Goal: Task Accomplishment & Management: Complete application form

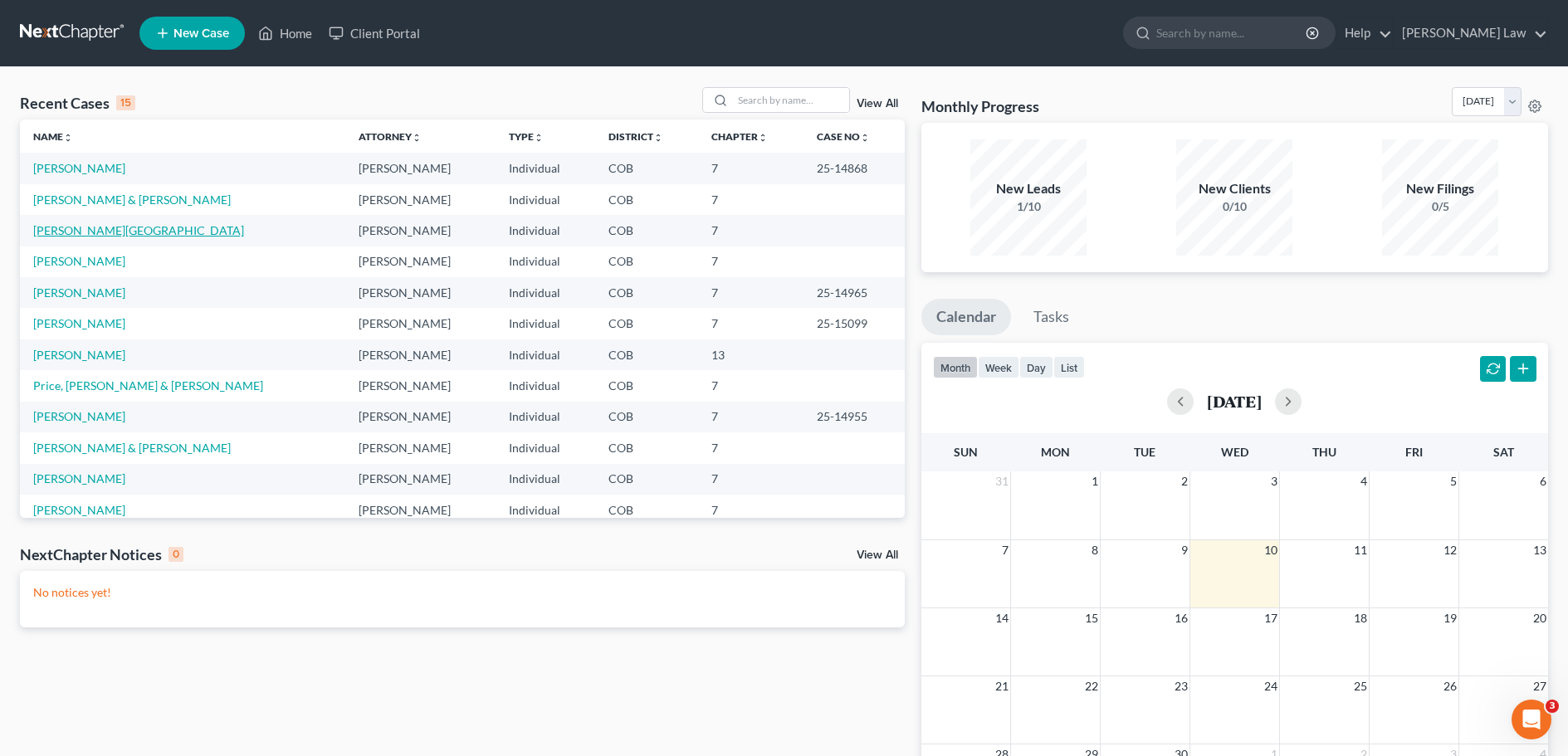
click at [86, 234] on link "Lane, Shannon" at bounding box center [139, 230] width 211 height 14
select select "4"
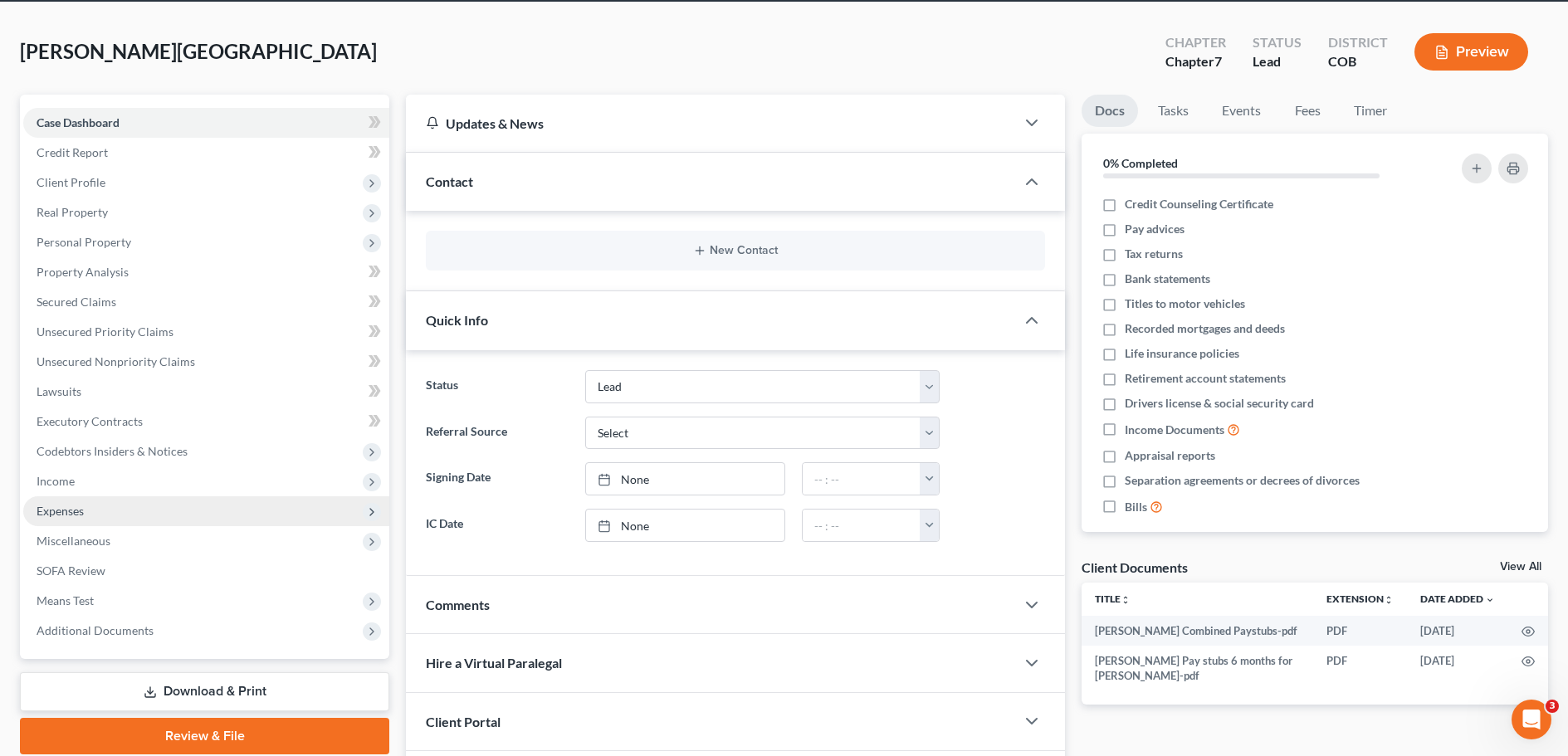
scroll to position [83, 0]
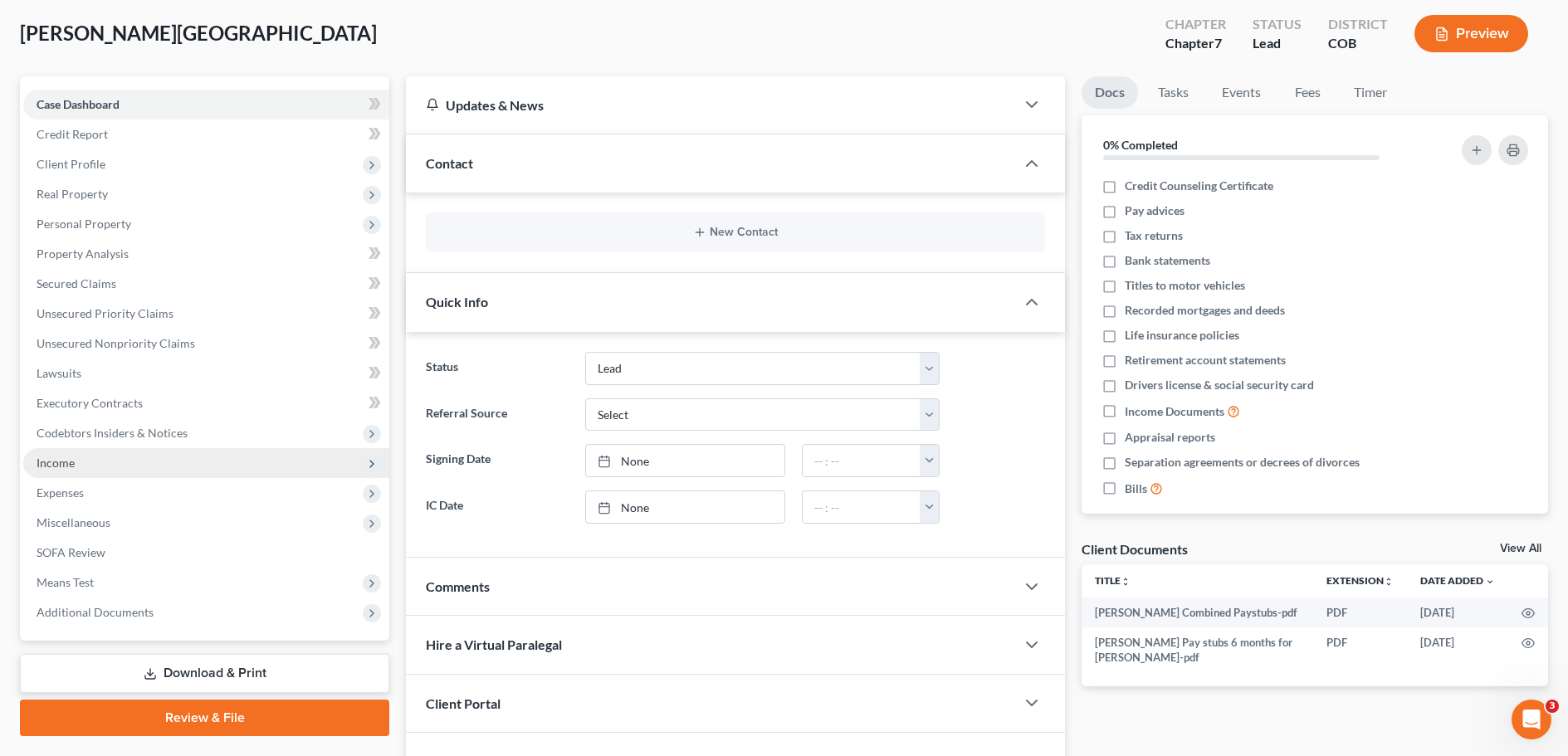
click at [65, 471] on span "Income" at bounding box center [206, 463] width 366 height 30
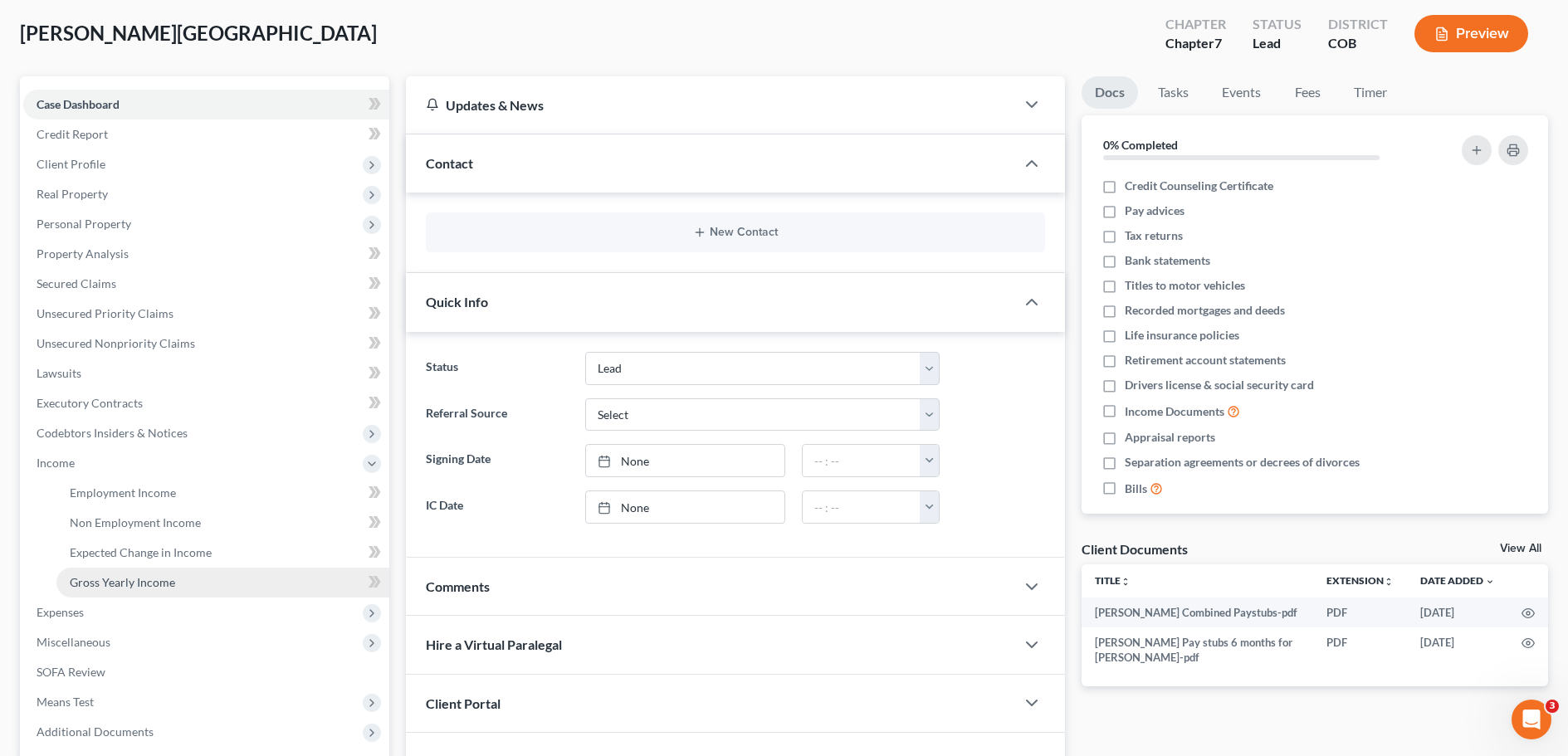
click at [124, 587] on span "Gross Yearly Income" at bounding box center [122, 582] width 105 height 14
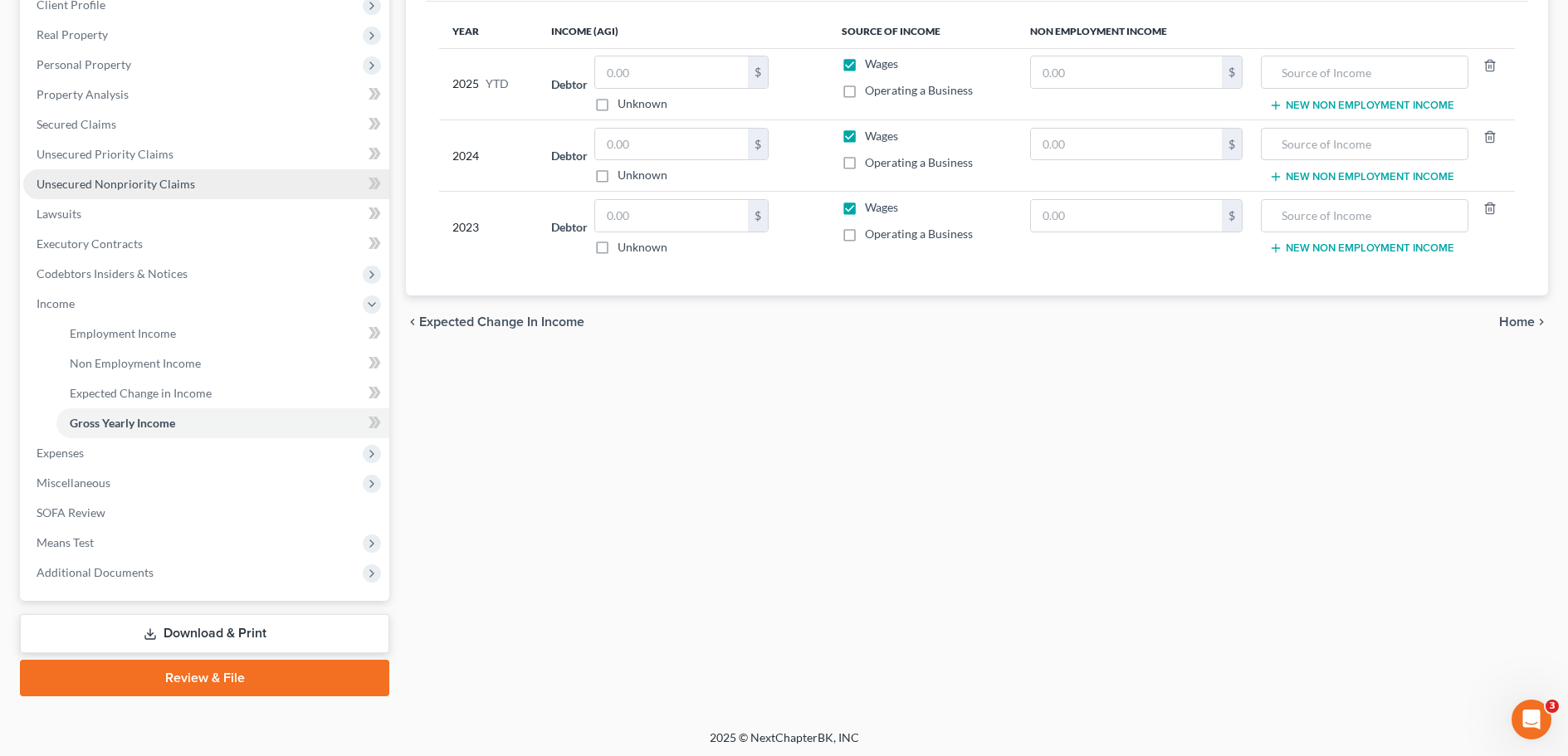
scroll to position [246, 0]
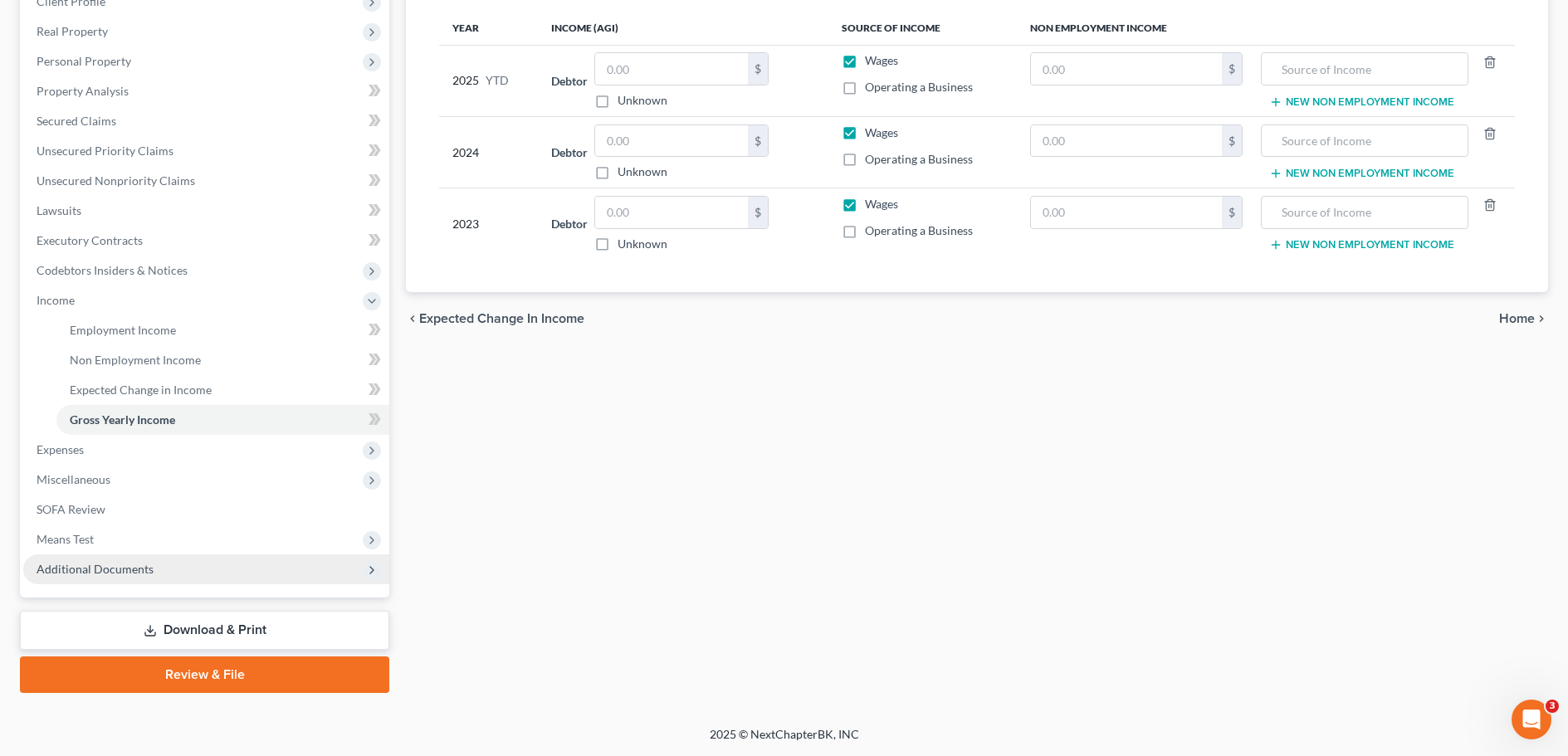
click at [91, 570] on span "Additional Documents" at bounding box center [95, 569] width 117 height 14
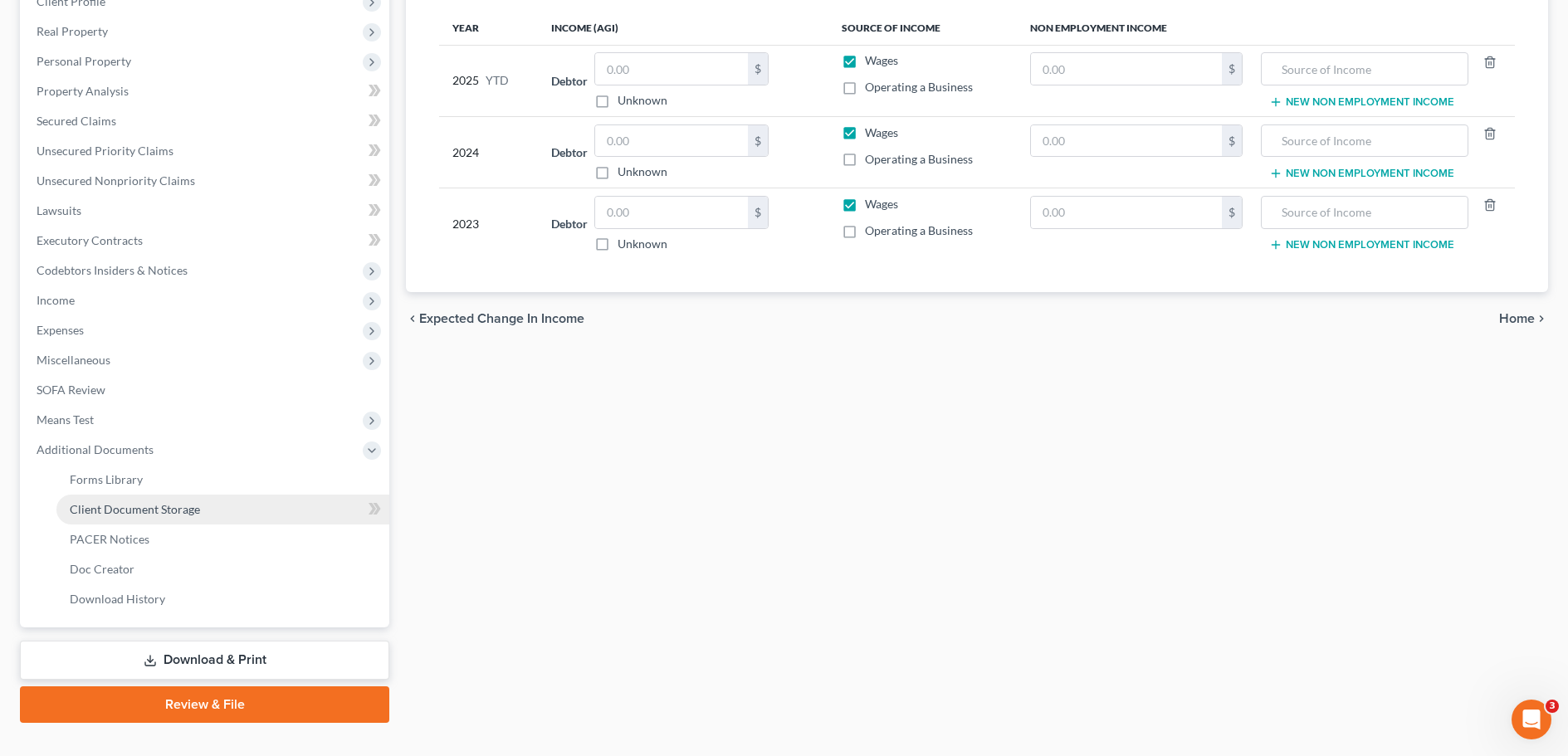
click at [108, 509] on span "Client Document Storage" at bounding box center [135, 509] width 131 height 14
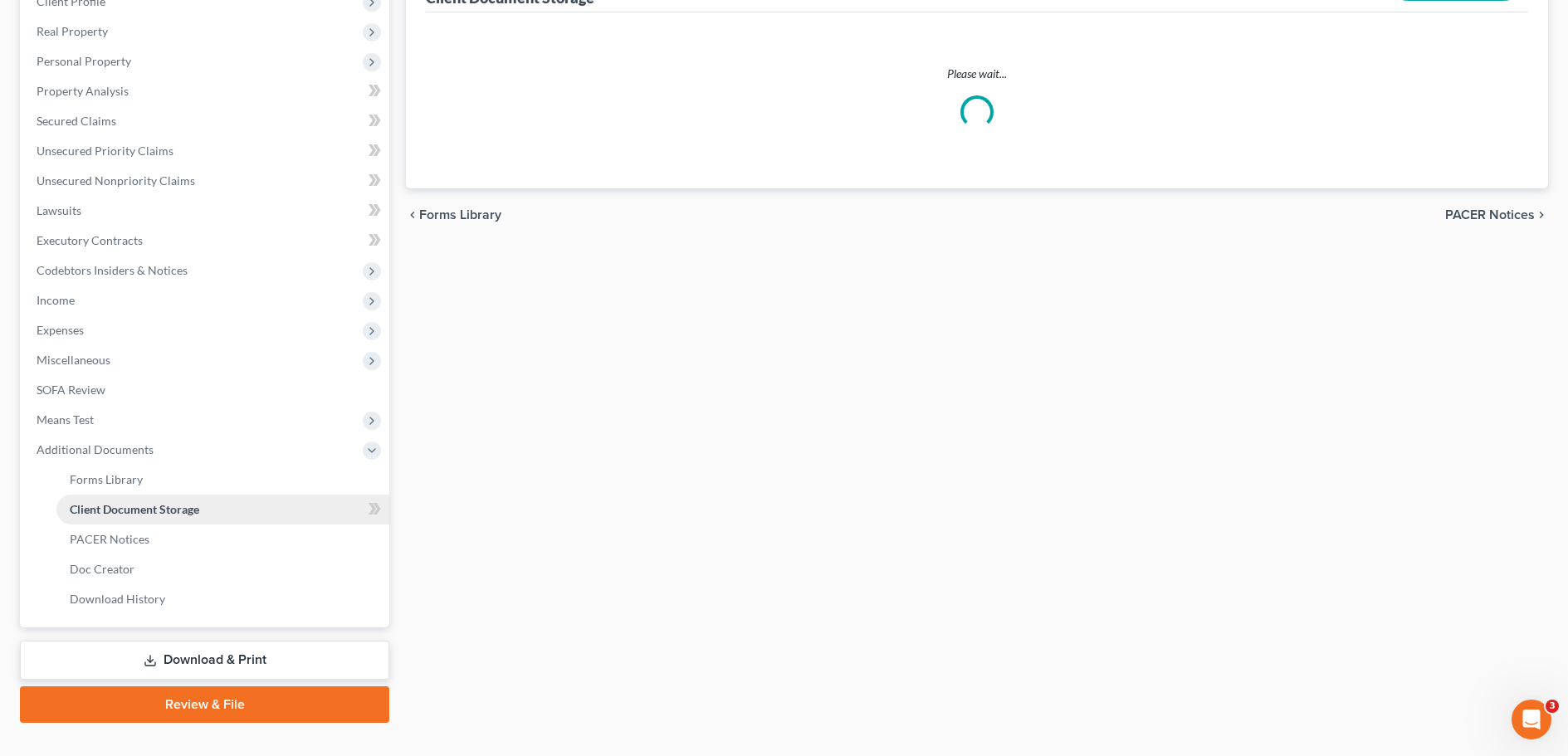
scroll to position [213, 0]
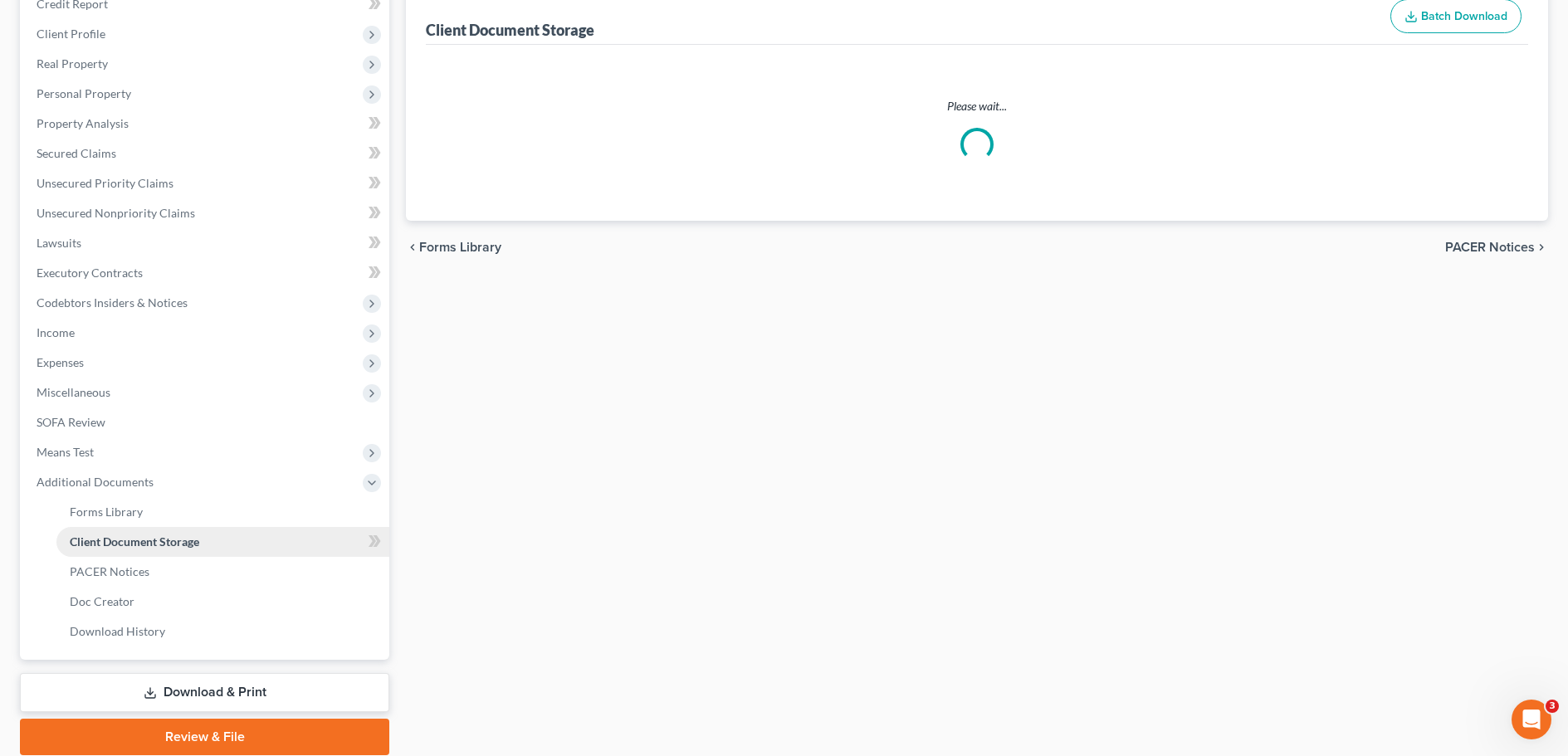
select select "28"
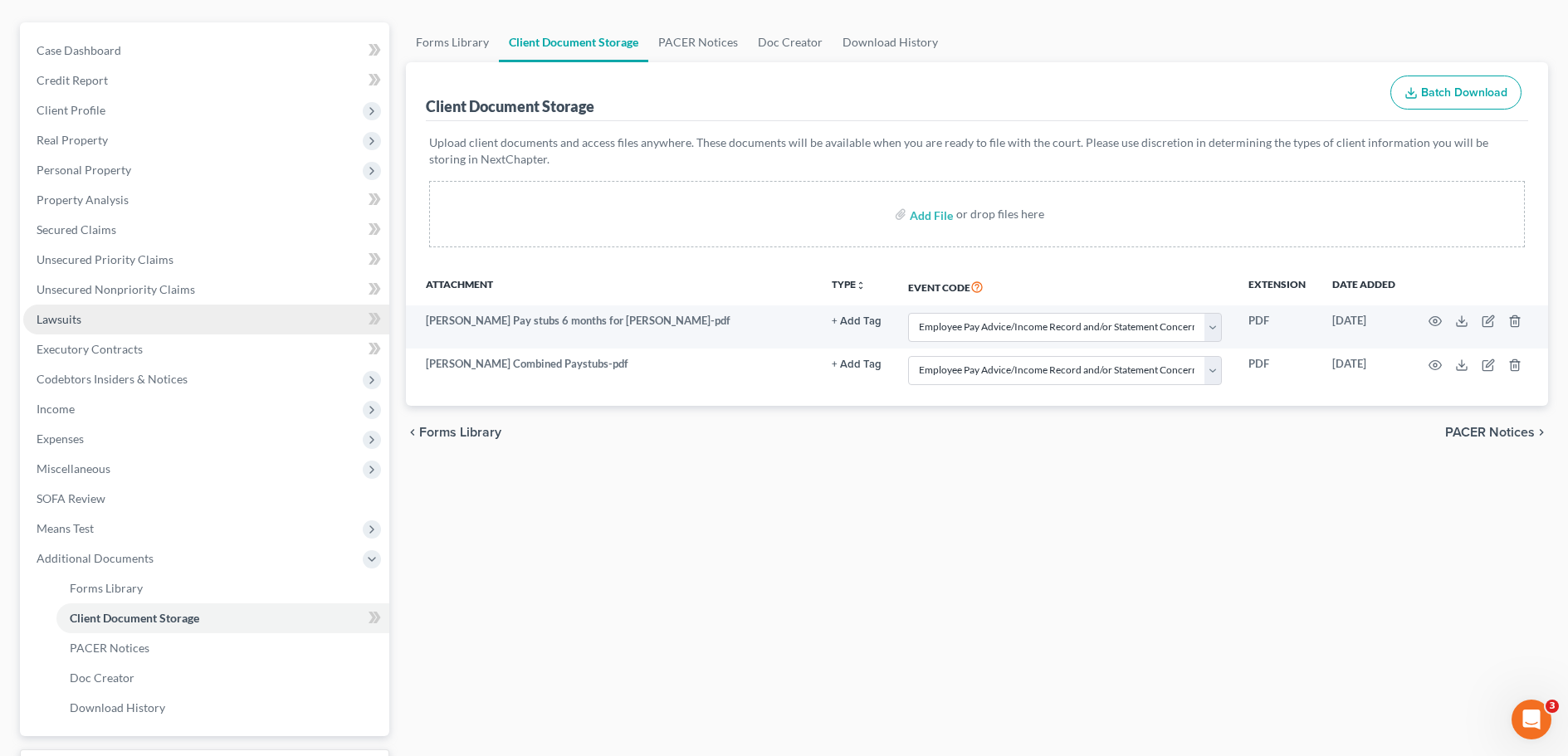
scroll to position [166, 0]
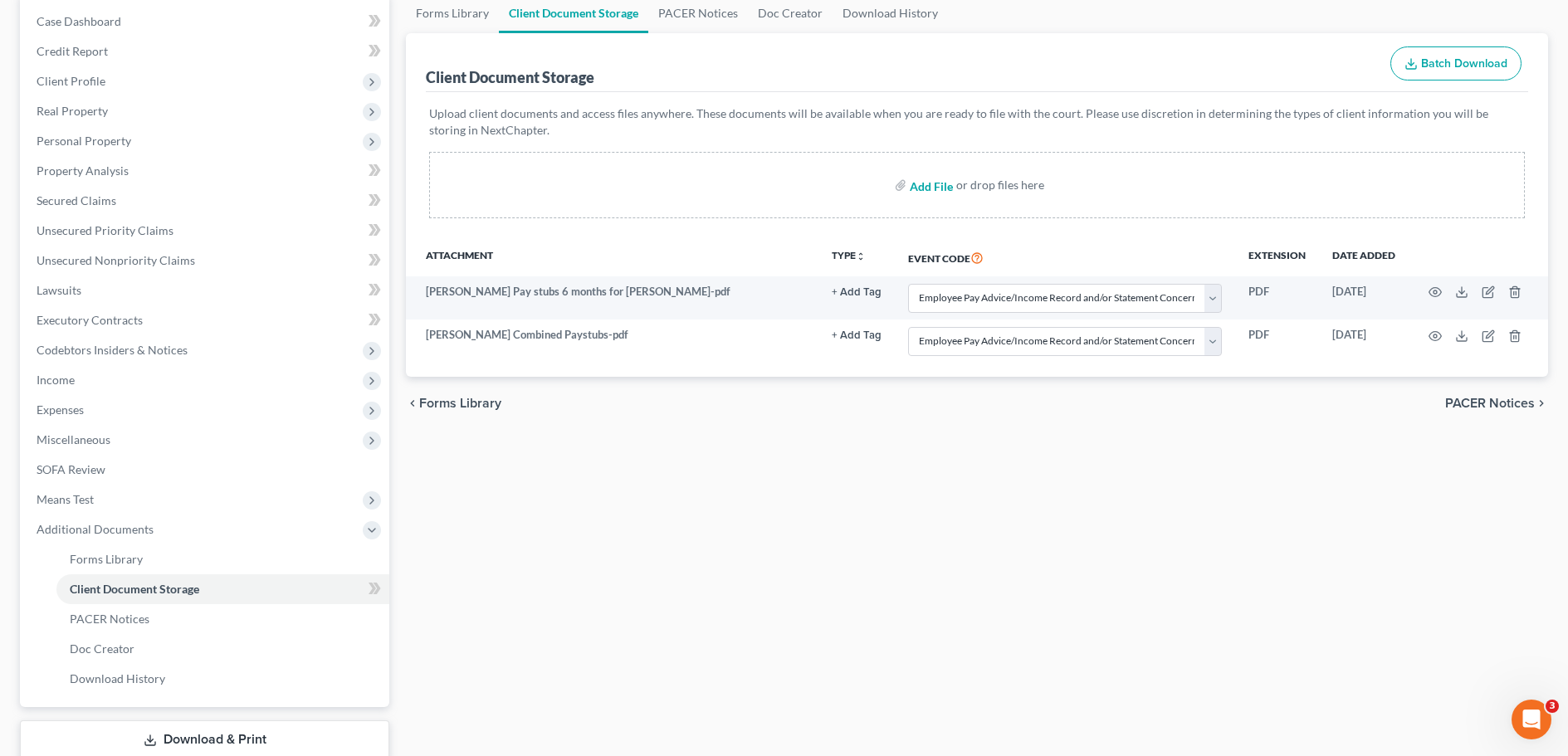
click at [928, 186] on input "file" at bounding box center [929, 186] width 40 height 30
type input "C:\fakepath\2nd Mortgage Statement $46694.pdf"
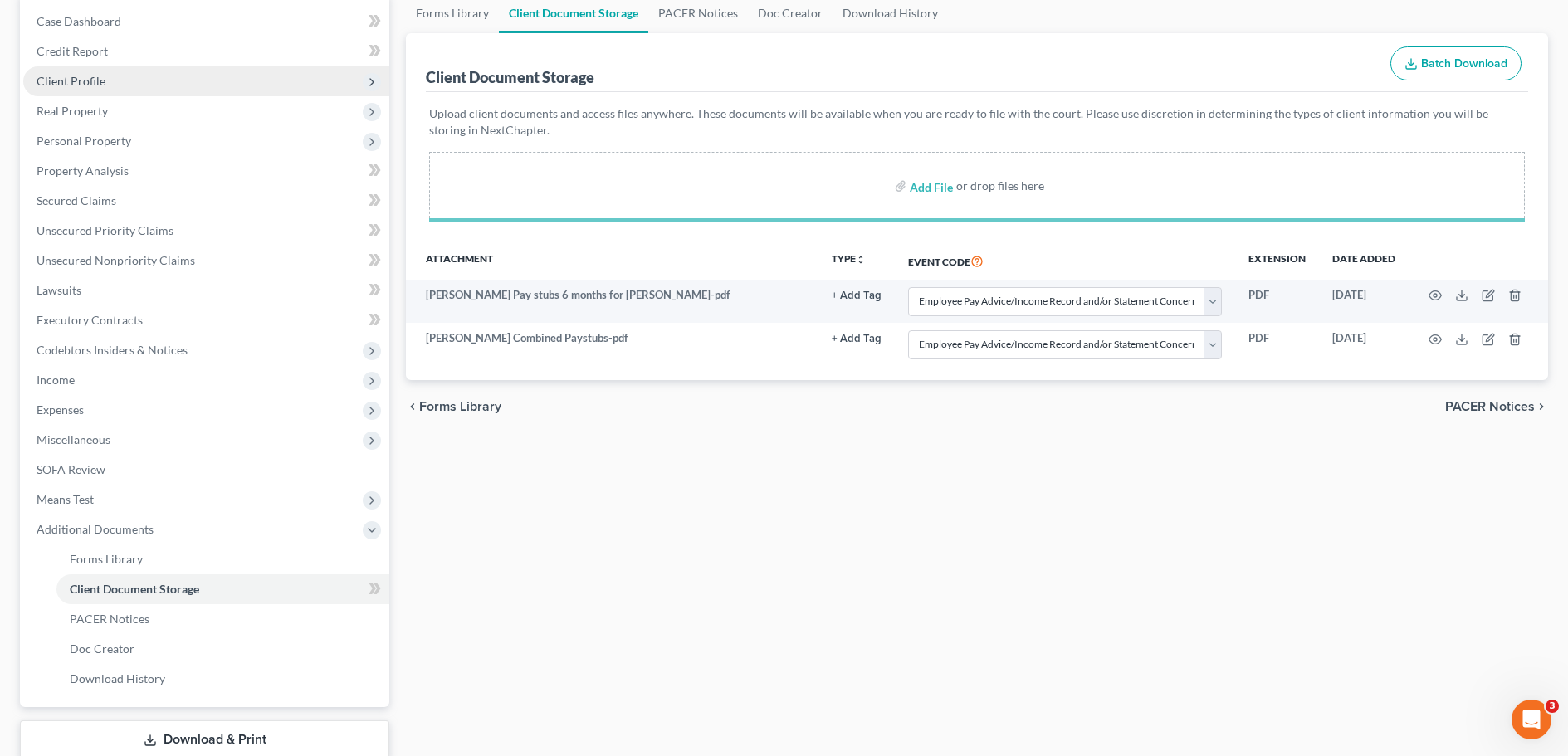
select select "28"
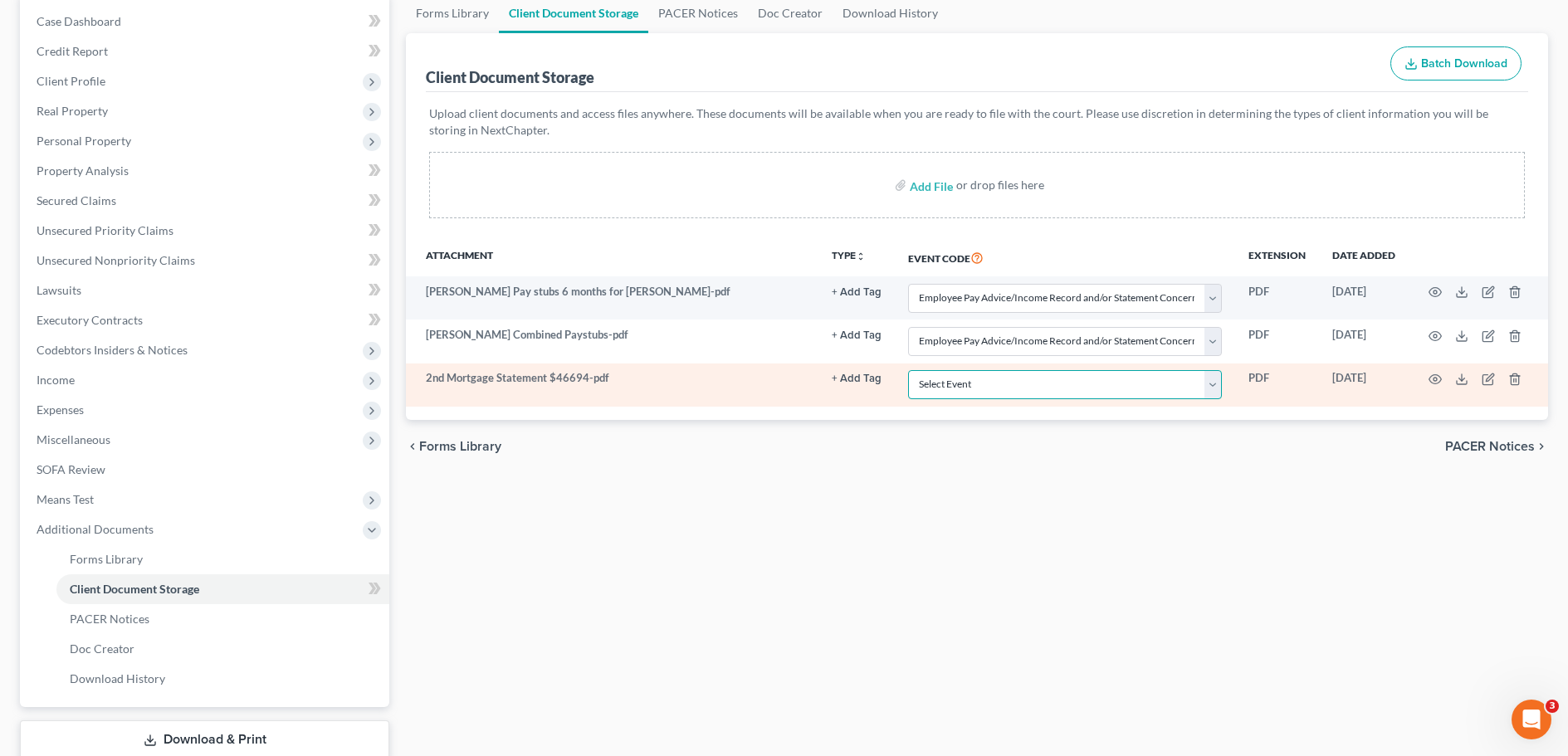
click at [1216, 389] on select "Select Event 1009-1.1 Notice of Amendments 20 Largest Unsecured Creditors Amend…" at bounding box center [1065, 384] width 314 height 29
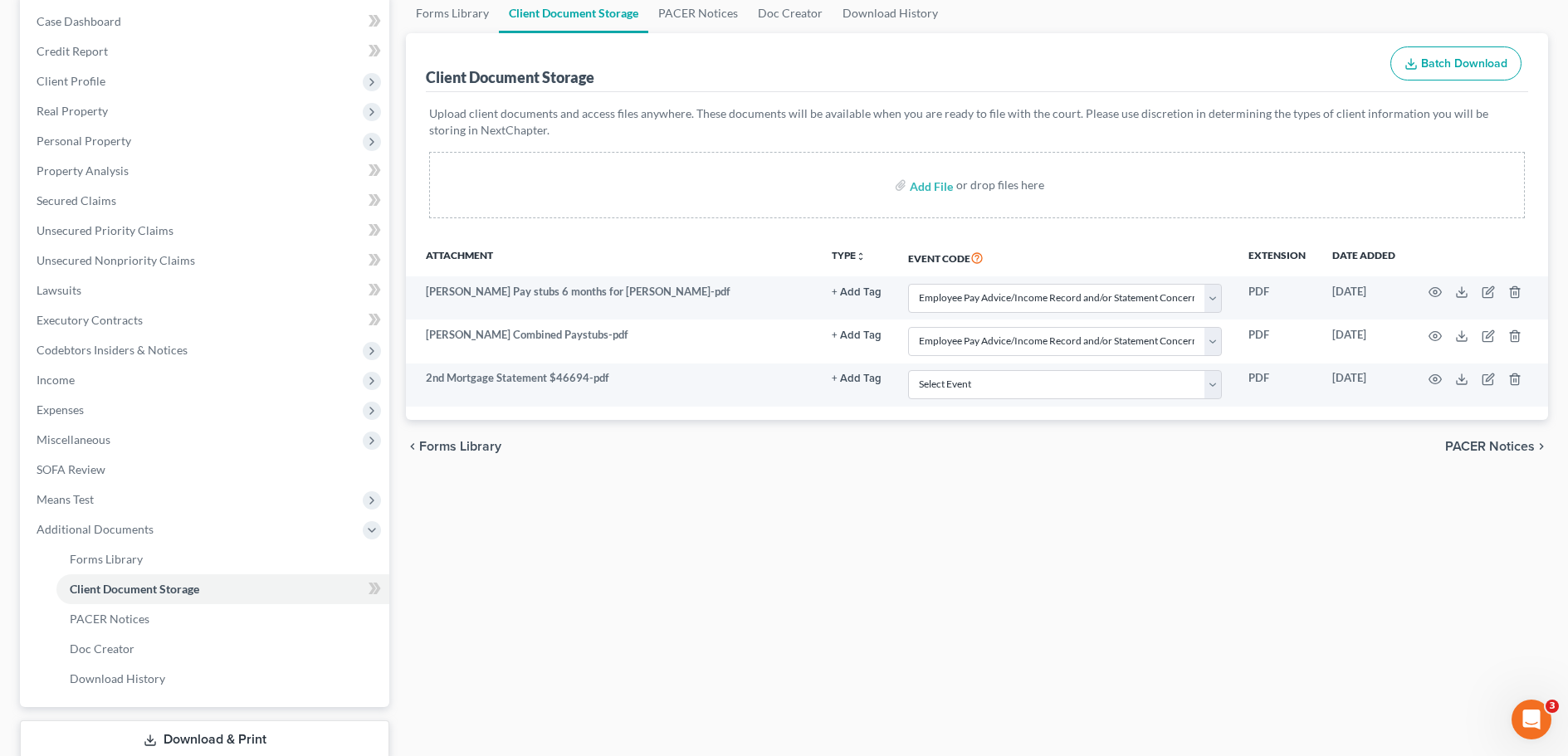
click at [835, 50] on div "Client Document Storage Batch Download" at bounding box center [977, 63] width 1102 height 60
click at [75, 111] on span "Real Property" at bounding box center [72, 110] width 72 height 14
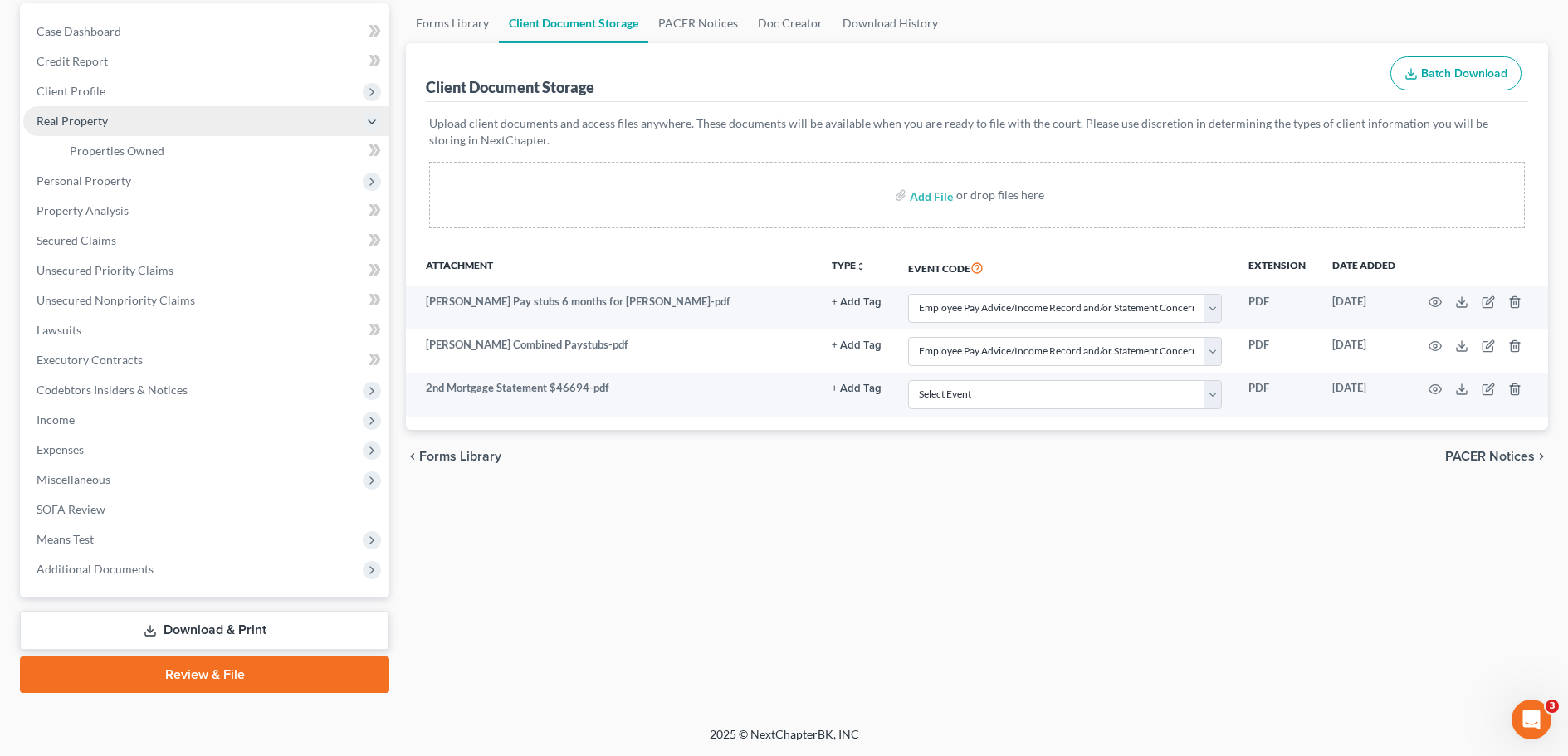
scroll to position [156, 0]
click at [115, 149] on span "Properties Owned" at bounding box center [117, 150] width 95 height 14
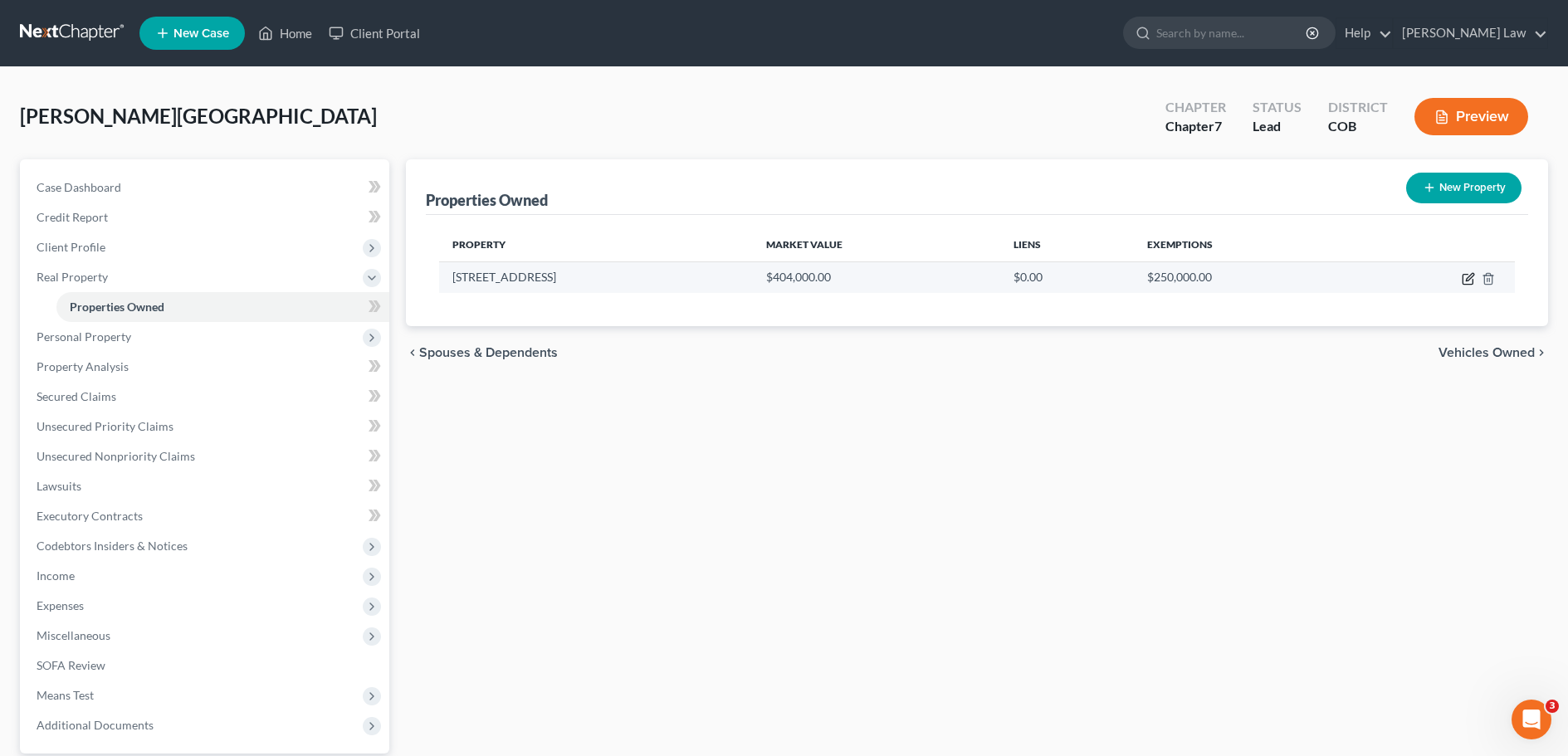
click at [1465, 282] on icon "button" at bounding box center [1468, 279] width 13 height 13
select select "5"
select select "3"
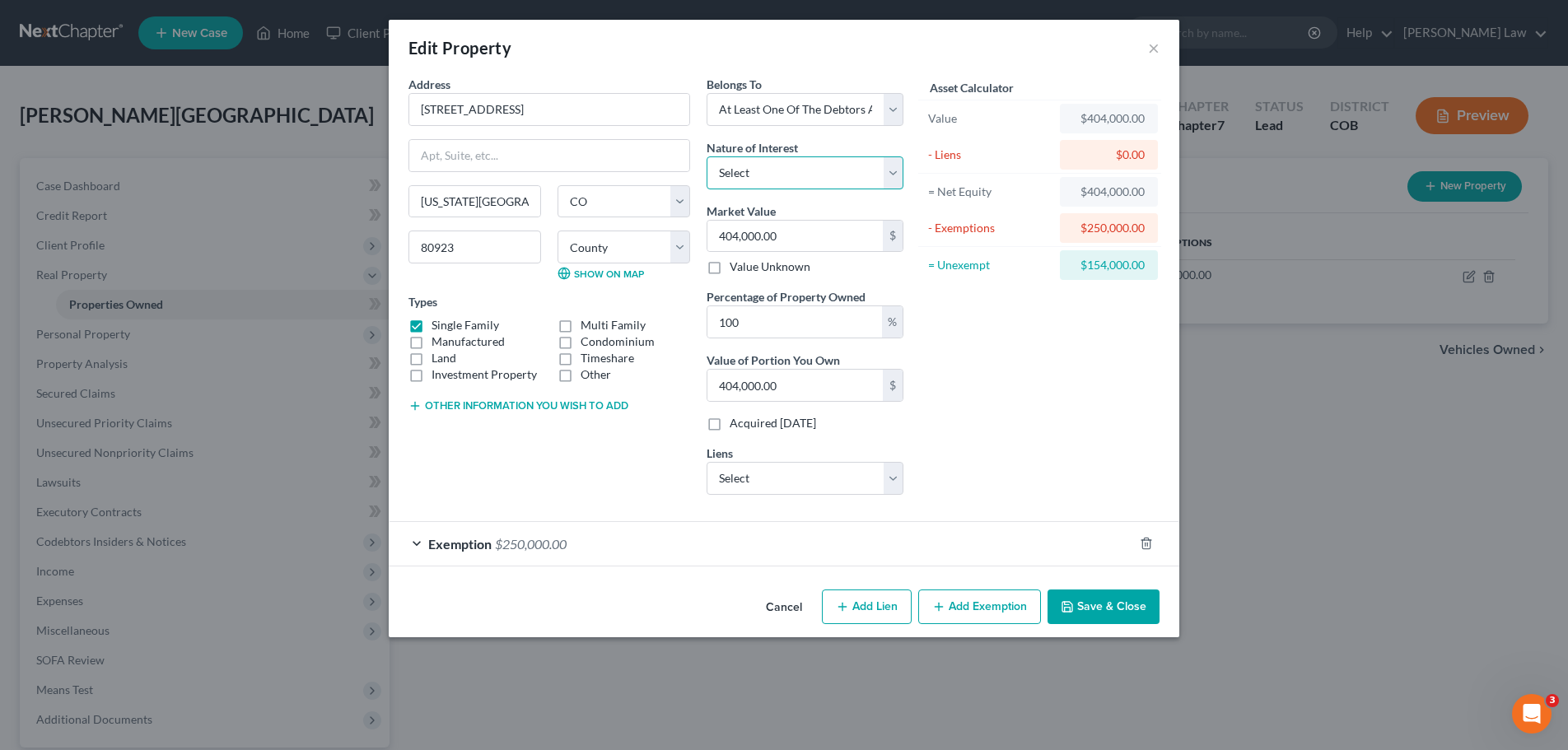
click at [899, 167] on select "Select Fee Simple Joint Tenant Life Estate Equitable Interest Future Interest T…" at bounding box center [805, 173] width 197 height 33
select select "0"
click at [707, 156] on select "Select Fee Simple Joint Tenant Life Estate Equitable Interest Future Interest T…" at bounding box center [805, 173] width 197 height 33
click at [891, 112] on select "Select Debtor 1 Only Debtor 2 Only Debtor 1 And Debtor 2 Only At Least One Of T…" at bounding box center [805, 110] width 197 height 33
click at [707, 93] on select "Select Debtor 1 Only Debtor 2 Only Debtor 1 And Debtor 2 Only At Least One Of T…" at bounding box center [805, 110] width 197 height 33
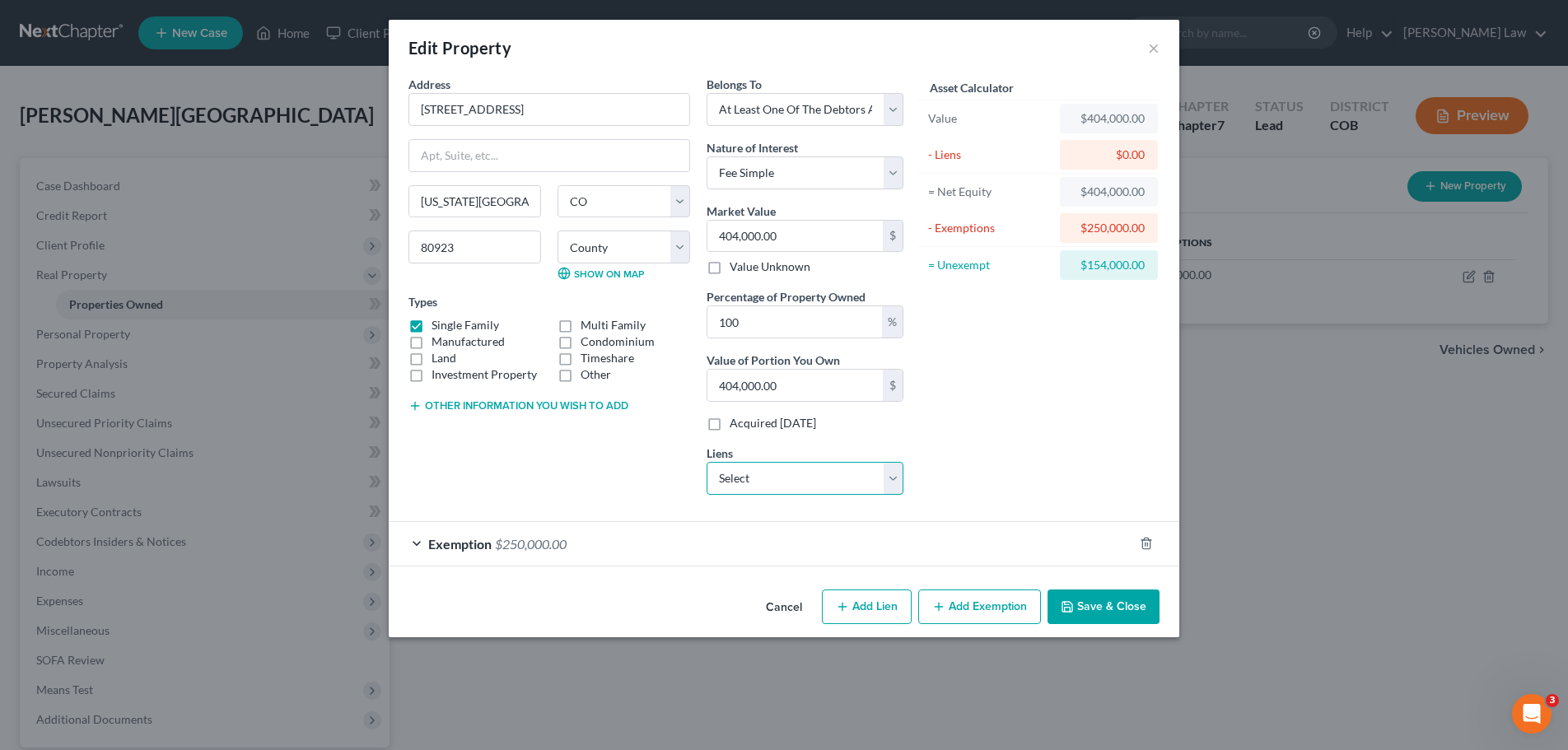
click at [891, 483] on select "Select Dovenmueh/Colorado H & - $0.00 Ent Credit Union - $0.00 Ent Cu - $0.00" at bounding box center [805, 479] width 197 height 33
click at [953, 467] on div "Asset Calculator Value $404,000.00 - Liens $0.00 = Net Equity $404,000.00 - Exe…" at bounding box center [1040, 291] width 256 height 432
click at [500, 402] on button "Other information you wish to add" at bounding box center [519, 406] width 220 height 13
click at [431, 430] on textarea at bounding box center [549, 444] width 282 height 61
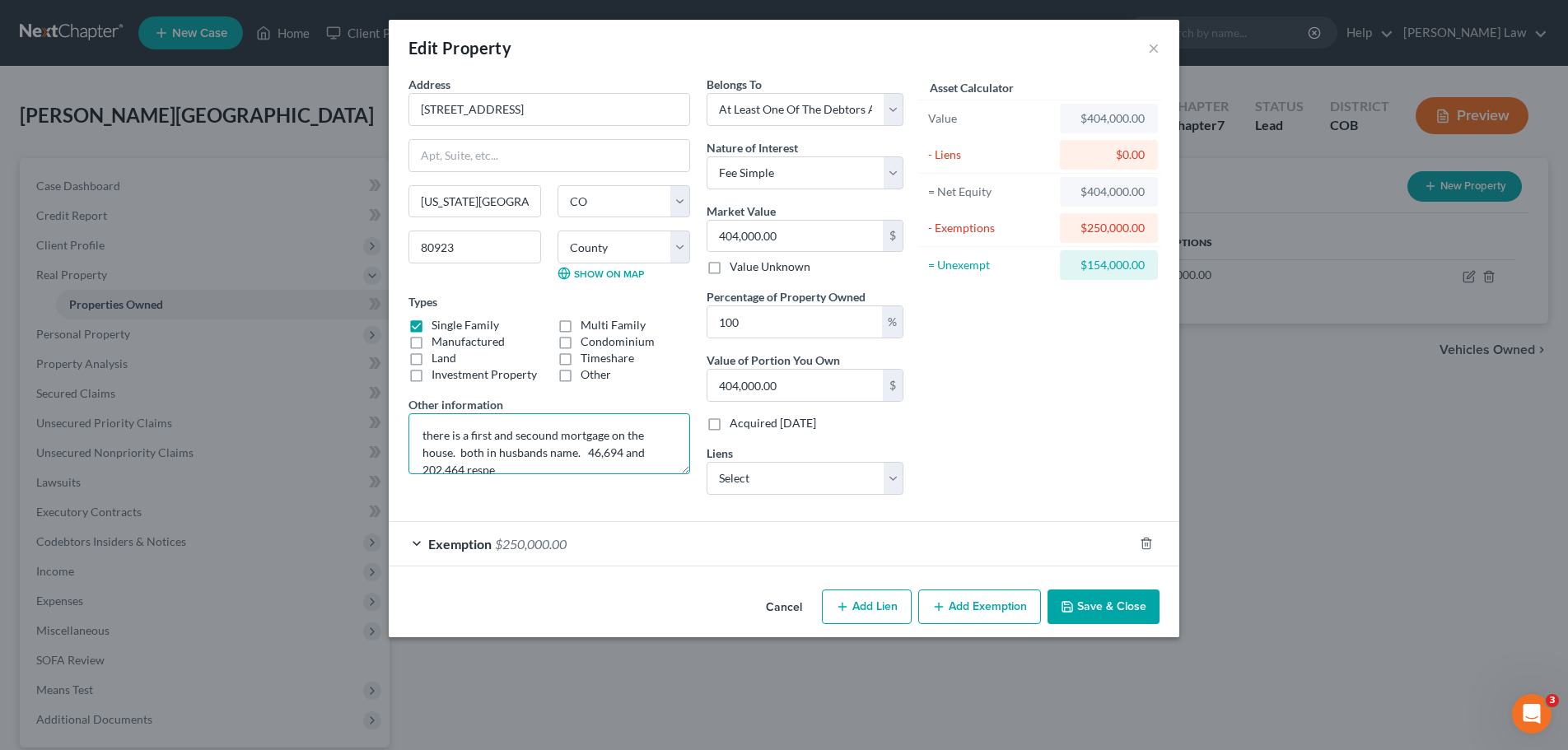
scroll to position [4, 0]
type textarea "there is a first and second mortgage on the house. both in husbands name. 46,69…"
click at [788, 383] on input "404,000.00" at bounding box center [796, 386] width 176 height 31
type input "0"
type input "0.00"
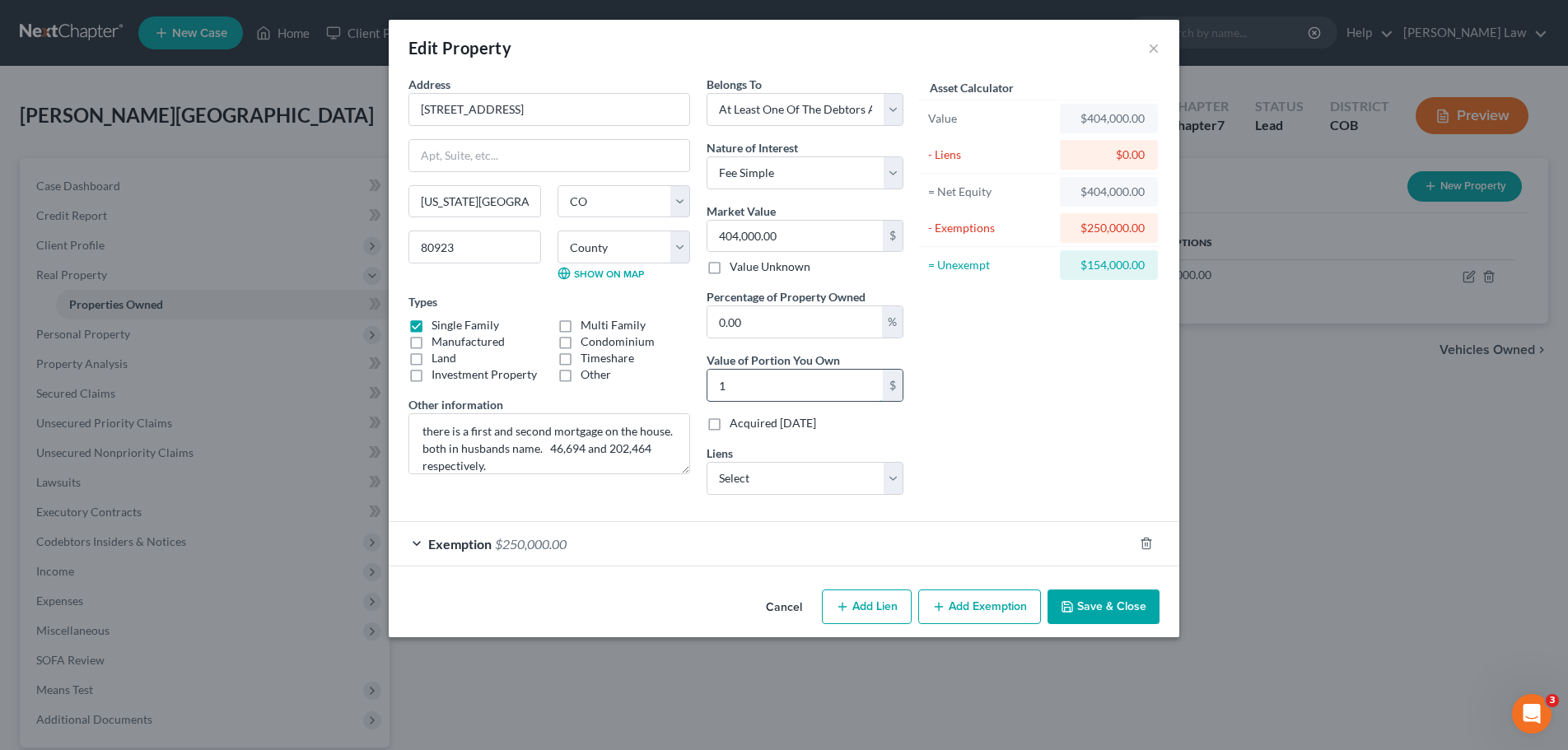
type input "15"
type input "0.04"
type input "154"
type input "0.38"
type input "1,548"
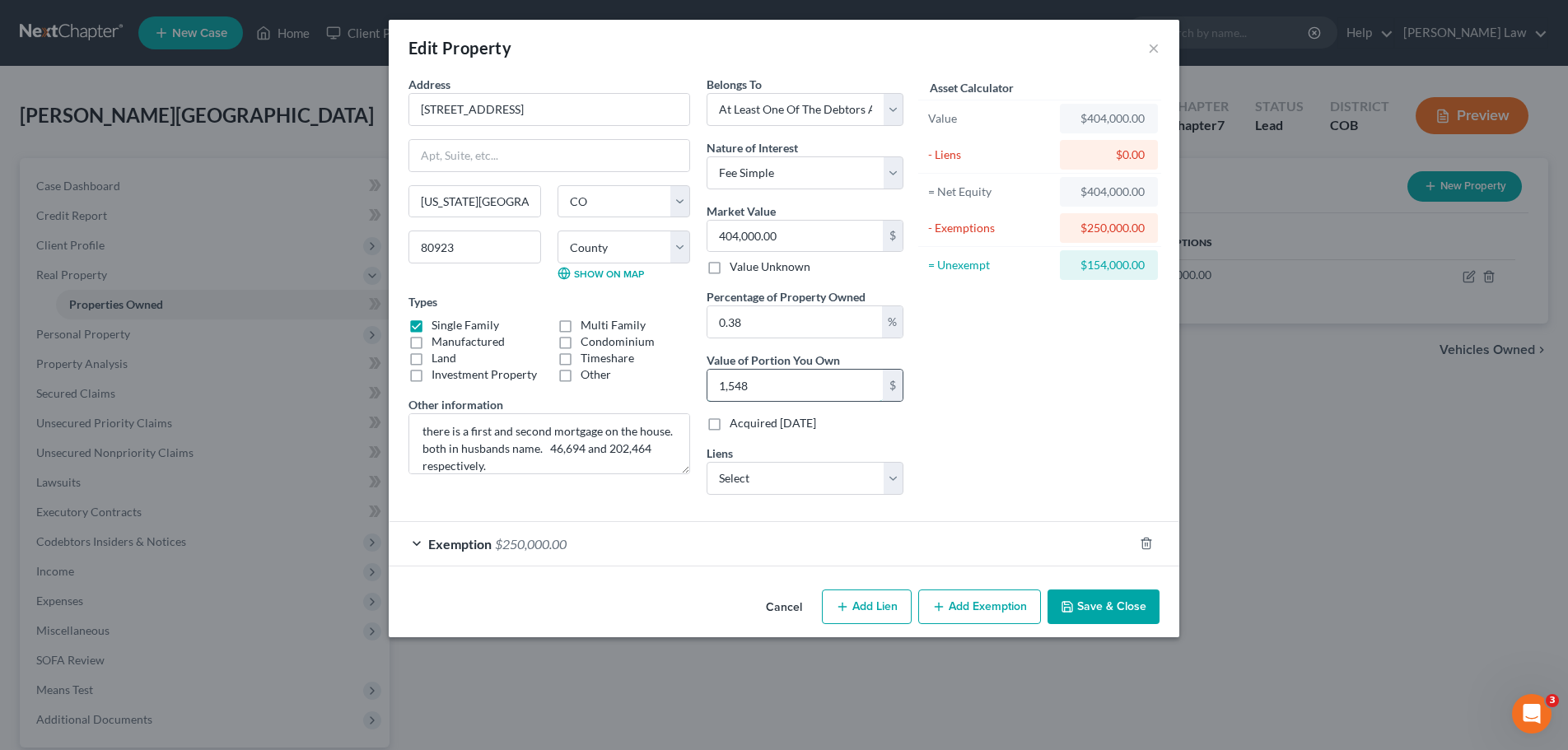
type input "3.83"
type input "15,484"
type input "38.33"
type input "154,842"
click at [1099, 609] on button "Save & Close" at bounding box center [1104, 607] width 112 height 34
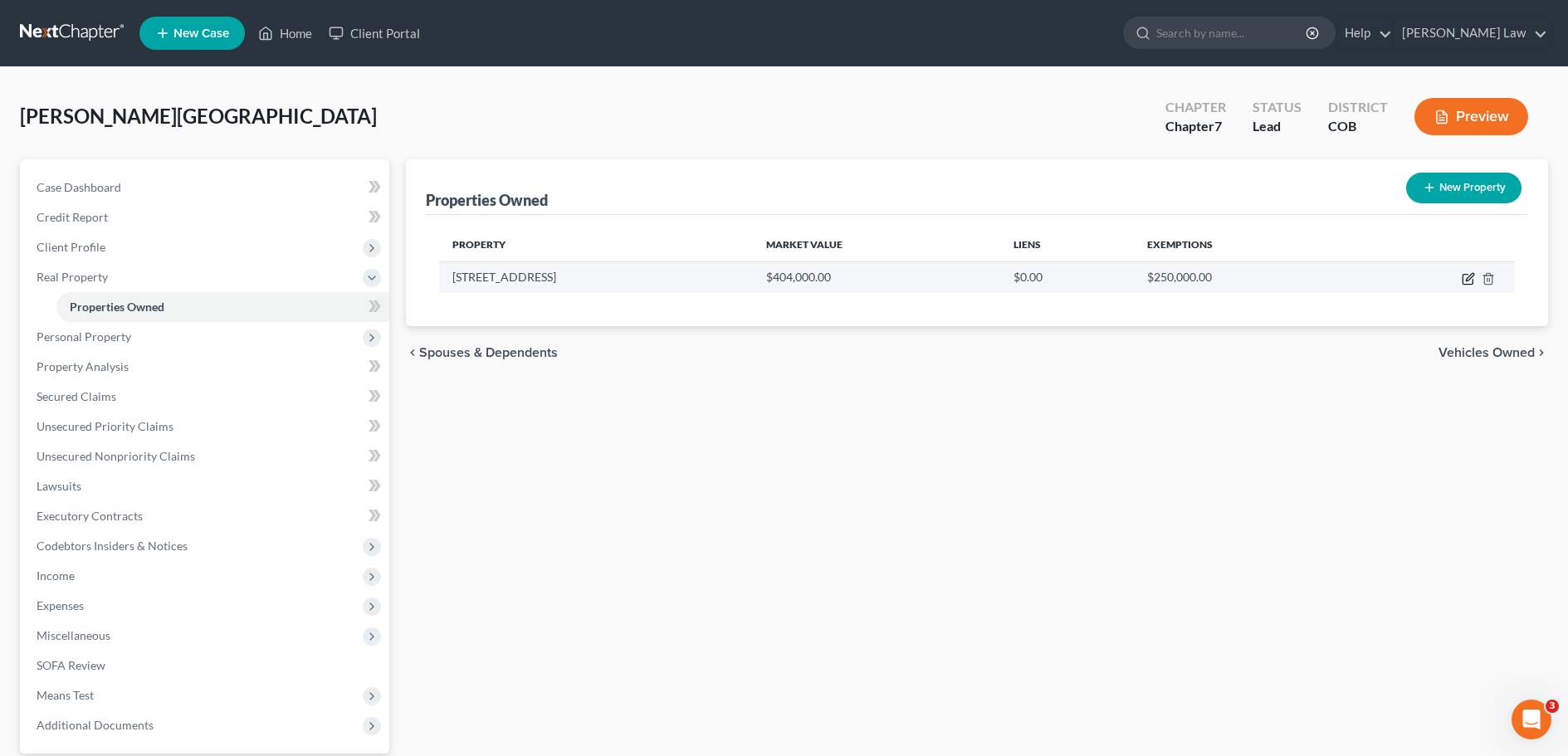
click at [1465, 282] on icon "button" at bounding box center [1468, 279] width 13 height 13
select select "5"
select select "20"
select select "3"
select select "0"
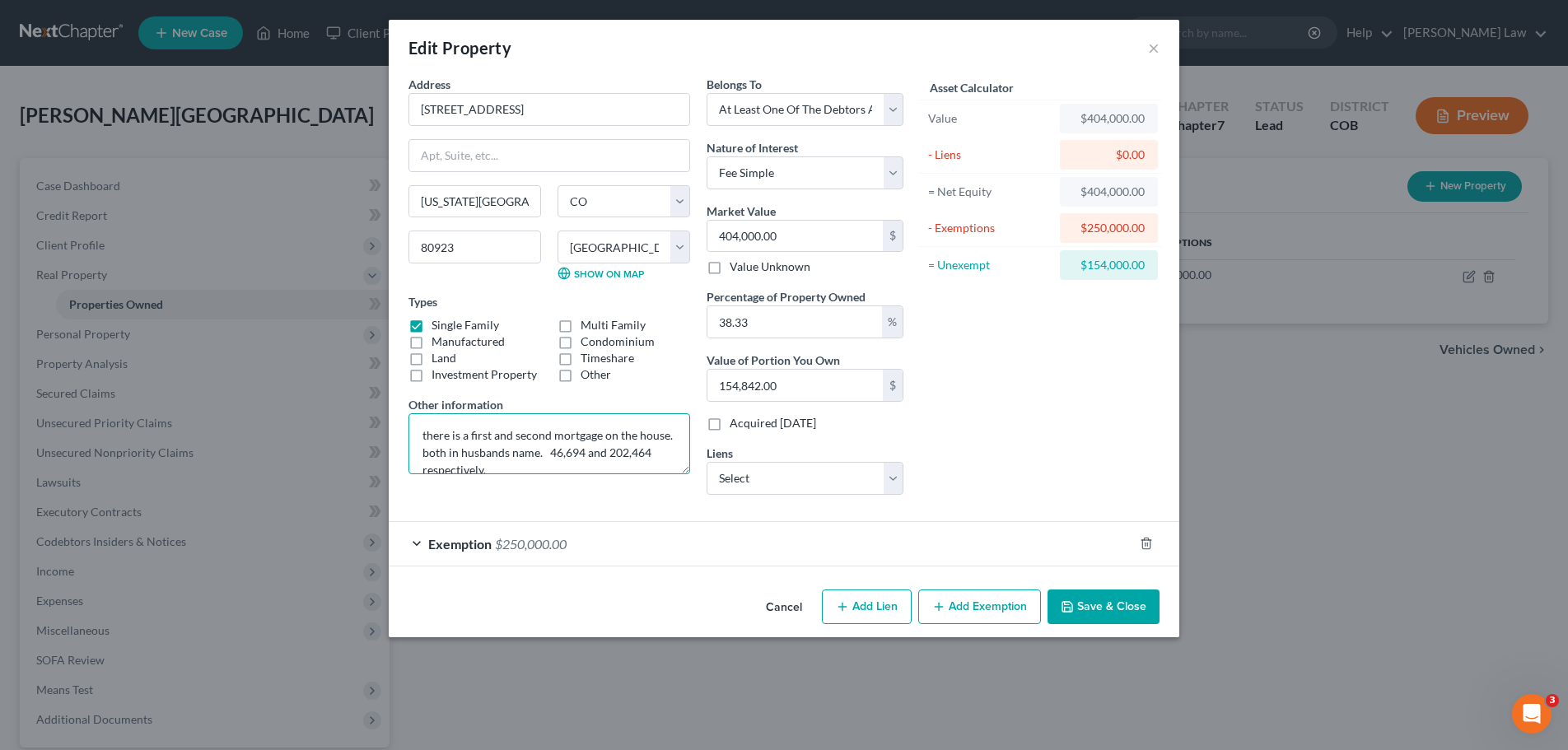
scroll to position [18, 0]
drag, startPoint x: 545, startPoint y: 436, endPoint x: 553, endPoint y: 452, distance: 17.9
click at [545, 436] on textarea "there is a first and second mortgage on the house. both in husbands name. 46,69…" at bounding box center [549, 444] width 282 height 61
click at [585, 454] on textarea "there is a first and second mortgage on the house. both in husband of Debtors n…" at bounding box center [549, 444] width 282 height 61
click at [591, 452] on textarea "there is a first and second mortgage on the house. both in husband of Debtors n…" at bounding box center [549, 444] width 282 height 61
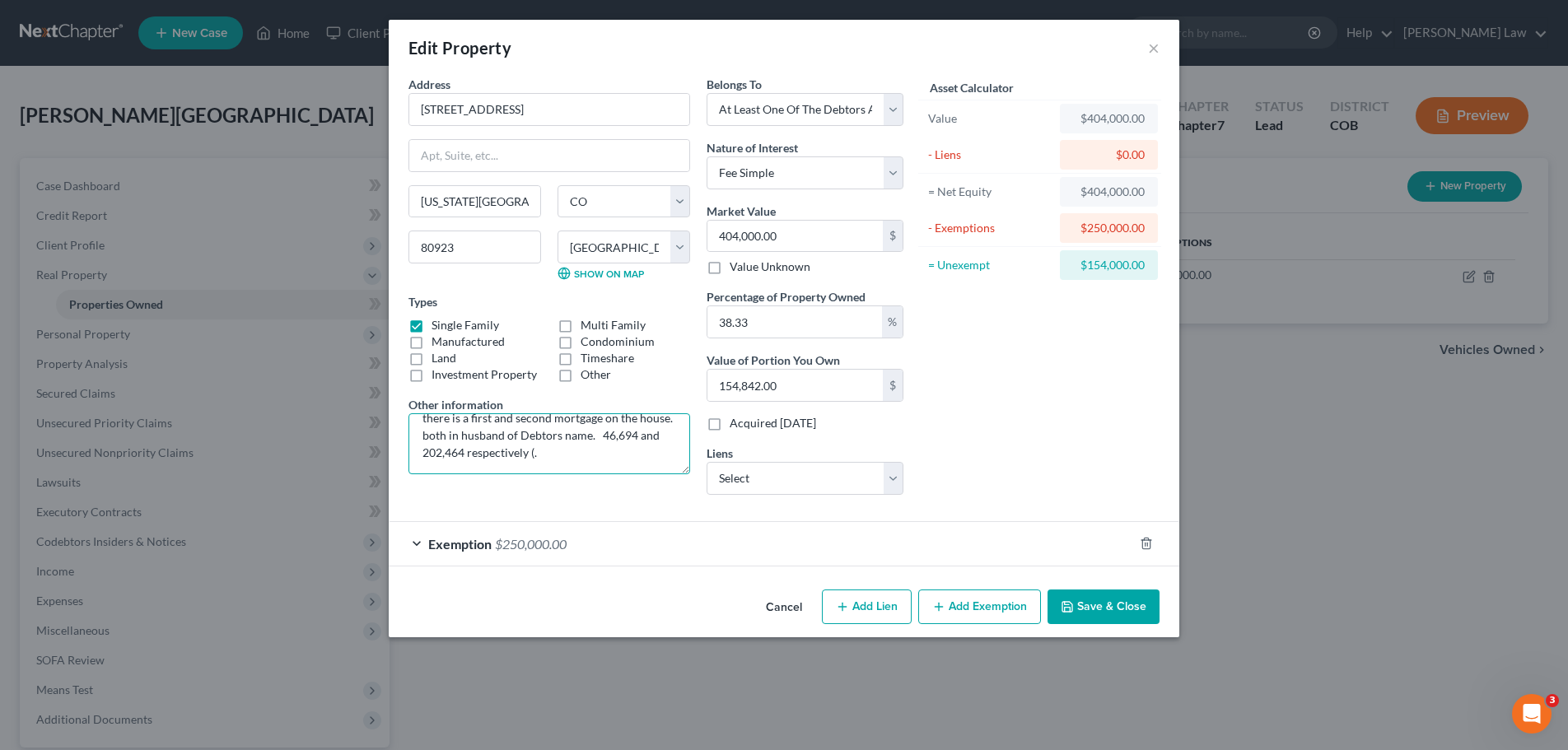
click at [591, 457] on textarea "there is a first and second mortgage on the house. both in husband of Debtors n…" at bounding box center [549, 444] width 282 height 61
type textarea "there is a first and second mortgage on the house. both in husband of Debtors n…"
click at [432, 545] on span "Exemption" at bounding box center [460, 544] width 64 height 16
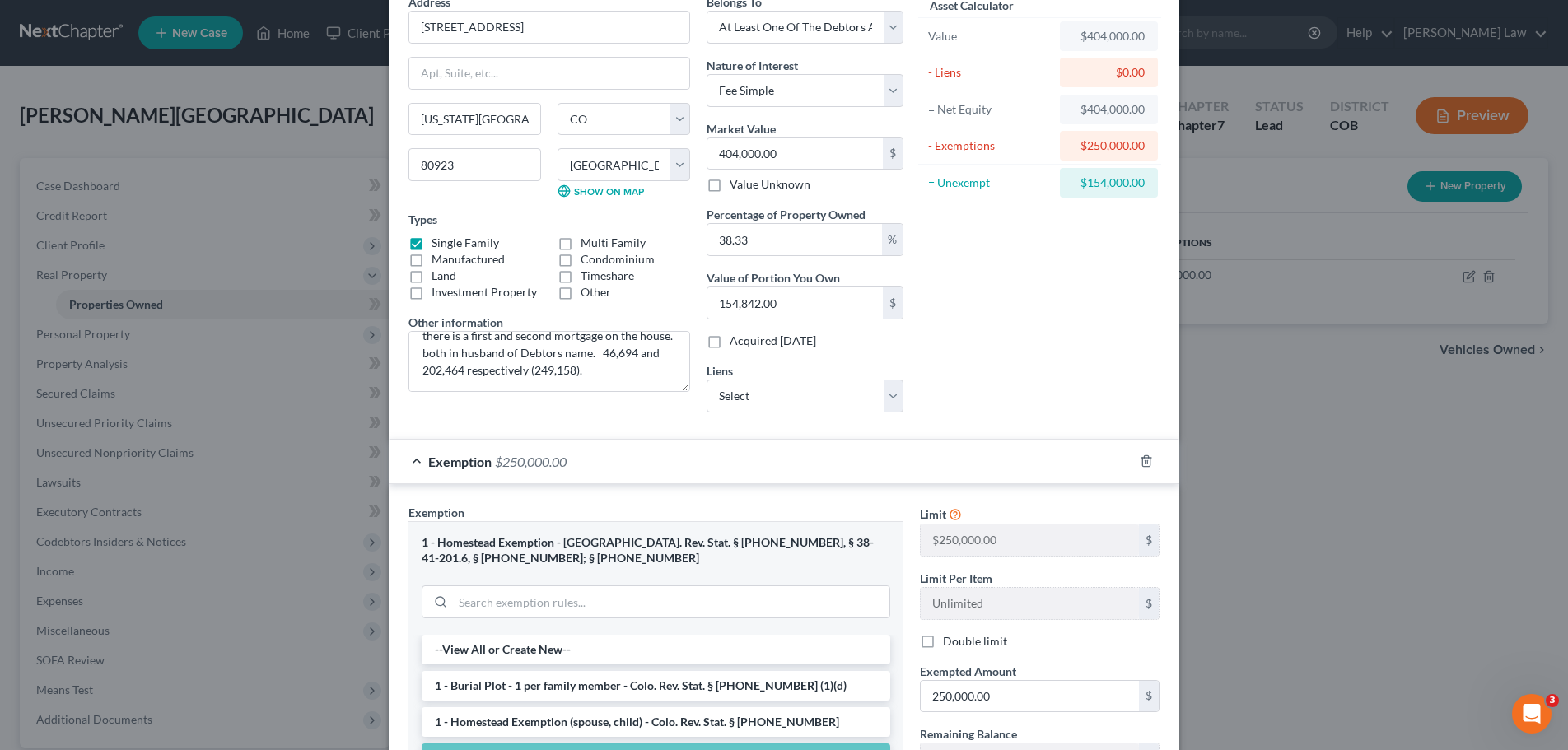
scroll to position [349, 0]
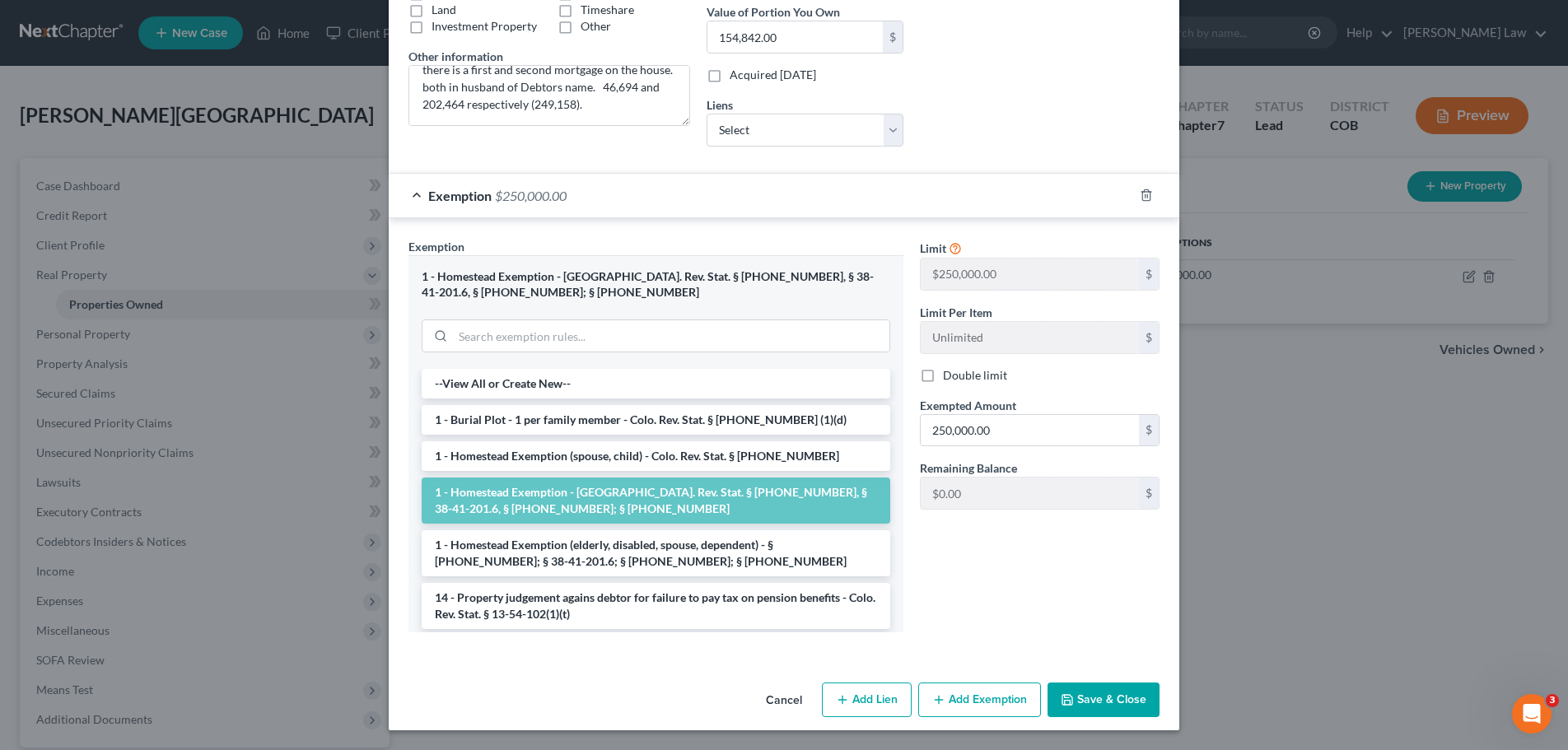
click at [1089, 698] on button "Save & Close" at bounding box center [1104, 699] width 112 height 34
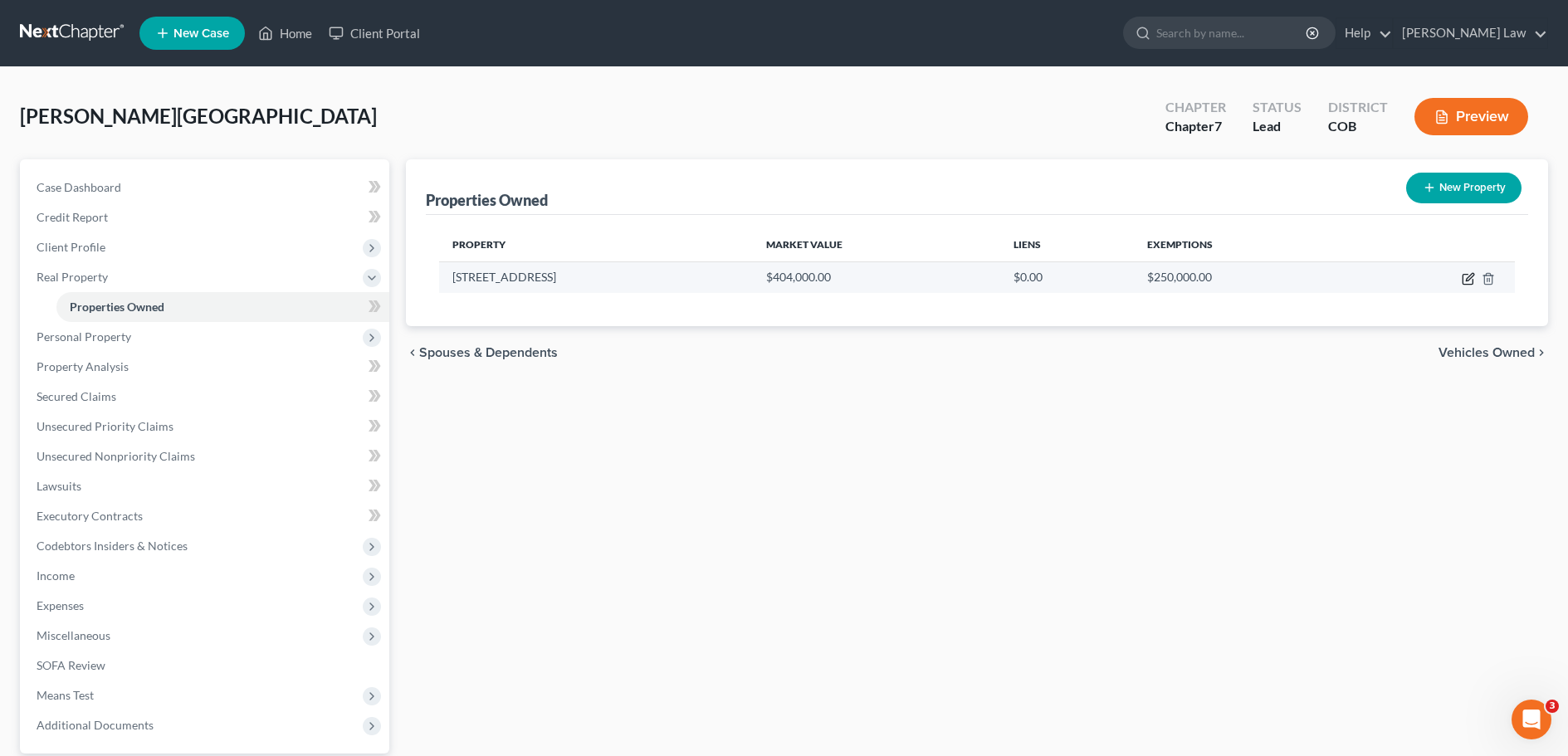
click at [1465, 277] on icon "button" at bounding box center [1468, 279] width 13 height 13
select select "5"
select select "20"
select select "3"
select select "0"
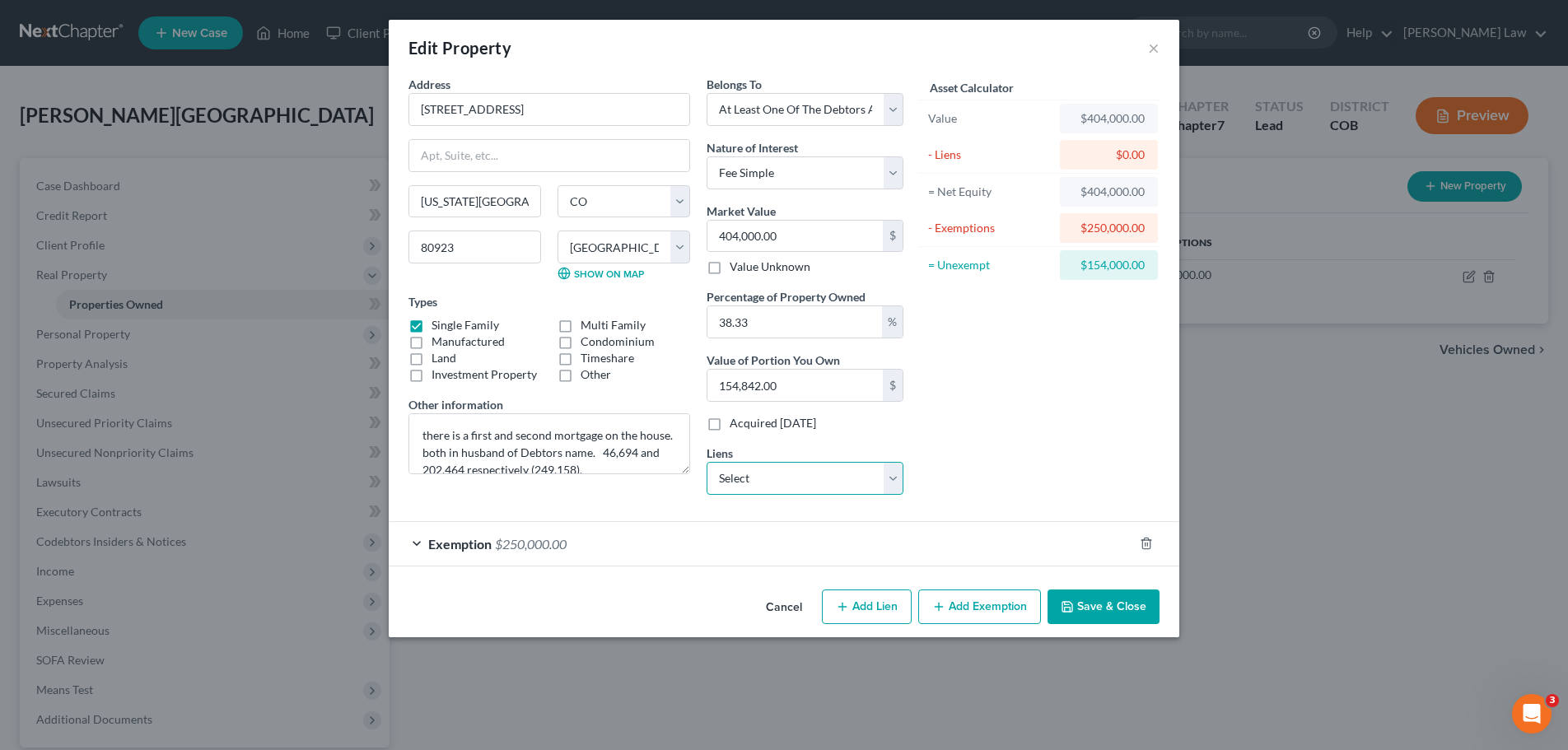
click at [889, 477] on select "Select Dovenmueh/Colorado H & - $0.00 Ent Credit Union - $0.00 Ent Cu - $0.00" at bounding box center [805, 479] width 197 height 33
click at [707, 462] on select "Select Dovenmueh/Colorado H & - $0.00 Ent Credit Union - $0.00 Ent Cu - $0.00" at bounding box center [805, 479] width 197 height 33
click at [892, 473] on select "Select Dovenmueh/Colorado H & - $0.00 Ent Credit Union - $0.00 Ent Cu - $0.00" at bounding box center [805, 479] width 197 height 33
select select "0"
click at [707, 462] on select "Select Dovenmueh/Colorado H & - $0.00 Ent Credit Union - $0.00 Ent Cu - $0.00" at bounding box center [805, 479] width 197 height 33
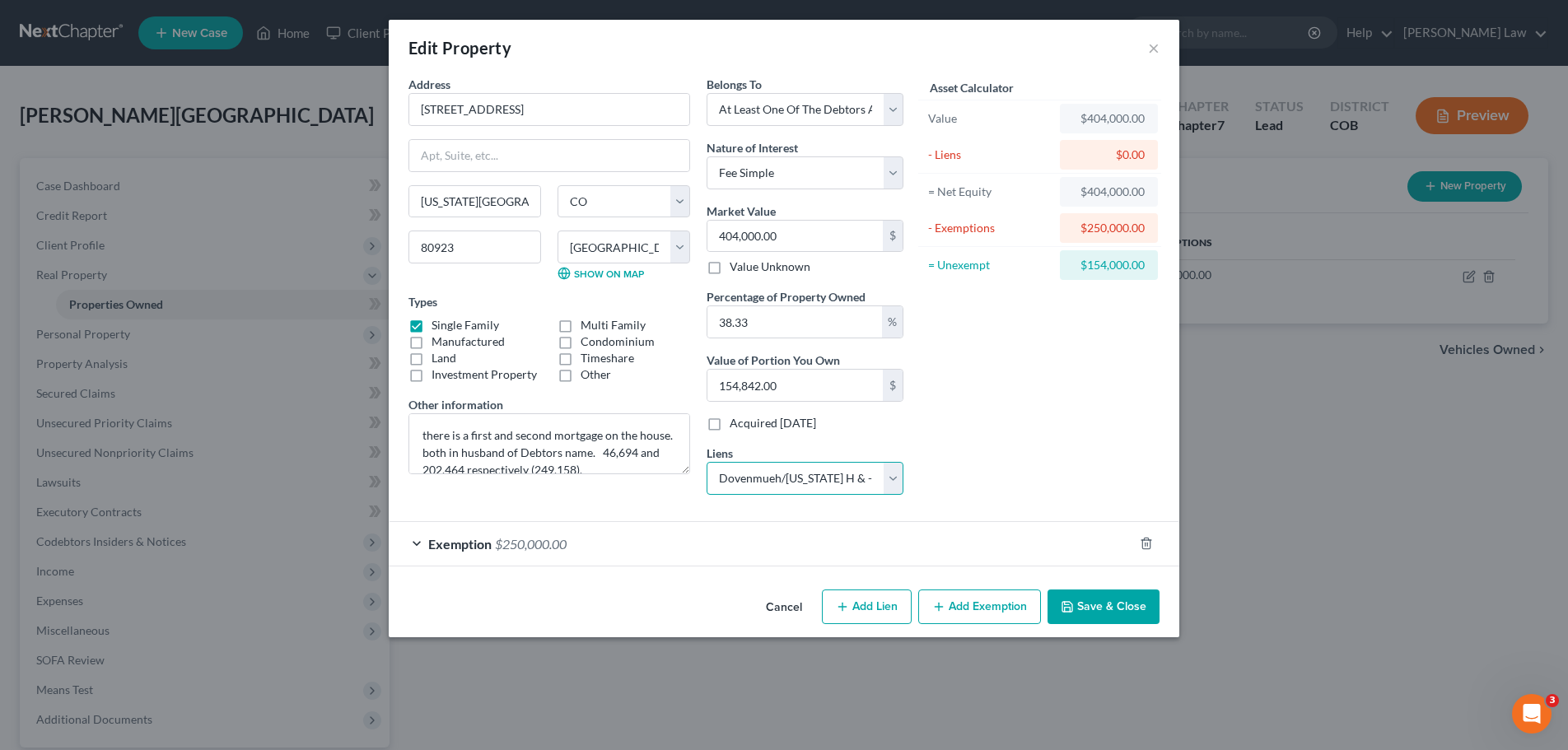
select select
select select "5"
select select "0"
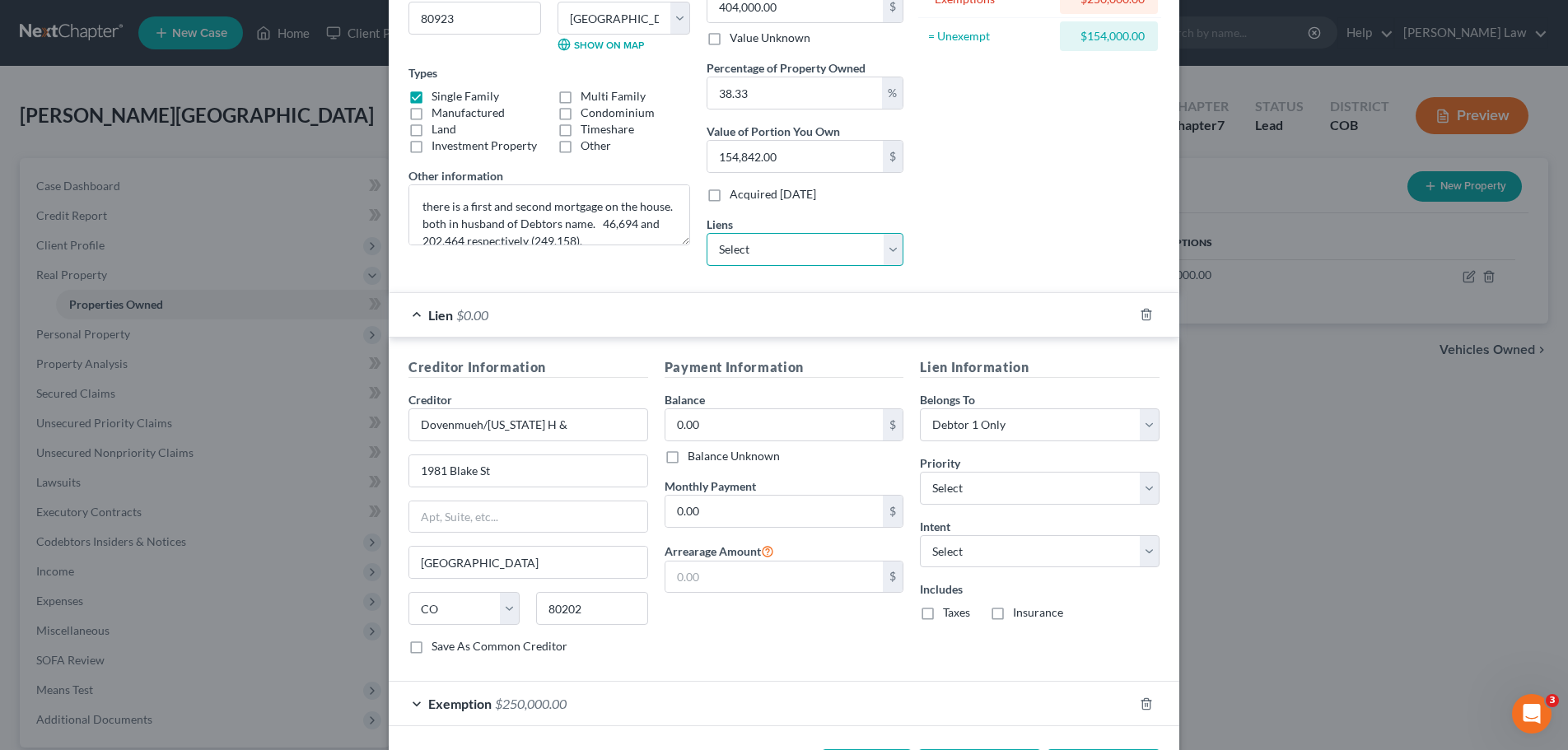
scroll to position [247, 0]
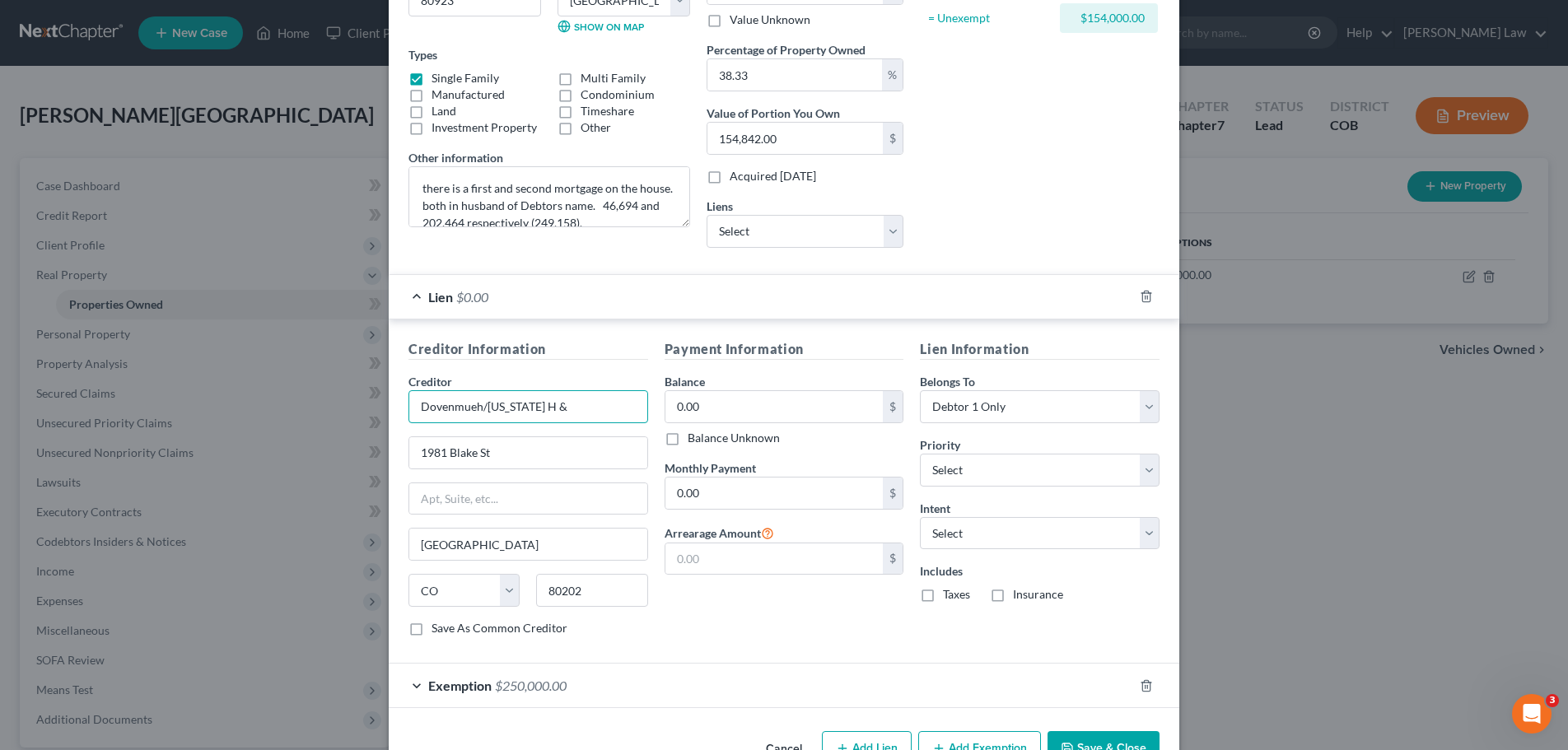
click at [564, 407] on input "Dovenmueh/Colorado H &" at bounding box center [528, 407] width 240 height 33
type input "D"
click at [1051, 149] on div "Asset Calculator Value $404,000.00 - Liens $0.00 = Net Equity $404,000.00 - Exe…" at bounding box center [1040, 44] width 256 height 432
click at [1146, 405] on select "Select Debtor 1 Only Debtor 2 Only Debtor 1 And Debtor 2 Only At Least One Of T…" at bounding box center [1040, 407] width 240 height 33
click at [1049, 211] on div "Asset Calculator Value $404,000.00 - Liens $0.00 = Net Equity $404,000.00 - Exe…" at bounding box center [1040, 44] width 256 height 432
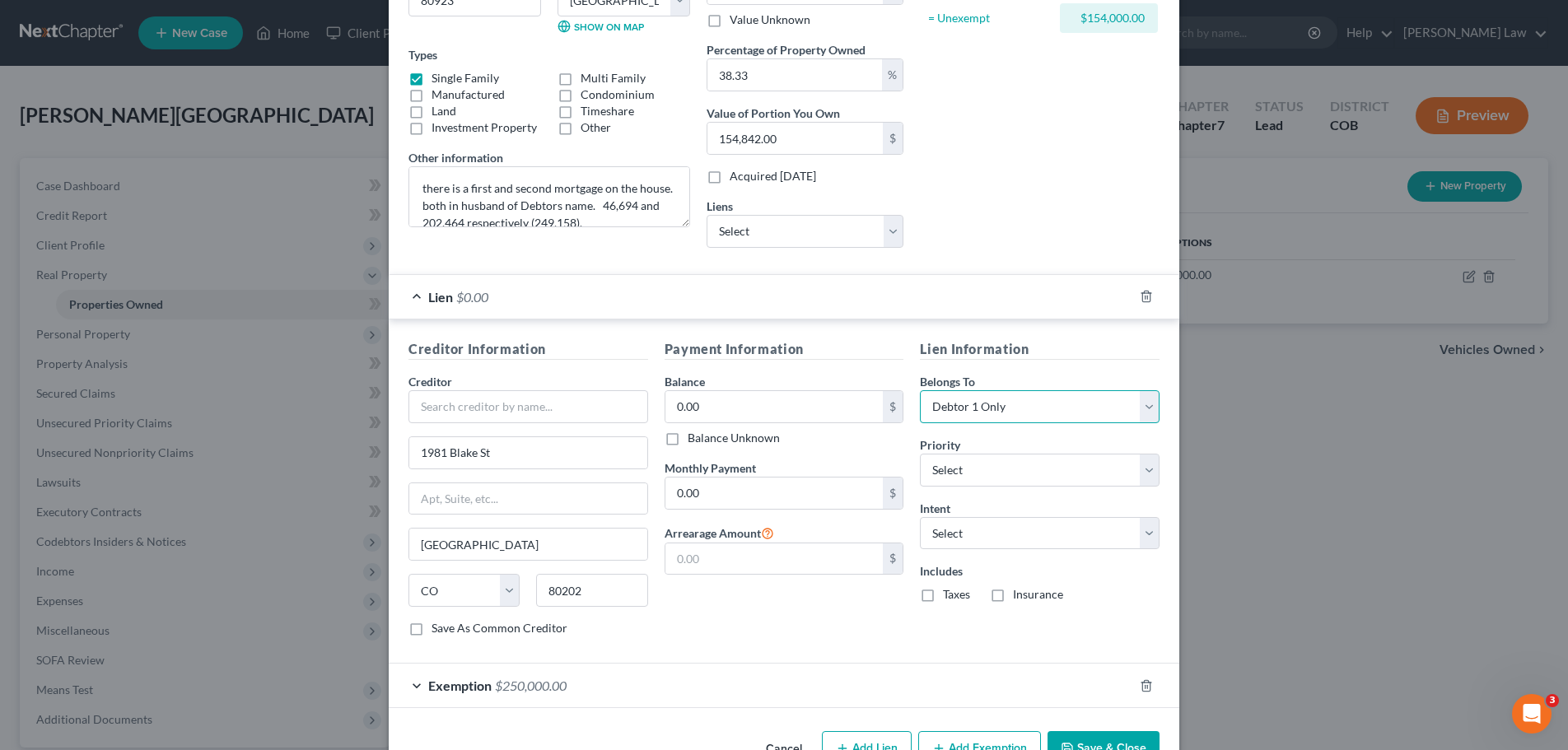
click at [1141, 409] on select "Select Debtor 1 Only Debtor 2 Only Debtor 1 And Debtor 2 Only At Least One Of T…" at bounding box center [1040, 407] width 240 height 33
click at [1029, 178] on div "Asset Calculator Value $404,000.00 - Liens $0.00 = Net Equity $404,000.00 - Exe…" at bounding box center [1040, 44] width 256 height 432
click at [1092, 166] on div "Asset Calculator Value $404,000.00 - Liens $0.00 = Net Equity $404,000.00 - Exe…" at bounding box center [1040, 44] width 256 height 432
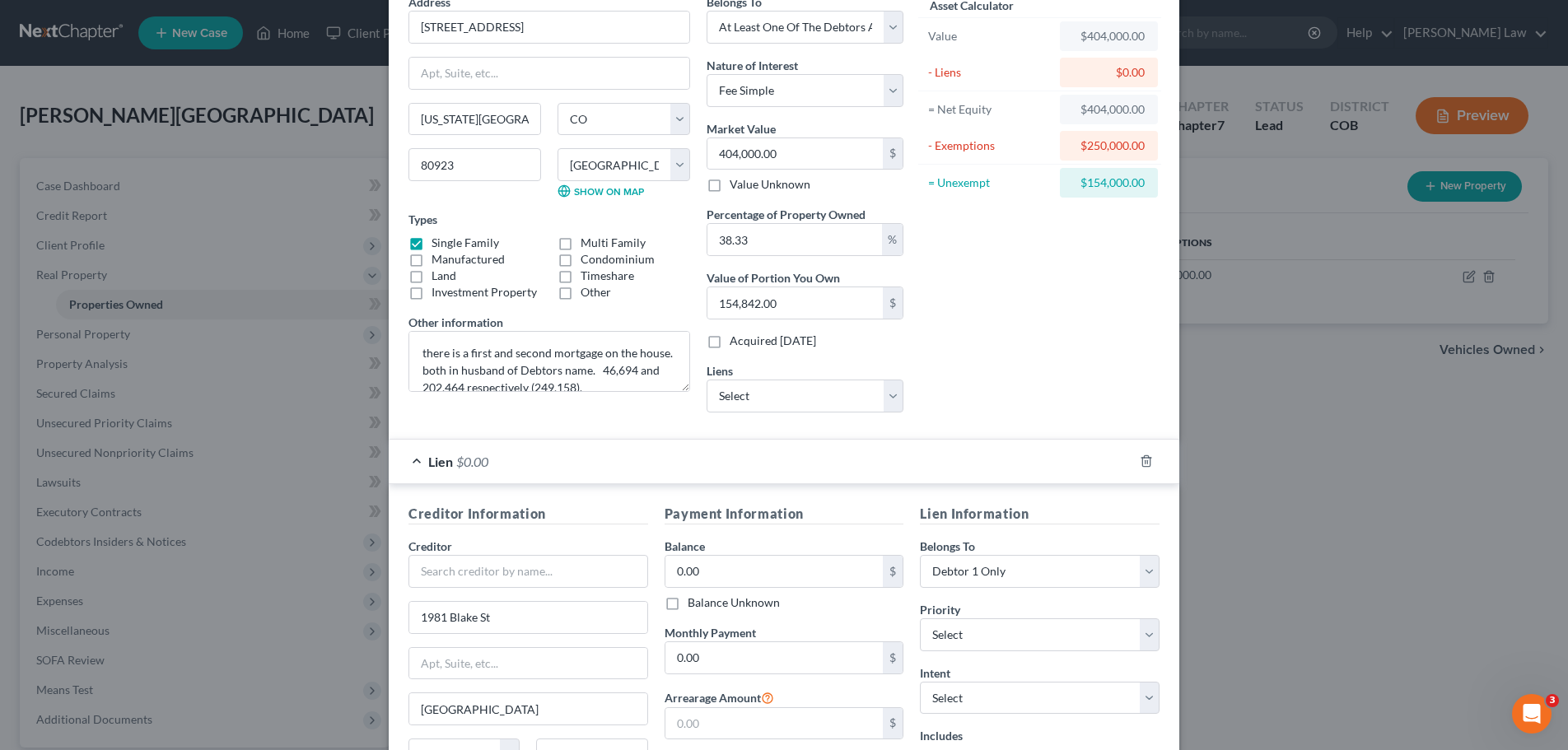
scroll to position [0, 0]
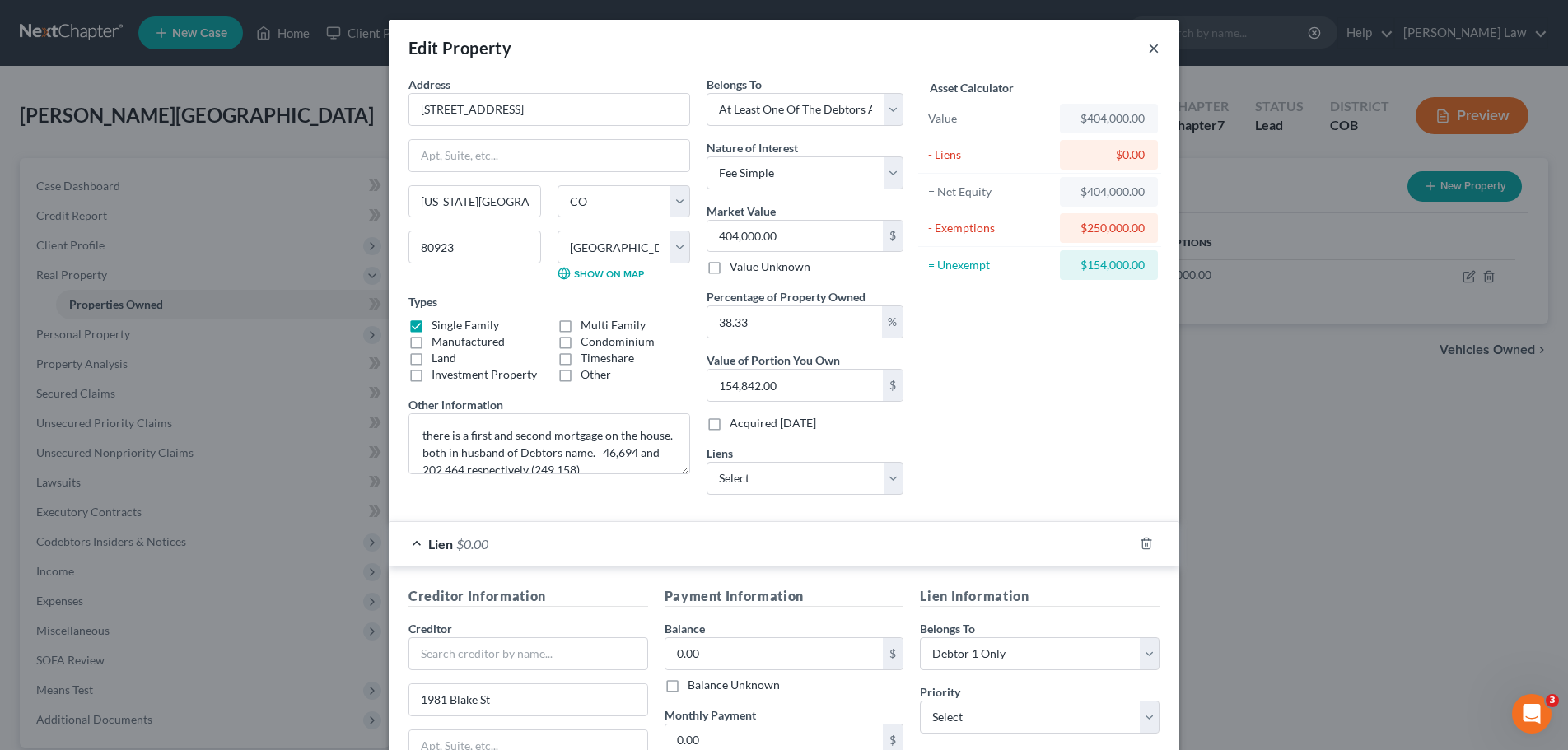
click at [1148, 49] on button "×" at bounding box center [1154, 47] width 11 height 19
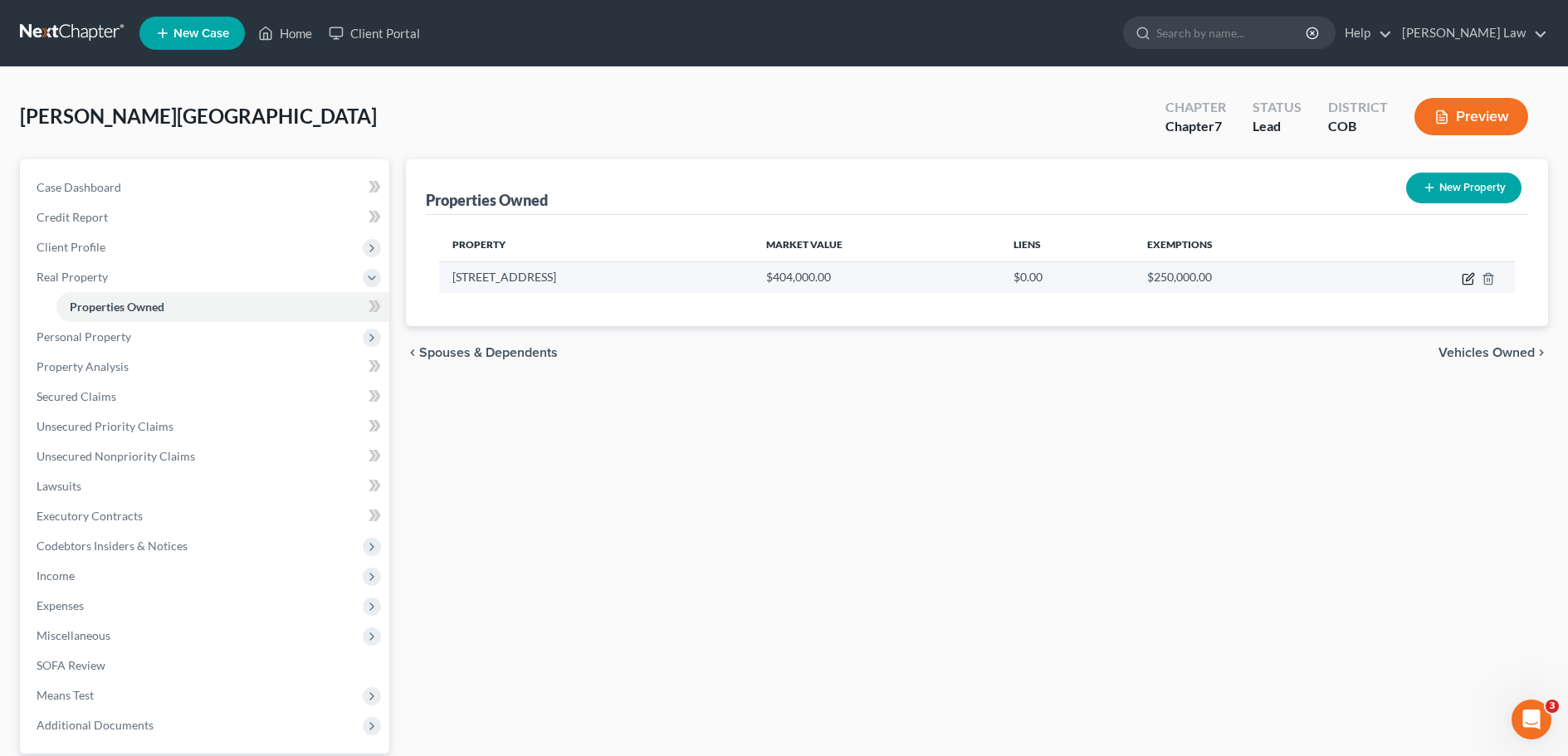
click at [1466, 283] on icon "button" at bounding box center [1468, 279] width 13 height 13
select select "5"
select select "20"
select select "3"
select select "0"
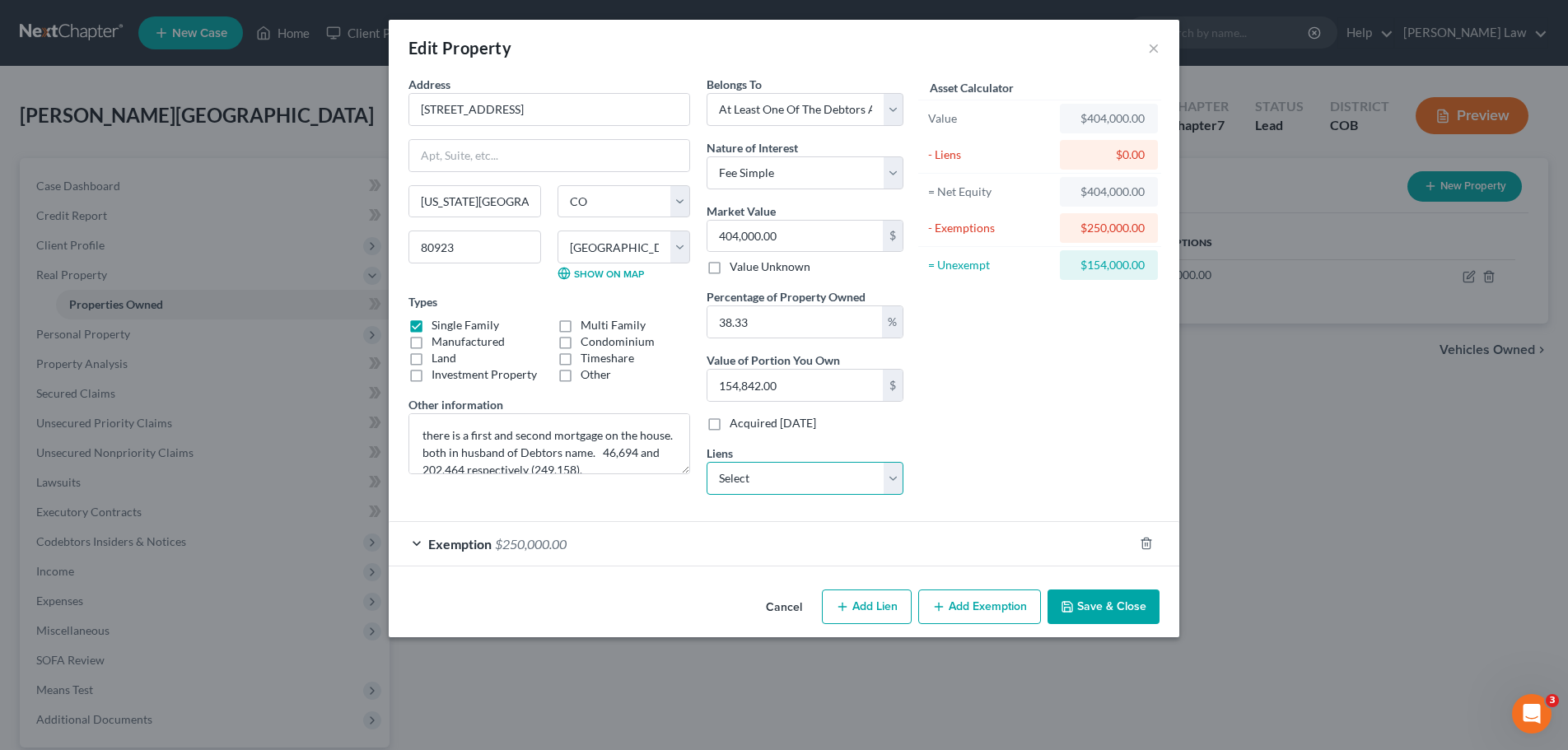
click at [888, 475] on select "Select Dovenmueh/Colorado H & - $0.00 Ent Credit Union - $0.00 Ent Cu - $0.00" at bounding box center [805, 479] width 197 height 33
select select "0"
click at [707, 462] on select "Select Dovenmueh/Colorado H & - $0.00 Ent Credit Union - $0.00 Ent Cu - $0.00" at bounding box center [805, 479] width 197 height 33
select select
select select "5"
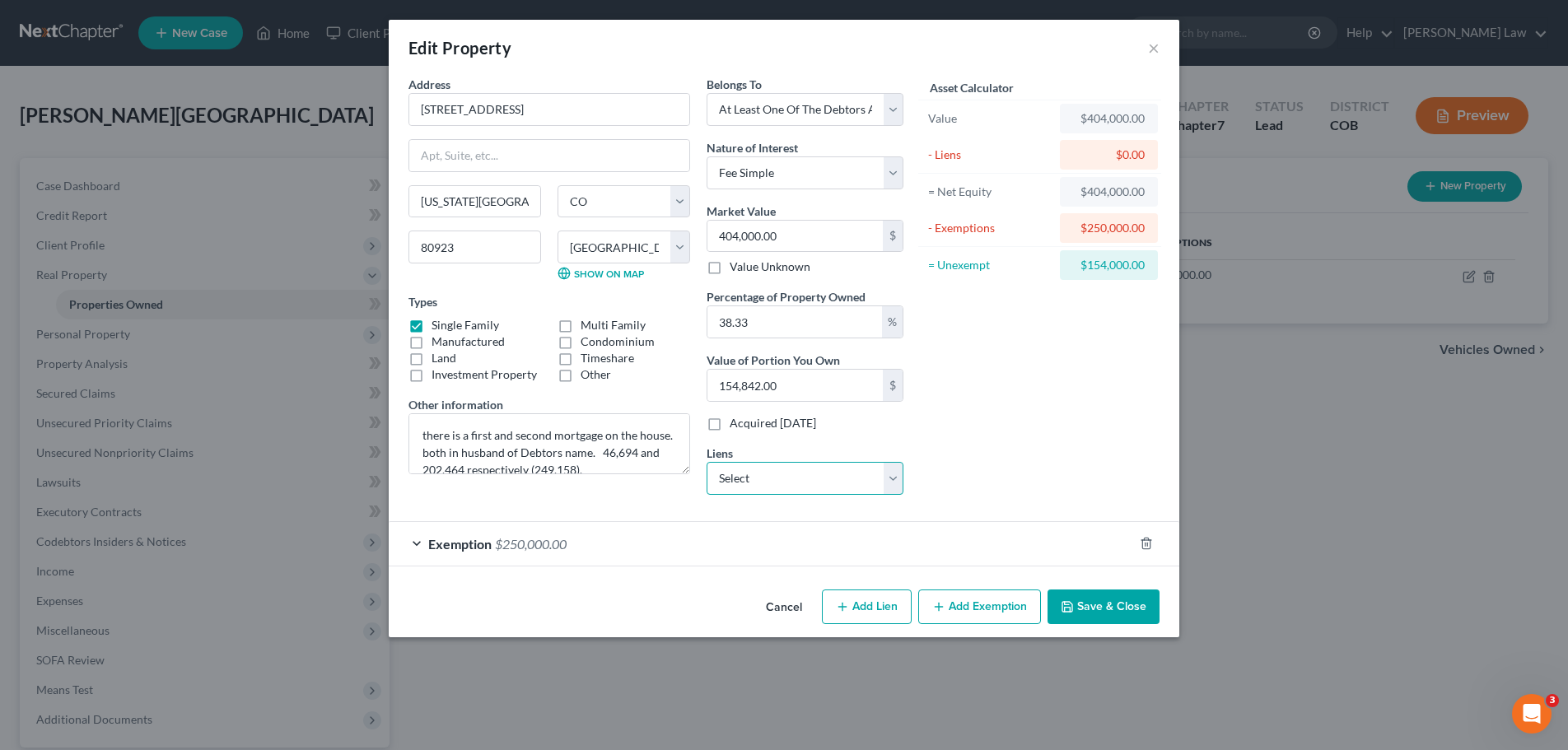
select select "0"
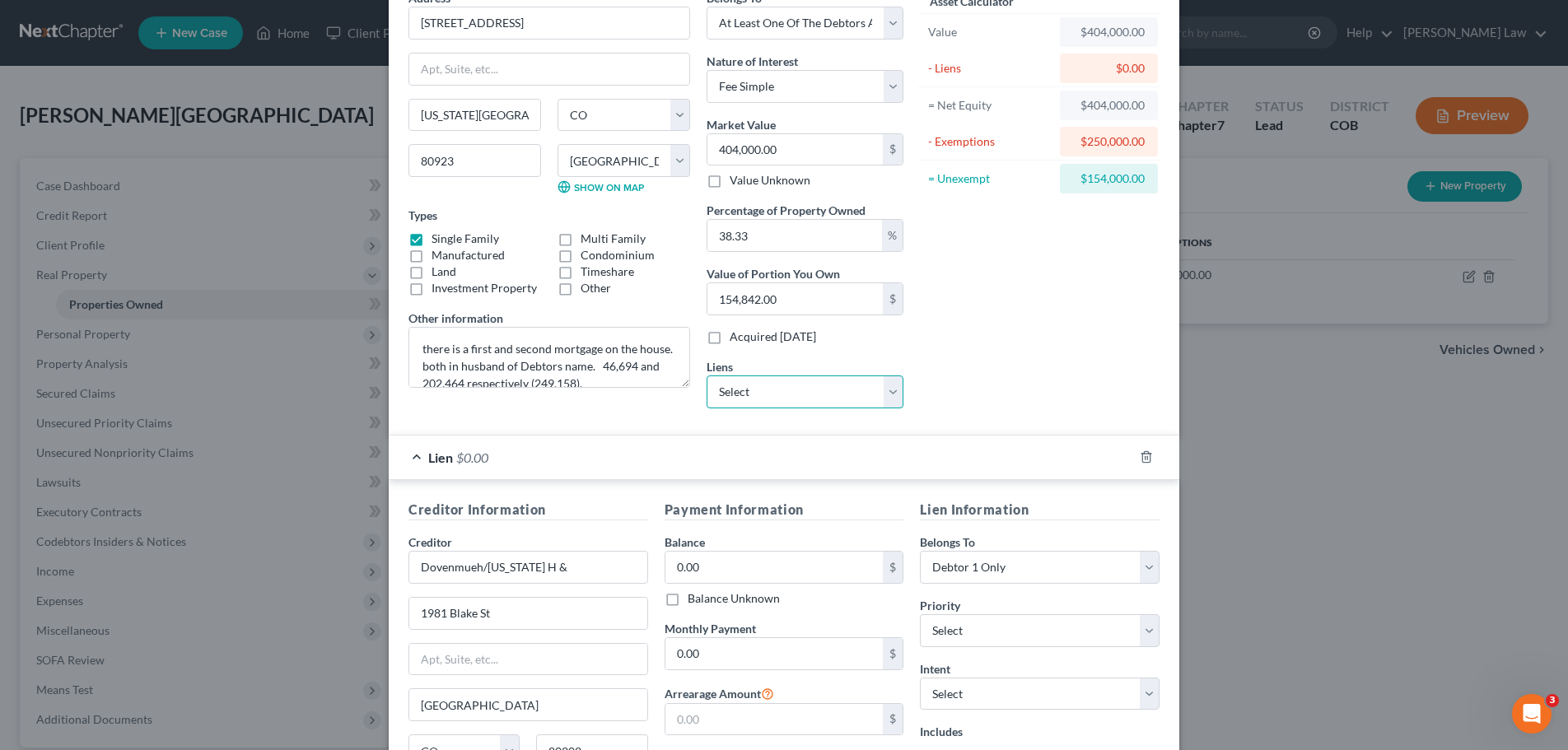
scroll to position [165, 0]
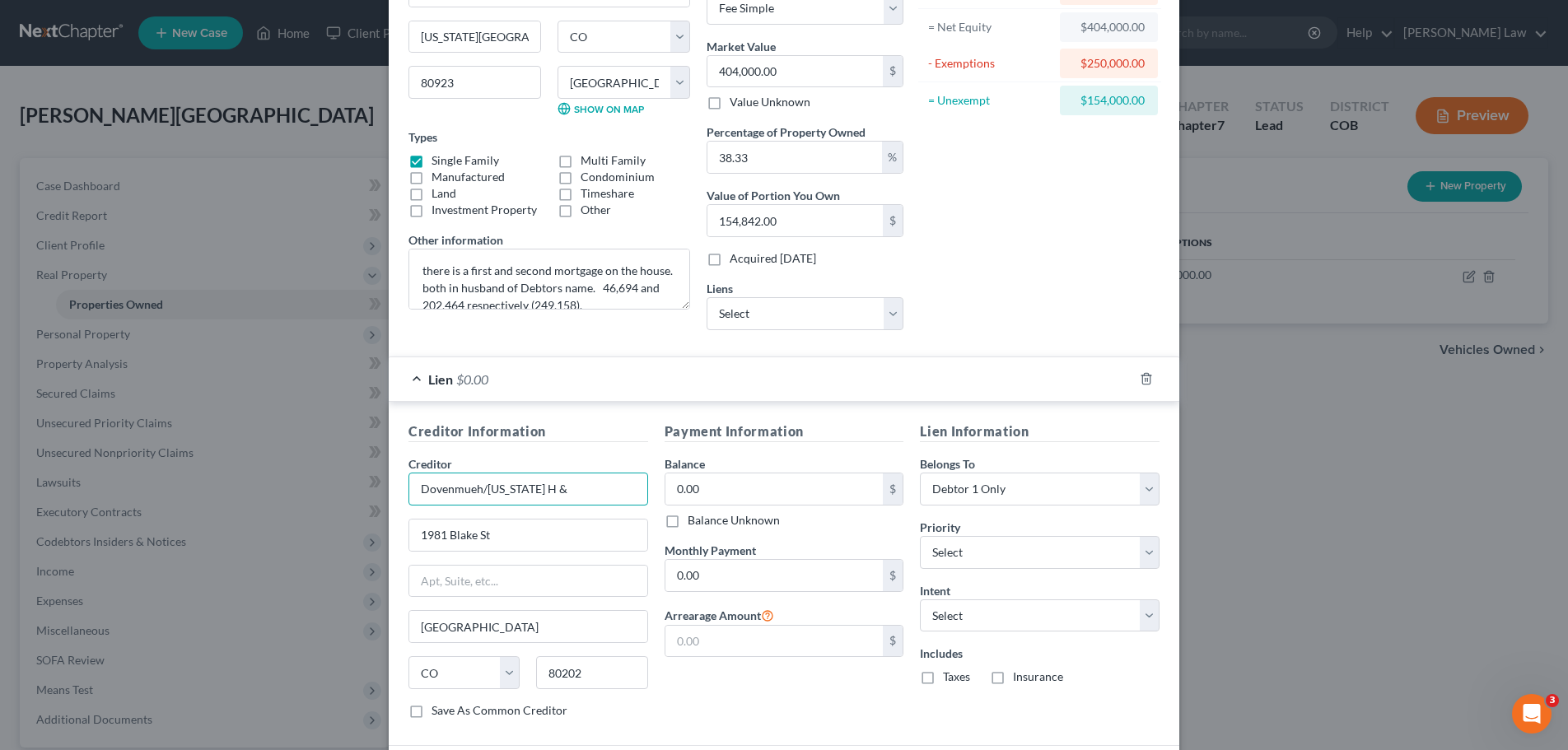
click at [566, 492] on input "Dovenmueh/Colorado H &" at bounding box center [528, 489] width 240 height 33
type input "D"
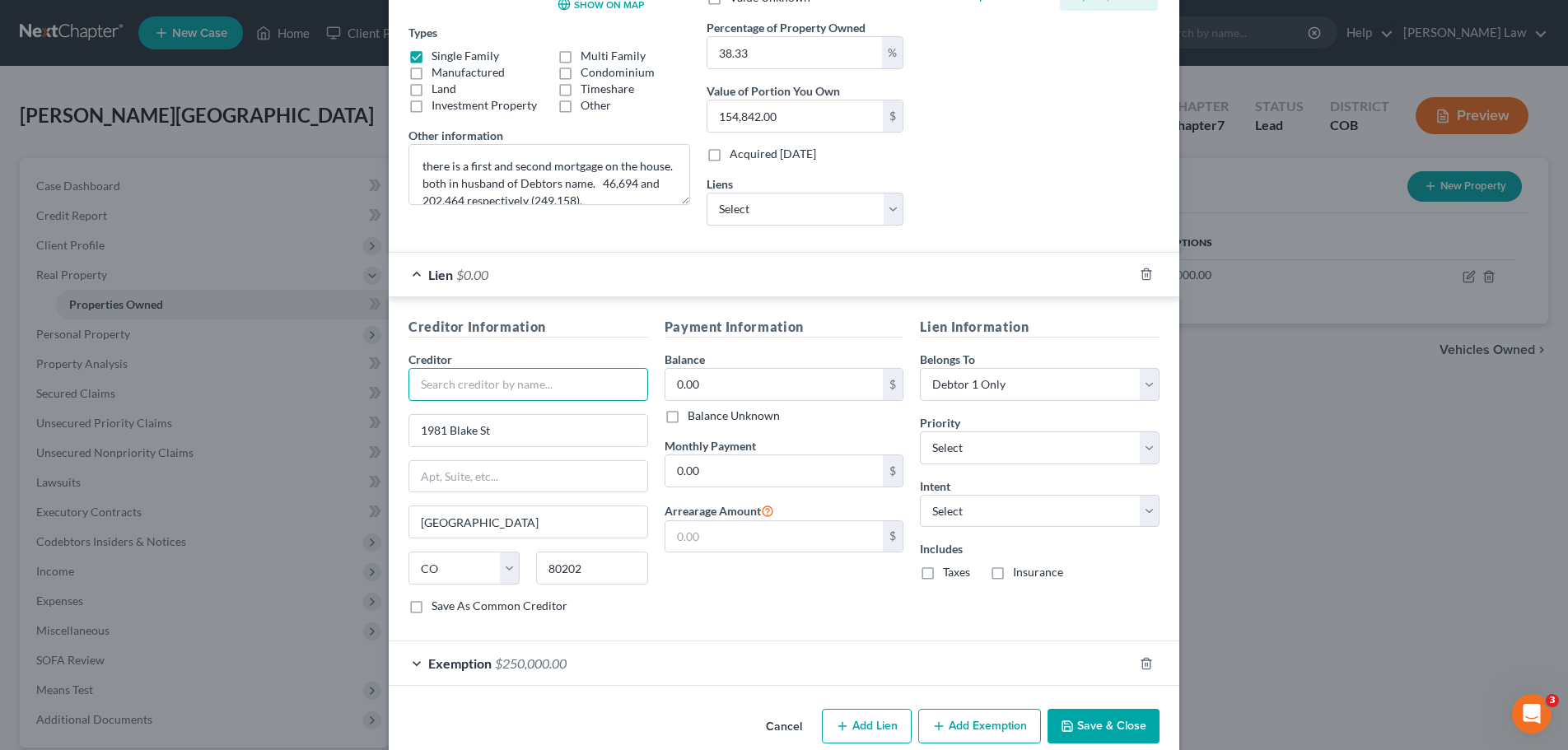
scroll to position [296, 0]
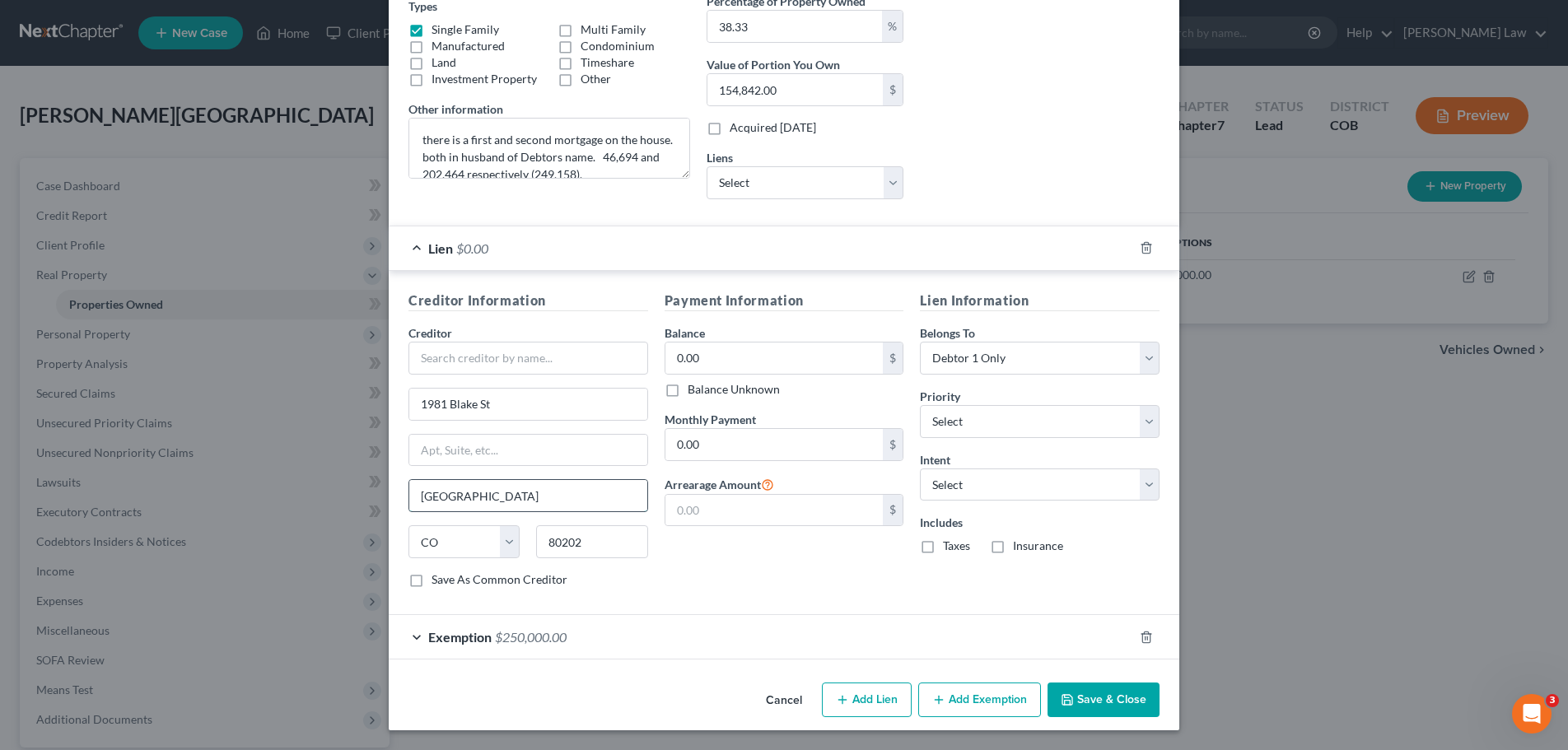
click at [475, 506] on input "Denver" at bounding box center [528, 496] width 238 height 31
type input "D"
click at [443, 540] on select "State [US_STATE] AK AR AZ CA CO CT DE DC [GEOGRAPHIC_DATA] [GEOGRAPHIC_DATA] GU…" at bounding box center [464, 542] width 111 height 33
click at [584, 546] on input "80202" at bounding box center [592, 542] width 111 height 33
type input "8"
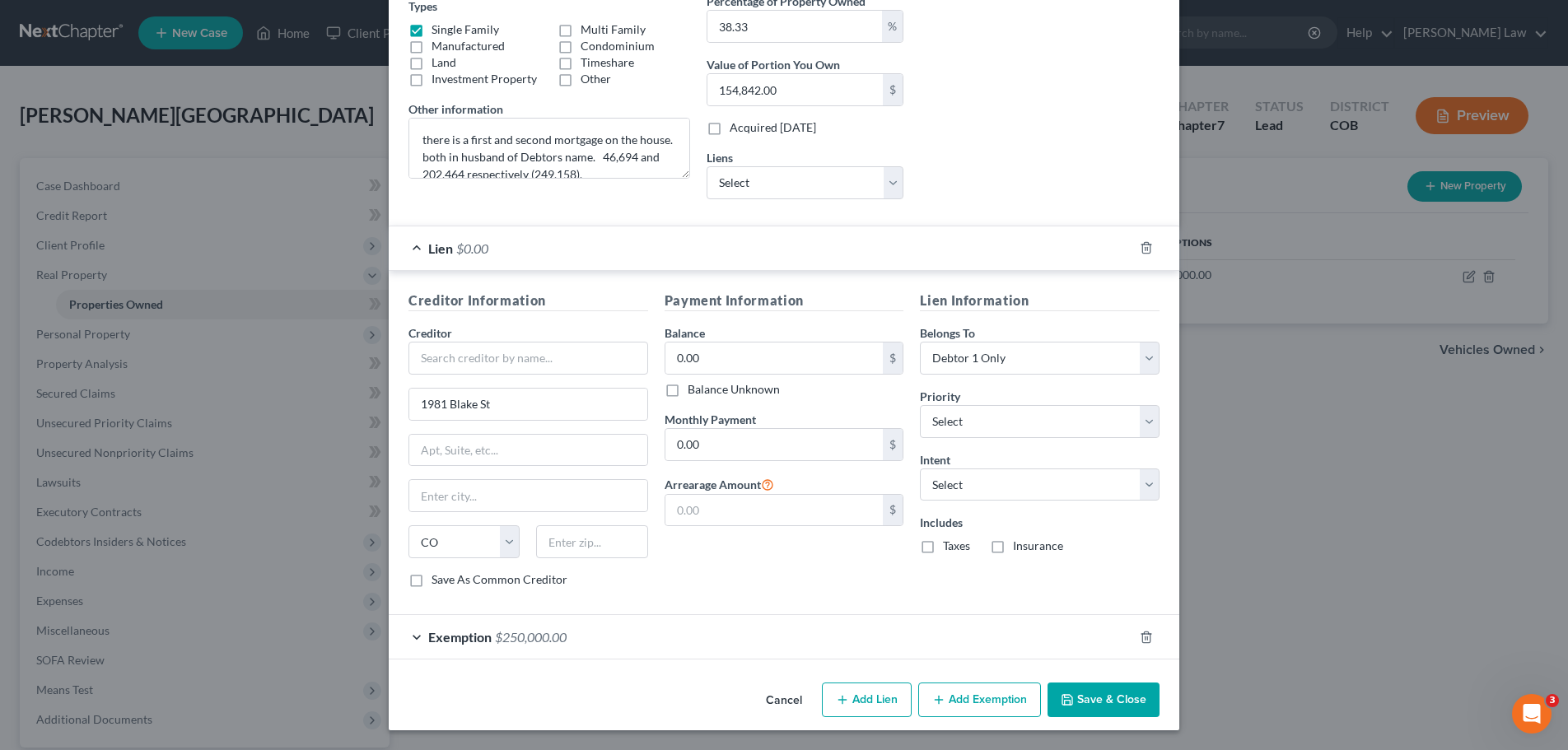
click at [1140, 251] on icon "button" at bounding box center [1146, 248] width 13 height 13
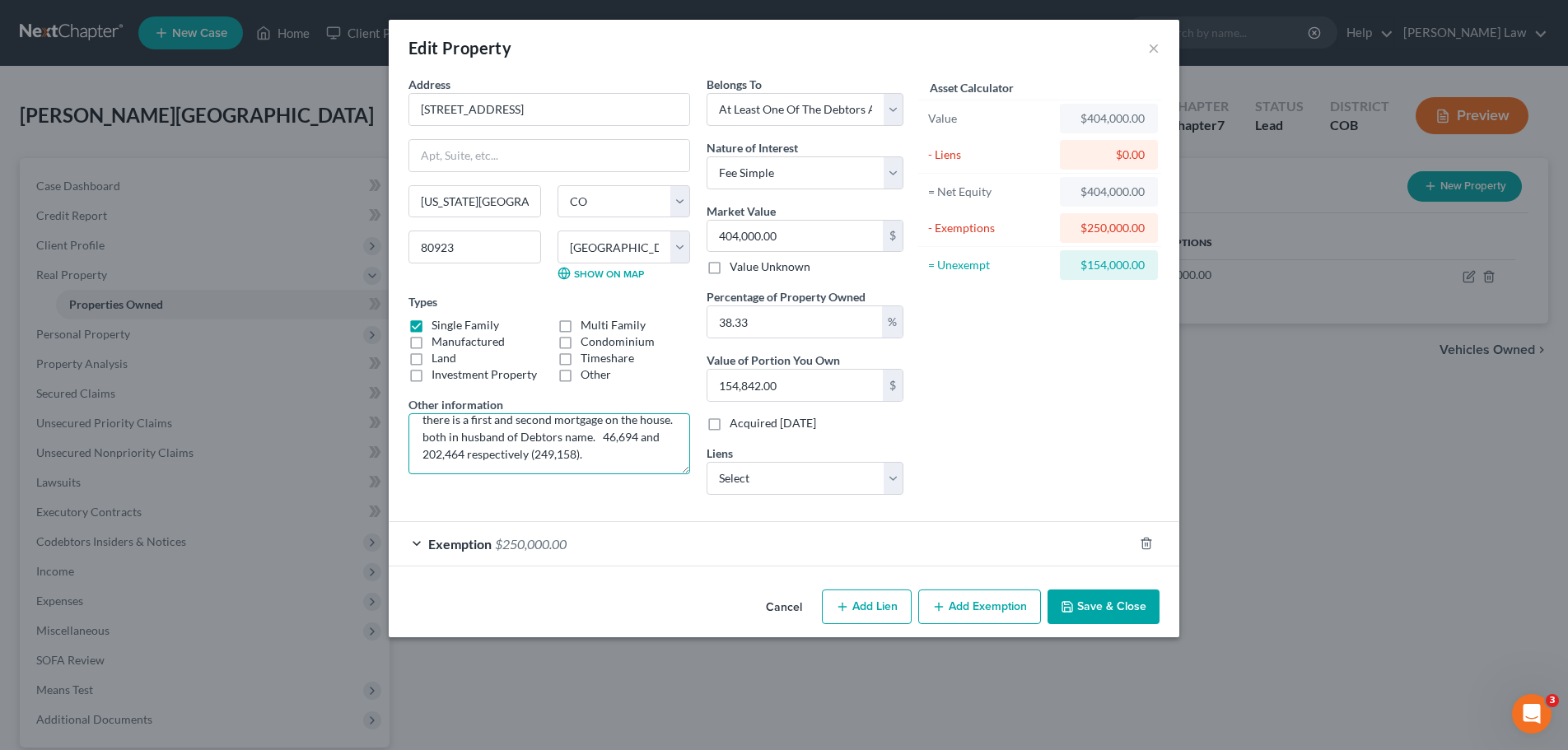
scroll to position [18, 0]
click at [1108, 607] on button "Save & Close" at bounding box center [1104, 607] width 112 height 34
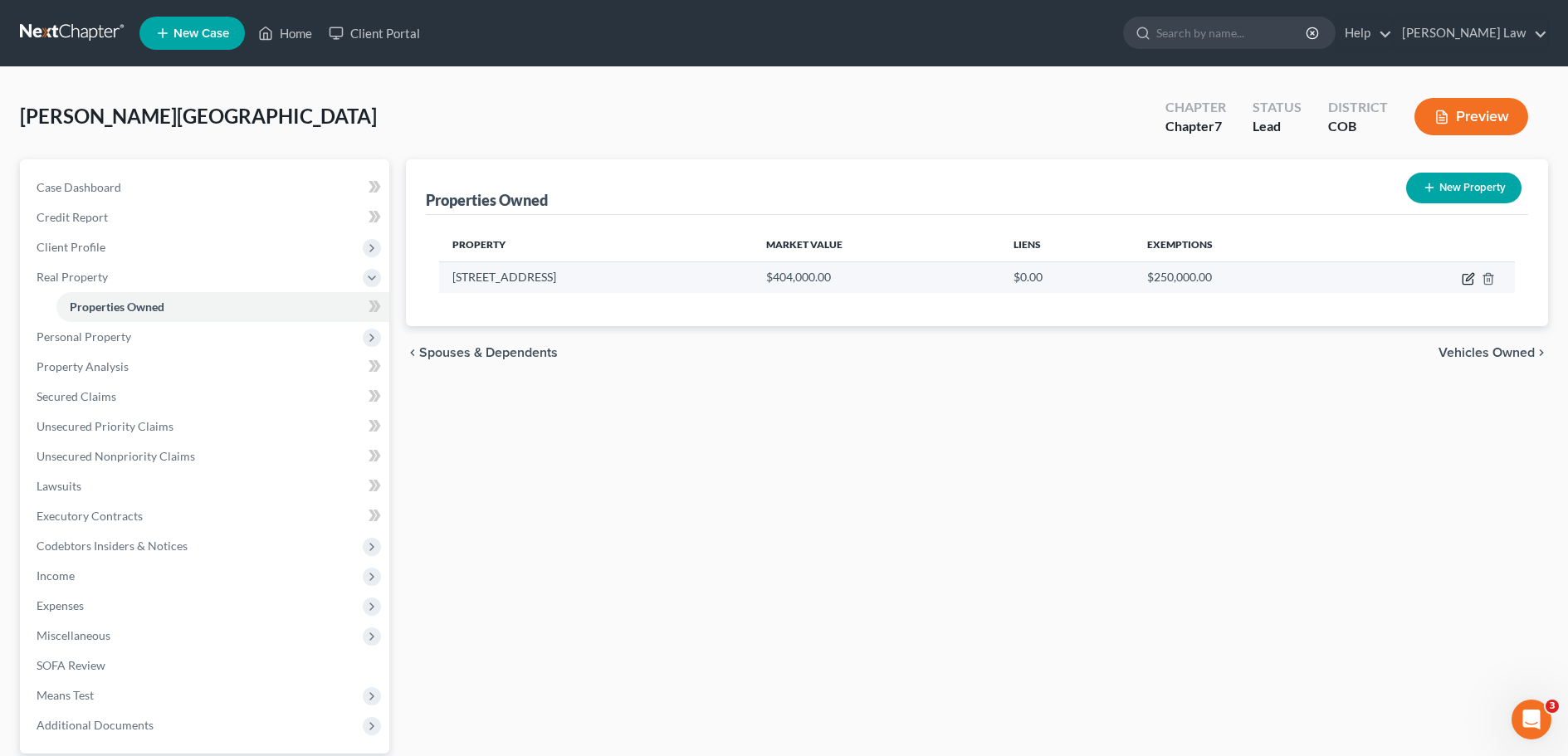
click at [1464, 281] on icon "button" at bounding box center [1467, 280] width 10 height 10
select select "5"
select select "20"
select select "3"
select select "0"
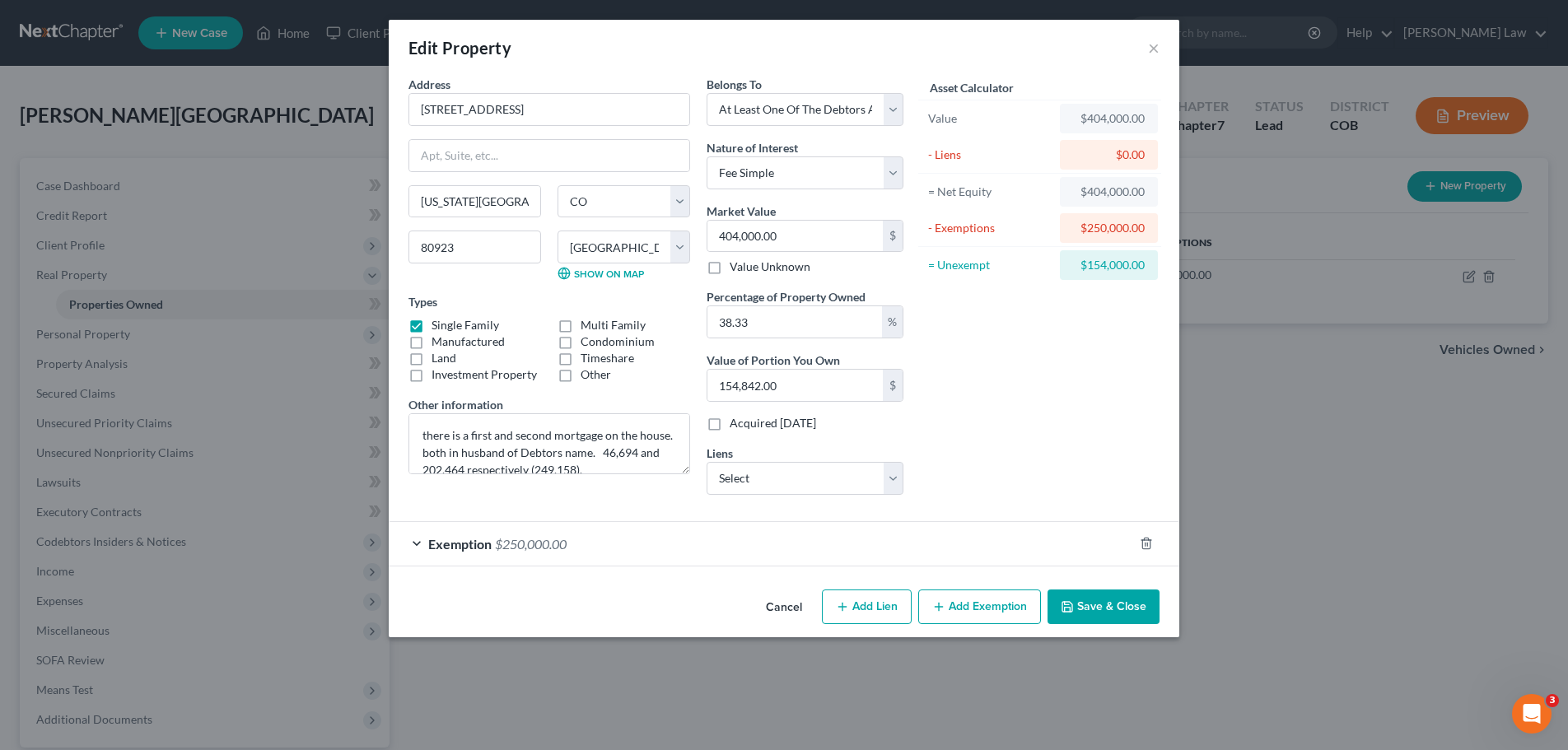
click at [854, 615] on button "Add Lien" at bounding box center [867, 607] width 90 height 34
select select "3"
select select "0"
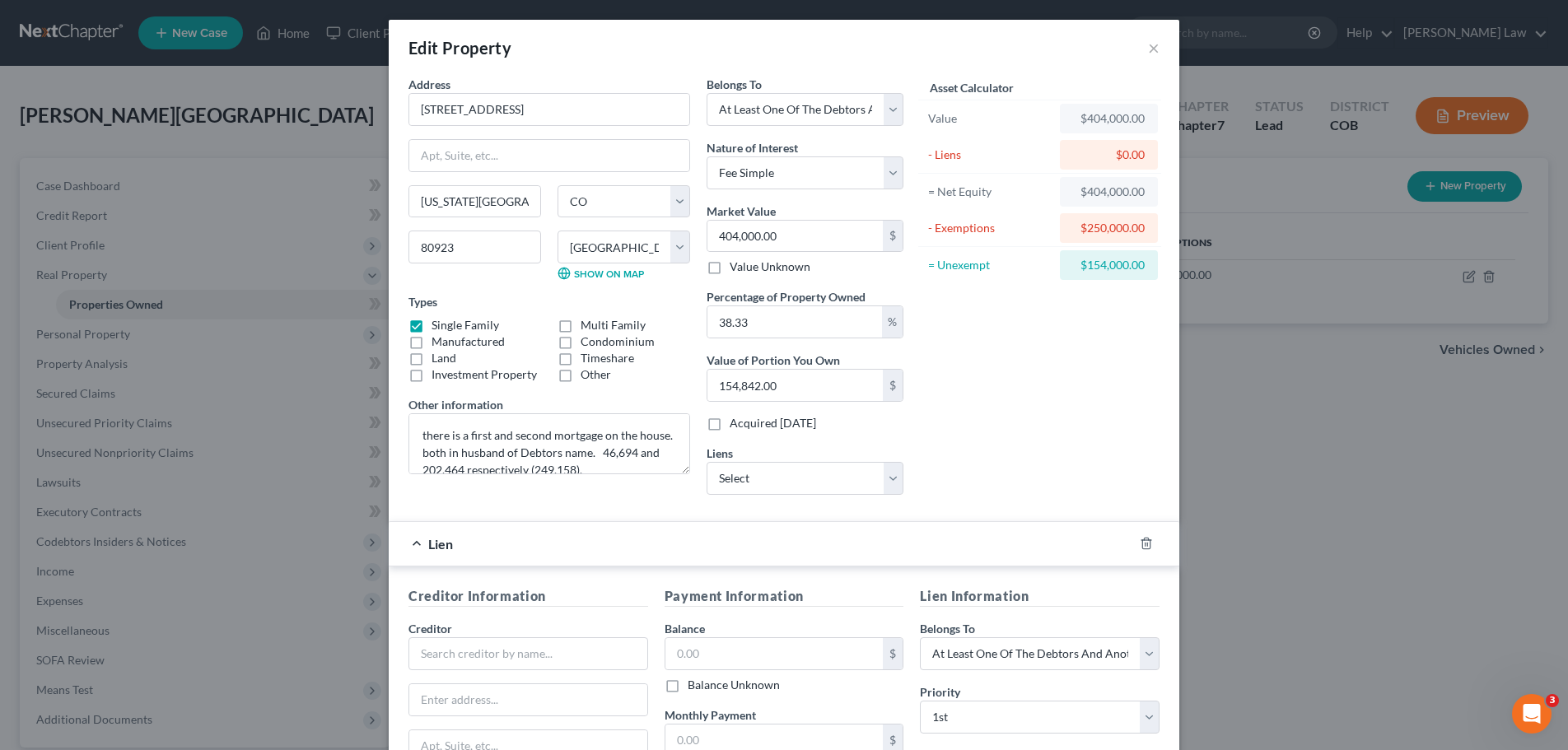
scroll to position [247, 0]
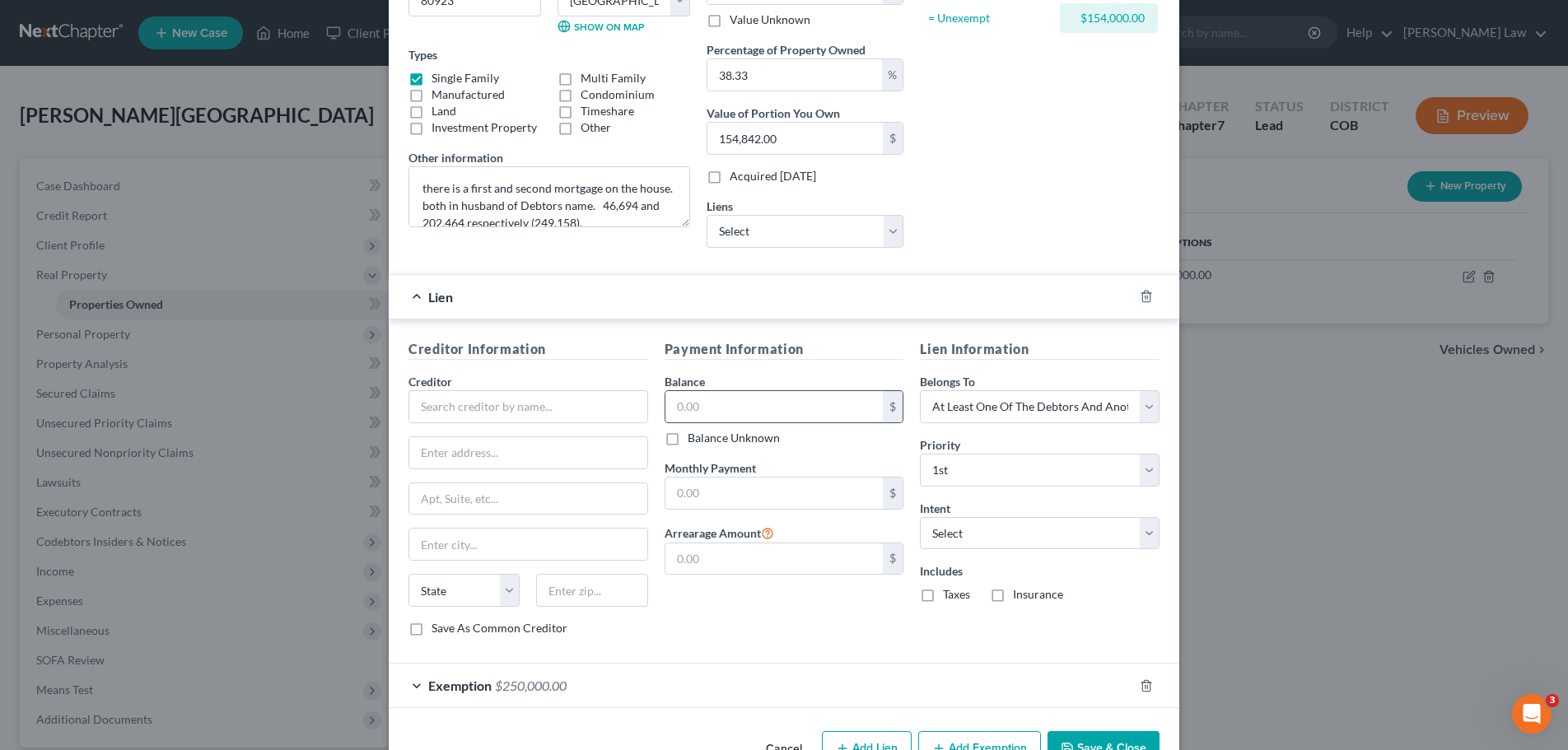
click at [702, 406] on input "text" at bounding box center [774, 407] width 218 height 31
click at [716, 409] on input "text" at bounding box center [774, 407] width 218 height 31
type input "249,158"
click at [892, 449] on div "Payment Information Balance 249,158.00 $ Balance Unknown Balance Undetermined 2…" at bounding box center [784, 495] width 256 height 311
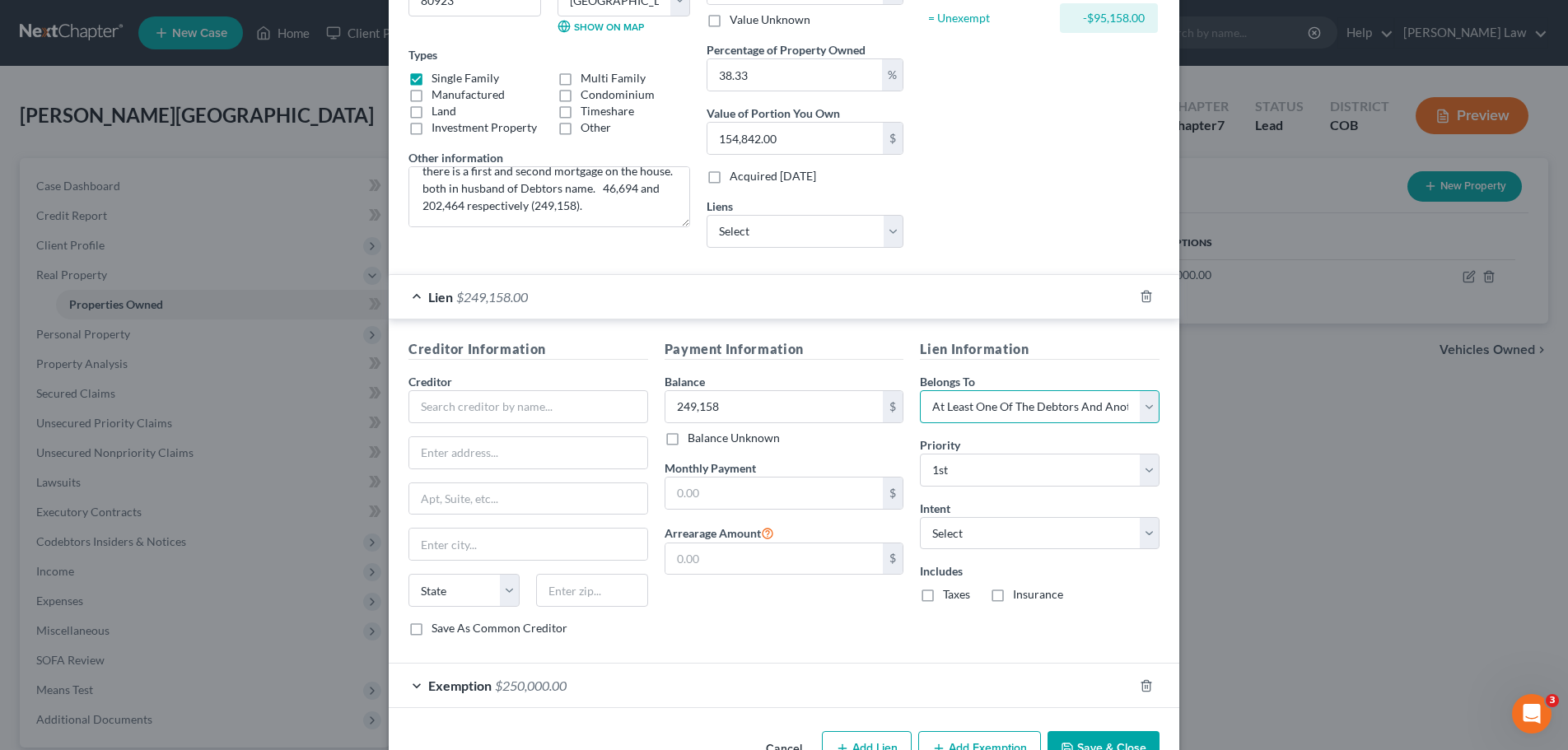
click at [1146, 408] on select "Select Debtor 1 Only Debtor 2 Only Debtor 1 And Debtor 2 Only At Least One Of T…" at bounding box center [1040, 407] width 240 height 33
select select
click at [920, 390] on select "Select Debtor 1 Only Debtor 2 Only Debtor 1 And Debtor 2 Only At Least One Of T…" at bounding box center [1040, 407] width 240 height 33
click at [1080, 741] on button "Save & Close" at bounding box center [1104, 748] width 112 height 34
click at [1140, 299] on icon "button" at bounding box center [1146, 296] width 13 height 13
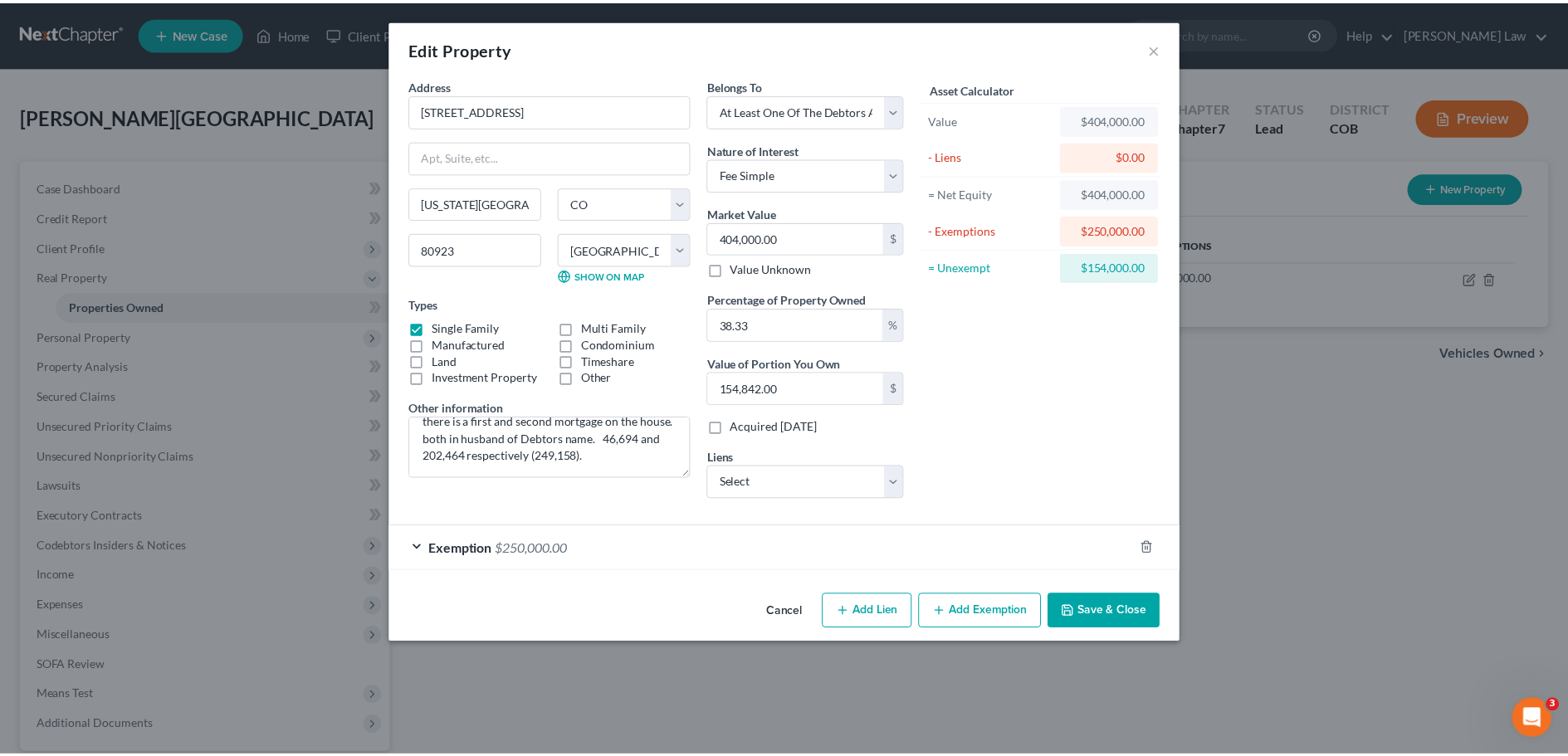
scroll to position [0, 0]
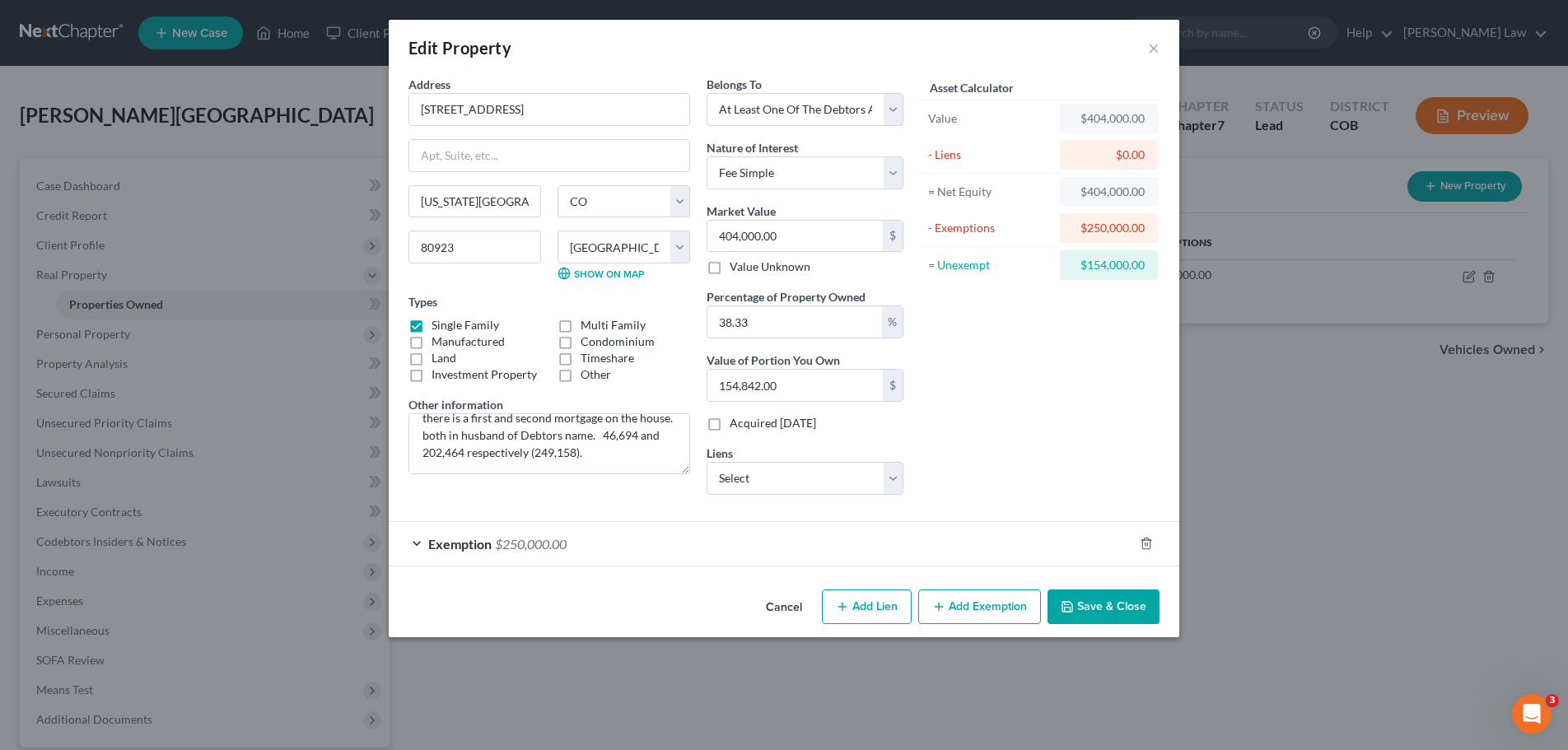
click at [1105, 600] on button "Save & Close" at bounding box center [1104, 607] width 112 height 34
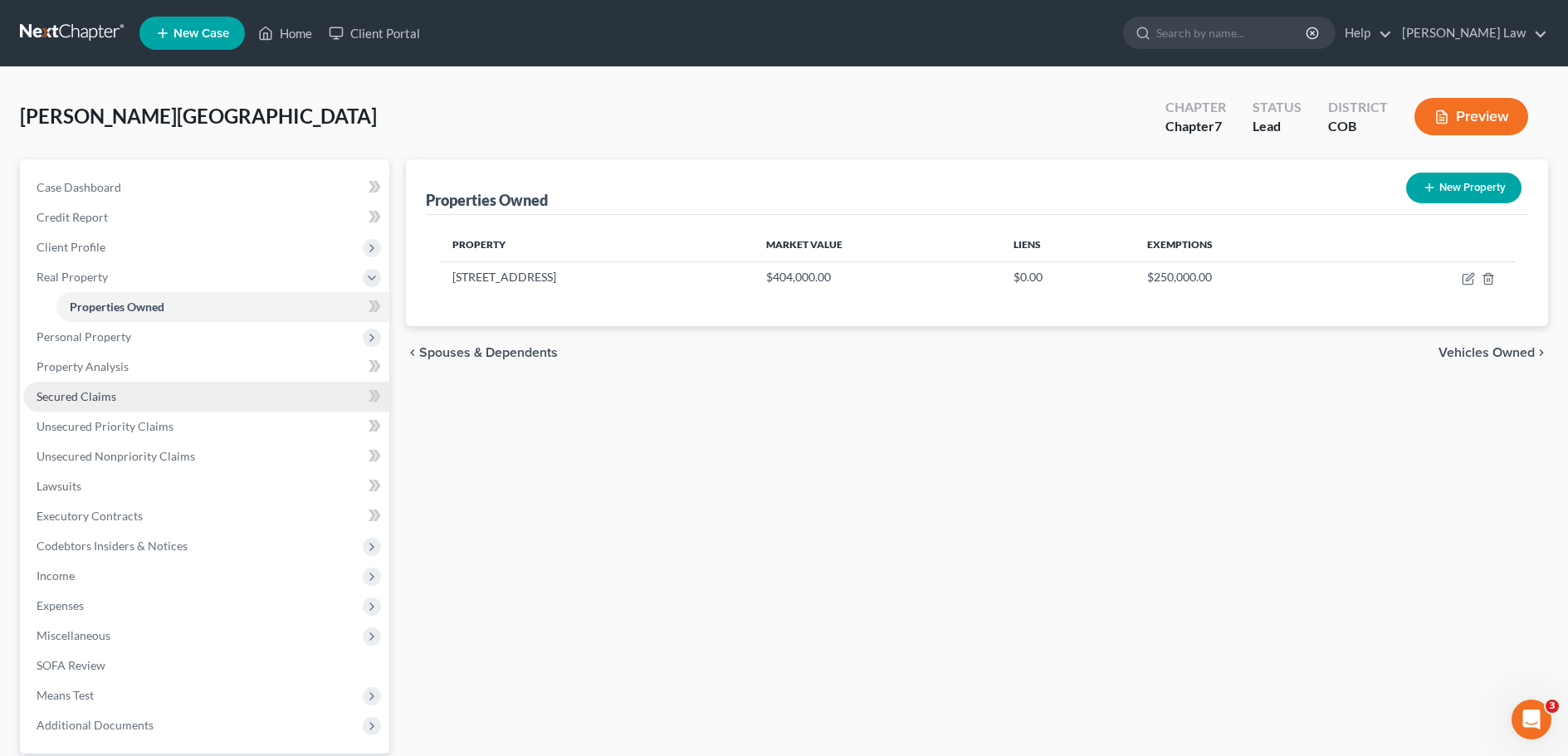
scroll to position [156, 0]
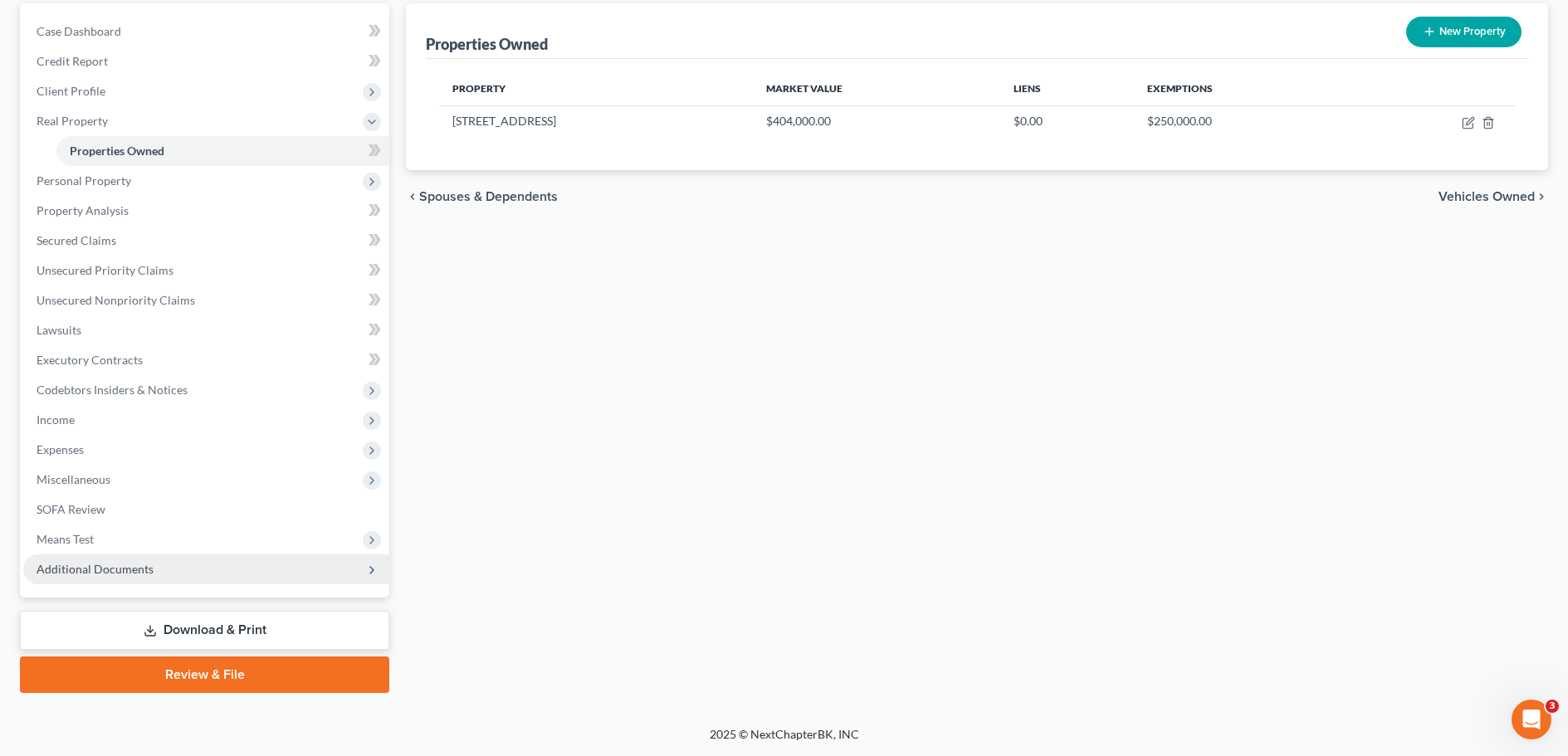
click at [132, 571] on span "Additional Documents" at bounding box center [95, 569] width 117 height 14
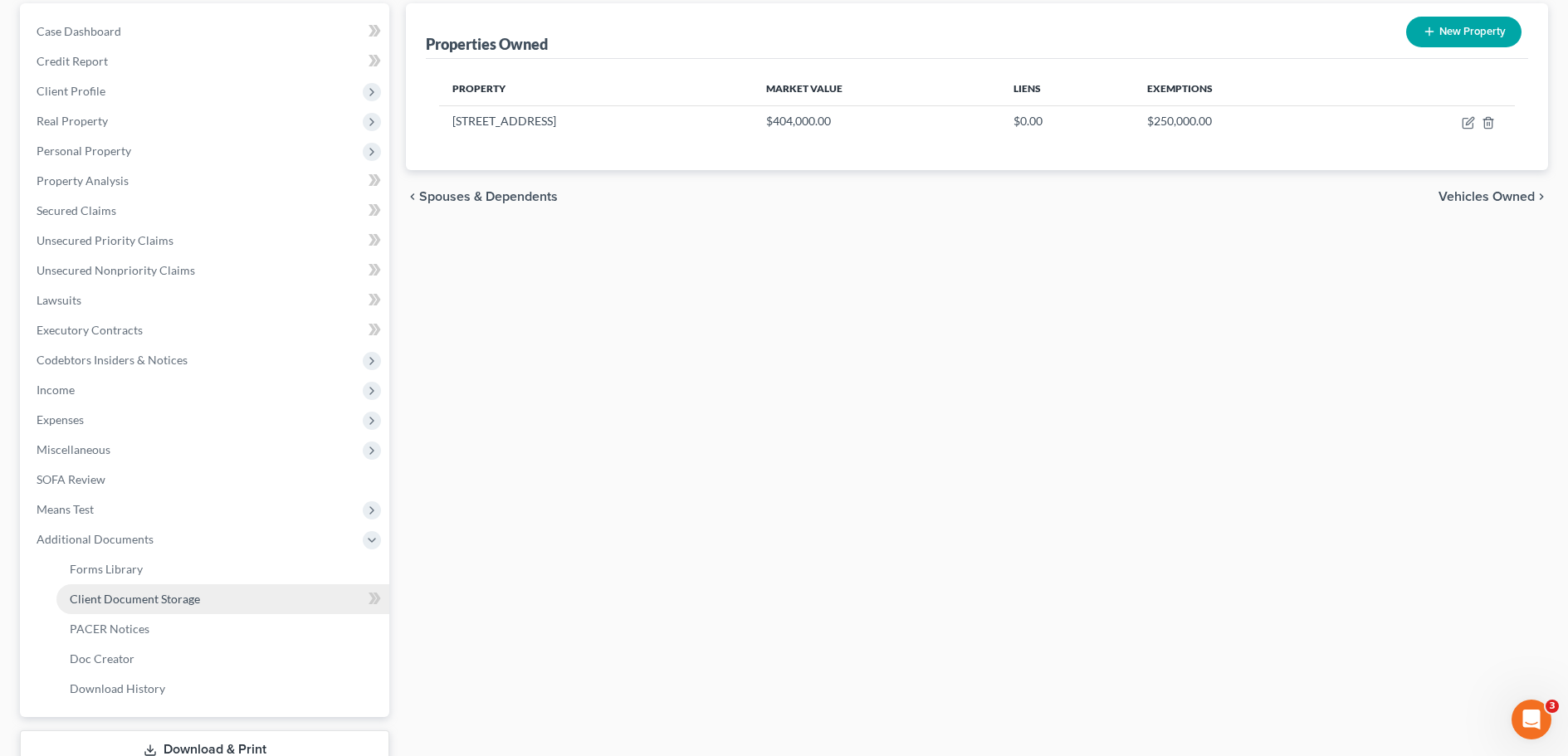
click at [152, 598] on span "Client Document Storage" at bounding box center [135, 598] width 131 height 14
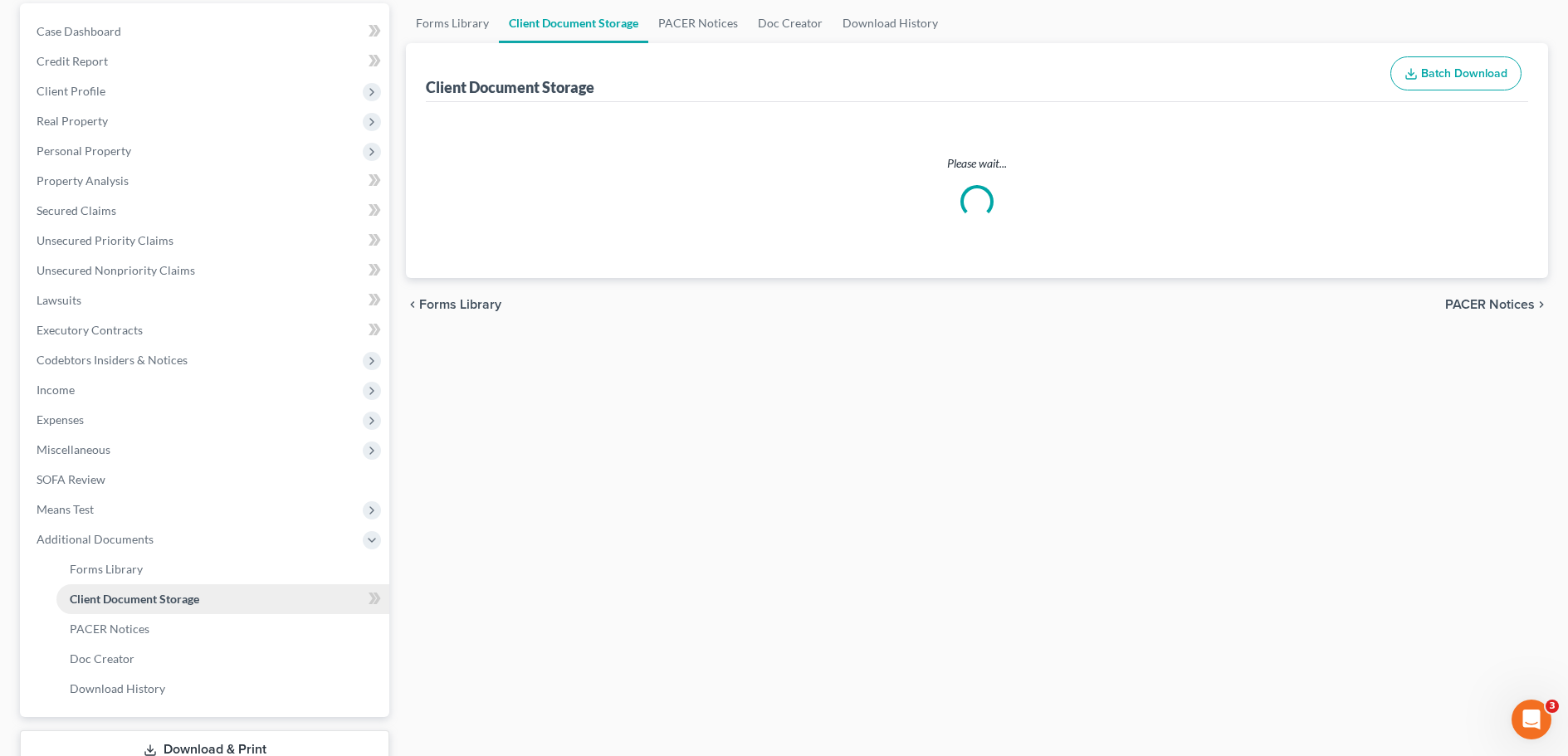
scroll to position [154, 0]
select select "28"
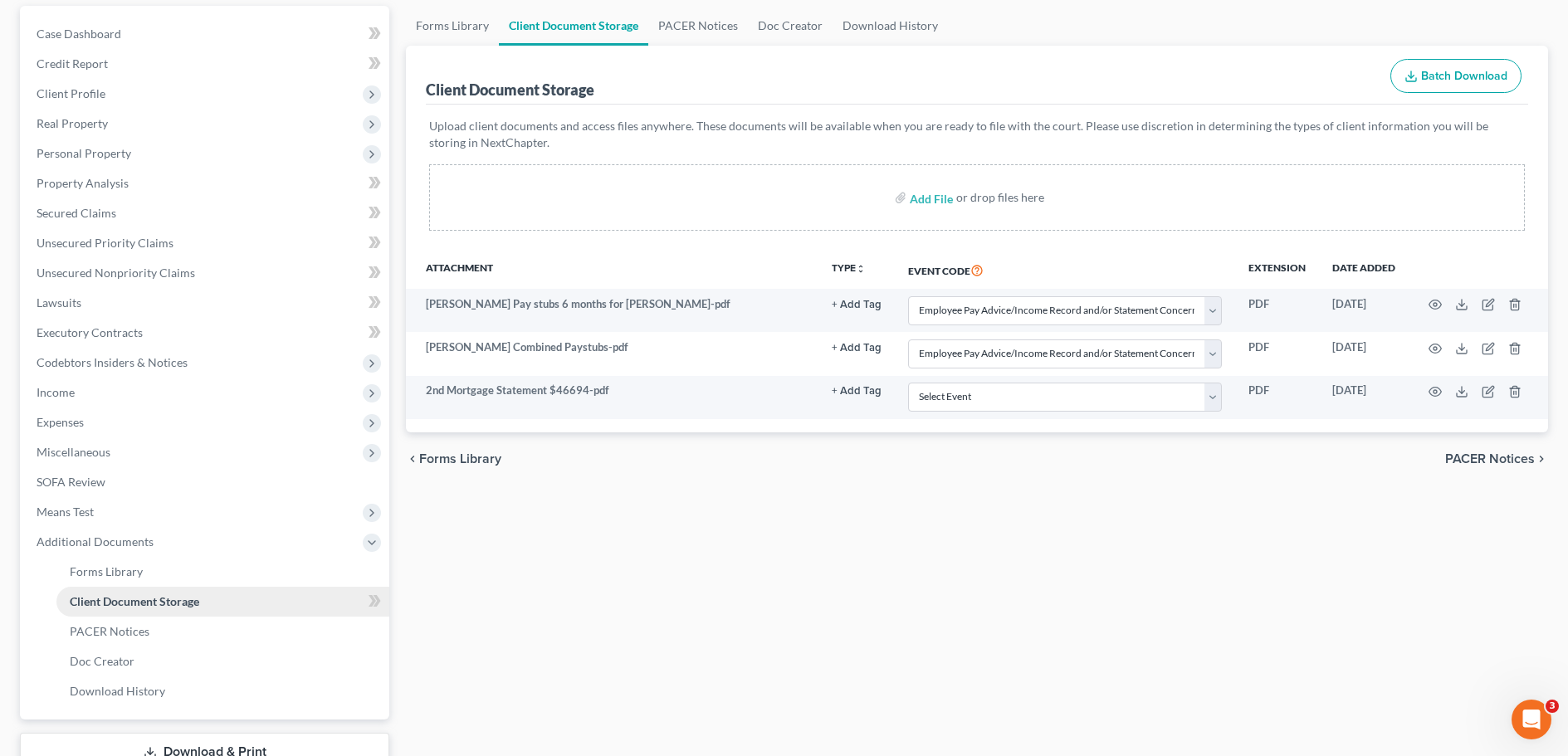
scroll to position [0, 0]
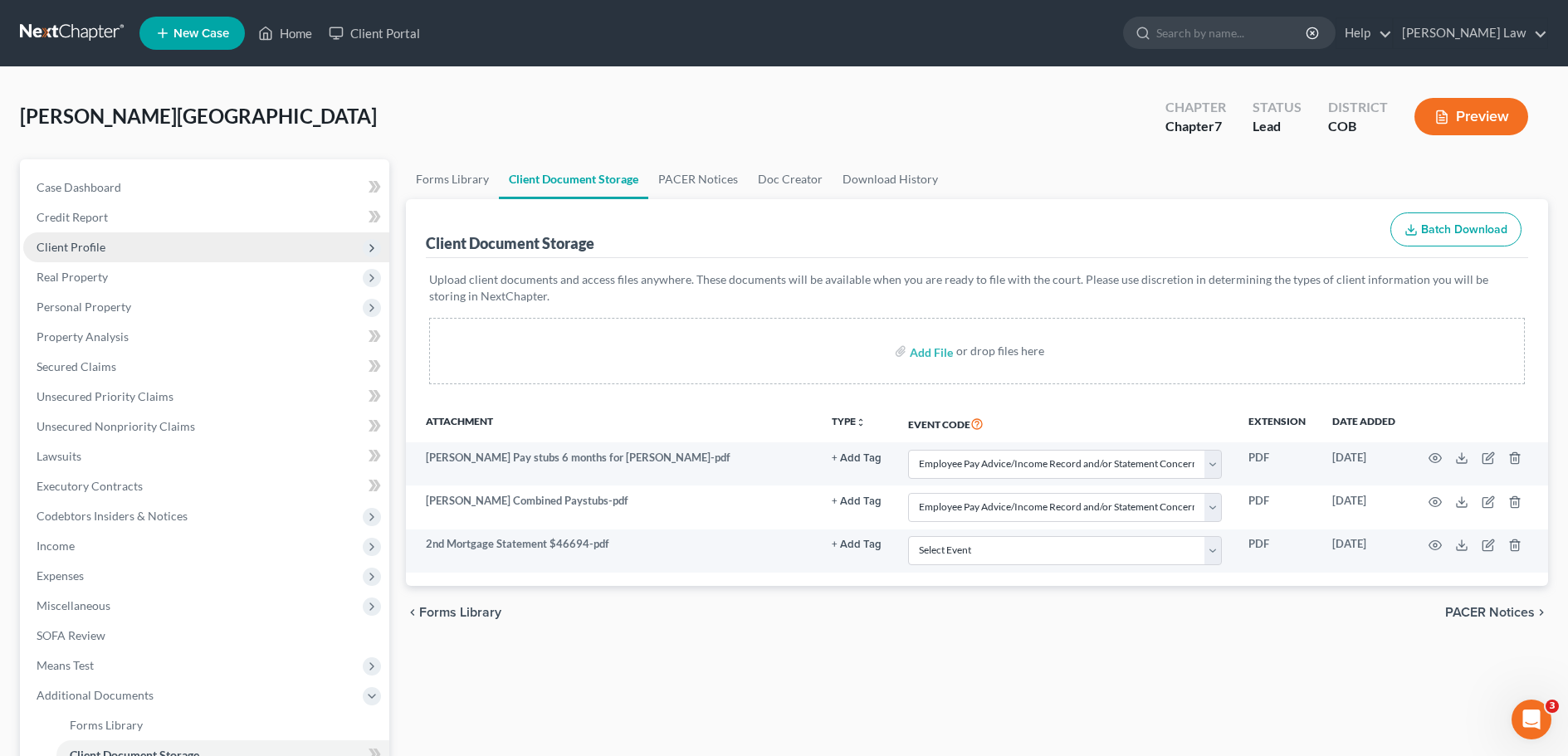
click at [58, 246] on span "Client Profile" at bounding box center [71, 246] width 69 height 14
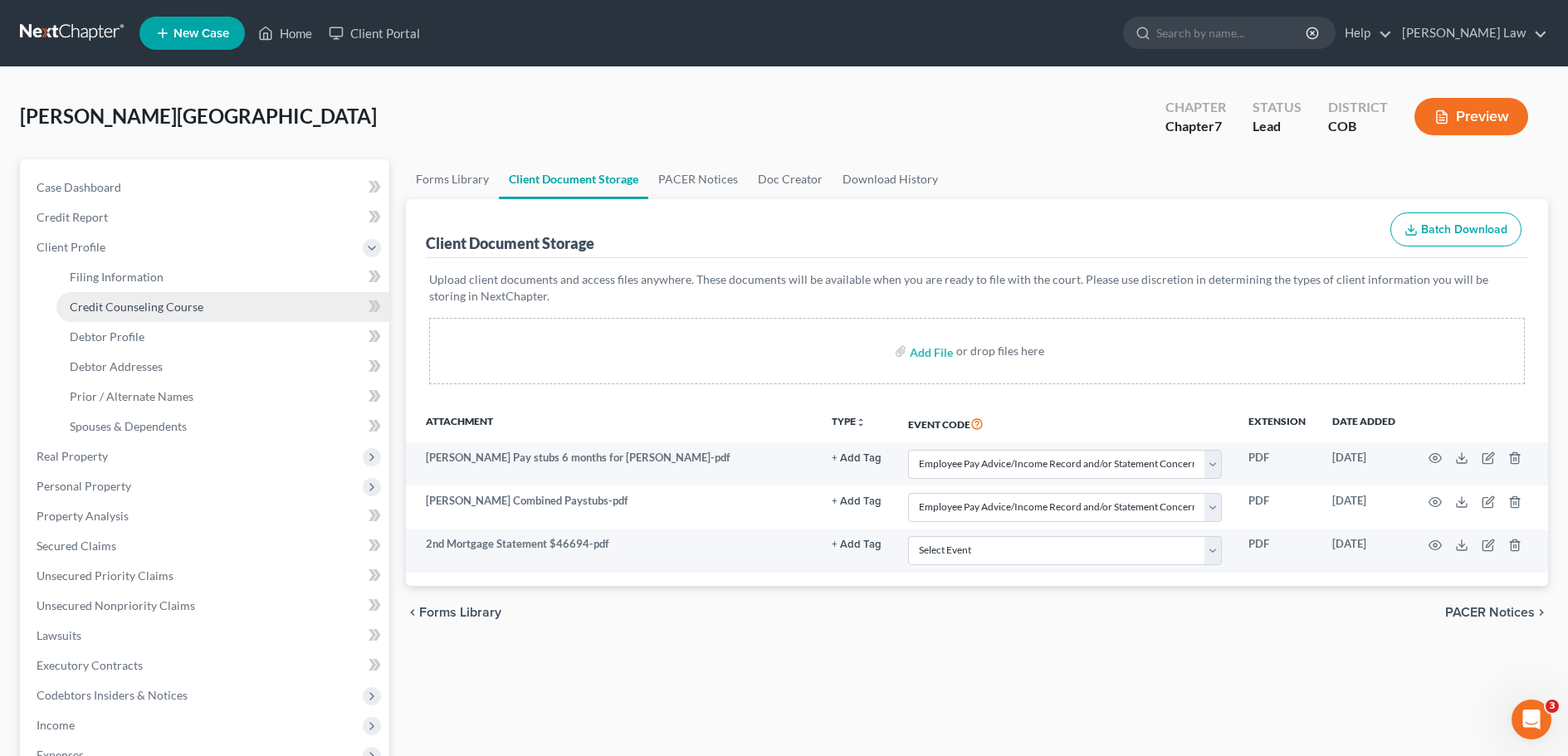
click at [127, 303] on span "Credit Counseling Course" at bounding box center [136, 306] width 133 height 14
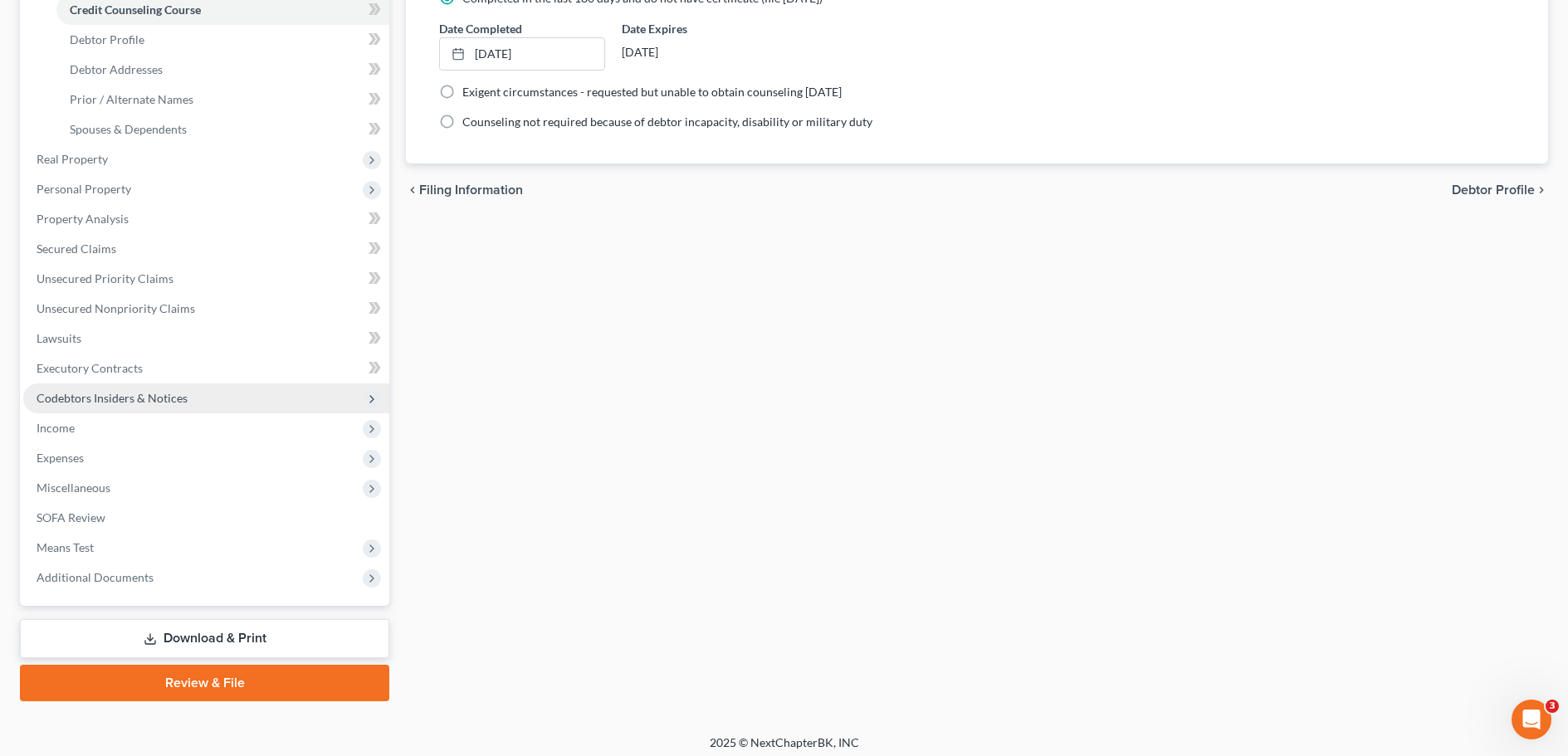
scroll to position [306, 0]
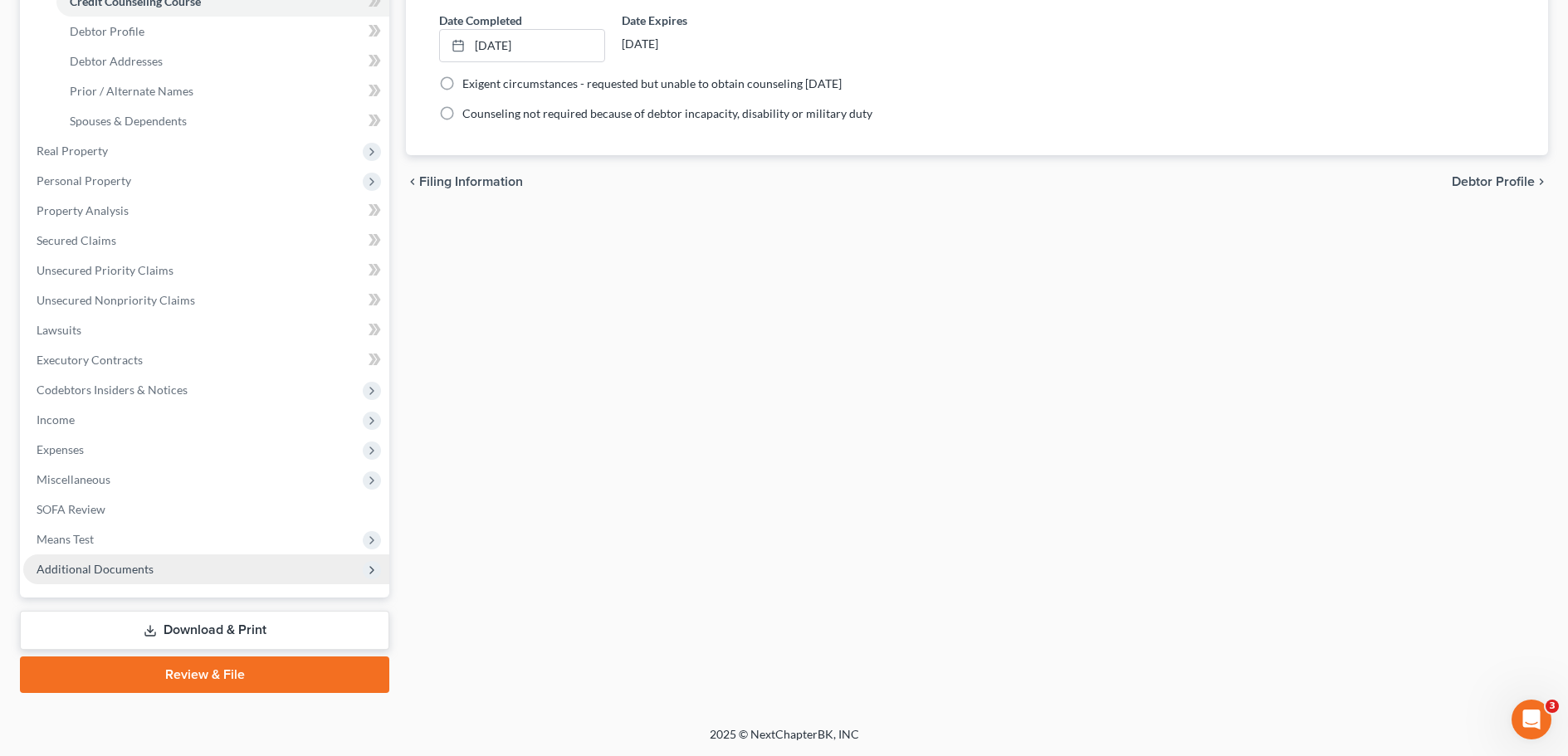
click at [93, 564] on span "Additional Documents" at bounding box center [95, 569] width 117 height 14
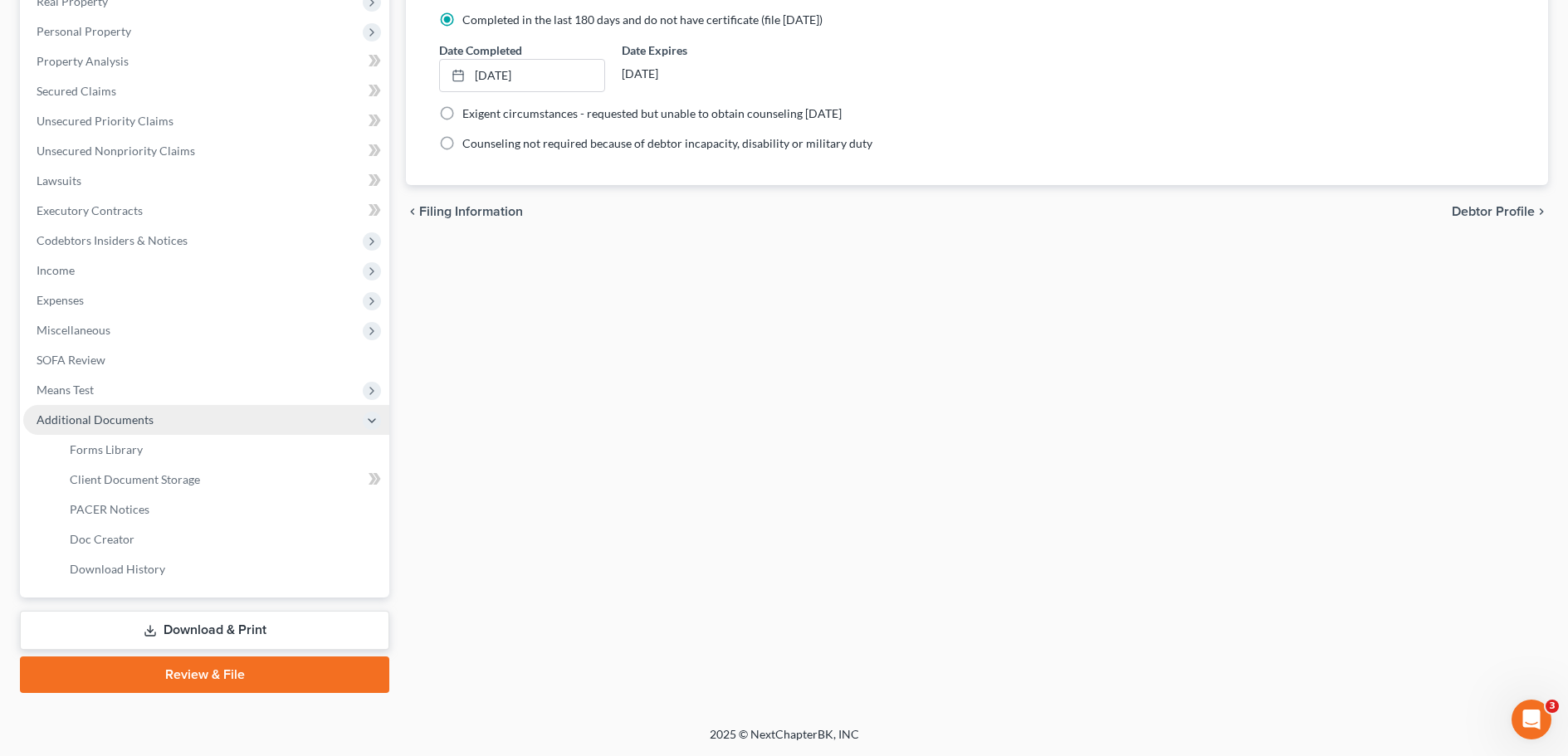
scroll to position [276, 0]
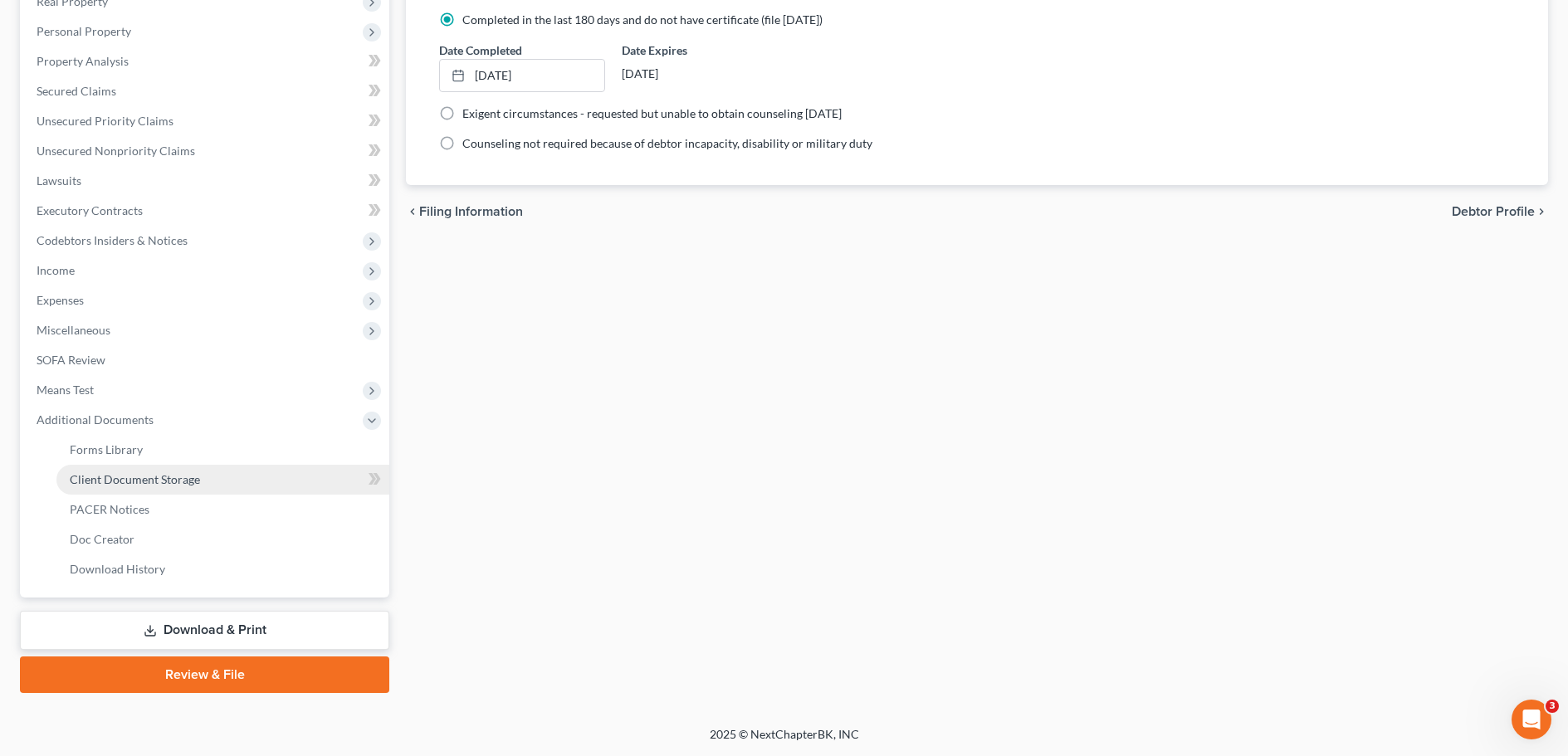
click at [131, 481] on span "Client Document Storage" at bounding box center [135, 479] width 131 height 14
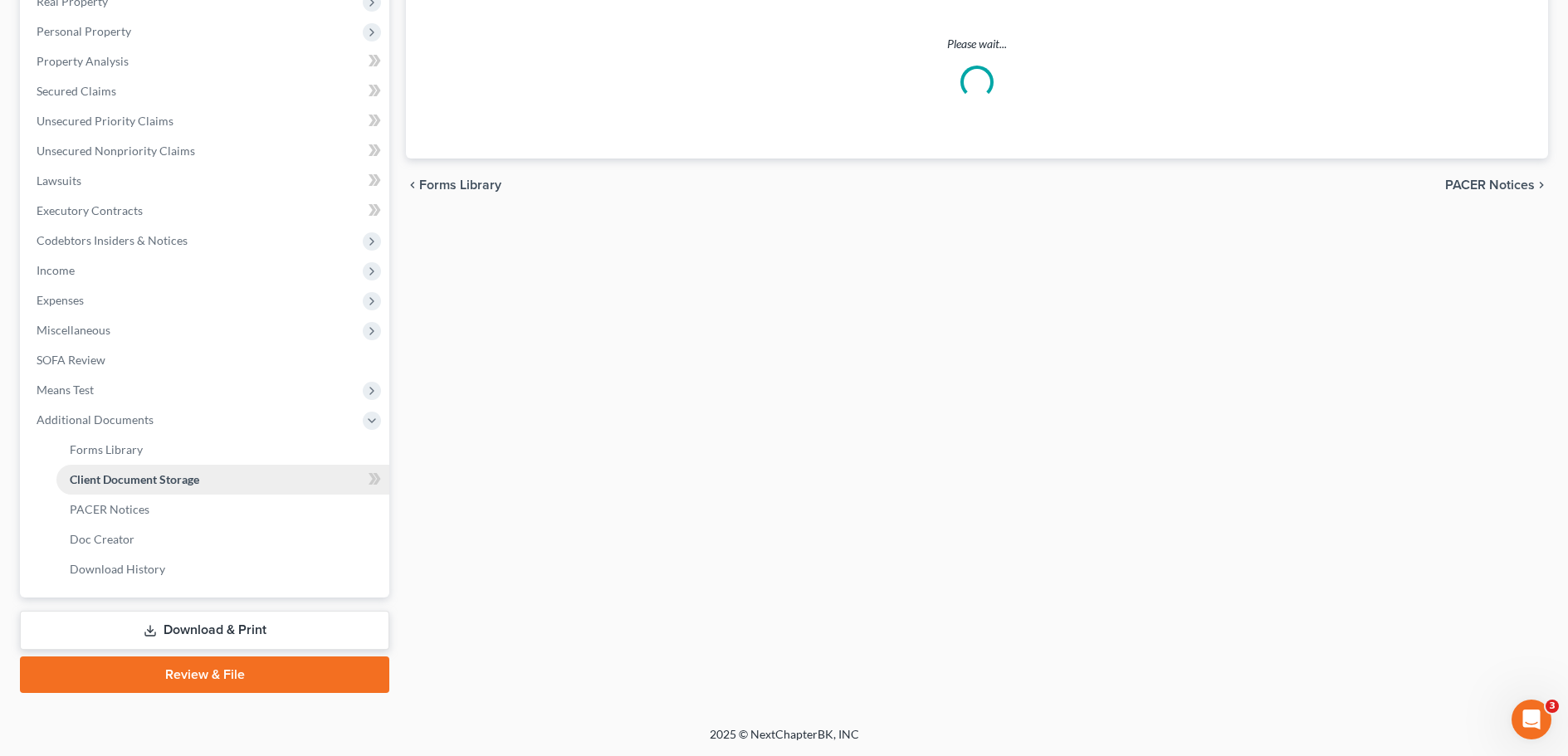
select select "28"
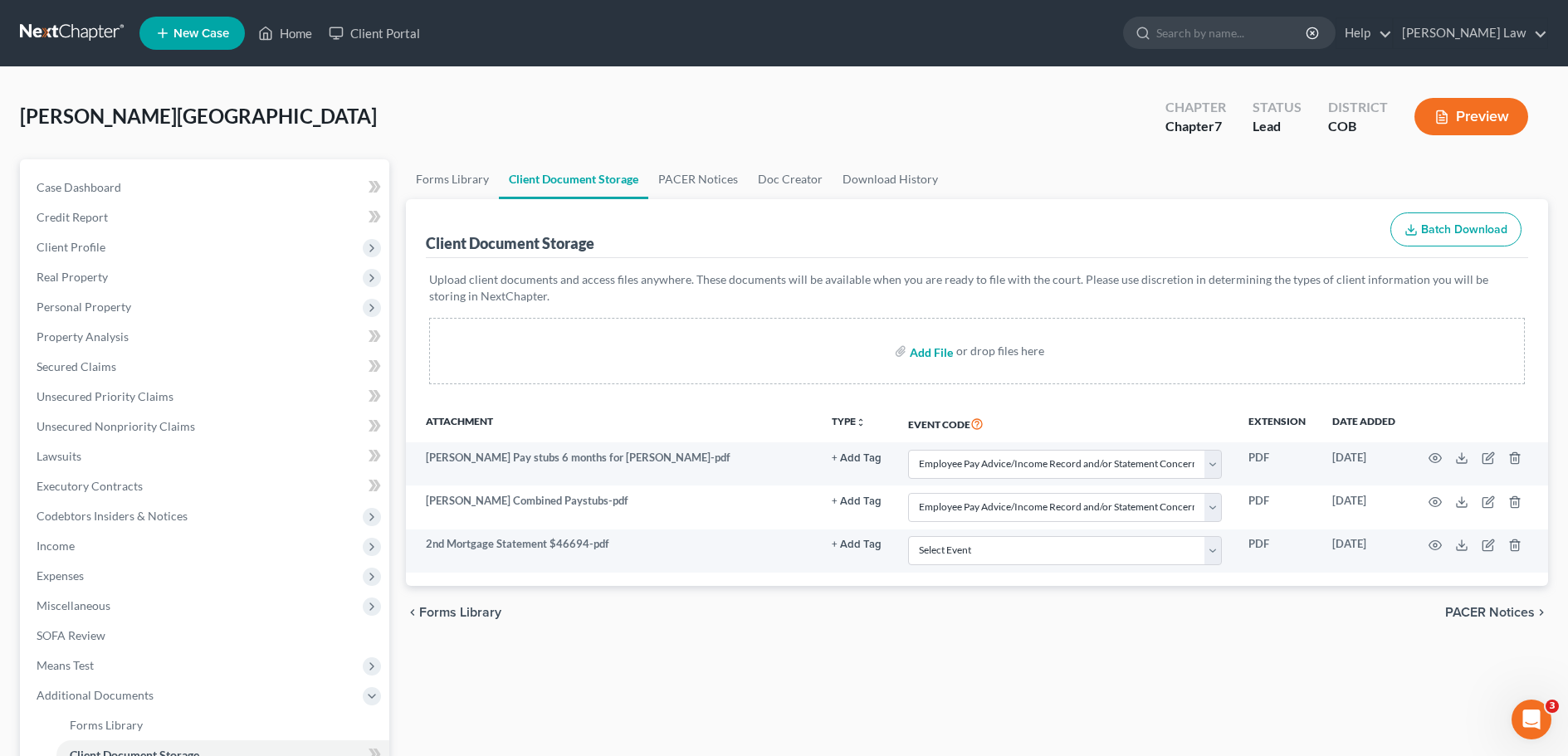
click at [924, 351] on input "file" at bounding box center [929, 351] width 40 height 30
type input "C:\fakepath\laneCertificate (2).pdf"
select select "28"
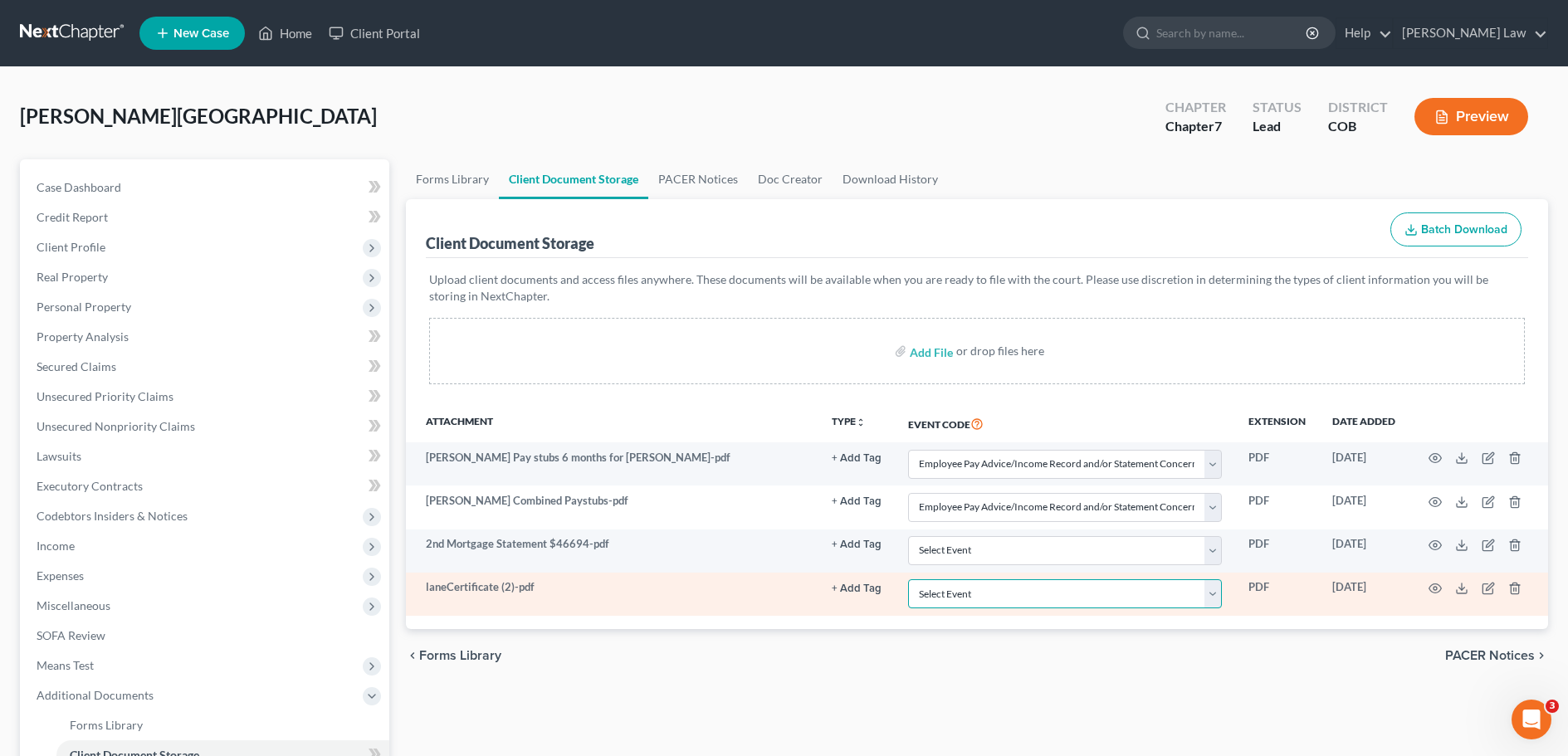
click at [1213, 594] on select "Select Event 1009-1.1 Notice of Amendments 20 Largest Unsecured Creditors Amend…" at bounding box center [1065, 593] width 314 height 29
select select "5"
click at [908, 579] on select "Select Event 1009-1.1 Notice of Amendments 20 Largest Unsecured Creditors Amend…" at bounding box center [1065, 593] width 314 height 29
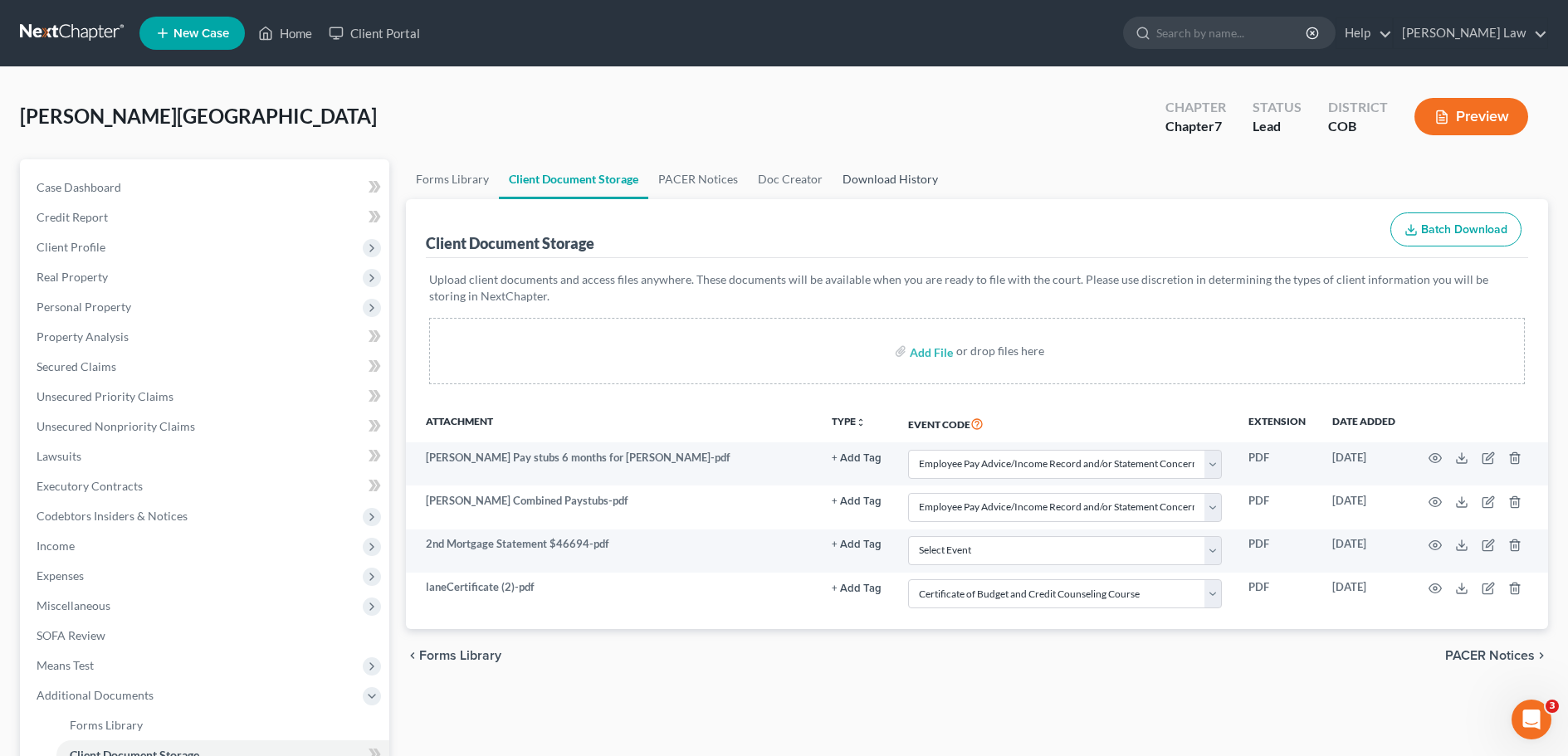
click at [874, 180] on link "Download History" at bounding box center [890, 179] width 116 height 40
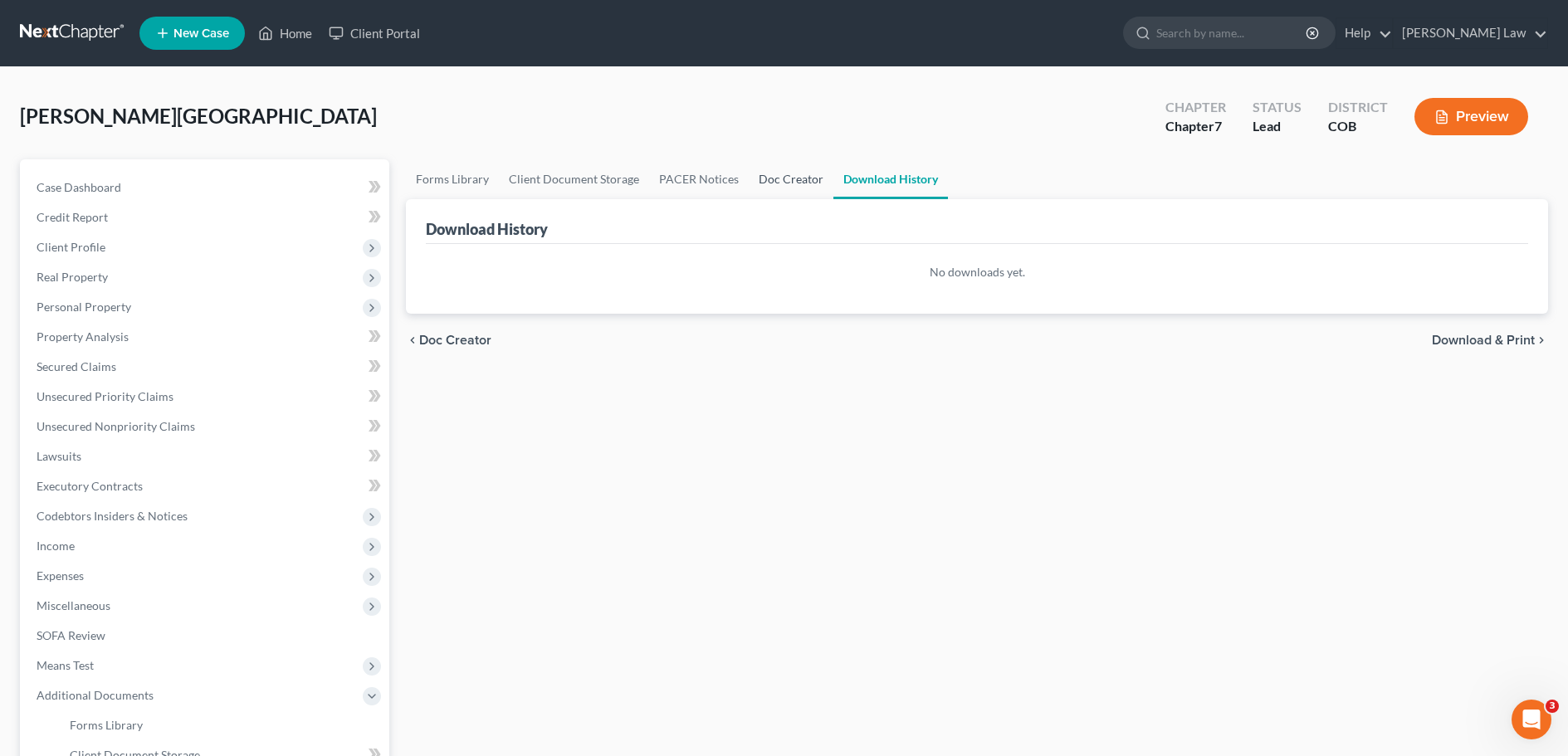
click at [788, 176] on link "Doc Creator" at bounding box center [791, 179] width 85 height 40
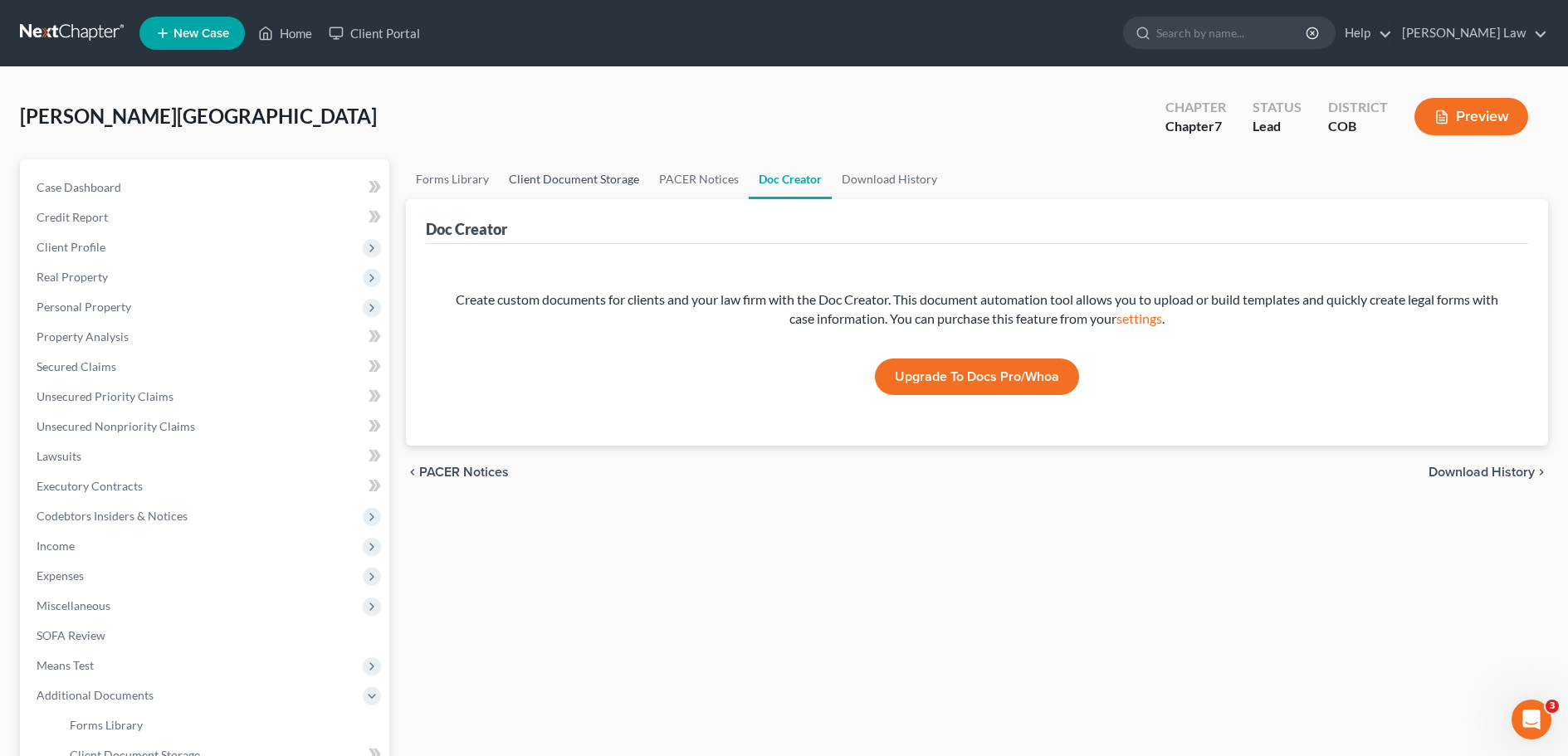
click at [587, 181] on link "Client Document Storage" at bounding box center [573, 179] width 150 height 40
select select "28"
select select "5"
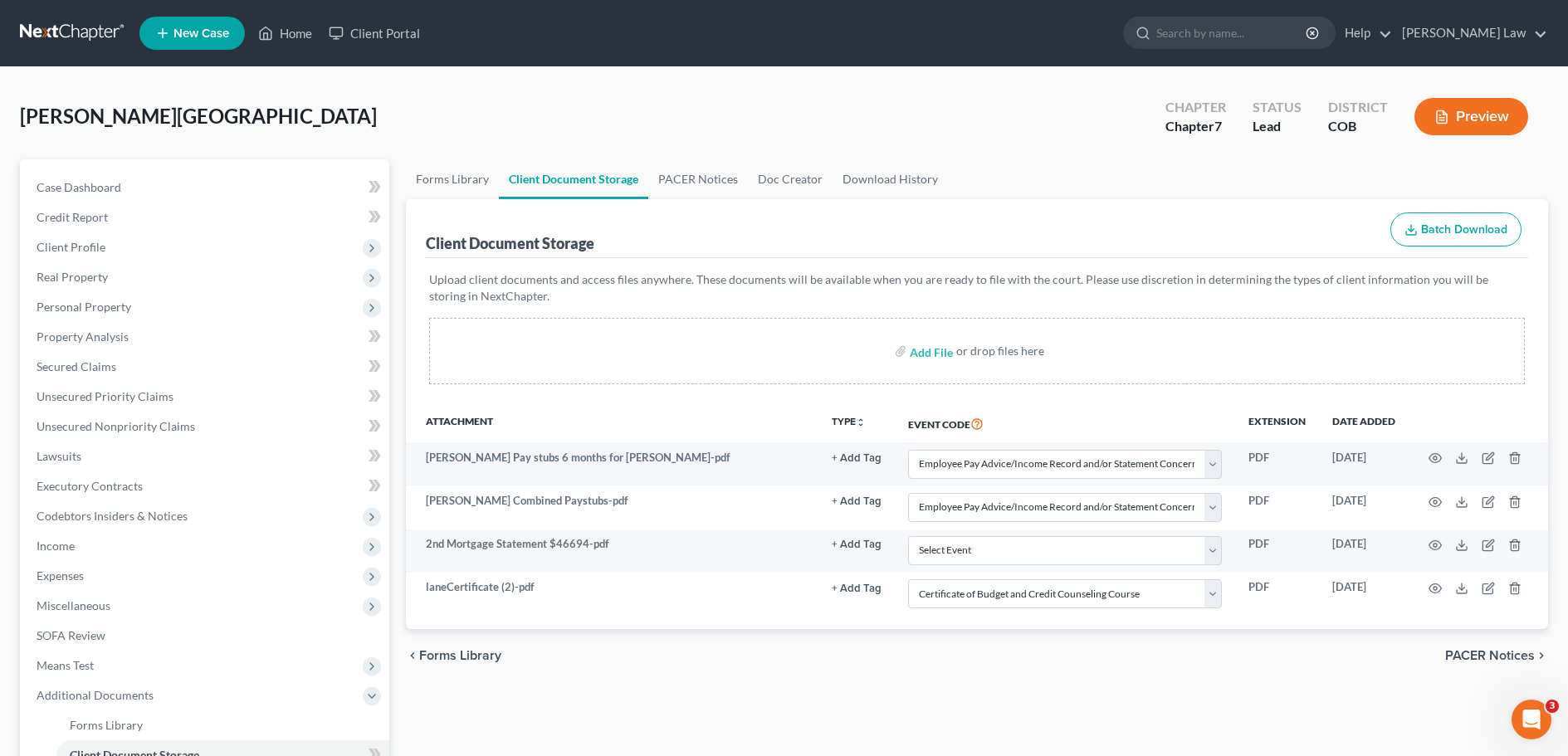
click at [72, 35] on link at bounding box center [73, 34] width 106 height 30
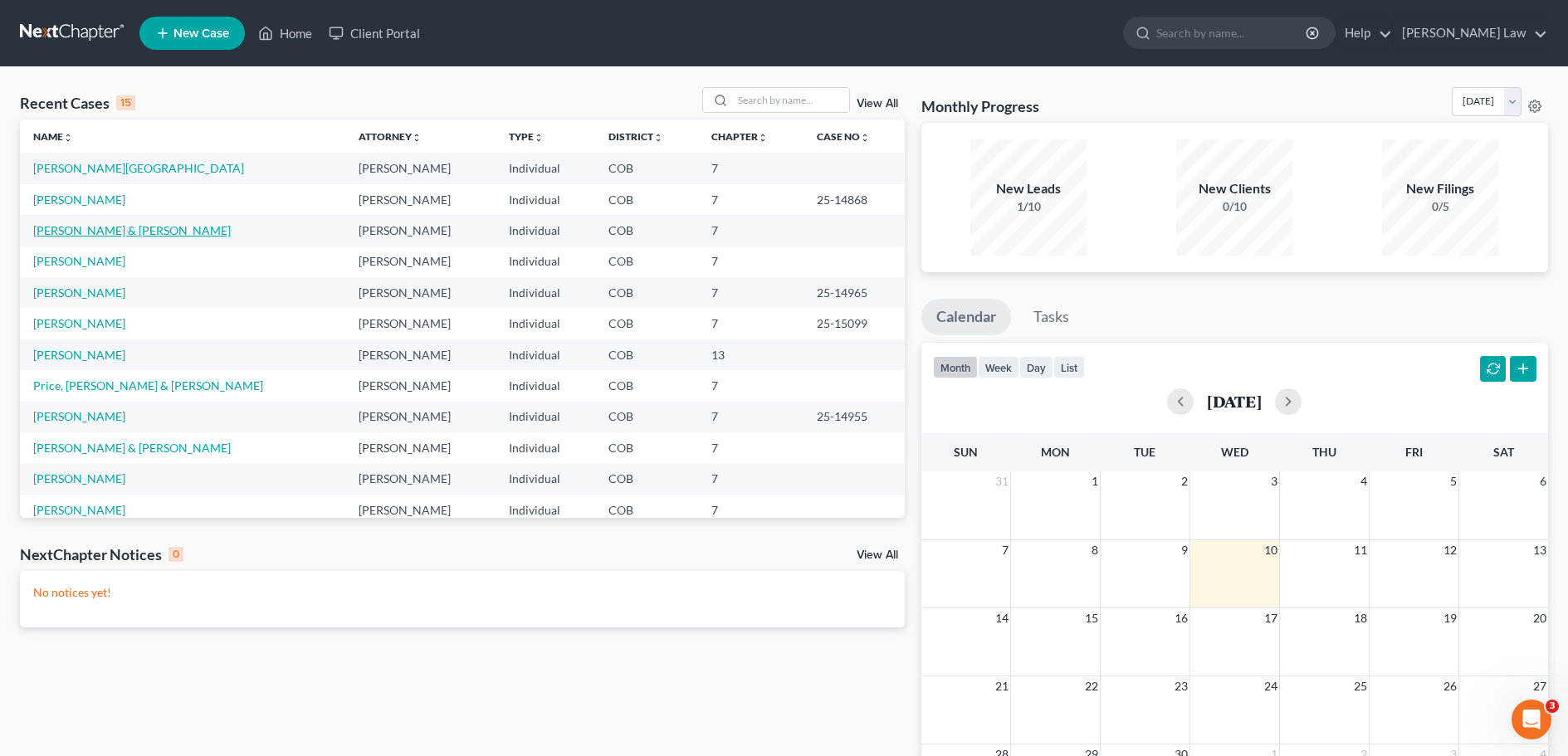
click at [79, 231] on link "[PERSON_NAME] & [PERSON_NAME]" at bounding box center [132, 230] width 198 height 14
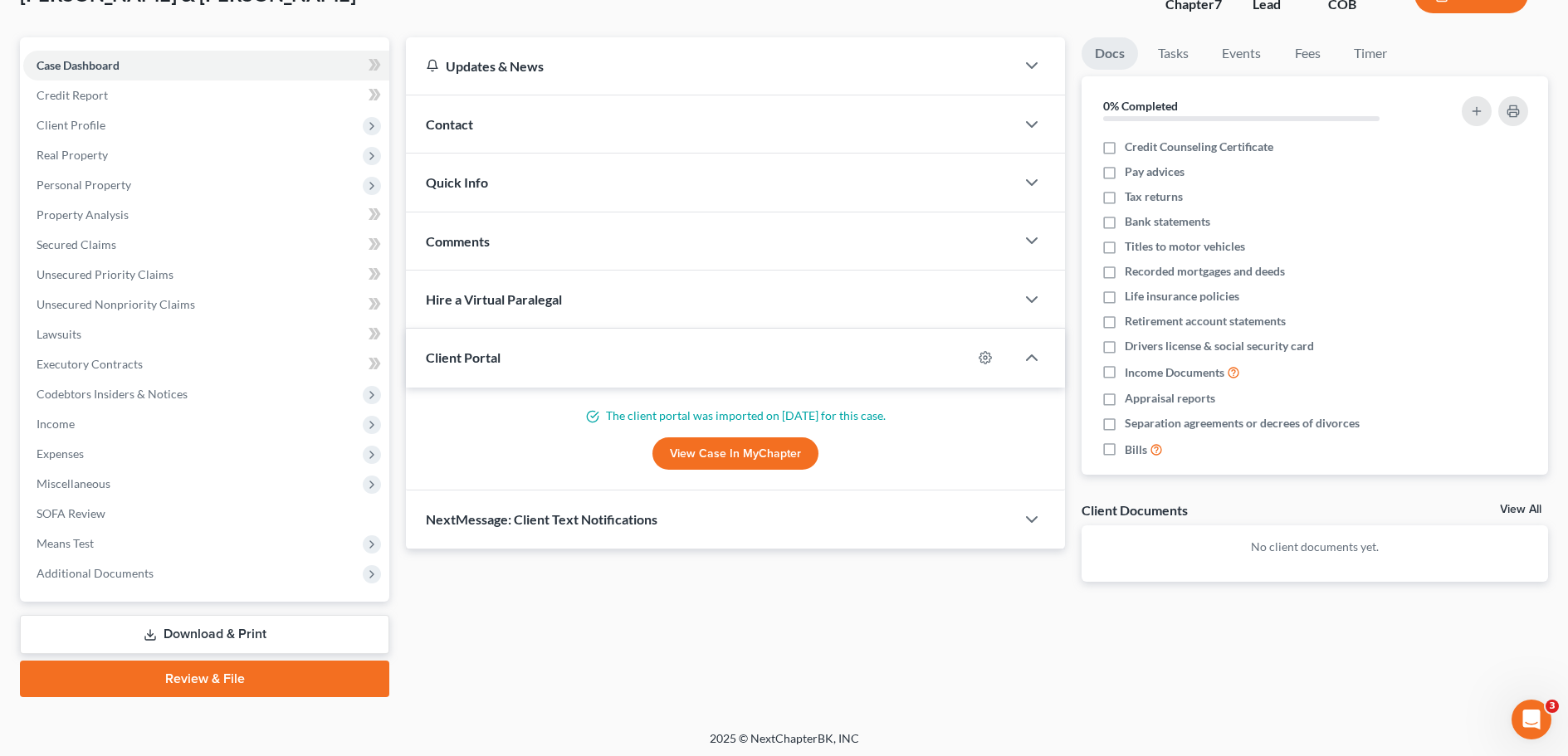
scroll to position [126, 0]
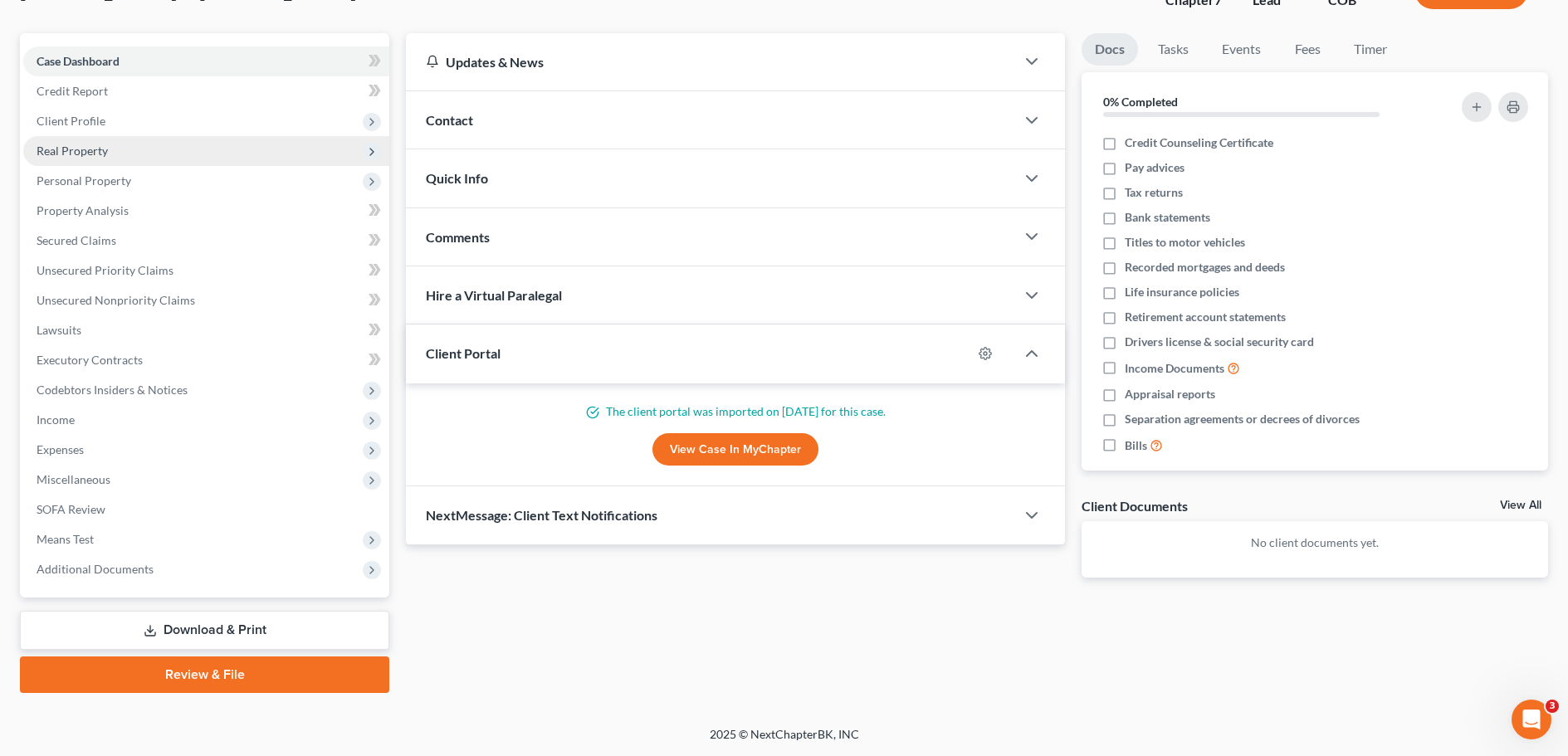
click at [87, 149] on span "Real Property" at bounding box center [72, 150] width 72 height 14
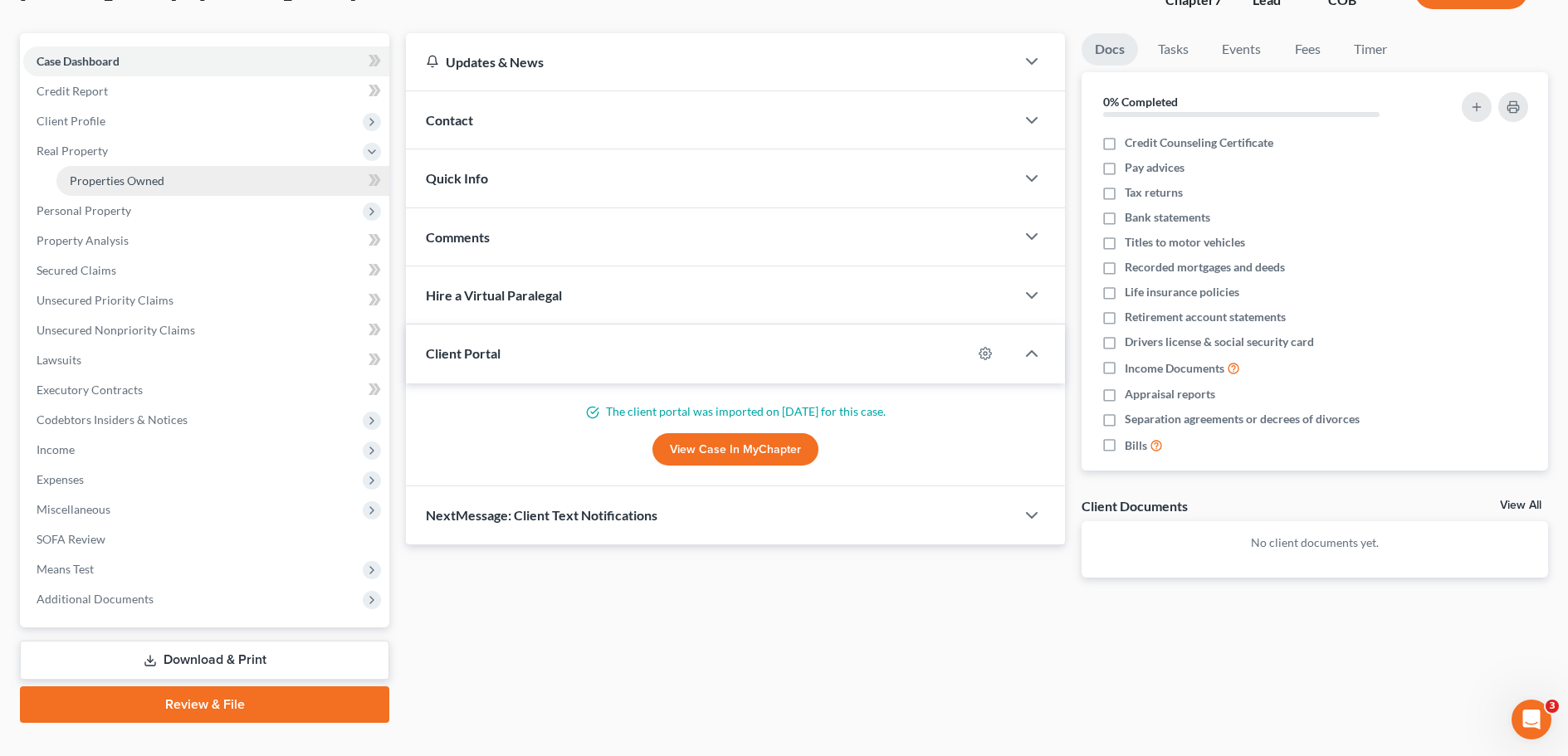
click at [119, 186] on span "Properties Owned" at bounding box center [117, 180] width 95 height 14
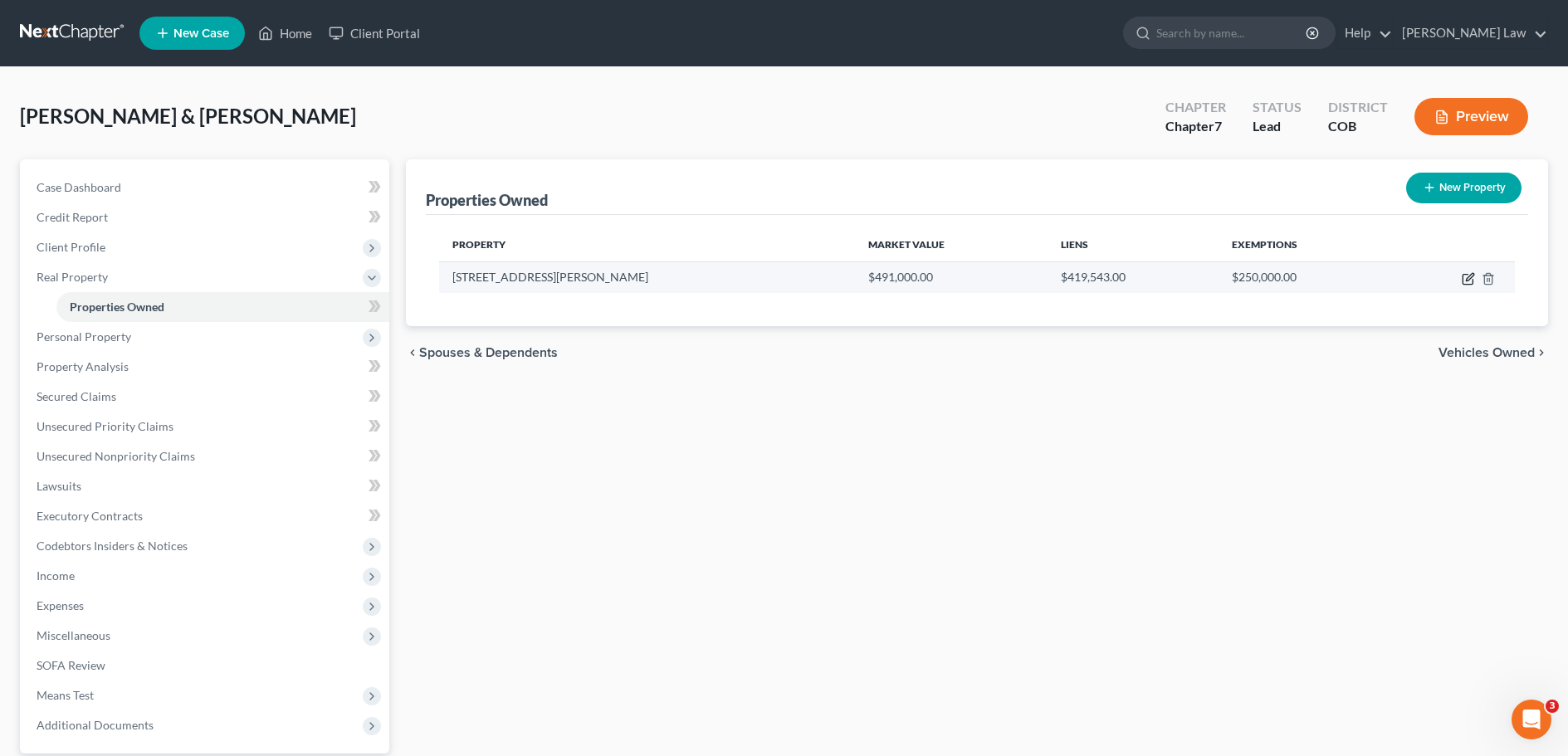
click at [1465, 276] on icon "button" at bounding box center [1468, 279] width 13 height 13
select select "5"
select select "2"
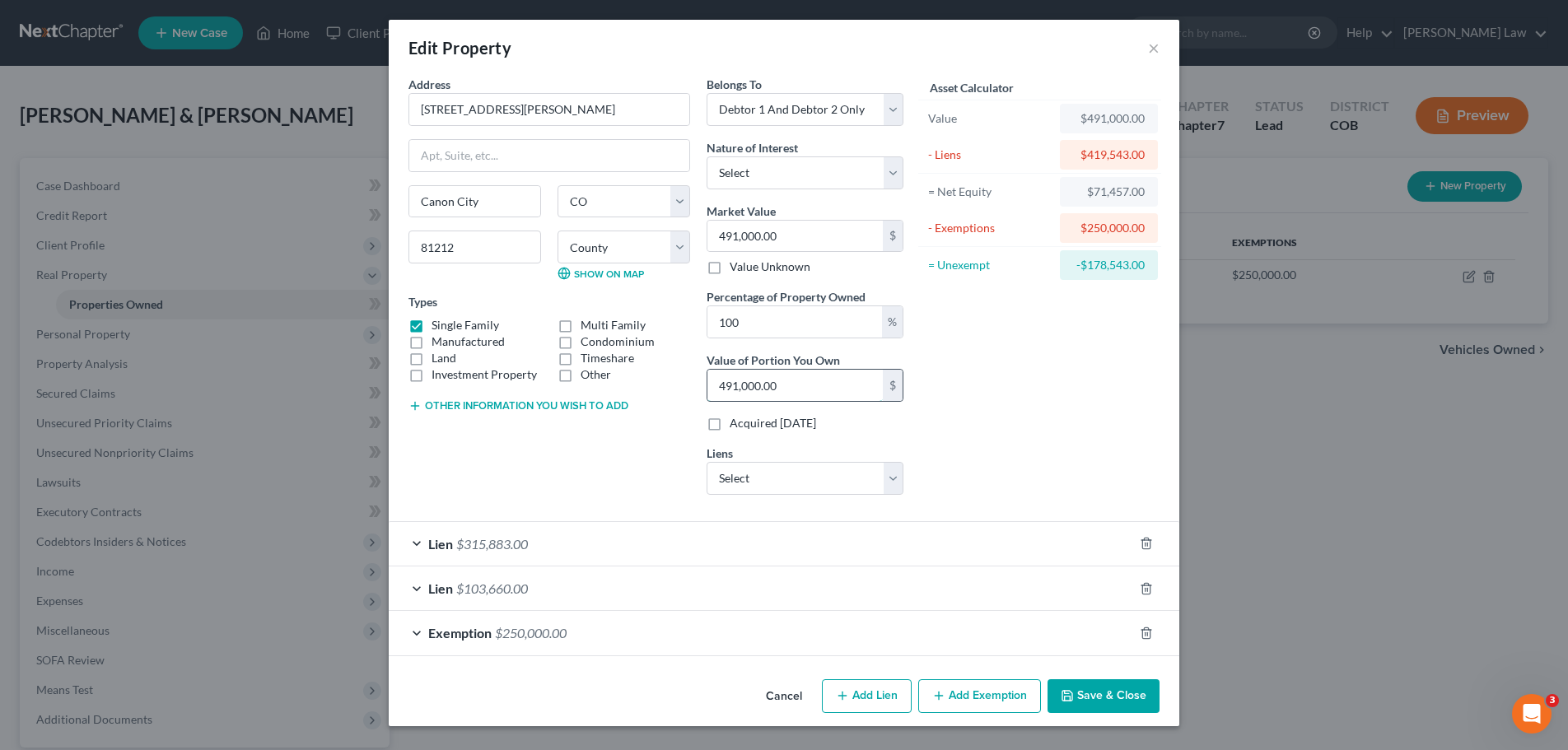
click at [787, 383] on input "491,000.00" at bounding box center [796, 386] width 176 height 31
type input "0.00"
type input "7"
type input "0.01"
type input "71"
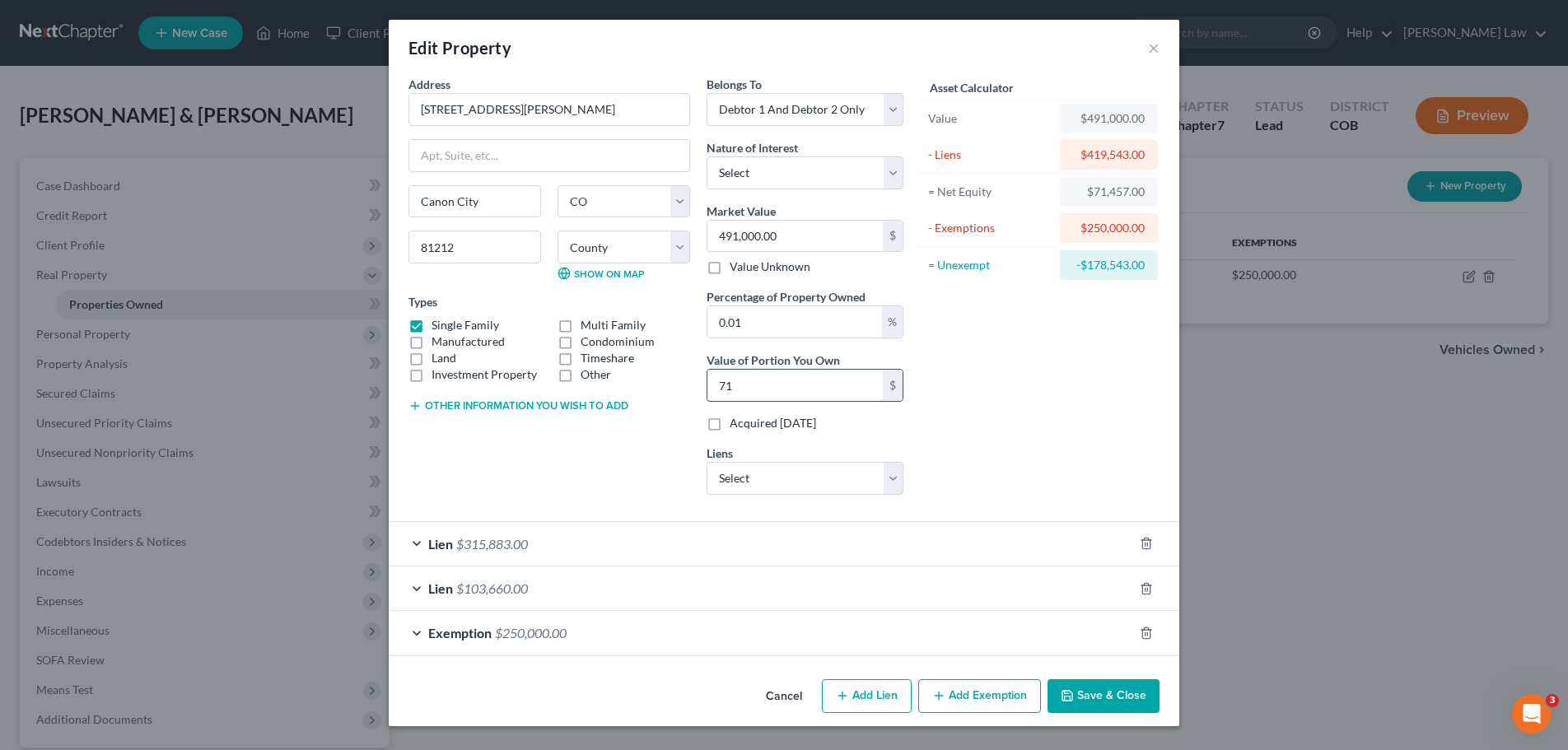
type input "0.15"
type input "714"
type input "1.46"
type input "7,145"
type input "14.55"
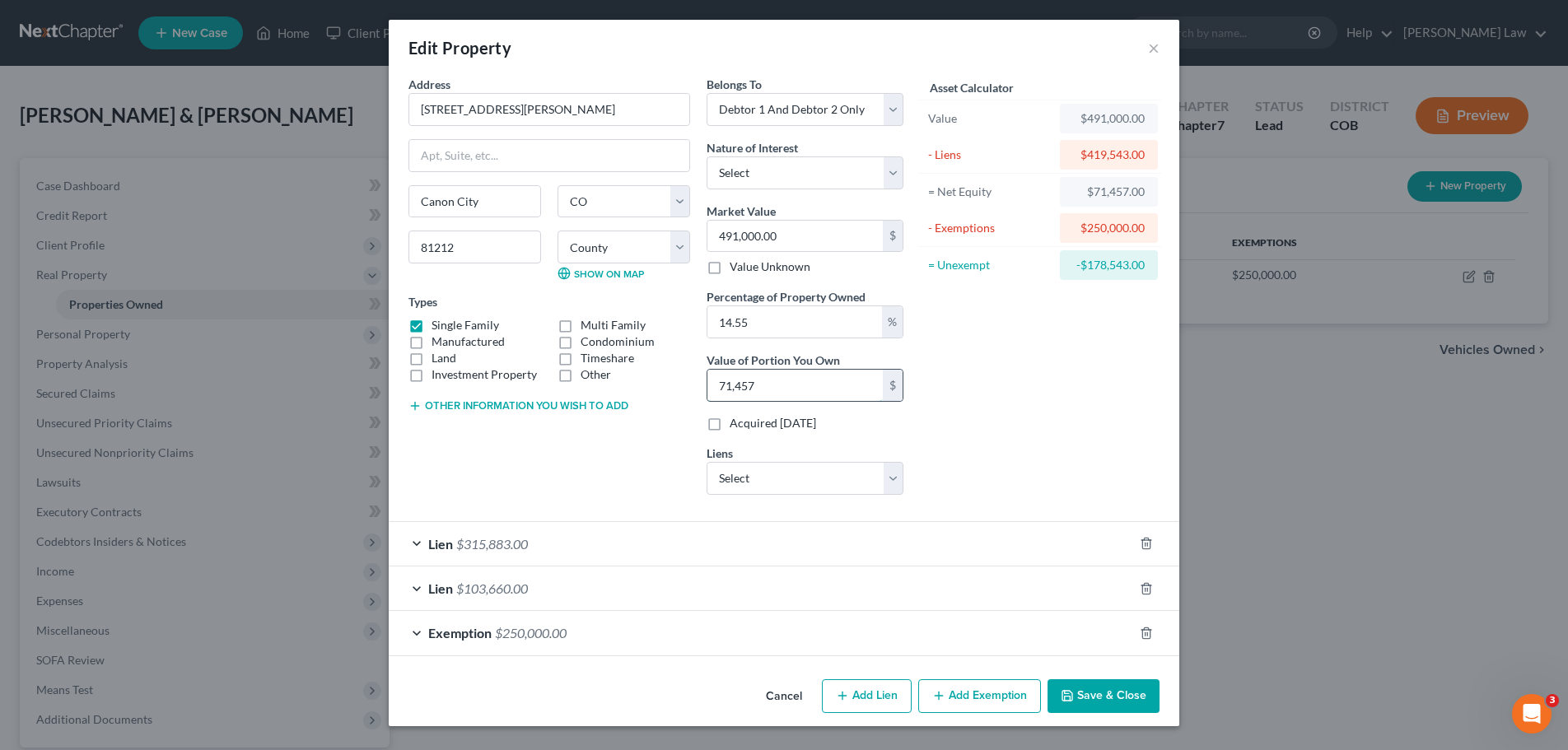
type input "71,457"
click at [943, 446] on div "Asset Calculator Value $491,000.00 - Liens $419,543.00 = Net Equity $71,457.00 …" at bounding box center [1040, 291] width 256 height 432
click at [891, 172] on select "Select Fee Simple Joint Tenant Life Estate Equitable Interest Future Interest T…" at bounding box center [805, 173] width 197 height 33
select select "0"
click at [707, 156] on select "Select Fee Simple Joint Tenant Life Estate Equitable Interest Future Interest T…" at bounding box center [805, 173] width 197 height 33
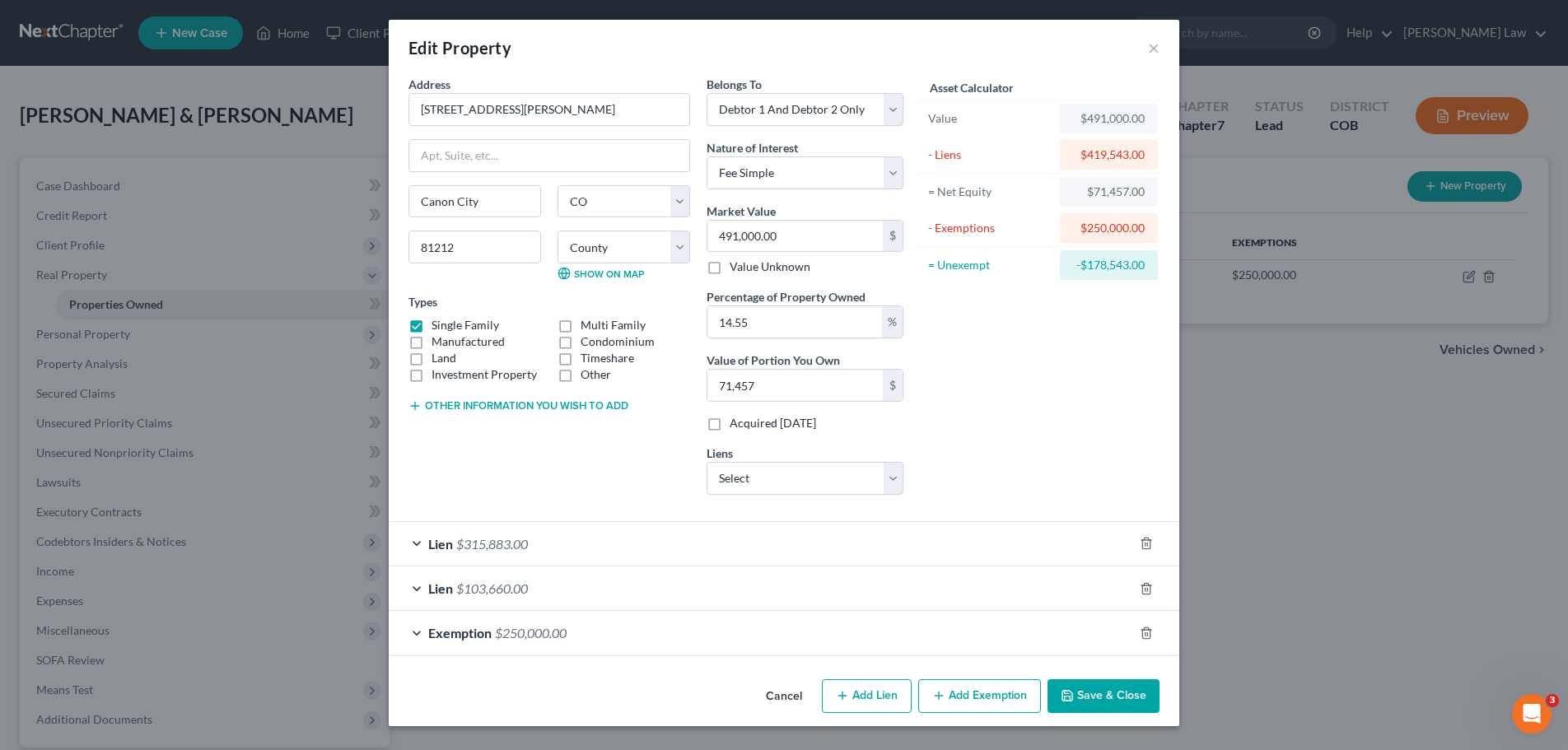
click at [415, 545] on div "Lien $315,883.00" at bounding box center [760, 544] width 745 height 43
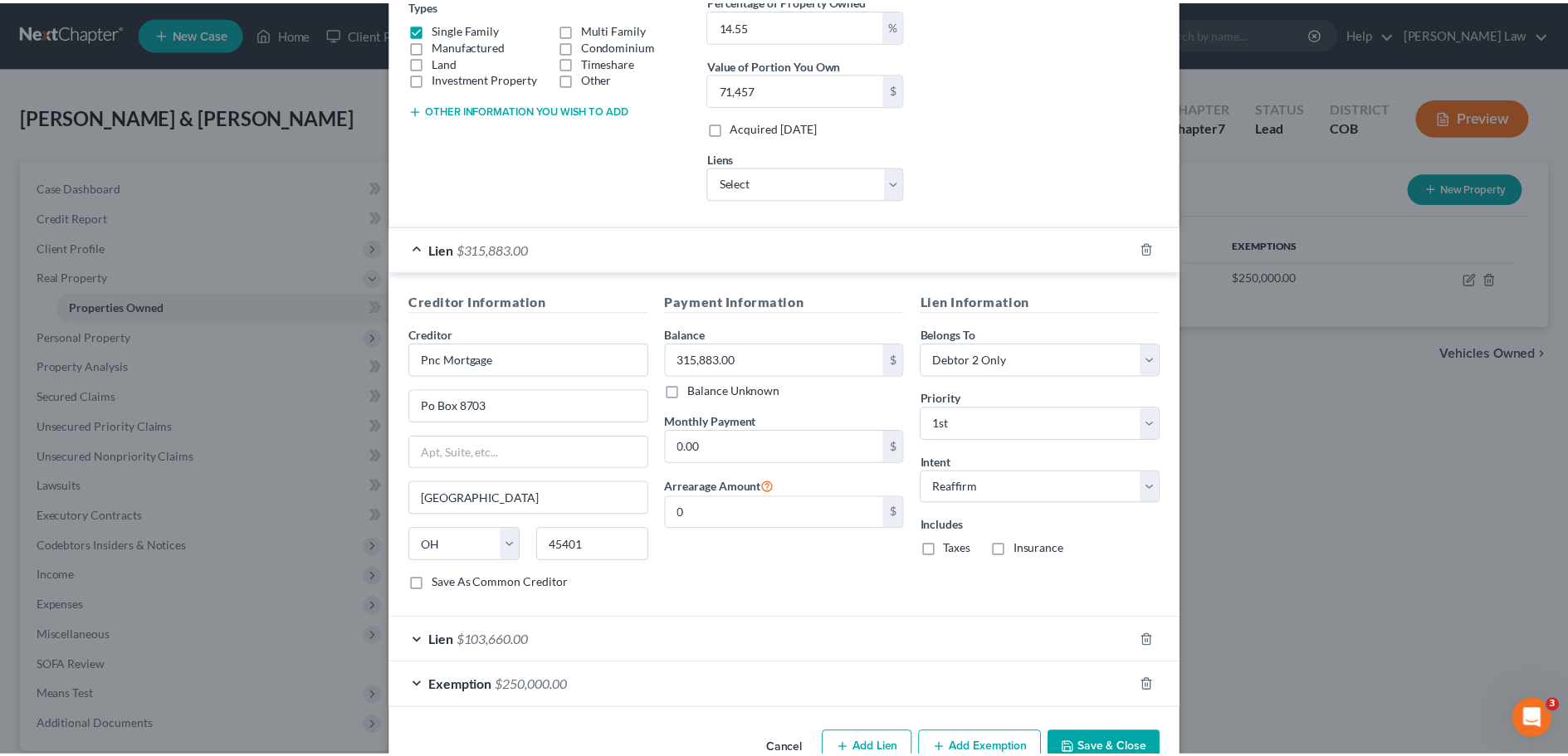
scroll to position [343, 0]
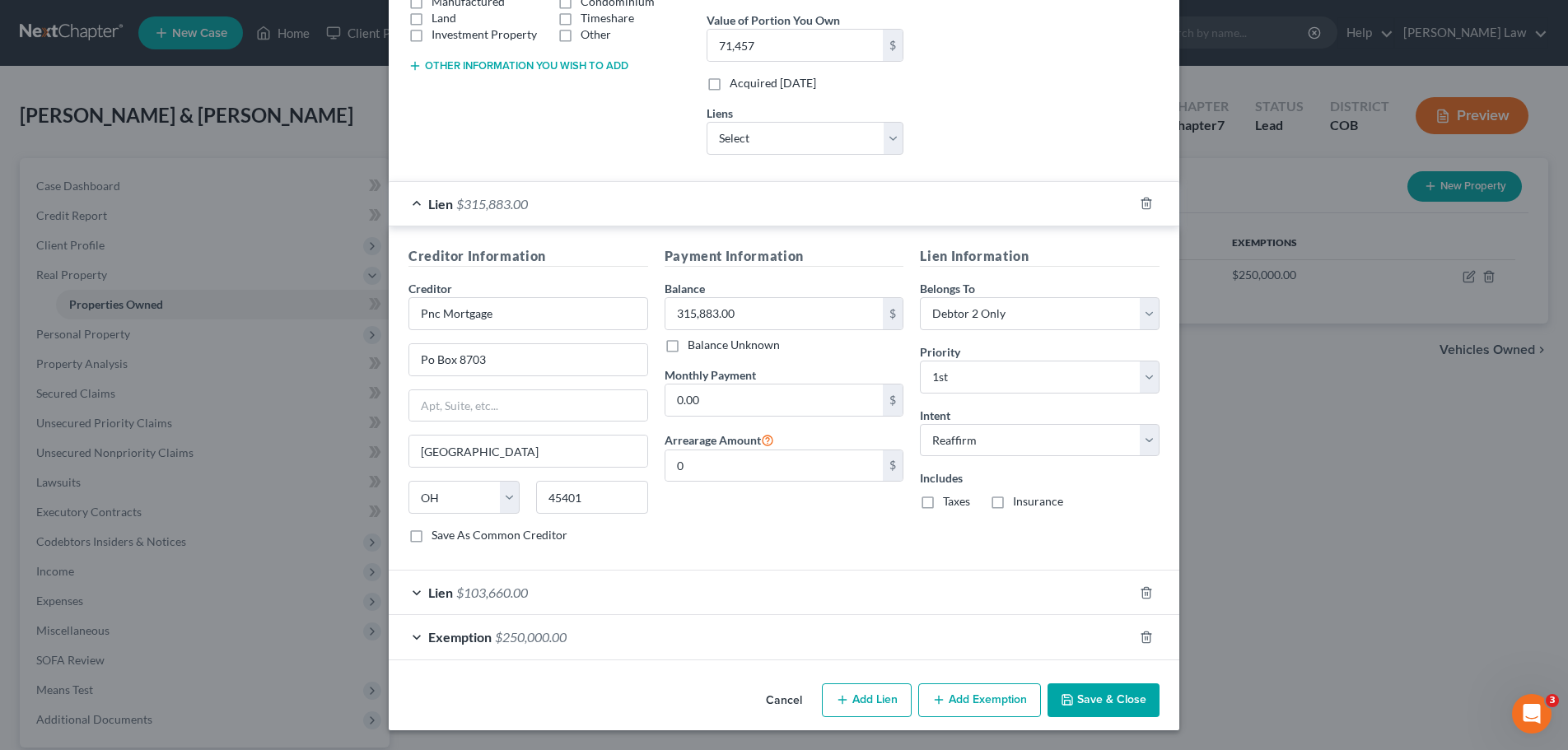
click at [1088, 703] on button "Save & Close" at bounding box center [1104, 700] width 112 height 34
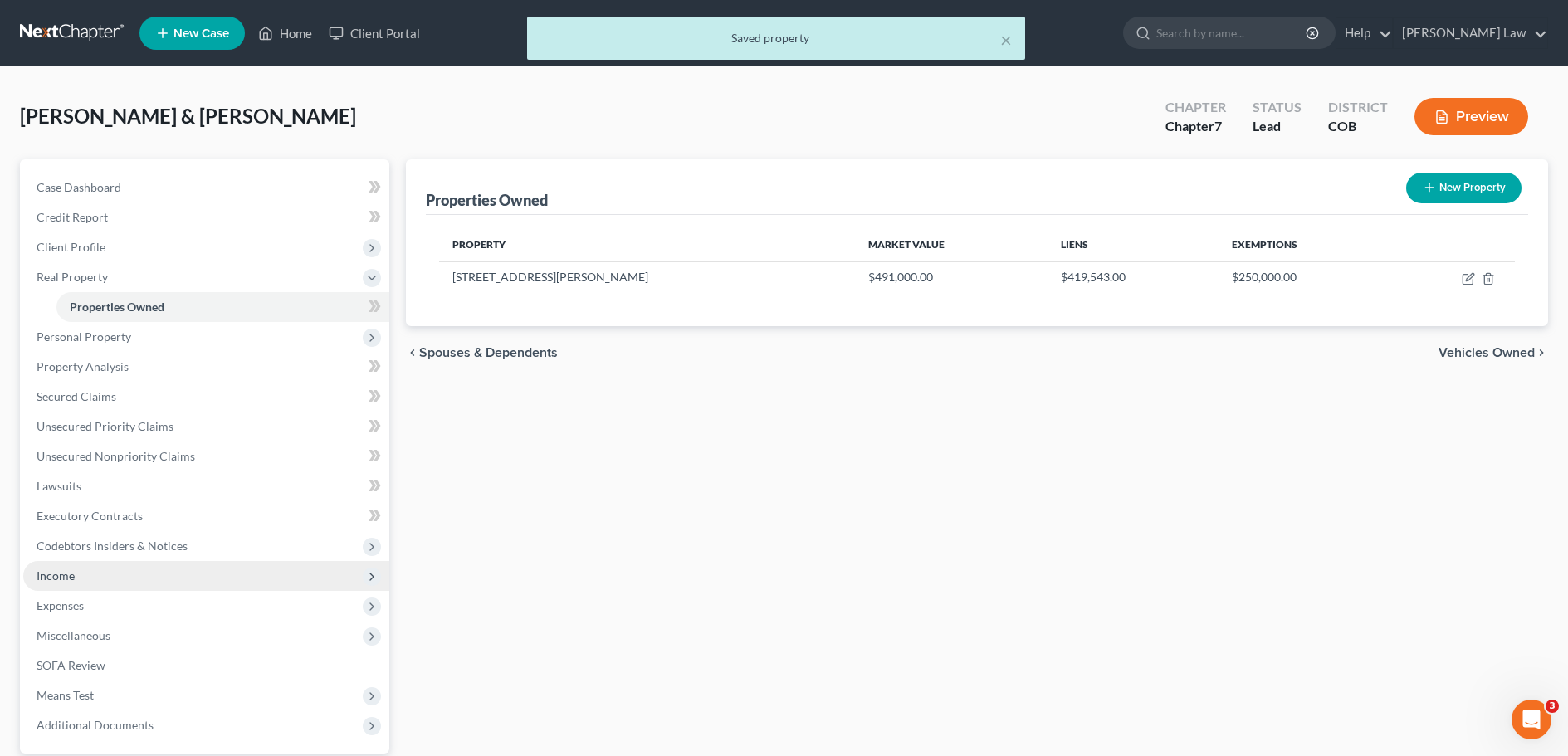
click at [82, 571] on span "Income" at bounding box center [206, 576] width 366 height 30
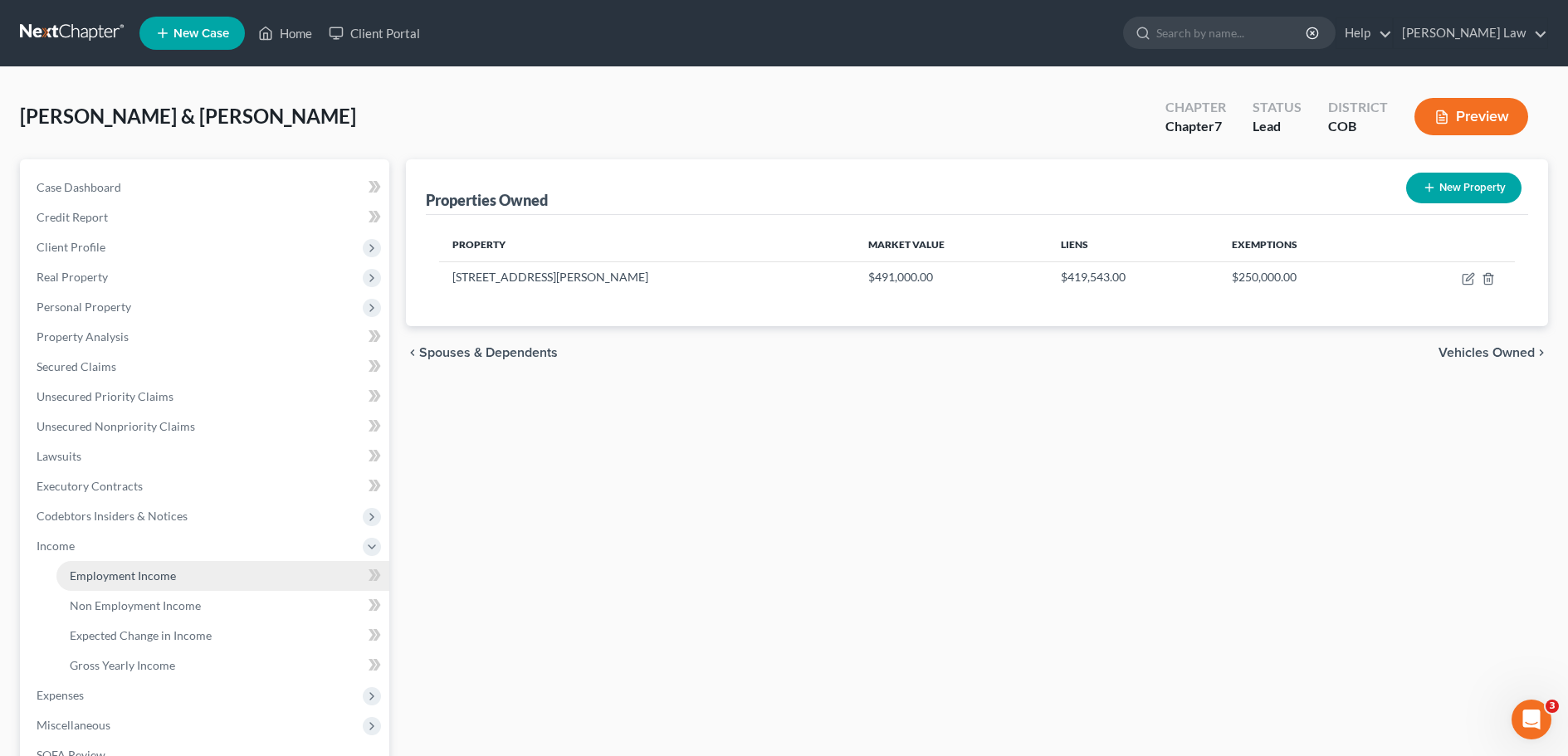
click at [131, 581] on span "Employment Income" at bounding box center [123, 575] width 106 height 14
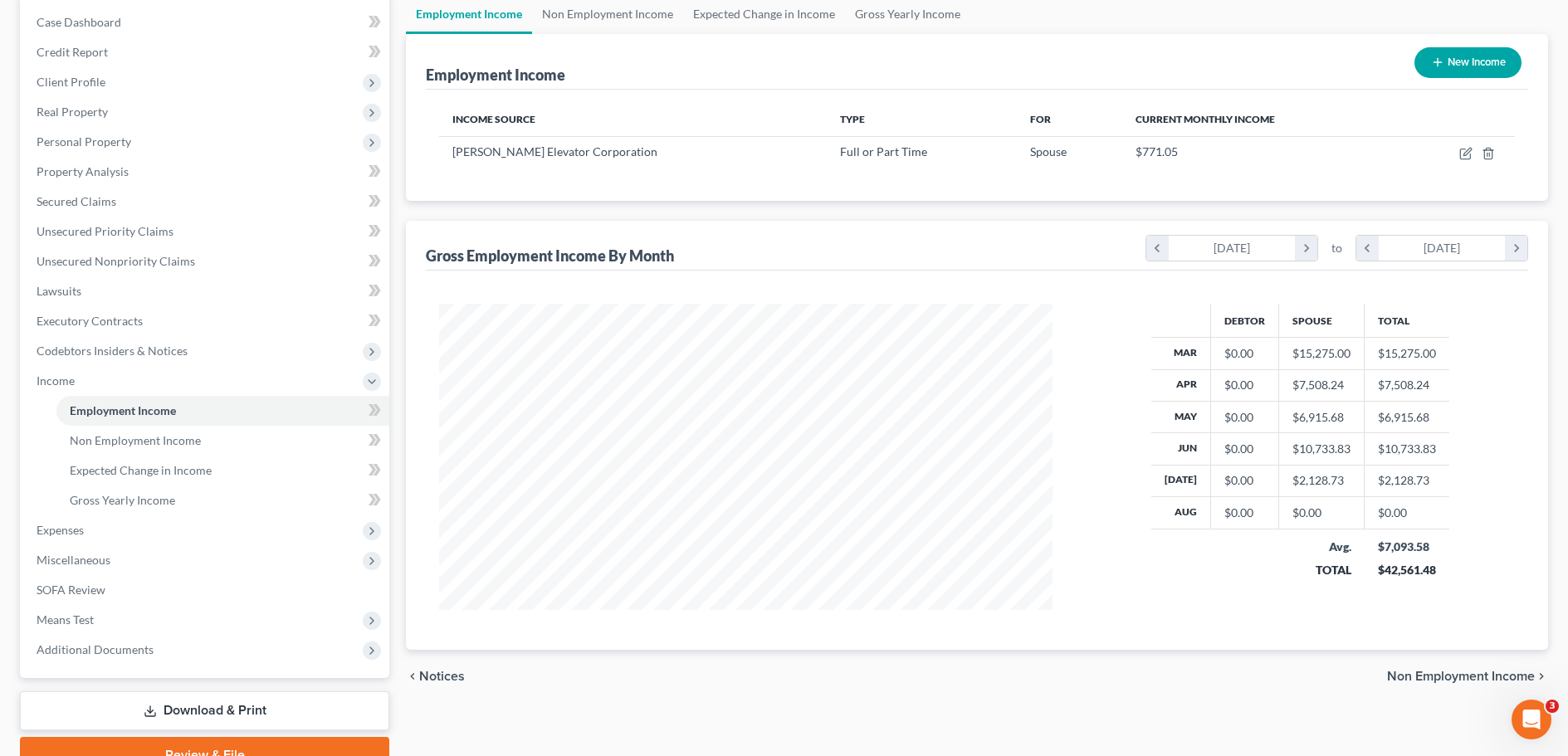
scroll to position [166, 0]
click at [80, 617] on span "Means Test" at bounding box center [64, 618] width 57 height 14
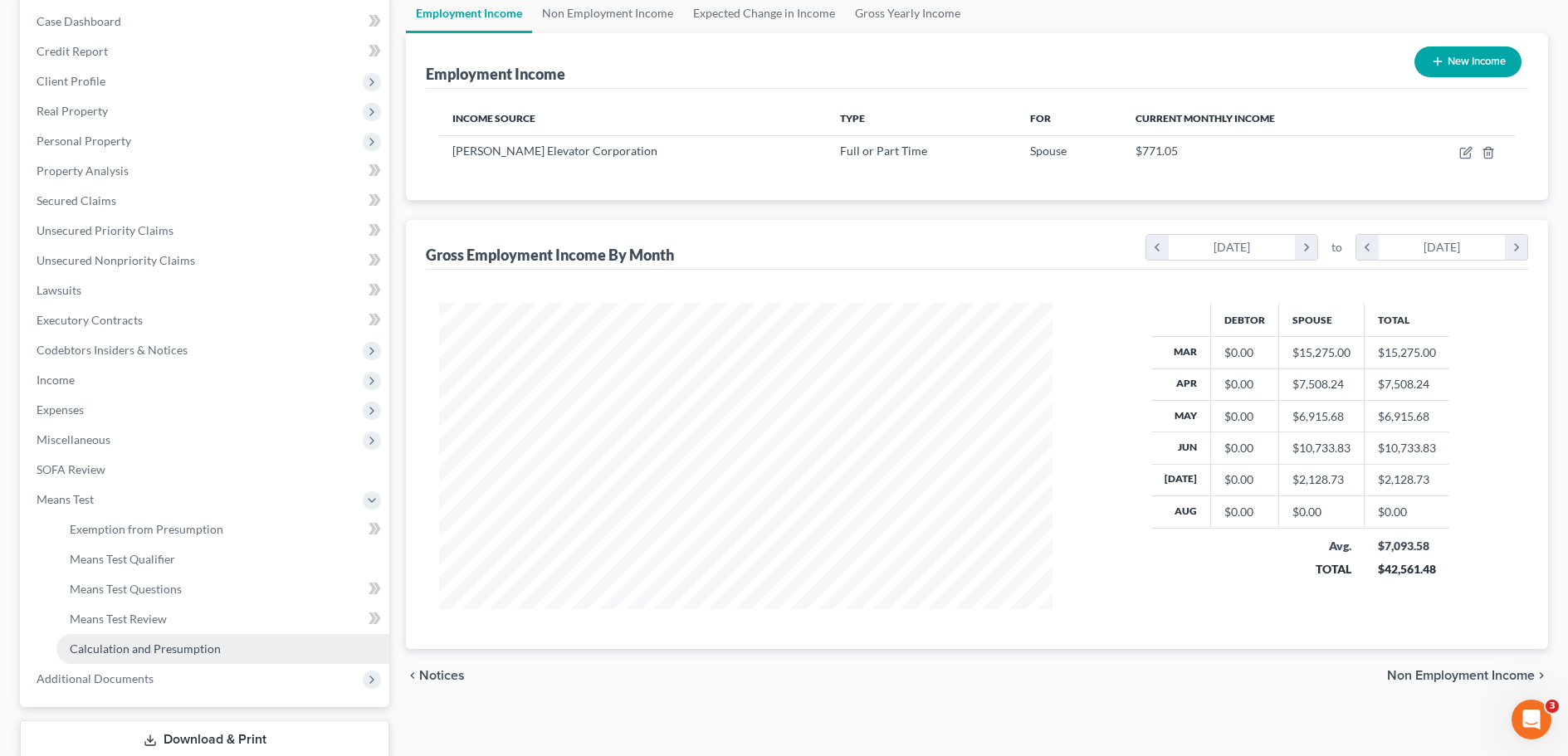
click at [156, 653] on span "Calculation and Presumption" at bounding box center [145, 648] width 151 height 14
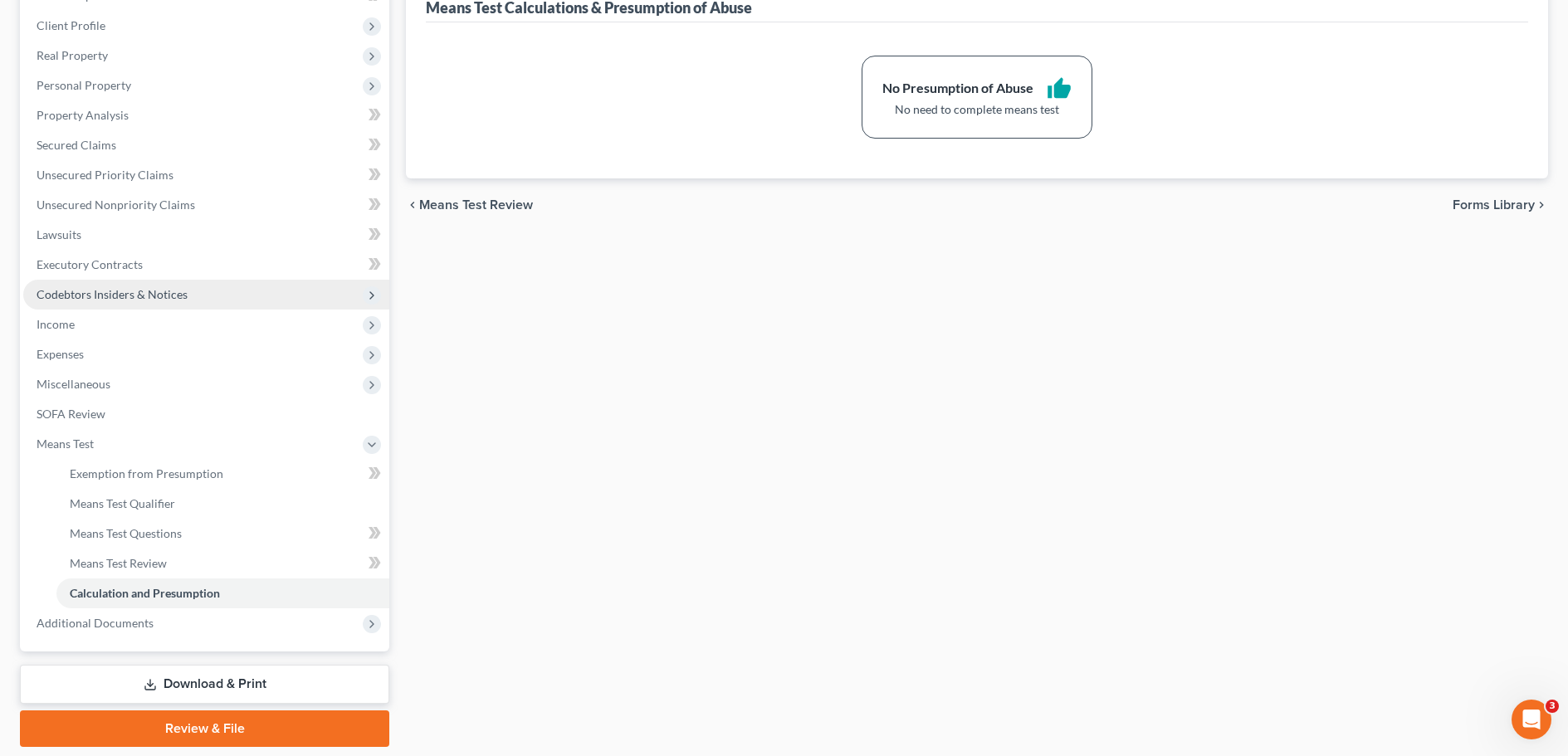
scroll to position [193, 0]
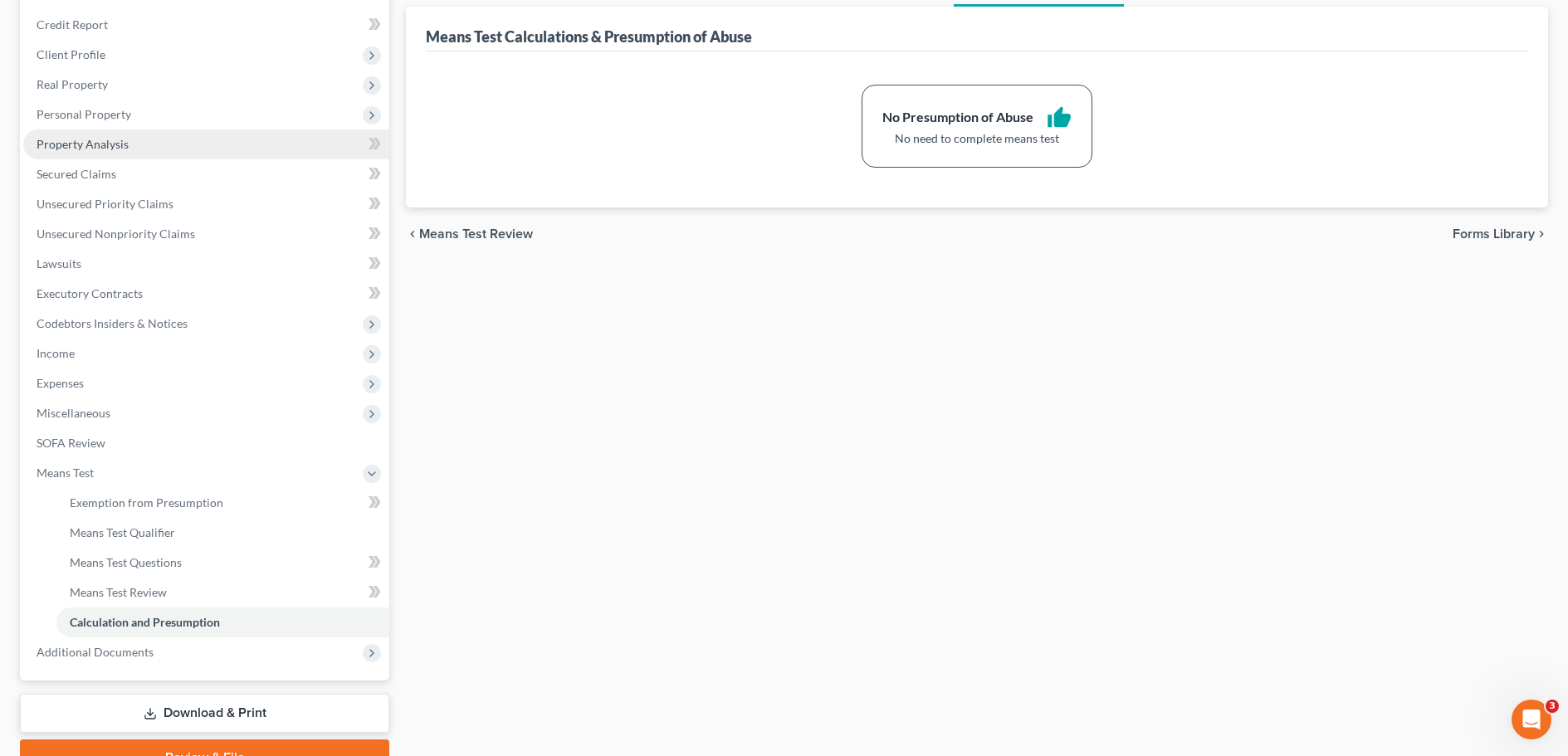
click at [91, 145] on span "Property Analysis" at bounding box center [82, 144] width 92 height 14
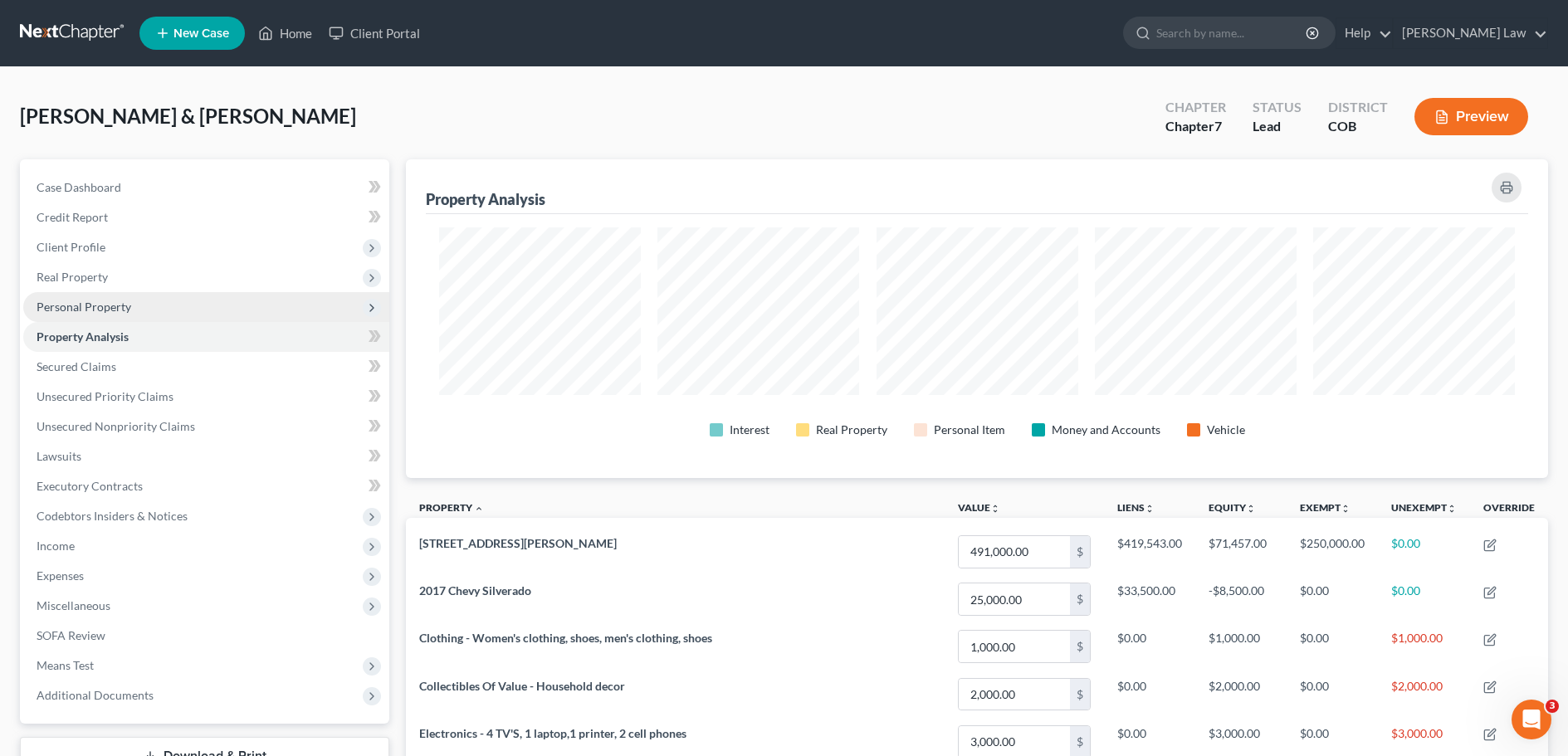
click at [79, 309] on span "Personal Property" at bounding box center [84, 306] width 95 height 14
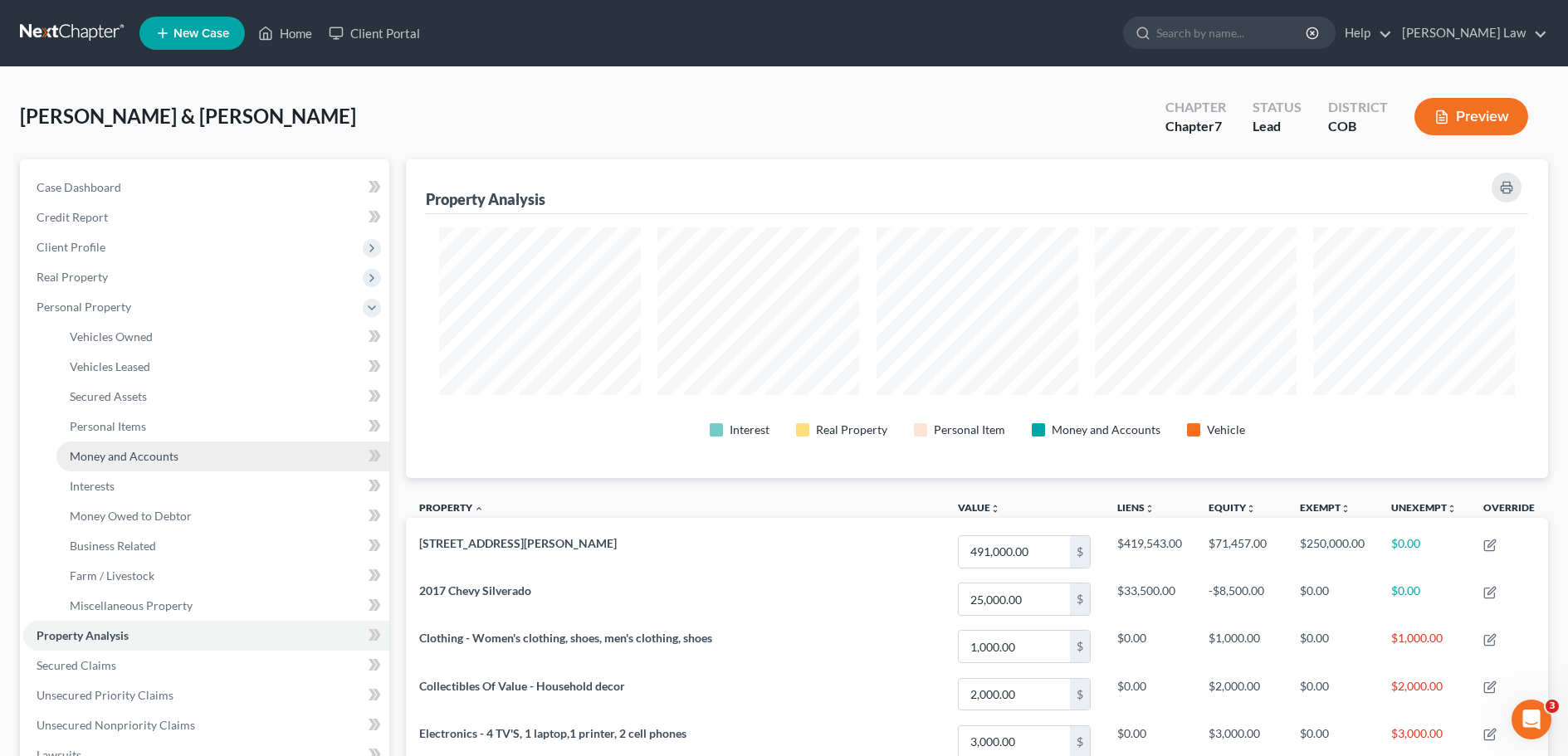
click at [148, 459] on span "Money and Accounts" at bounding box center [124, 456] width 109 height 14
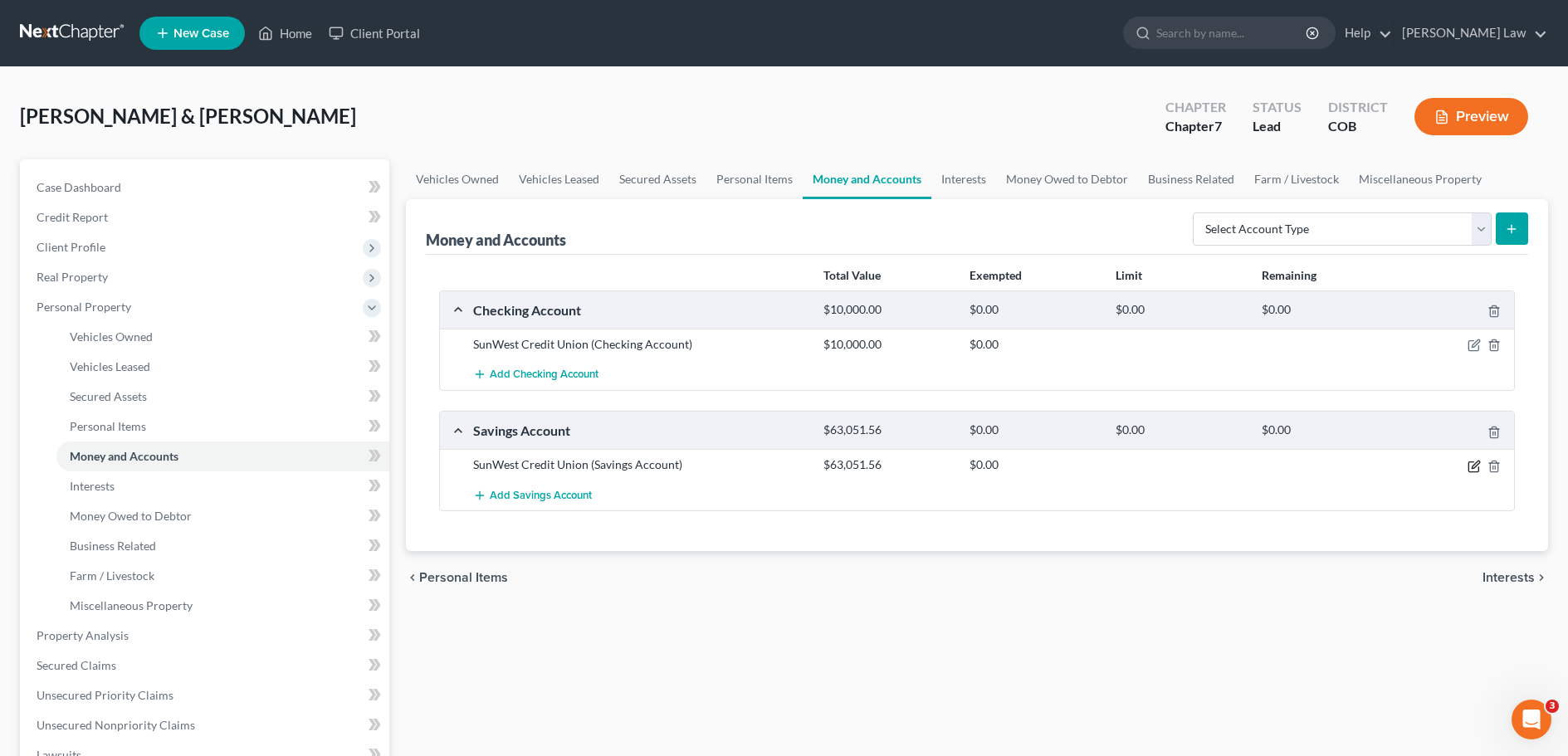
click at [1470, 464] on icon "button" at bounding box center [1474, 466] width 13 height 13
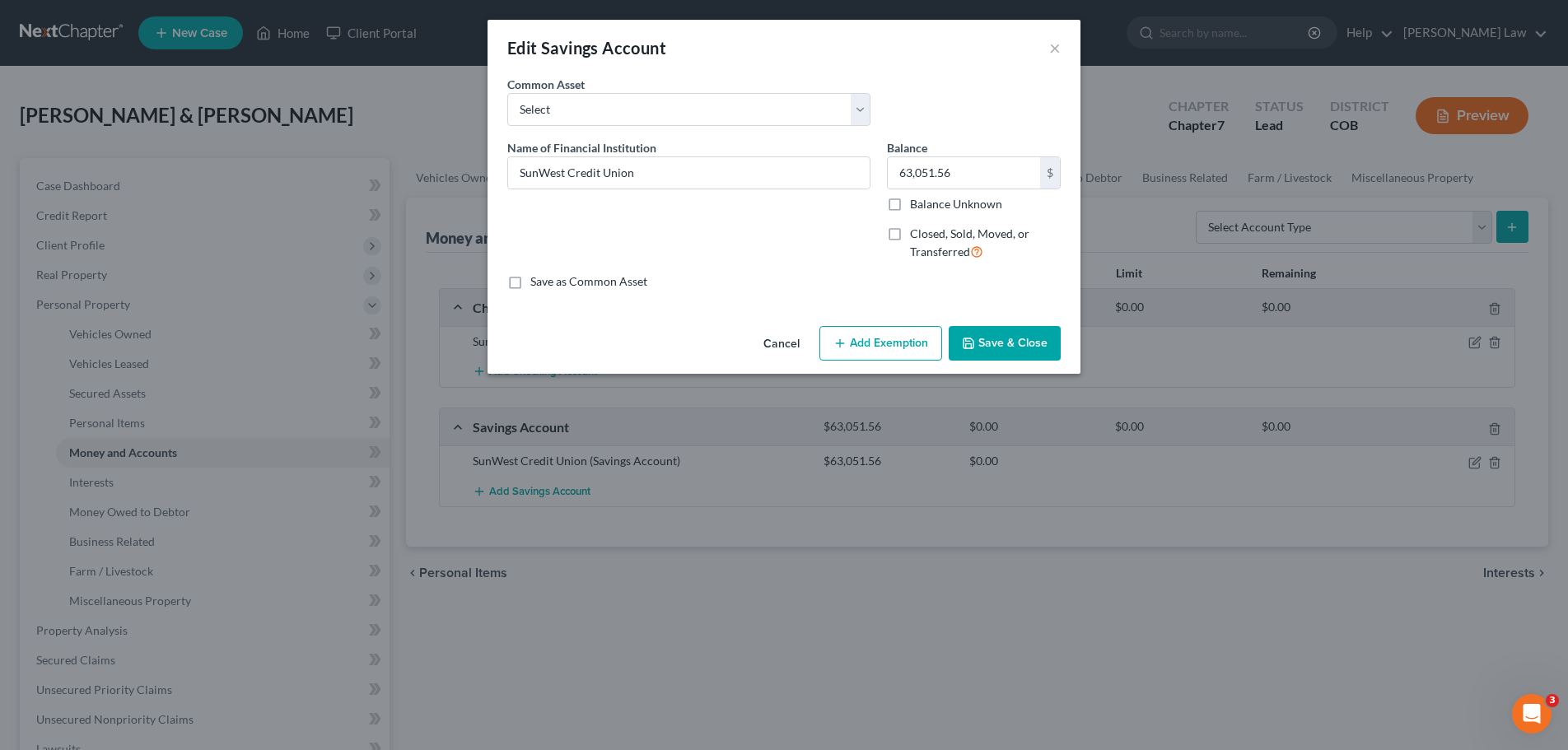
click at [890, 335] on button "Add Exemption" at bounding box center [881, 343] width 123 height 34
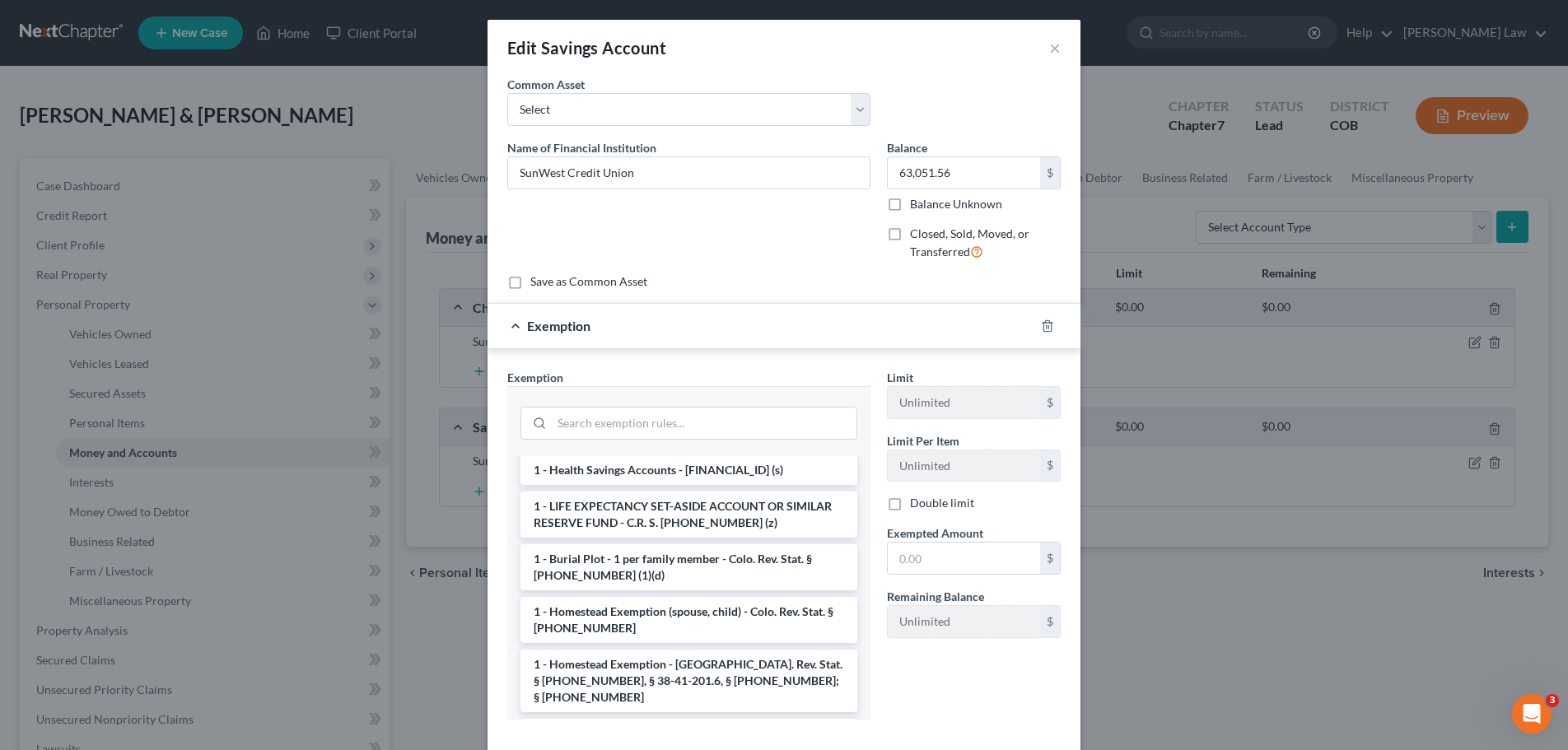
scroll to position [82, 0]
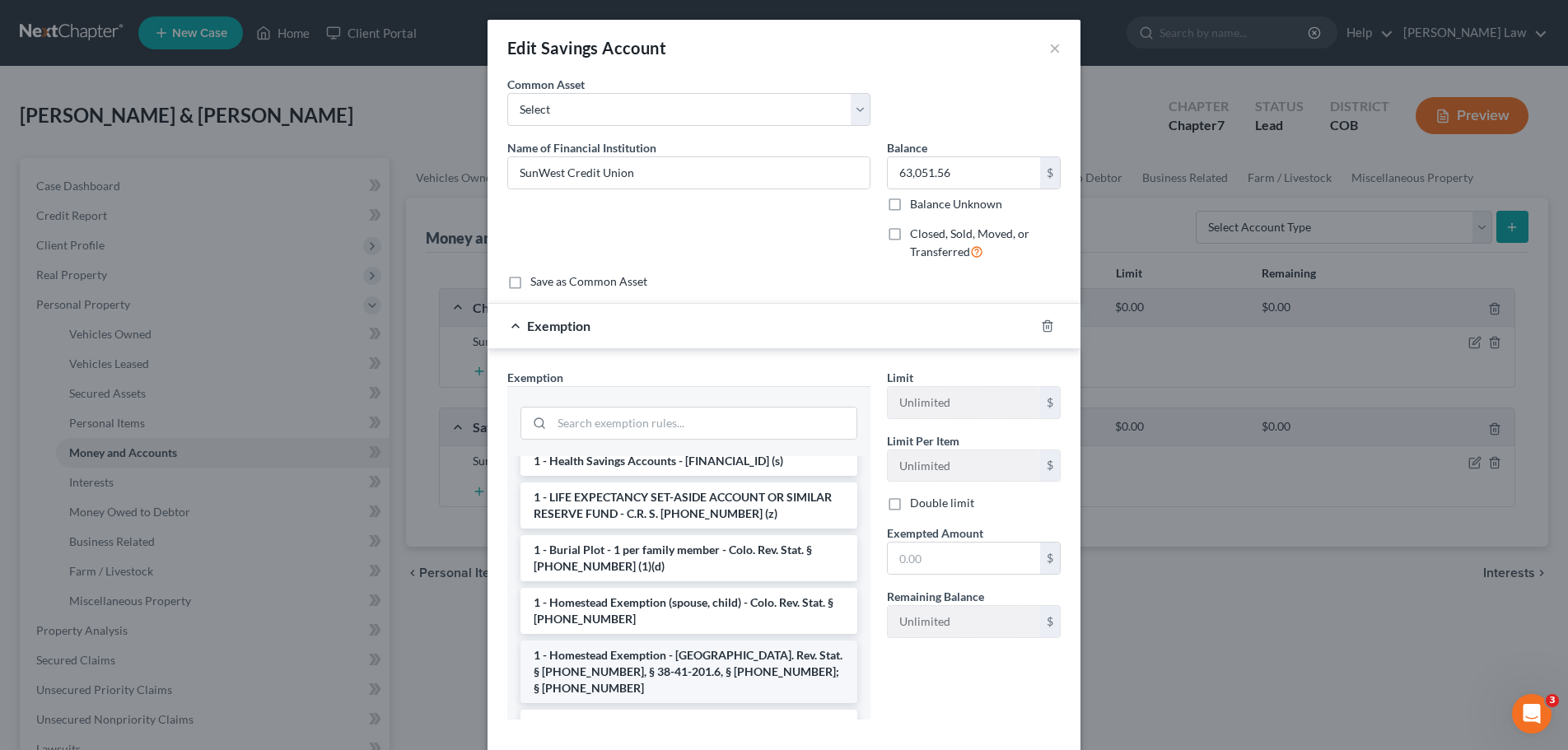
click at [629, 681] on li "1 - Homestead Exemption - [GEOGRAPHIC_DATA]. Rev. Stat. § [PHONE_NUMBER], § 38-…" at bounding box center [689, 672] width 337 height 63
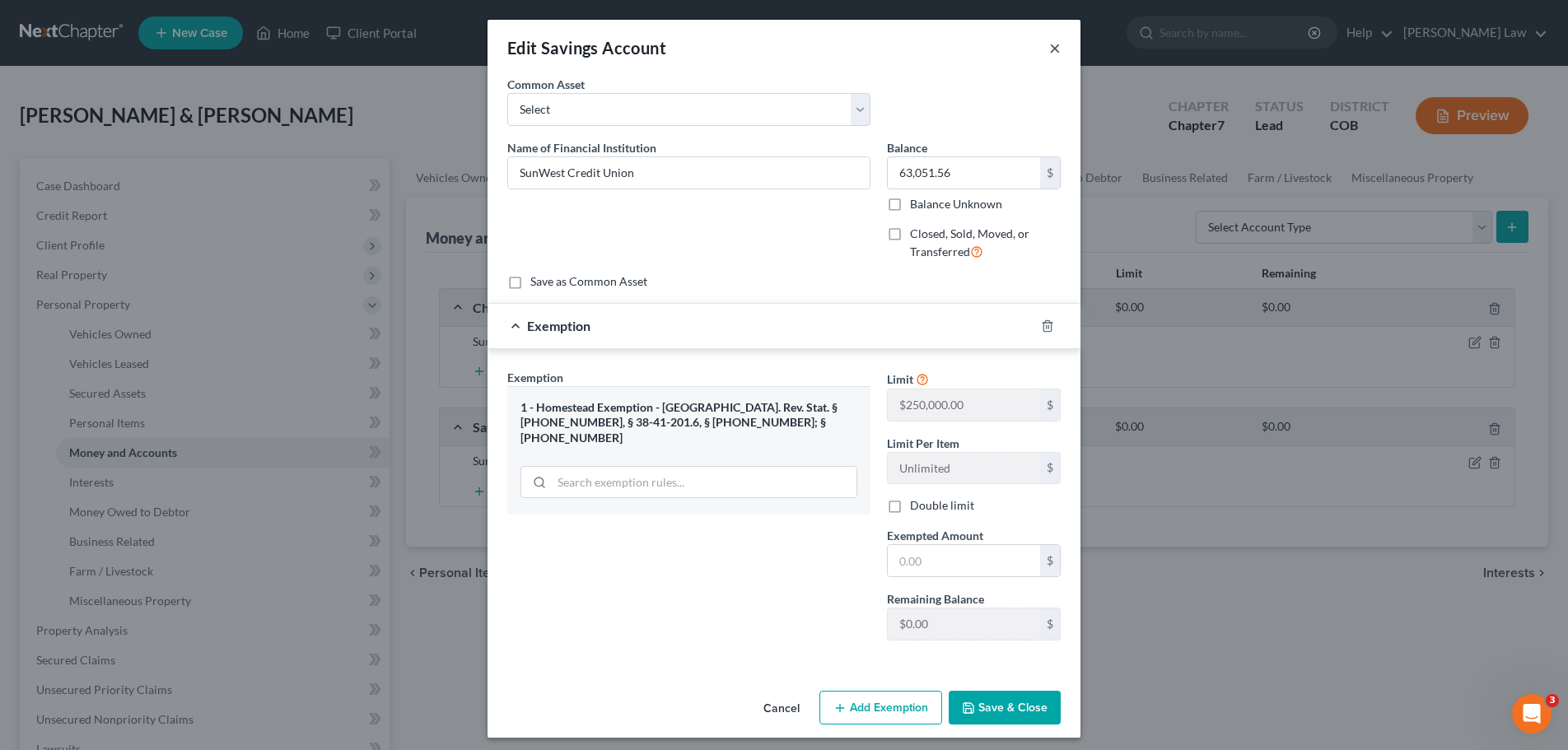
click at [1049, 49] on button "×" at bounding box center [1055, 47] width 11 height 19
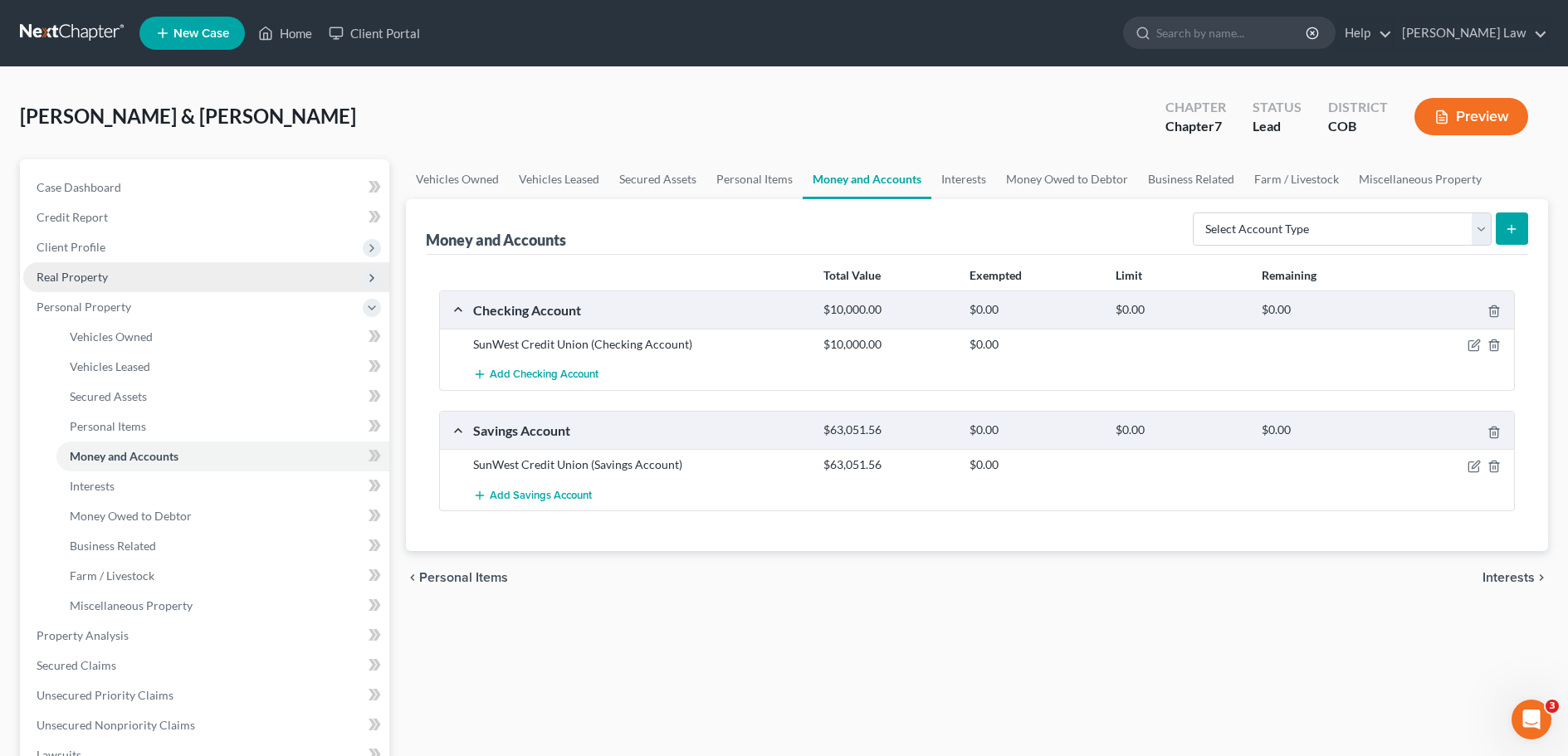
click at [77, 276] on span "Real Property" at bounding box center [72, 276] width 72 height 14
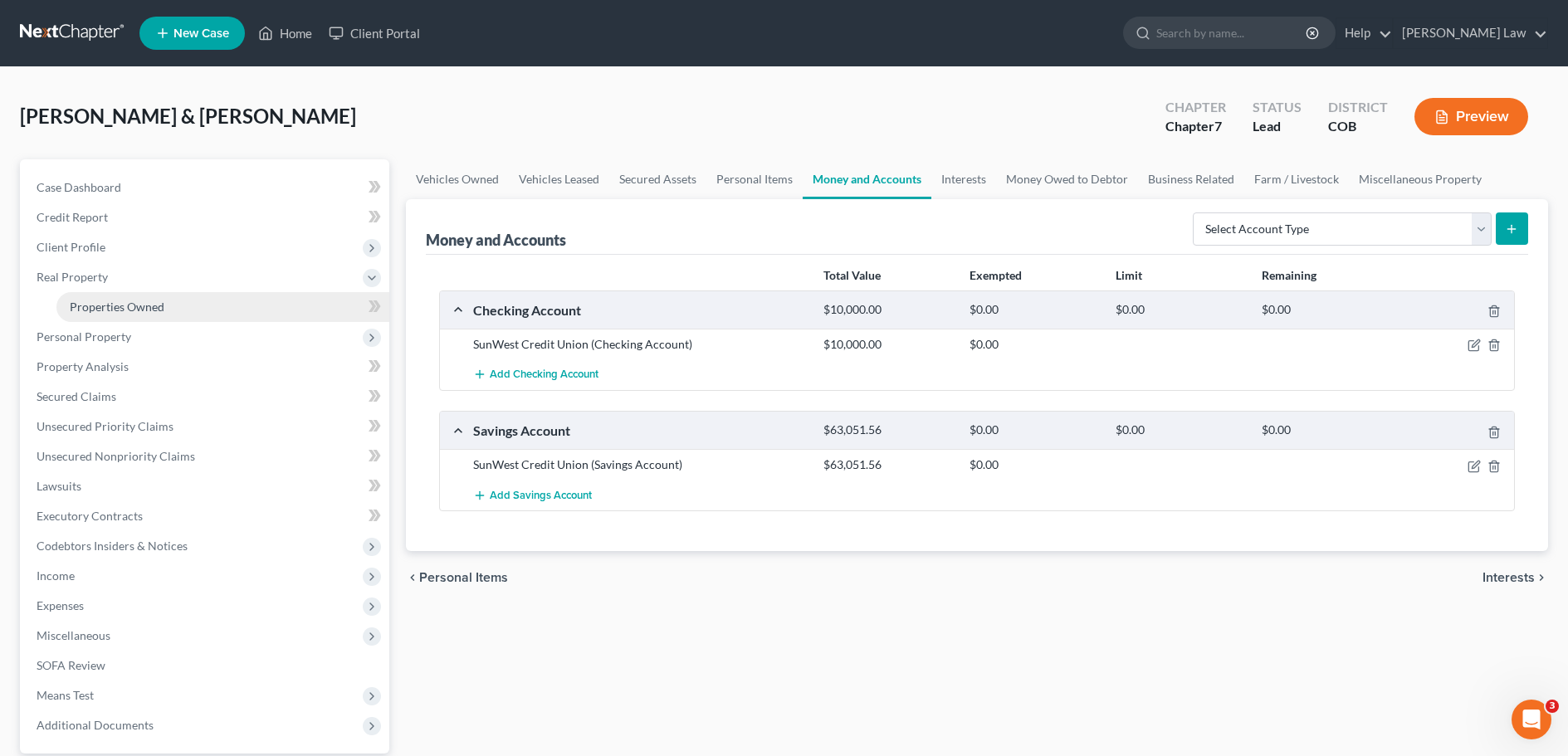
click at [128, 304] on span "Properties Owned" at bounding box center [117, 306] width 95 height 14
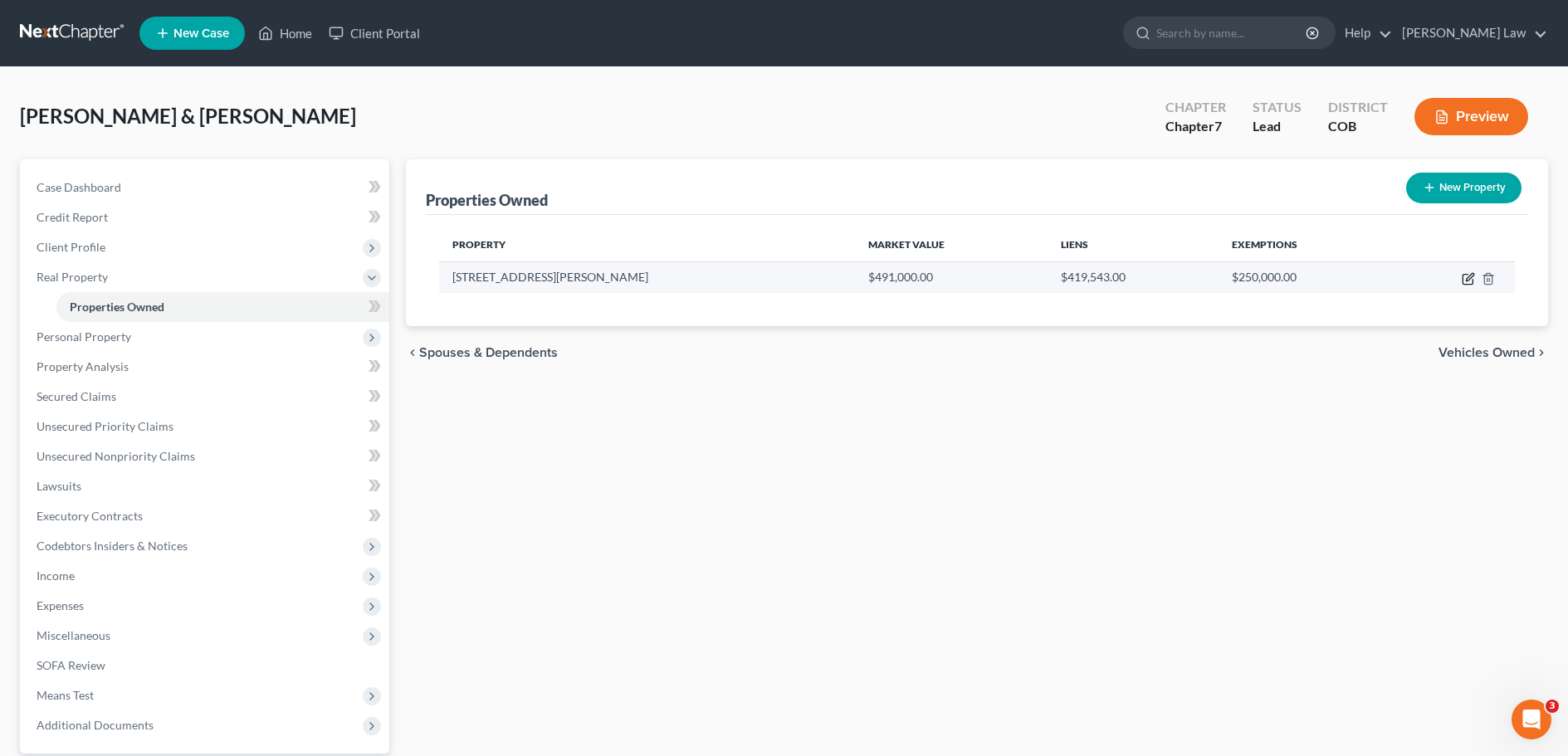
click at [1466, 281] on icon "button" at bounding box center [1469, 277] width 7 height 7
select select "5"
select select "2"
select select "0"
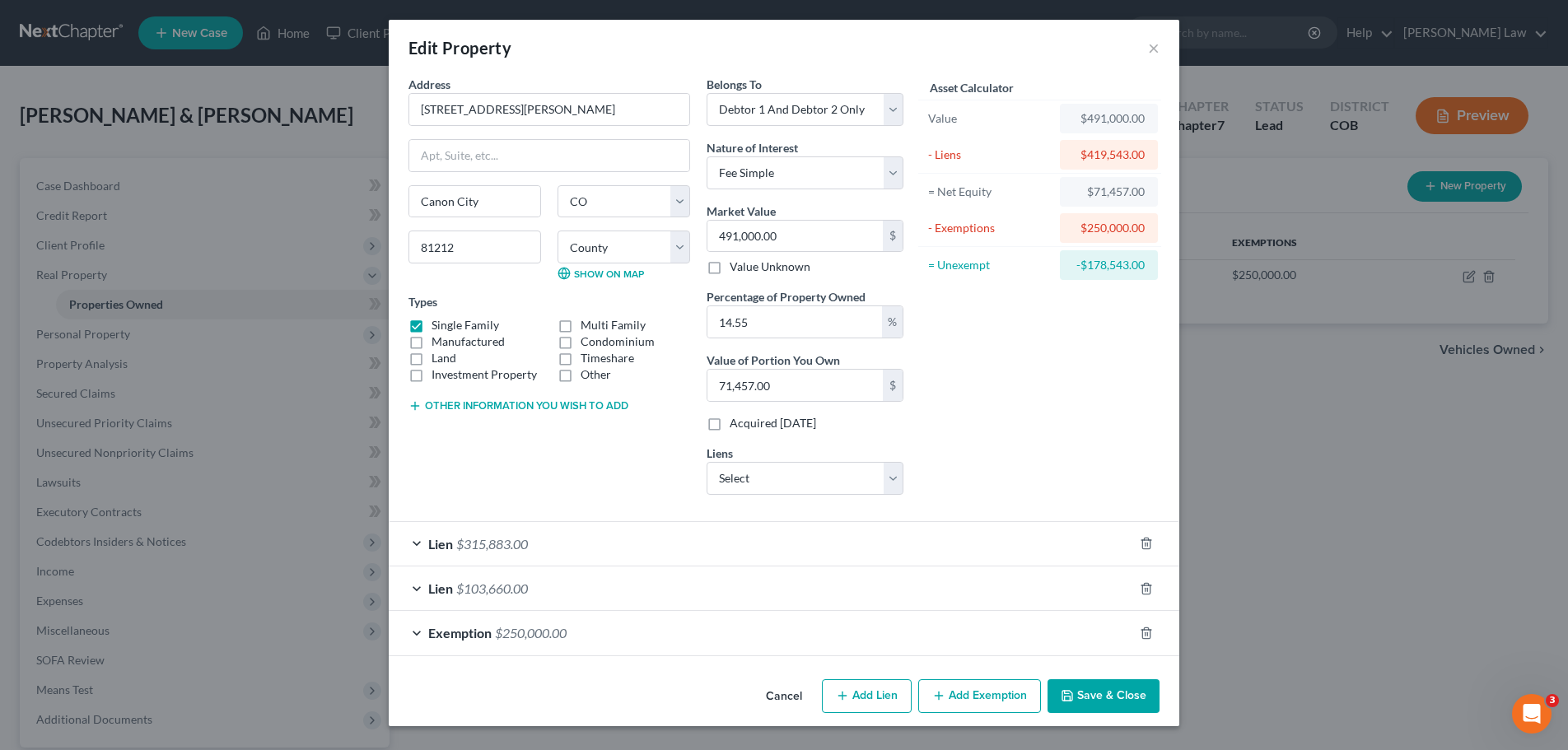
click at [432, 639] on span "Exemption" at bounding box center [460, 633] width 64 height 16
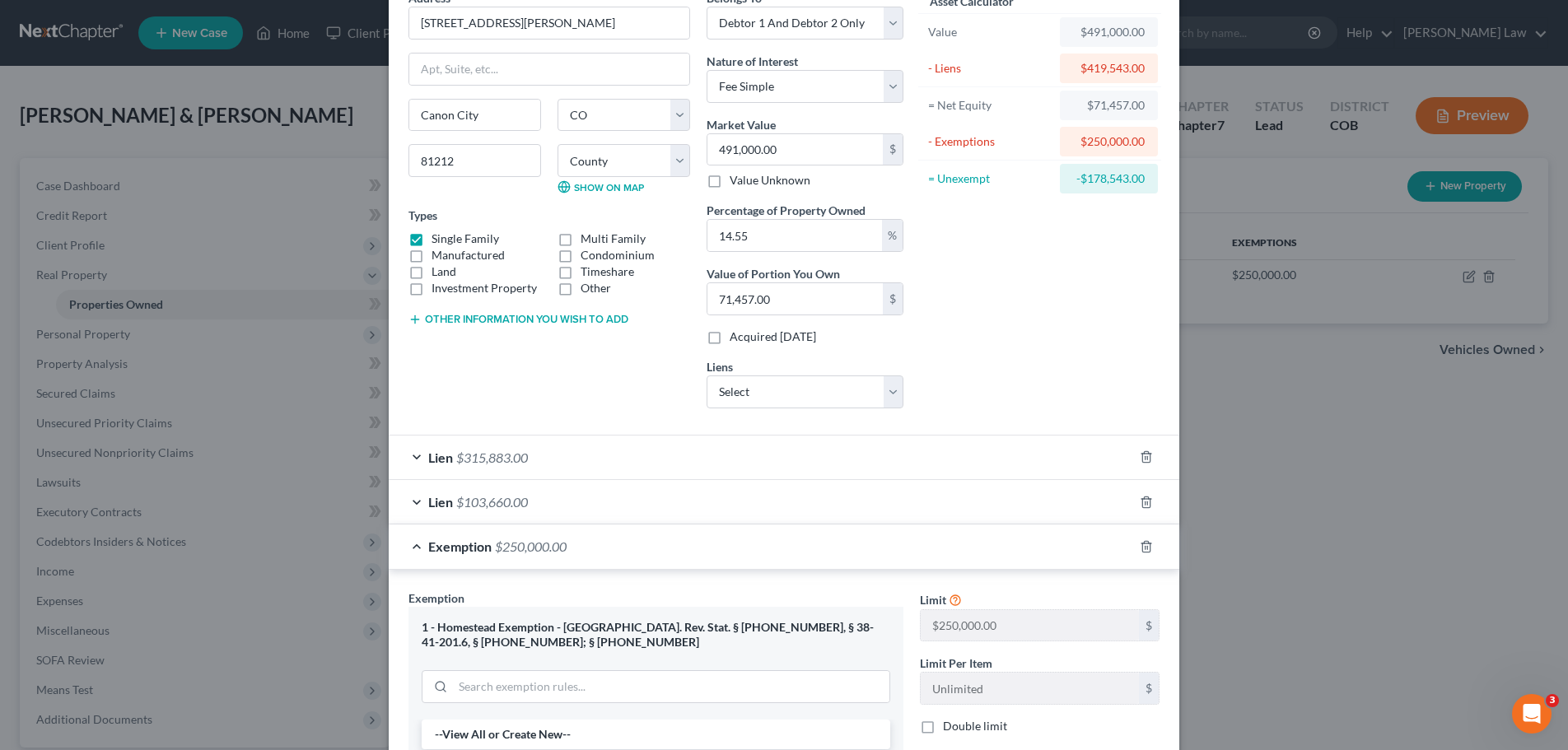
scroll to position [247, 0]
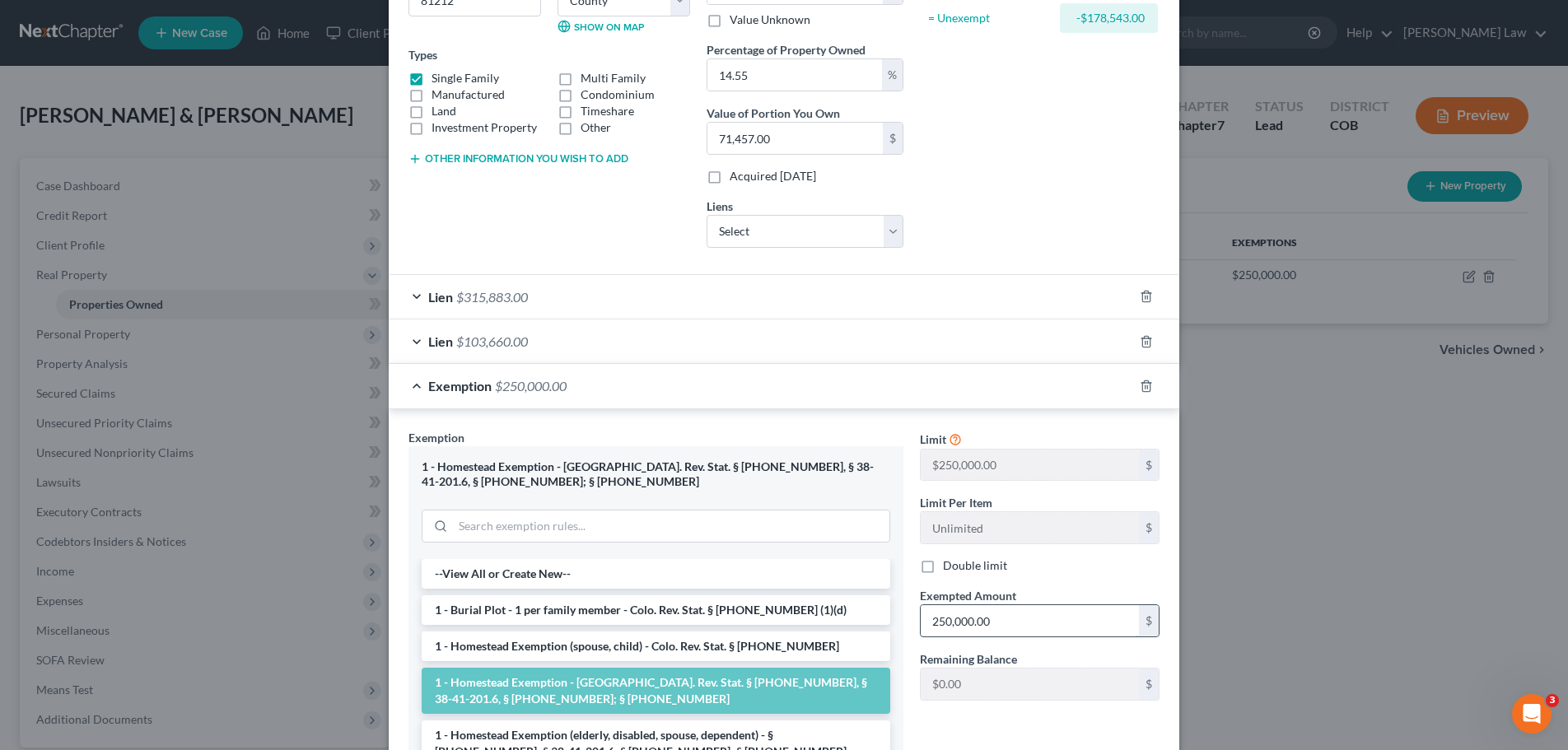
click at [994, 620] on input "250,000.00" at bounding box center [1030, 621] width 218 height 31
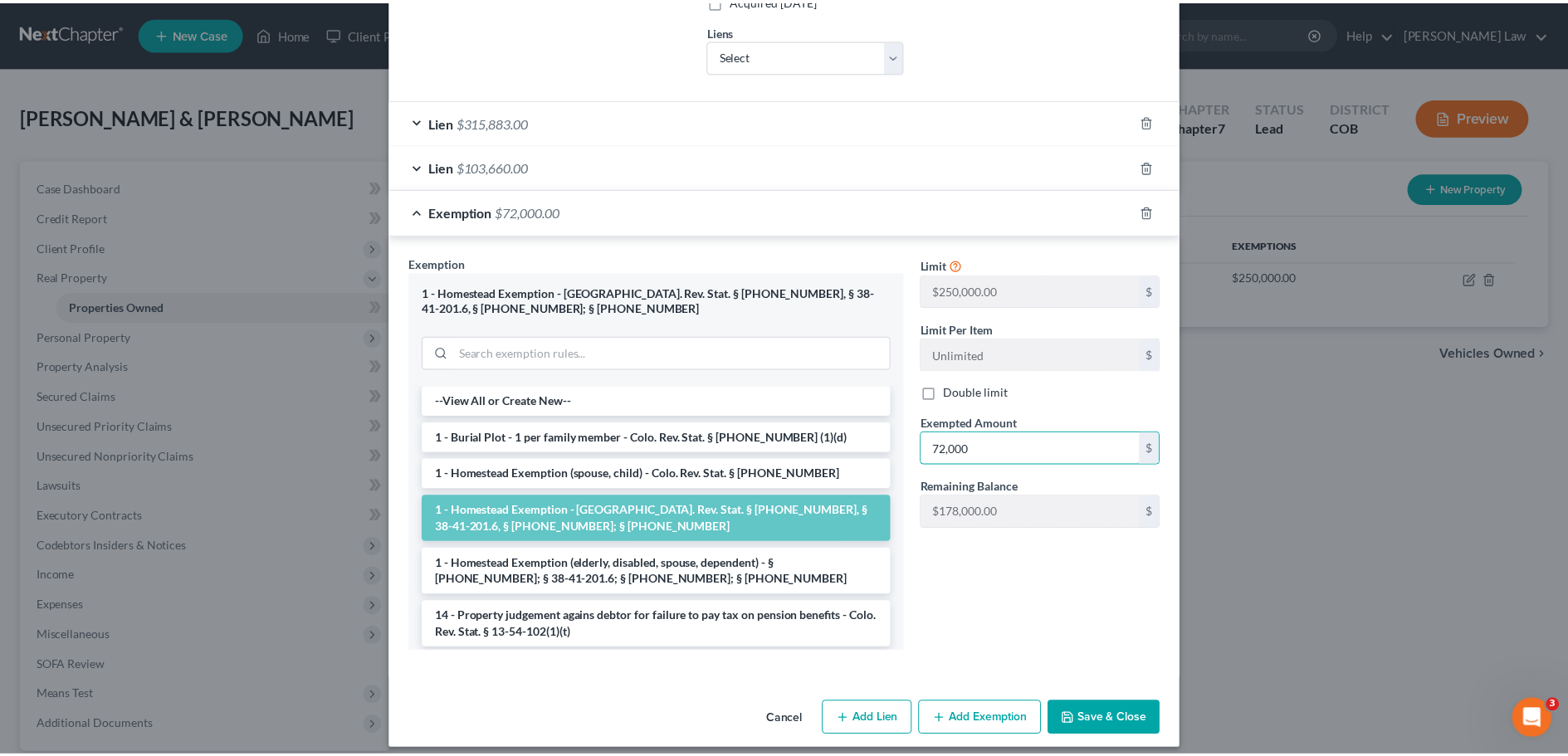
scroll to position [440, 0]
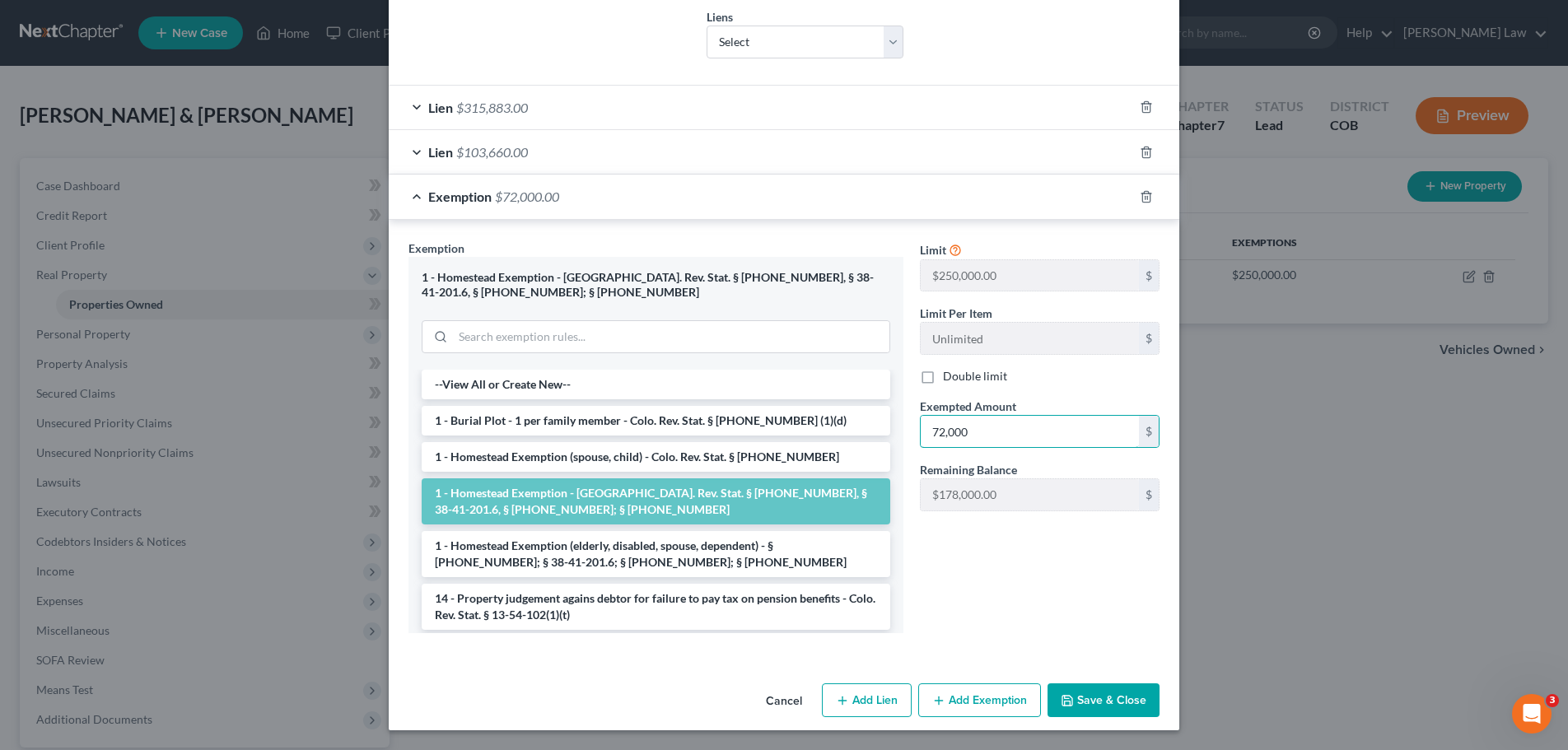
type input "72,000"
click at [1092, 702] on button "Save & Close" at bounding box center [1104, 700] width 112 height 34
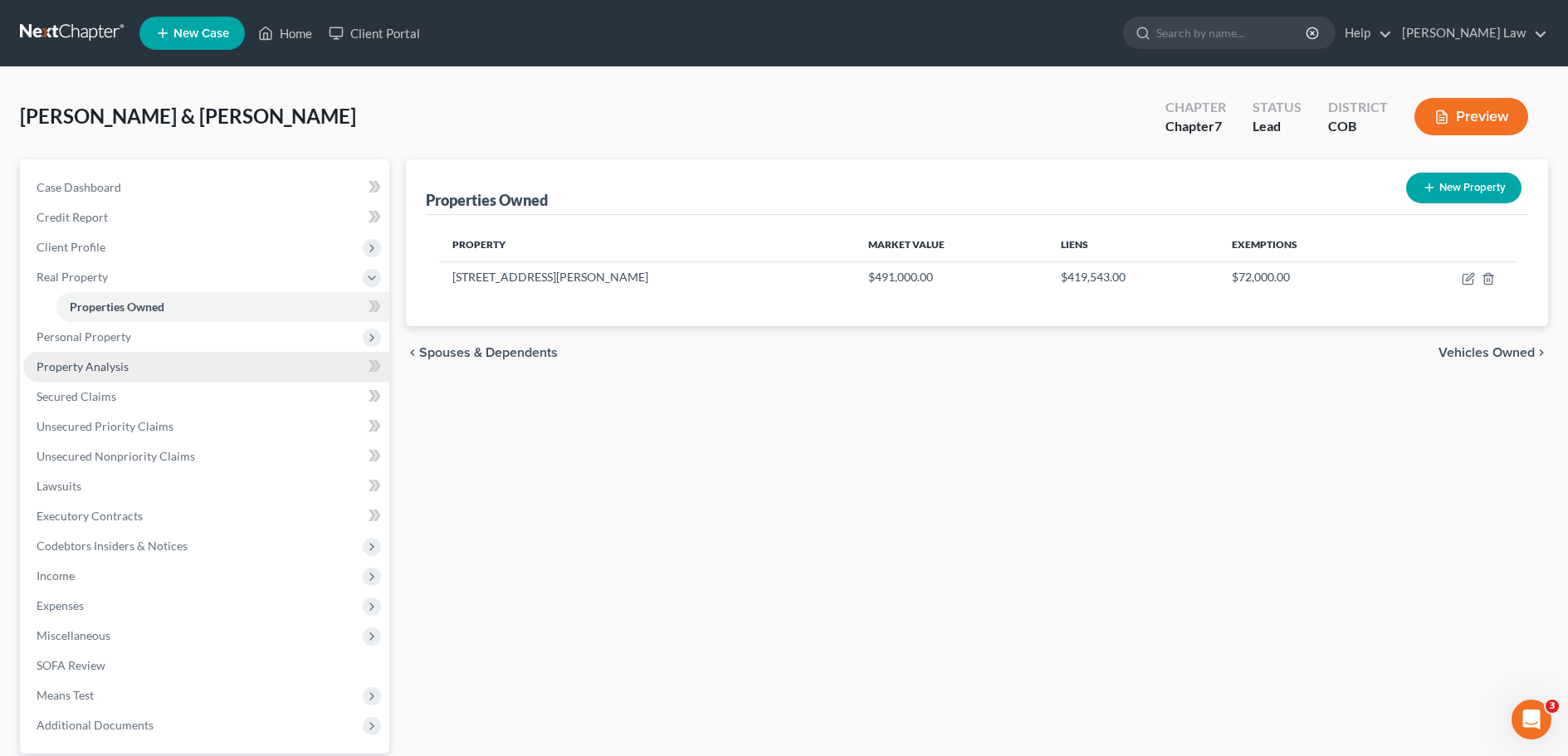
click at [96, 370] on span "Property Analysis" at bounding box center [82, 366] width 92 height 14
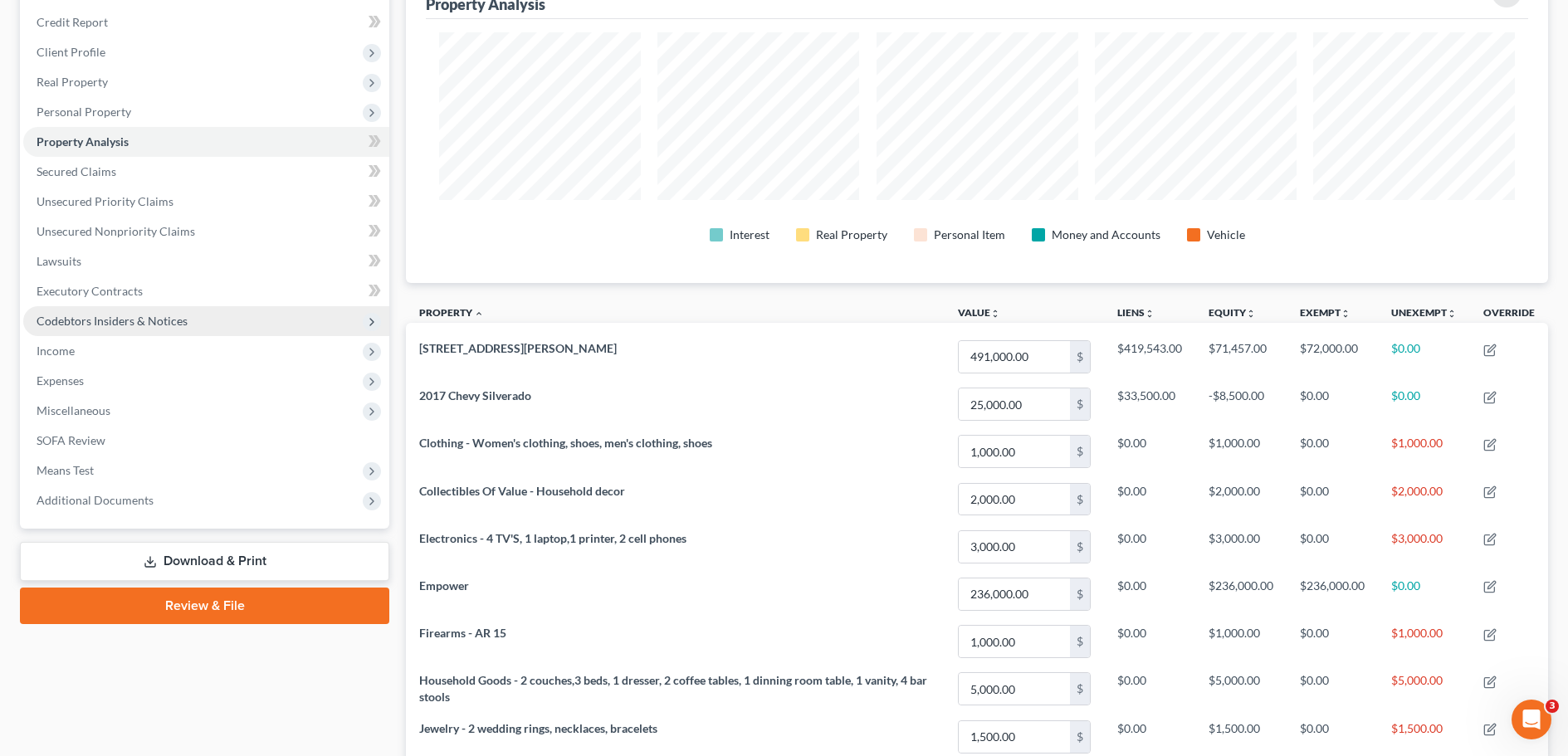
scroll to position [166, 0]
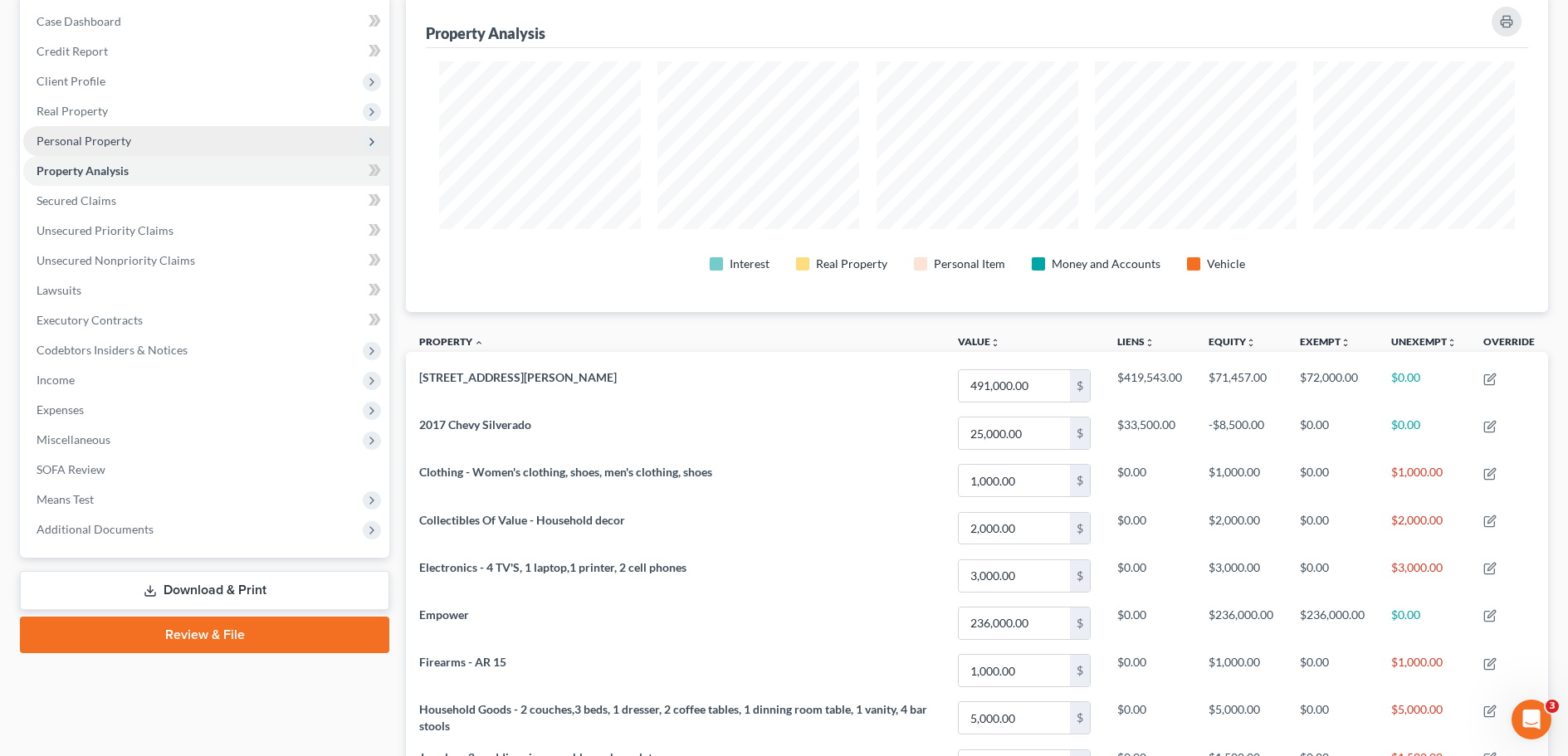
click at [107, 140] on span "Personal Property" at bounding box center [84, 140] width 95 height 14
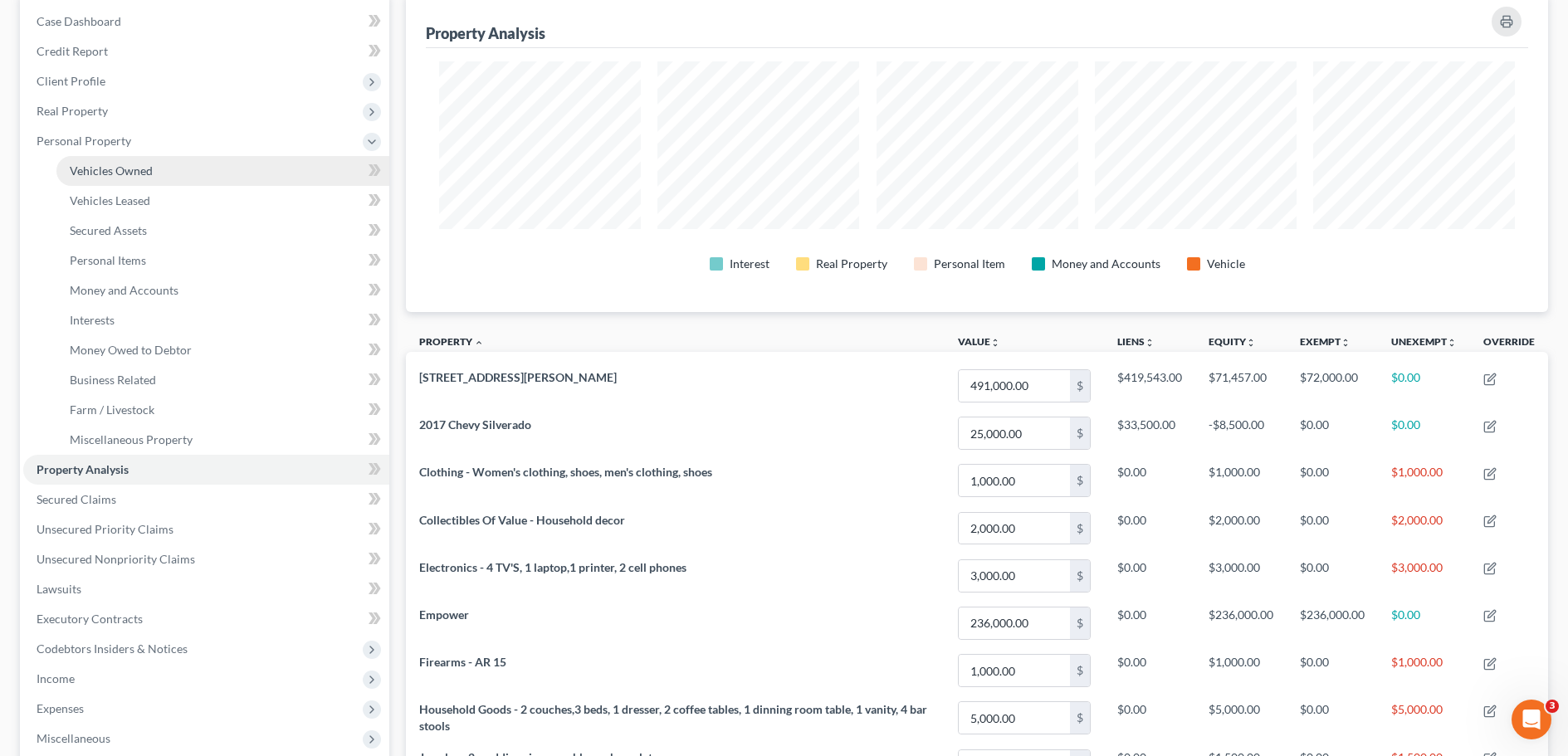
click at [131, 172] on span "Vehicles Owned" at bounding box center [111, 170] width 83 height 14
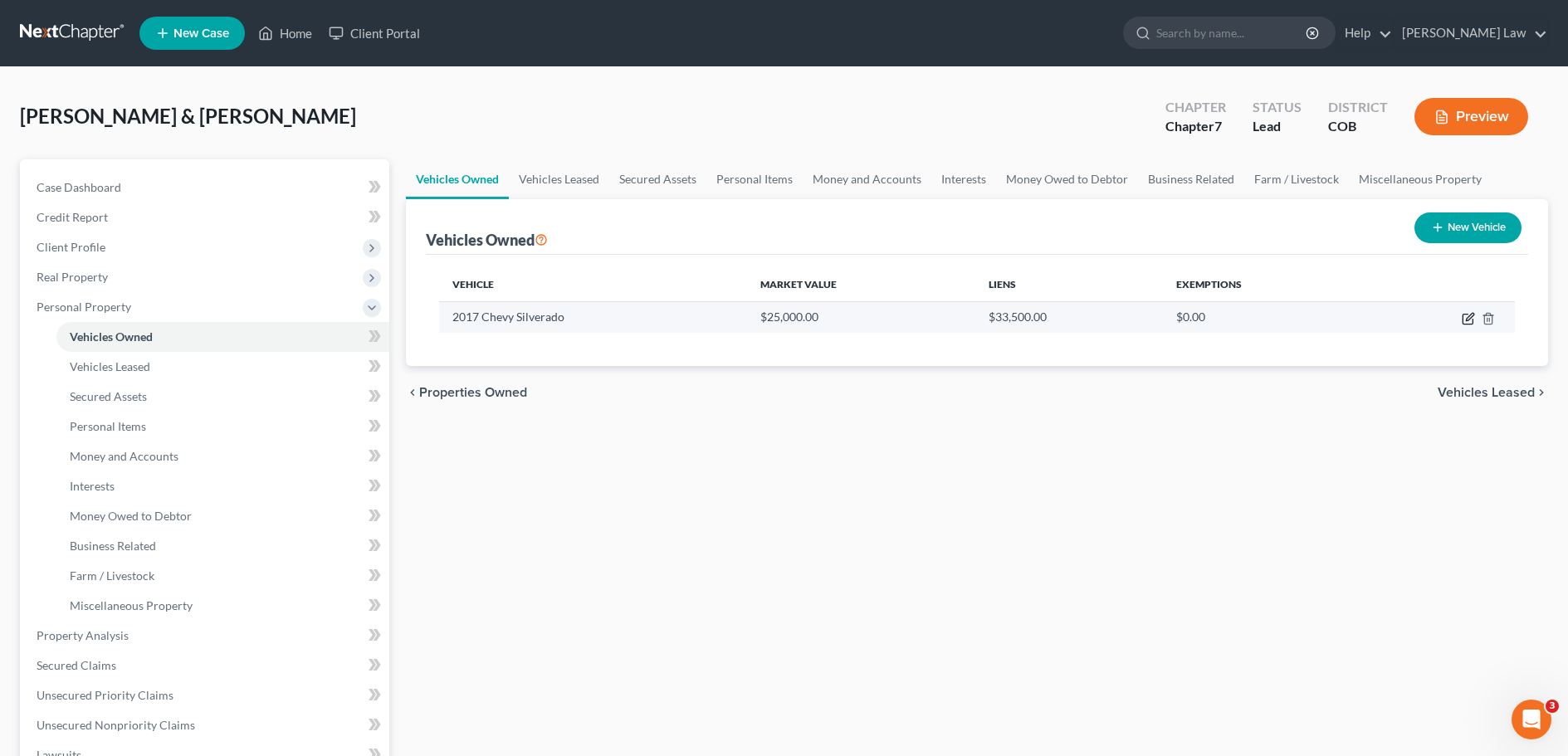
click at [1466, 320] on icon "button" at bounding box center [1469, 317] width 7 height 7
select select "0"
select select "9"
select select "2"
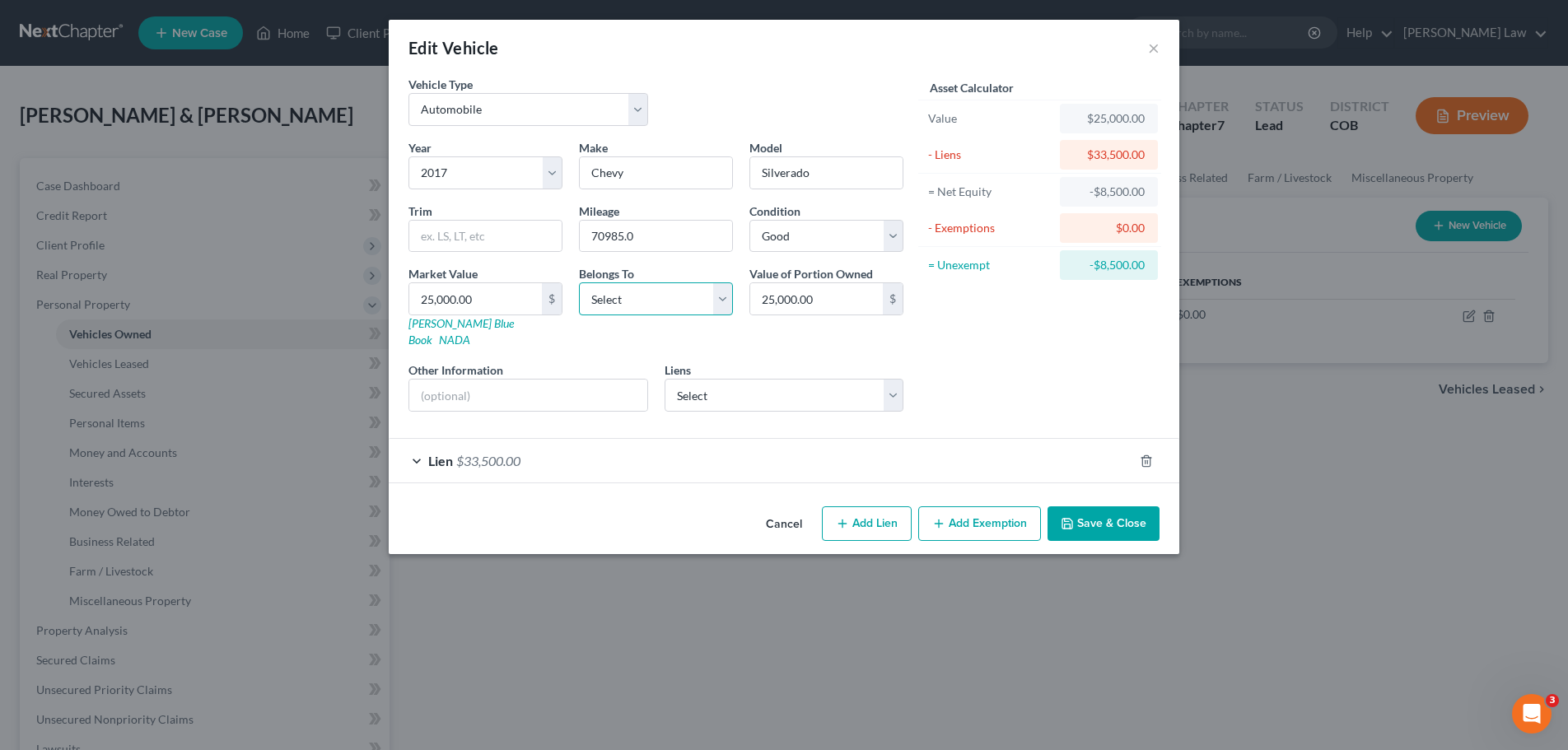
click at [722, 302] on select "Select Debtor 1 Only Debtor 2 Only Debtor 1 And Debtor 2 Only At Least One Of T…" at bounding box center [656, 299] width 154 height 33
select select "2"
click at [579, 282] on select "Select Debtor 1 Only Debtor 2 Only Debtor 1 And Debtor 2 Only At Least One Of T…" at bounding box center [656, 299] width 154 height 33
click at [428, 444] on div "Lien $33,500.00" at bounding box center [760, 461] width 745 height 43
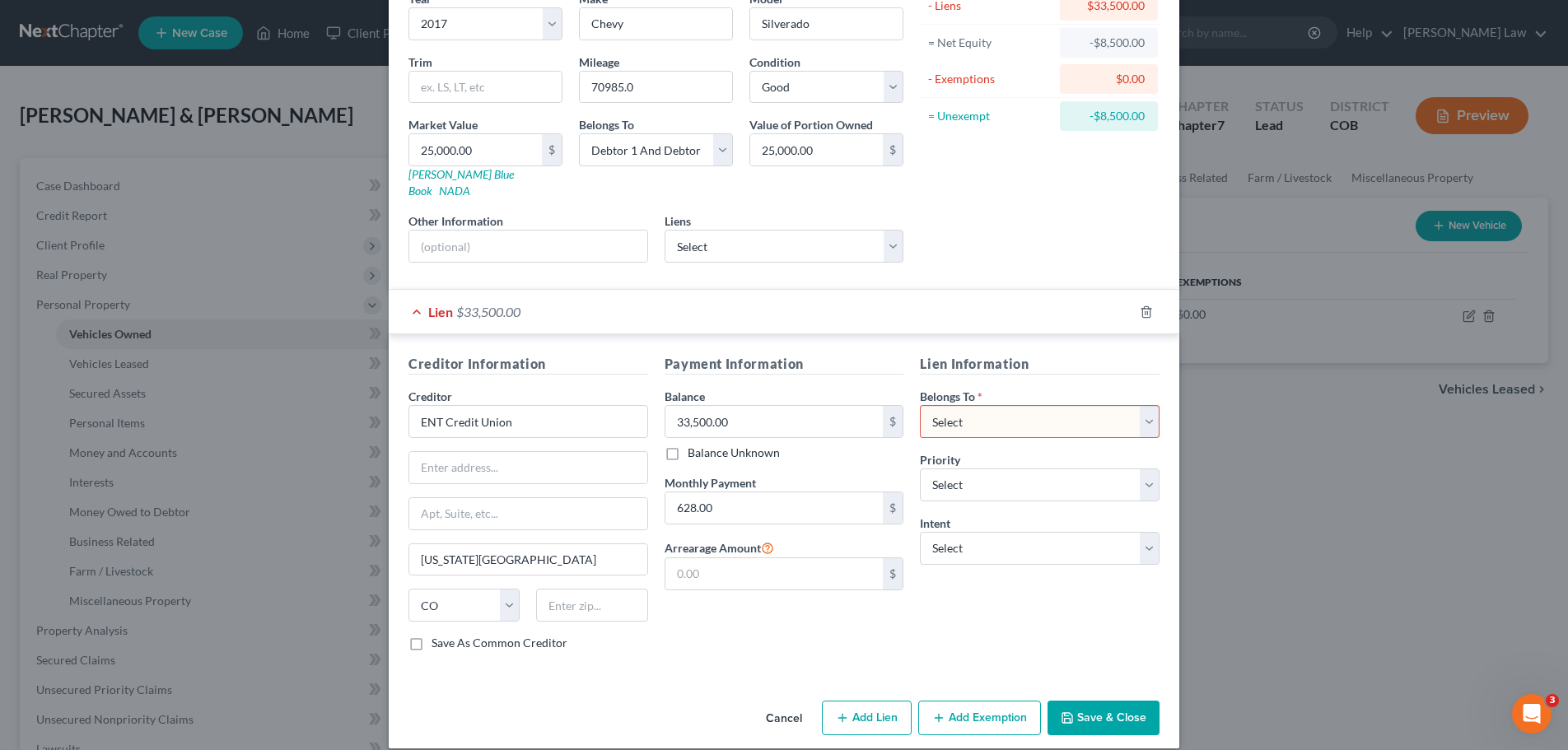
scroll to position [151, 0]
click at [1144, 403] on select "Select Debtor 1 Only Debtor 2 Only Debtor 1 And Debtor 2 Only At Least One Of T…" at bounding box center [1040, 420] width 240 height 33
select select "2"
click at [920, 403] on select "Select Debtor 1 Only Debtor 2 Only Debtor 1 And Debtor 2 Only At Least One Of T…" at bounding box center [1040, 420] width 240 height 33
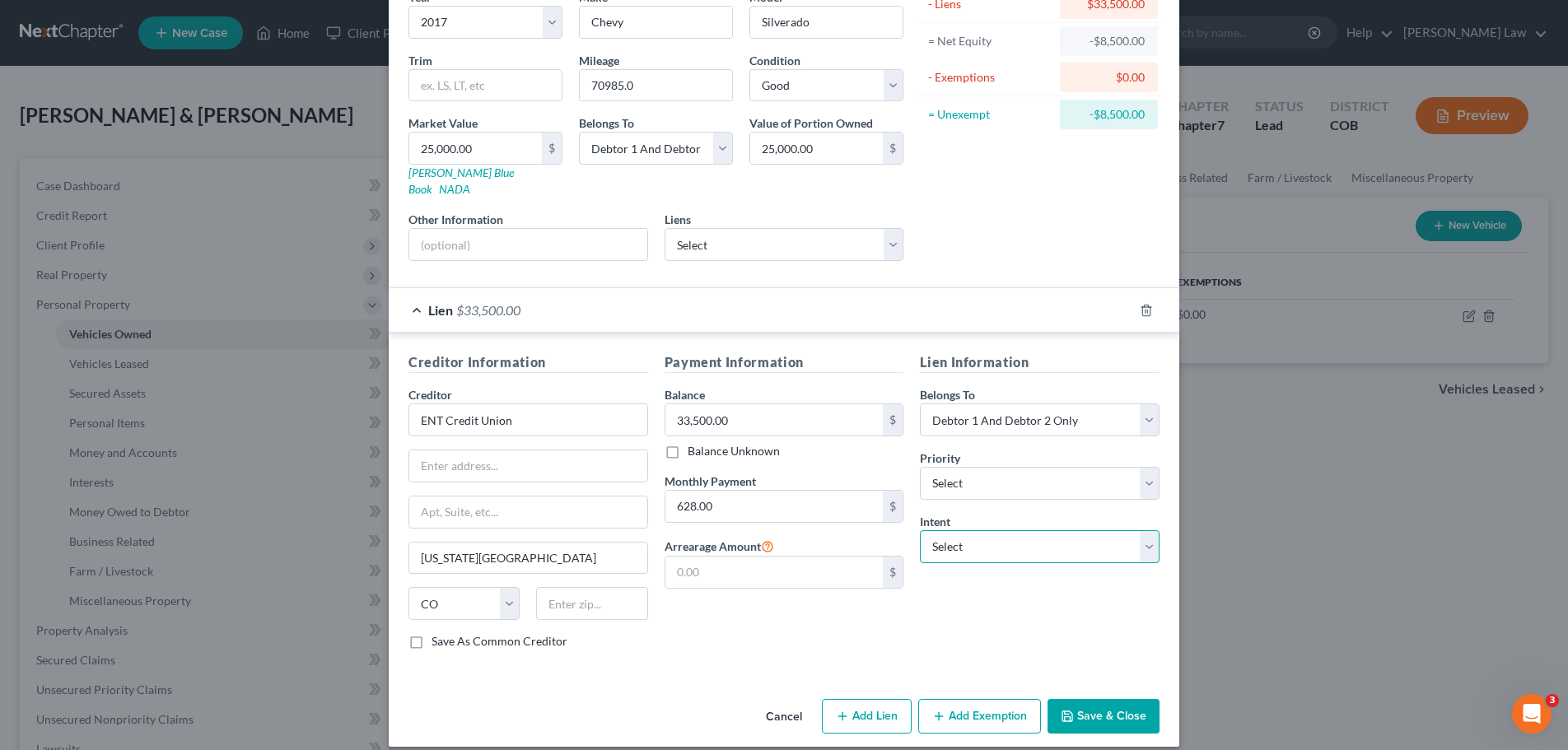
click at [1140, 532] on select "Select Surrender Redeem Reaffirm Avoid Other" at bounding box center [1040, 547] width 240 height 33
click at [1032, 493] on div "Lien Information Belongs To * Select Debtor 1 Only Debtor 2 Only Debtor 1 And D…" at bounding box center [1040, 508] width 256 height 311
click at [1101, 700] on button "Save & Close" at bounding box center [1104, 716] width 112 height 34
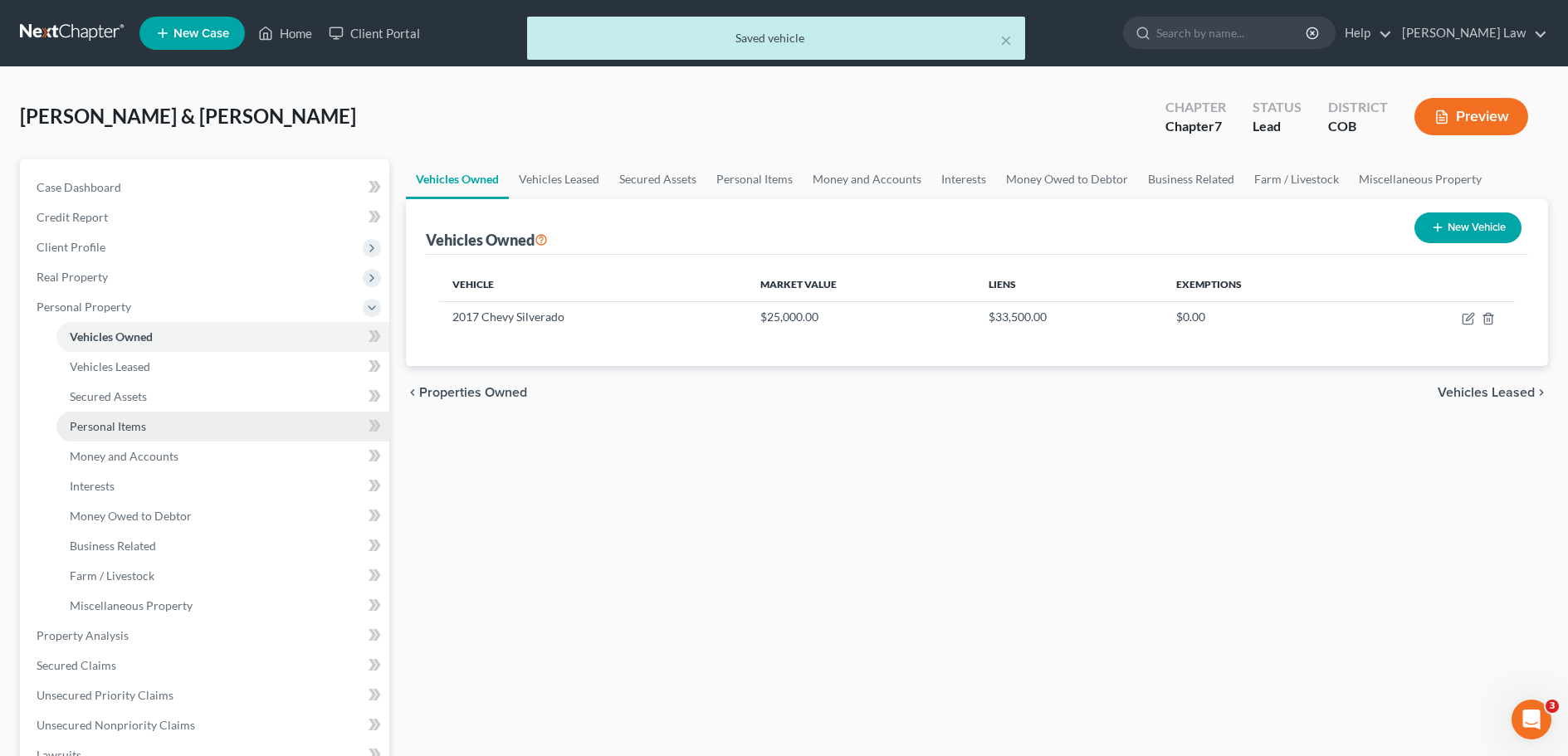
click at [117, 425] on span "Personal Items" at bounding box center [108, 426] width 76 height 14
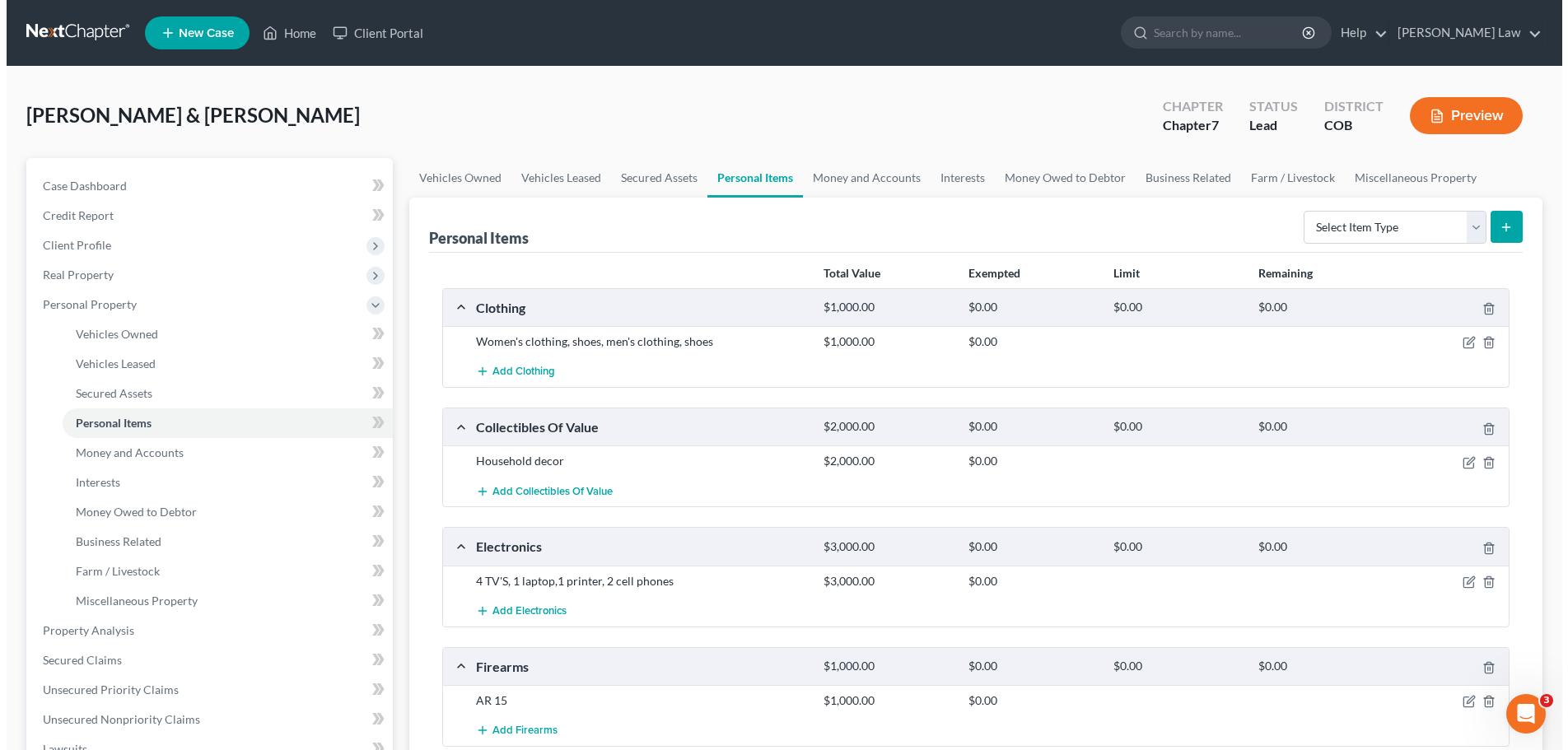
scroll to position [165, 0]
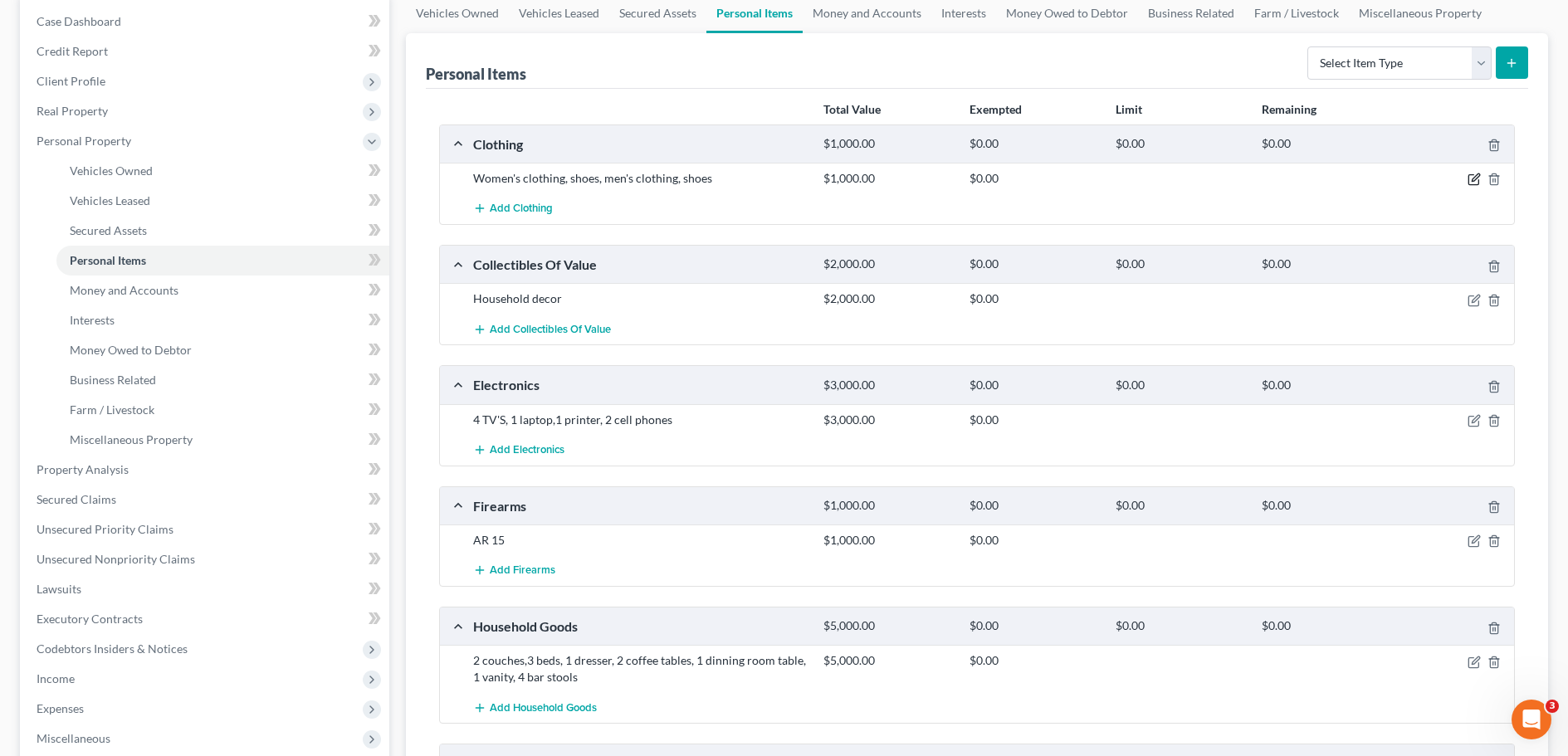
click at [1473, 178] on icon "button" at bounding box center [1474, 179] width 13 height 13
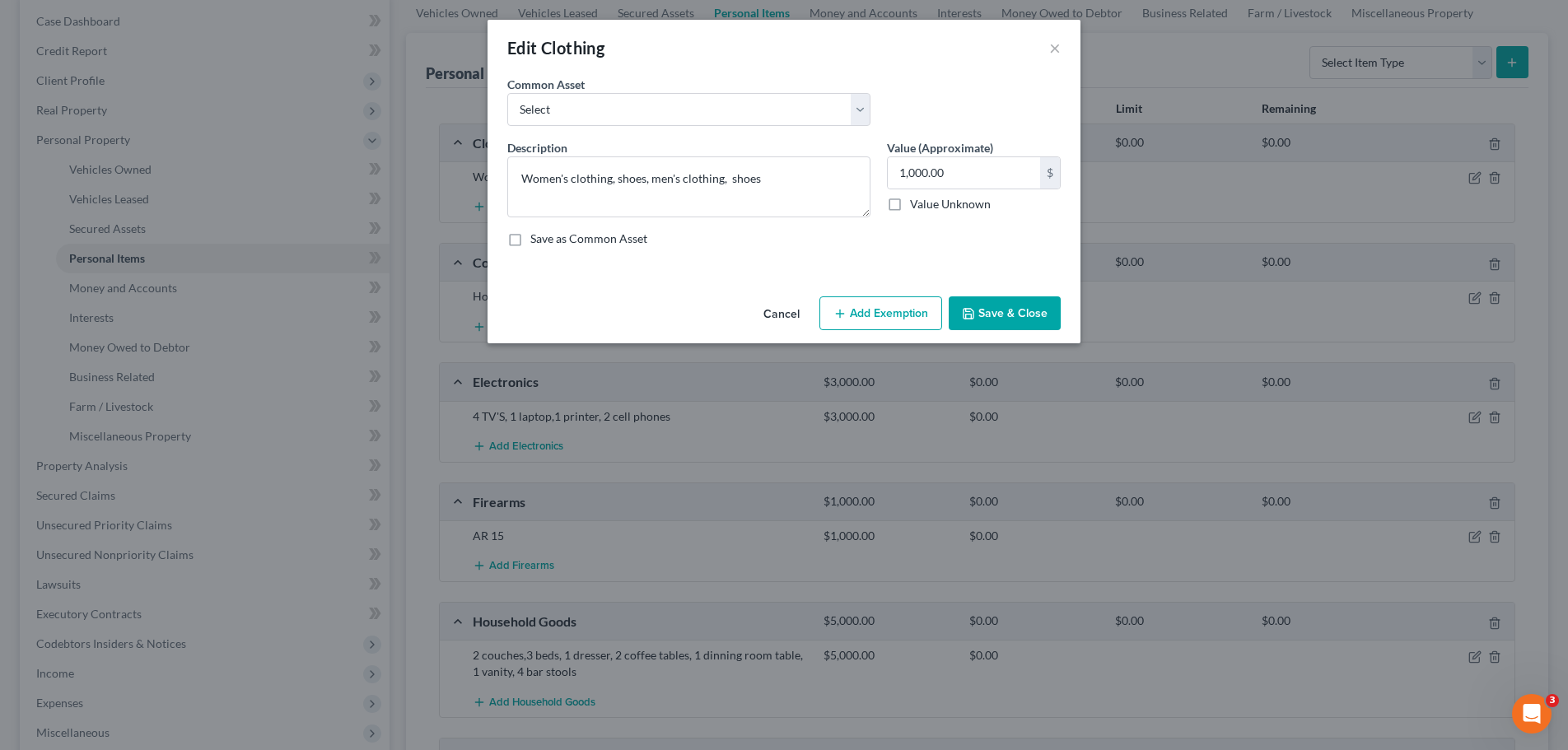
click at [891, 313] on button "Add Exemption" at bounding box center [881, 314] width 123 height 34
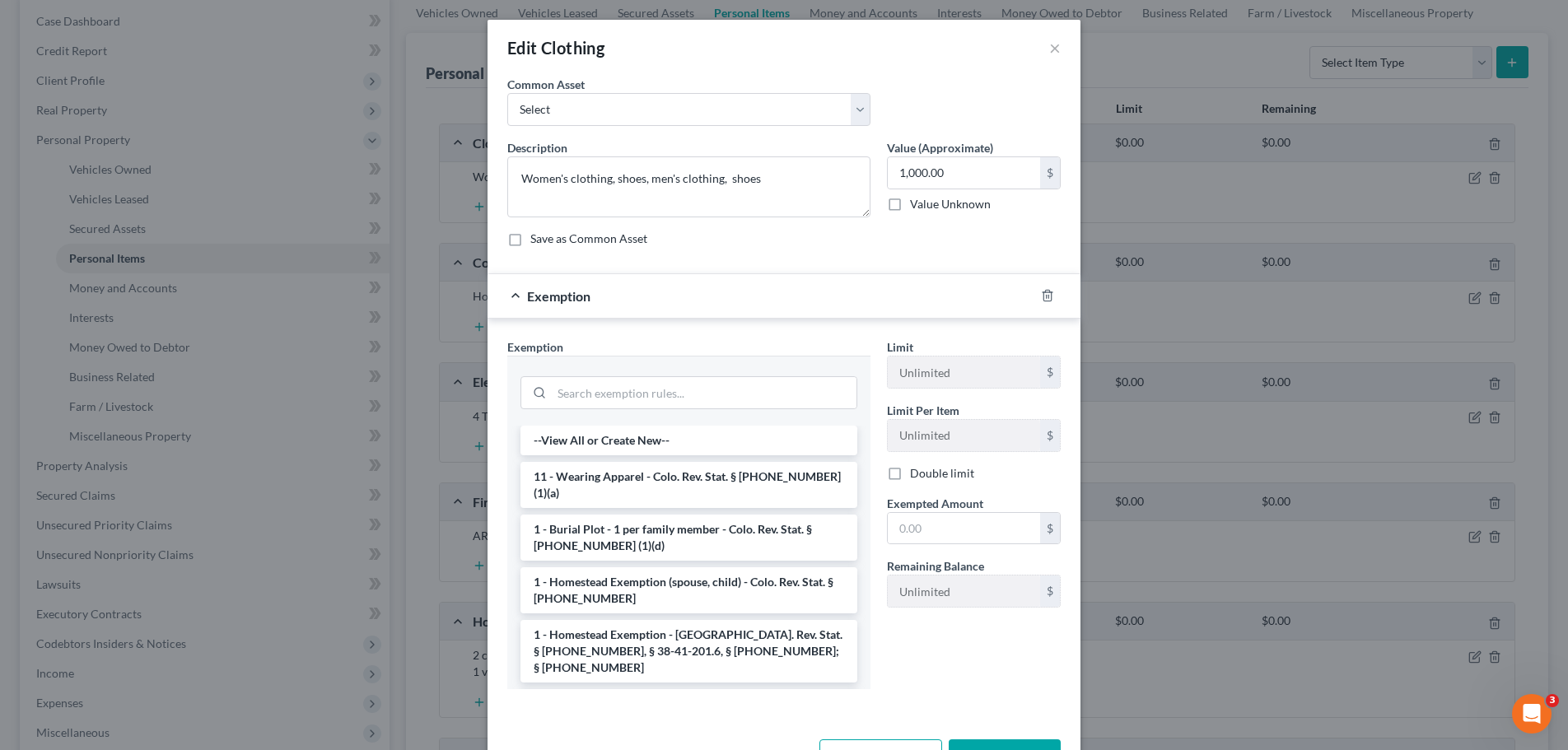
click at [719, 477] on li "11 - Wearing Apparel - Colo. Rev. Stat. § [PHONE_NUMBER] (1)(a)" at bounding box center [689, 486] width 337 height 46
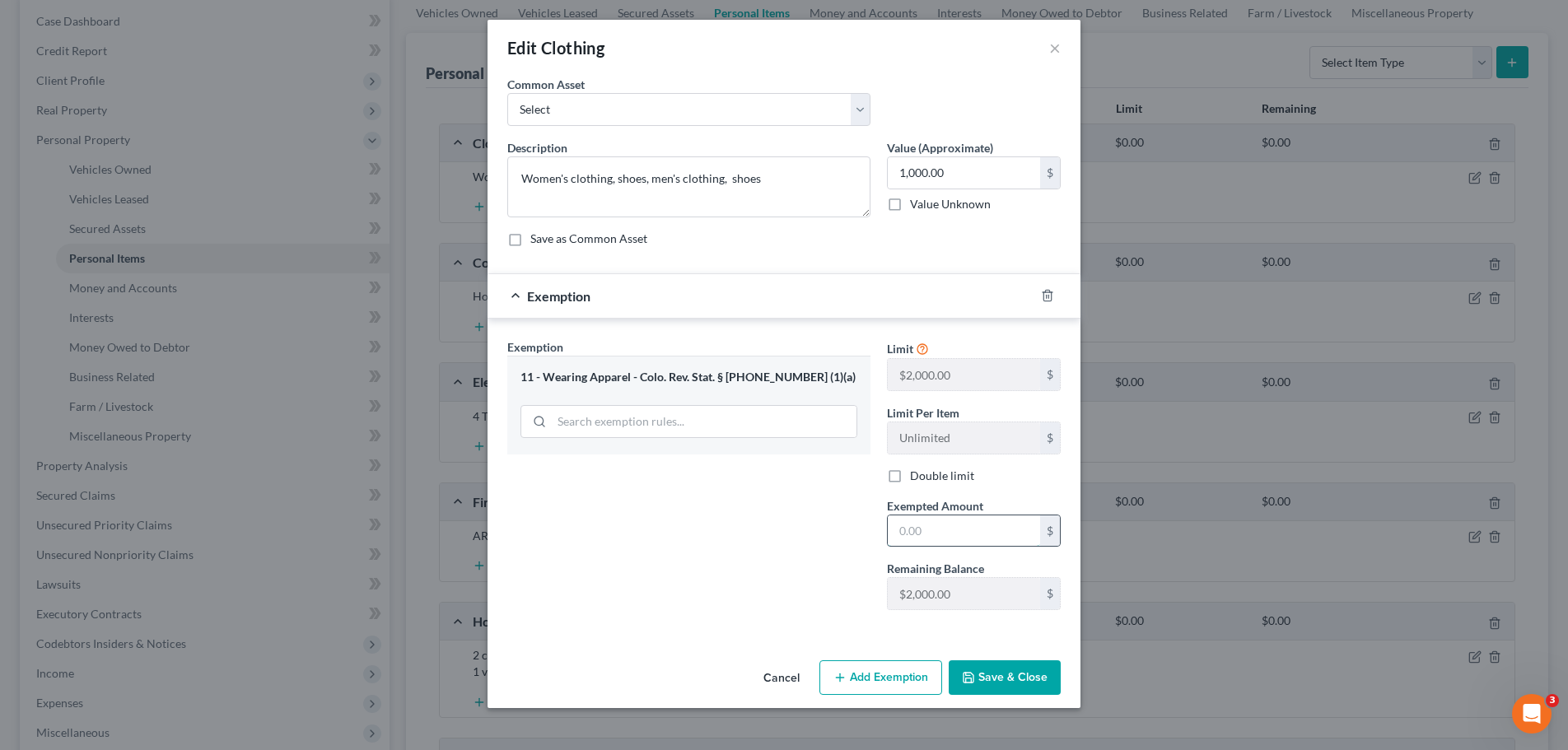
click at [916, 523] on input "text" at bounding box center [964, 531] width 153 height 31
type input "1,000"
click at [1019, 672] on button "Save & Close" at bounding box center [1005, 677] width 112 height 34
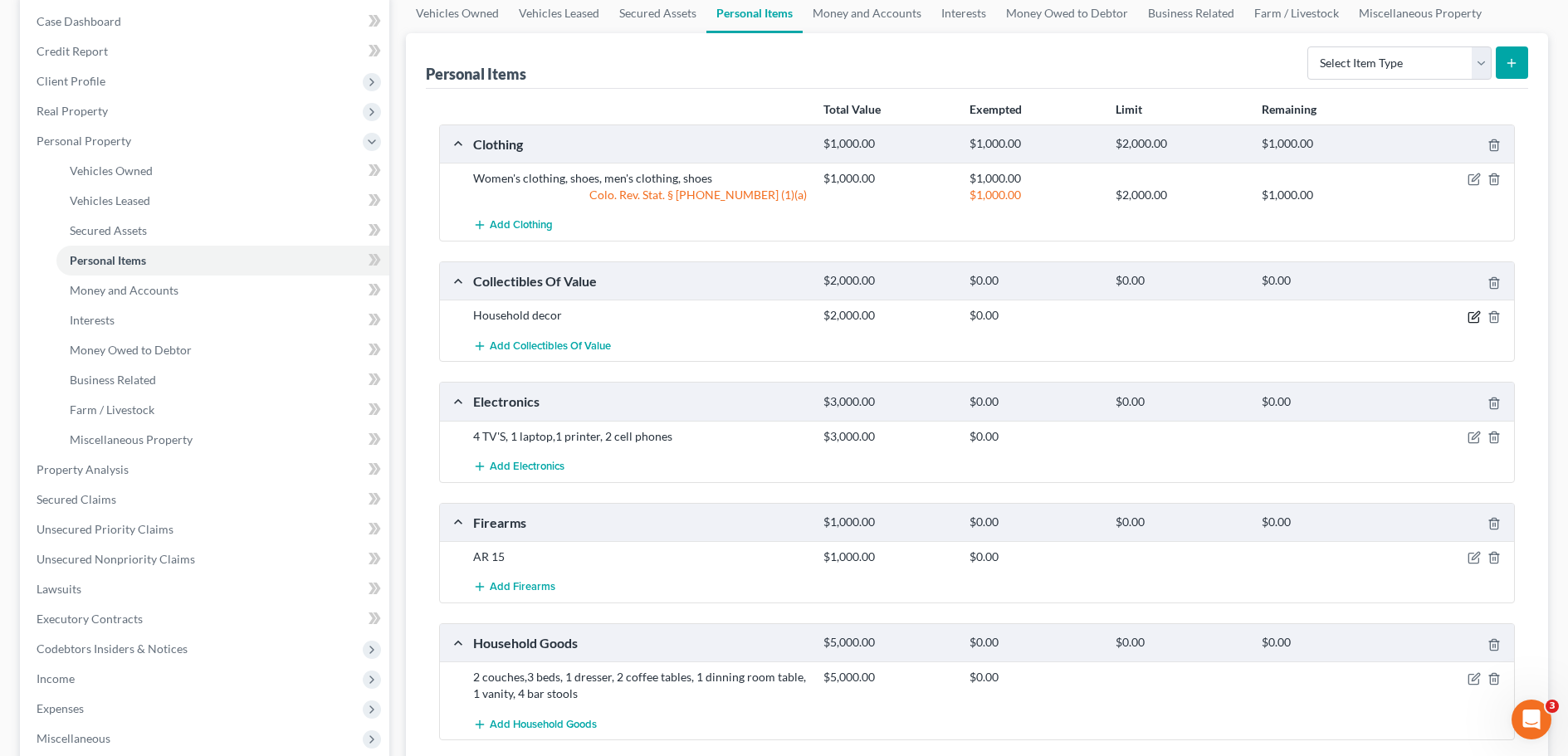
click at [1476, 314] on icon "button" at bounding box center [1474, 317] width 13 height 13
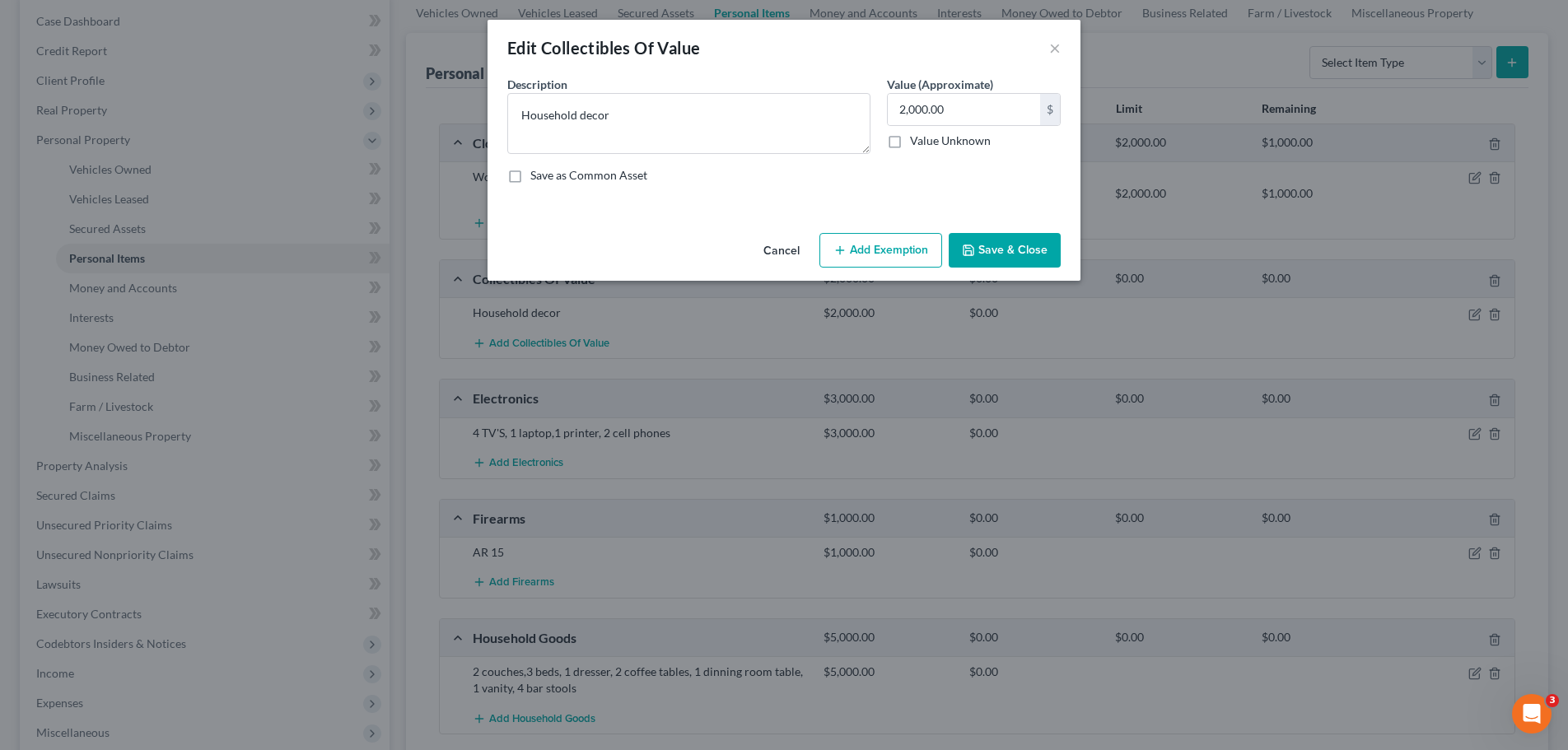
click at [868, 252] on button "Add Exemption" at bounding box center [881, 250] width 123 height 34
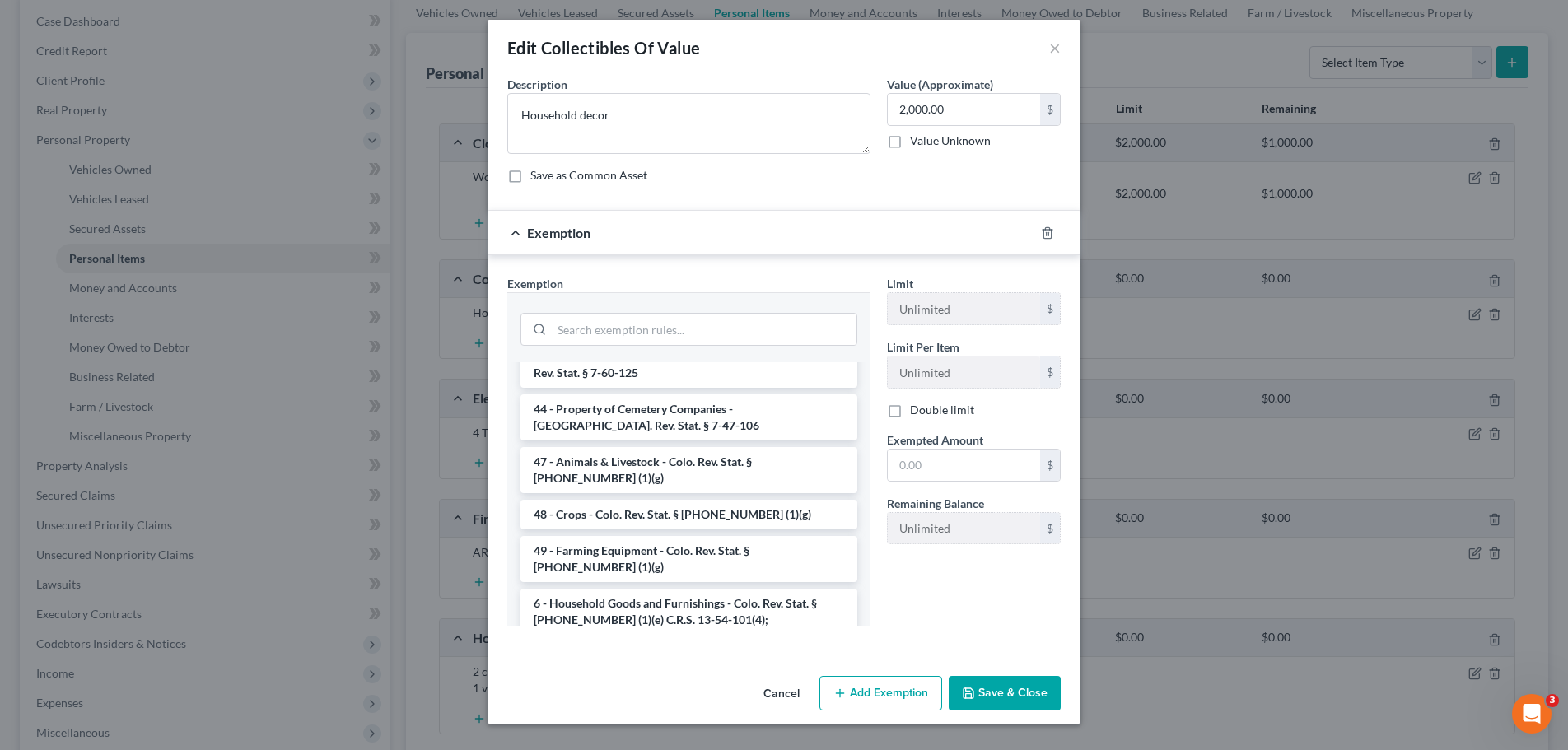
scroll to position [2305, 0]
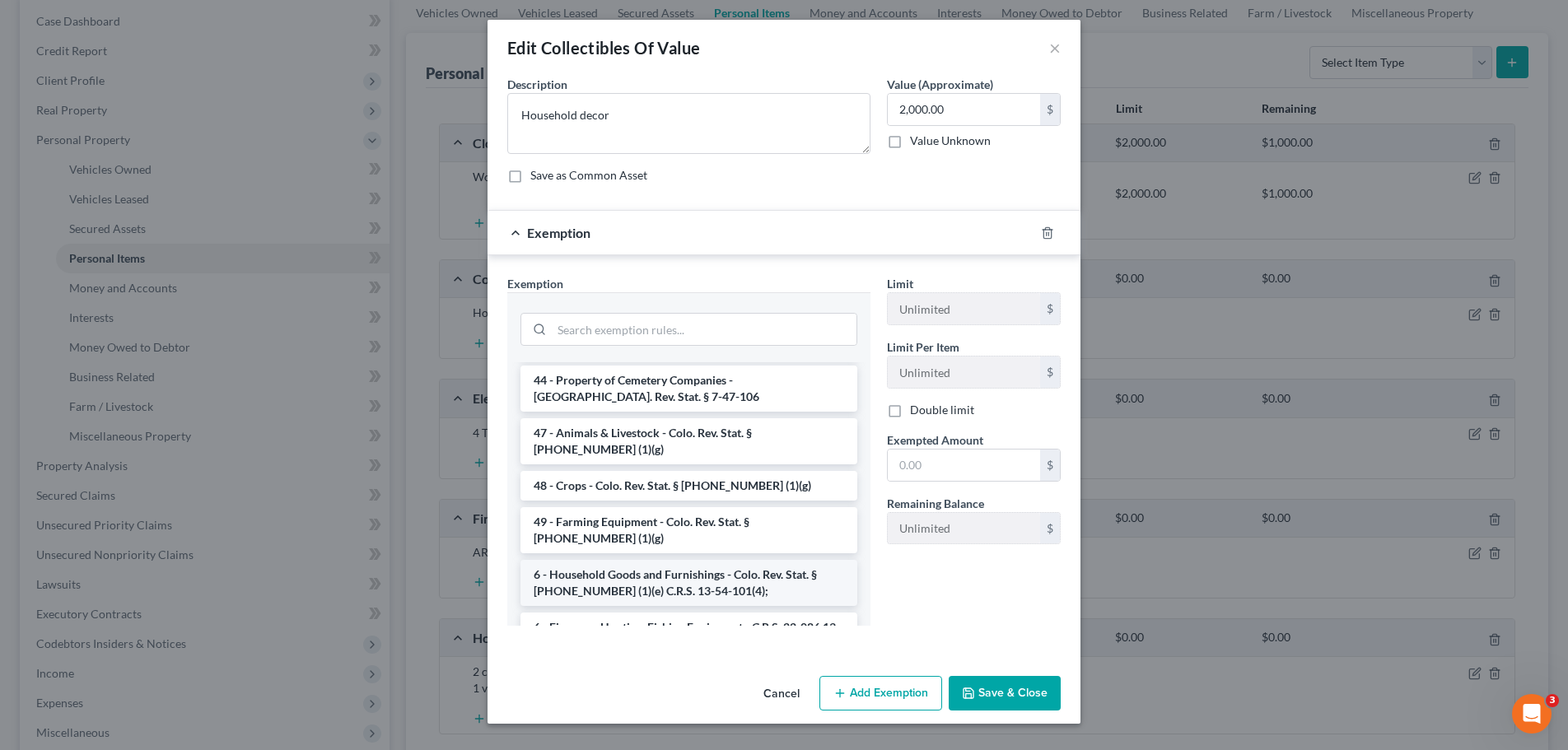
click at [682, 559] on li "6 - Household Goods and Furnishings - Colo. Rev. Stat. § [PHONE_NUMBER] (1)(e) …" at bounding box center [689, 583] width 337 height 46
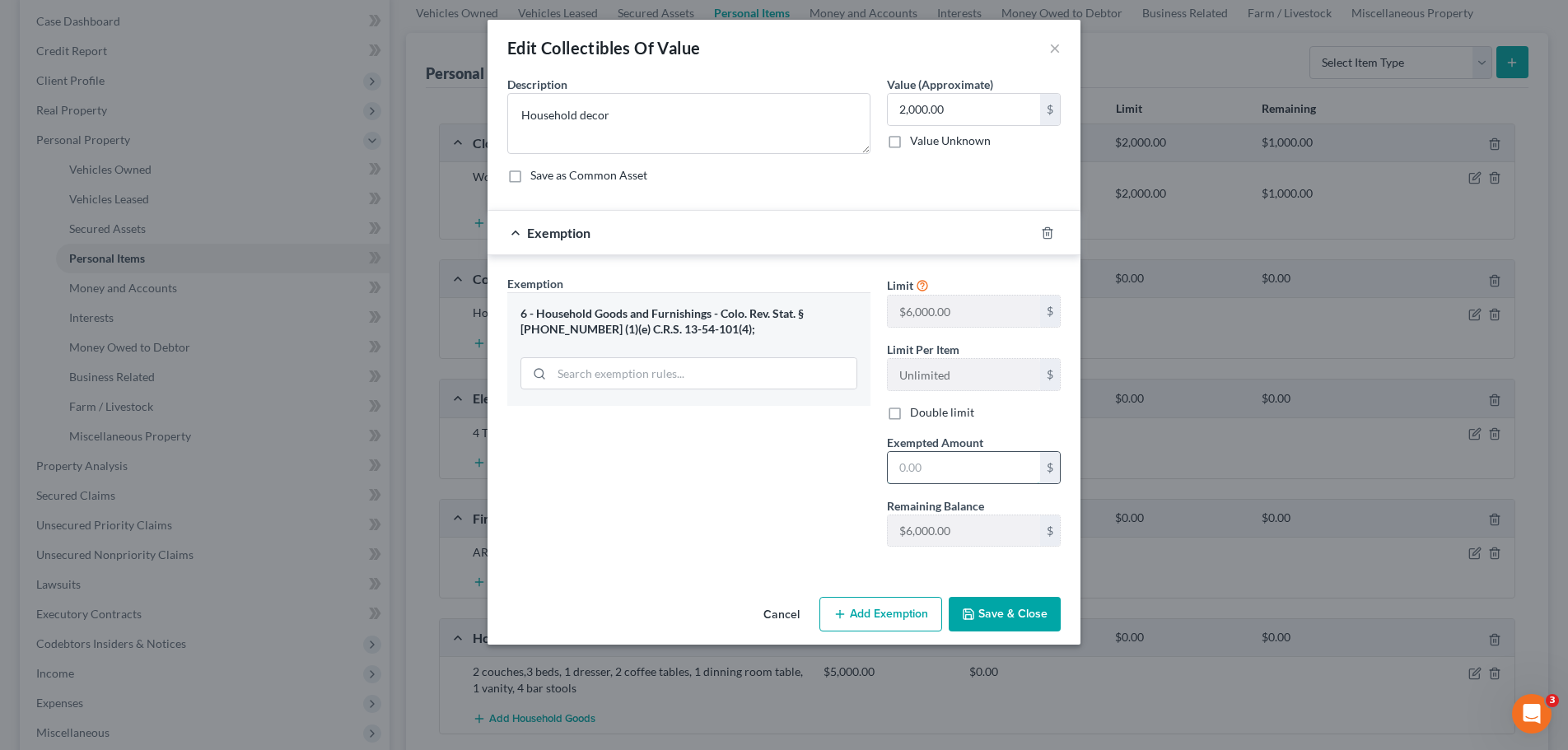
click at [927, 463] on input "text" at bounding box center [964, 468] width 153 height 31
type input "2,000"
click at [1006, 614] on button "Save & Close" at bounding box center [1005, 614] width 112 height 34
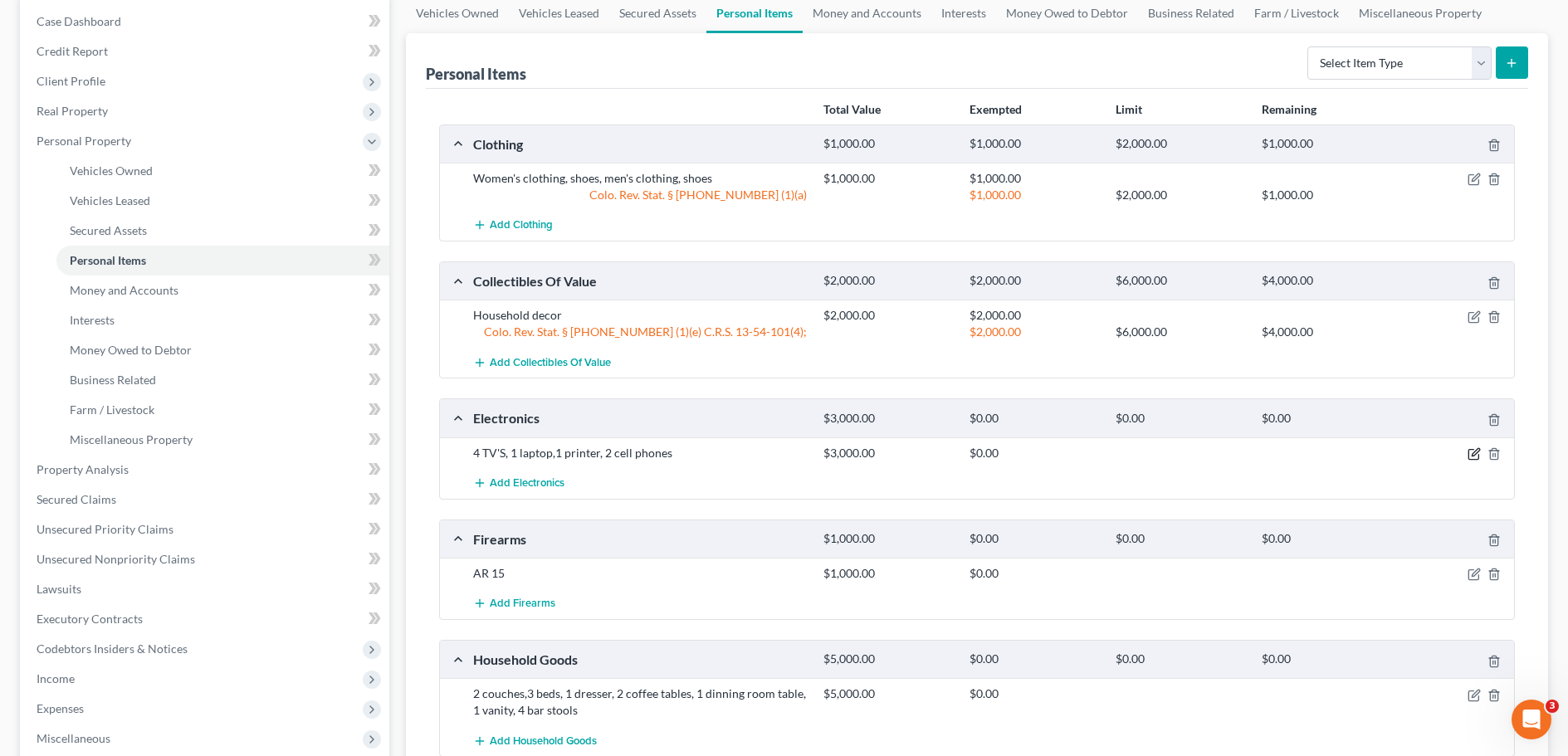
click at [1473, 456] on icon "button" at bounding box center [1476, 452] width 7 height 7
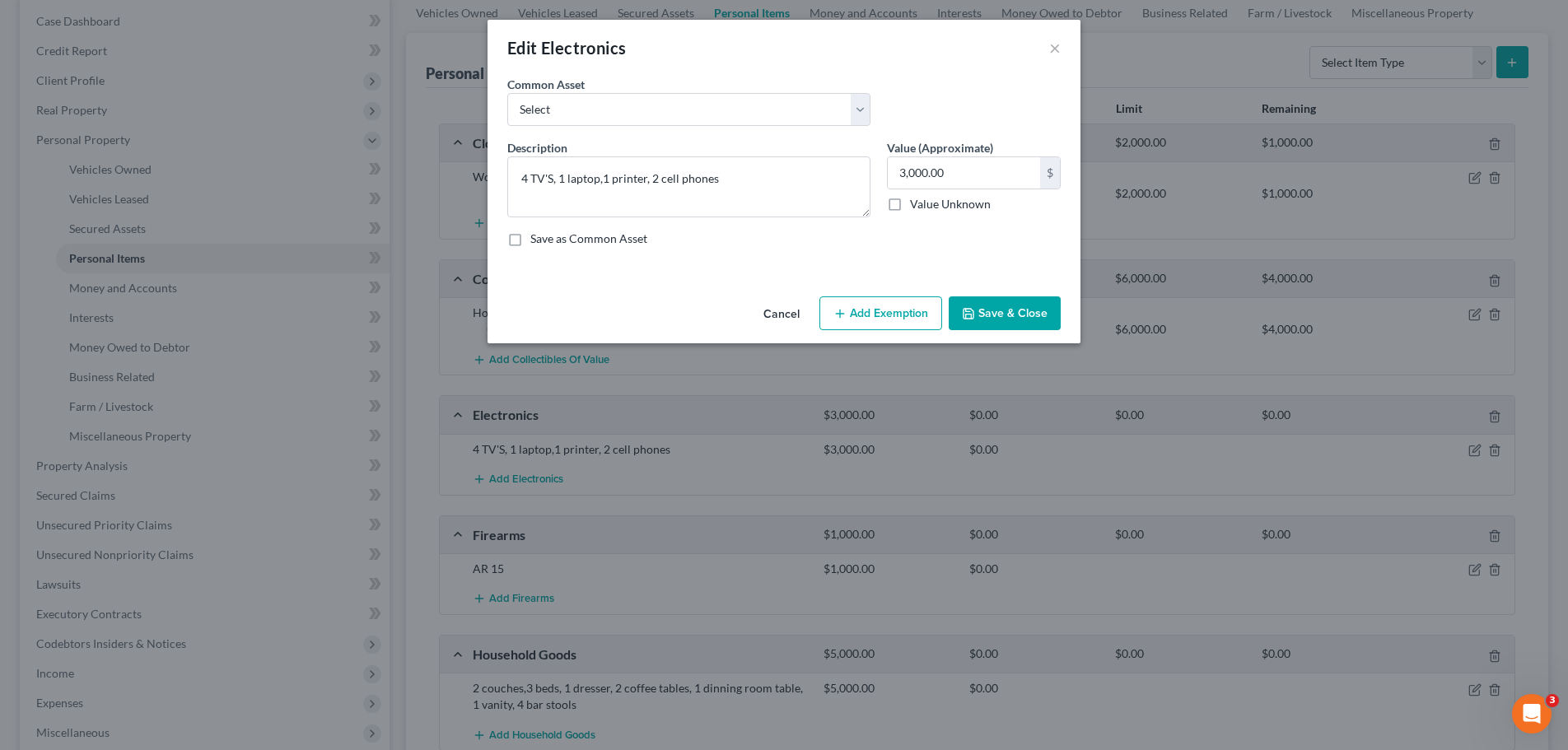
click at [870, 314] on button "Add Exemption" at bounding box center [881, 314] width 123 height 34
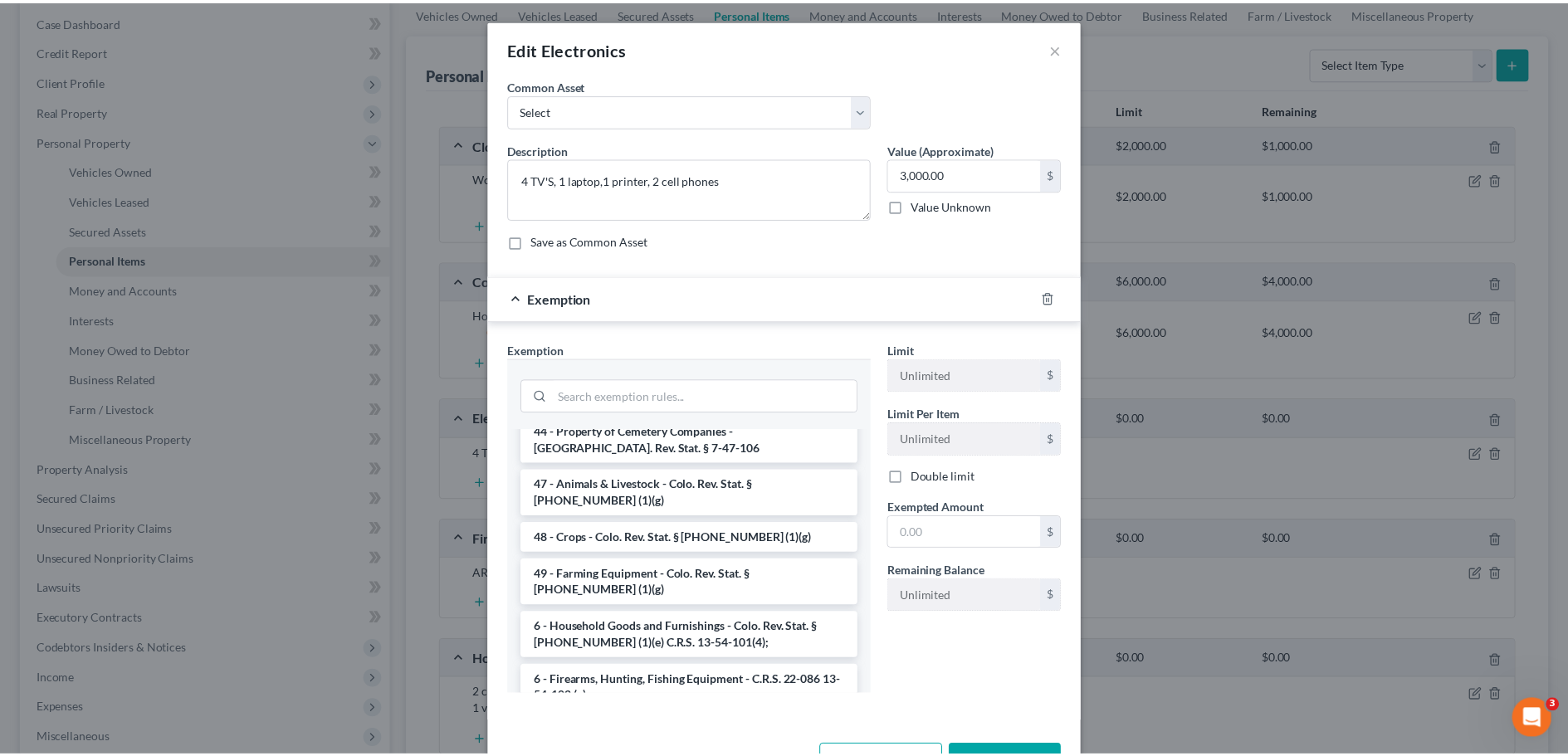
scroll to position [2321, 0]
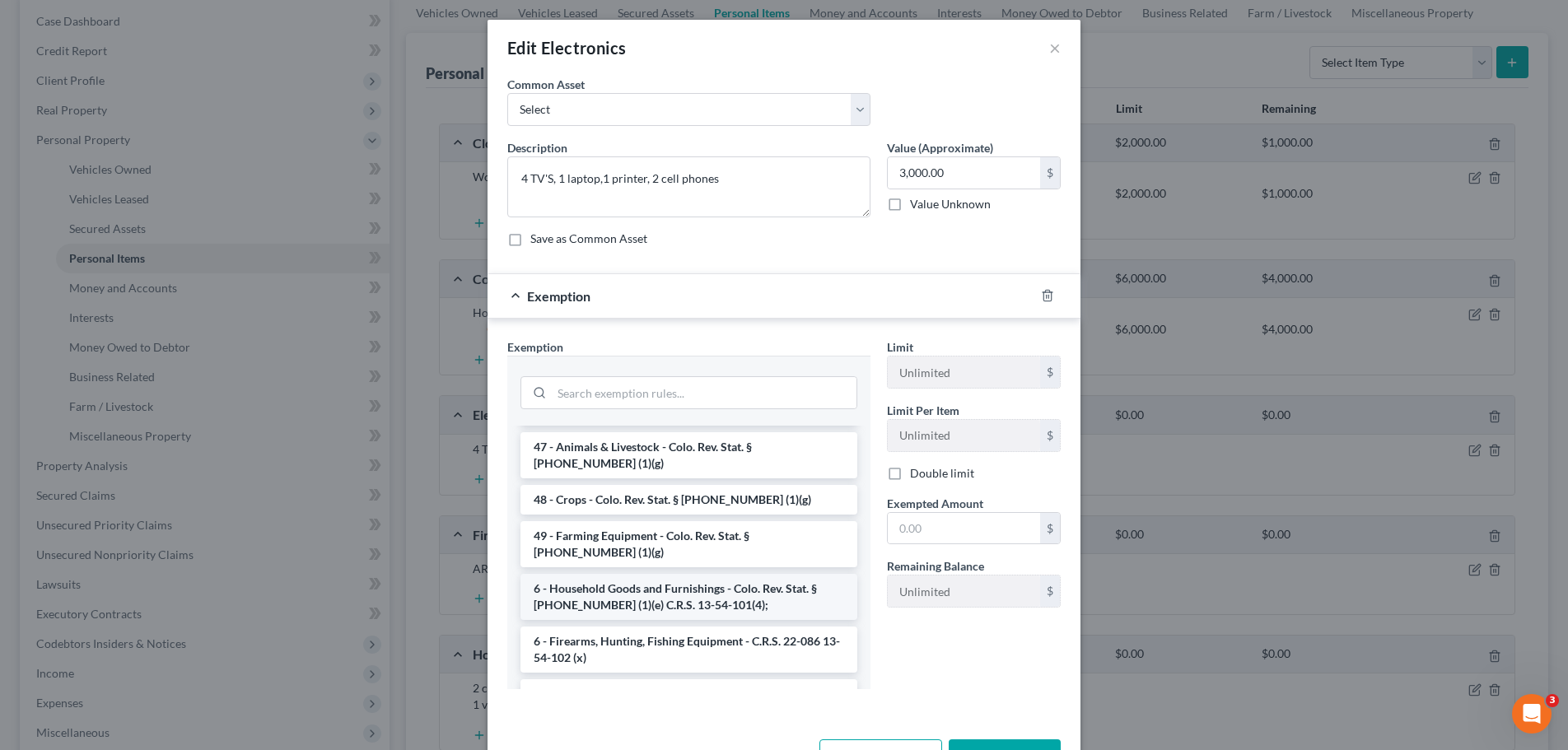
click at [657, 574] on li "6 - Household Goods and Furnishings - Colo. Rev. Stat. § [PHONE_NUMBER] (1)(e) …" at bounding box center [689, 597] width 337 height 46
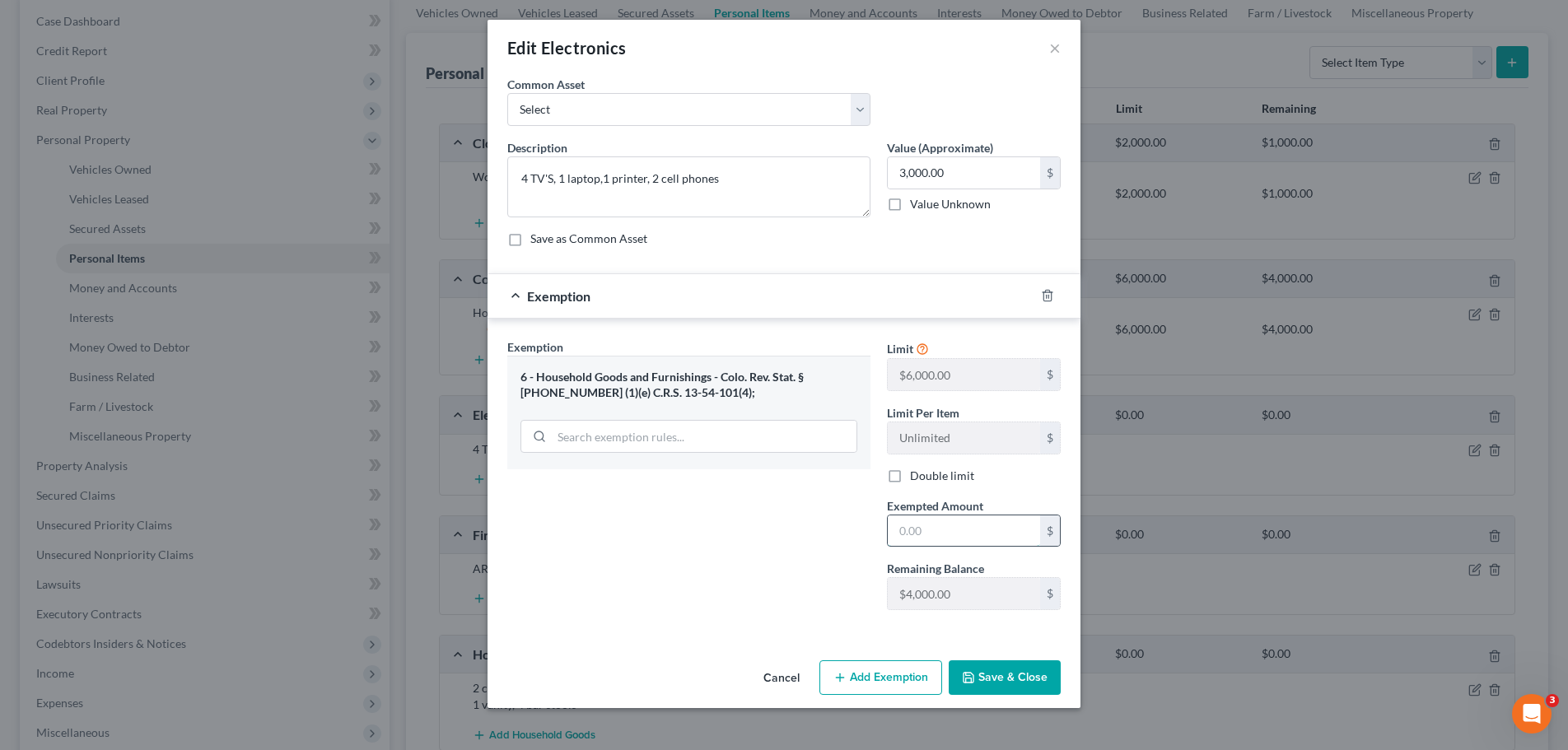
click at [927, 530] on input "text" at bounding box center [964, 531] width 153 height 31
type input "3,000"
click at [998, 675] on button "Save & Close" at bounding box center [1005, 677] width 112 height 34
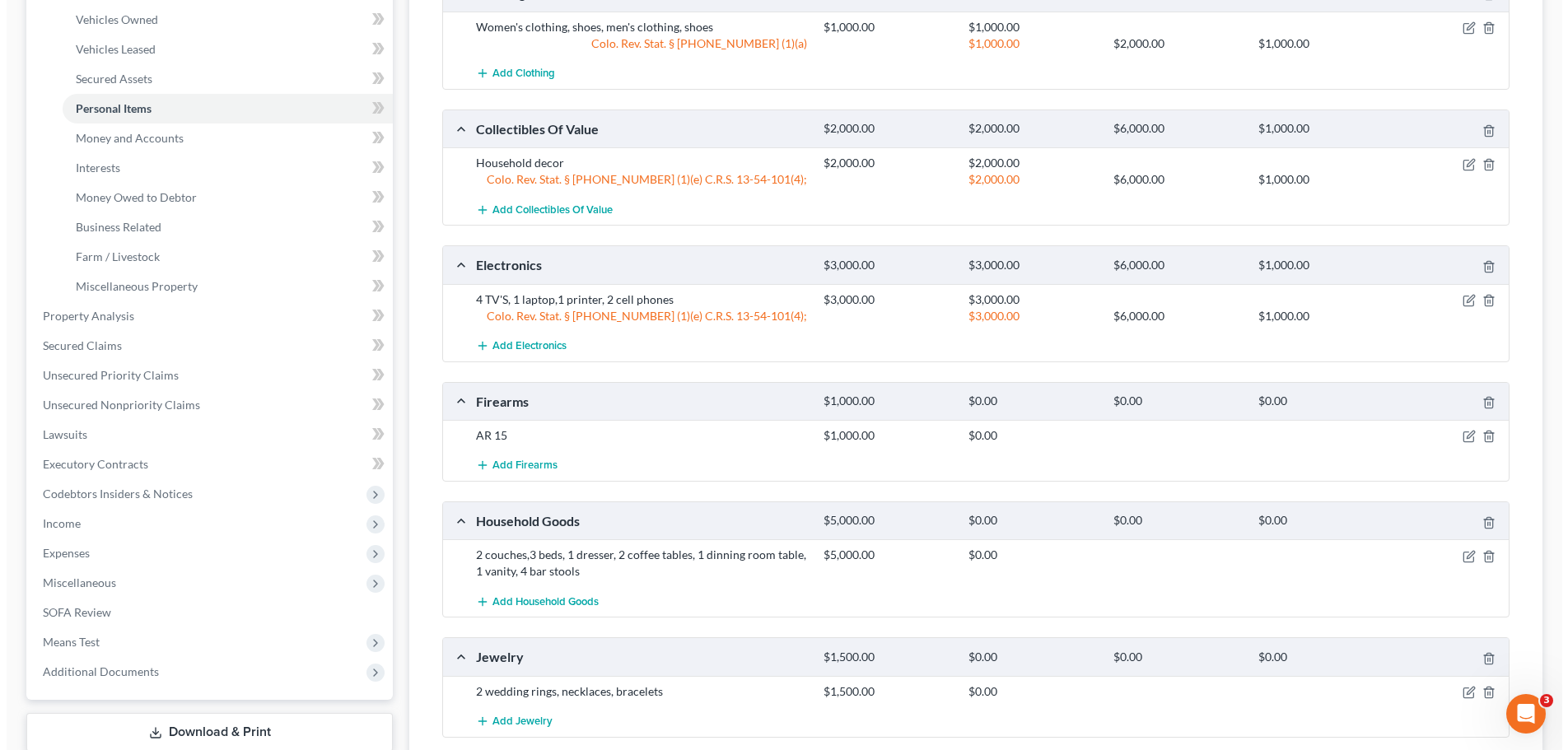
scroll to position [329, 0]
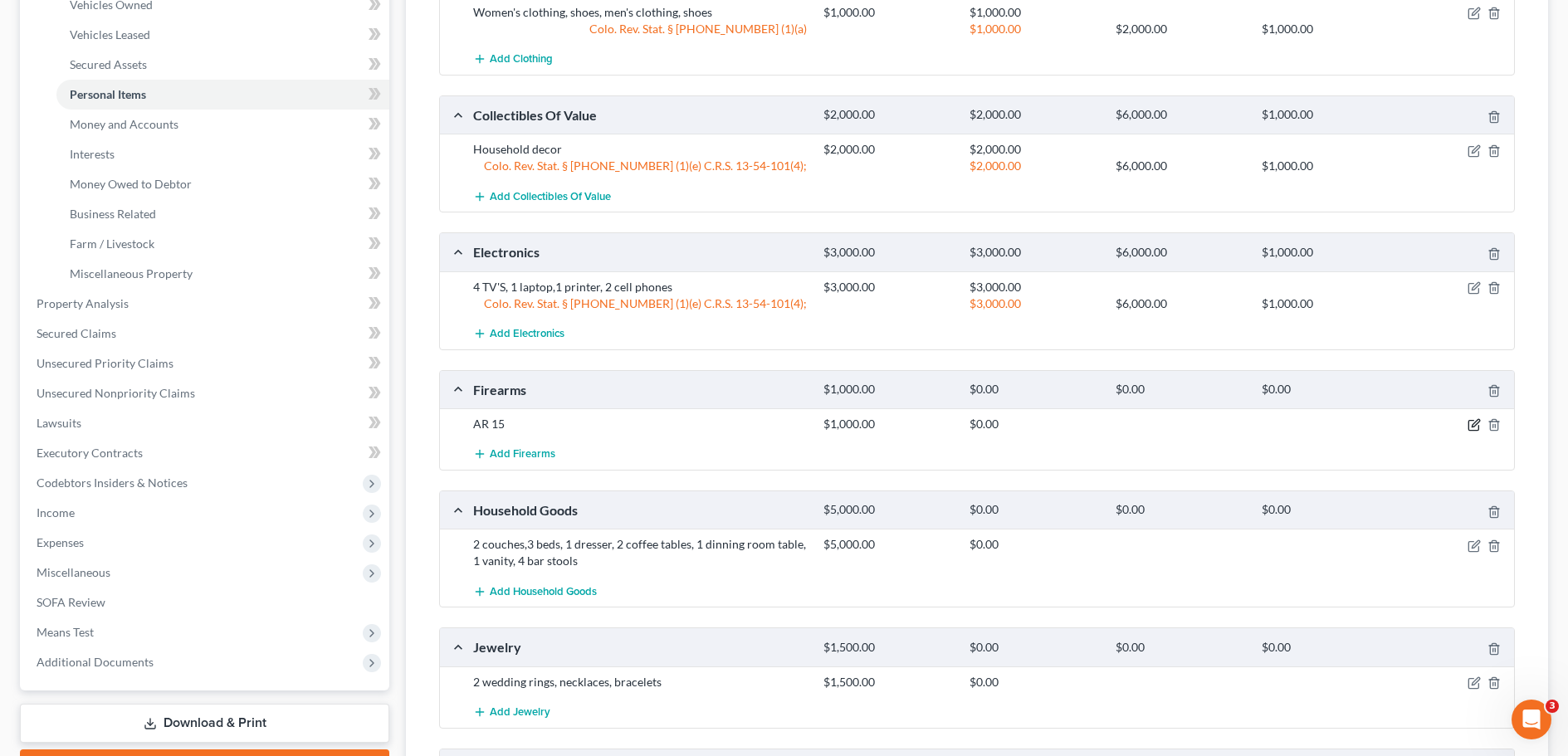
click at [1471, 423] on icon "button" at bounding box center [1474, 425] width 13 height 13
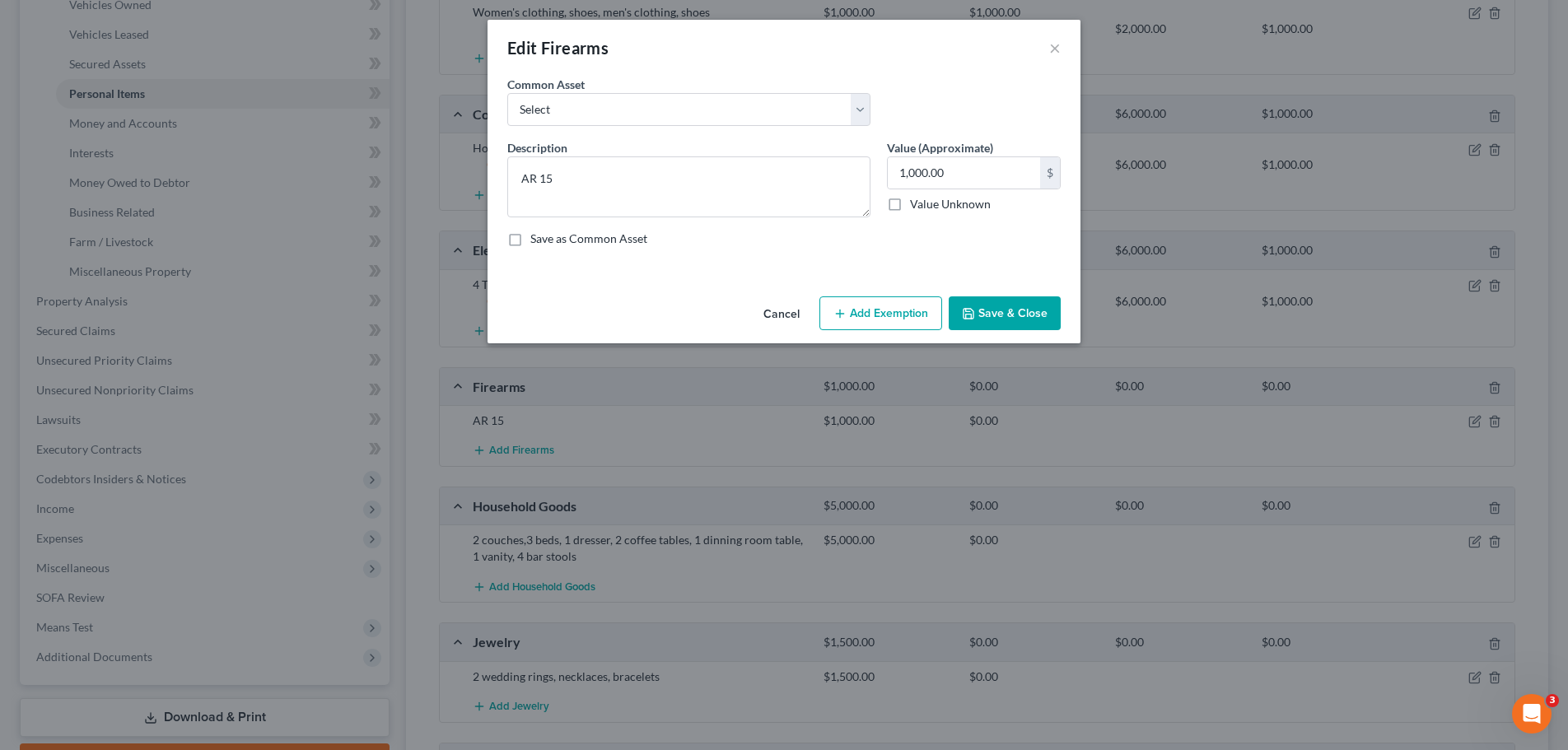
click at [876, 316] on button "Add Exemption" at bounding box center [881, 314] width 123 height 34
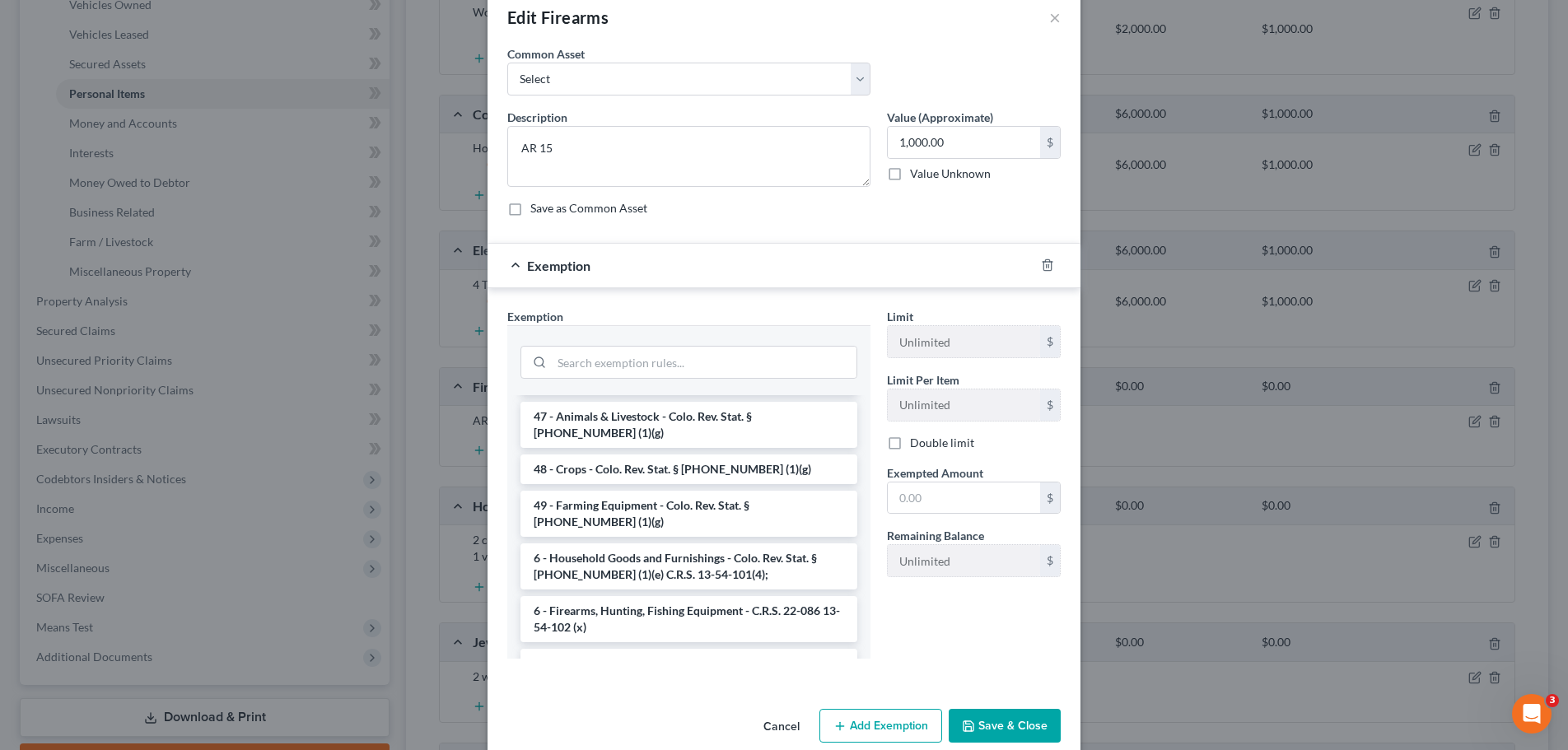
scroll to position [56, 0]
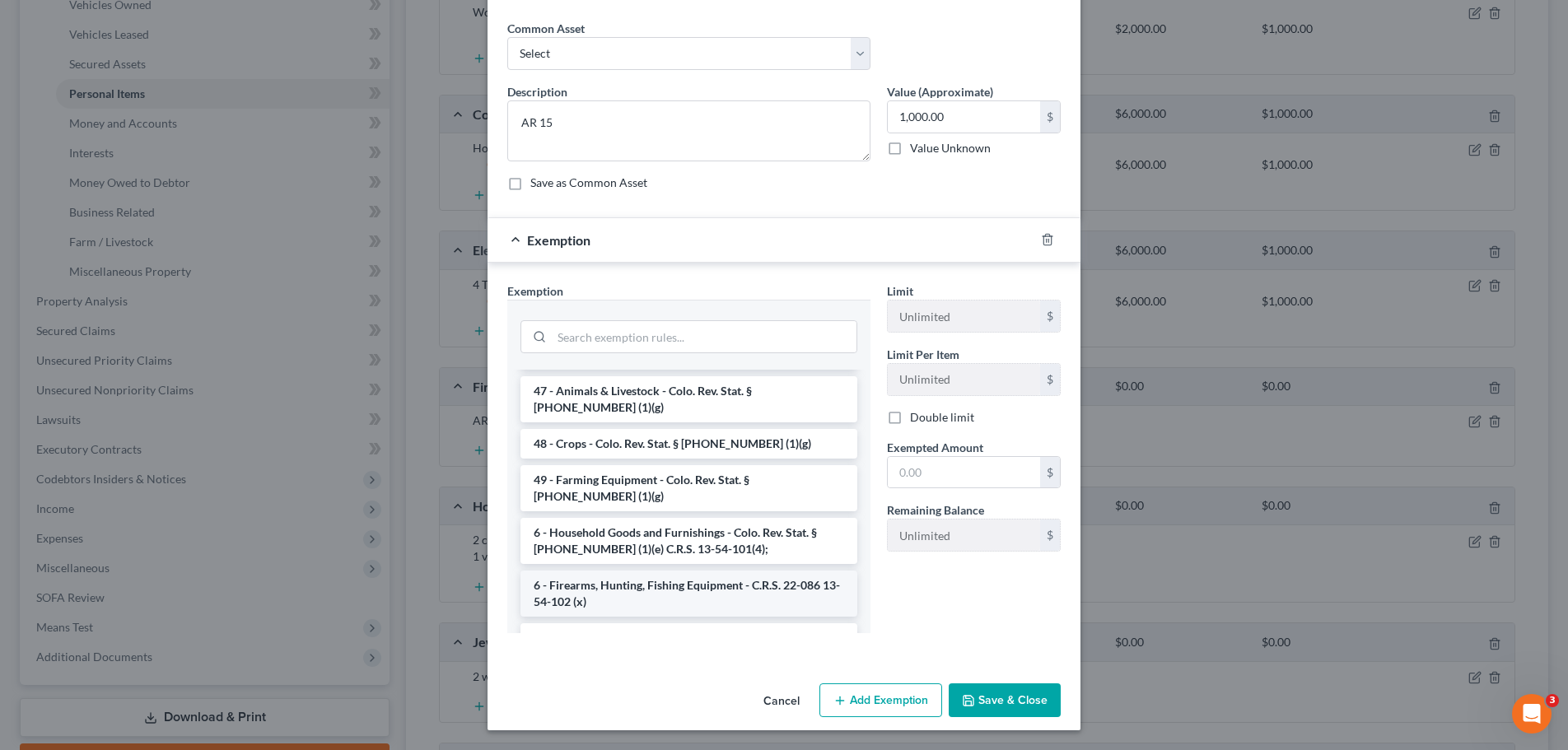
click at [673, 571] on li "6 - Firearms, Hunting, Fishing Equipment - C.R.S. 22-086 13-54-102 (x)" at bounding box center [689, 594] width 337 height 46
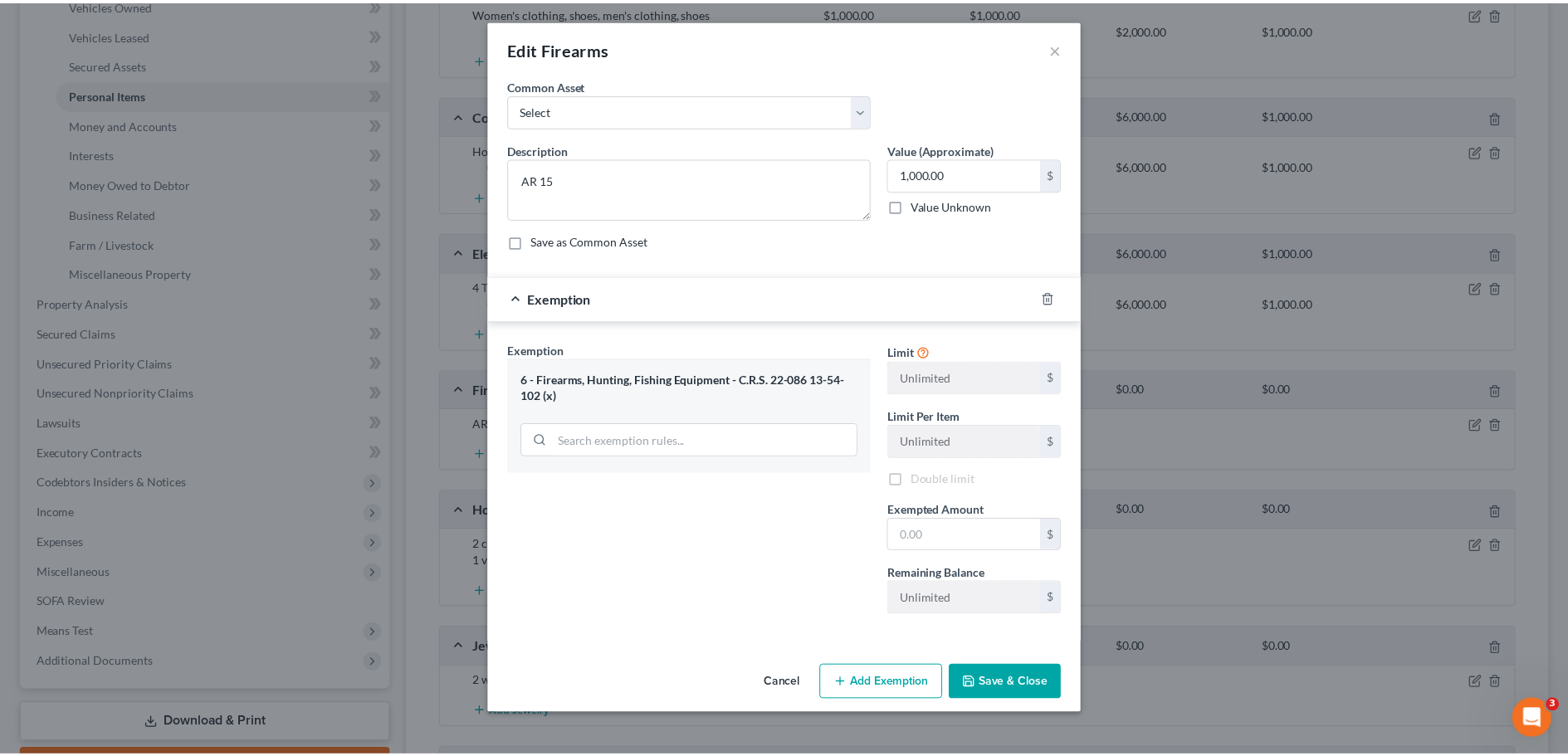
scroll to position [0, 0]
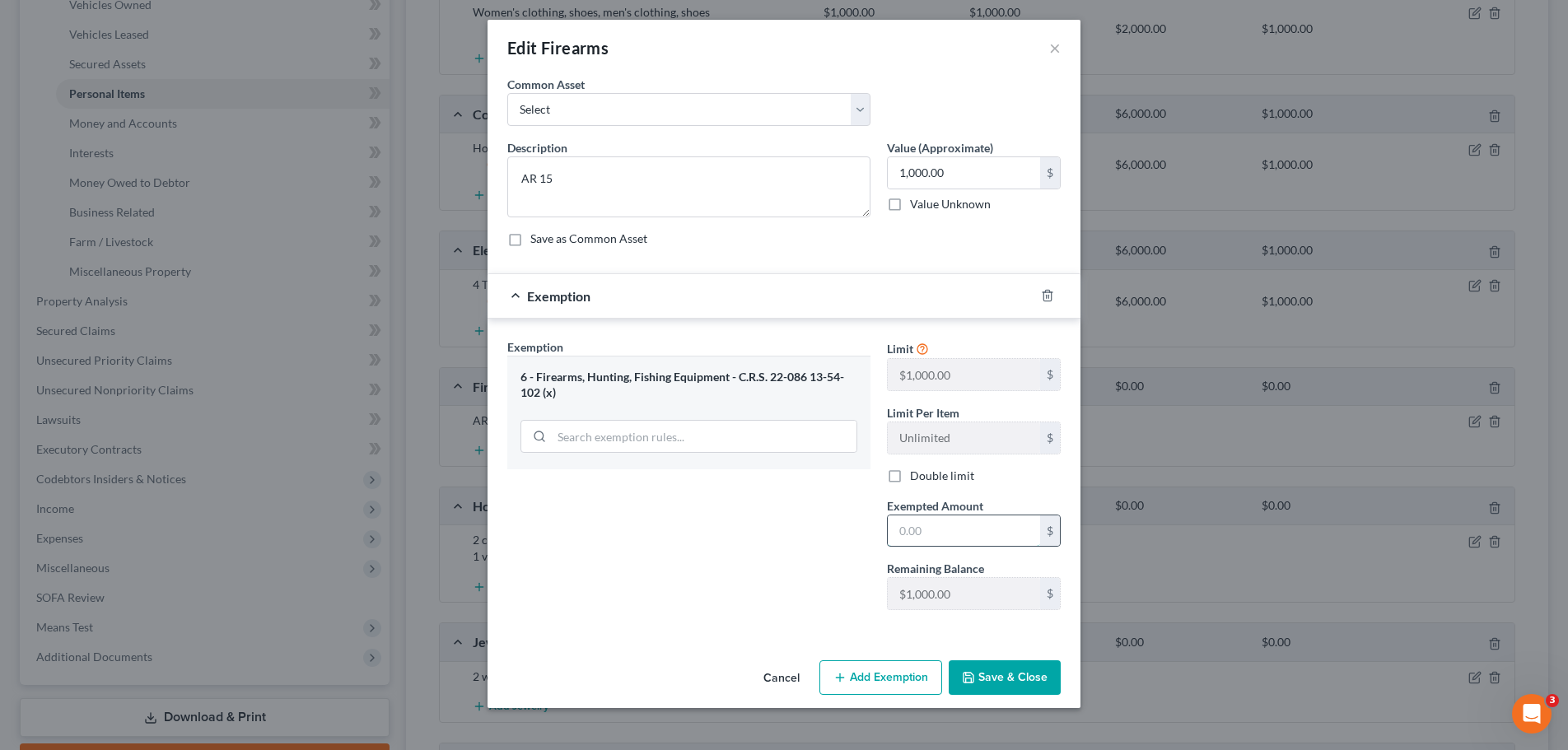
click at [913, 530] on input "text" at bounding box center [964, 531] width 153 height 31
type input "1,000"
click at [997, 680] on button "Save & Close" at bounding box center [1005, 677] width 112 height 34
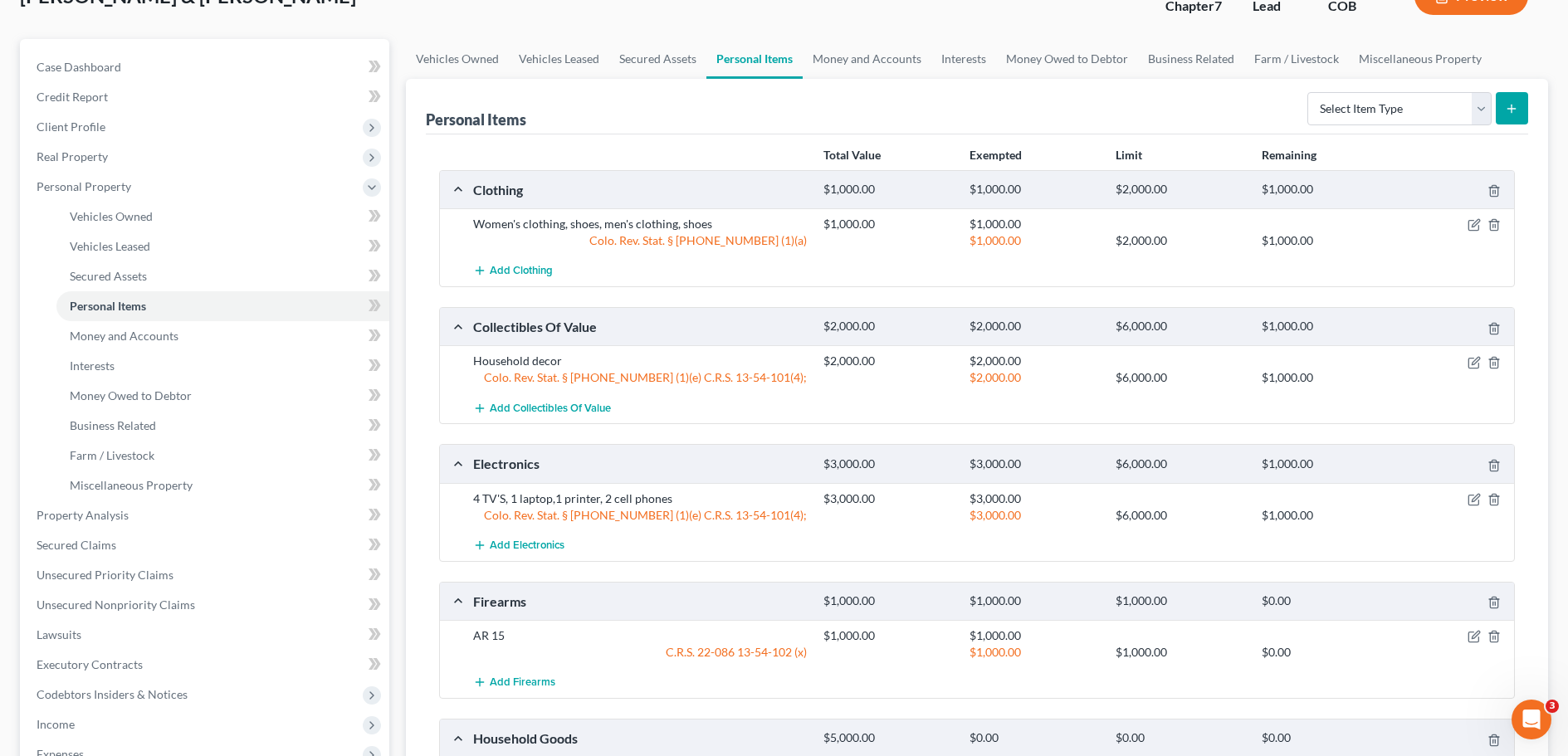
scroll to position [220, 0]
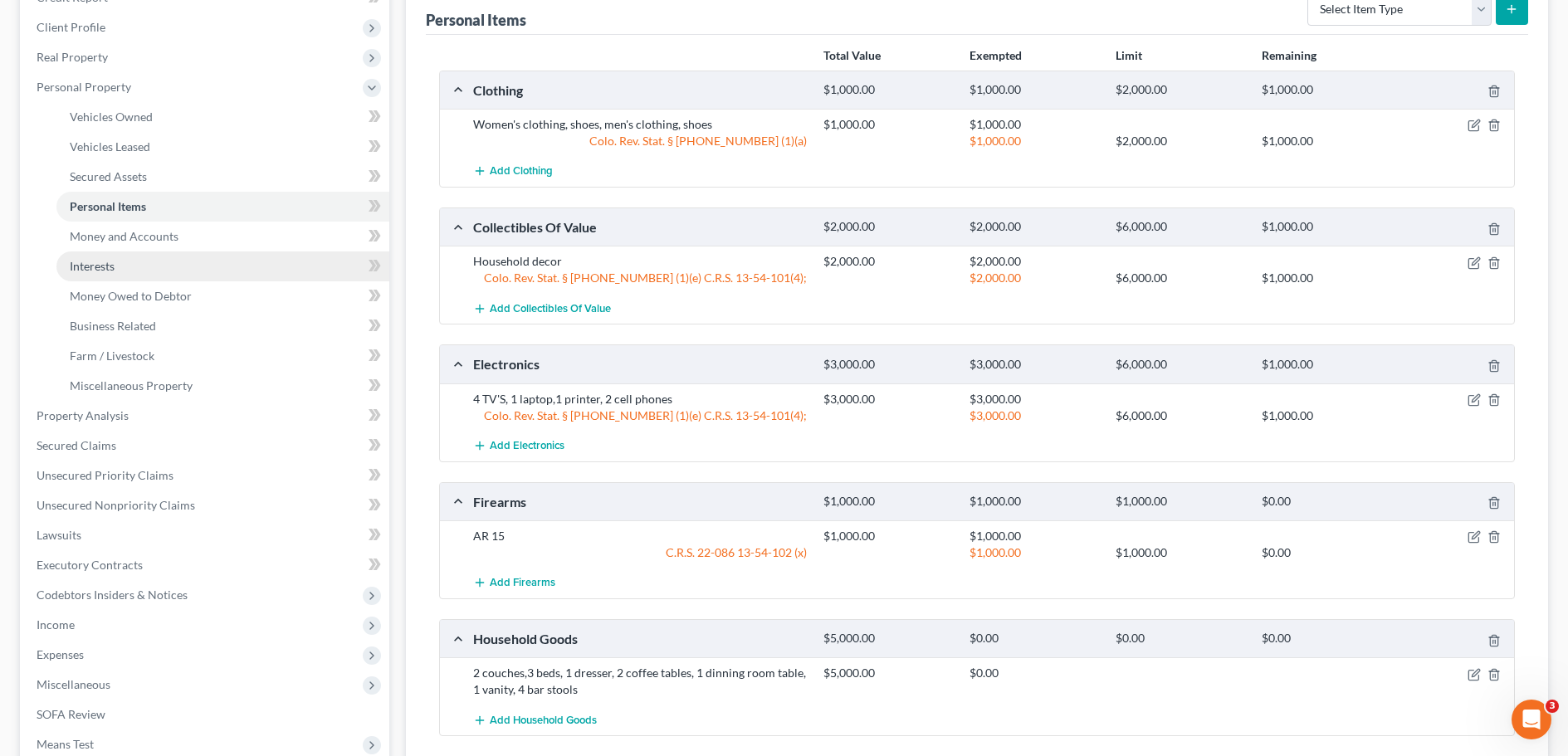
click at [114, 268] on span "Interests" at bounding box center [92, 266] width 45 height 14
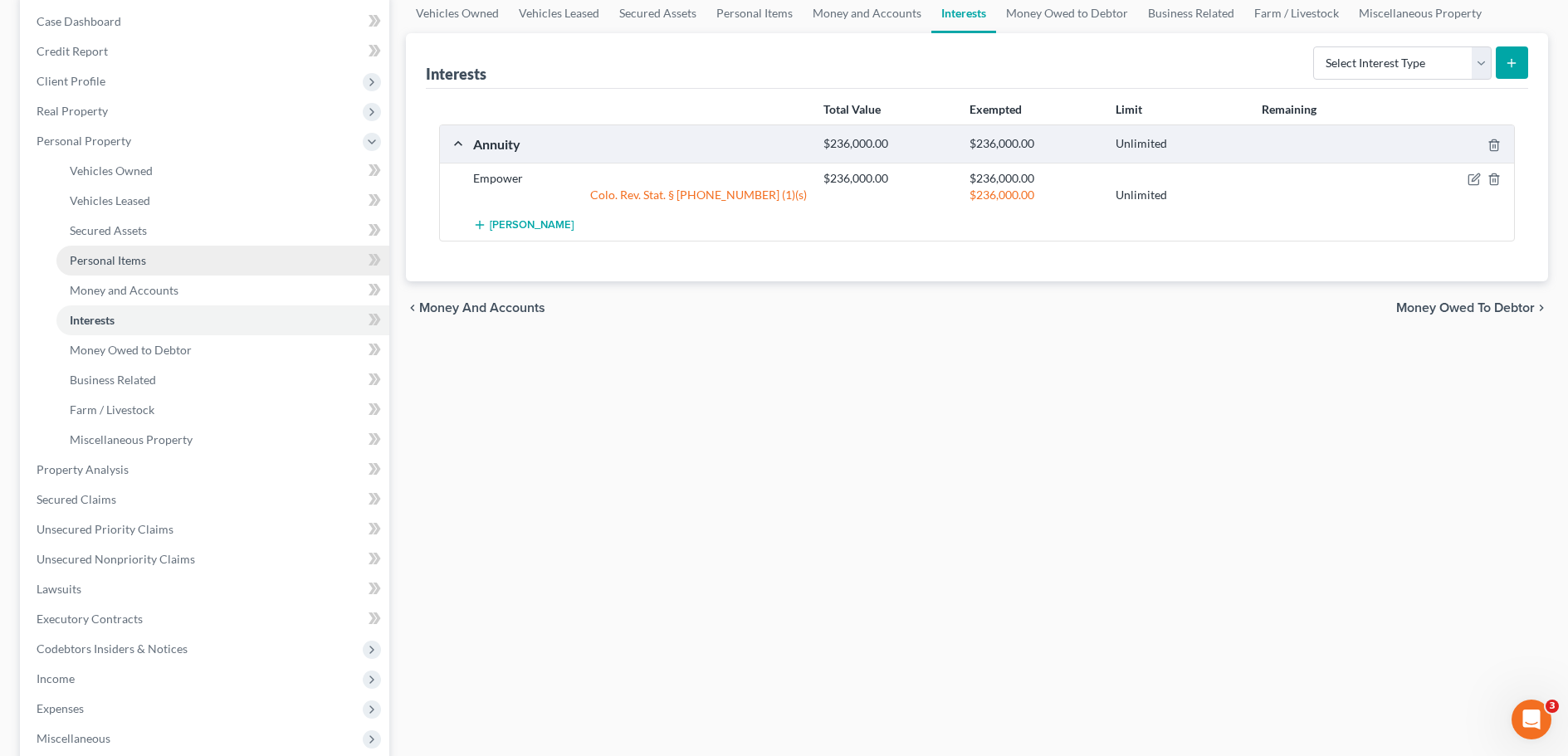
scroll to position [249, 0]
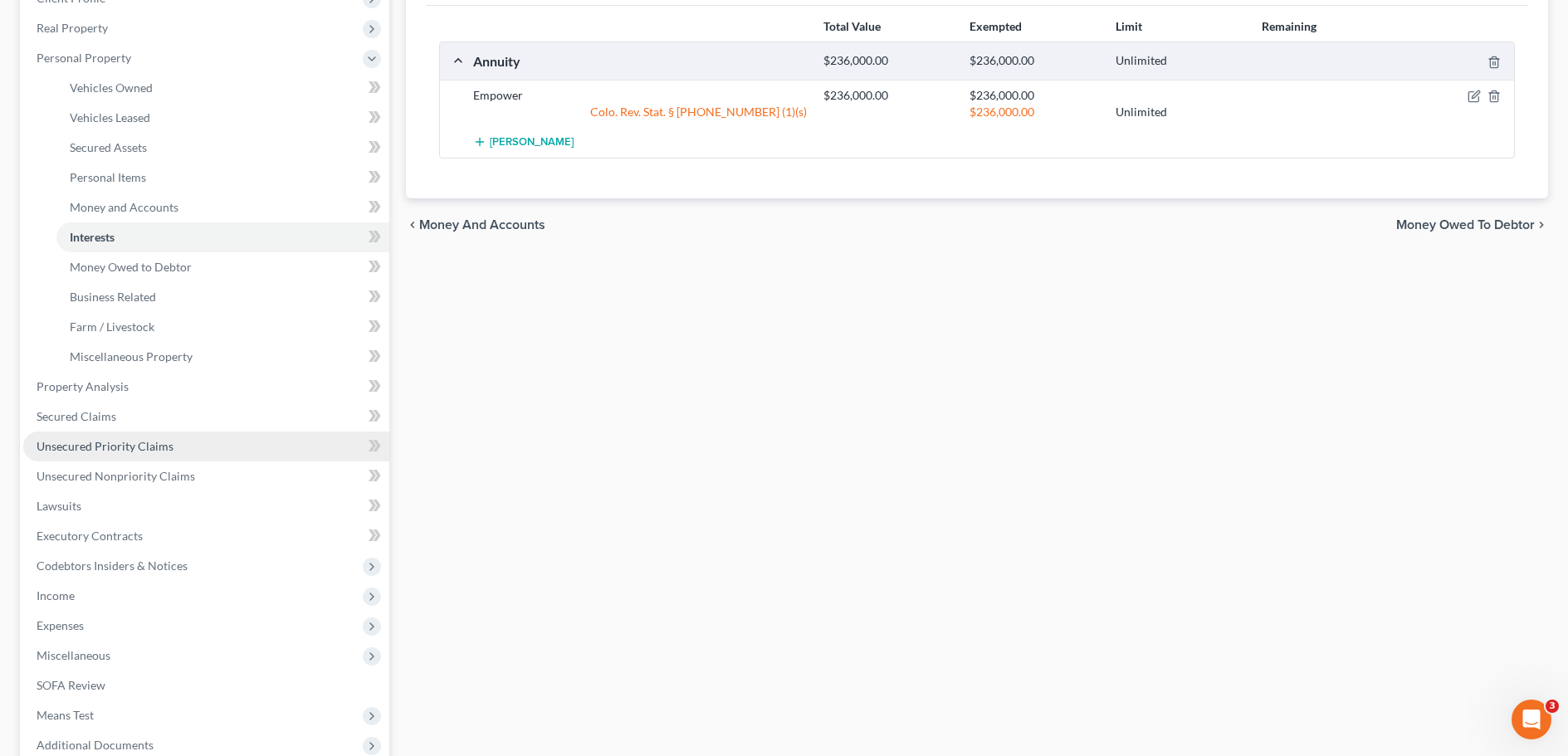
click at [122, 447] on span "Unsecured Priority Claims" at bounding box center [104, 446] width 137 height 14
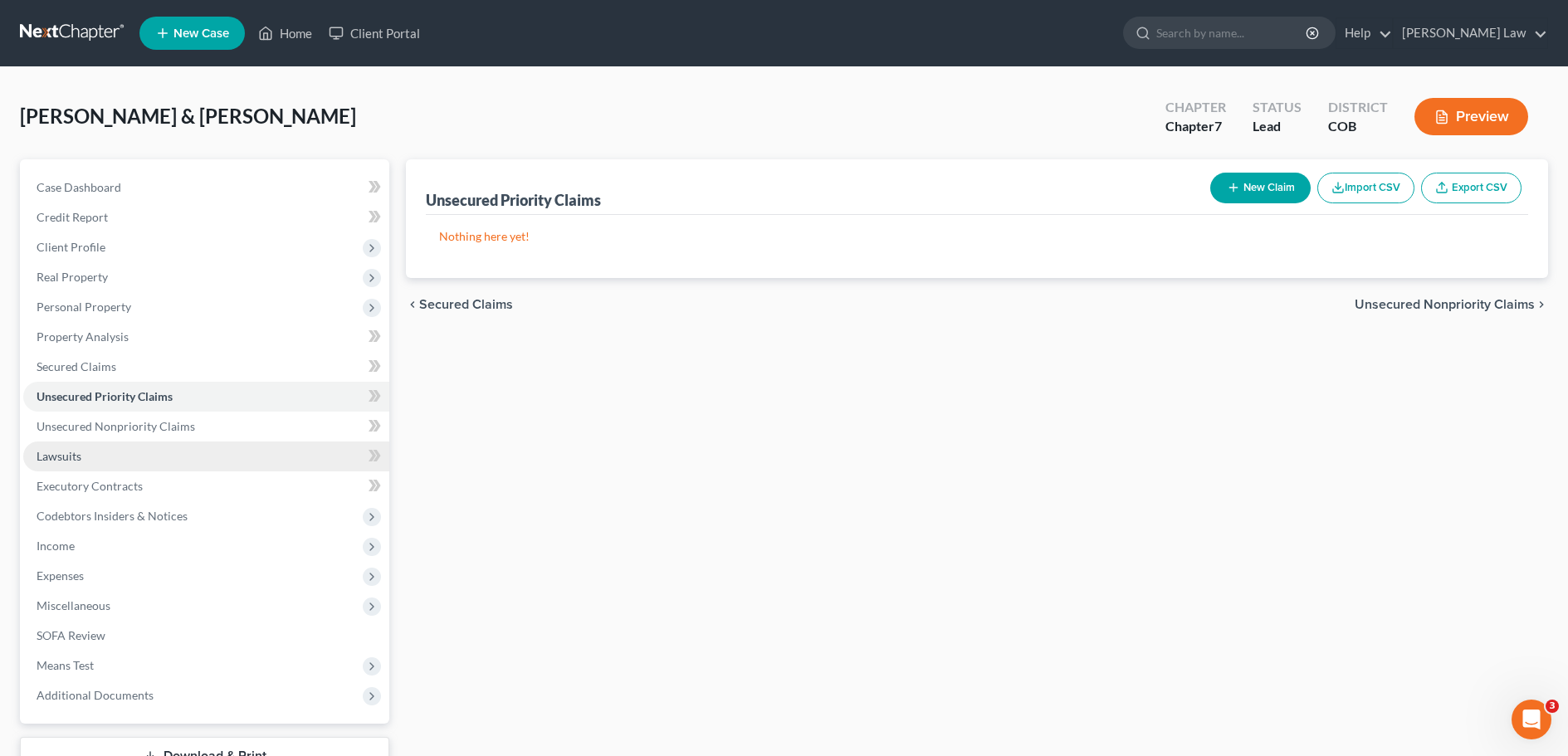
click at [98, 458] on link "Lawsuits" at bounding box center [206, 457] width 366 height 30
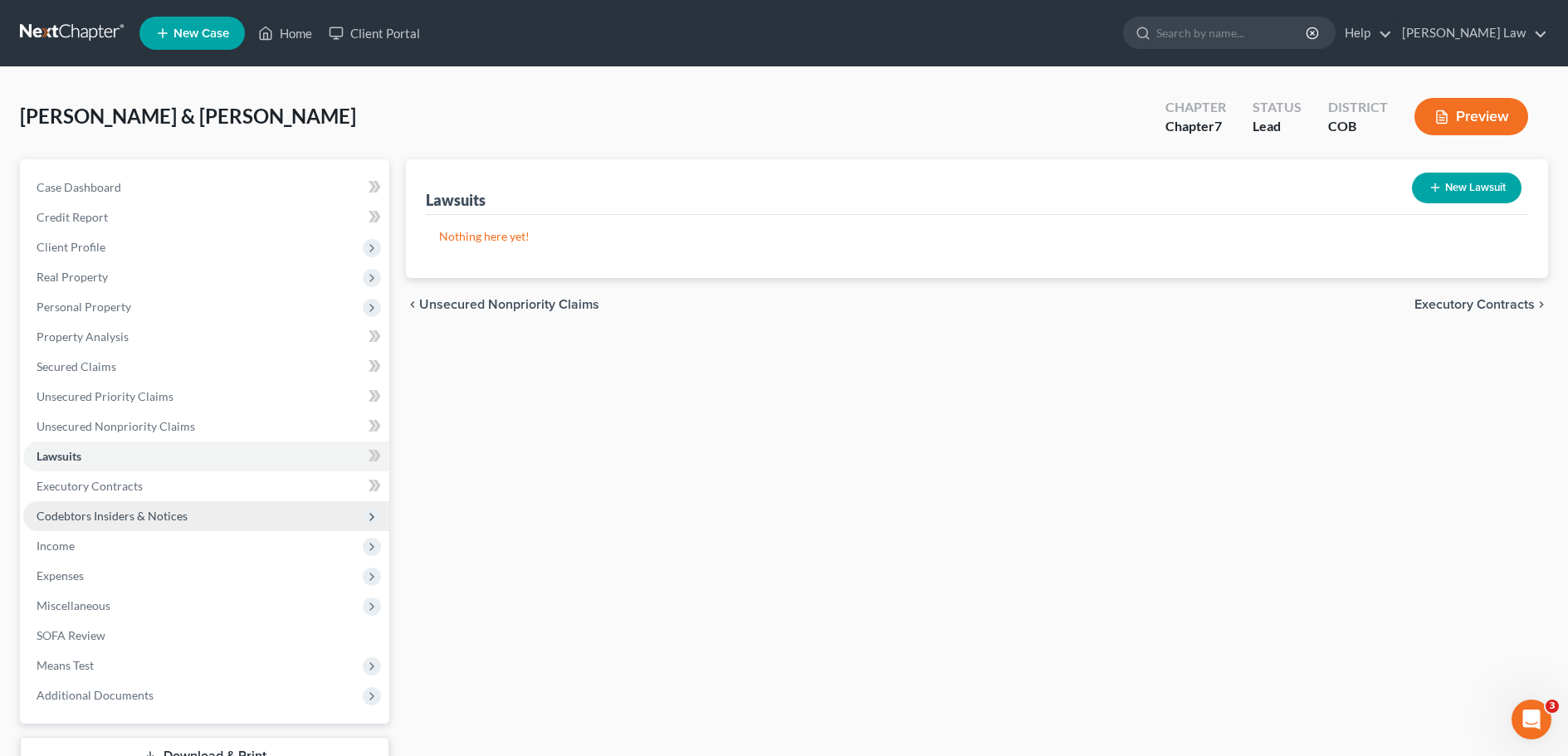
click at [110, 520] on span "Codebtors Insiders & Notices" at bounding box center [112, 515] width 151 height 14
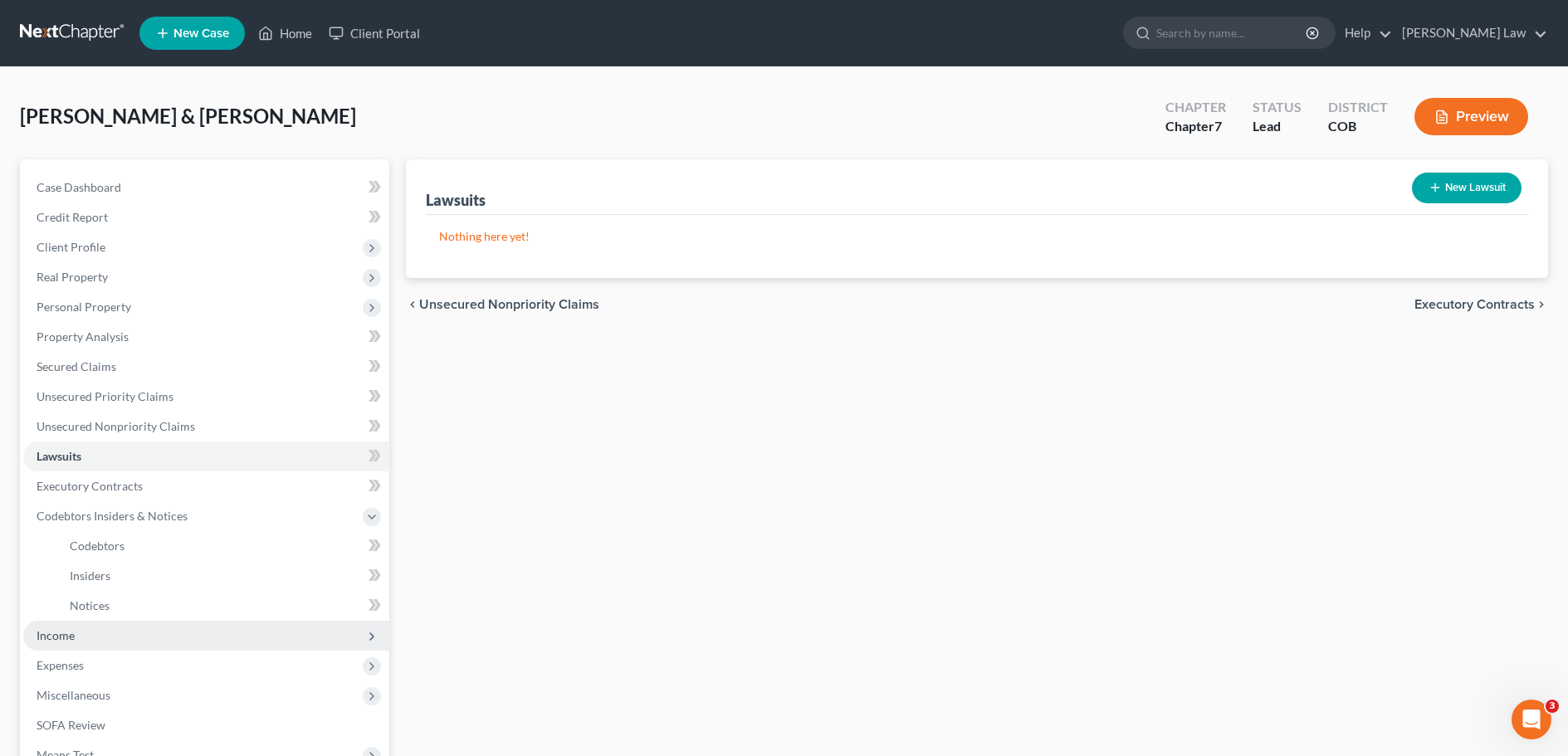
click at [72, 638] on span "Income" at bounding box center [55, 635] width 38 height 14
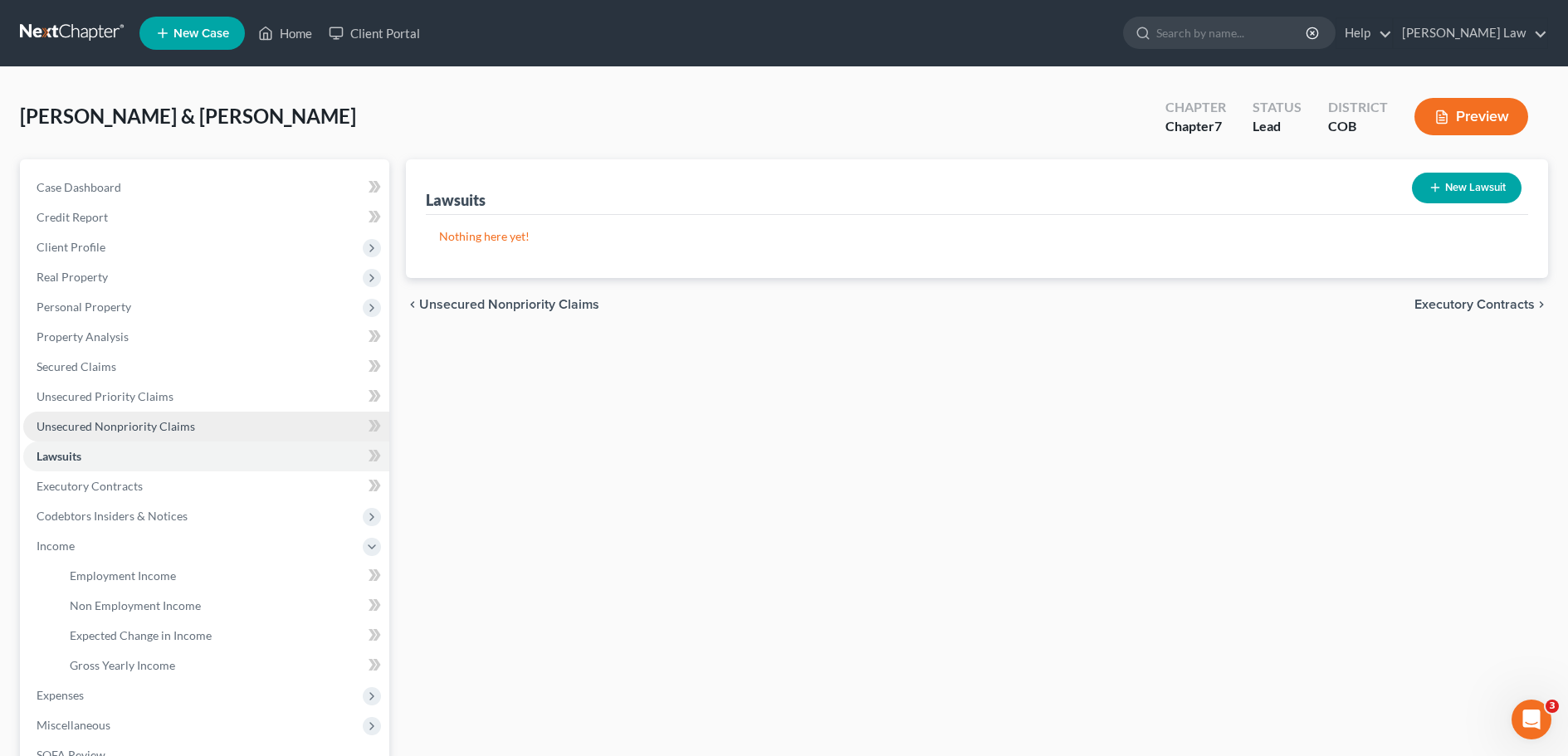
click at [117, 428] on span "Unsecured Nonpriority Claims" at bounding box center [116, 426] width 158 height 14
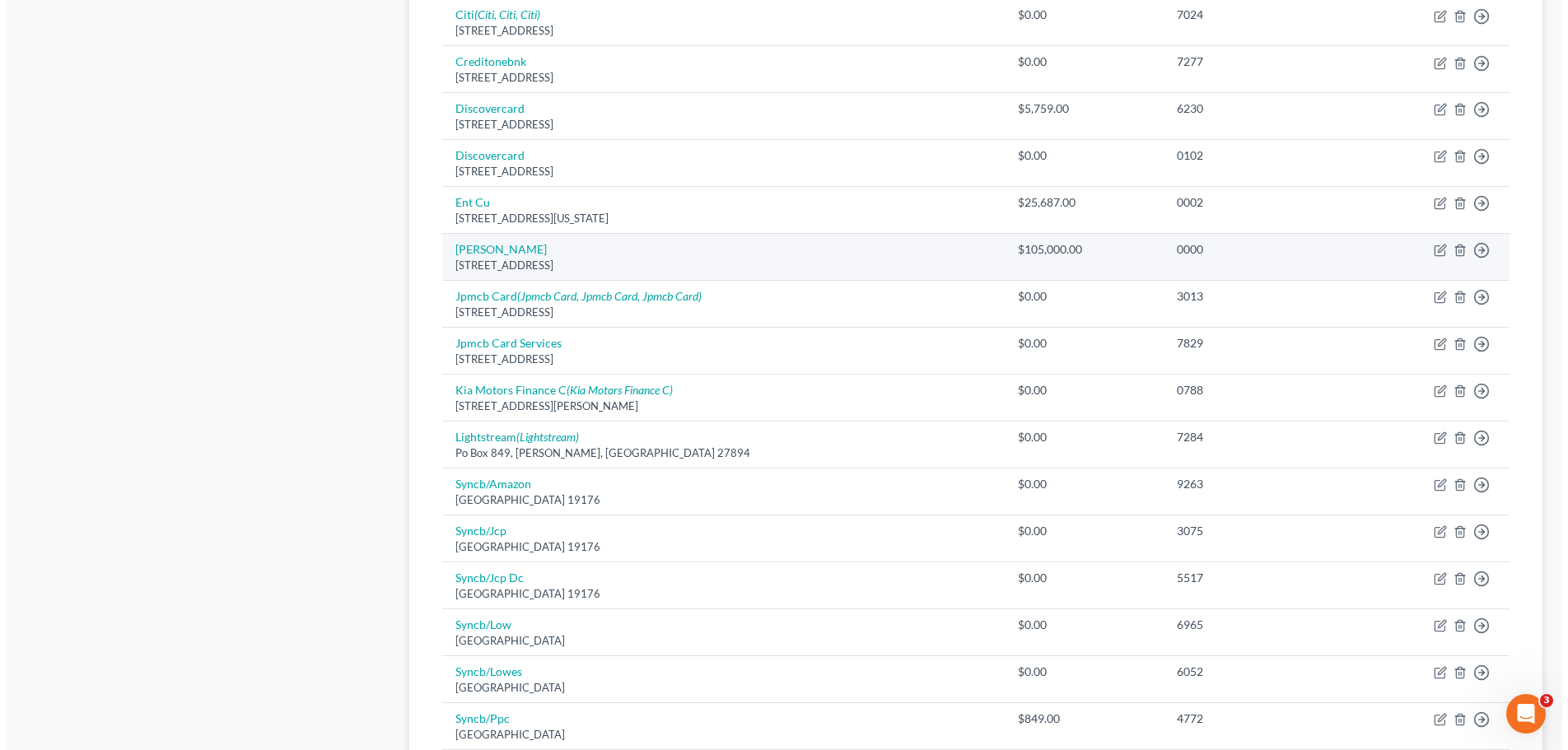
scroll to position [1151, 0]
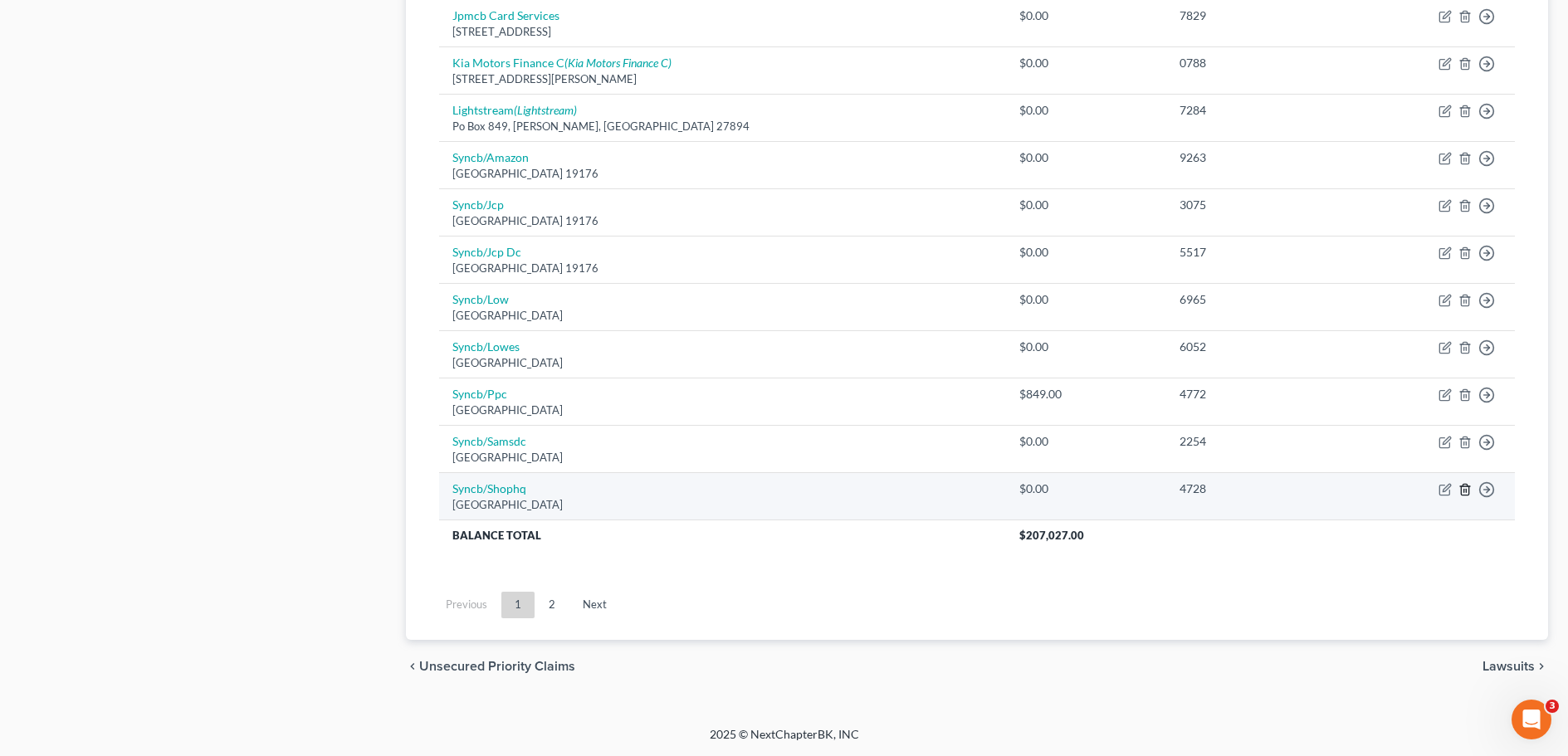
click at [1465, 489] on icon "button" at bounding box center [1465, 489] width 13 height 13
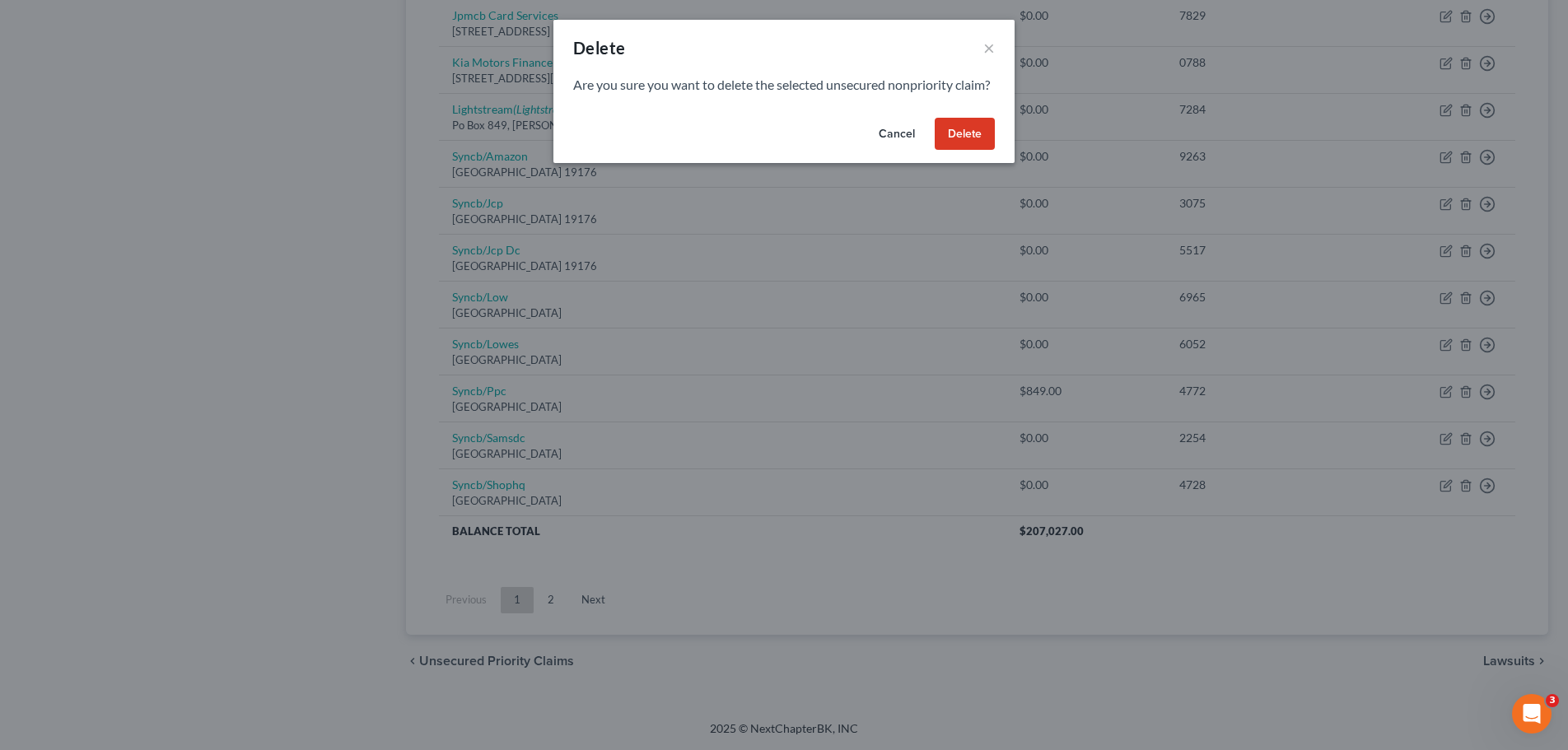
click at [962, 145] on button "Delete" at bounding box center [965, 134] width 60 height 33
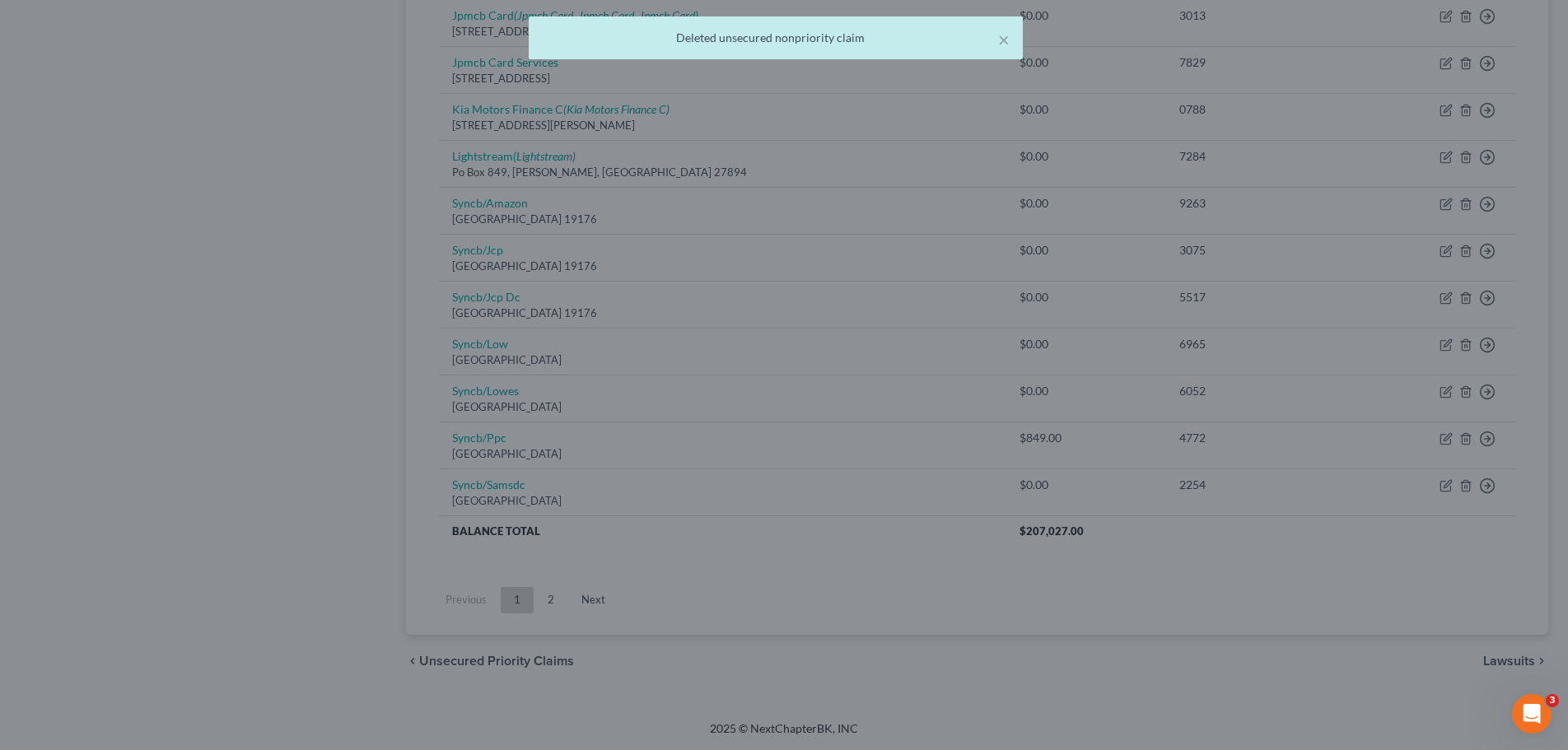
scroll to position [1104, 0]
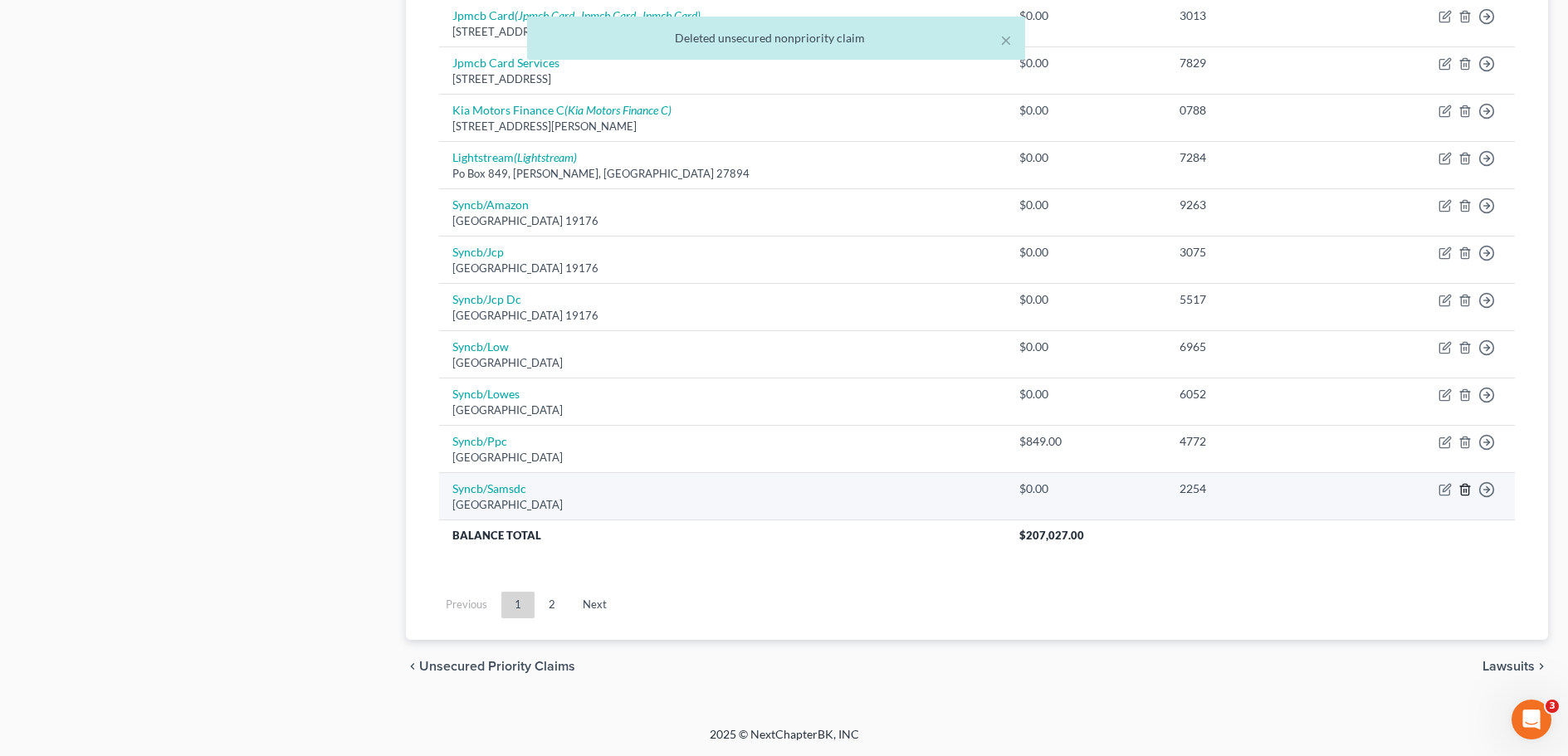
click at [1465, 488] on icon "button" at bounding box center [1465, 489] width 13 height 13
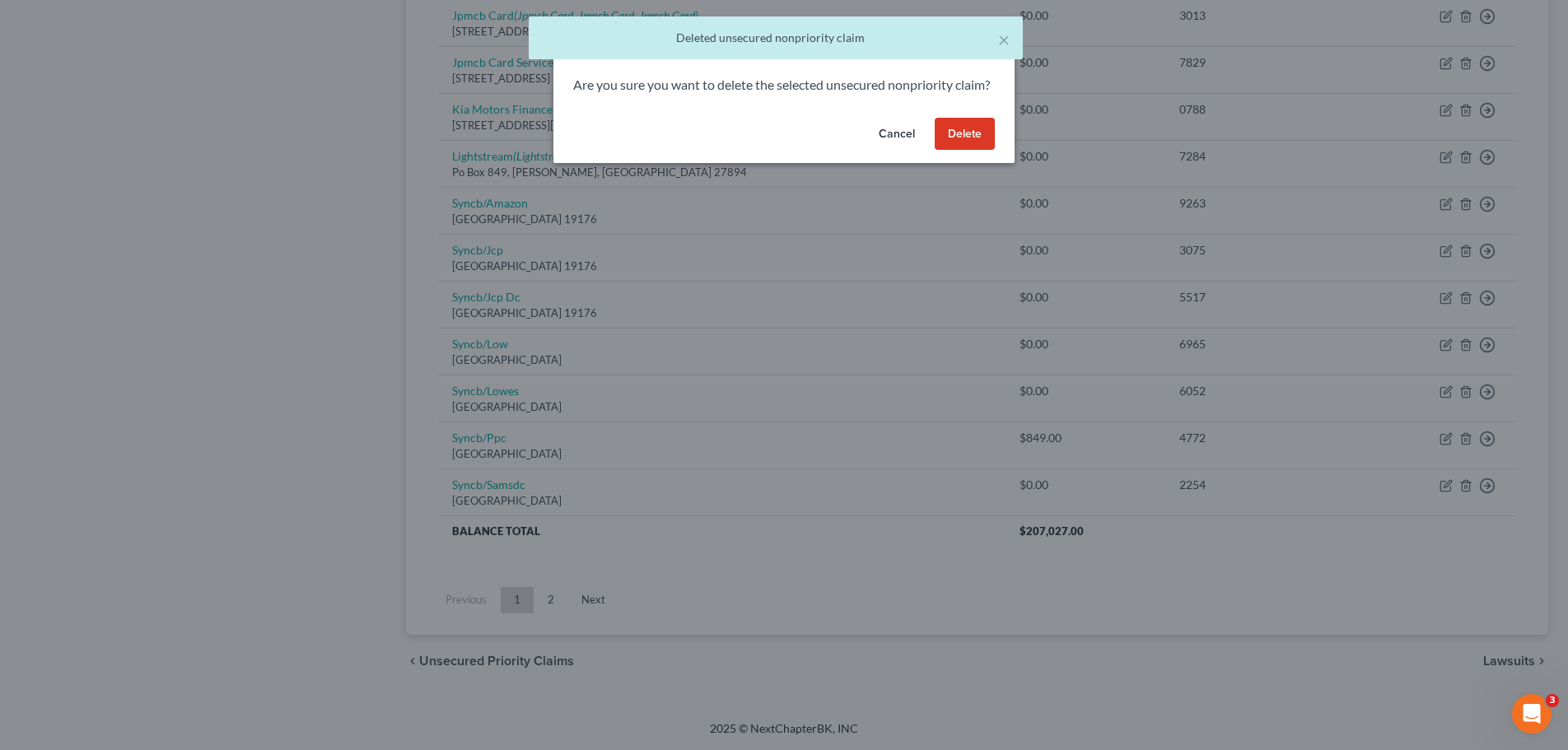
drag, startPoint x: 967, startPoint y: 153, endPoint x: 941, endPoint y: 205, distance: 58.1
click at [967, 151] on button "Delete" at bounding box center [965, 134] width 60 height 33
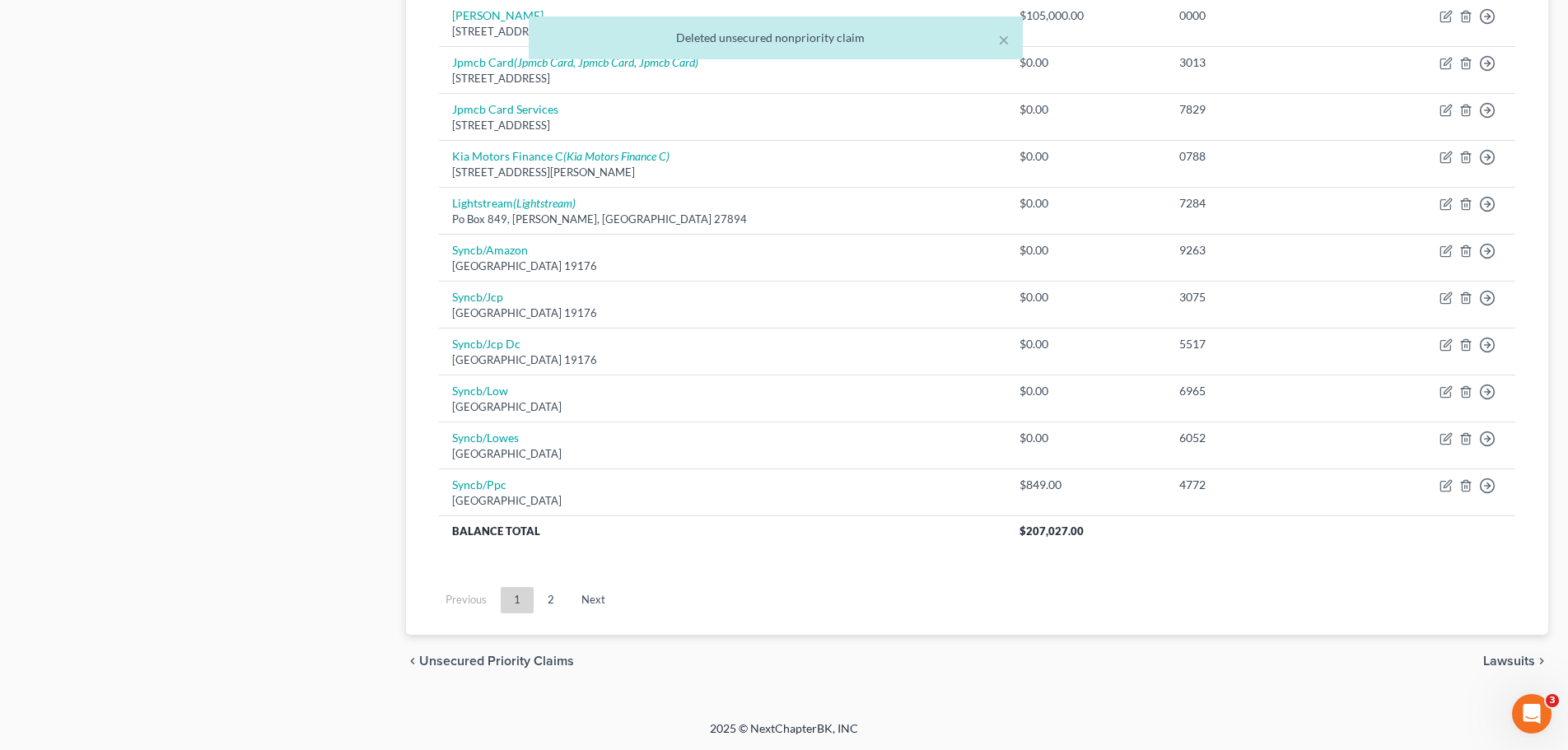
scroll to position [1057, 0]
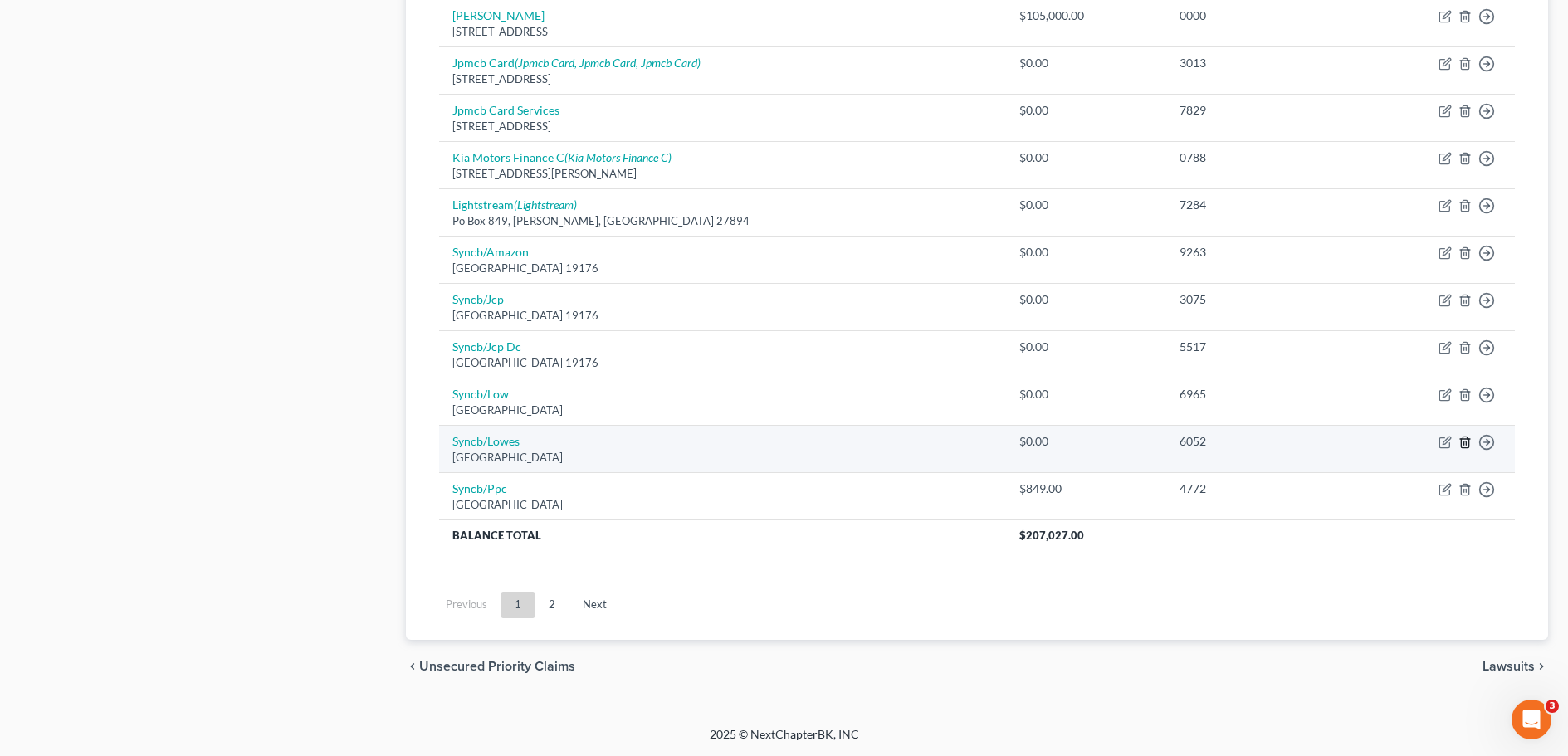
click at [1464, 440] on icon "button" at bounding box center [1465, 442] width 13 height 13
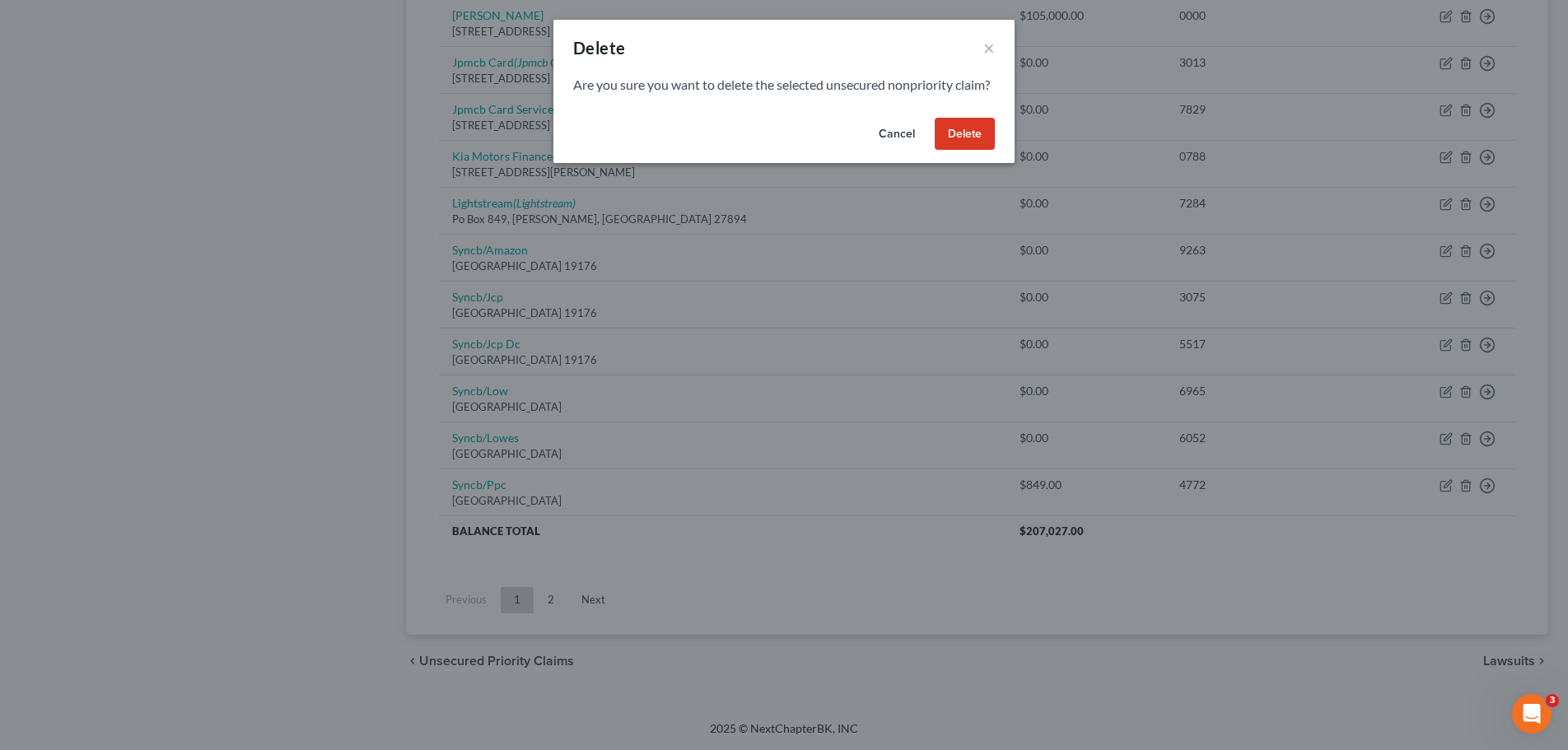
click at [945, 151] on button "Delete" at bounding box center [965, 134] width 60 height 33
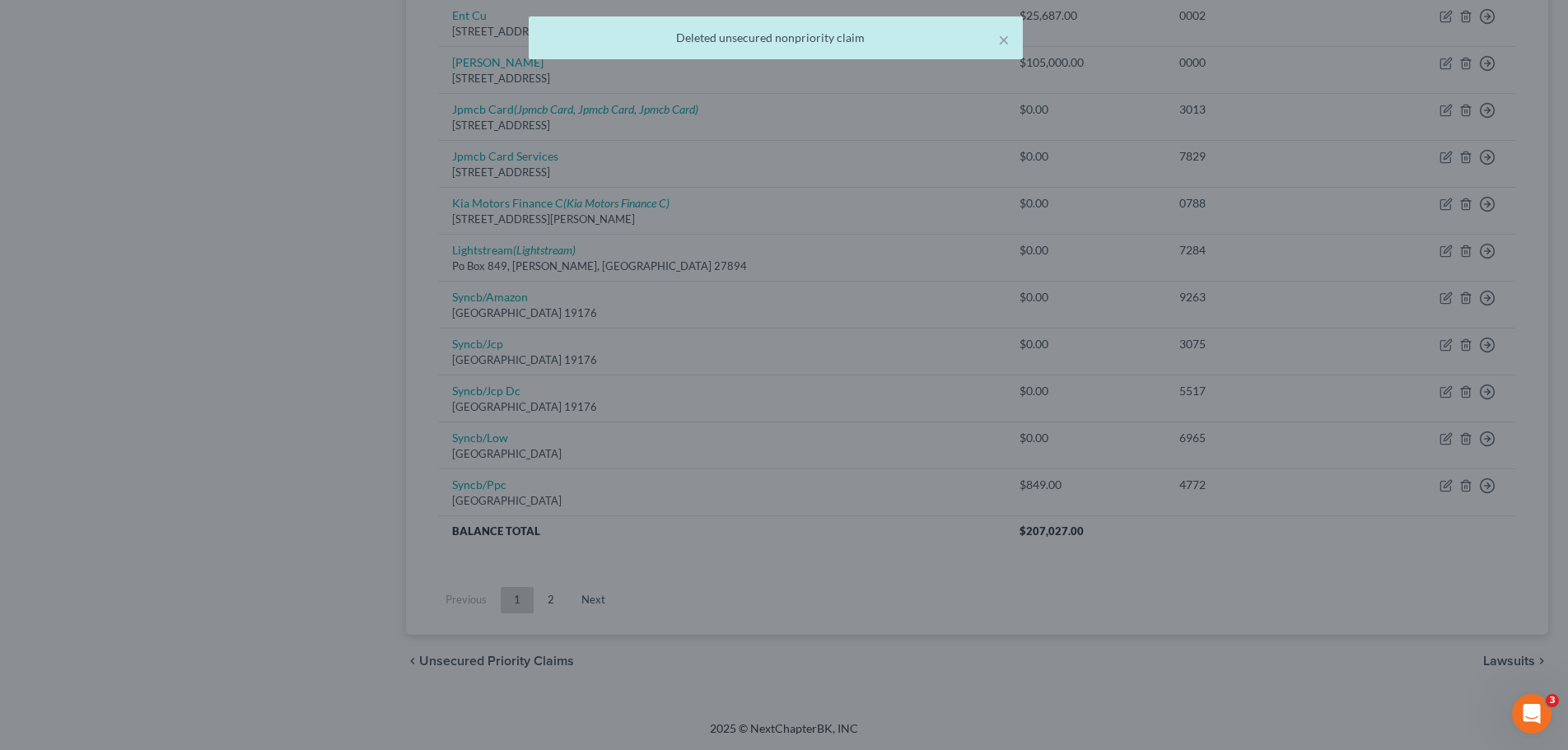
scroll to position [1011, 0]
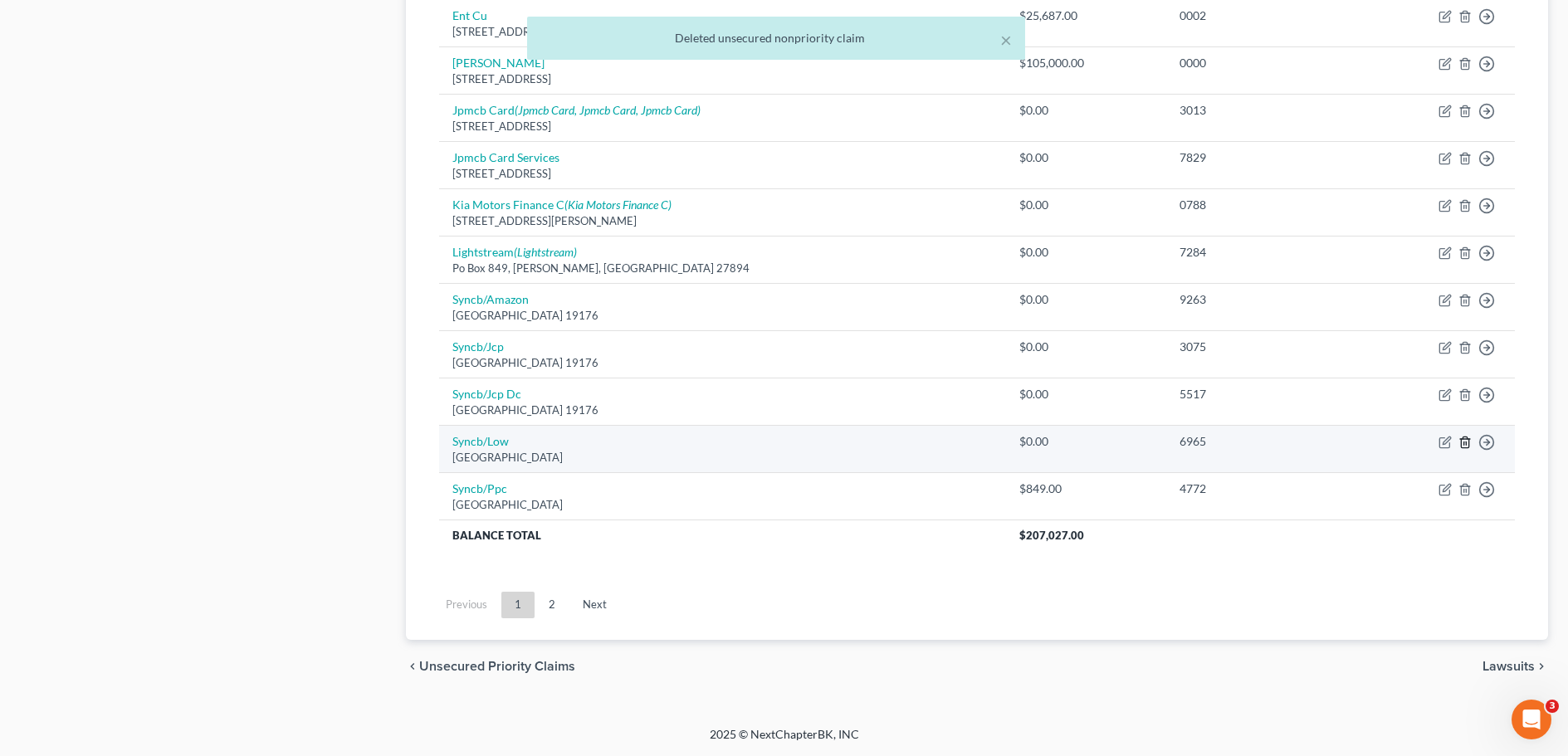
click at [1464, 437] on icon "button" at bounding box center [1465, 442] width 7 height 11
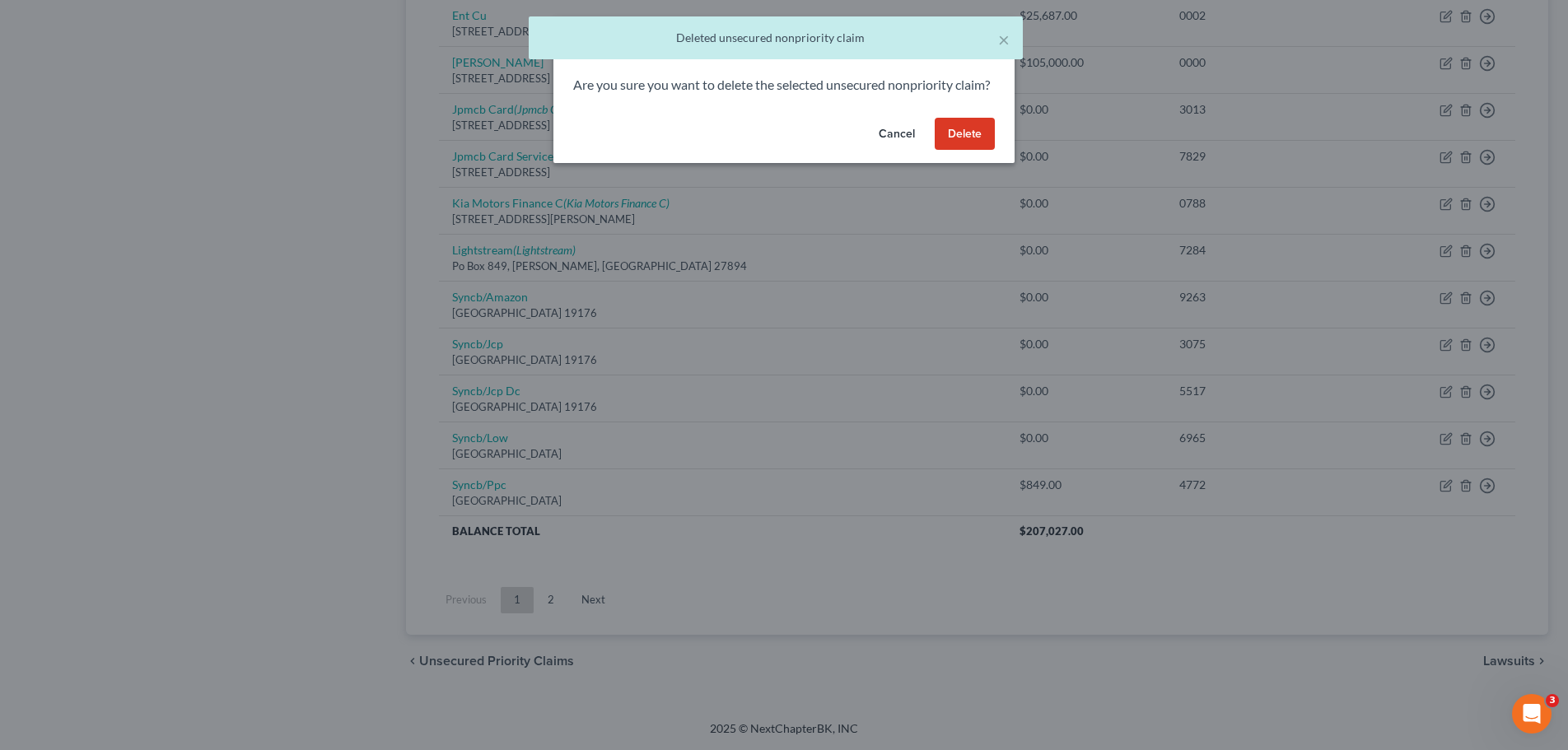
click at [968, 146] on button "Delete" at bounding box center [965, 134] width 60 height 33
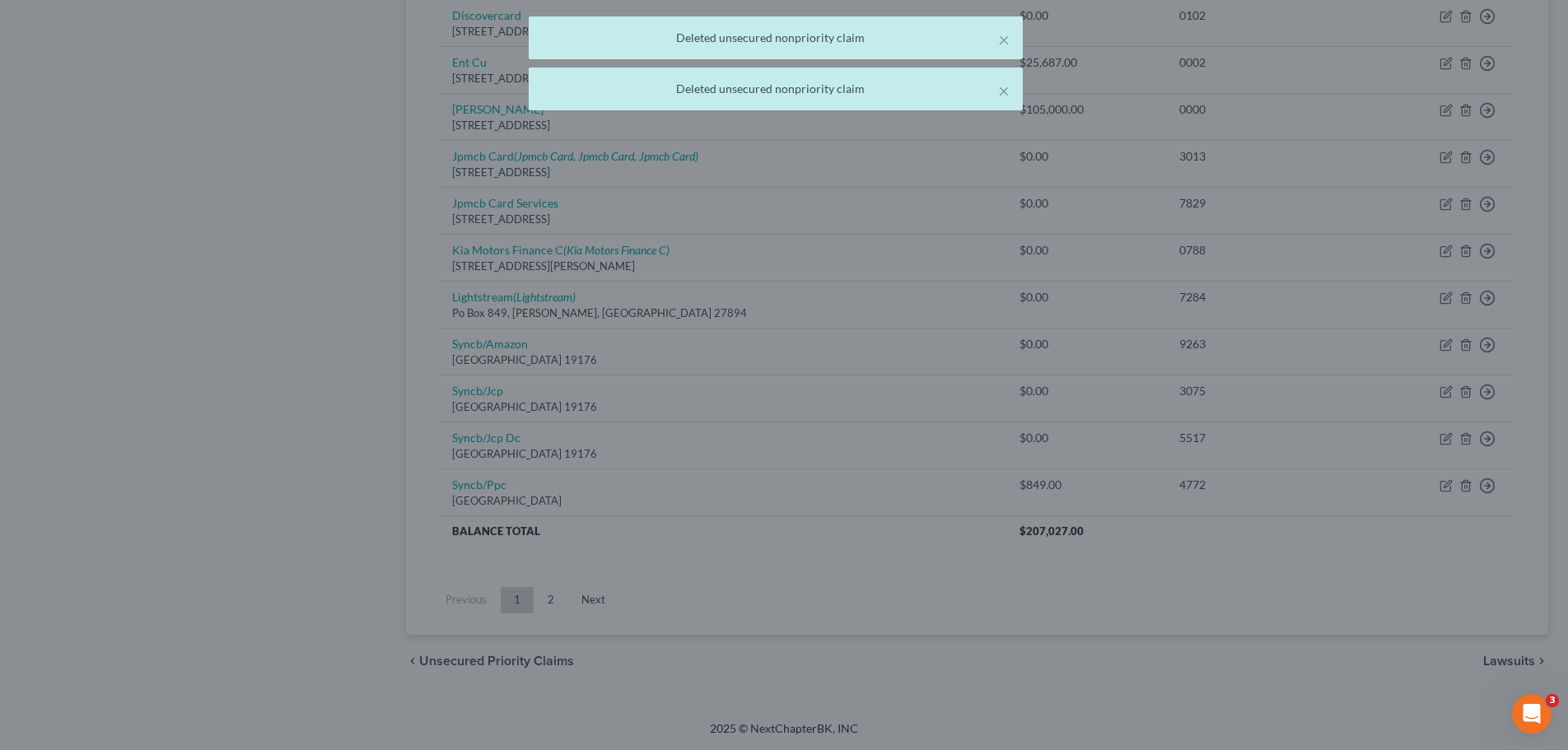
scroll to position [964, 0]
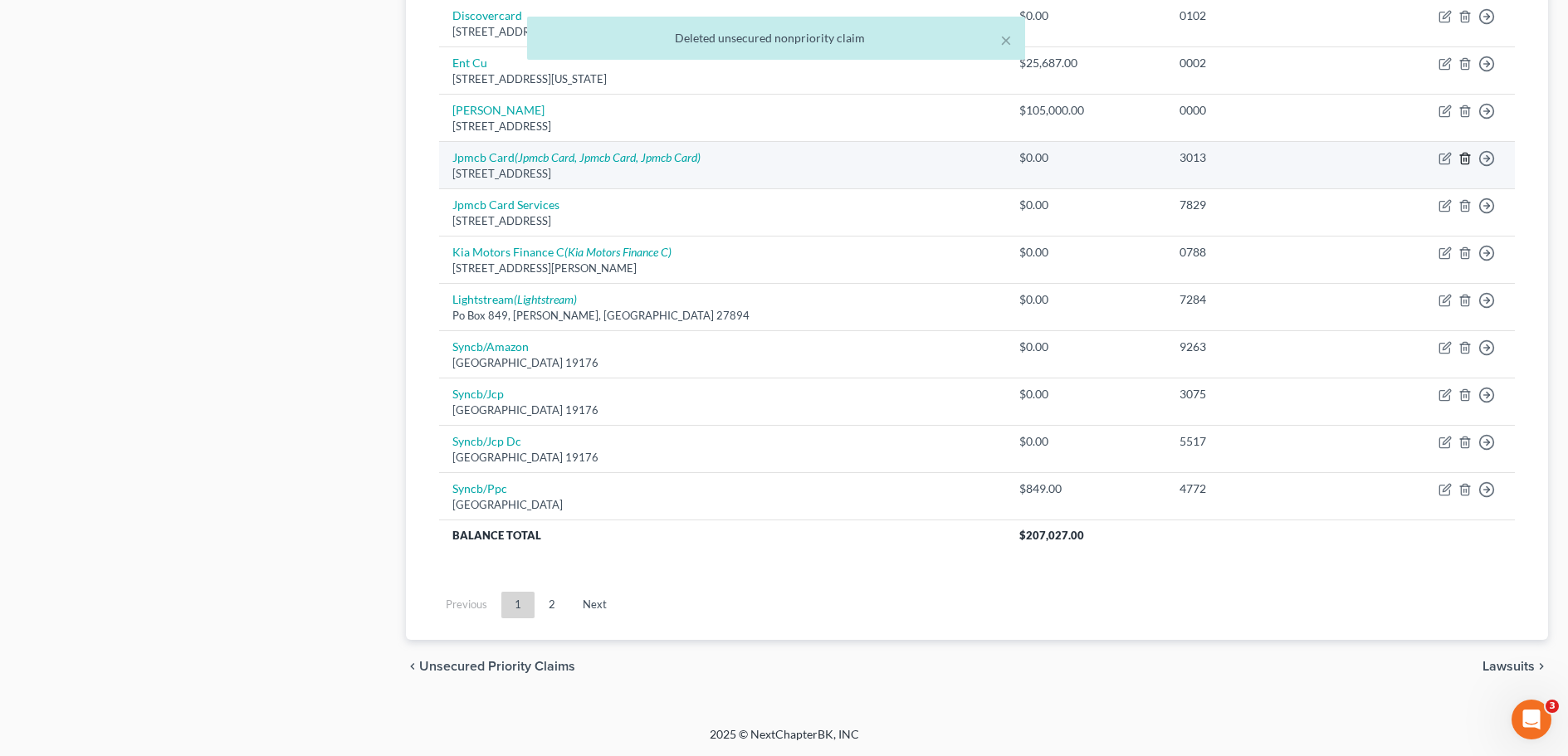
click at [1467, 161] on icon "button" at bounding box center [1465, 158] width 13 height 13
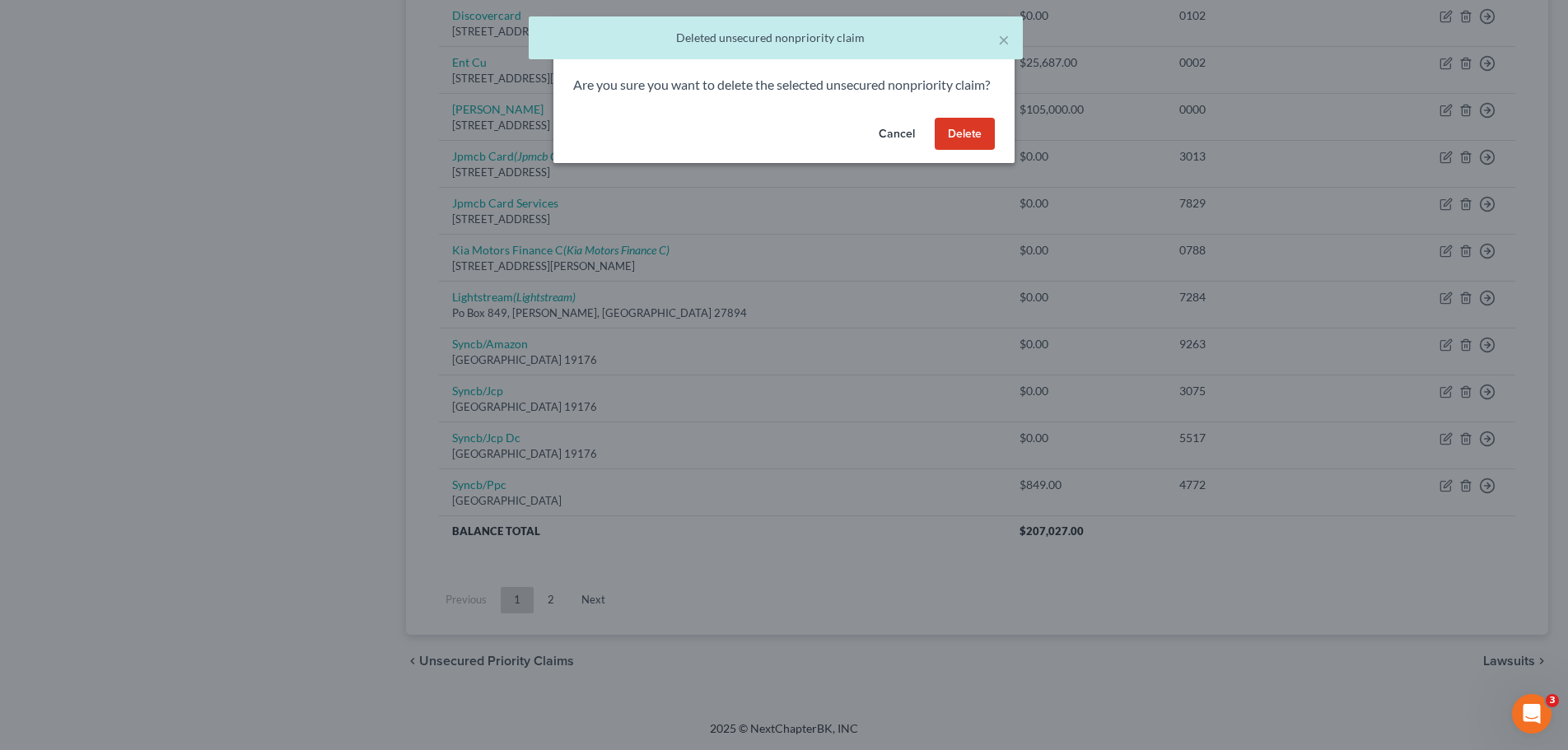
click at [928, 151] on button "Cancel" at bounding box center [897, 134] width 63 height 33
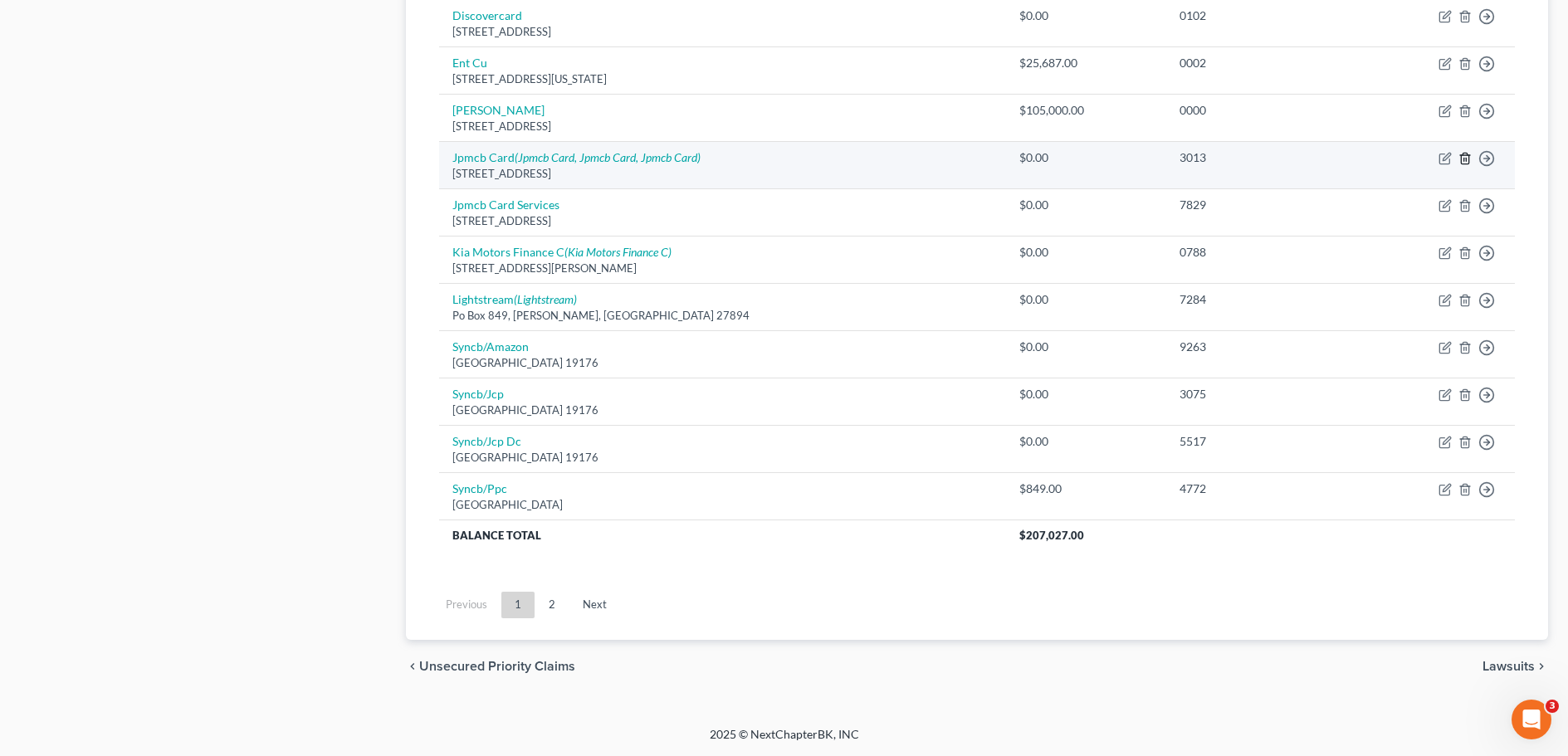
click at [1465, 158] on line "button" at bounding box center [1465, 160] width 0 height 4
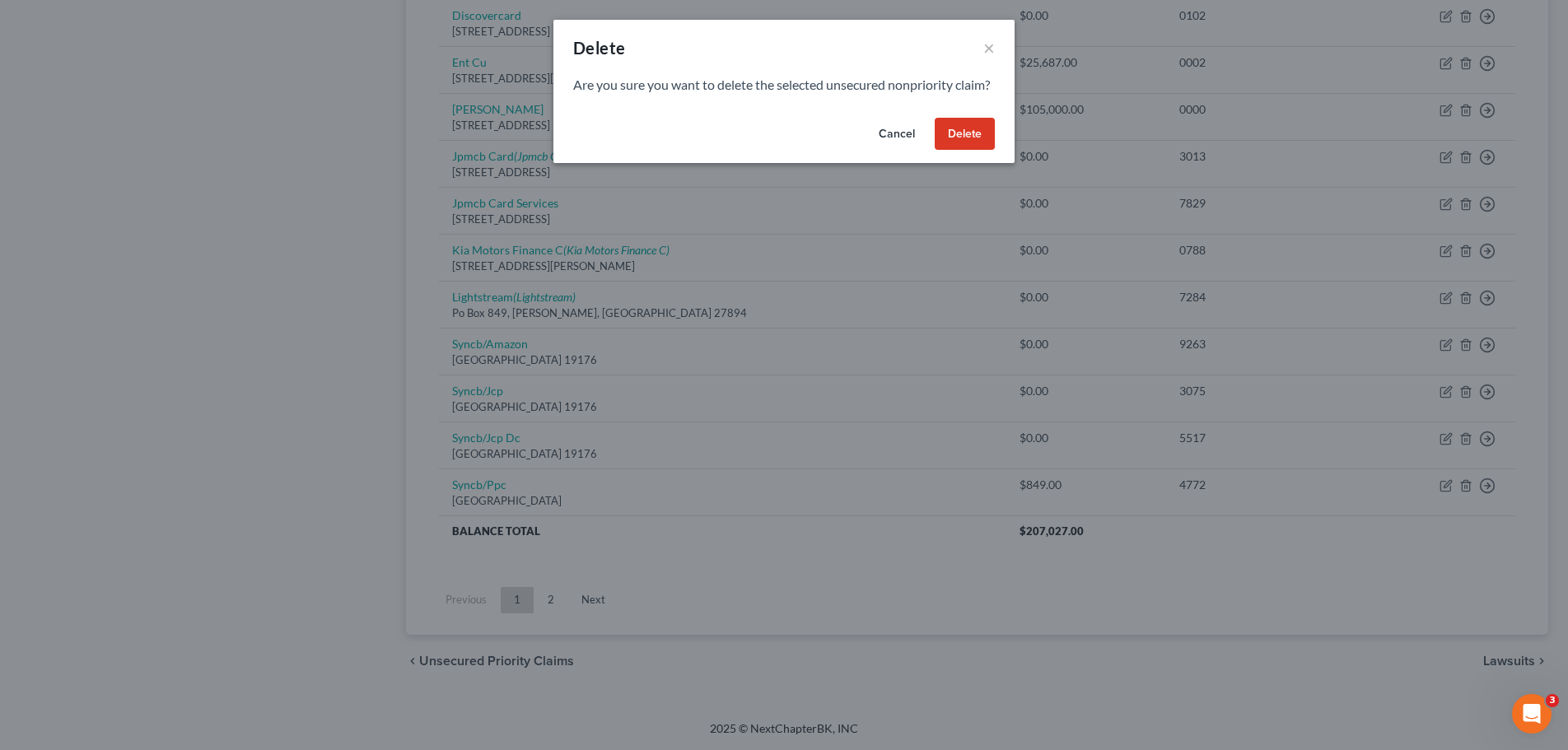
click at [959, 151] on button "Delete" at bounding box center [965, 134] width 60 height 33
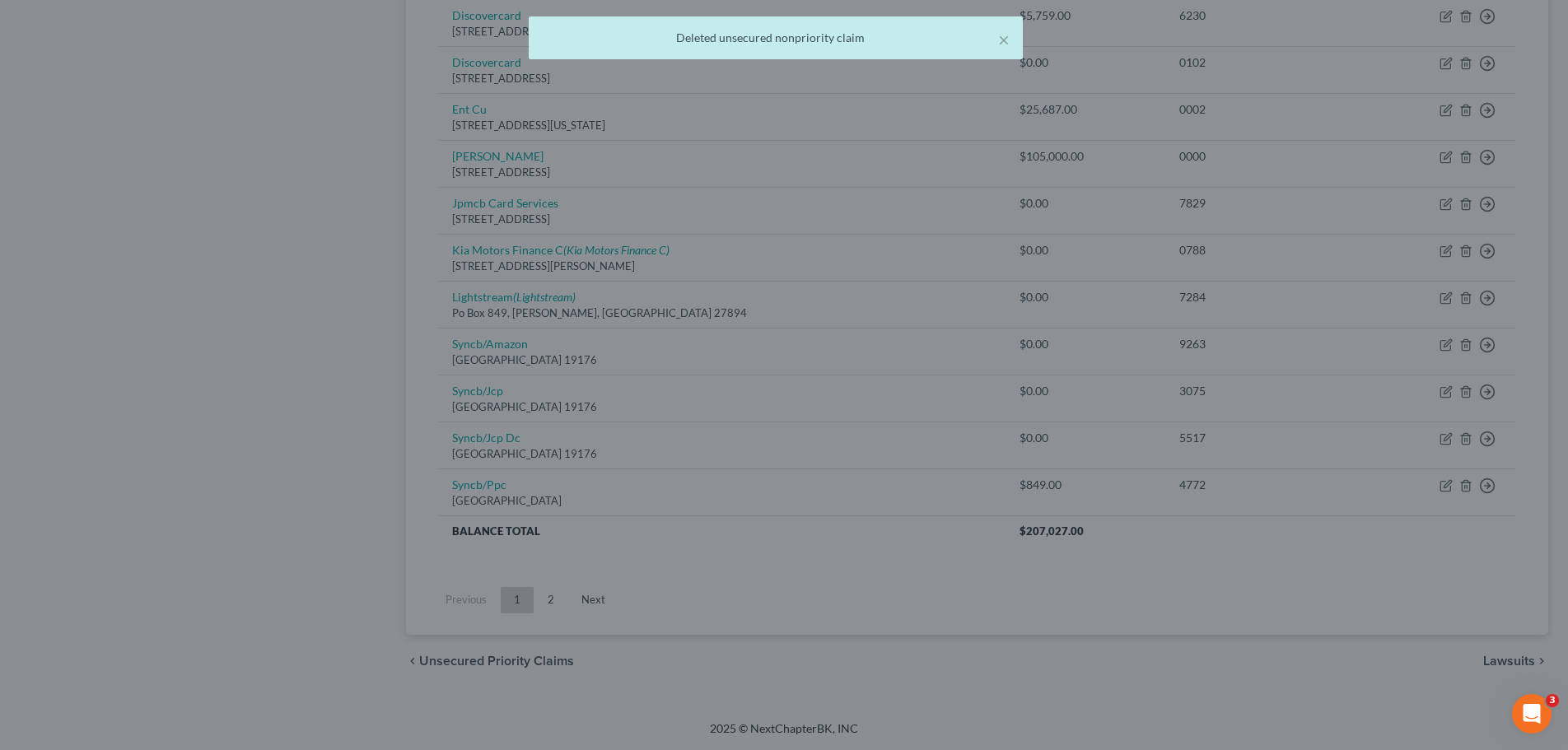
scroll to position [916, 0]
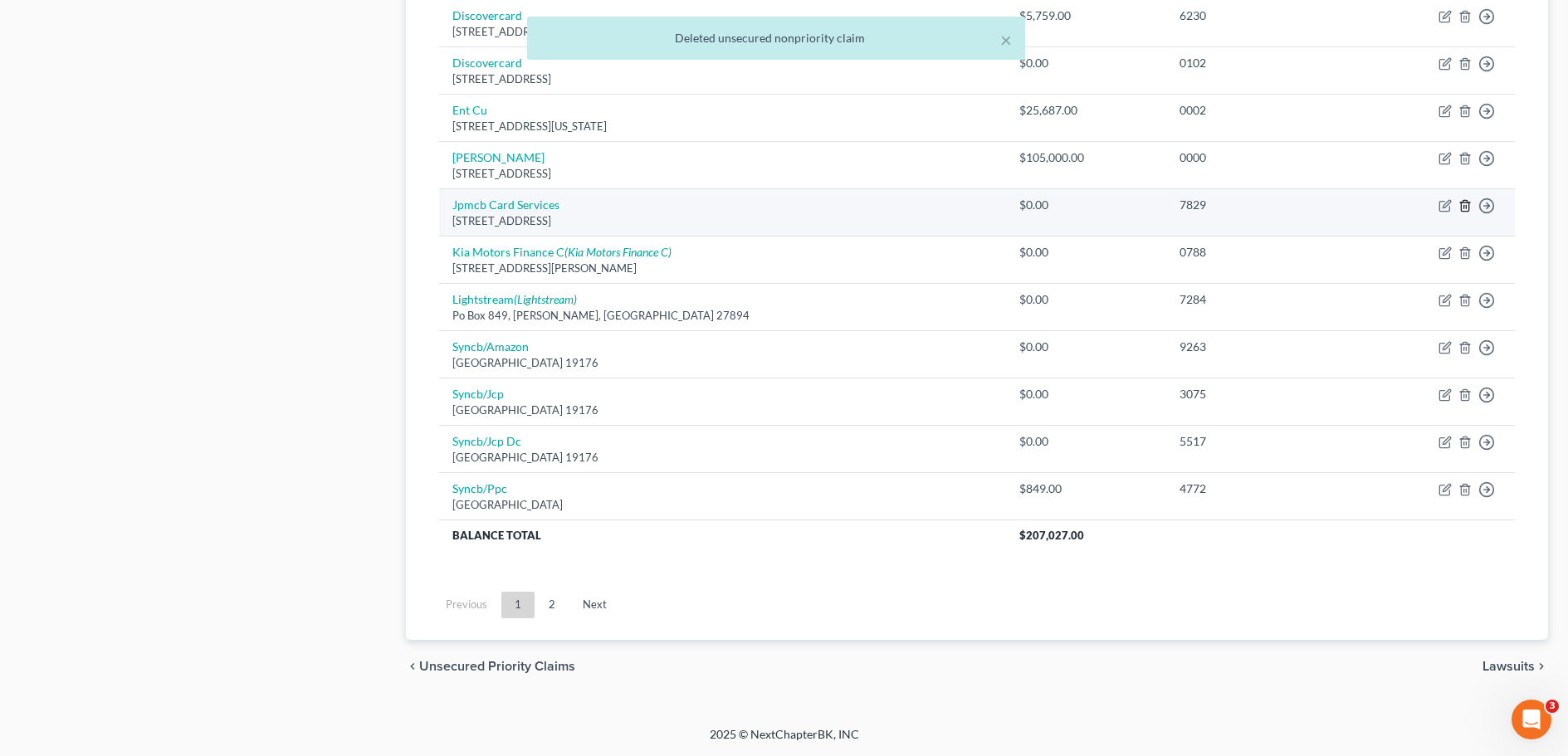
click at [1465, 205] on icon "button" at bounding box center [1465, 206] width 13 height 13
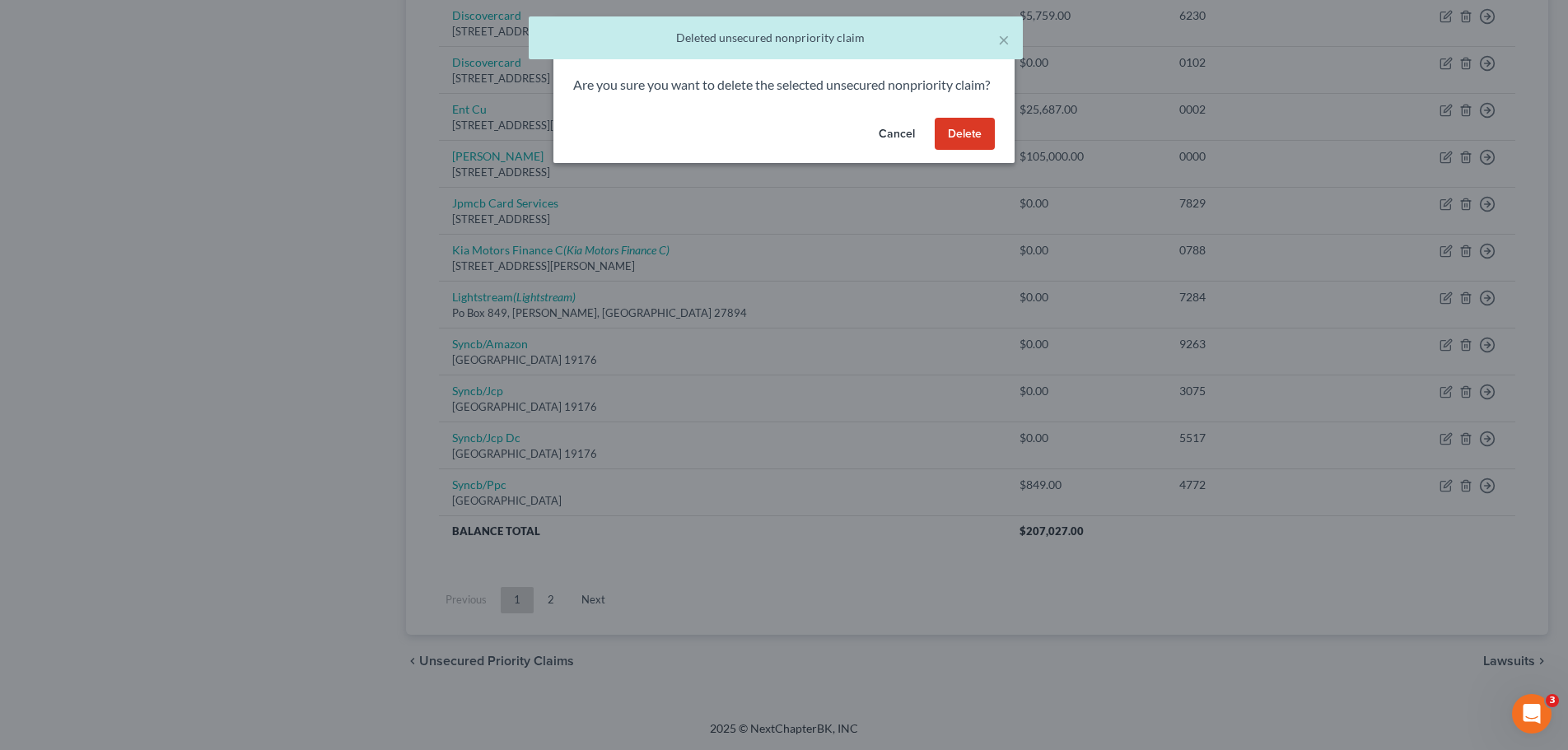
click at [966, 151] on button "Delete" at bounding box center [965, 134] width 60 height 33
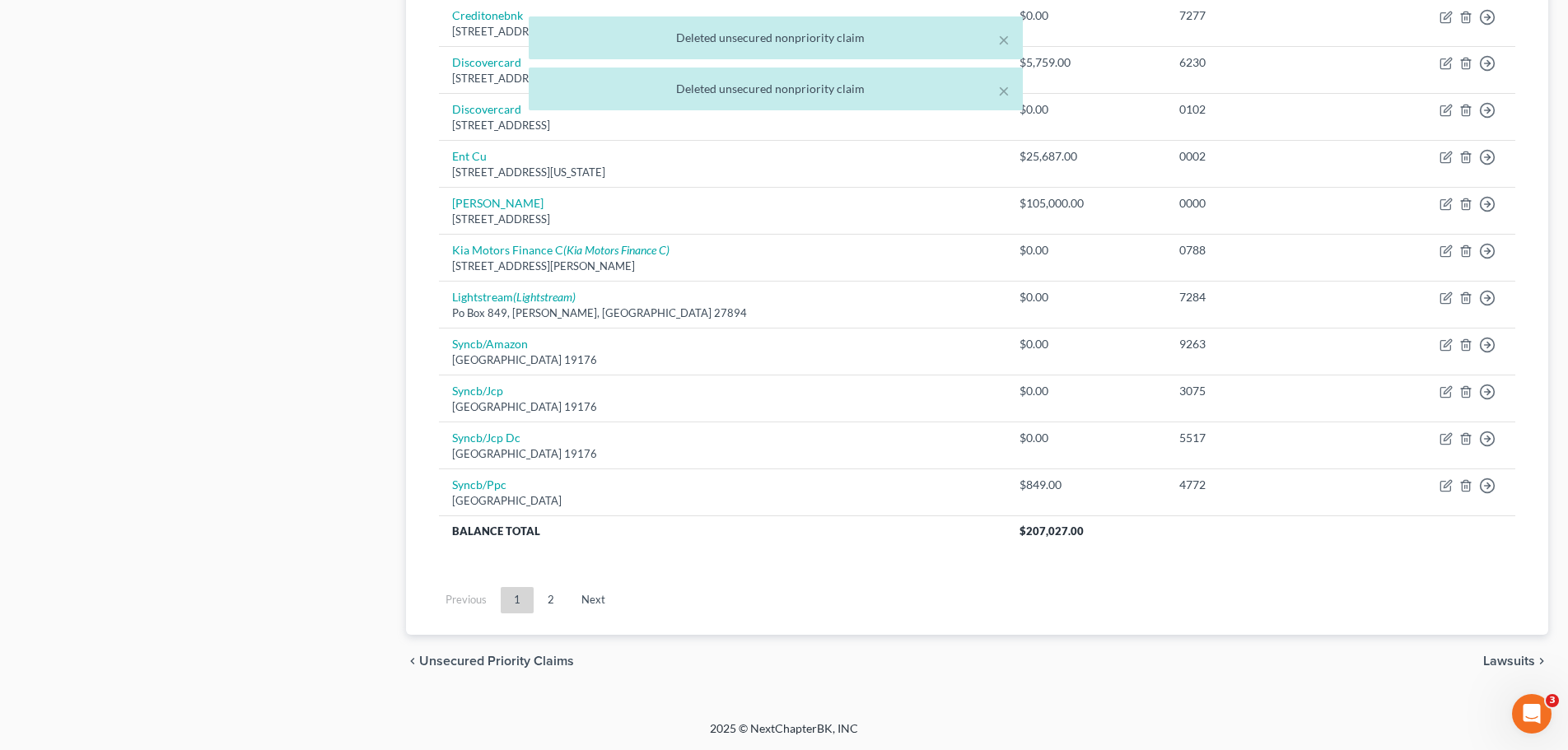
scroll to position [869, 0]
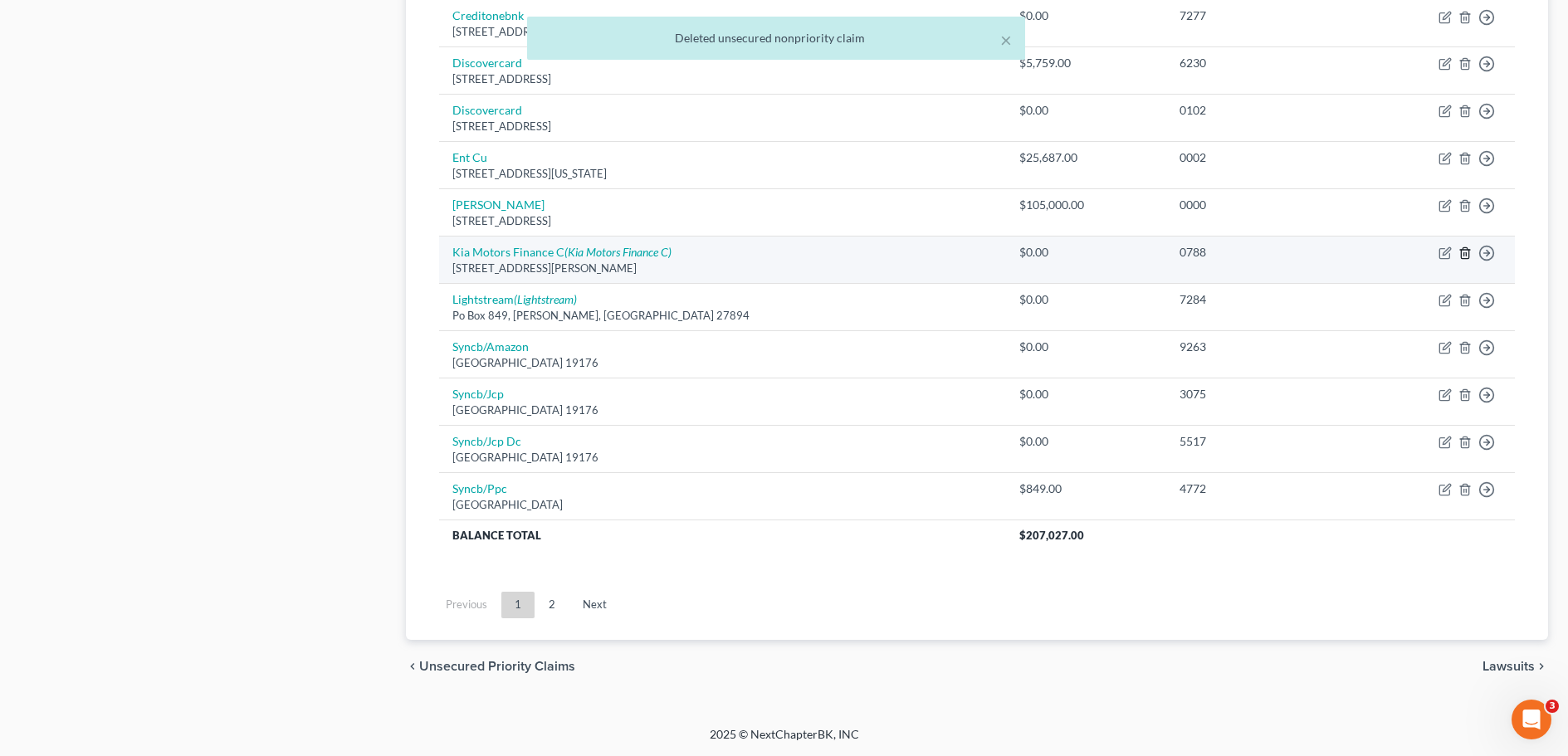
click at [1463, 254] on icon "button" at bounding box center [1465, 253] width 13 height 13
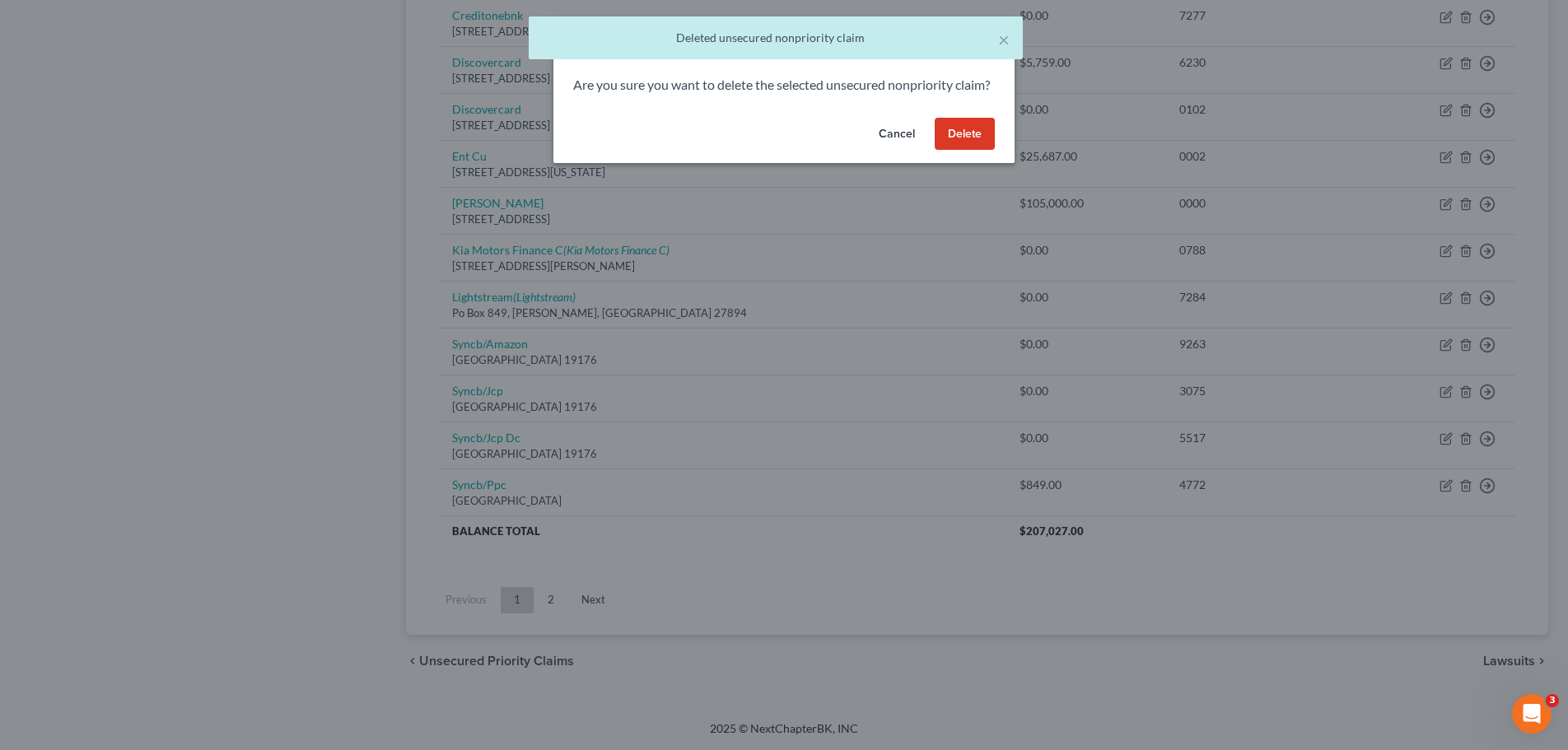
drag, startPoint x: 947, startPoint y: 158, endPoint x: 971, endPoint y: 210, distance: 57.3
click at [947, 151] on button "Delete" at bounding box center [965, 134] width 60 height 33
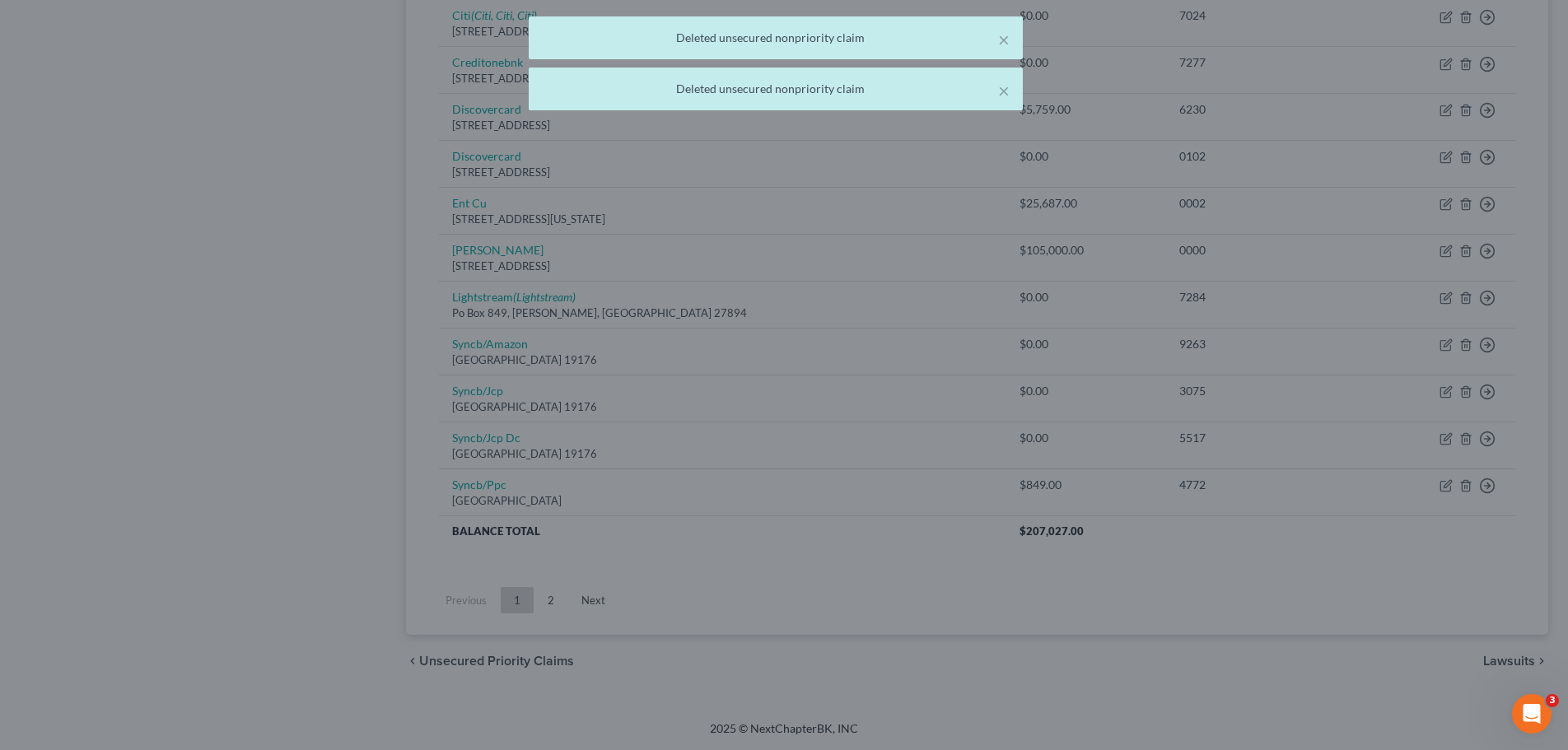
scroll to position [822, 0]
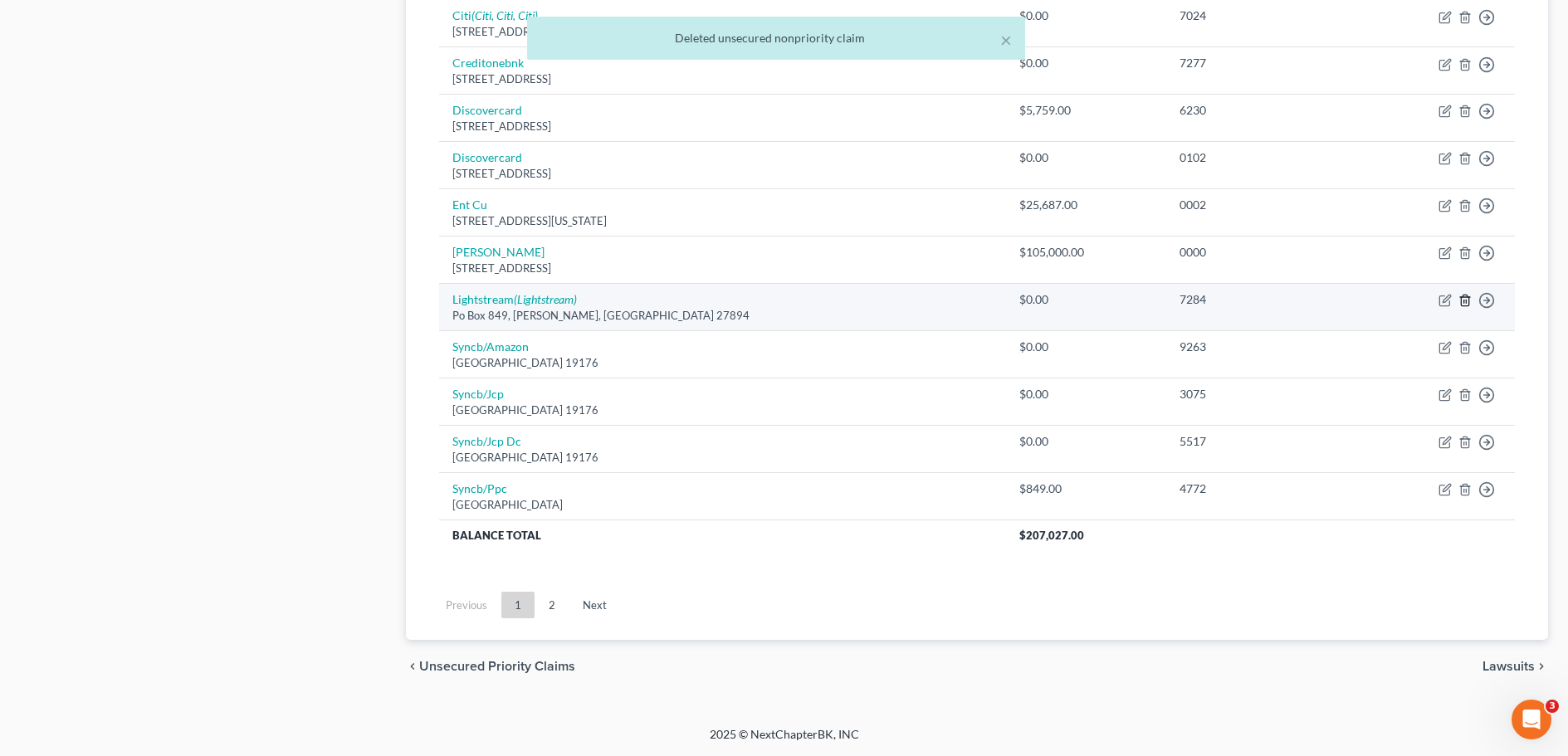
click at [1465, 300] on line "button" at bounding box center [1465, 302] width 0 height 4
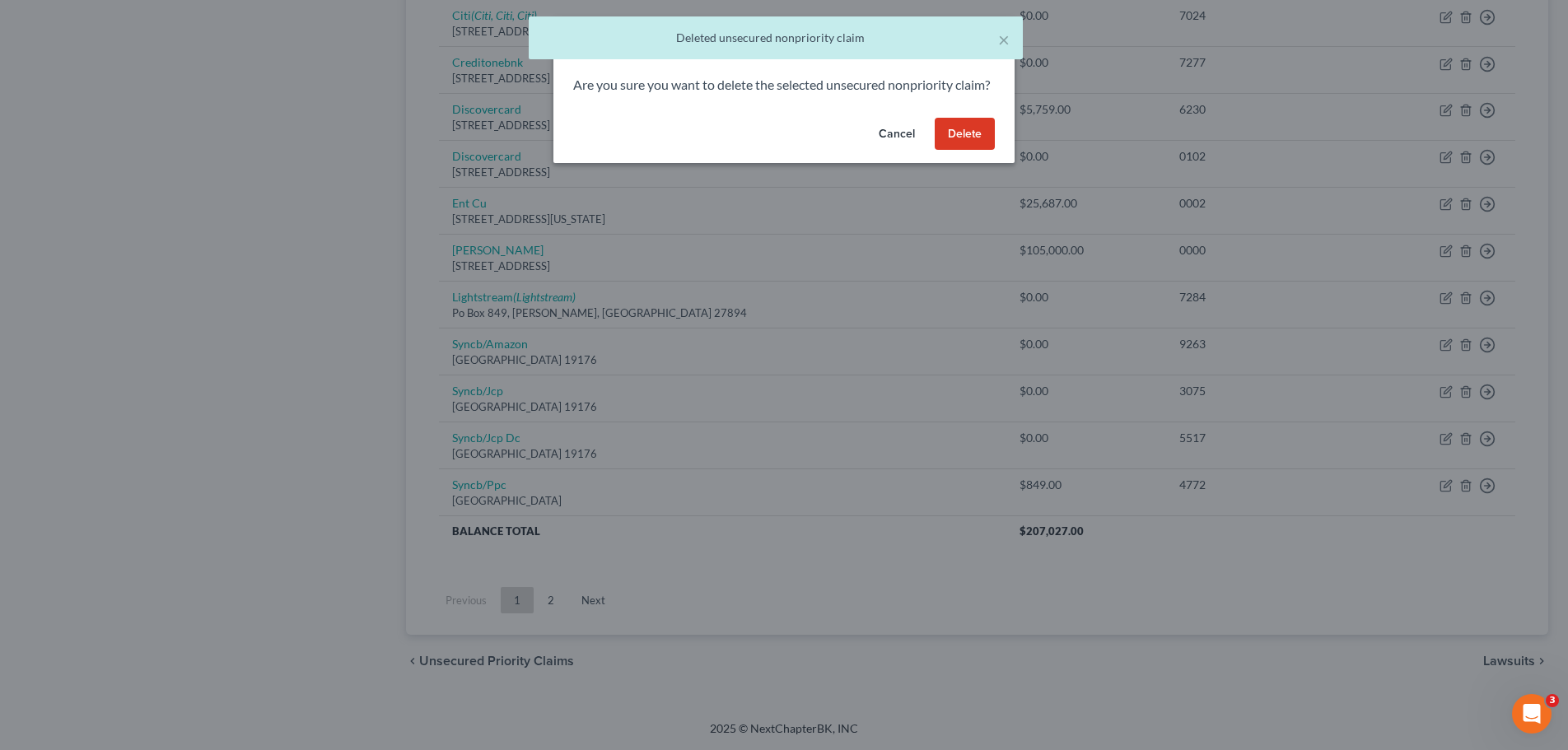
drag, startPoint x: 964, startPoint y: 156, endPoint x: 951, endPoint y: 178, distance: 25.6
click at [964, 151] on button "Delete" at bounding box center [965, 134] width 60 height 33
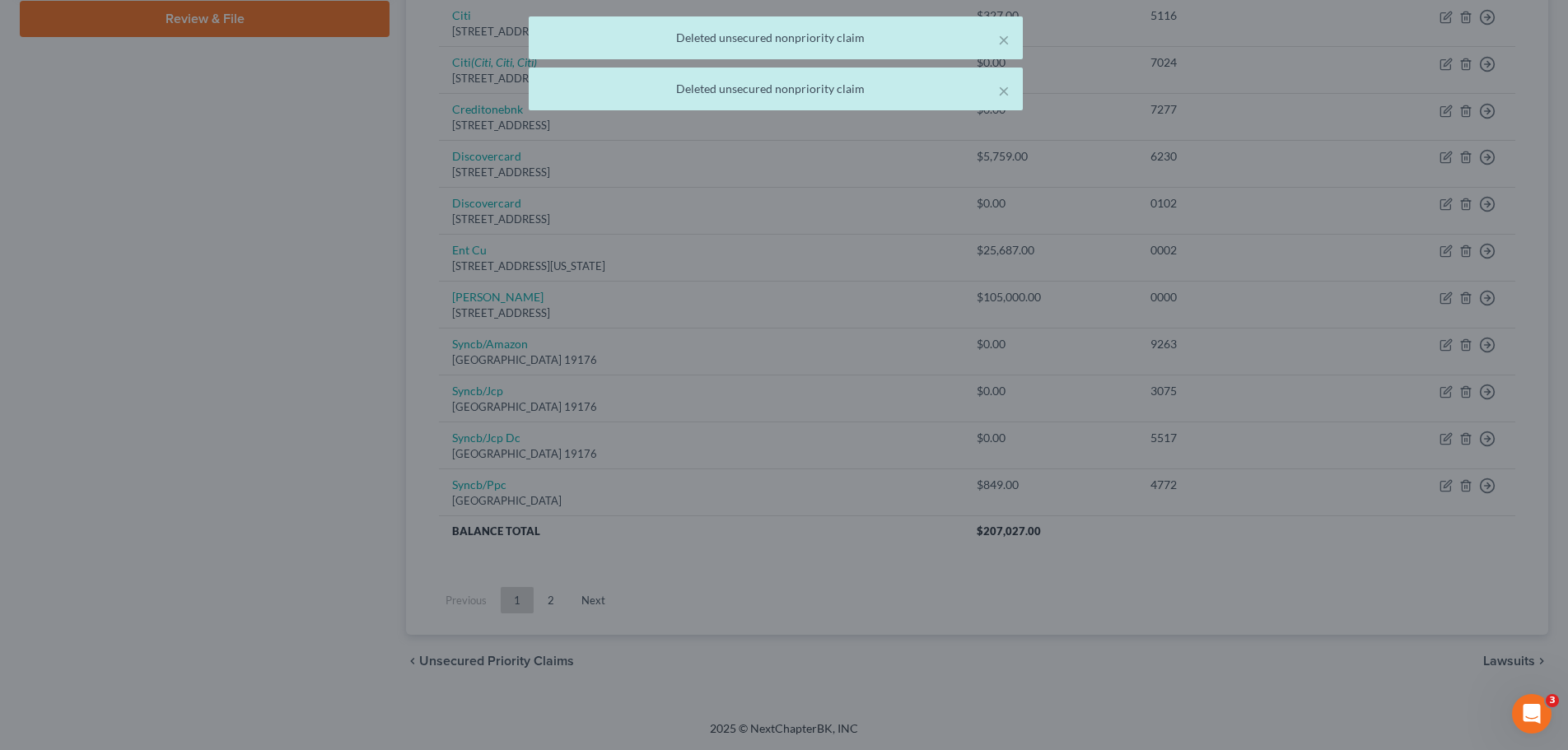
scroll to position [776, 0]
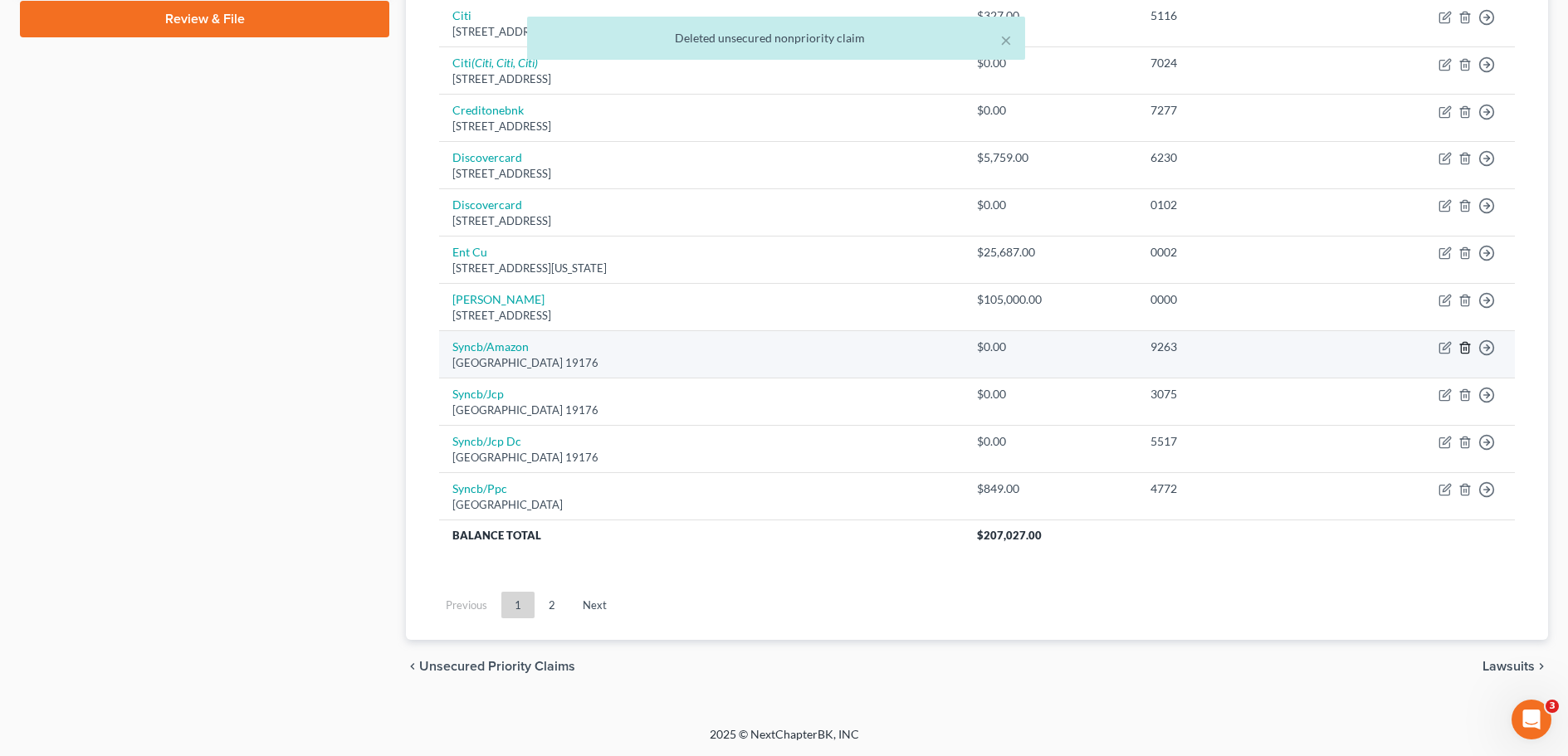
click at [1465, 347] on icon "button" at bounding box center [1465, 348] width 13 height 13
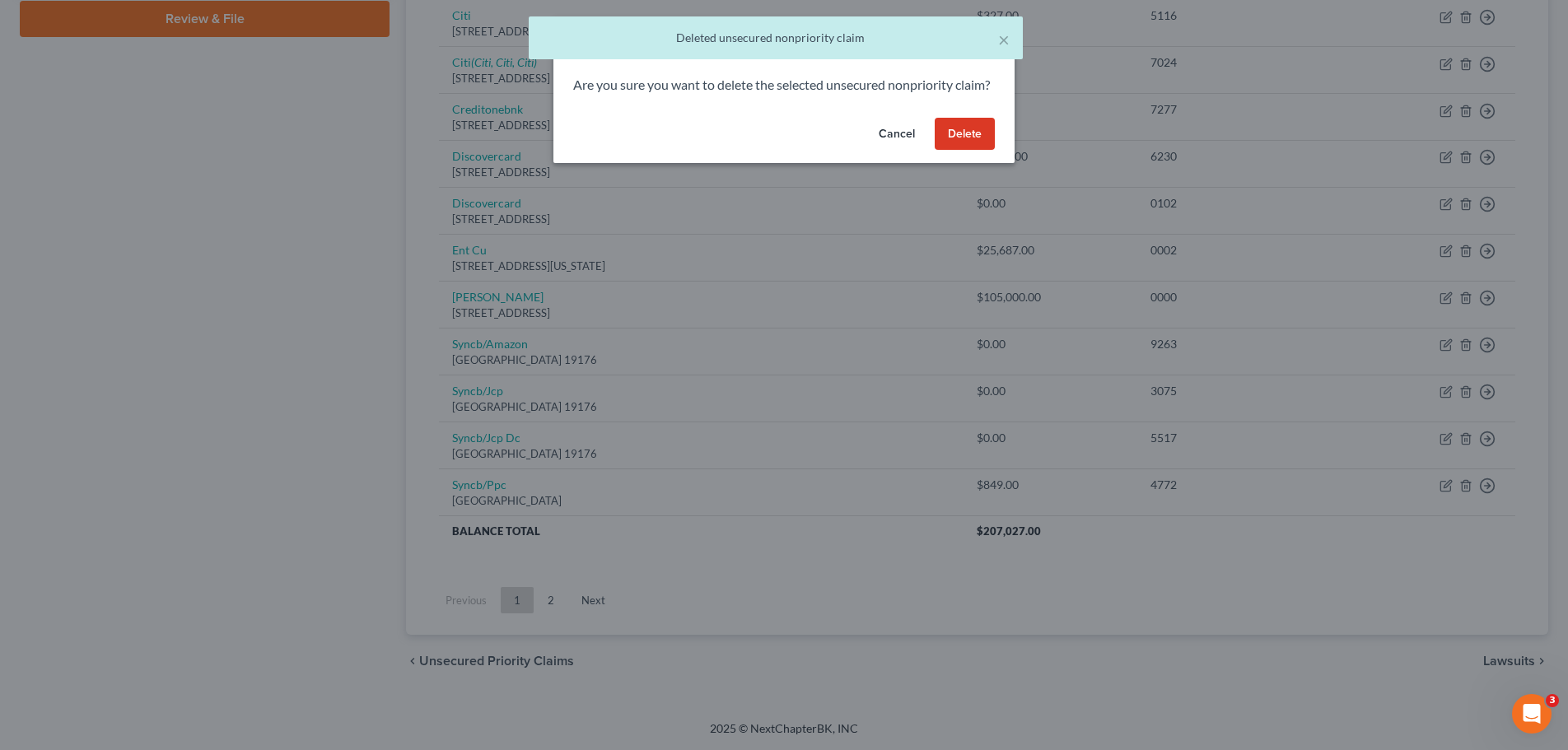
drag, startPoint x: 963, startPoint y: 161, endPoint x: 937, endPoint y: 229, distance: 72.8
click at [963, 151] on button "Delete" at bounding box center [965, 134] width 60 height 33
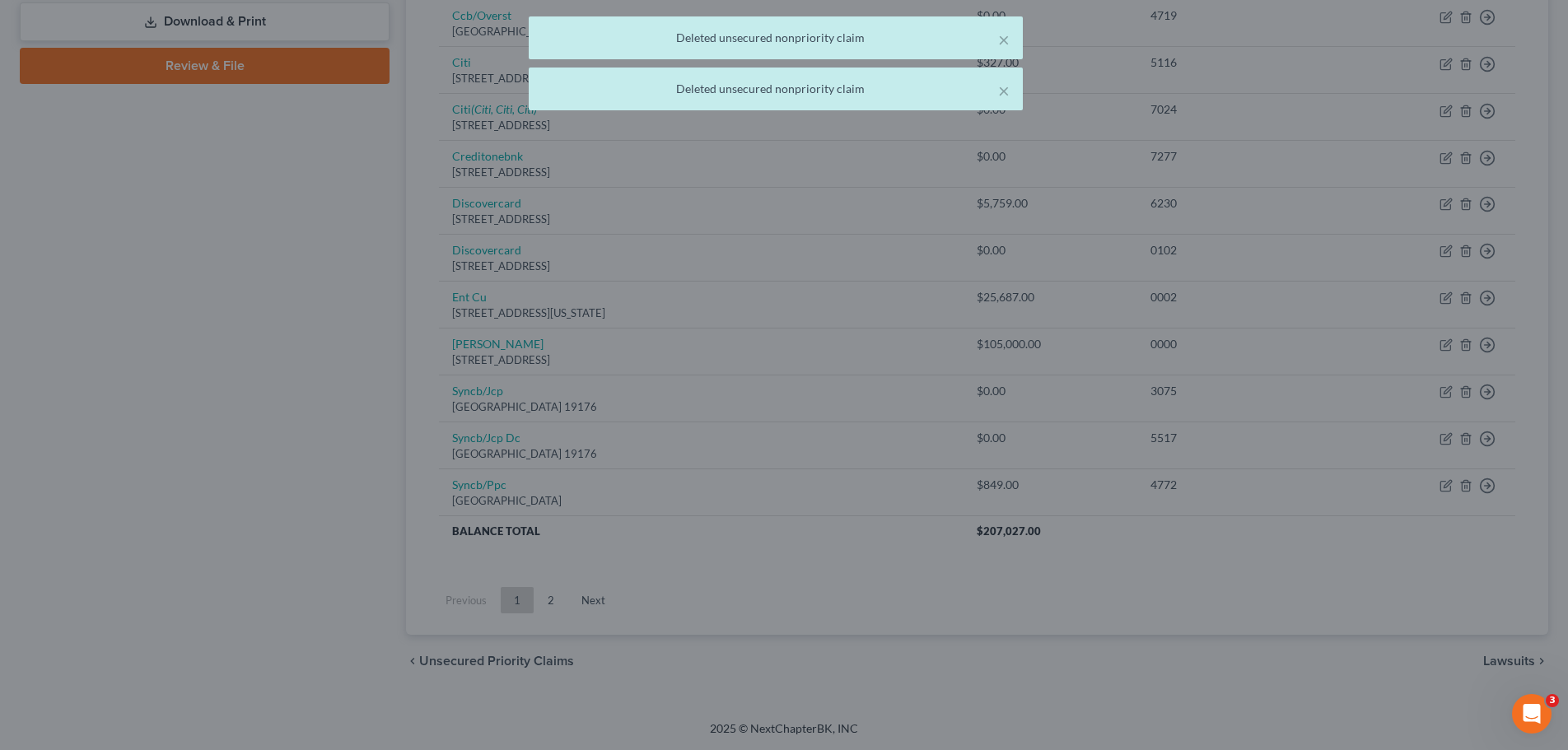
scroll to position [729, 0]
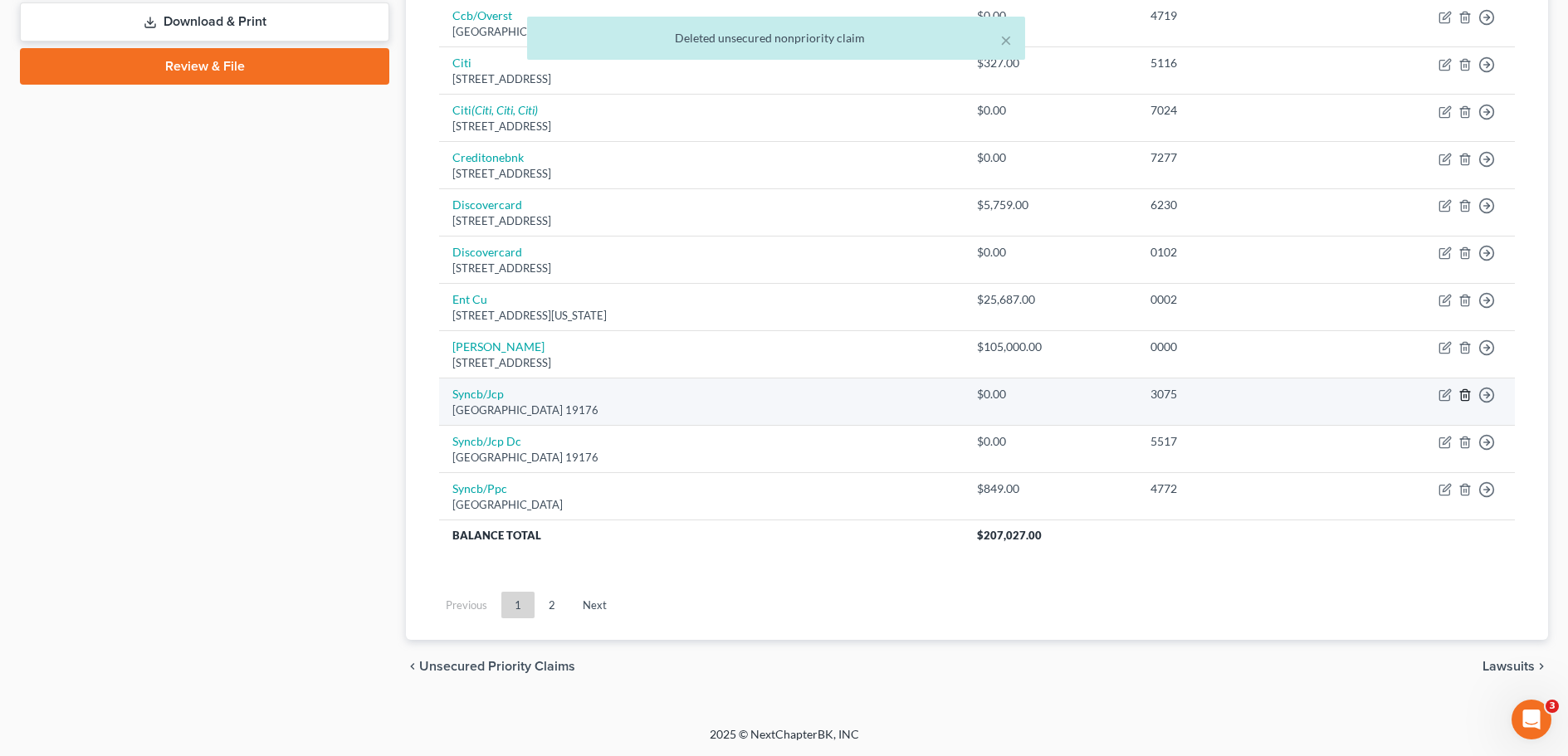
click at [1465, 396] on icon "button" at bounding box center [1465, 395] width 13 height 13
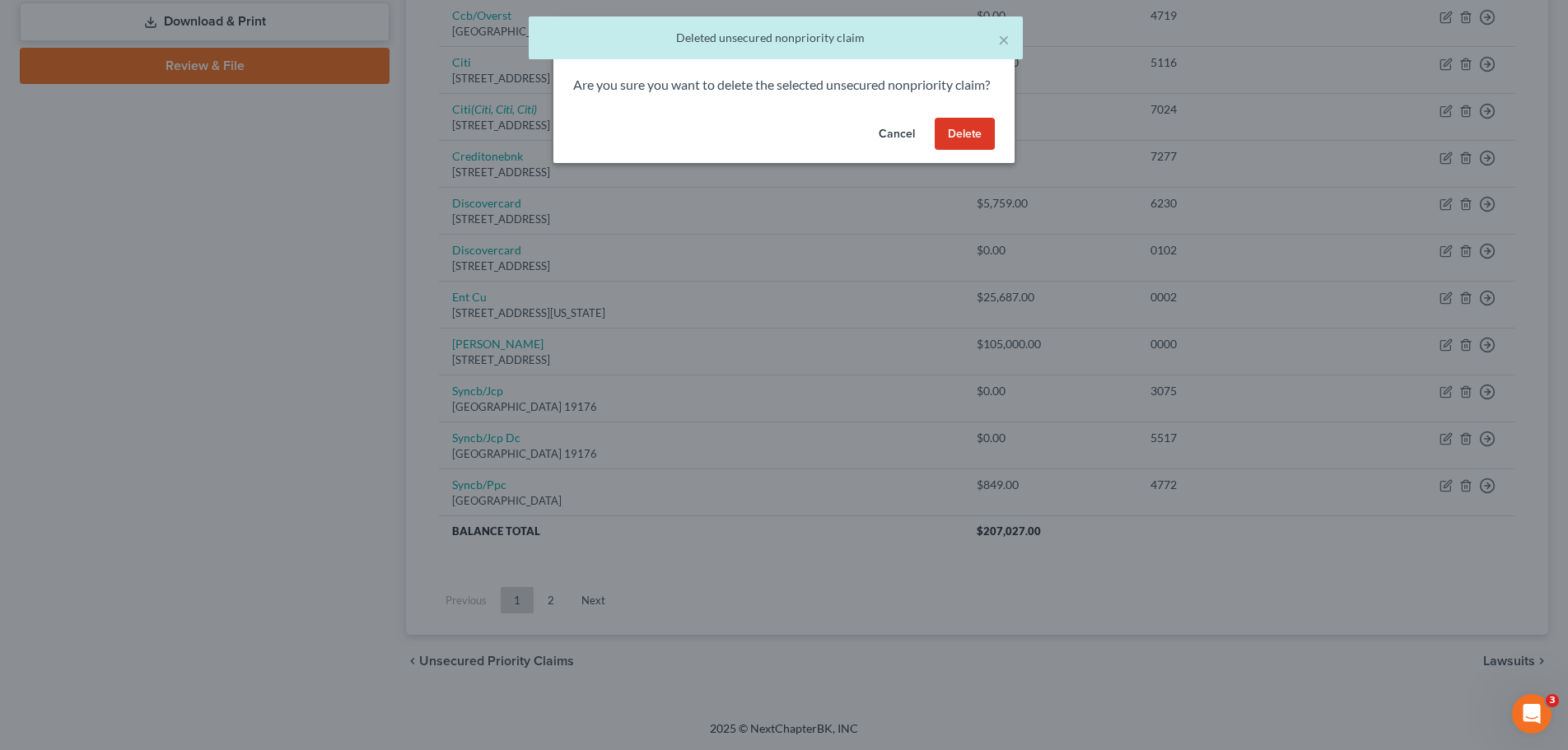
drag, startPoint x: 973, startPoint y: 156, endPoint x: 976, endPoint y: 189, distance: 33.1
click at [973, 151] on button "Delete" at bounding box center [965, 134] width 60 height 33
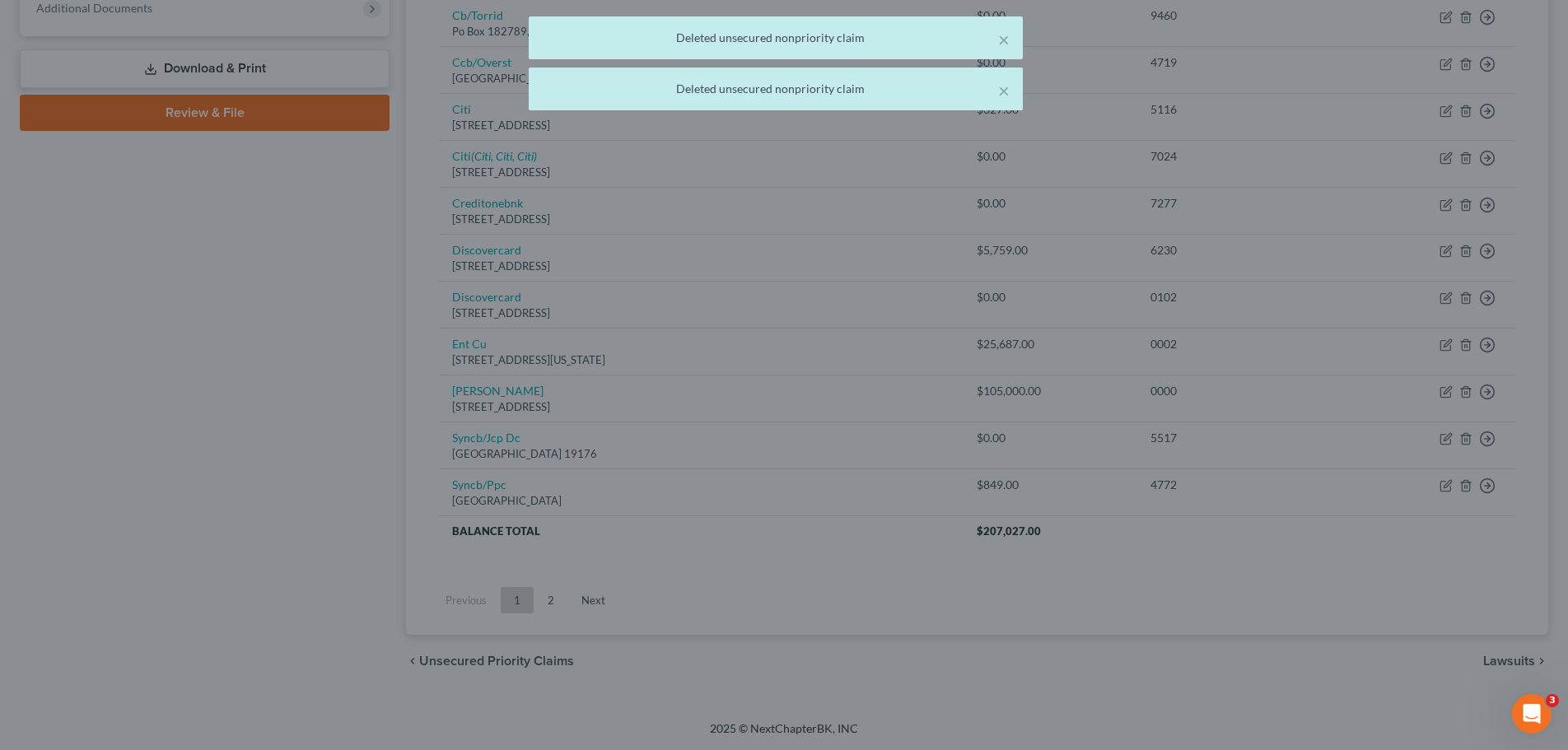
scroll to position [682, 0]
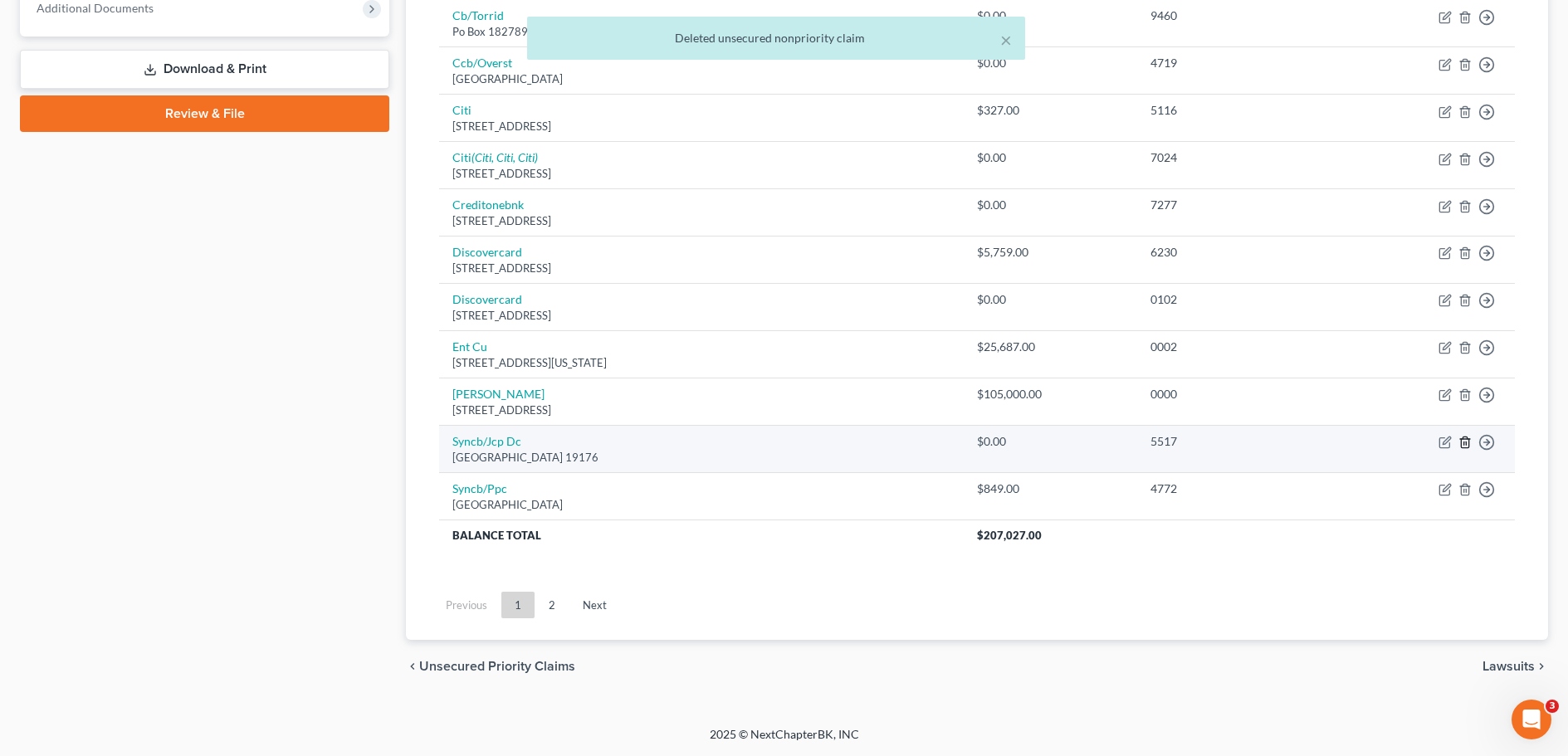
click at [1461, 443] on icon "button" at bounding box center [1465, 443] width 7 height 11
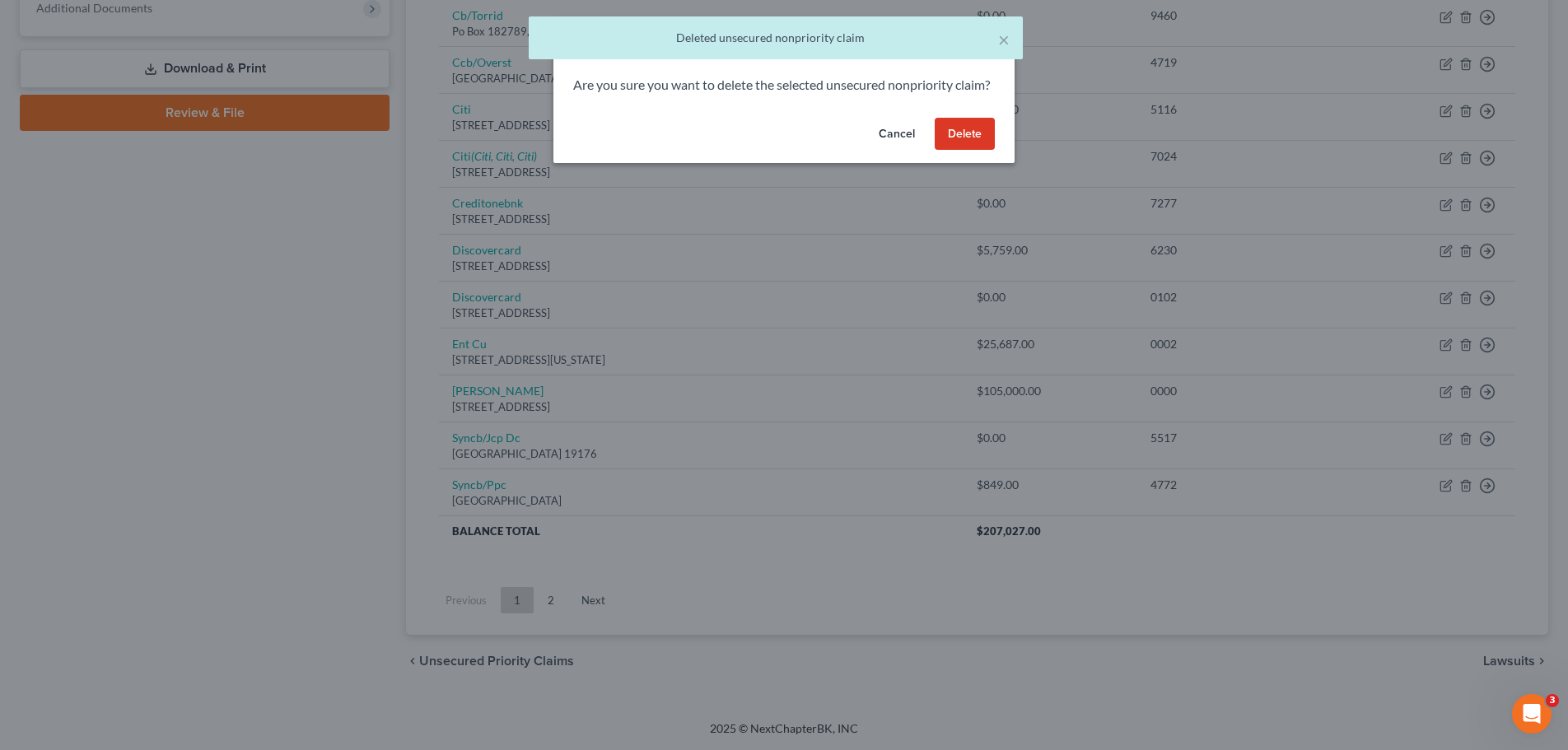
click at [967, 151] on button "Delete" at bounding box center [965, 134] width 60 height 33
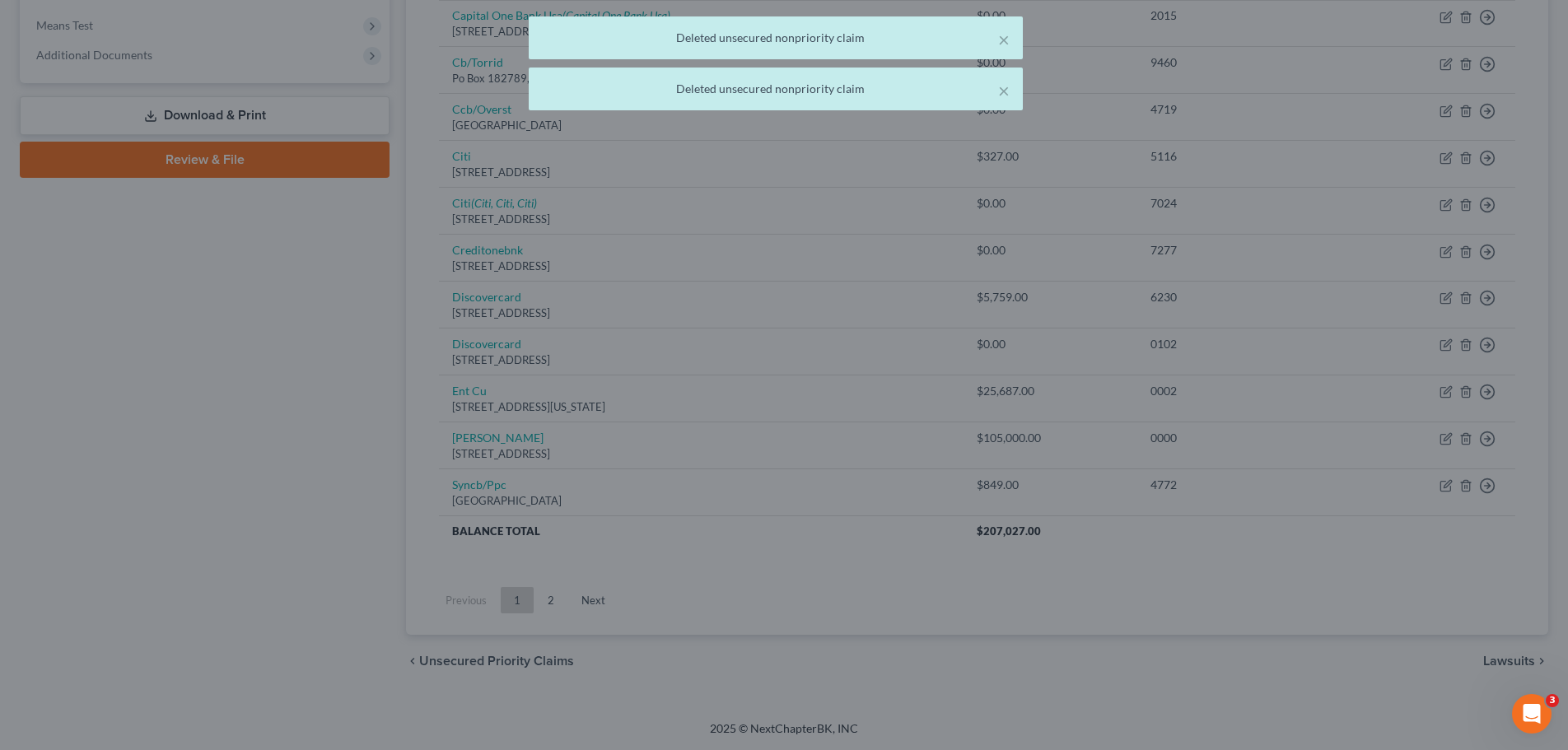
scroll to position [634, 0]
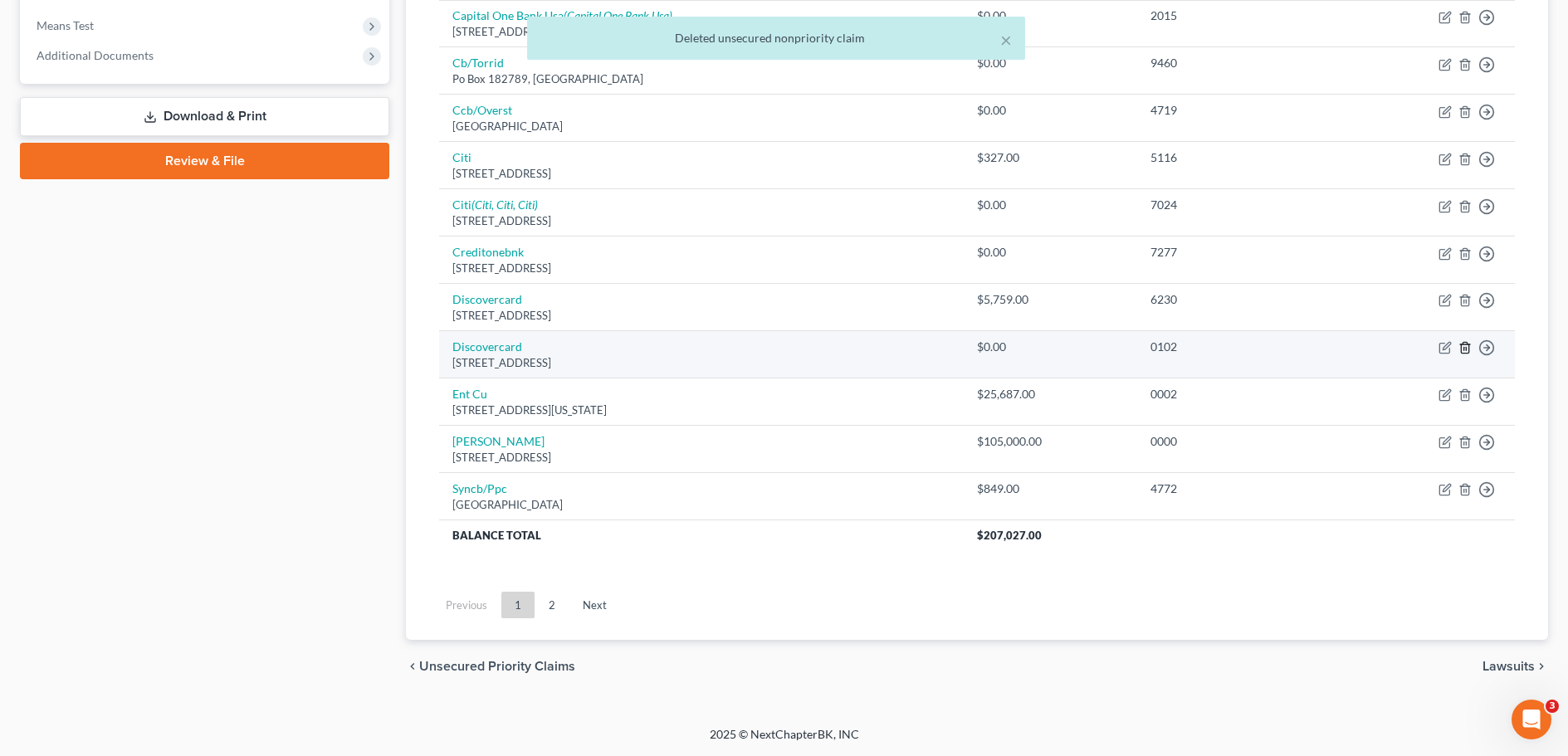
click at [1466, 347] on icon "button" at bounding box center [1465, 348] width 13 height 13
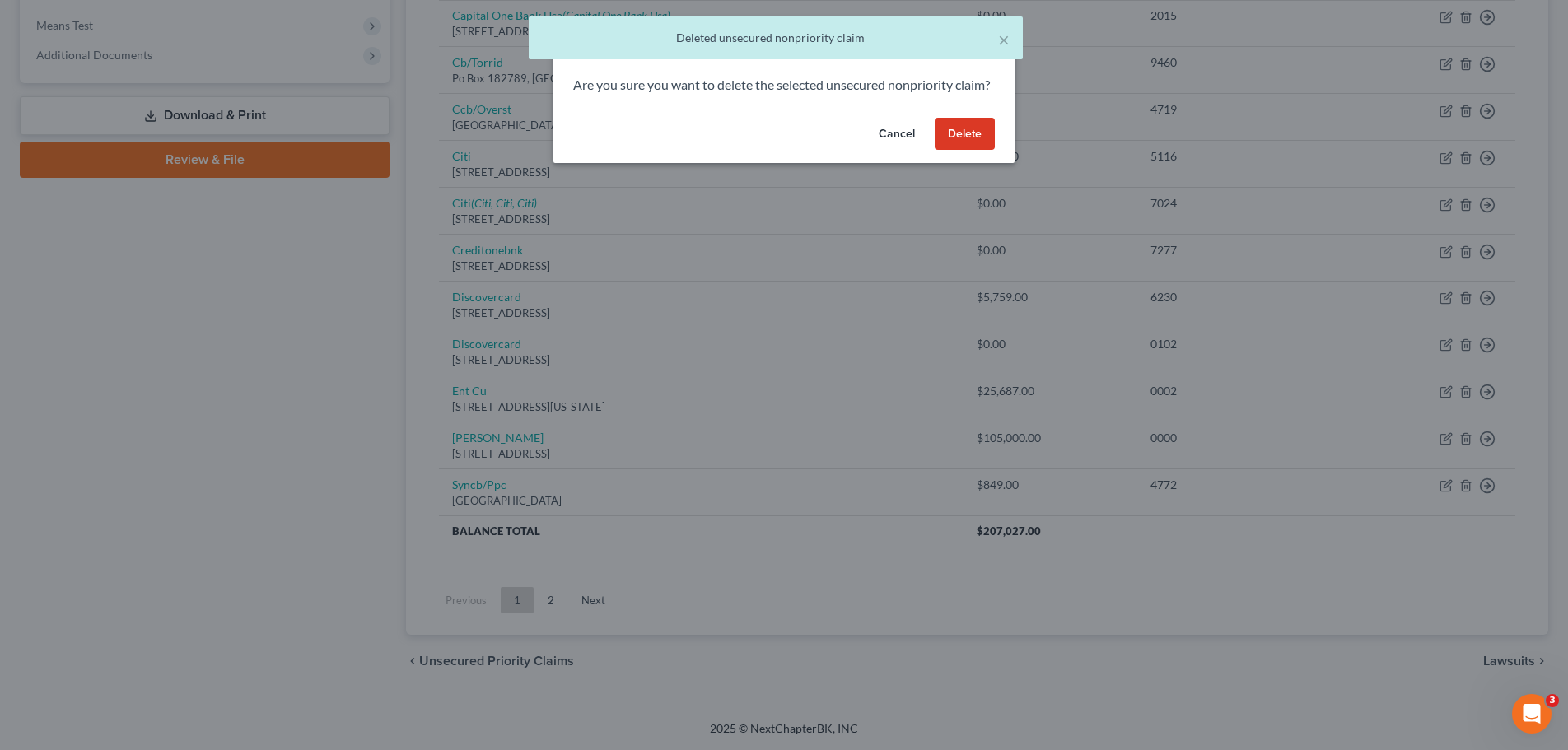
click at [948, 151] on button "Delete" at bounding box center [965, 134] width 60 height 33
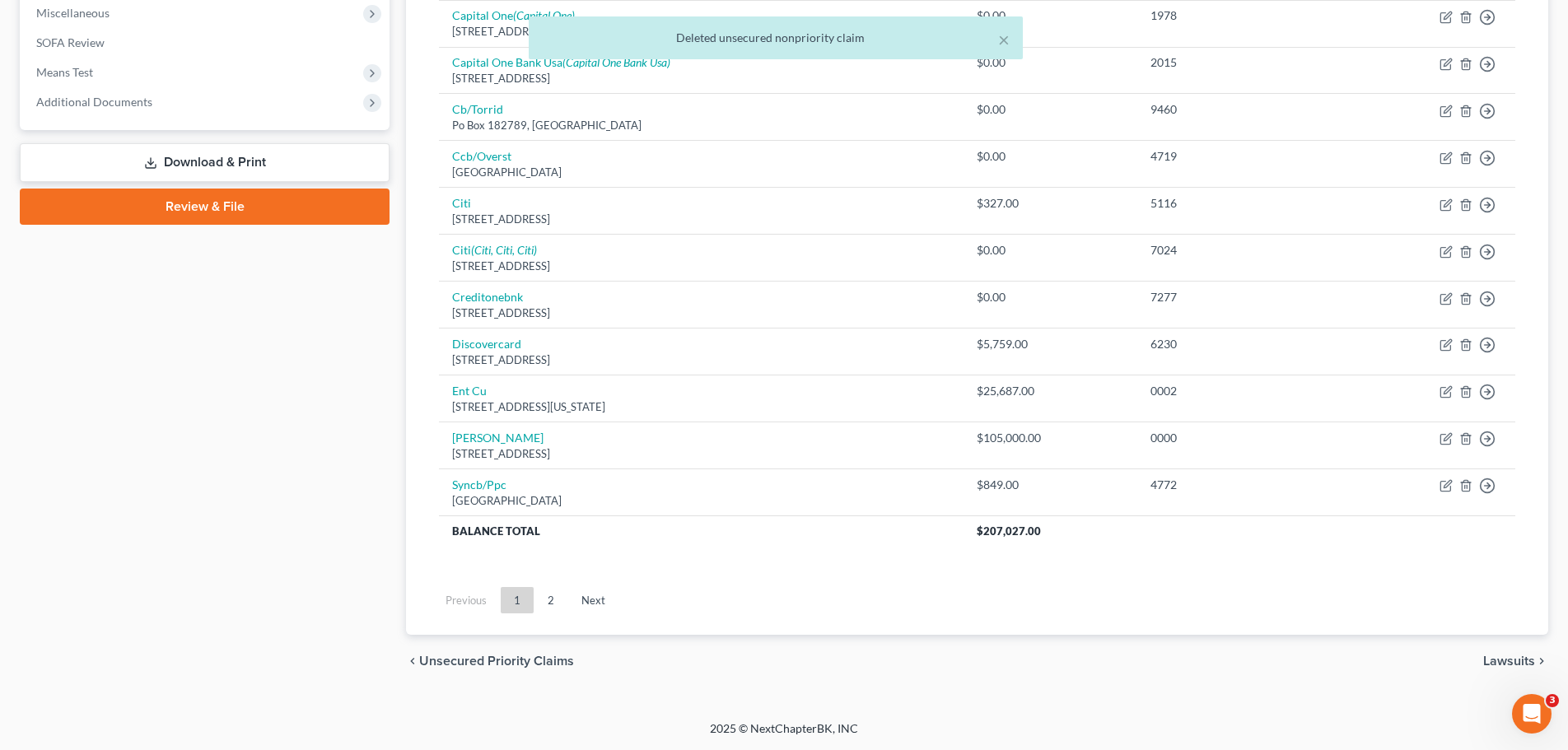
scroll to position [588, 0]
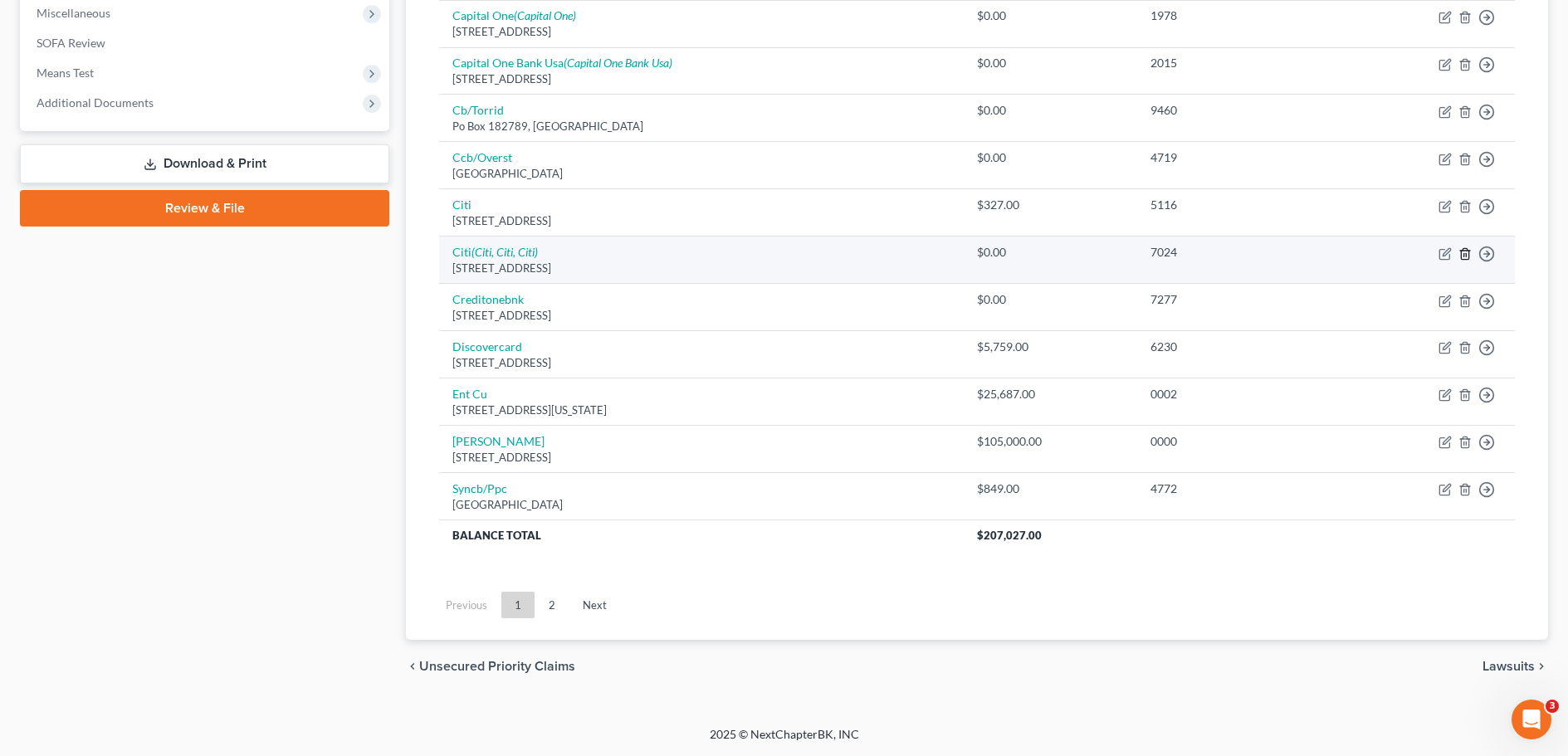
click at [1465, 254] on line "button" at bounding box center [1465, 255] width 0 height 4
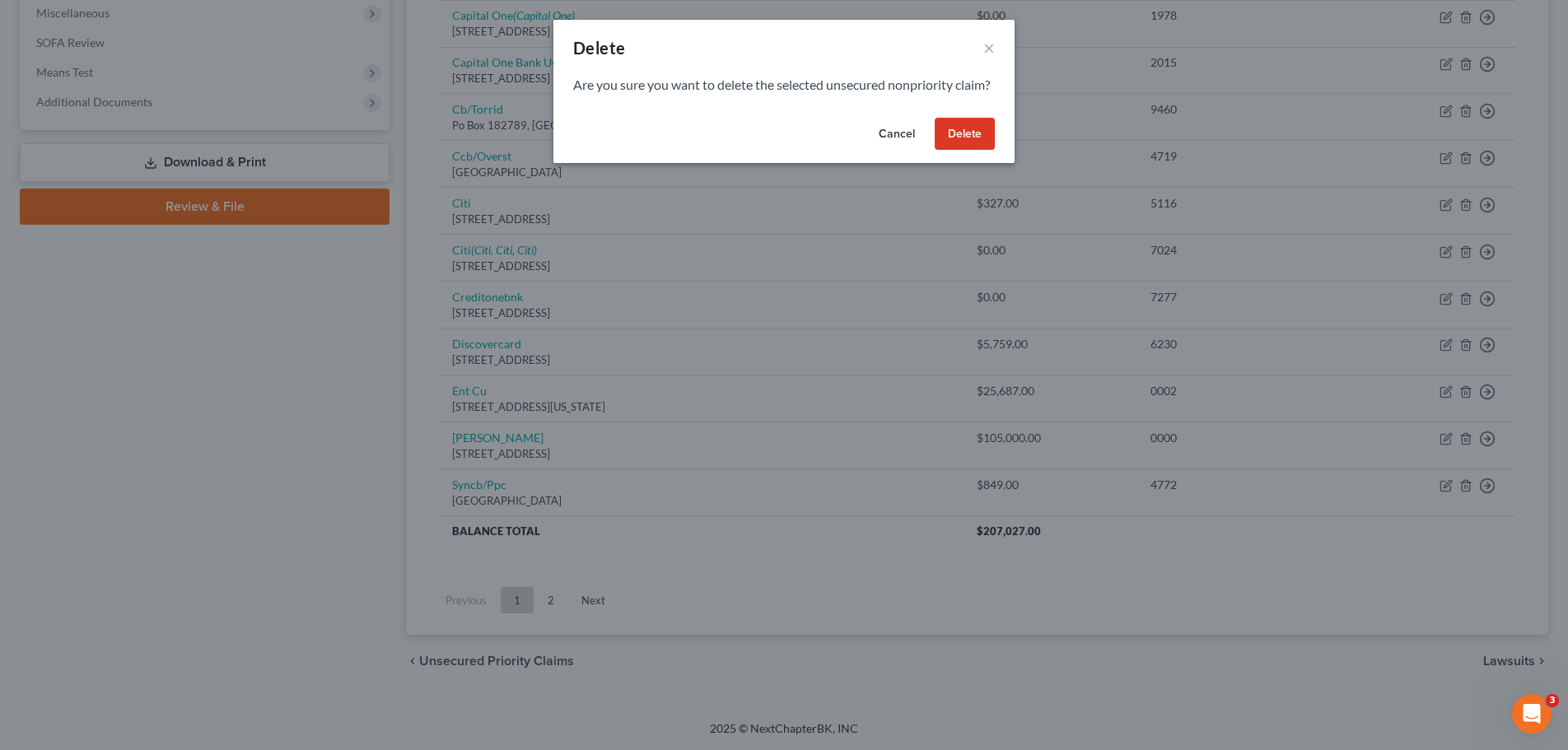
click at [963, 151] on button "Delete" at bounding box center [965, 134] width 60 height 33
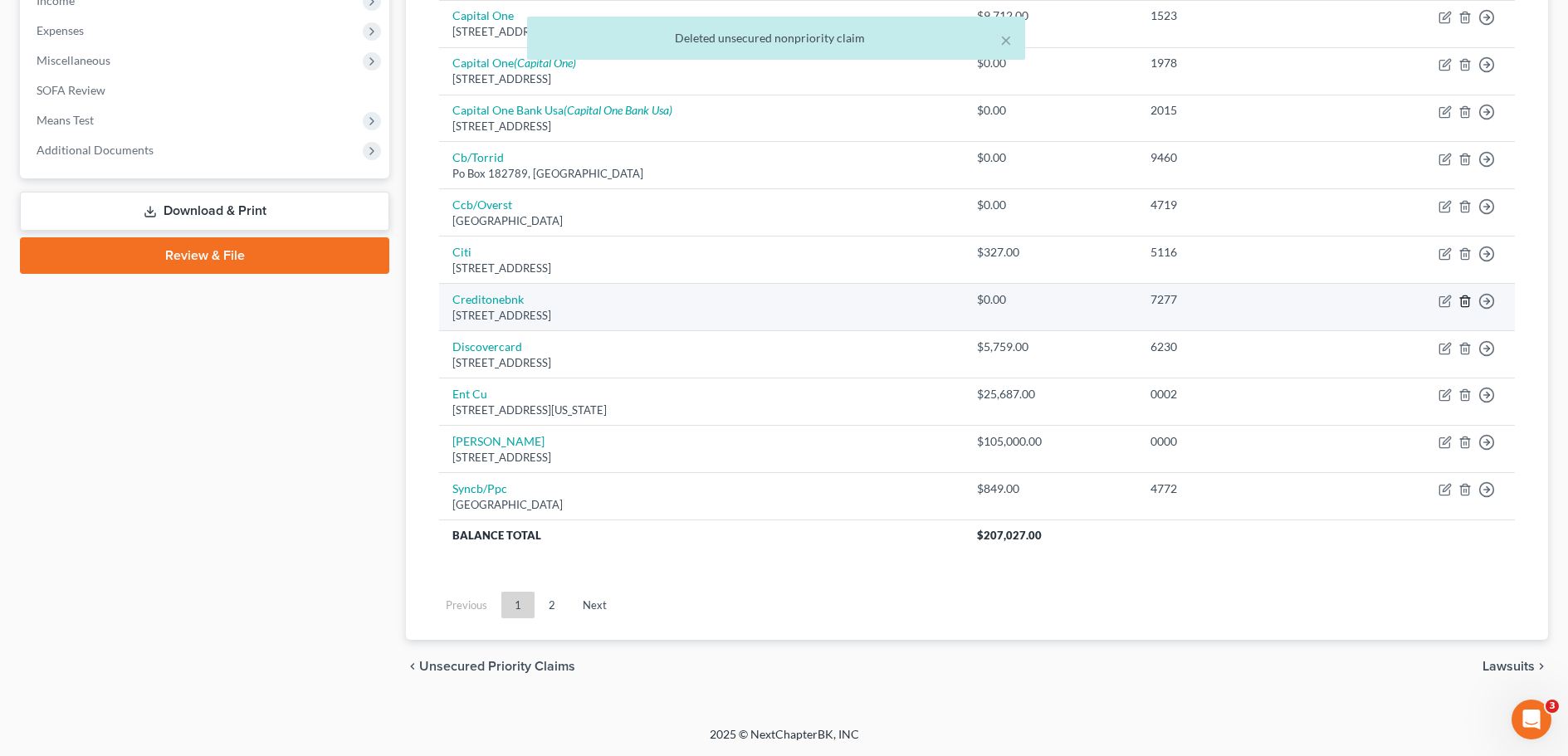
click at [1465, 299] on icon "button" at bounding box center [1465, 301] width 13 height 13
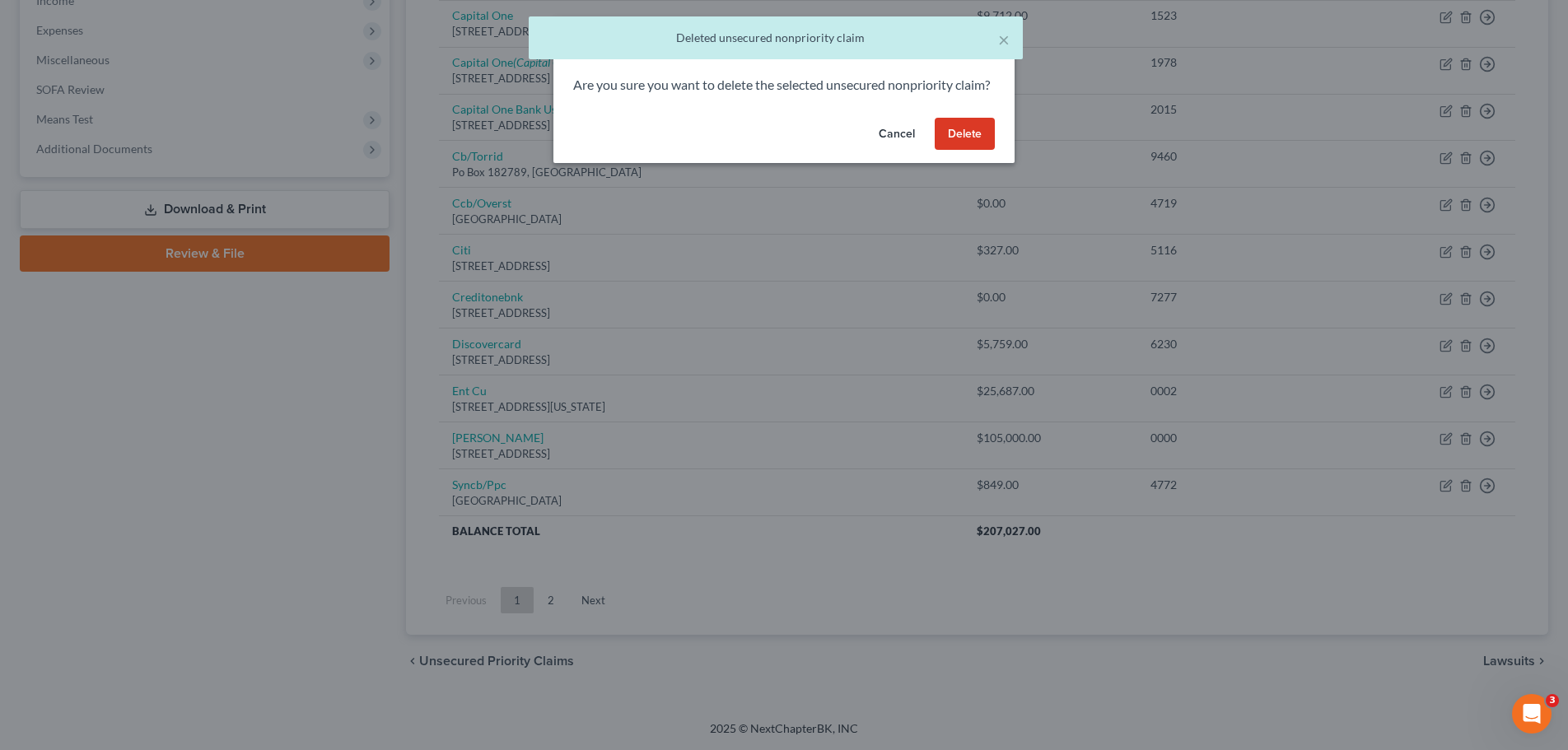
click at [964, 151] on button "Delete" at bounding box center [965, 134] width 60 height 33
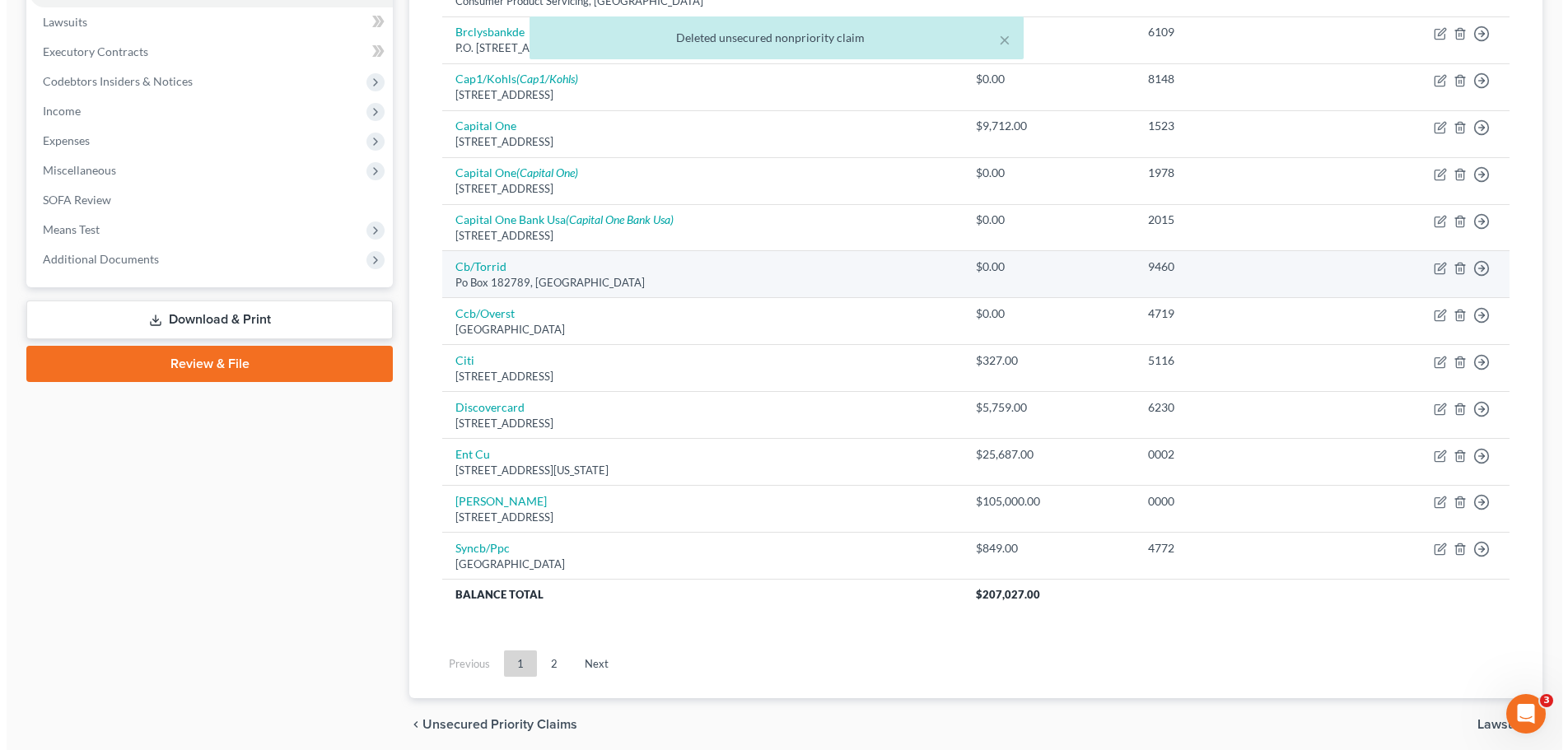
scroll to position [412, 0]
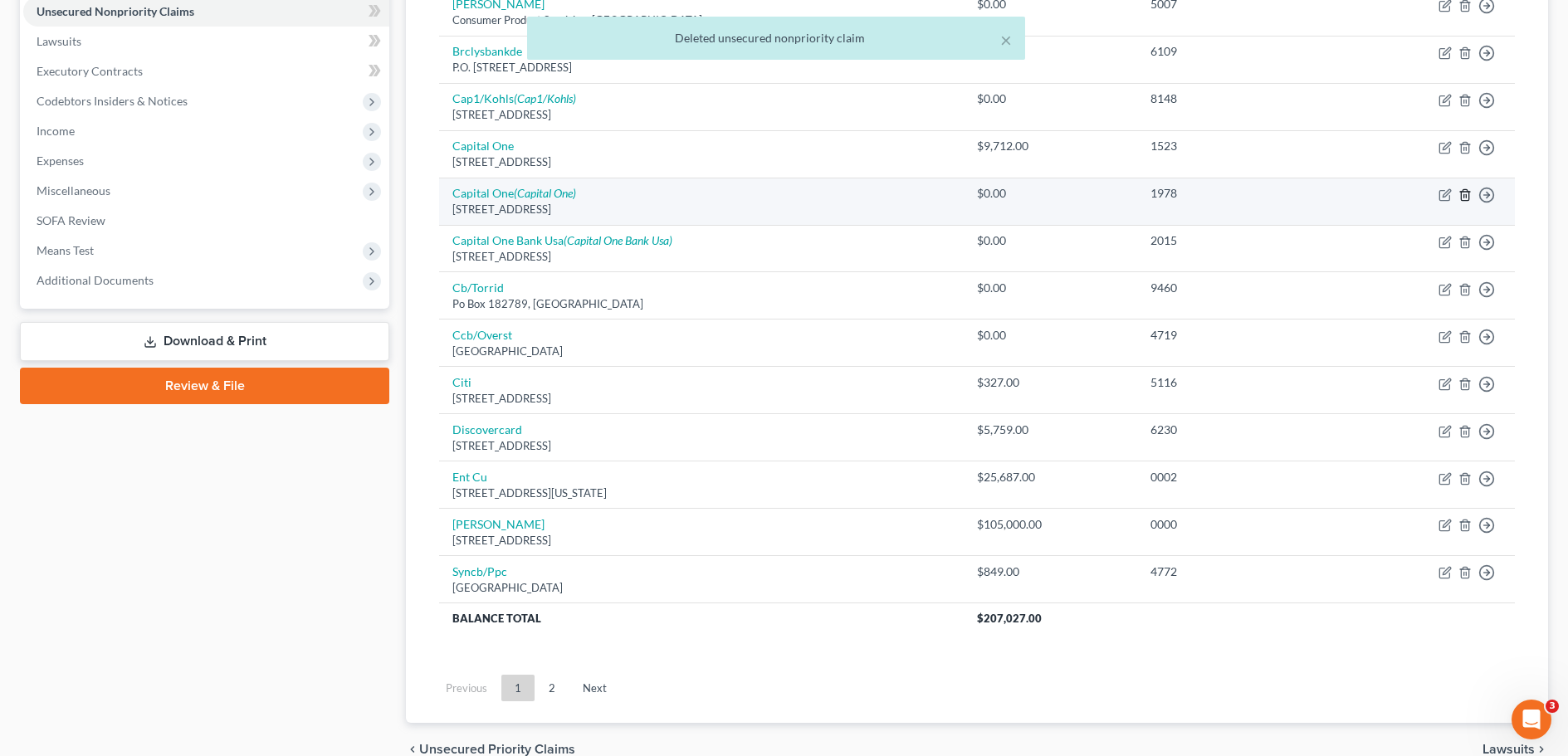
click at [1465, 198] on line "button" at bounding box center [1465, 196] width 0 height 4
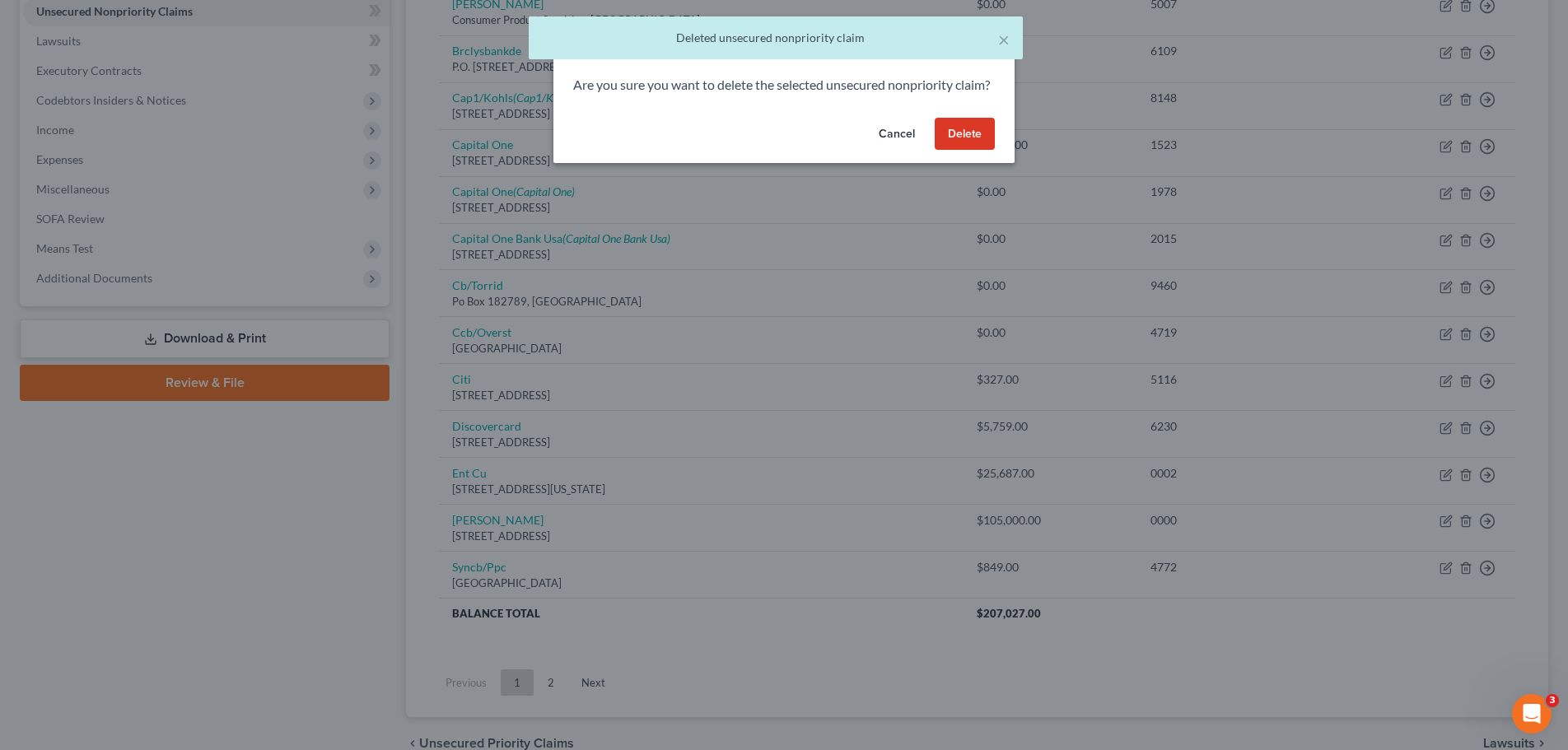
drag, startPoint x: 966, startPoint y: 154, endPoint x: 969, endPoint y: 209, distance: 55.1
click at [966, 151] on button "Delete" at bounding box center [965, 134] width 60 height 33
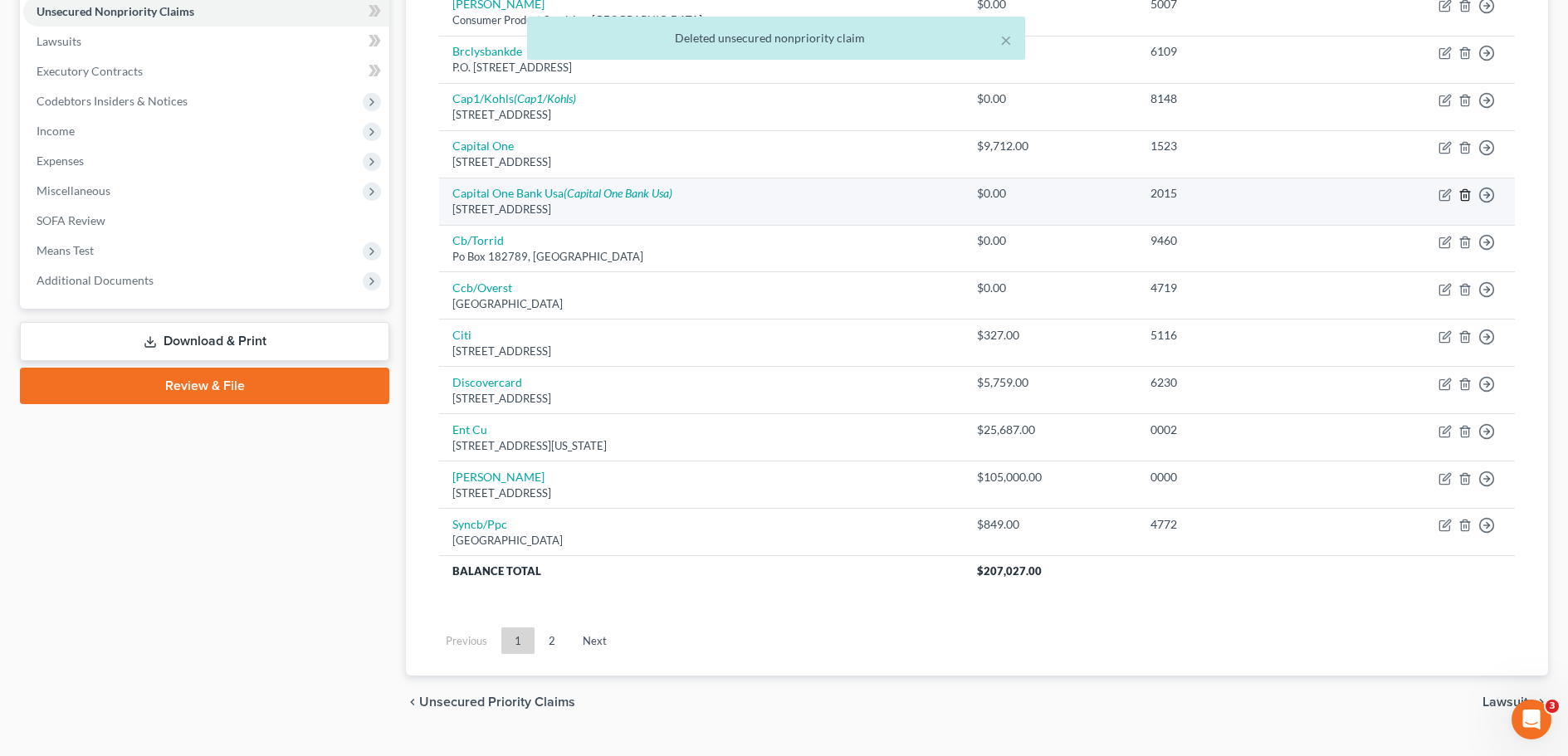
click at [1465, 195] on line "button" at bounding box center [1465, 196] width 0 height 4
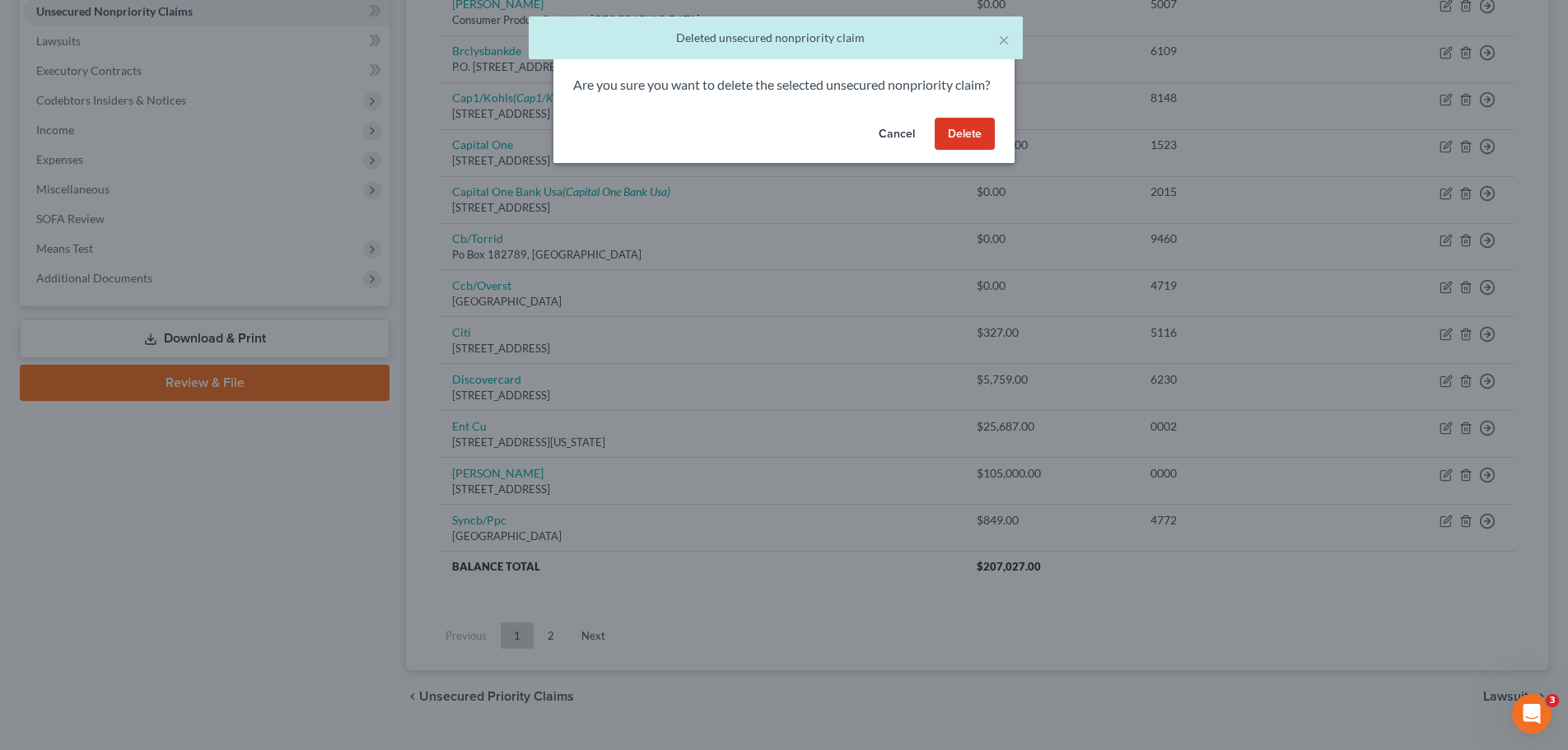
click at [958, 151] on button "Delete" at bounding box center [965, 134] width 60 height 33
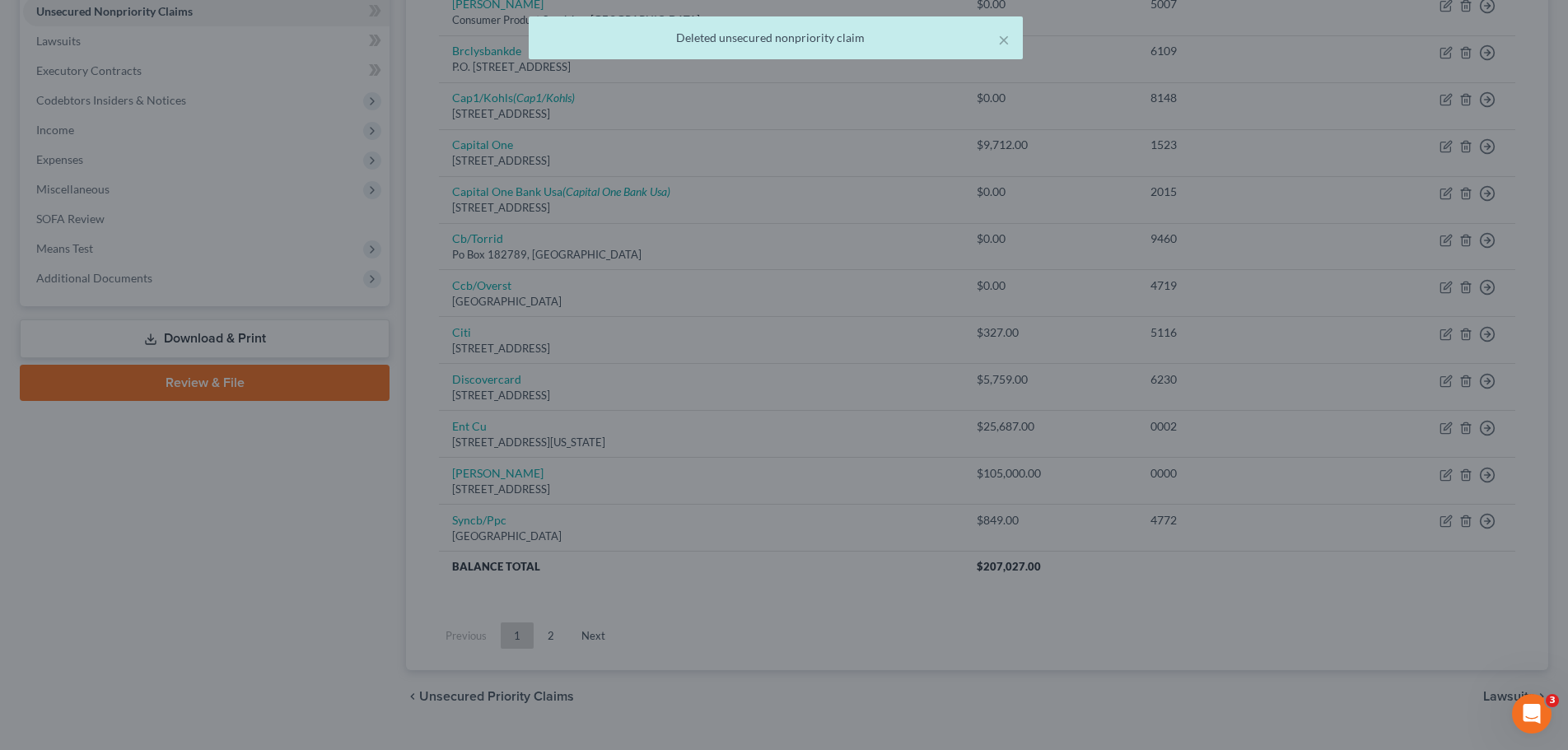
scroll to position [400, 0]
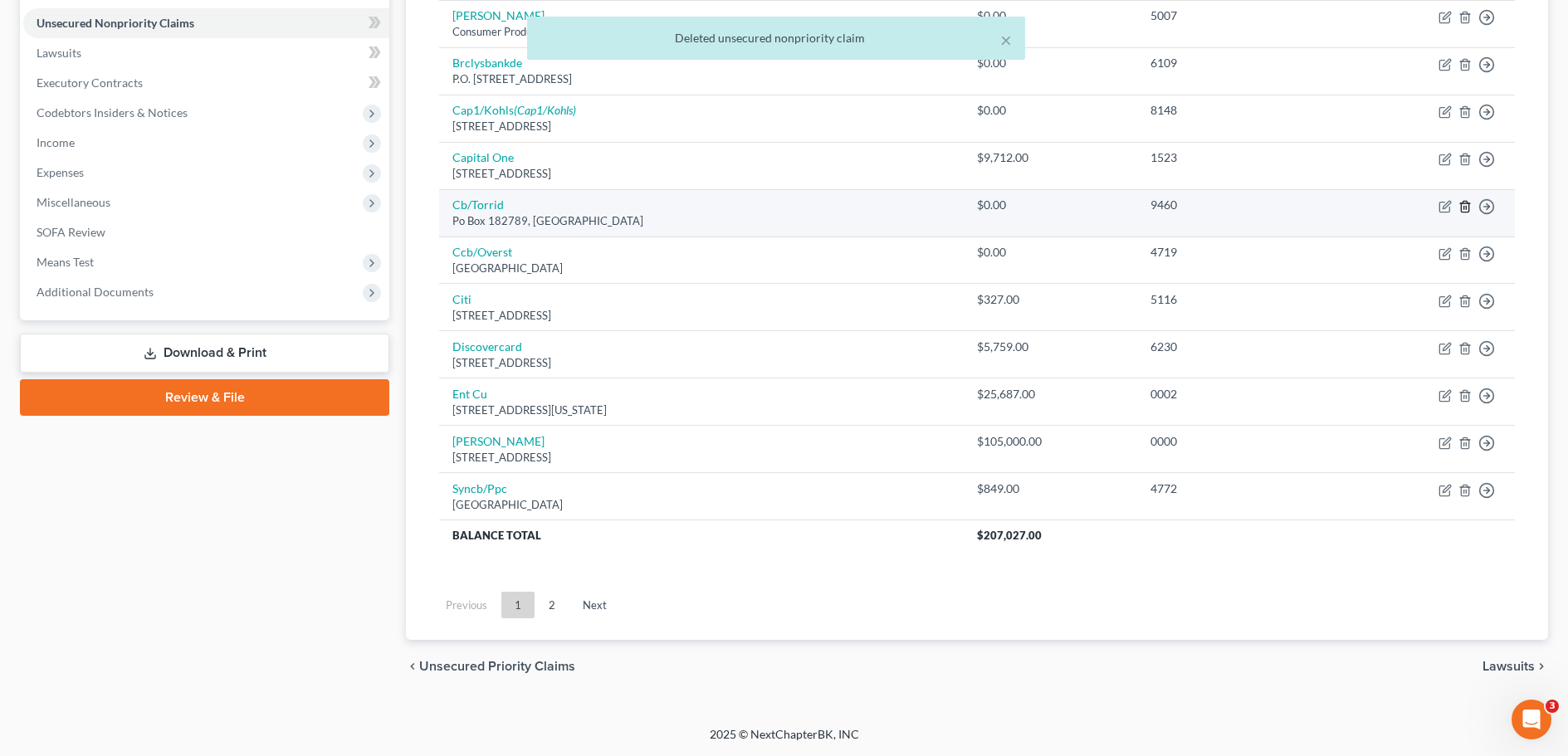
click at [1465, 210] on icon "button" at bounding box center [1465, 207] width 13 height 13
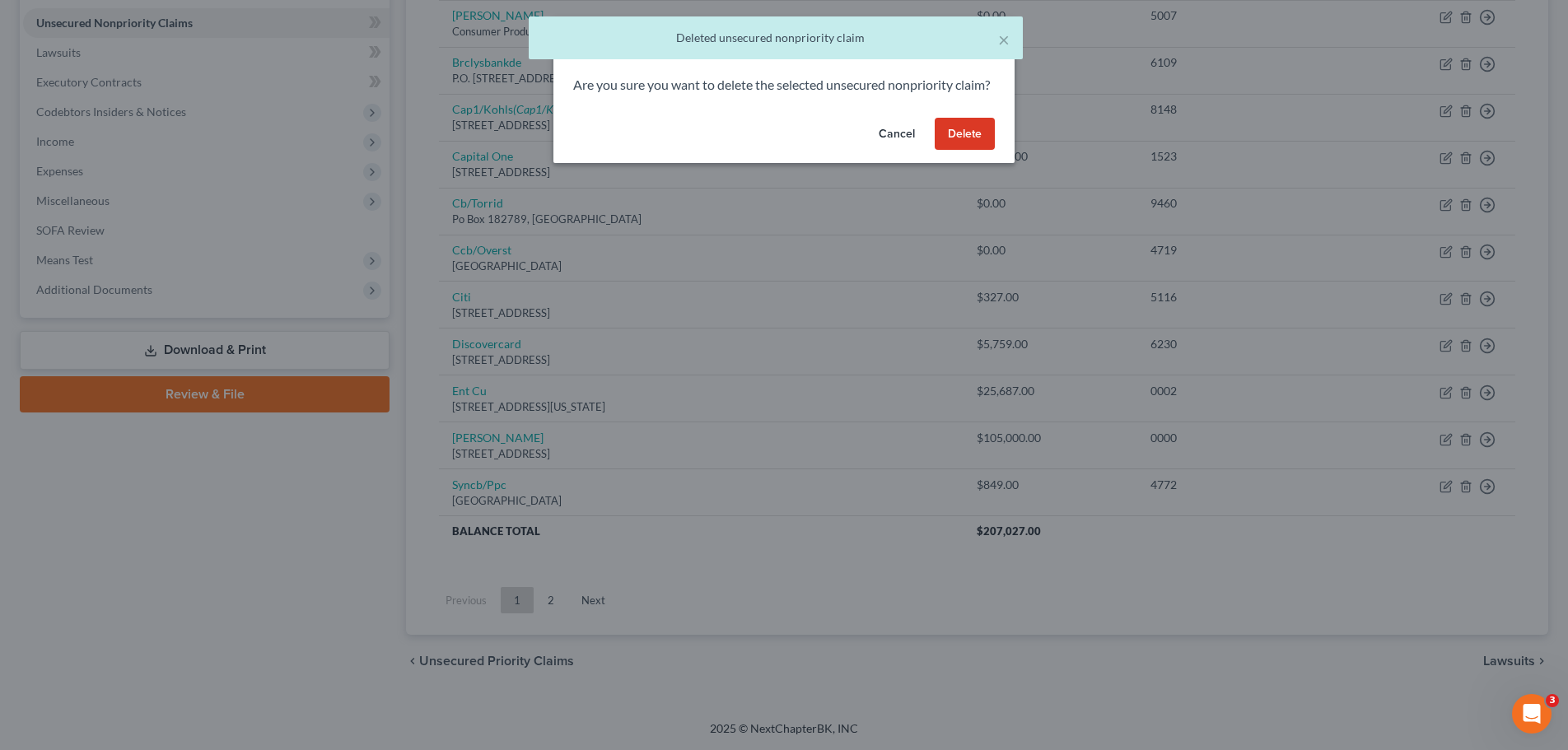
drag, startPoint x: 973, startPoint y: 154, endPoint x: 973, endPoint y: 191, distance: 37.0
click at [973, 151] on button "Delete" at bounding box center [965, 134] width 60 height 33
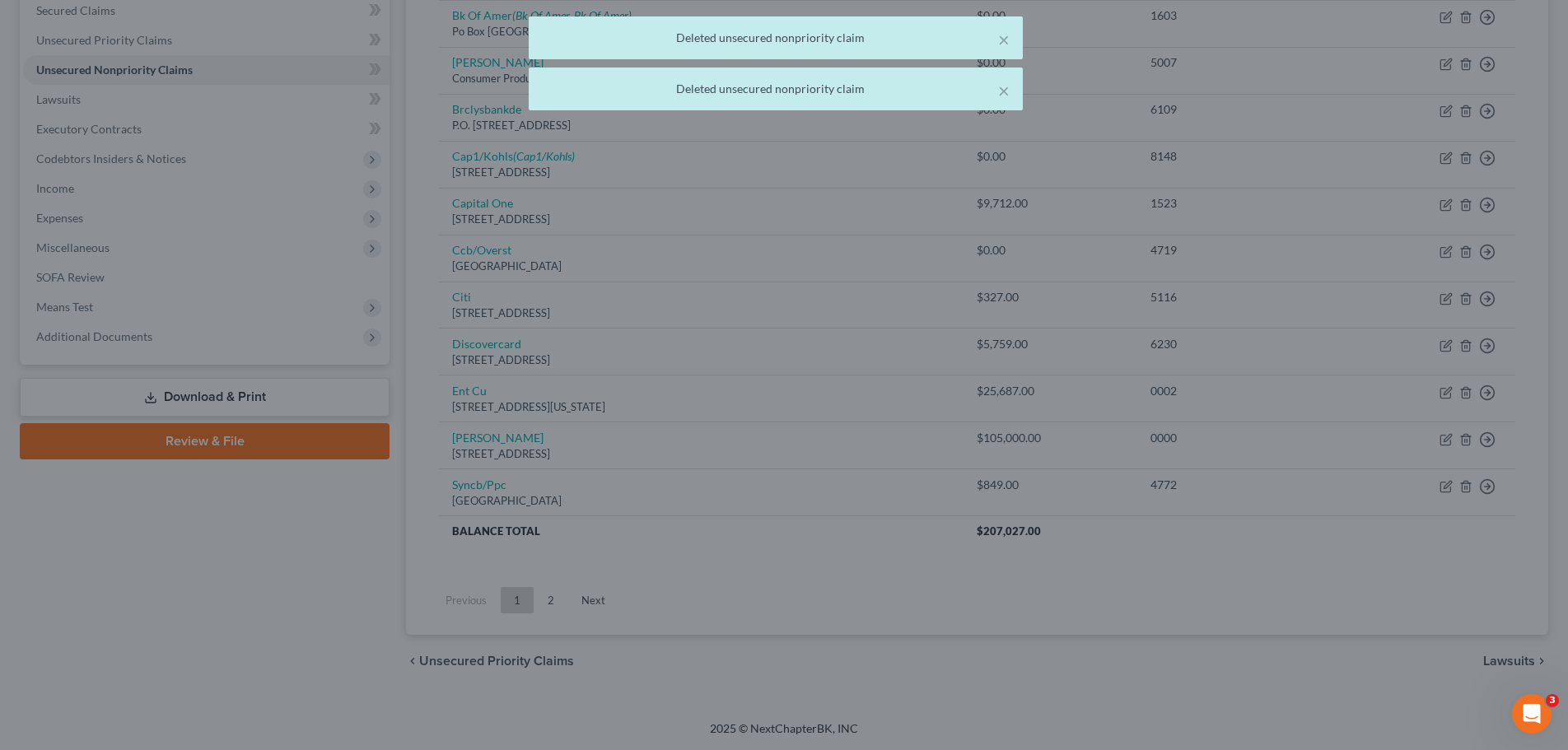
scroll to position [353, 0]
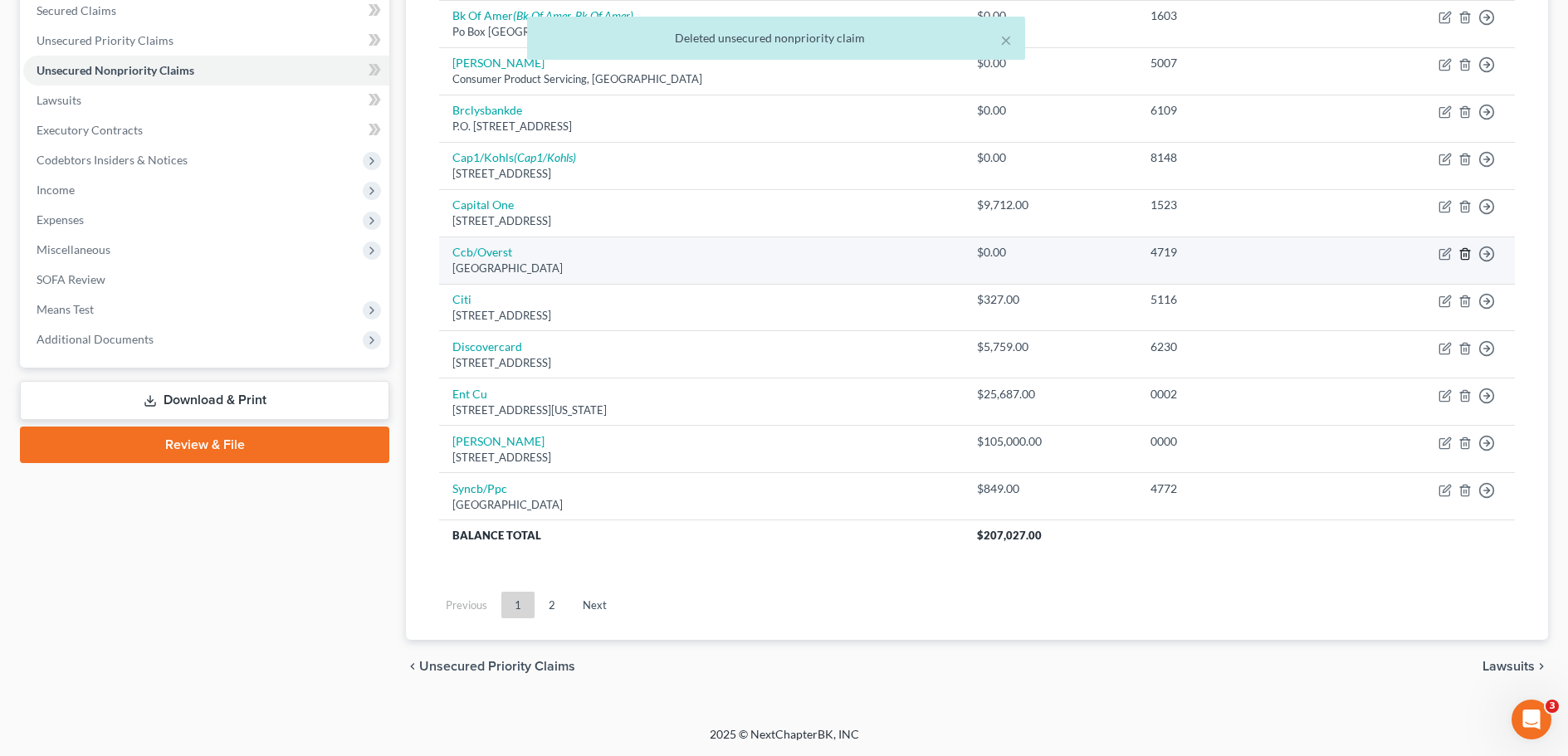
click at [1465, 254] on line "button" at bounding box center [1465, 255] width 0 height 4
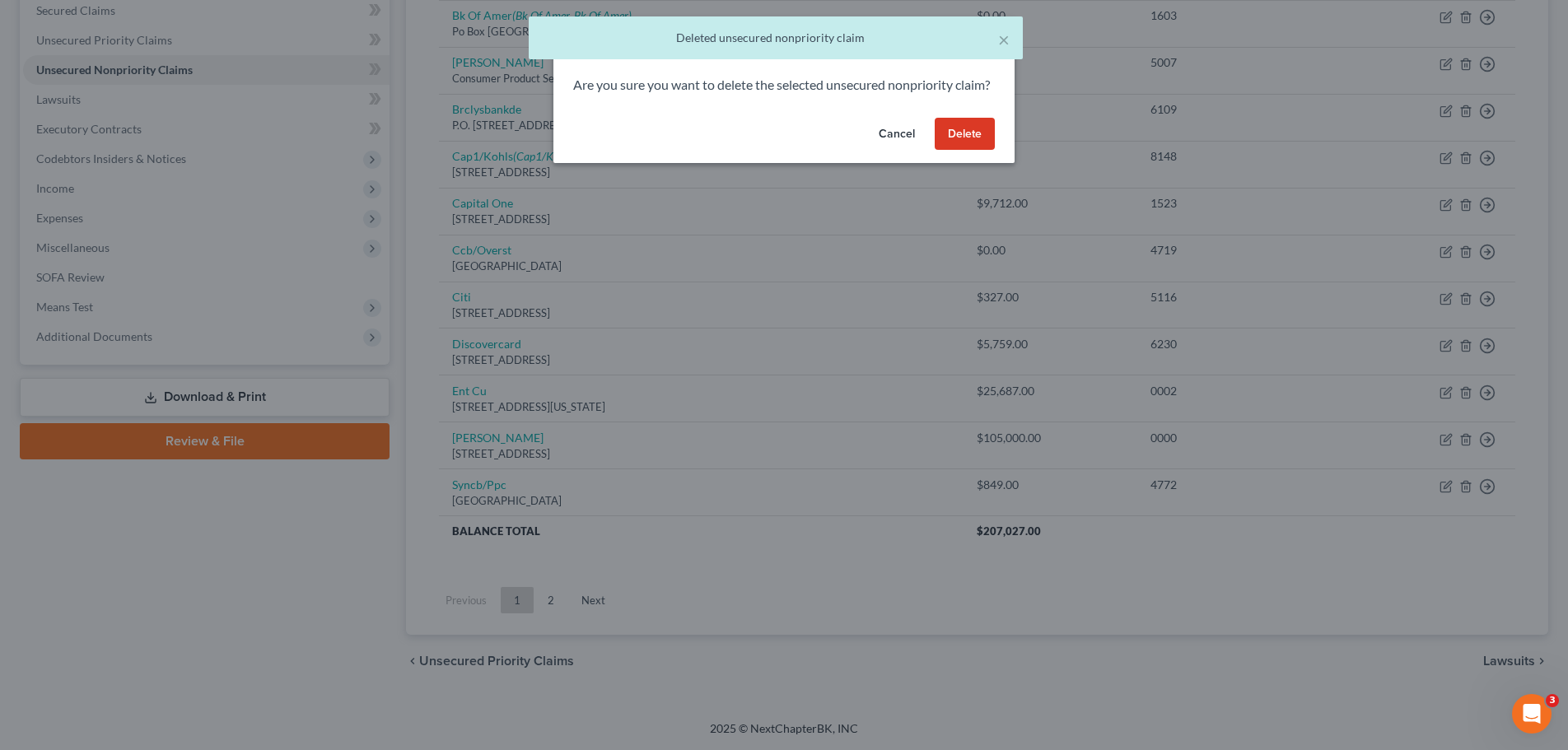
drag, startPoint x: 969, startPoint y: 159, endPoint x: 929, endPoint y: 208, distance: 63.3
click at [969, 151] on button "Delete" at bounding box center [965, 134] width 60 height 33
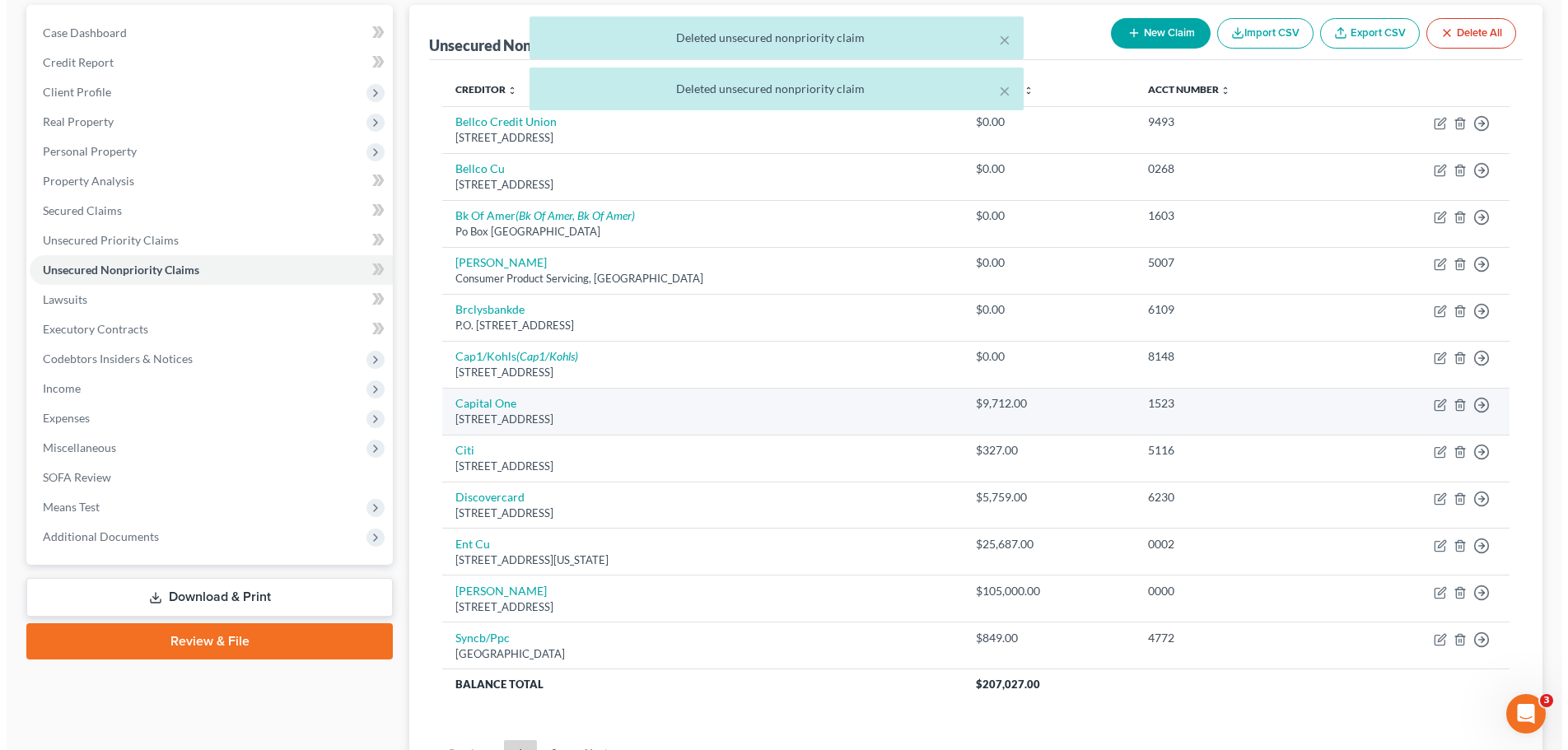
scroll to position [141, 0]
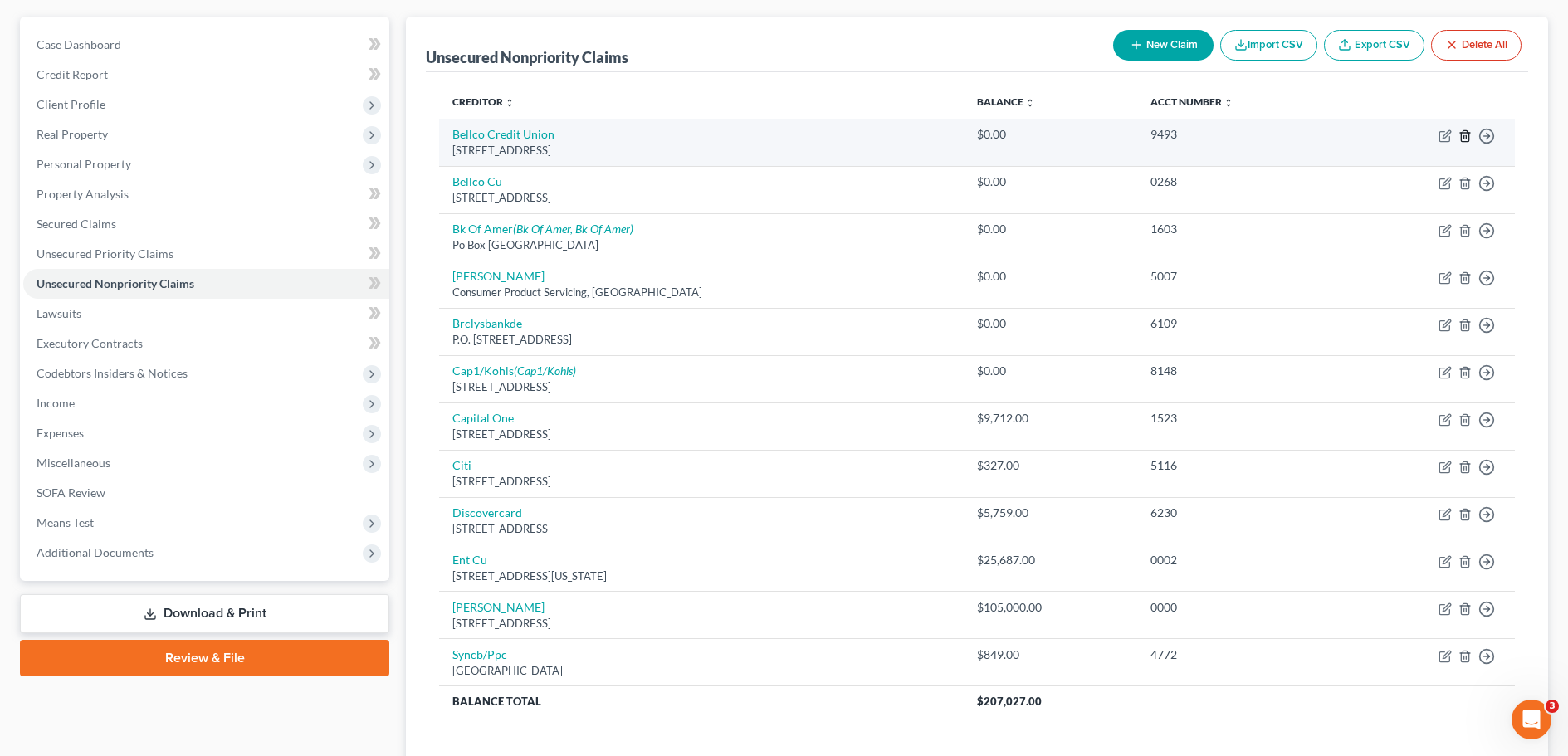
click at [1465, 138] on line "button" at bounding box center [1465, 137] width 0 height 4
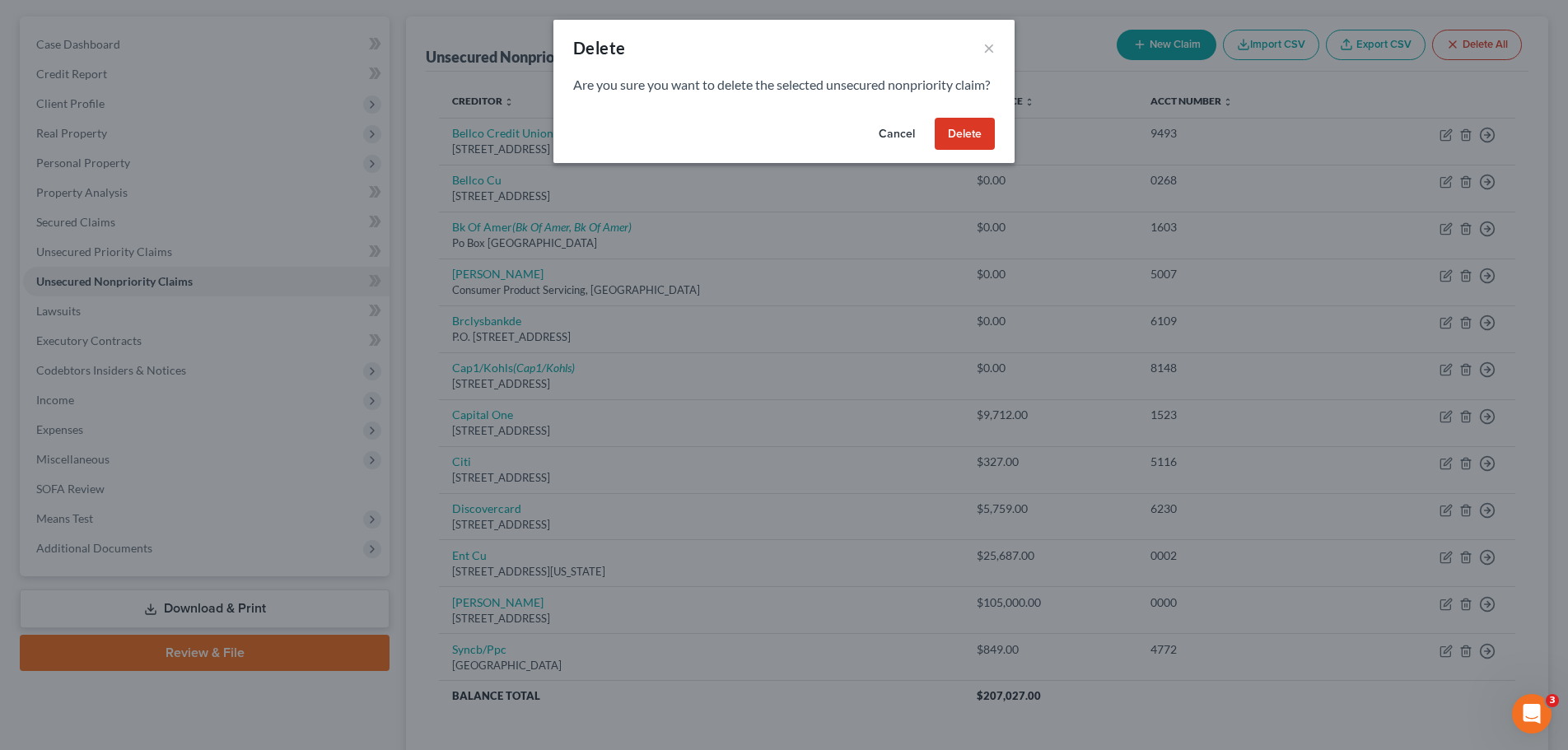
click at [945, 151] on button "Delete" at bounding box center [965, 134] width 60 height 33
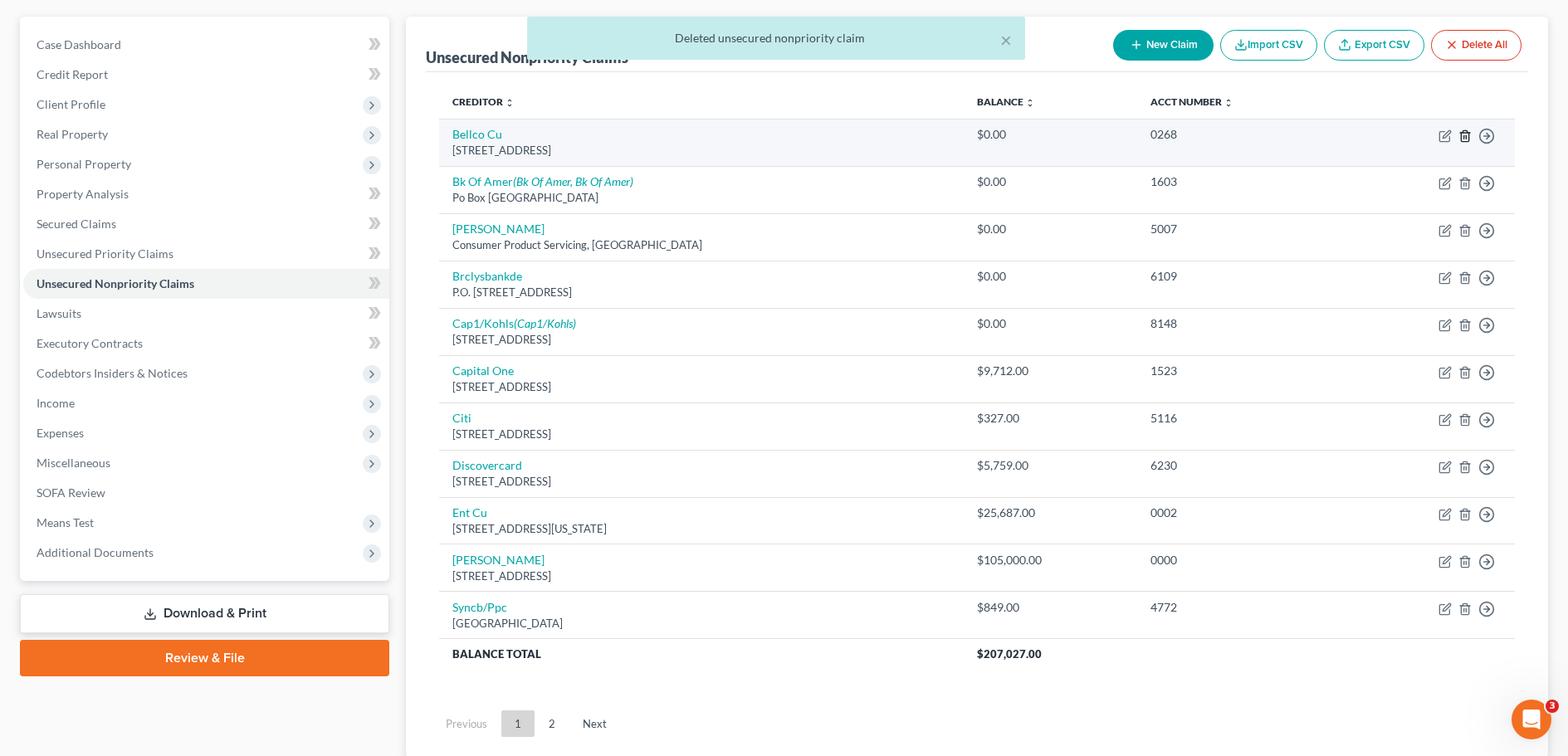
click at [1465, 139] on line "button" at bounding box center [1465, 137] width 0 height 4
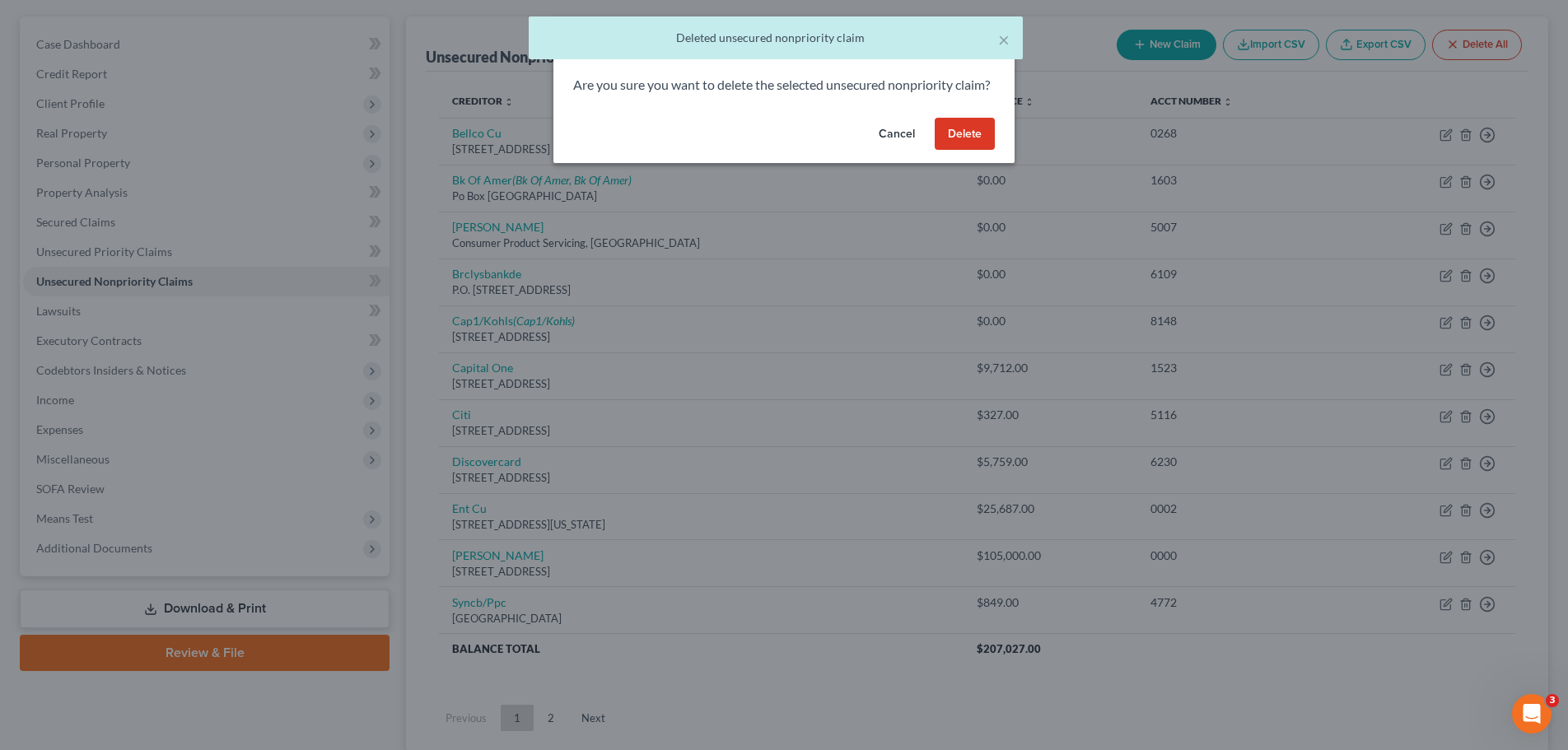
drag, startPoint x: 983, startPoint y: 153, endPoint x: 1033, endPoint y: 161, distance: 50.6
click at [983, 151] on button "Delete" at bounding box center [965, 134] width 60 height 33
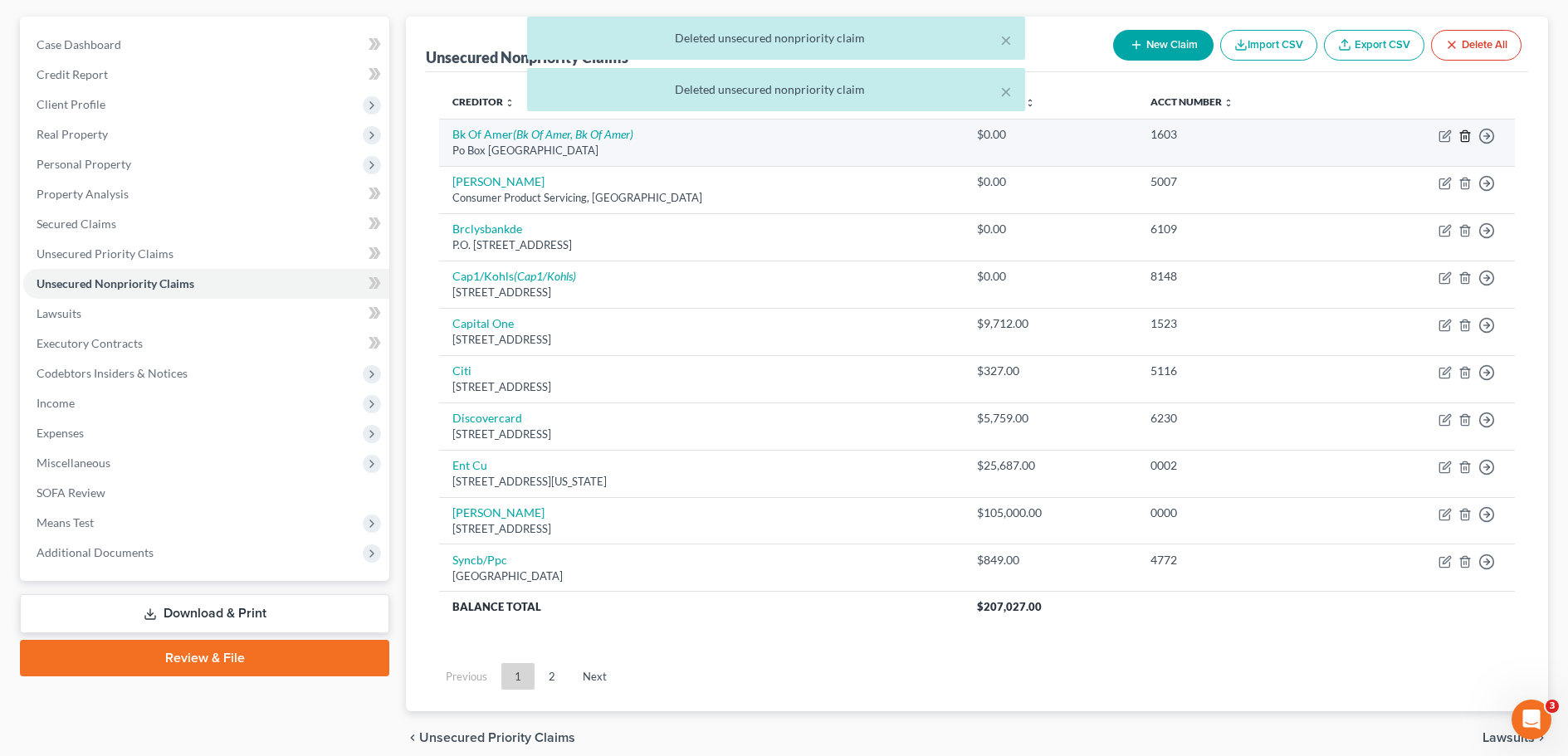
click at [1464, 140] on icon "button" at bounding box center [1465, 136] width 13 height 13
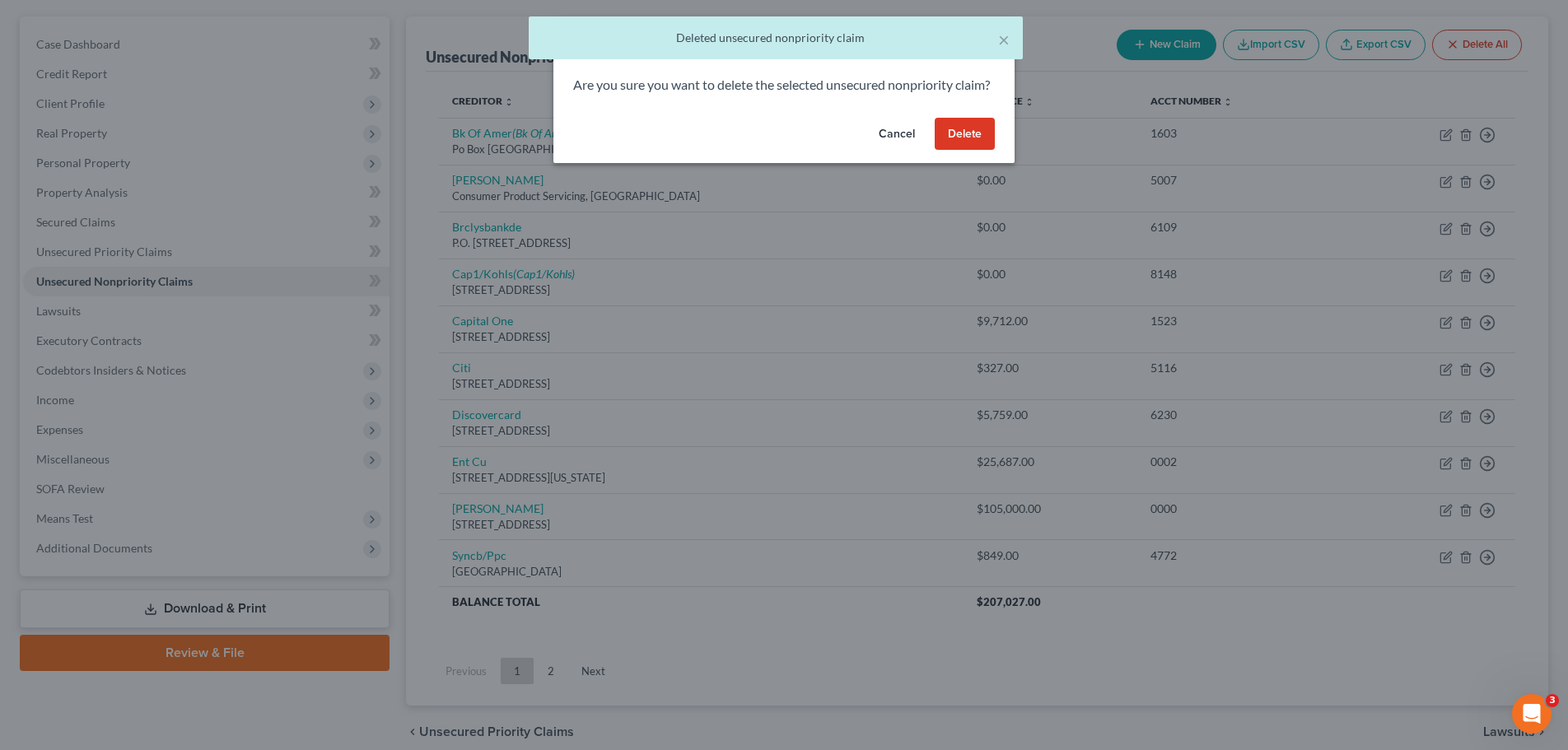
click at [962, 149] on button "Delete" at bounding box center [965, 134] width 60 height 33
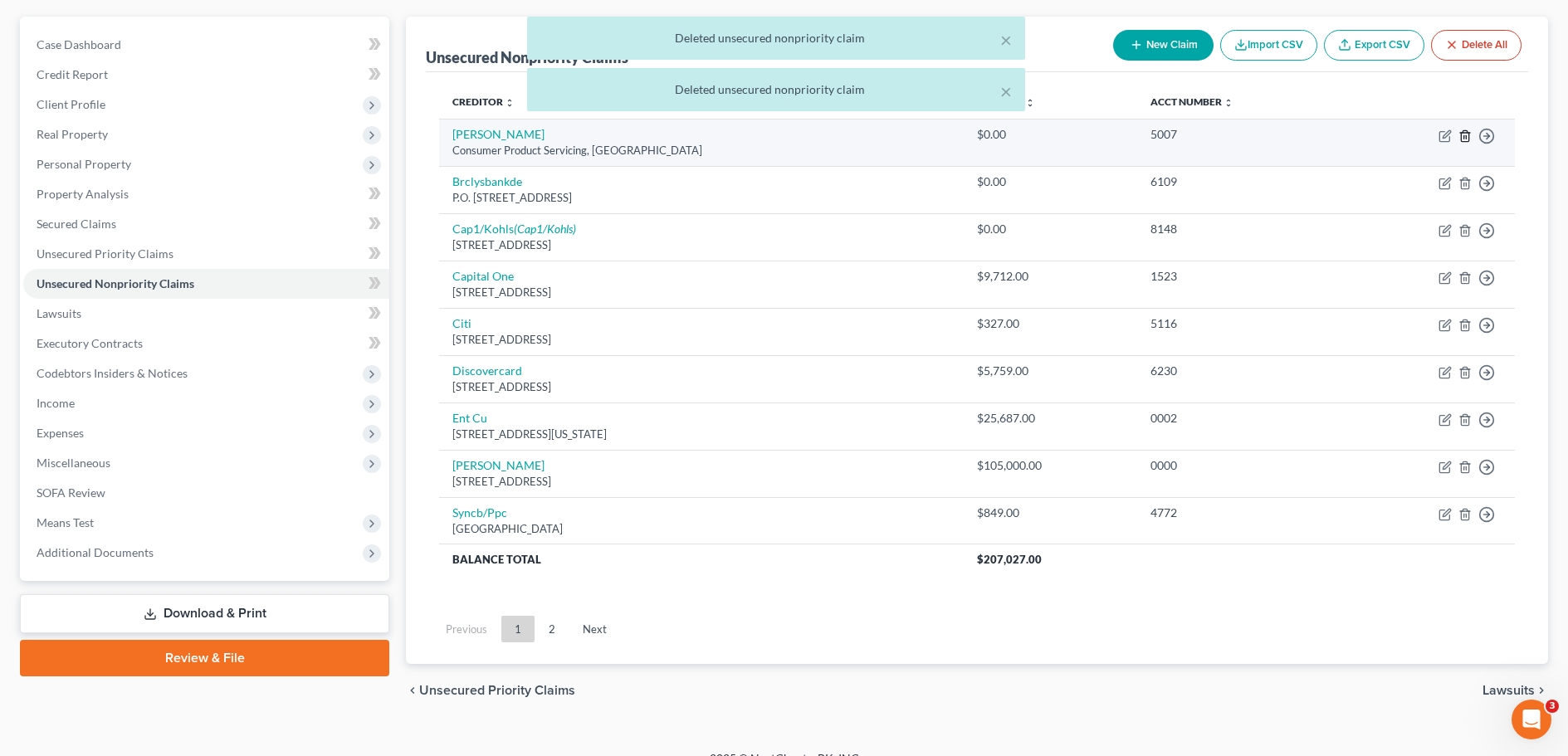
click at [1466, 134] on icon "button" at bounding box center [1465, 136] width 13 height 13
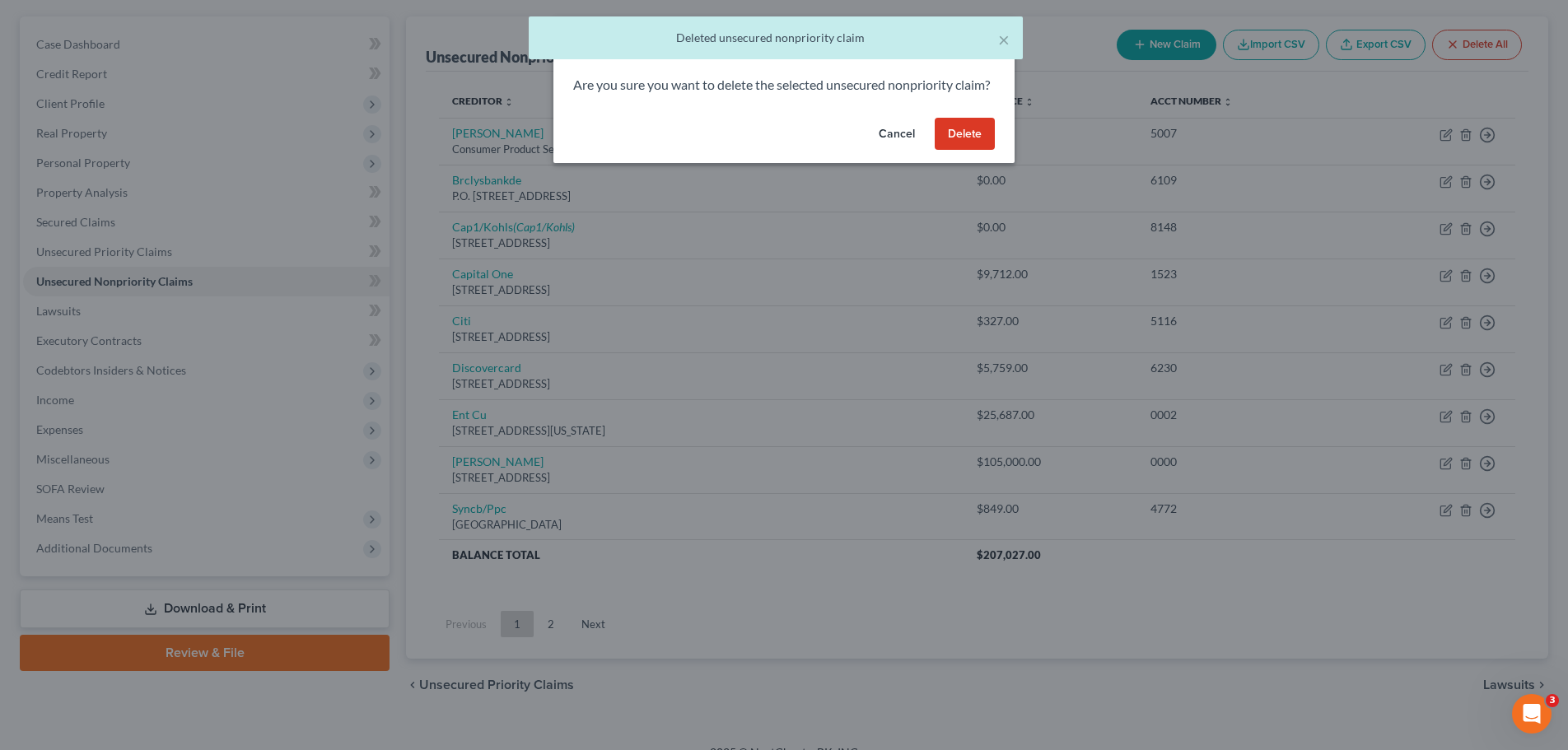
drag, startPoint x: 958, startPoint y: 154, endPoint x: 1094, endPoint y: 185, distance: 139.5
click at [958, 151] on button "Delete" at bounding box center [965, 134] width 60 height 33
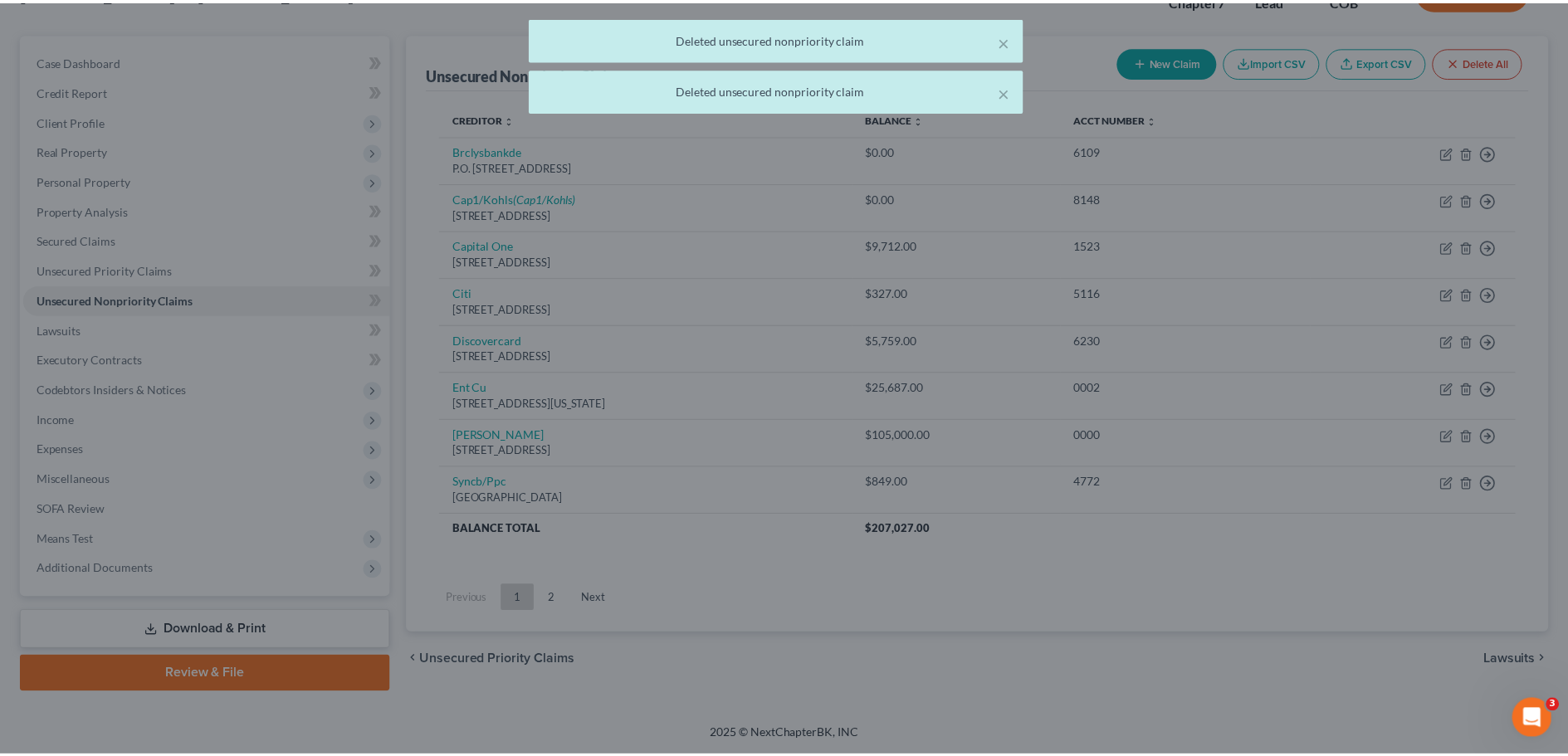
scroll to position [126, 0]
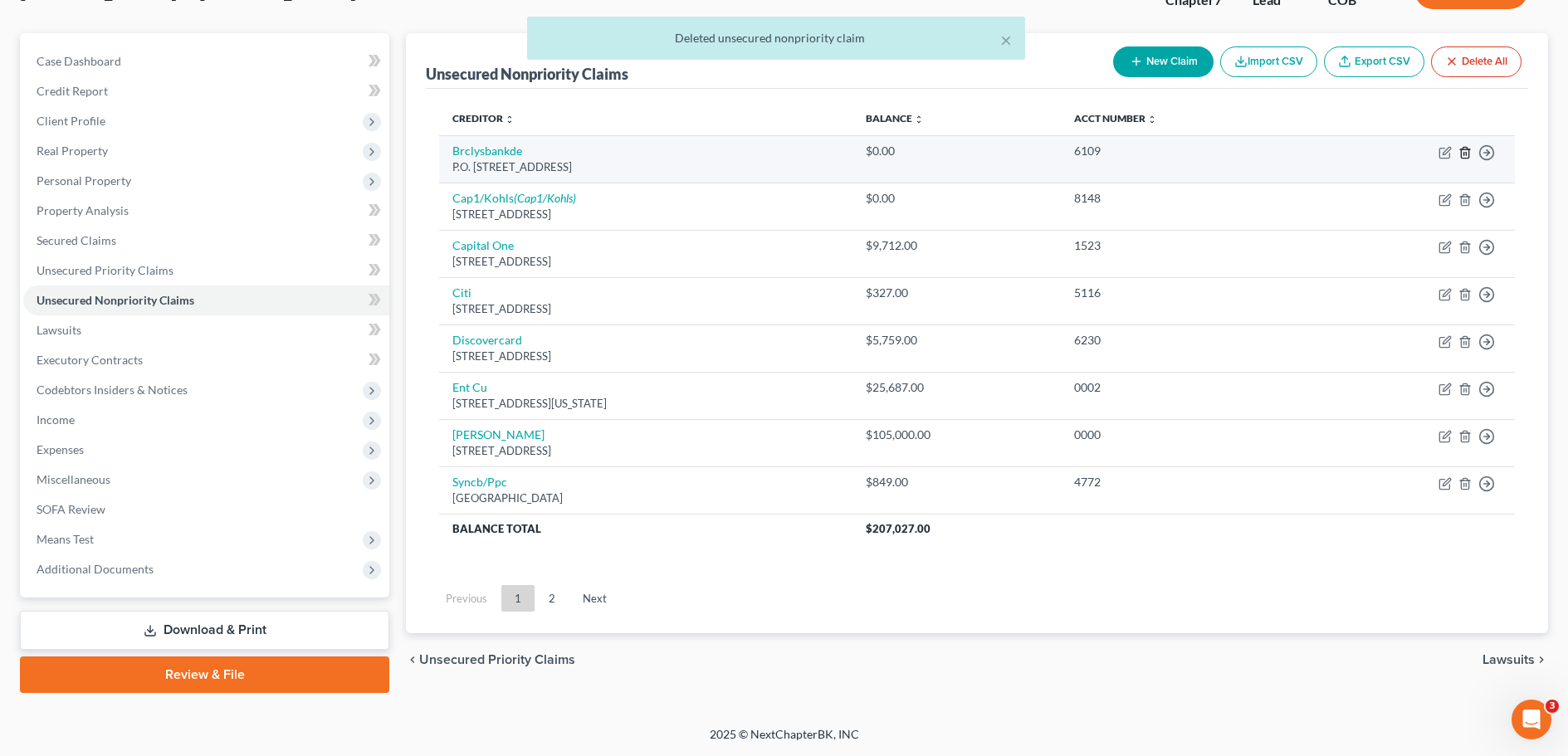
click at [1465, 153] on line "button" at bounding box center [1465, 154] width 0 height 4
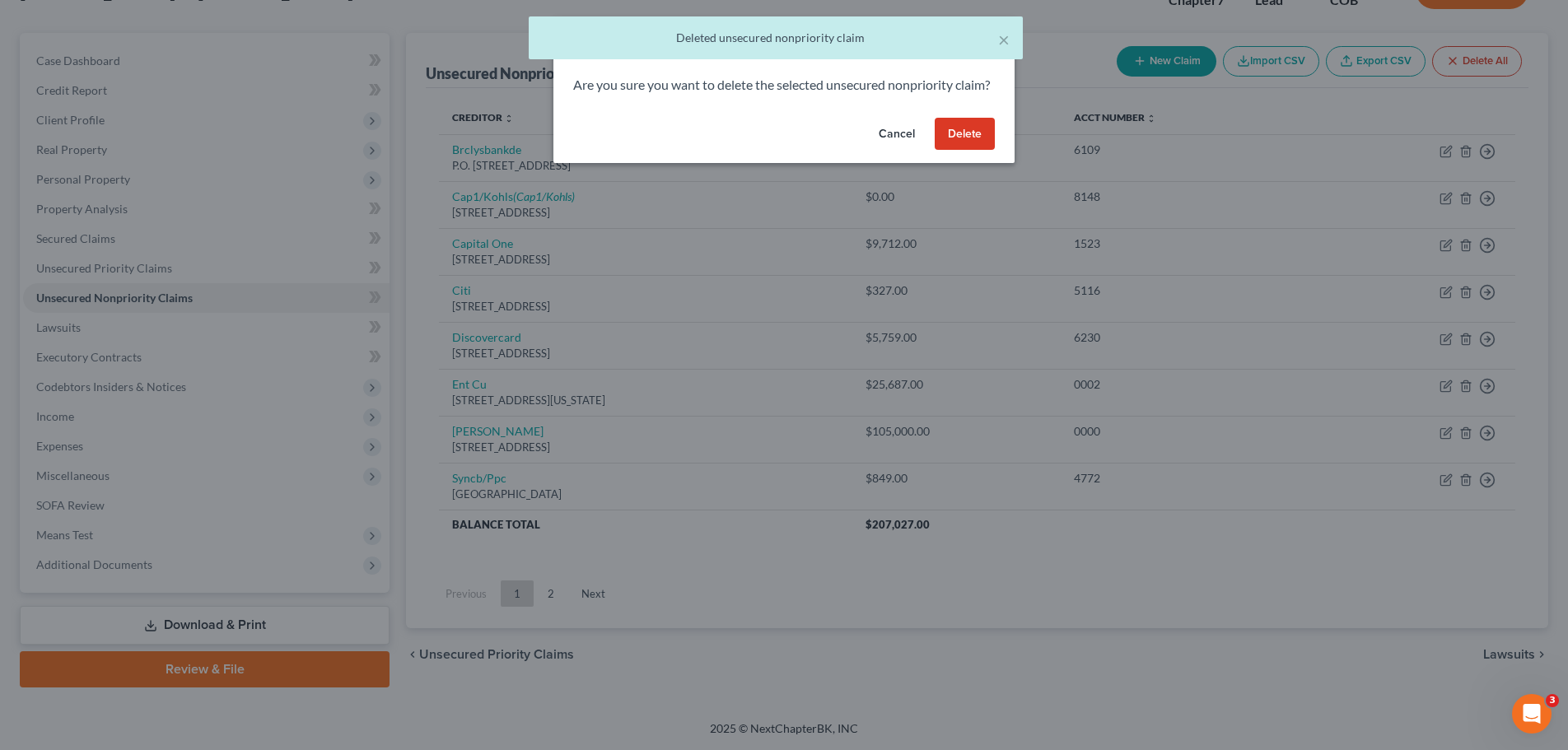
click at [972, 151] on button "Delete" at bounding box center [965, 134] width 60 height 33
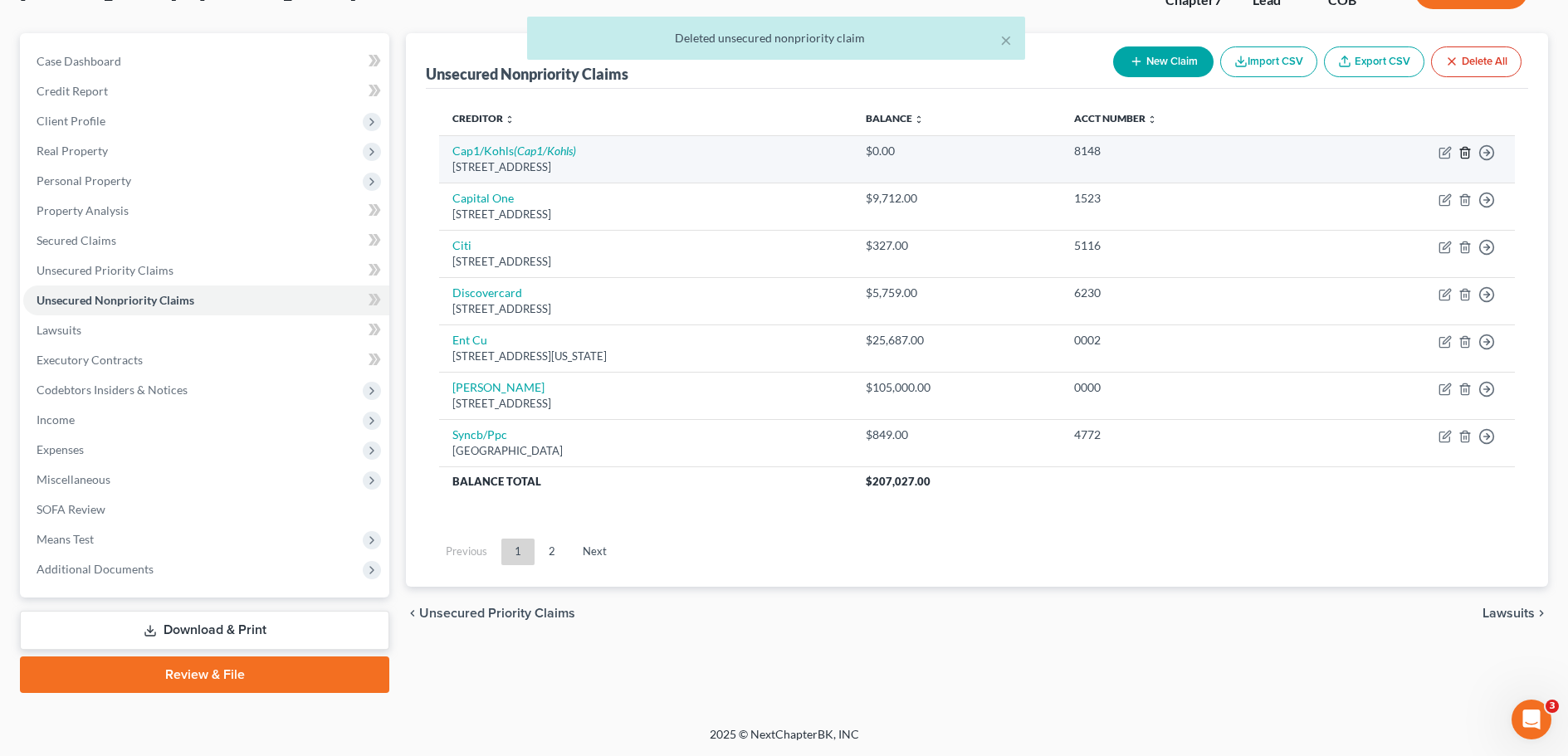
click at [1465, 154] on line "button" at bounding box center [1465, 154] width 0 height 4
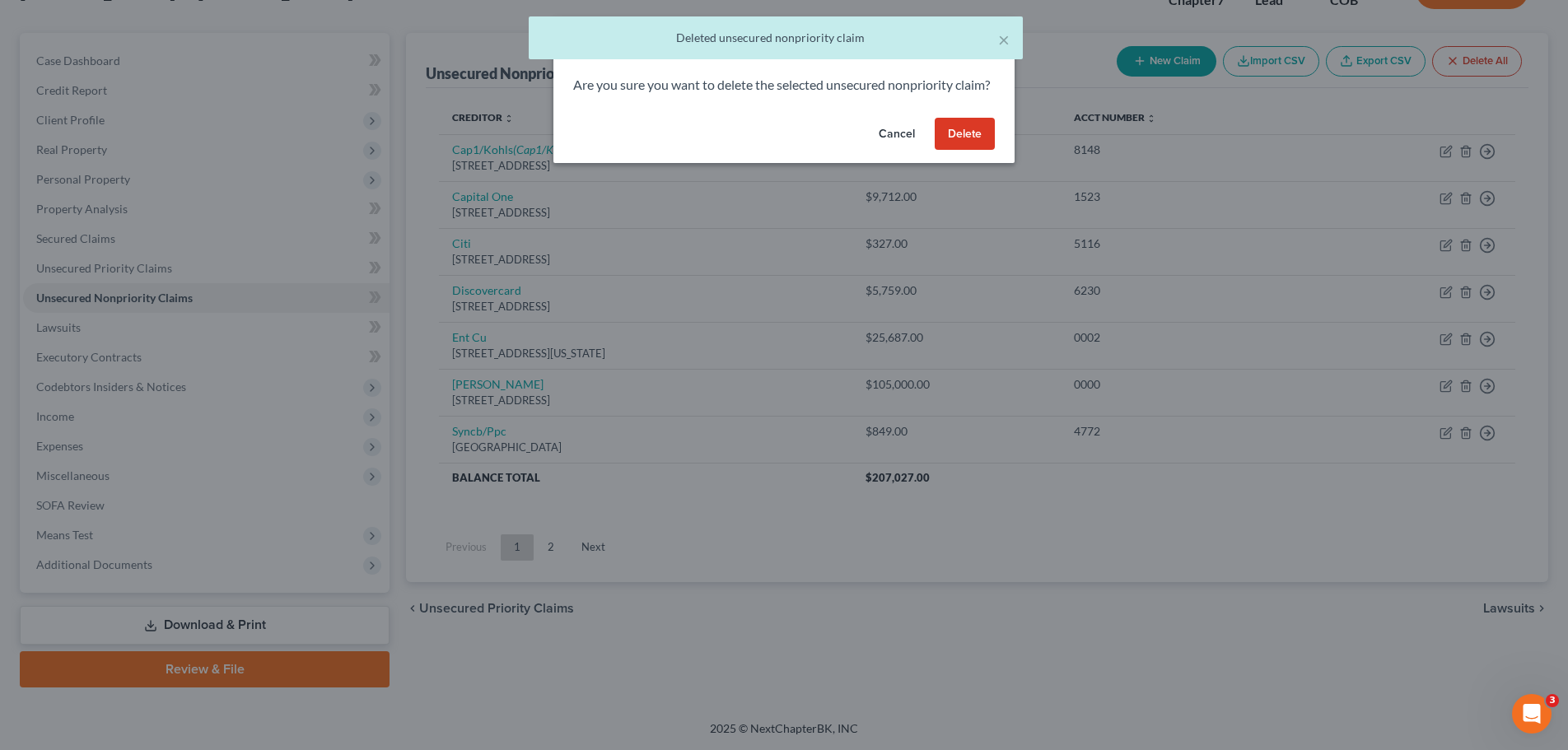
drag, startPoint x: 957, startPoint y: 150, endPoint x: 945, endPoint y: 159, distance: 15.0
click at [957, 150] on button "Delete" at bounding box center [965, 134] width 60 height 33
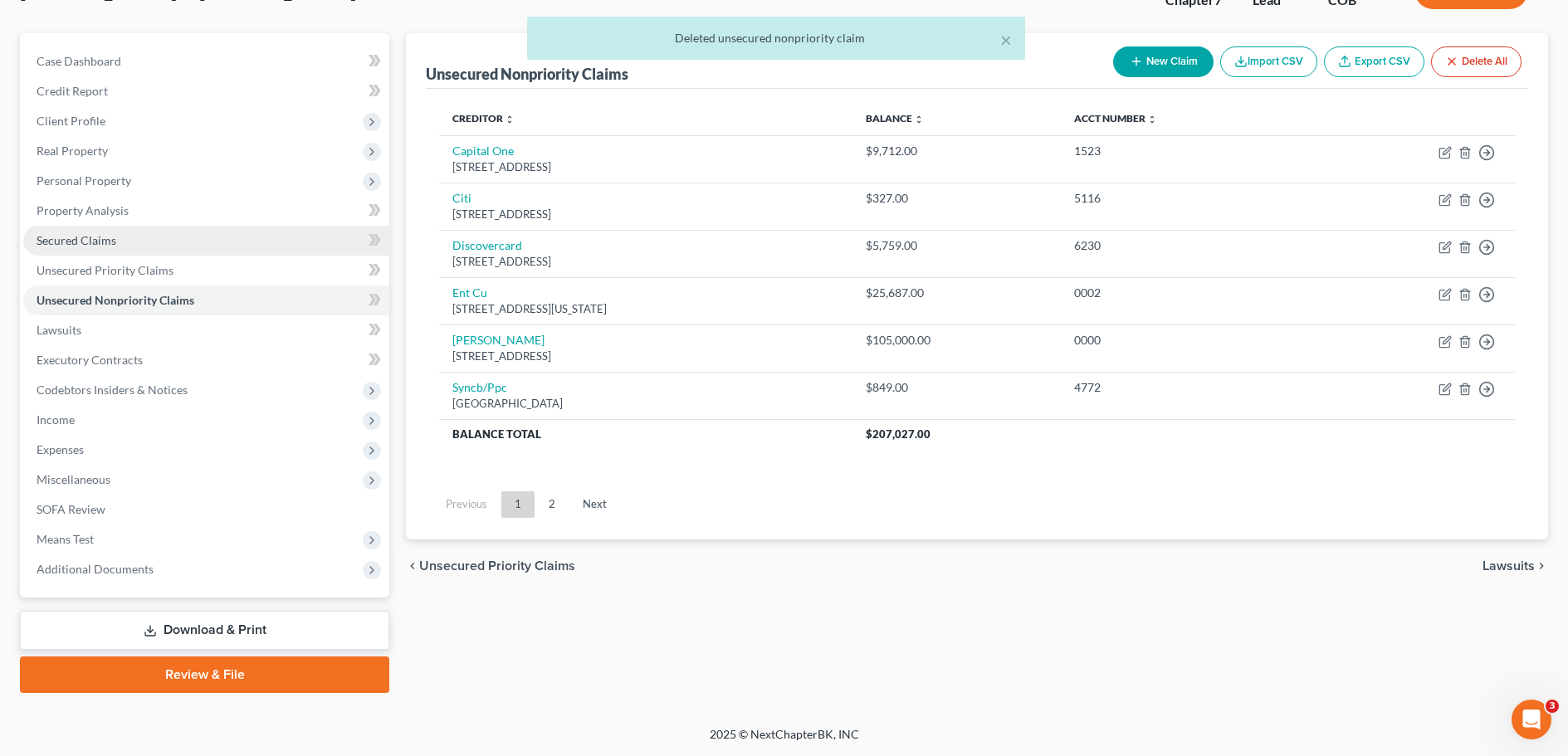
click at [75, 241] on span "Secured Claims" at bounding box center [76, 240] width 79 height 14
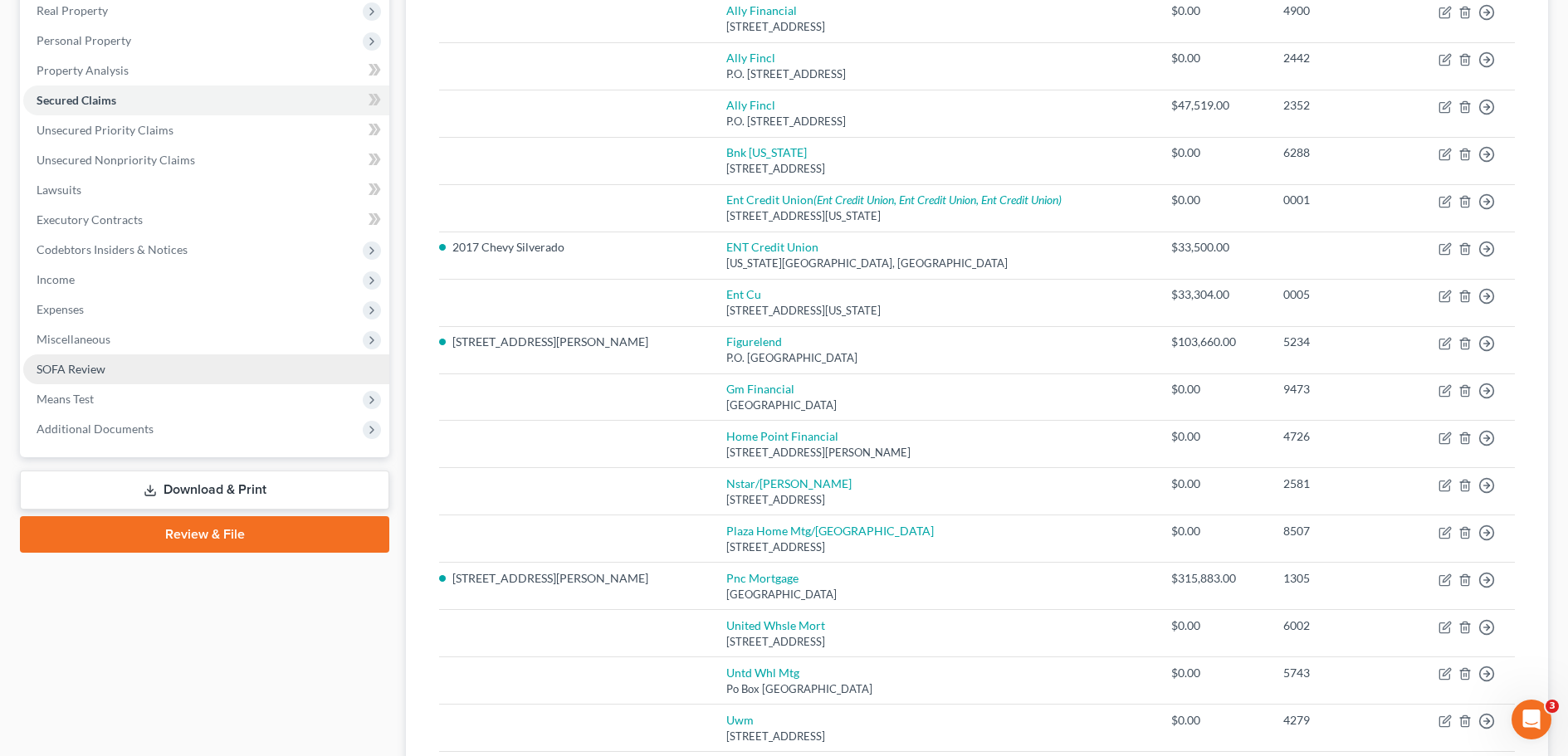
scroll to position [249, 0]
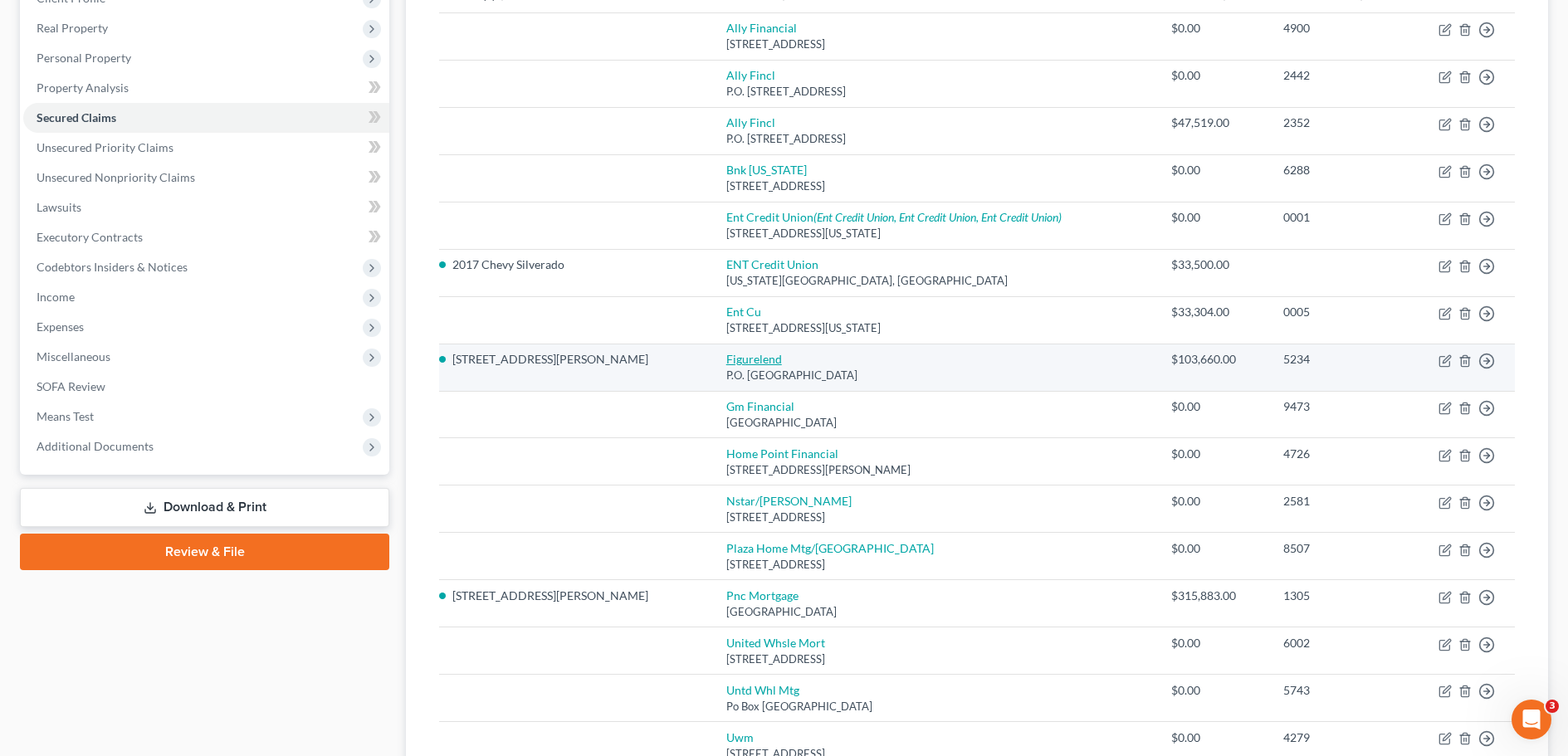
click at [726, 360] on link "Figurelend" at bounding box center [754, 359] width 56 height 14
select select "31"
select select "2"
select select "0"
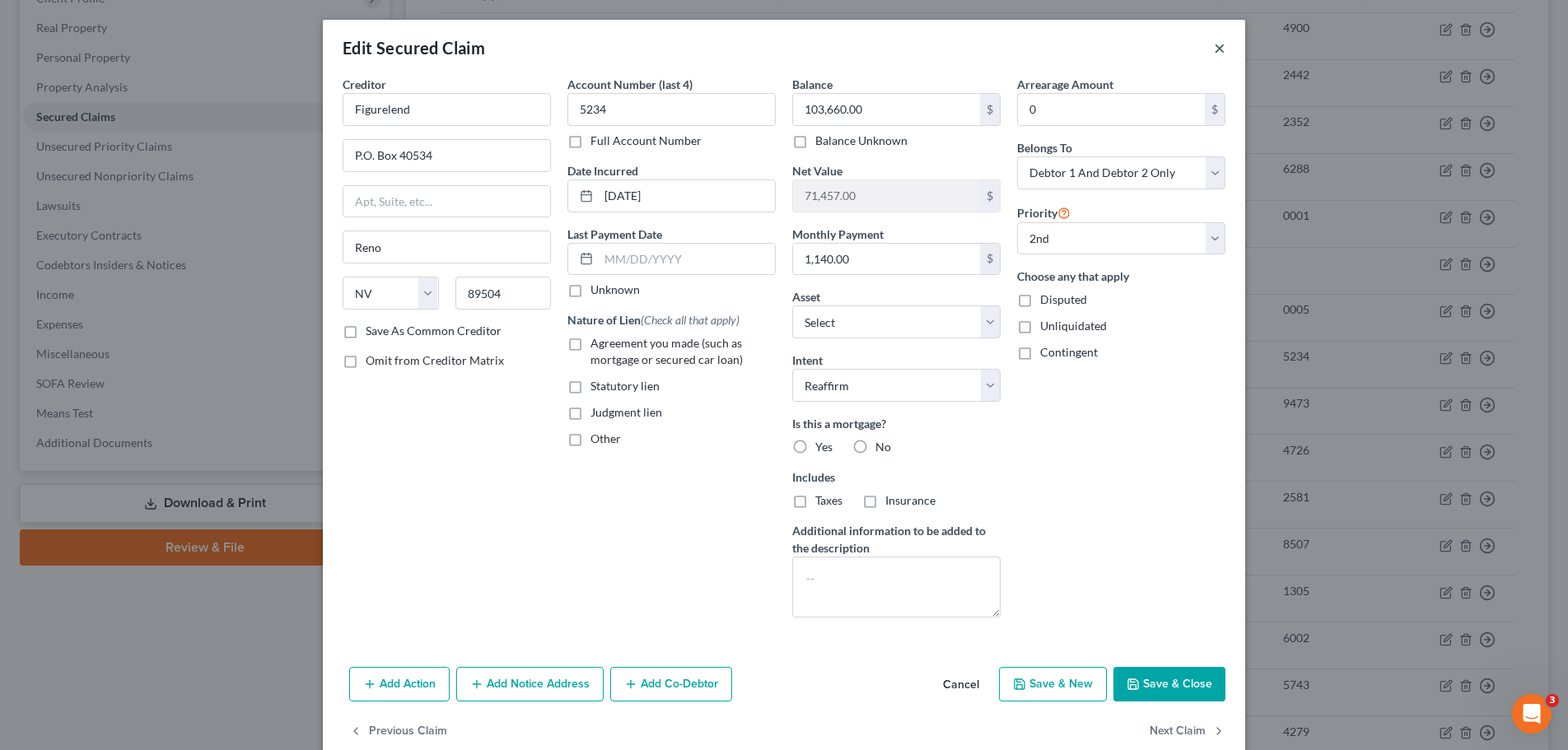
click at [1214, 44] on button "×" at bounding box center [1219, 47] width 11 height 19
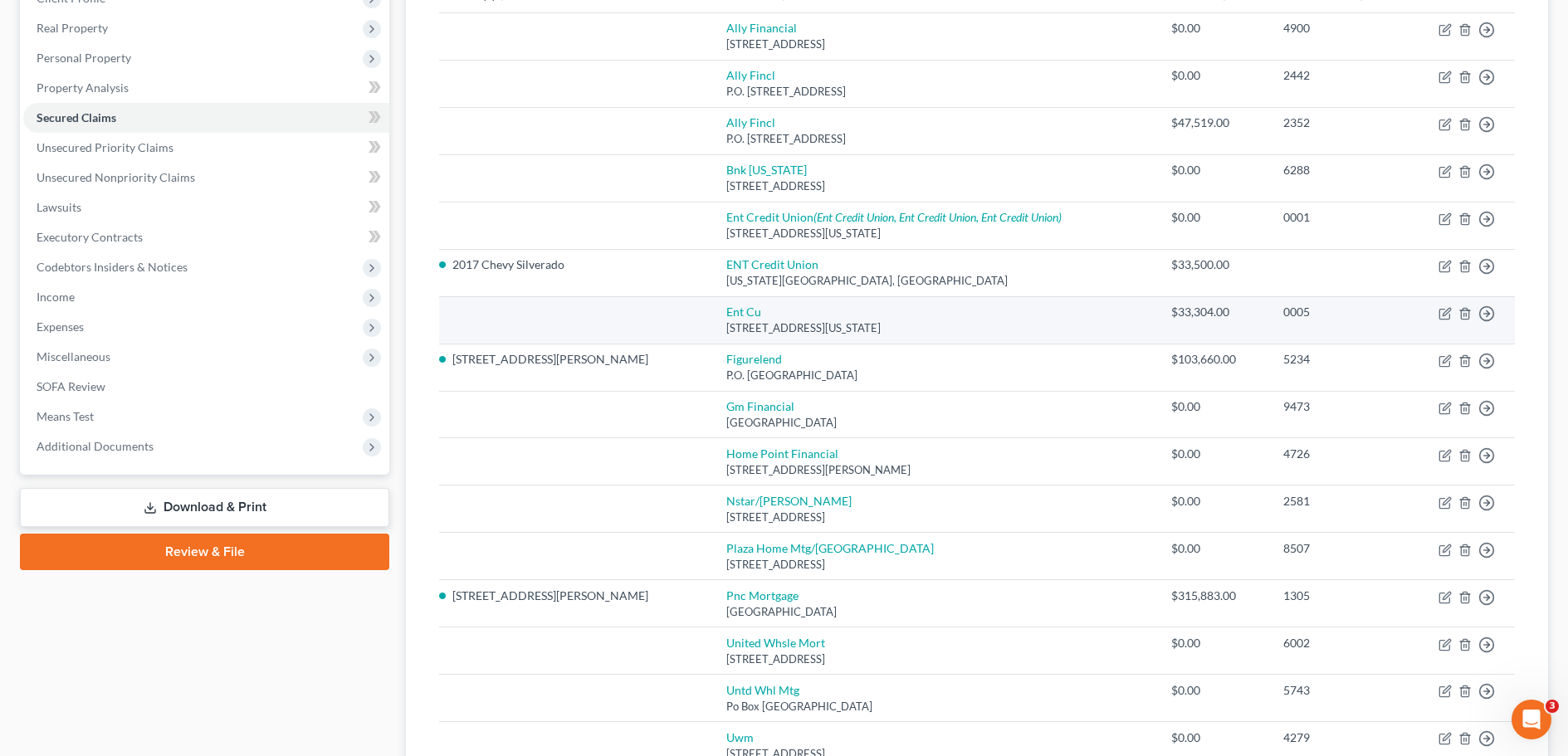
scroll to position [0, 0]
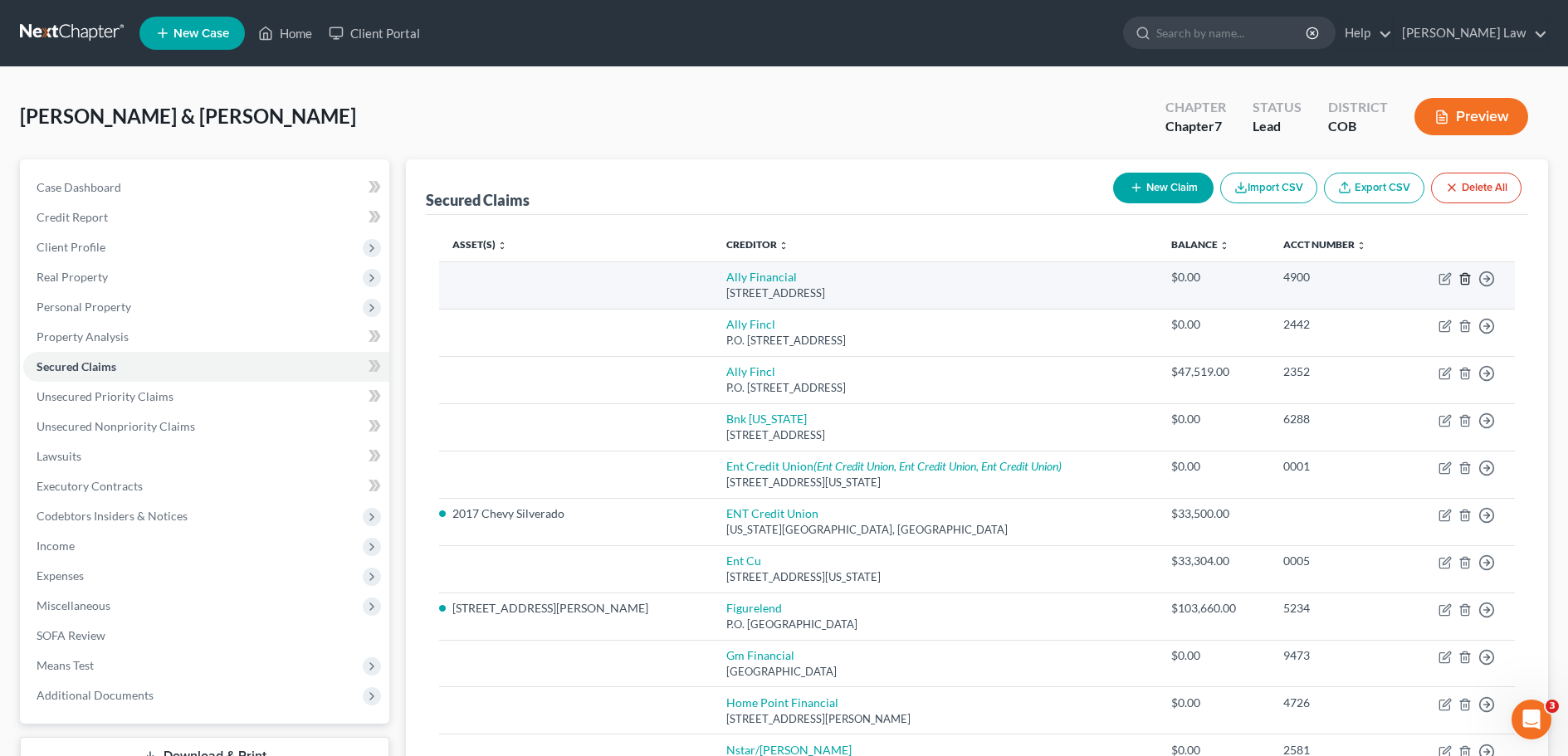
click at [1465, 281] on line "button" at bounding box center [1465, 280] width 0 height 4
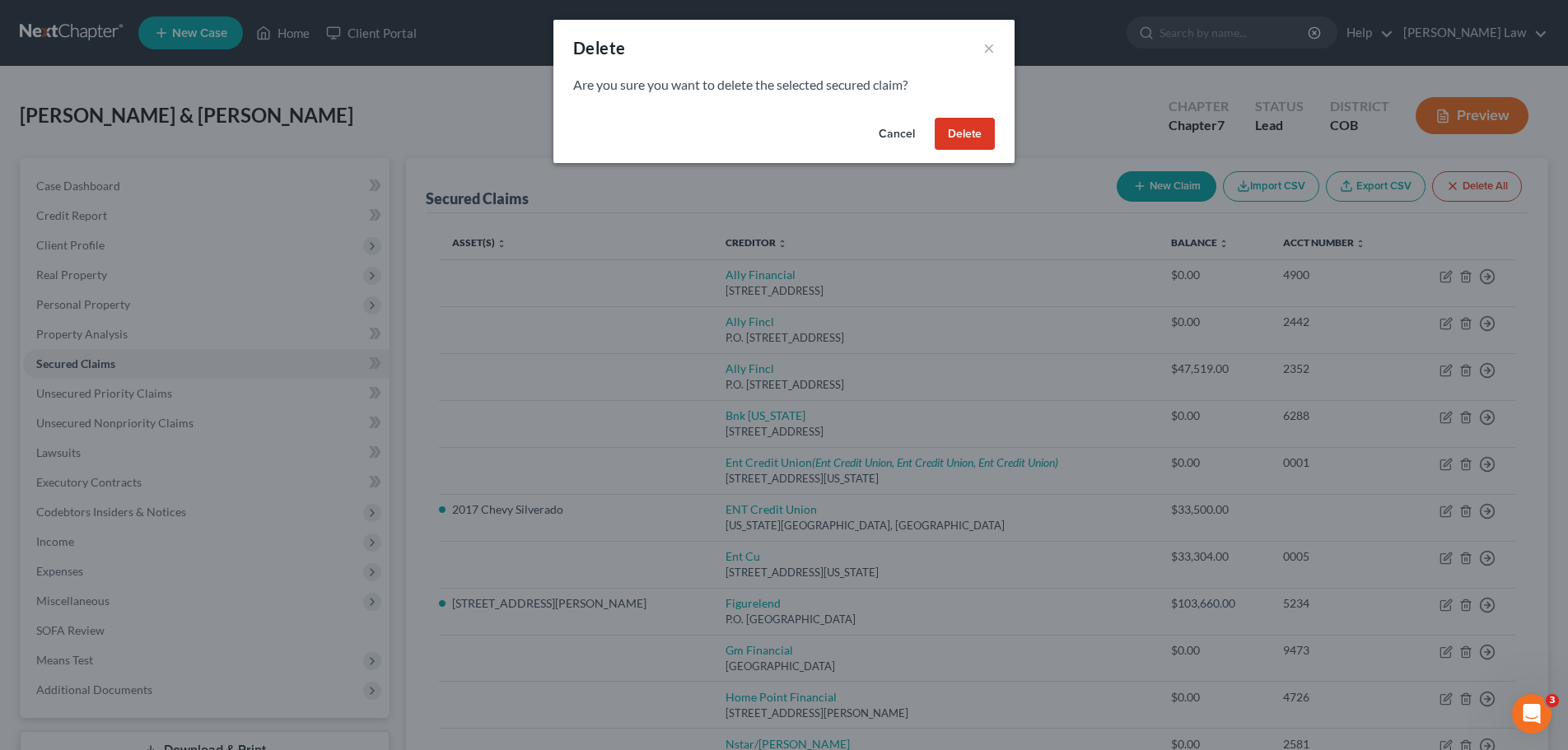
click at [966, 136] on button "Delete" at bounding box center [965, 134] width 60 height 33
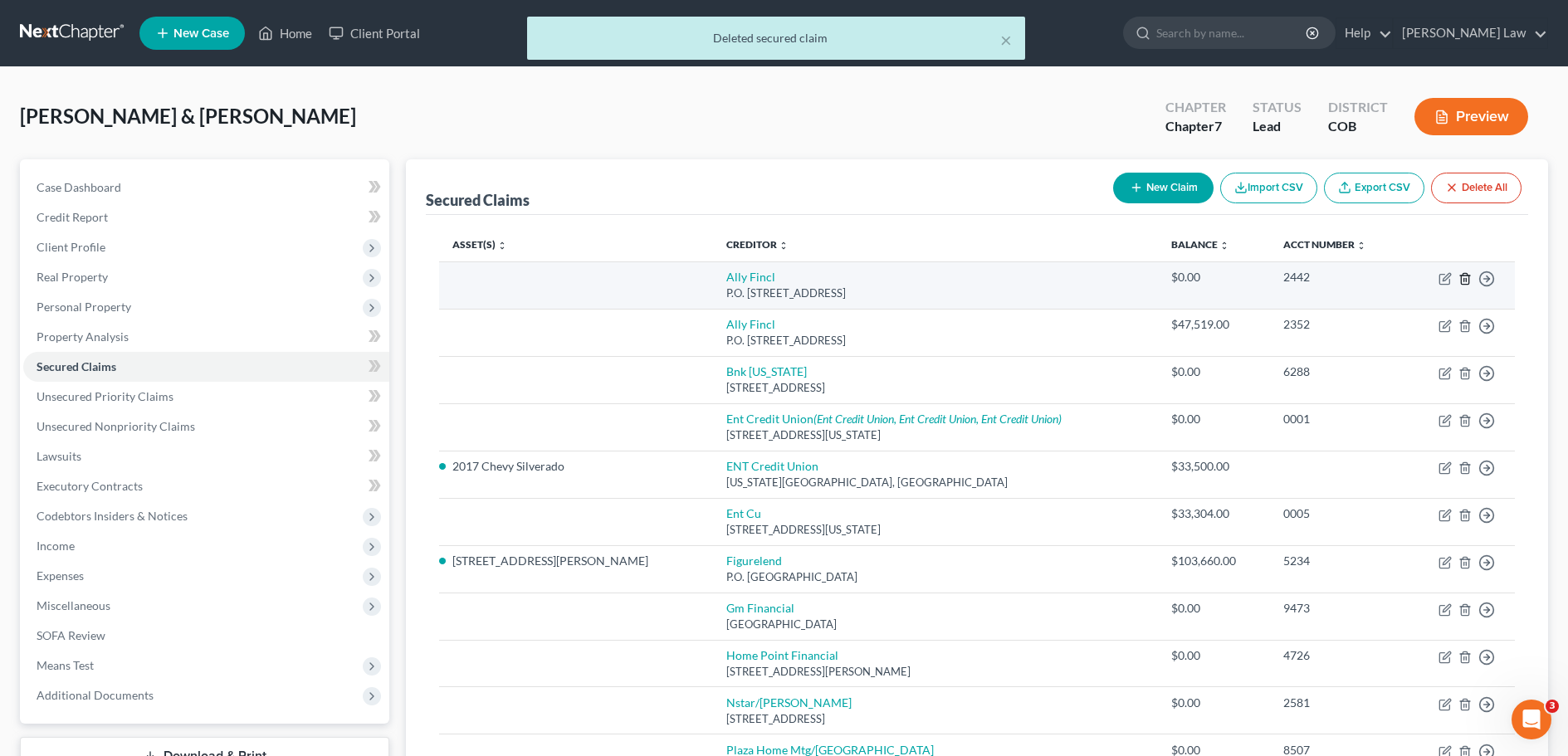
click at [1467, 276] on icon "button" at bounding box center [1465, 279] width 13 height 13
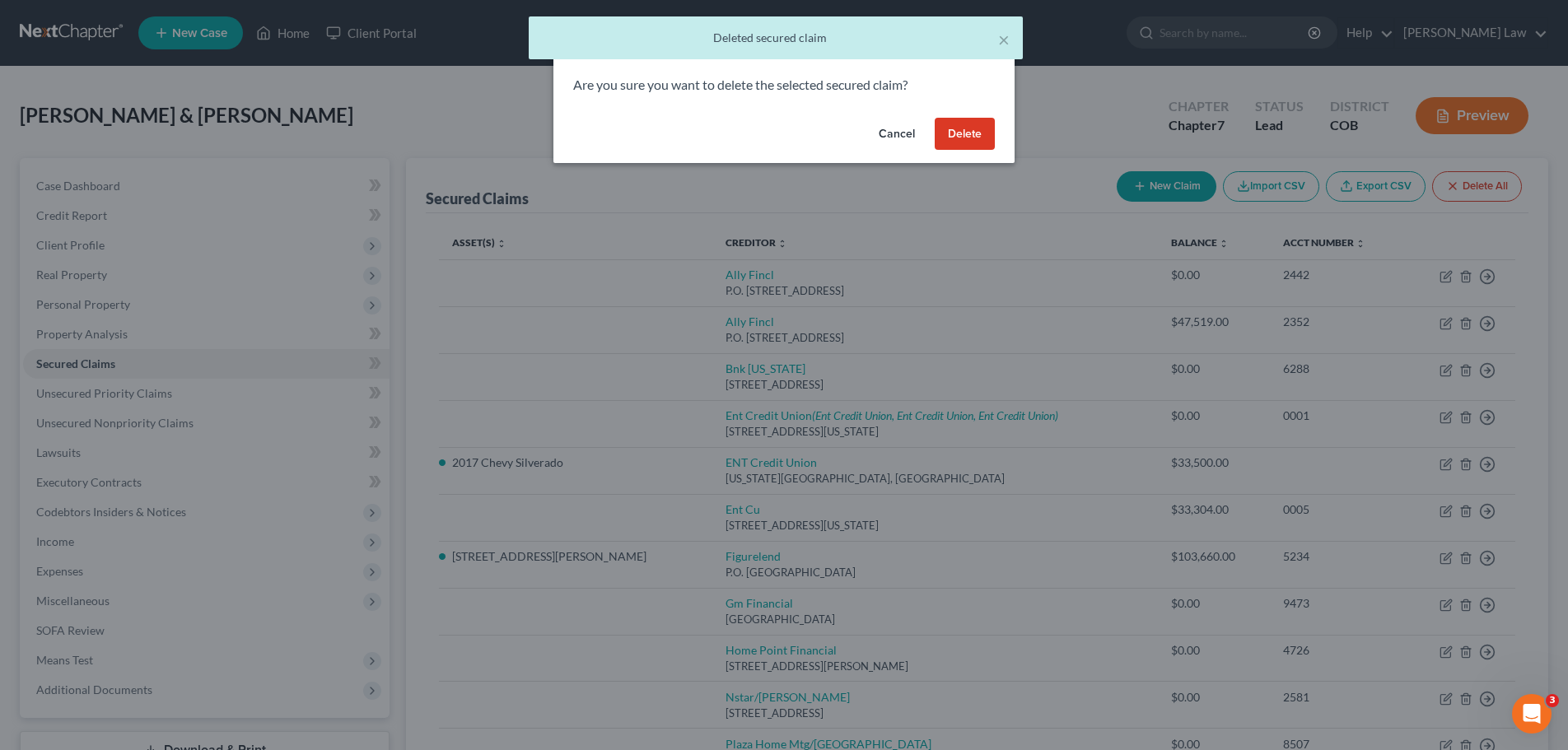
click at [969, 136] on button "Delete" at bounding box center [965, 134] width 60 height 33
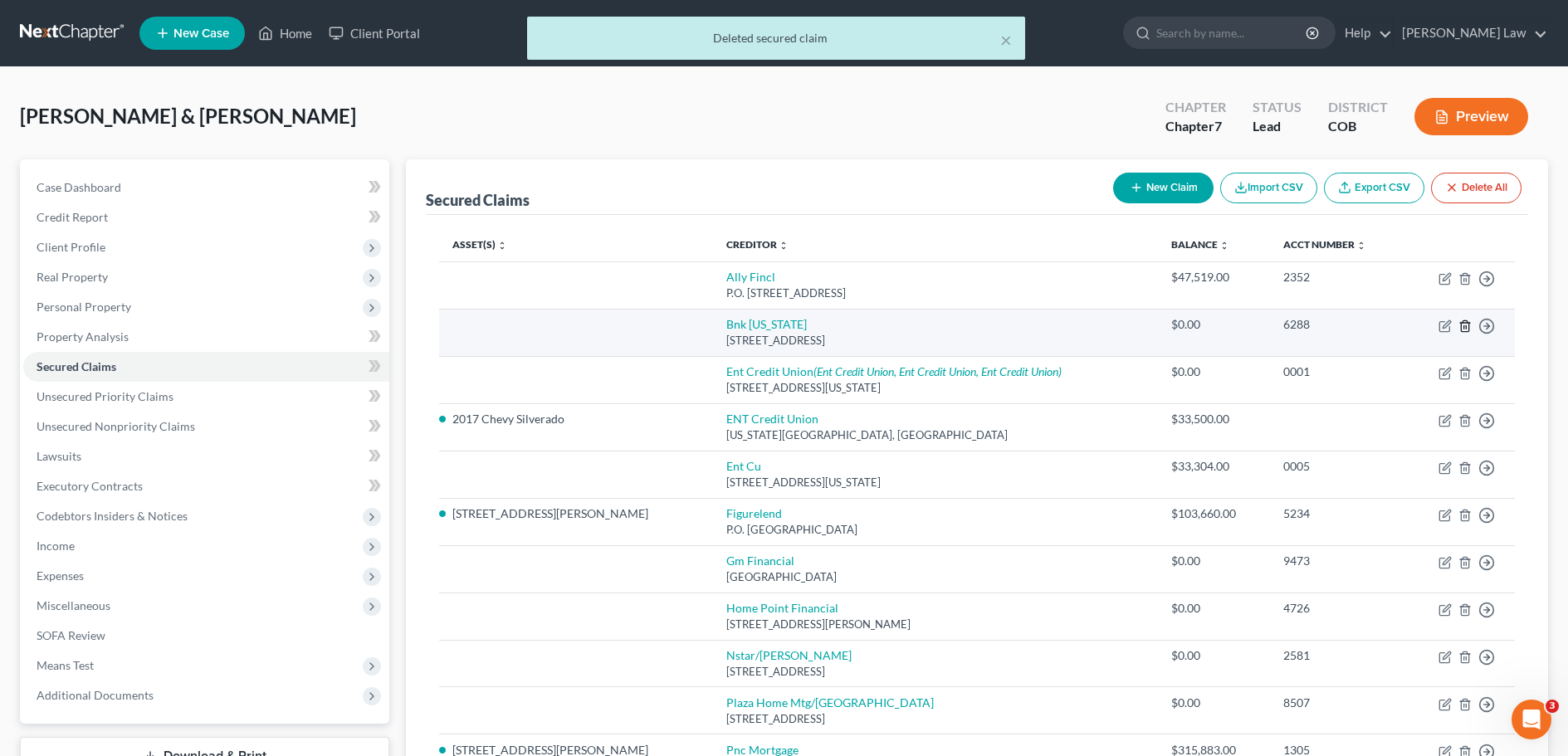
click at [1465, 324] on icon "button" at bounding box center [1465, 326] width 13 height 13
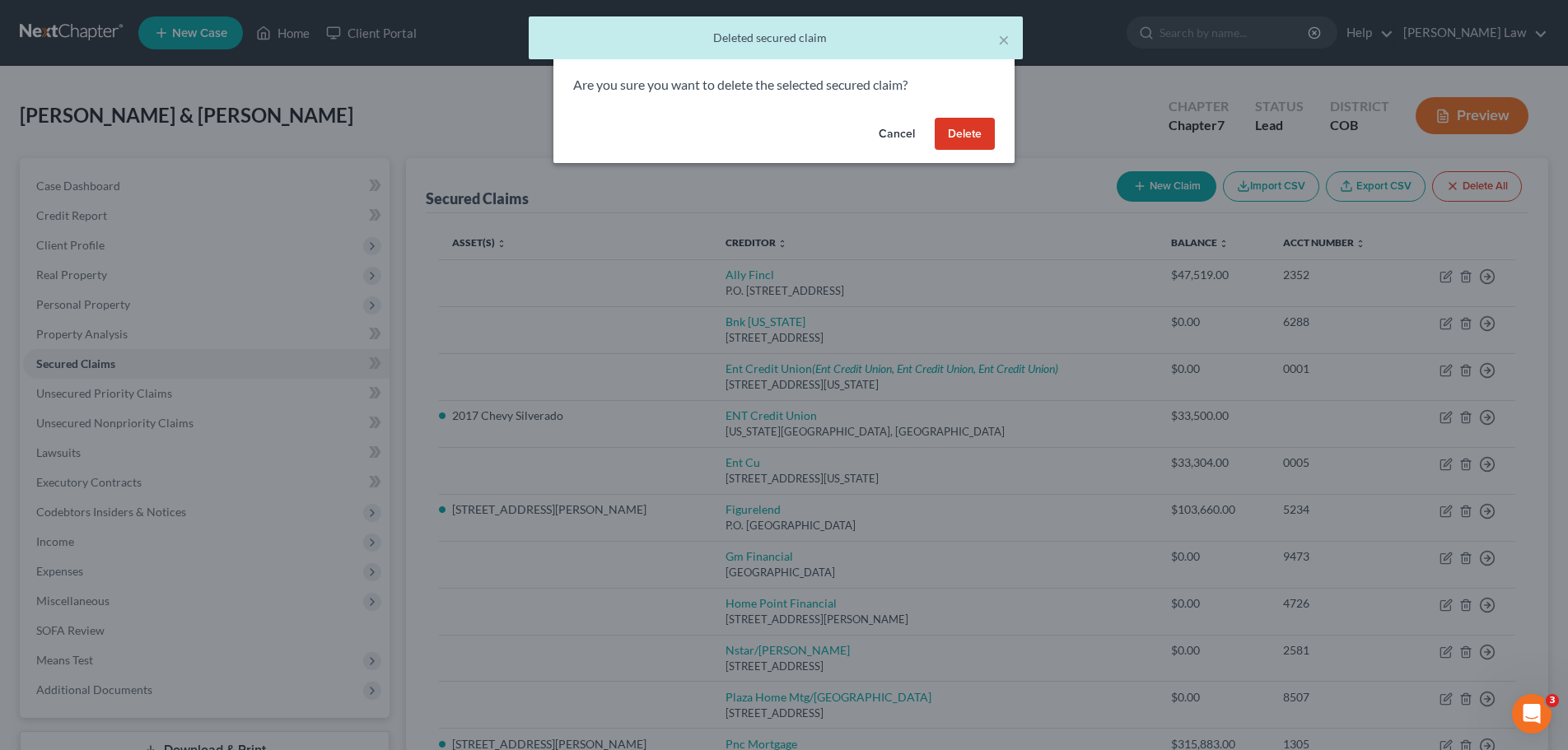
click at [961, 129] on button "Delete" at bounding box center [965, 134] width 60 height 33
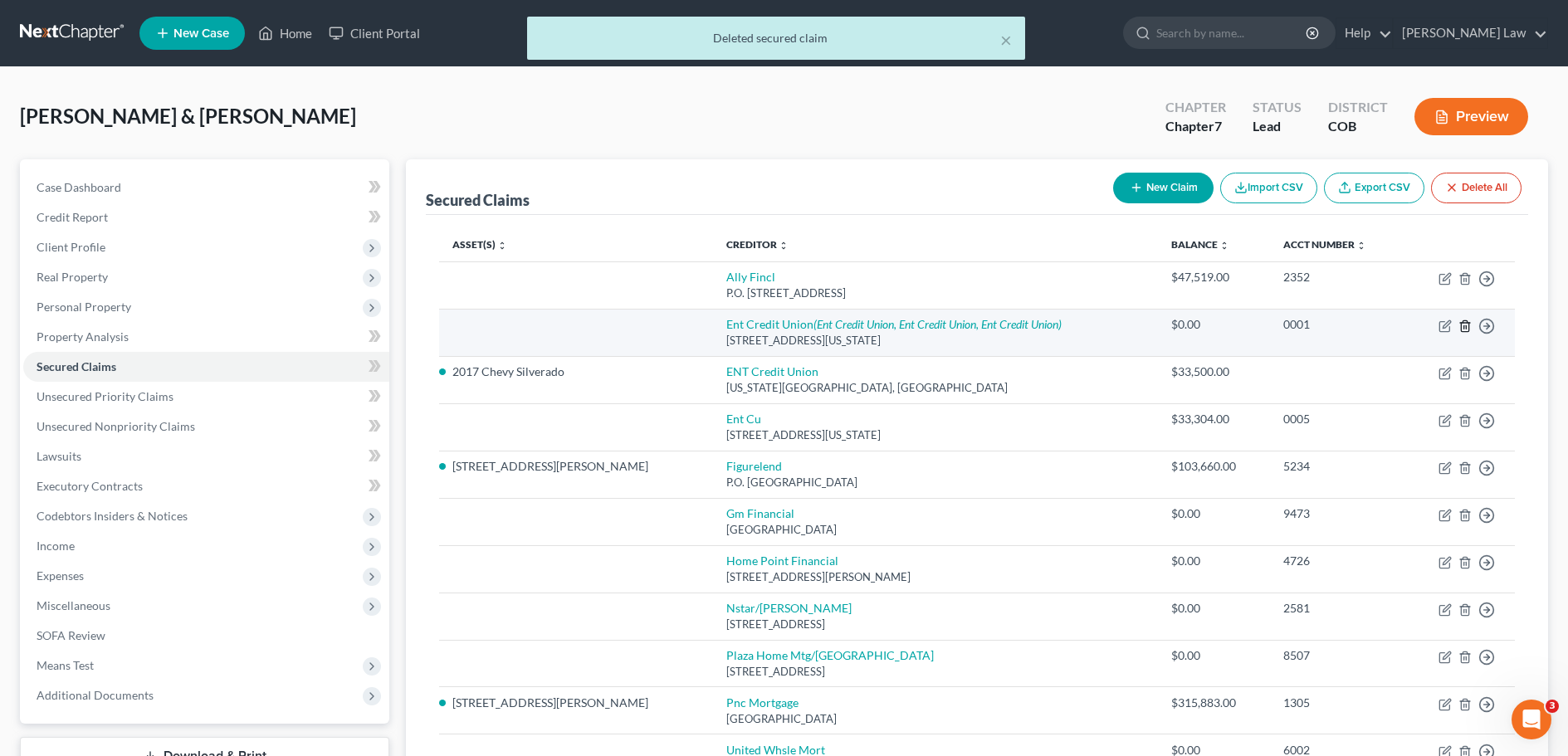
click at [1465, 324] on icon "button" at bounding box center [1465, 326] width 13 height 13
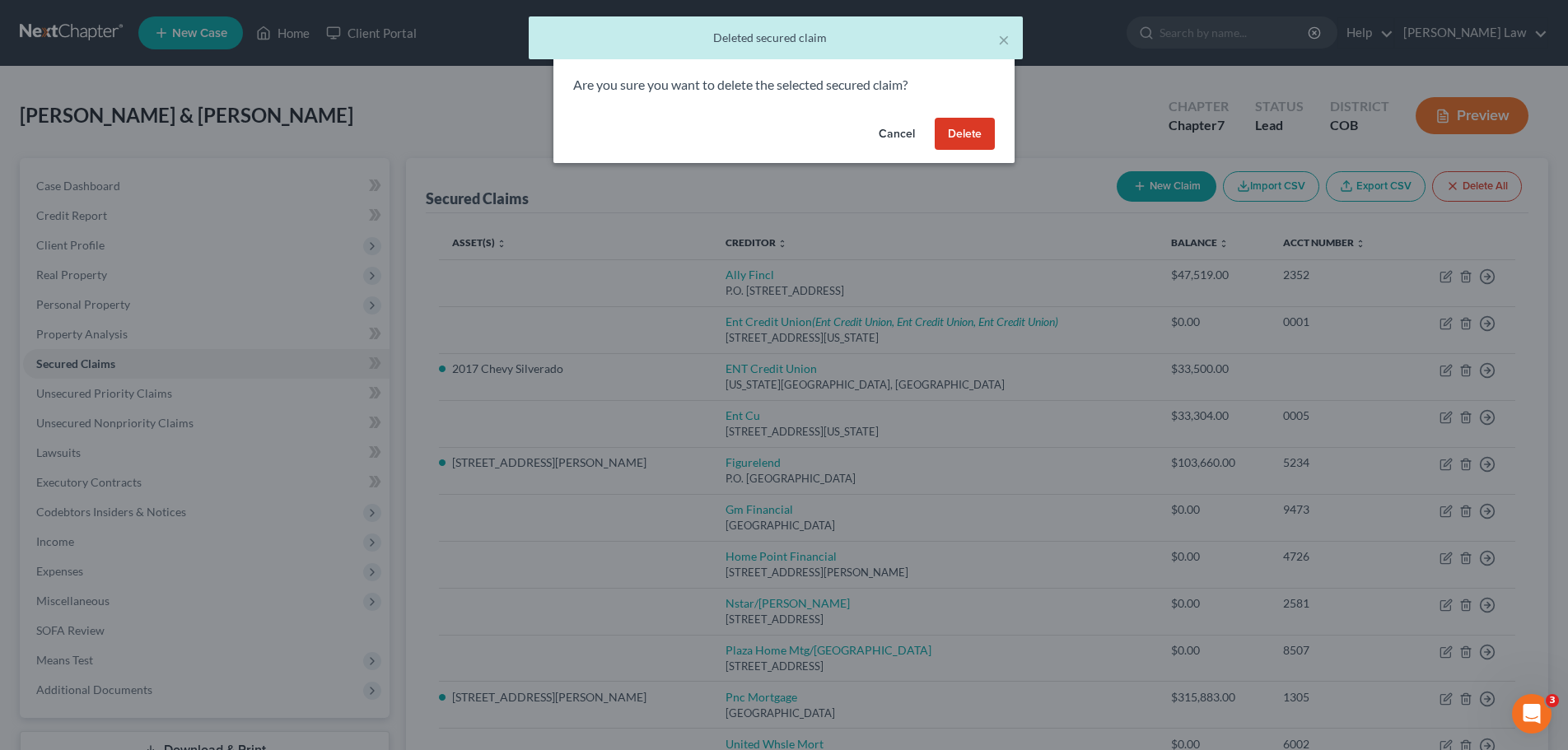
click at [972, 136] on button "Delete" at bounding box center [965, 134] width 60 height 33
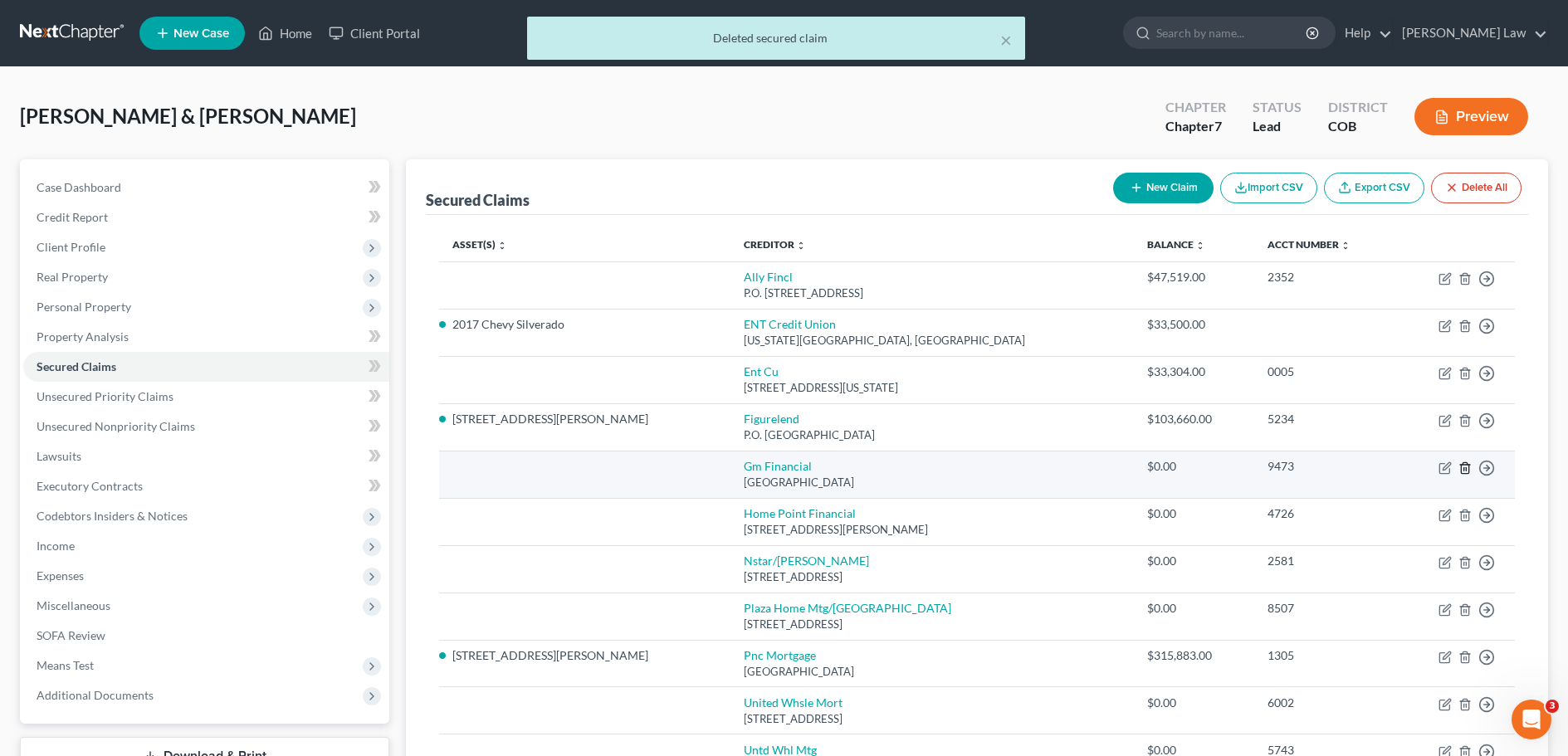
click at [1466, 466] on icon "button" at bounding box center [1465, 468] width 13 height 13
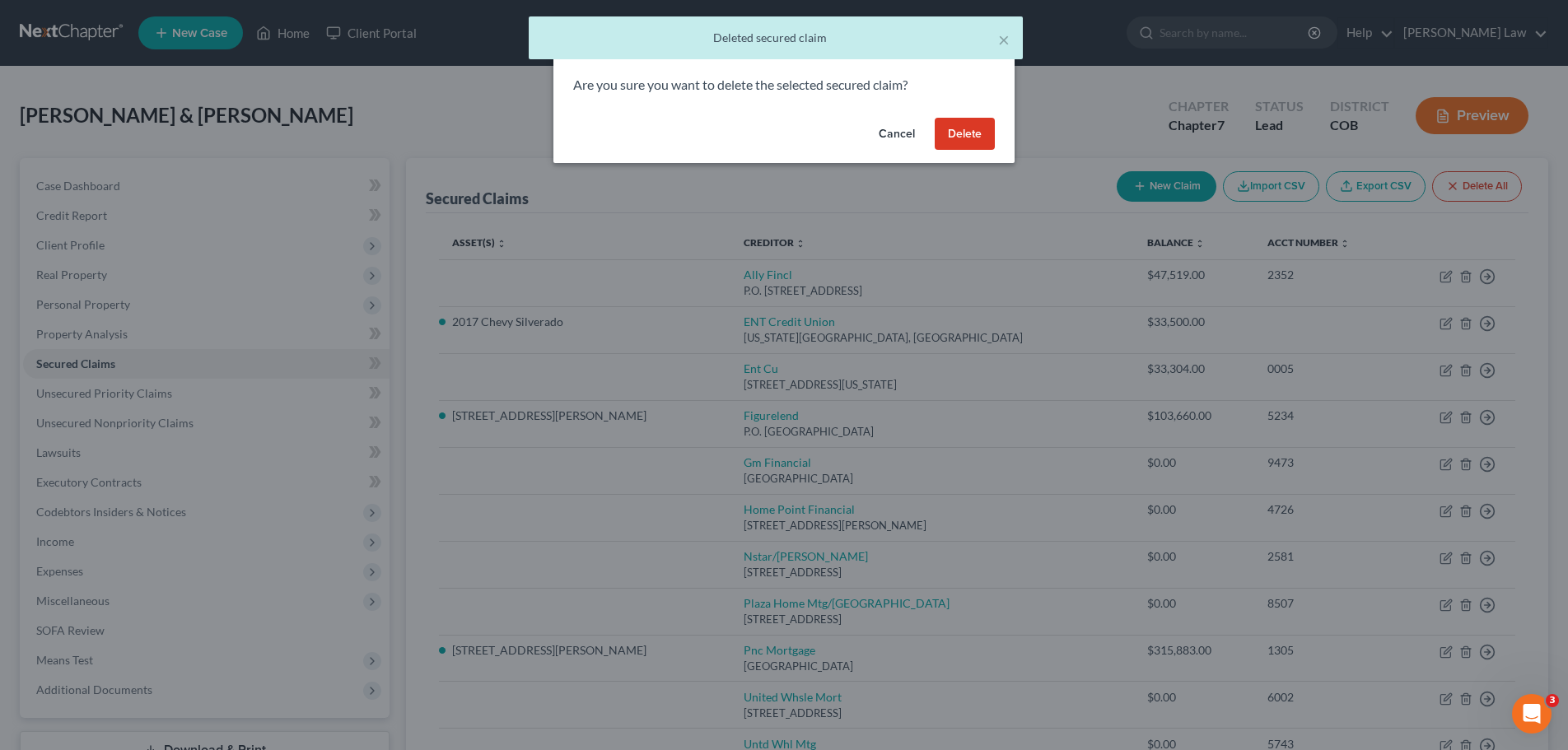
click at [966, 124] on button "Delete" at bounding box center [965, 134] width 60 height 33
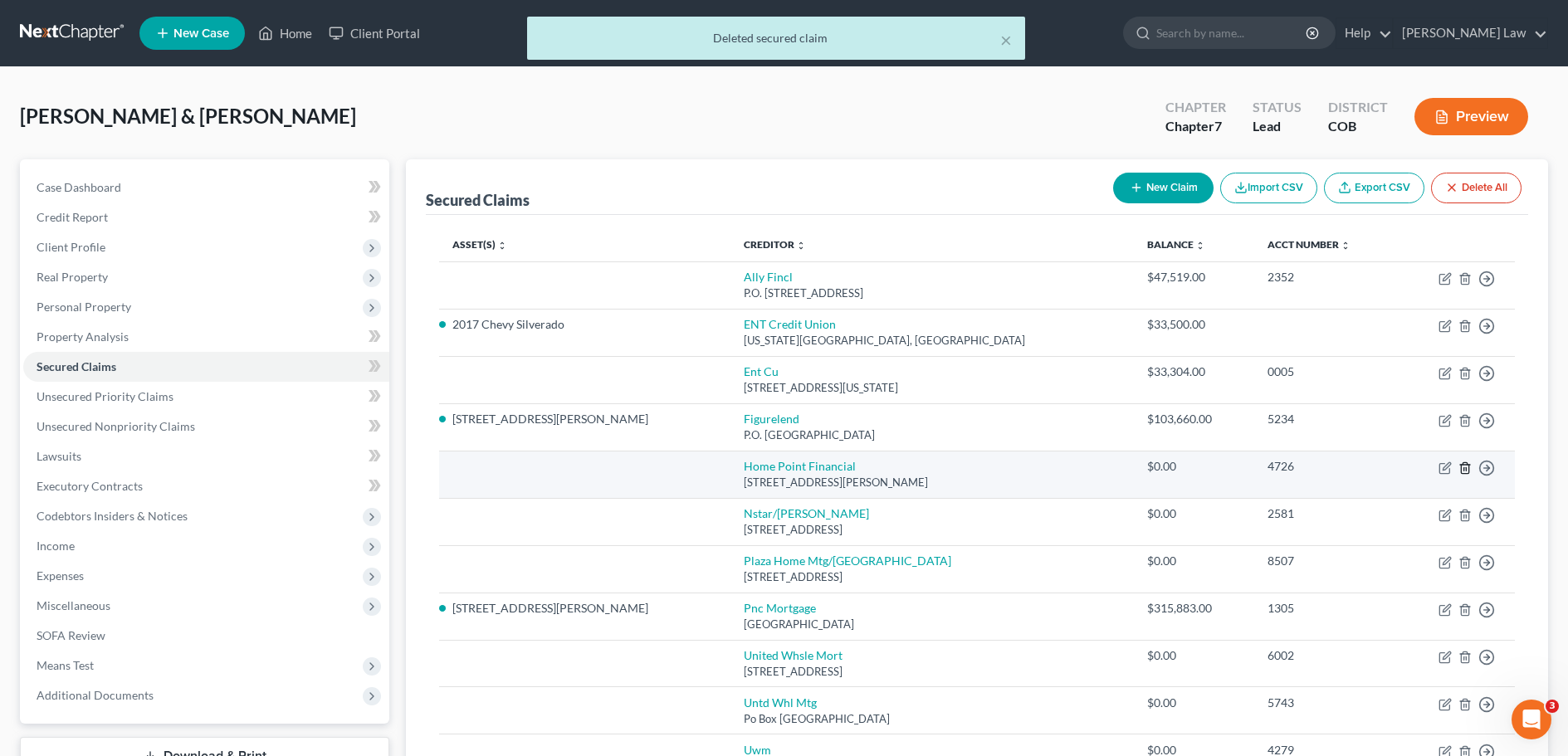
click at [1466, 465] on polyline "button" at bounding box center [1465, 465] width 10 height 0
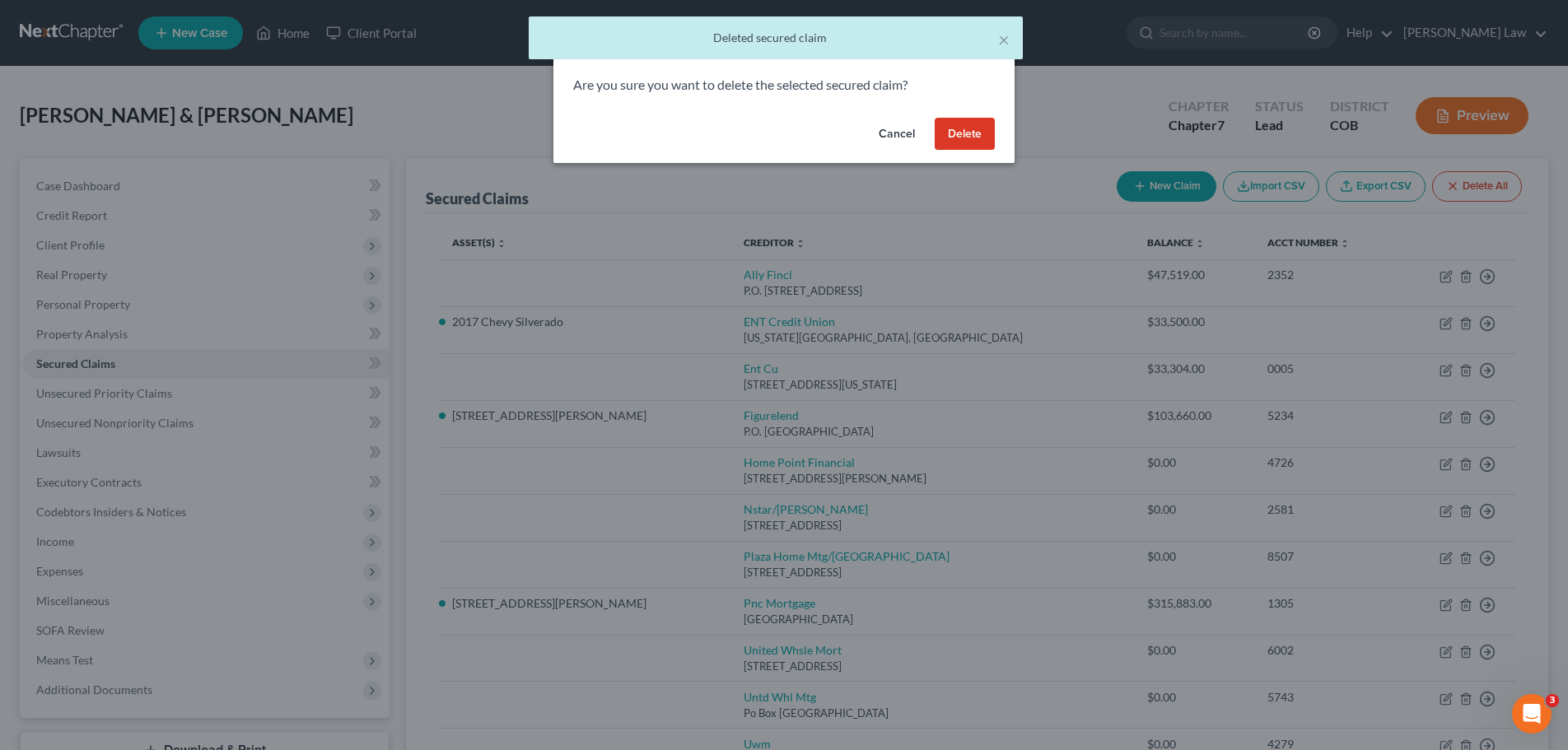
click at [951, 135] on button "Delete" at bounding box center [965, 134] width 60 height 33
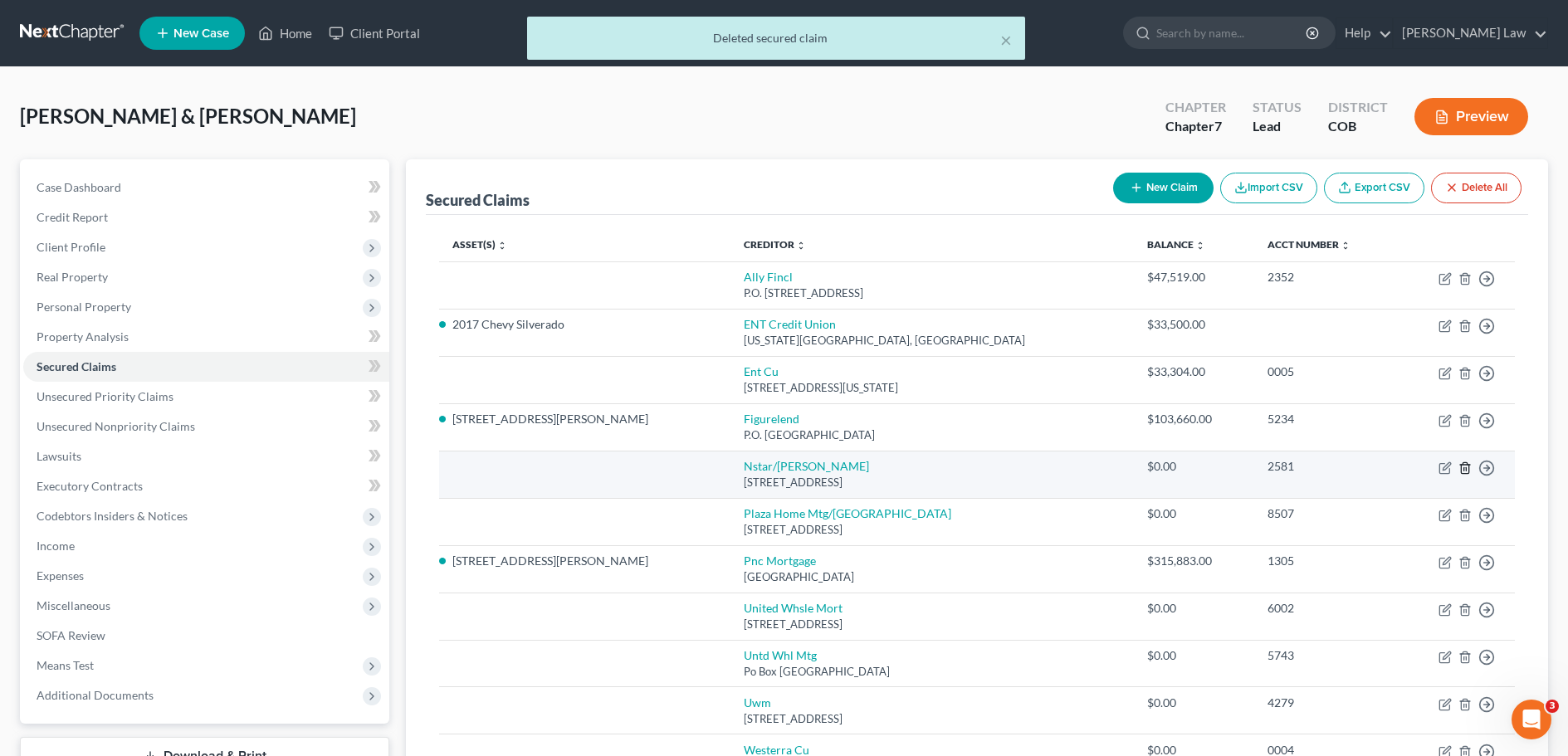
click at [1465, 469] on icon "button" at bounding box center [1465, 468] width 13 height 13
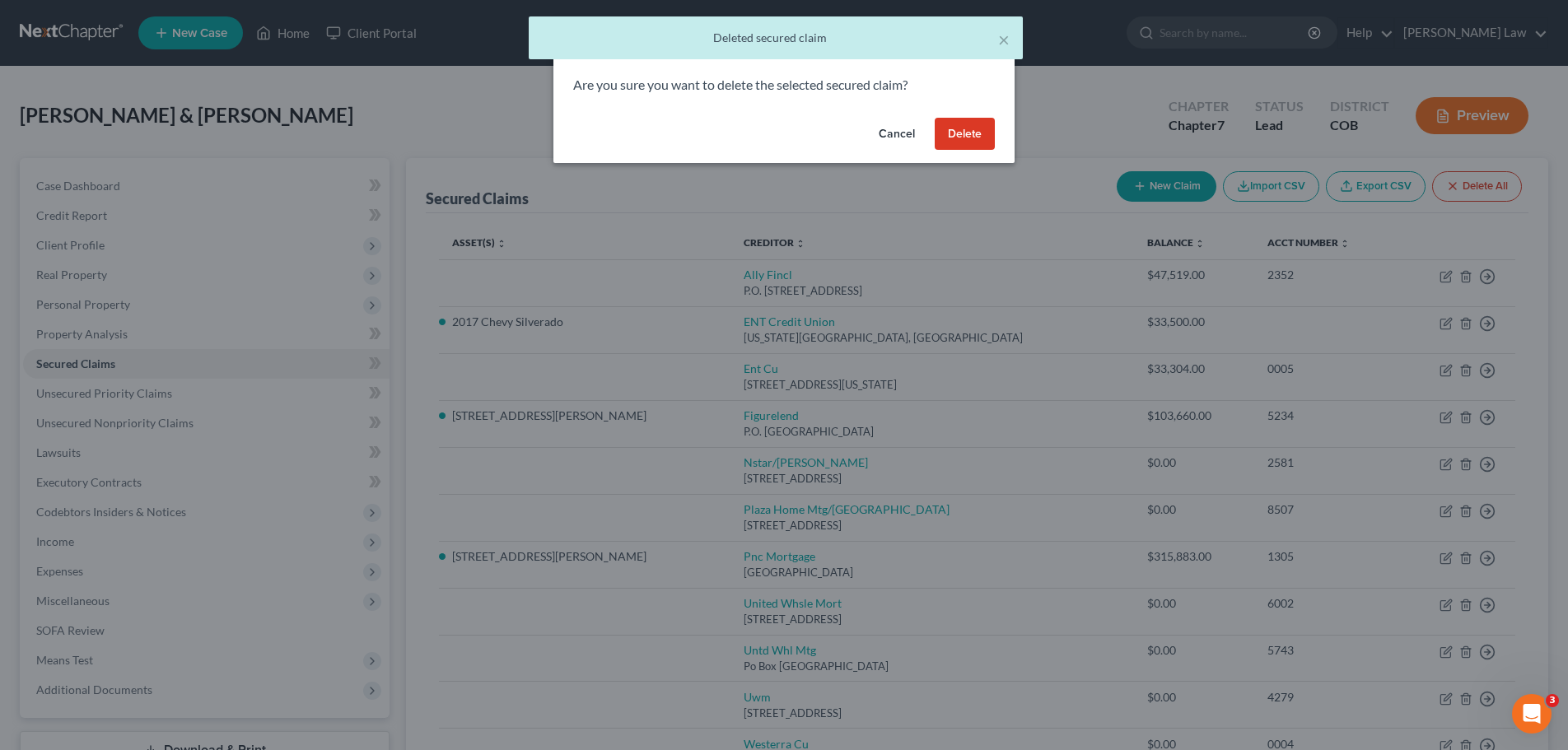
click at [958, 131] on button "Delete" at bounding box center [965, 134] width 60 height 33
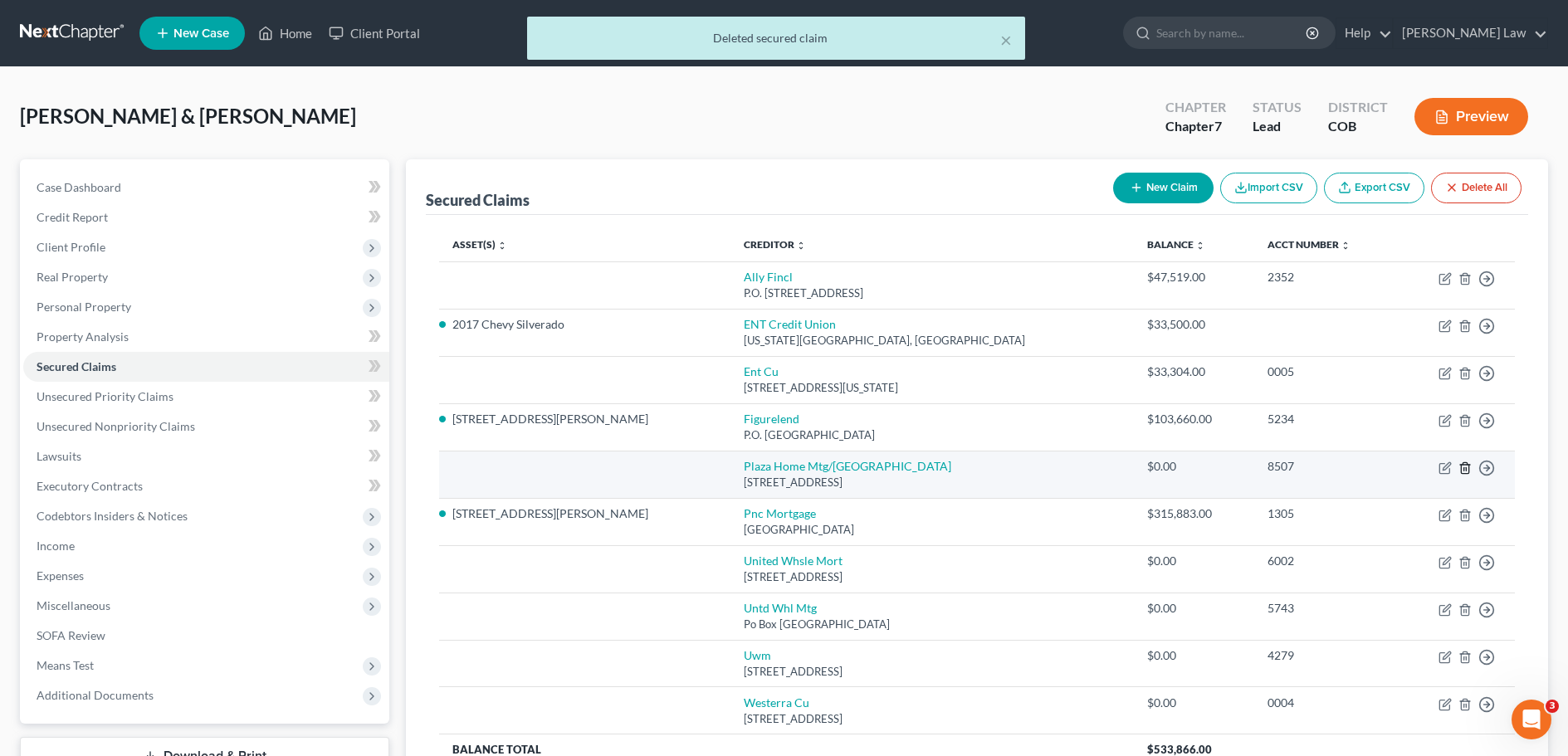
click at [1467, 468] on icon "button" at bounding box center [1465, 468] width 13 height 13
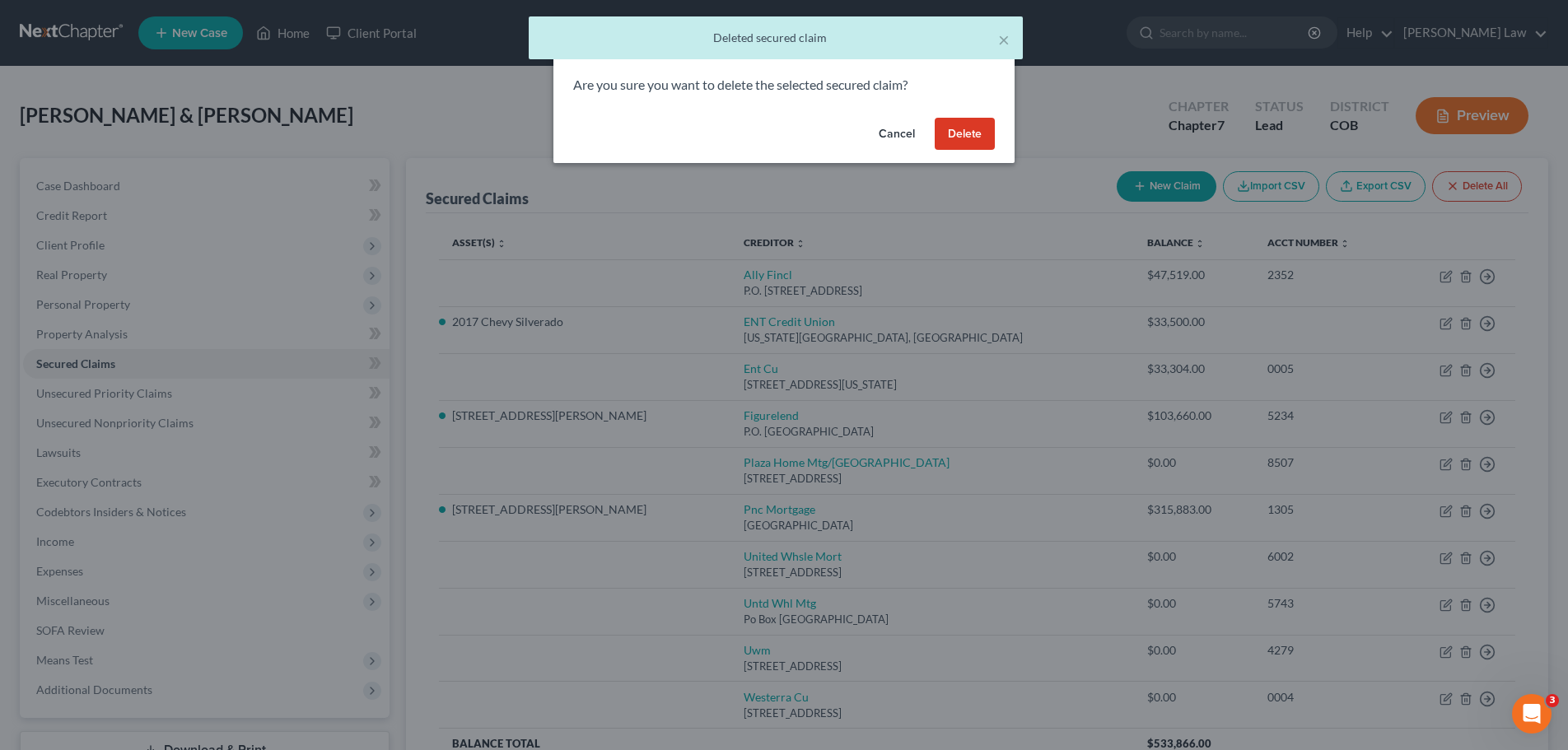
click at [961, 135] on button "Delete" at bounding box center [965, 134] width 60 height 33
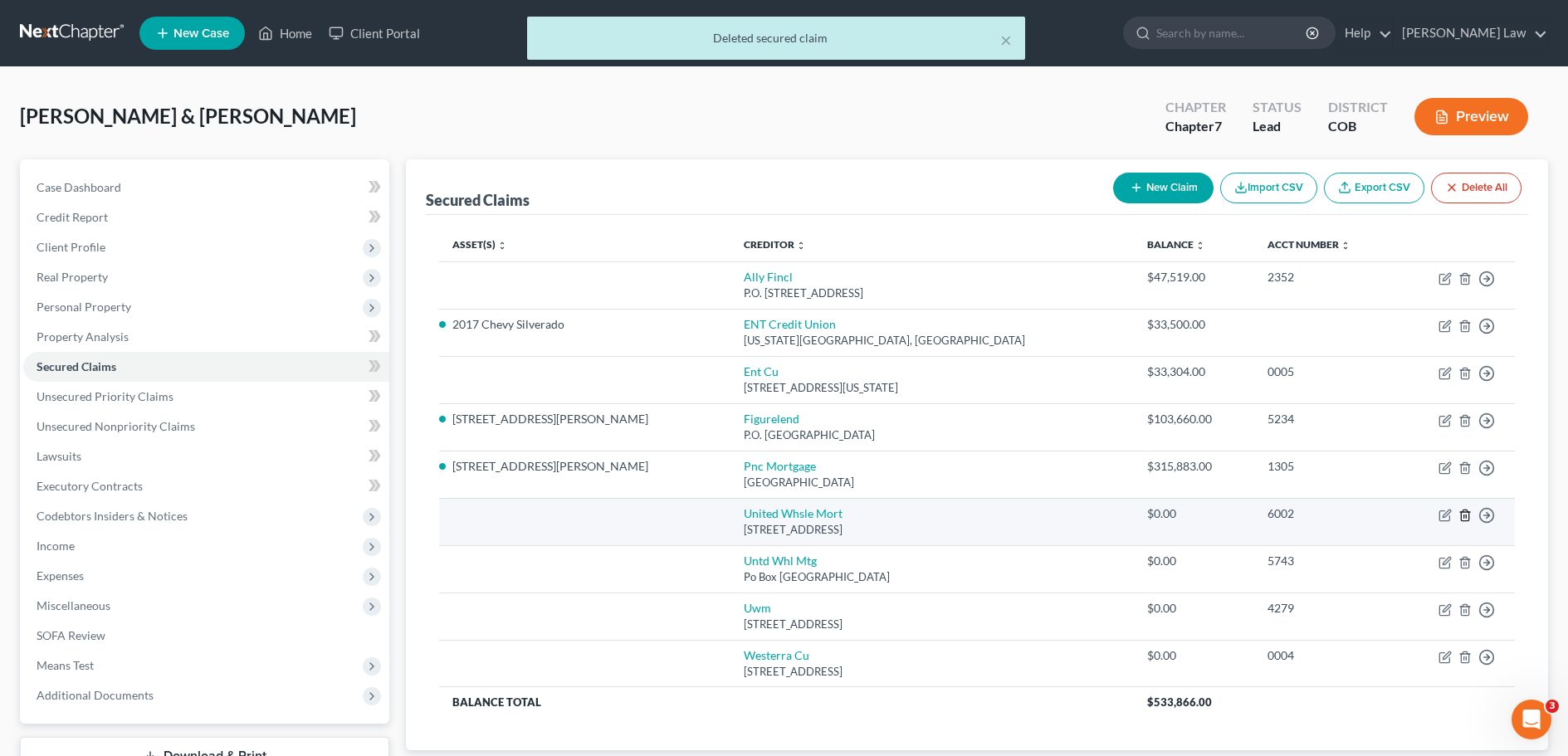
click at [1465, 516] on line "button" at bounding box center [1465, 516] width 0 height 4
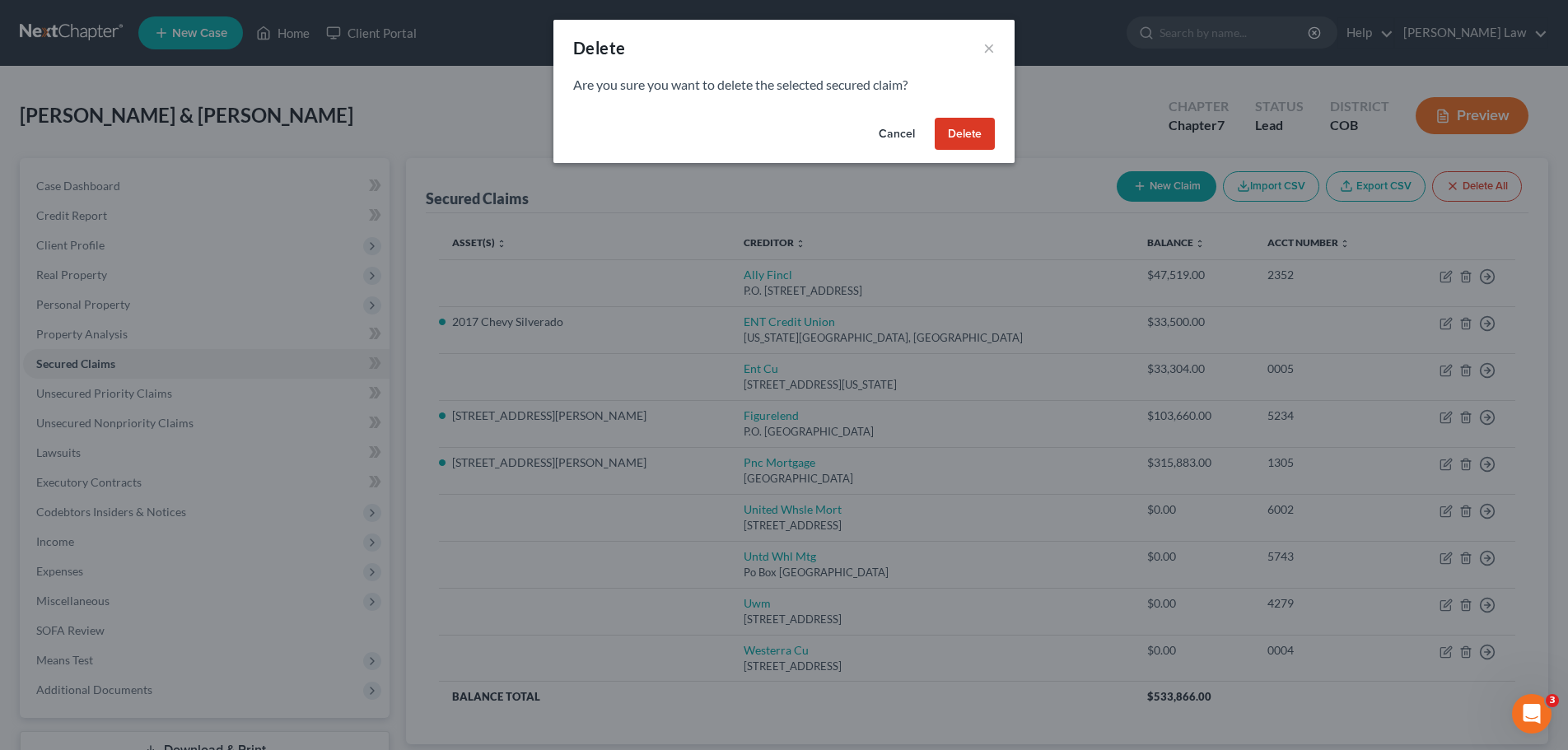
click at [966, 131] on button "Delete" at bounding box center [965, 134] width 60 height 33
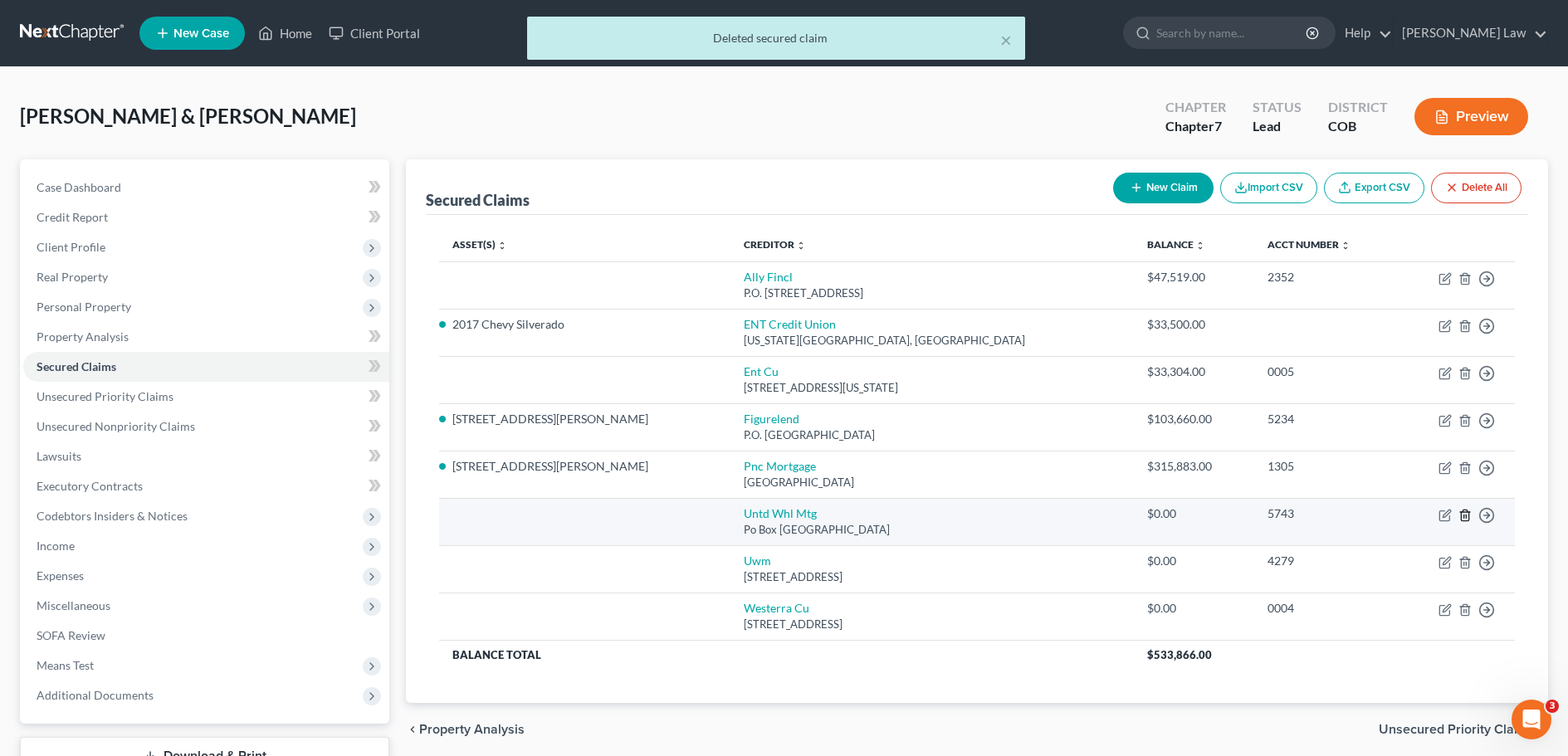
click at [1467, 517] on icon "button" at bounding box center [1465, 515] width 13 height 13
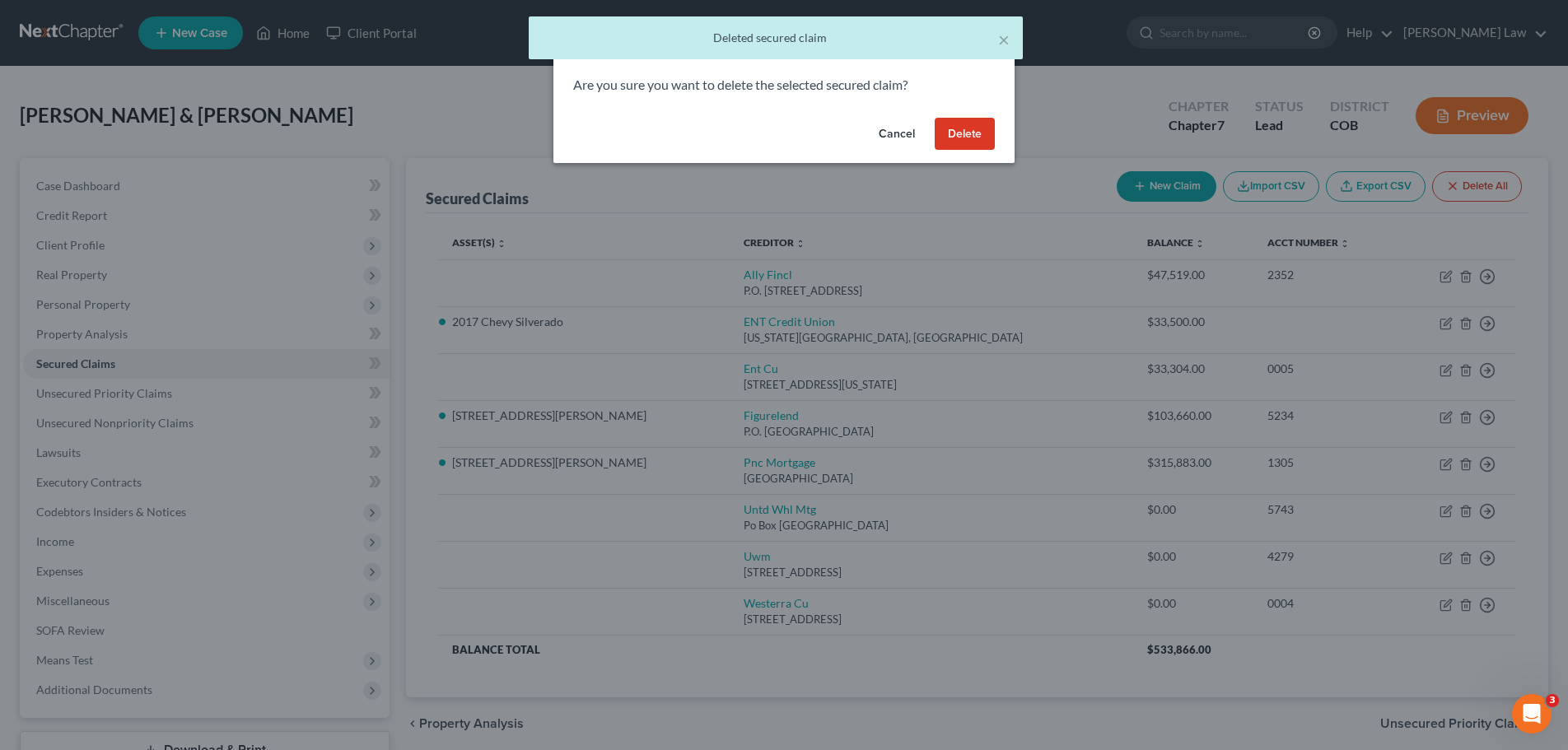
click at [959, 127] on button "Delete" at bounding box center [965, 134] width 60 height 33
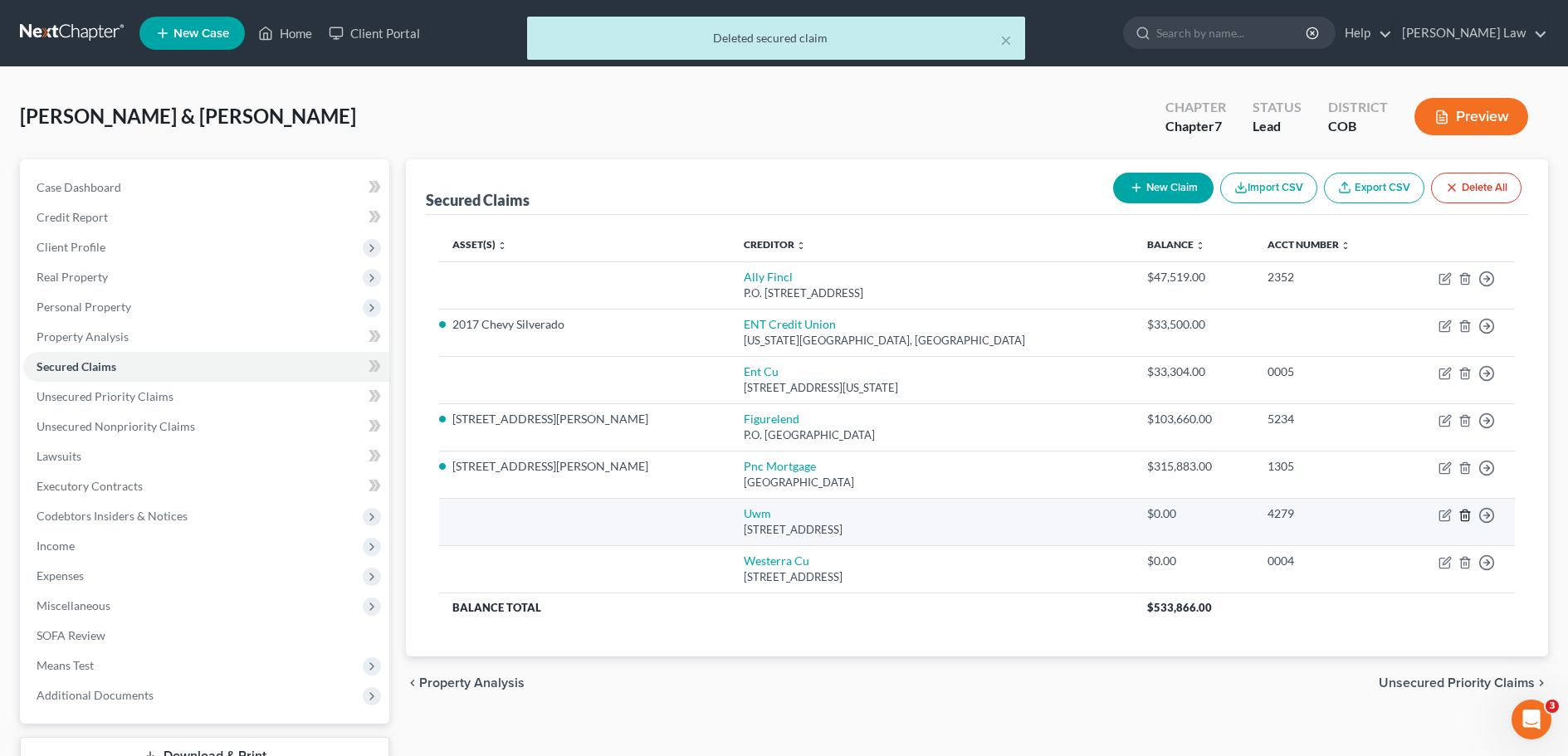
click at [1467, 515] on icon "button" at bounding box center [1465, 515] width 13 height 13
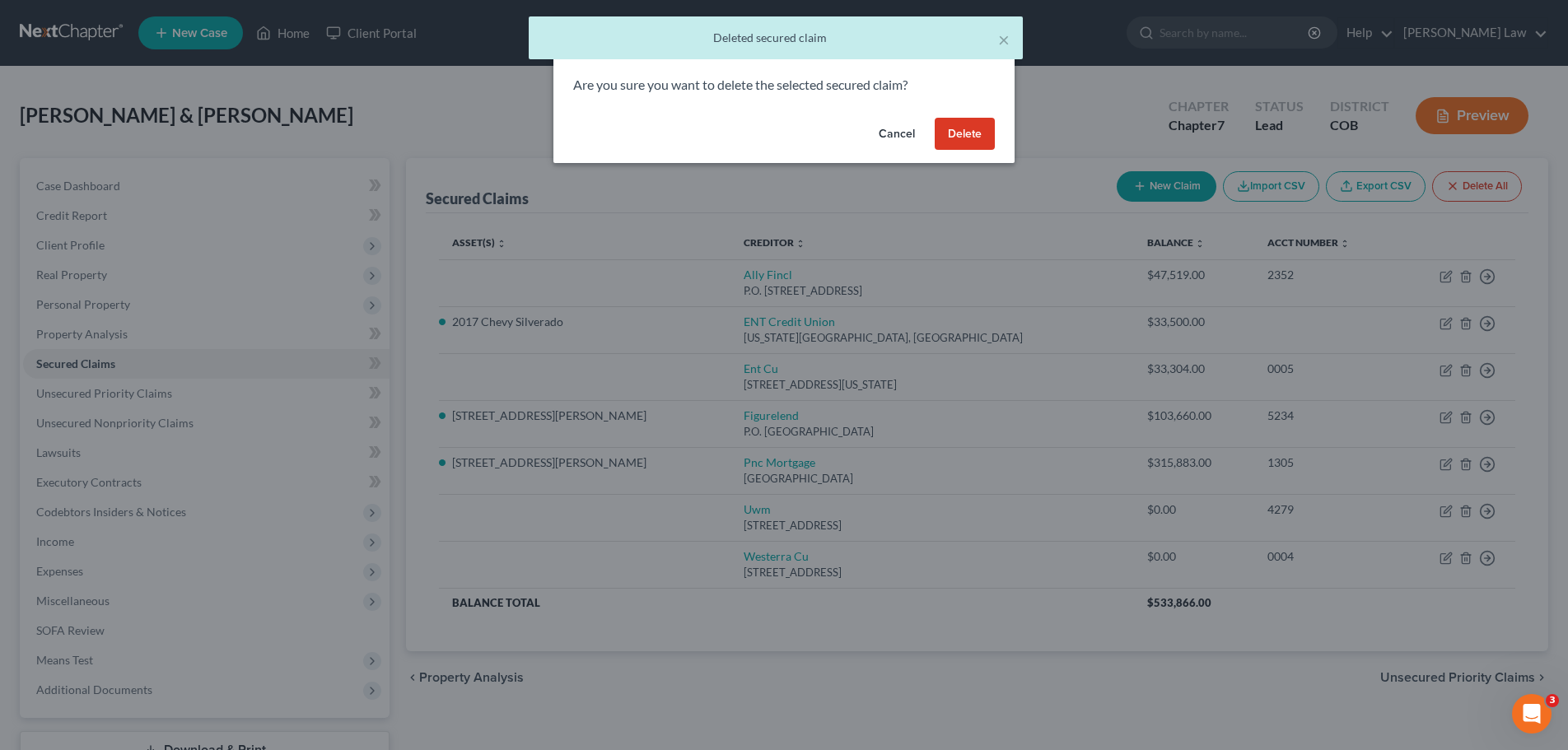
click at [952, 137] on button "Delete" at bounding box center [965, 134] width 60 height 33
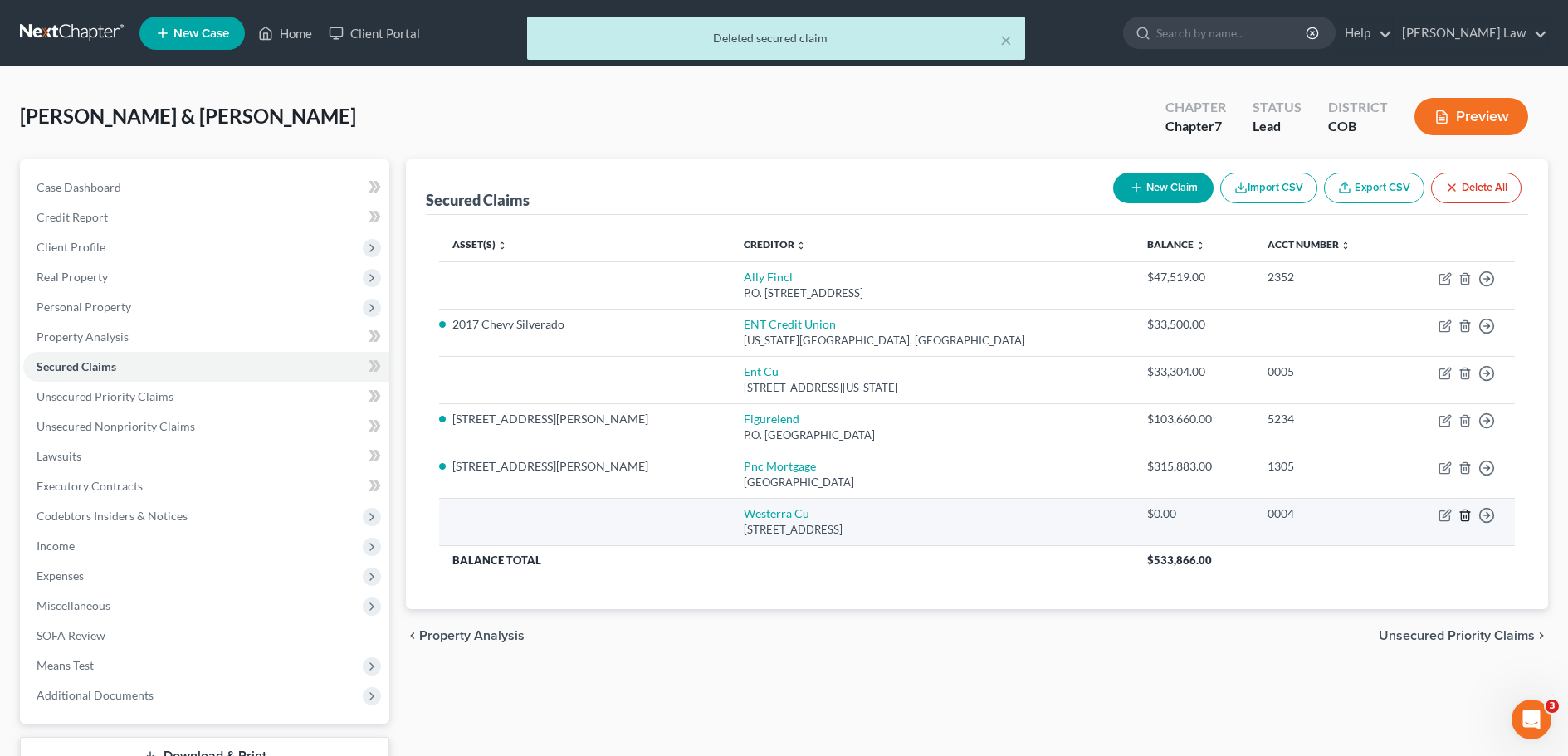
click at [1465, 516] on line "button" at bounding box center [1465, 516] width 0 height 4
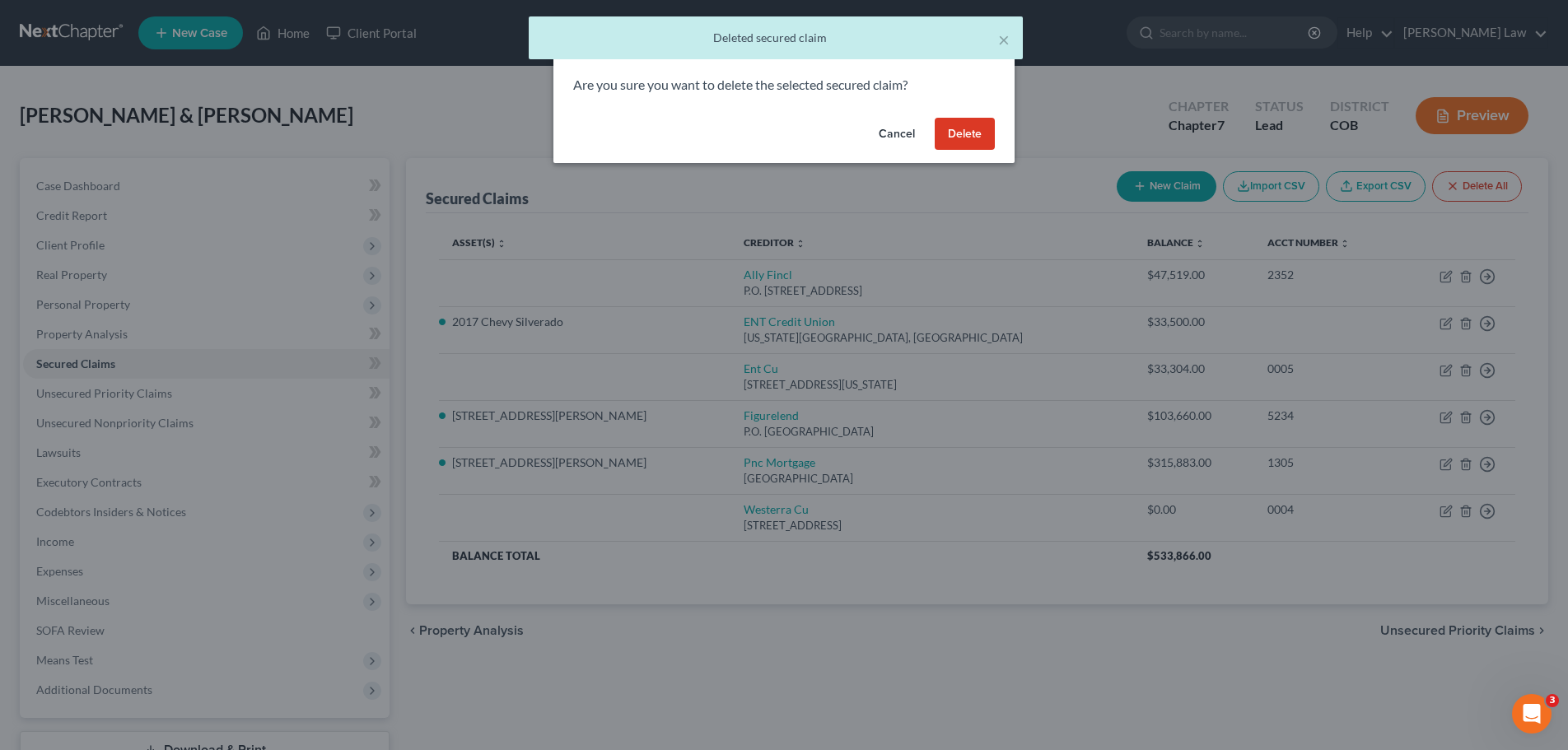
click at [969, 131] on button "Delete" at bounding box center [965, 134] width 60 height 33
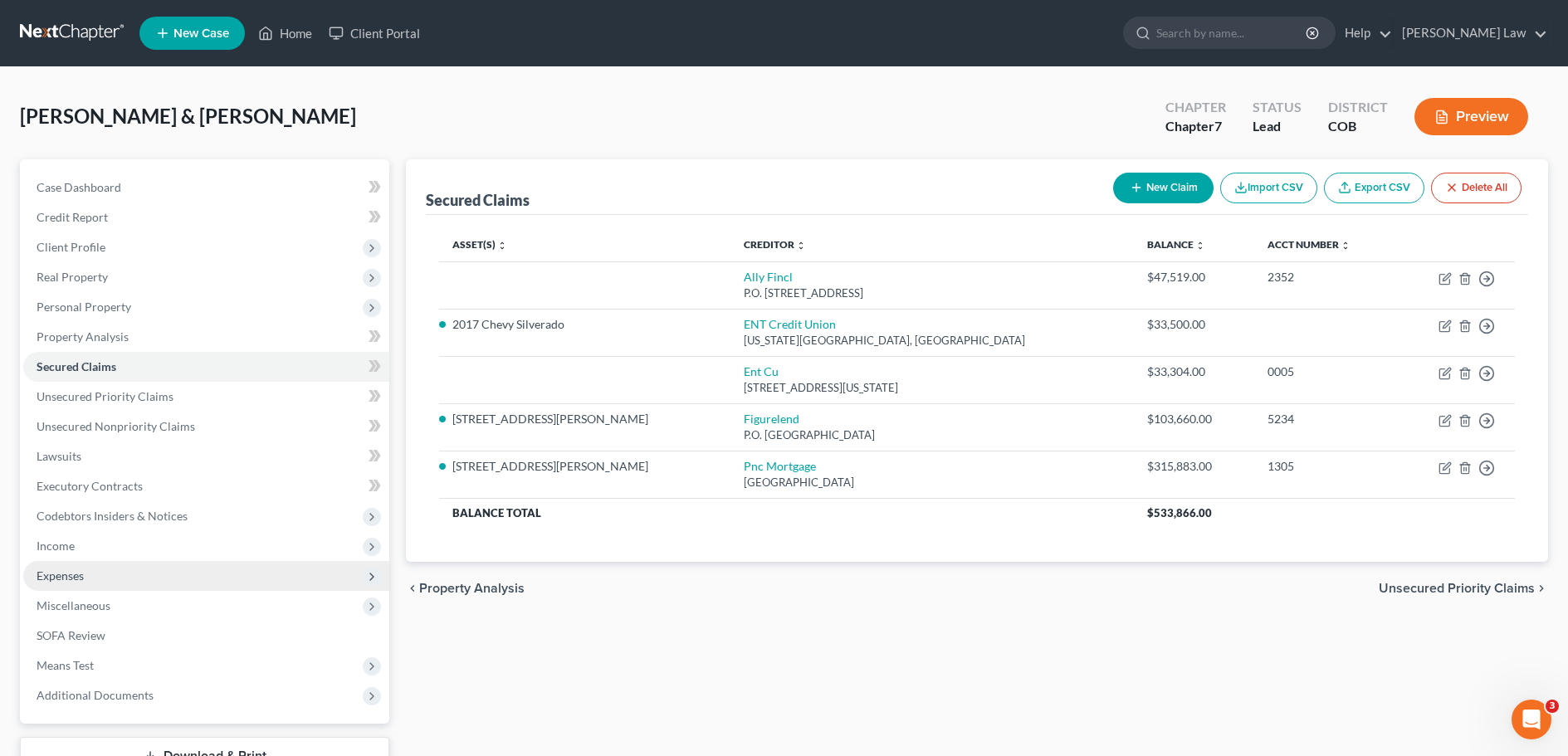
click at [72, 572] on span "Expenses" at bounding box center [60, 575] width 48 height 14
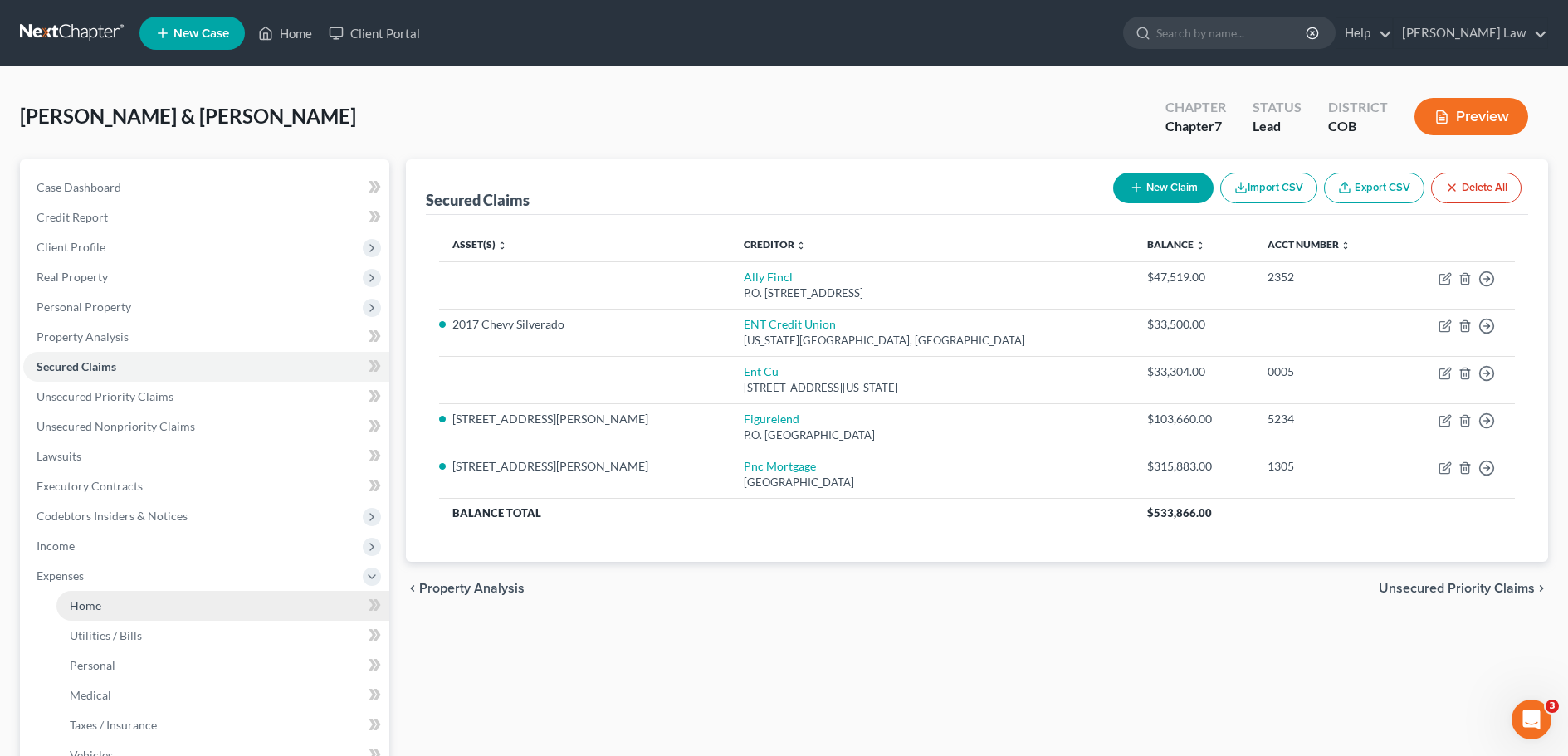
click at [85, 604] on span "Home" at bounding box center [86, 605] width 32 height 14
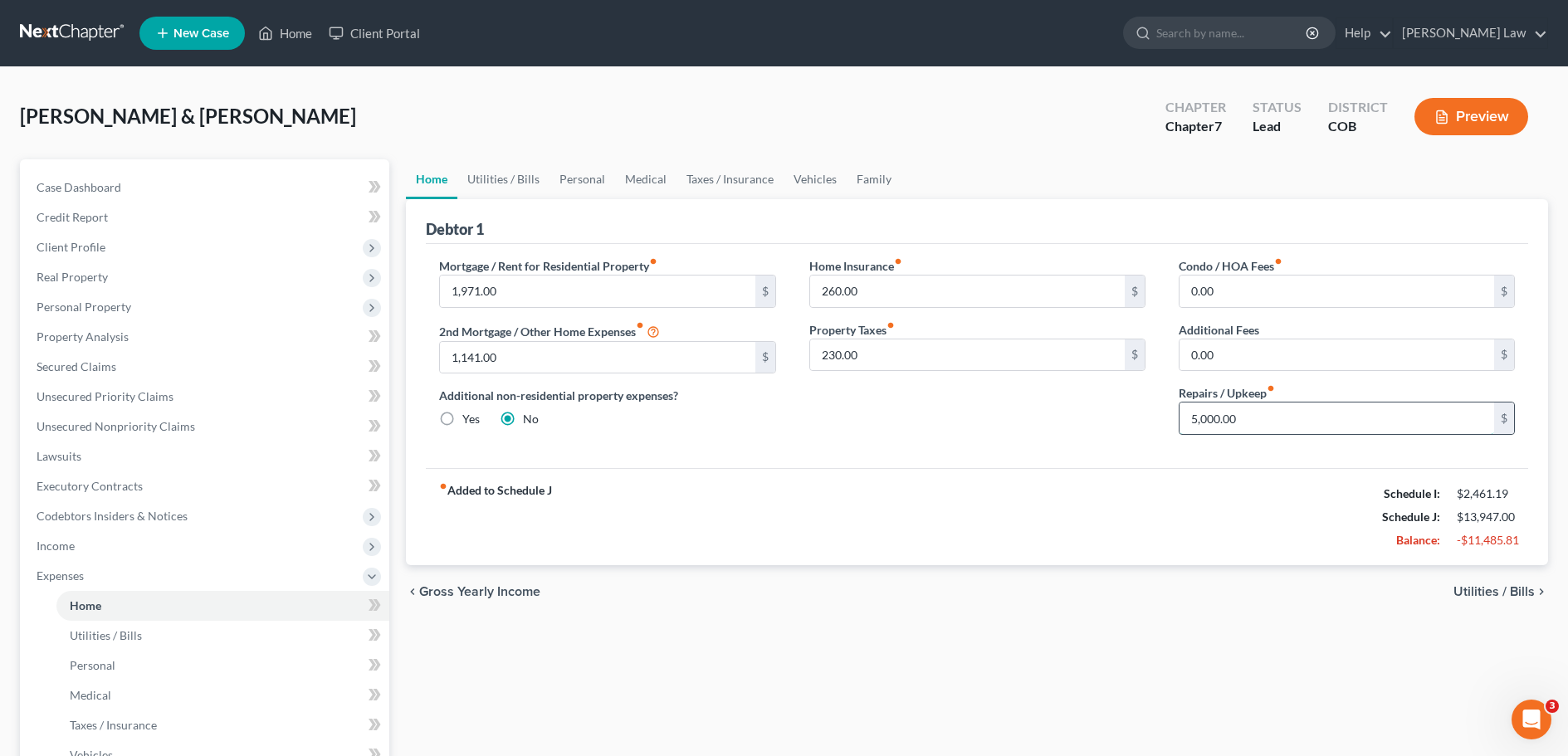
click at [1242, 419] on input "5,000.00" at bounding box center [1336, 419] width 314 height 32
type input "500"
click at [1231, 425] on input "500" at bounding box center [1336, 419] width 314 height 32
click at [1239, 454] on div "Mortgage / Rent for Residential Property fiber_manual_record 1,971.00 $ 2nd Mor…" at bounding box center [977, 356] width 1102 height 224
click at [1526, 594] on span "Utilities / Bills" at bounding box center [1493, 592] width 81 height 13
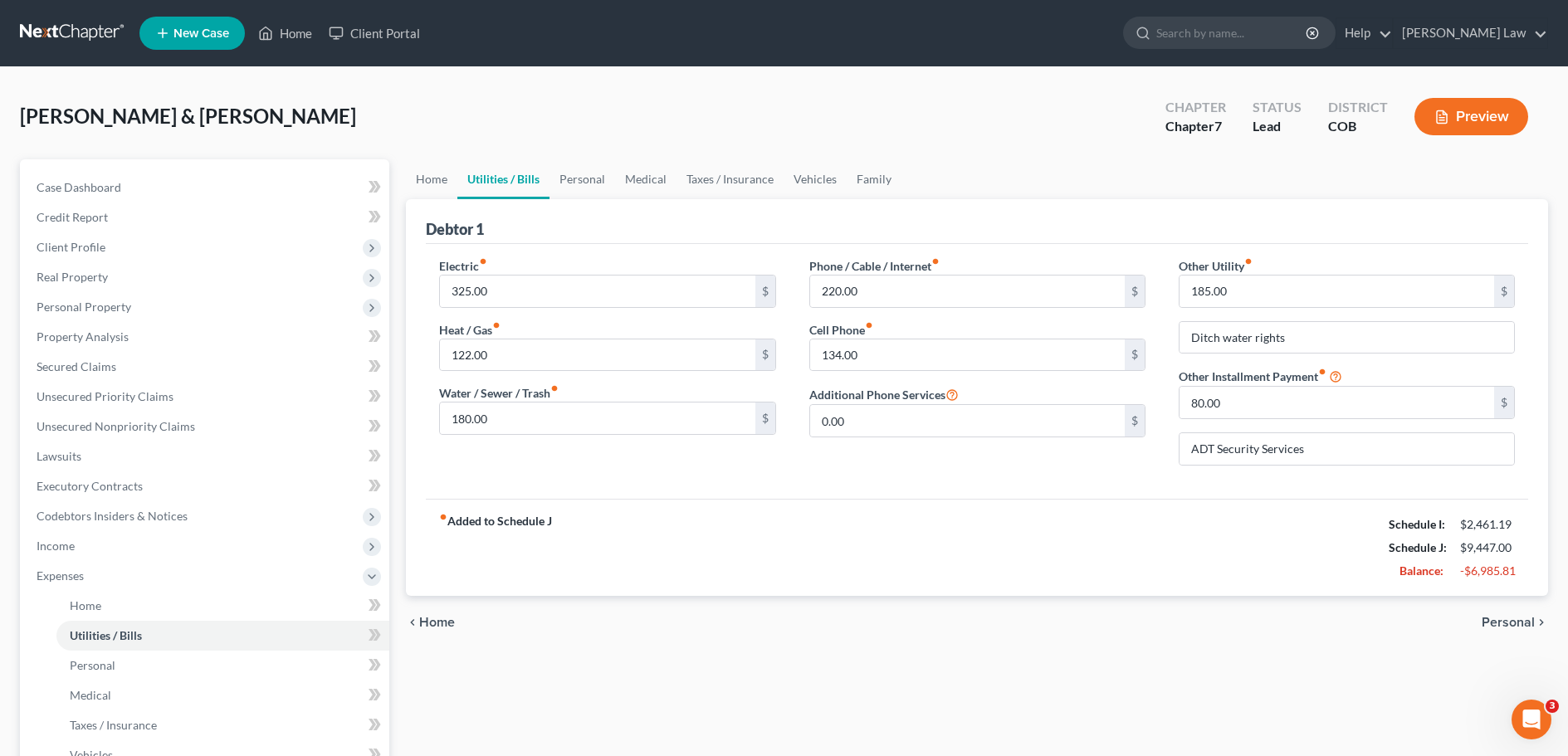
click at [1515, 621] on span "Personal" at bounding box center [1507, 623] width 53 height 13
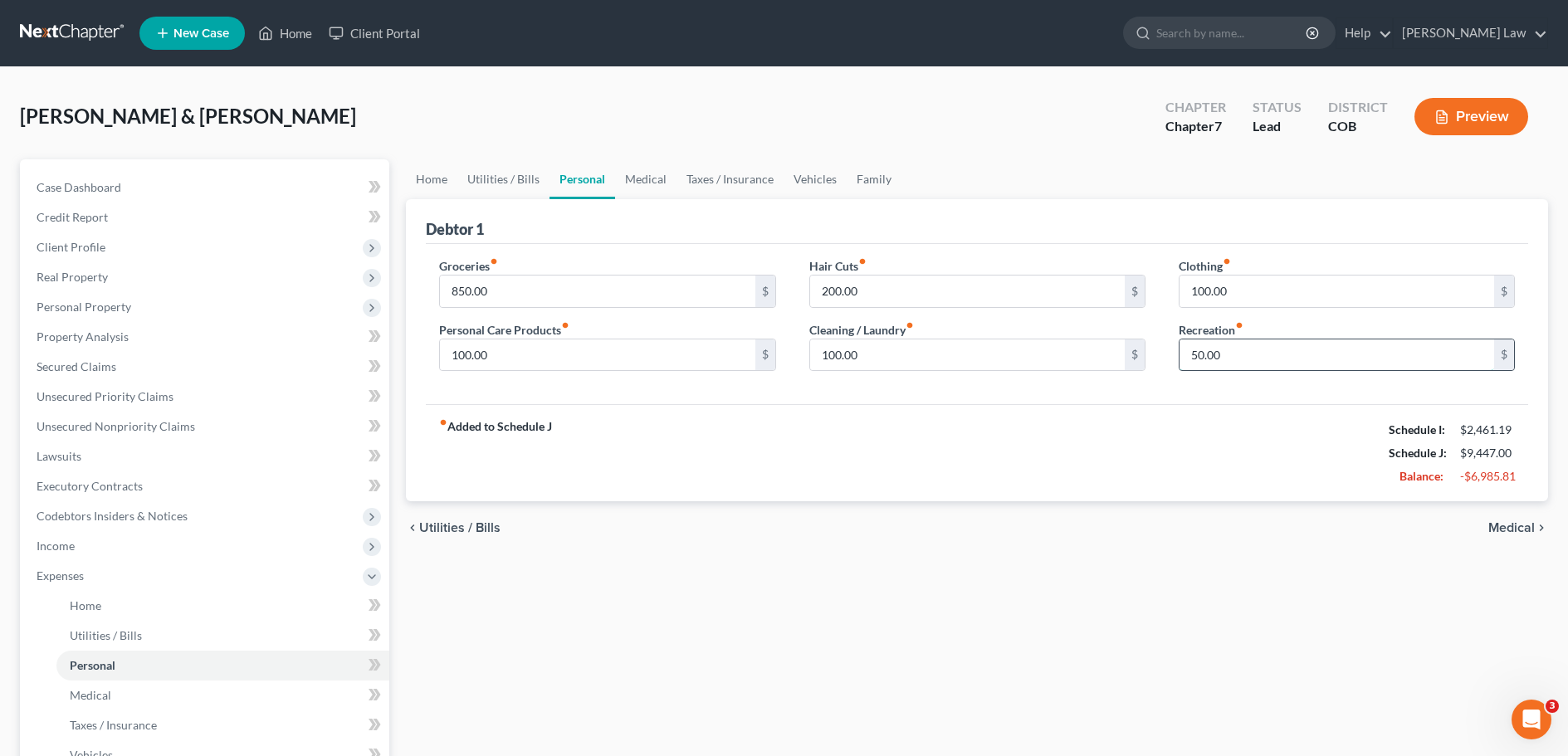
click at [1228, 356] on input "50.00" at bounding box center [1336, 355] width 314 height 32
type input "200"
click at [1511, 529] on span "Medical" at bounding box center [1511, 528] width 47 height 13
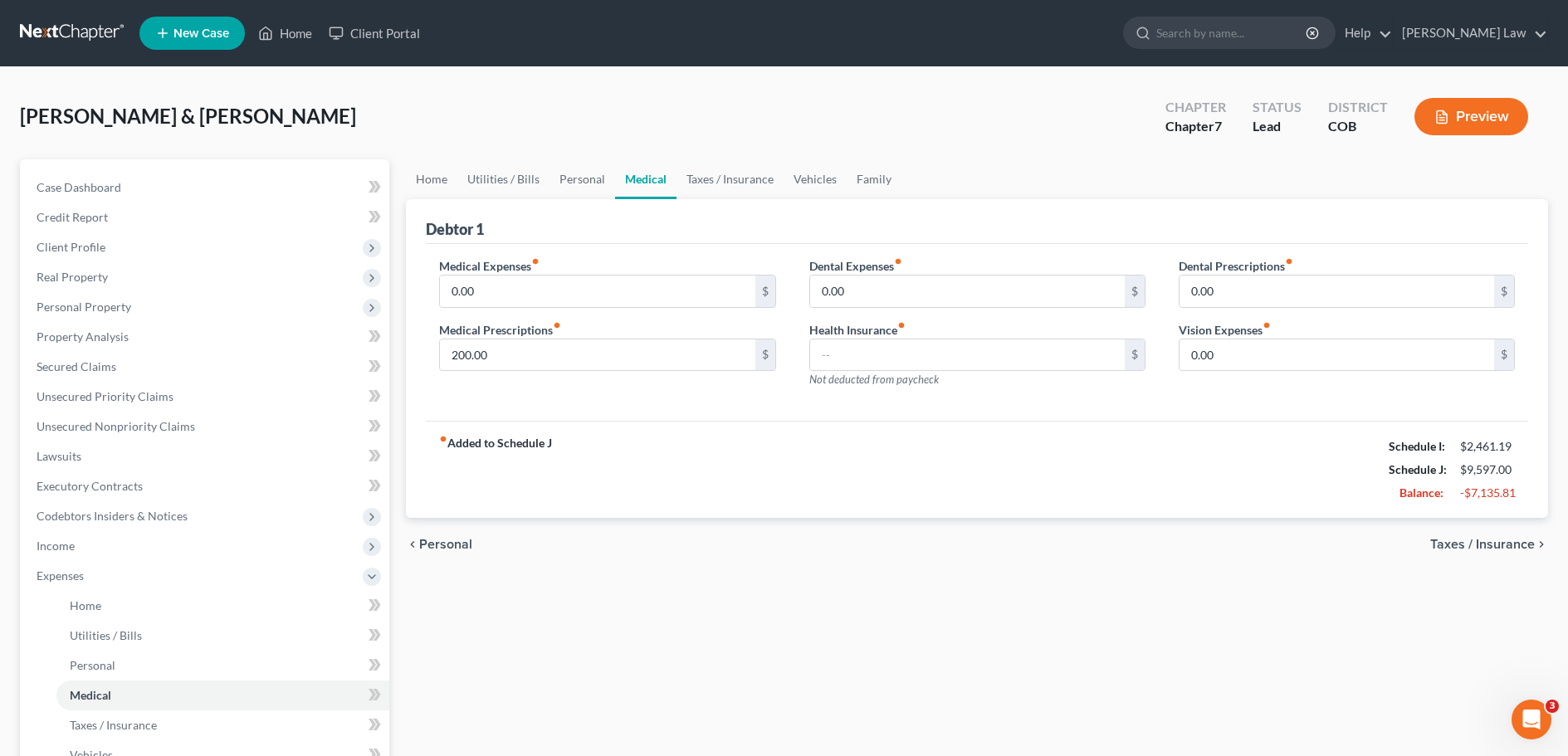
click at [1510, 544] on span "Taxes / Insurance" at bounding box center [1482, 544] width 104 height 13
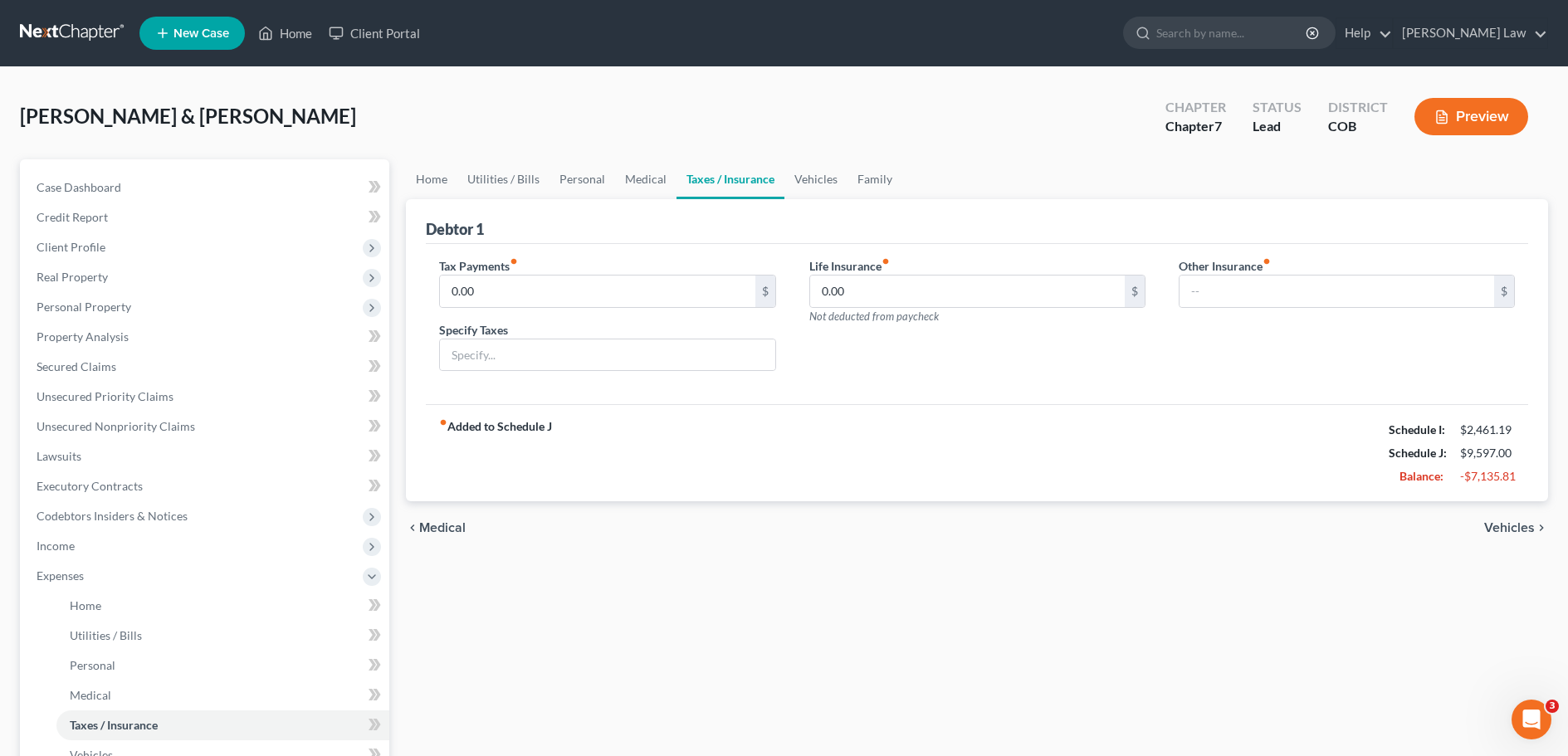
click at [1509, 524] on span "Vehicles" at bounding box center [1509, 528] width 50 height 13
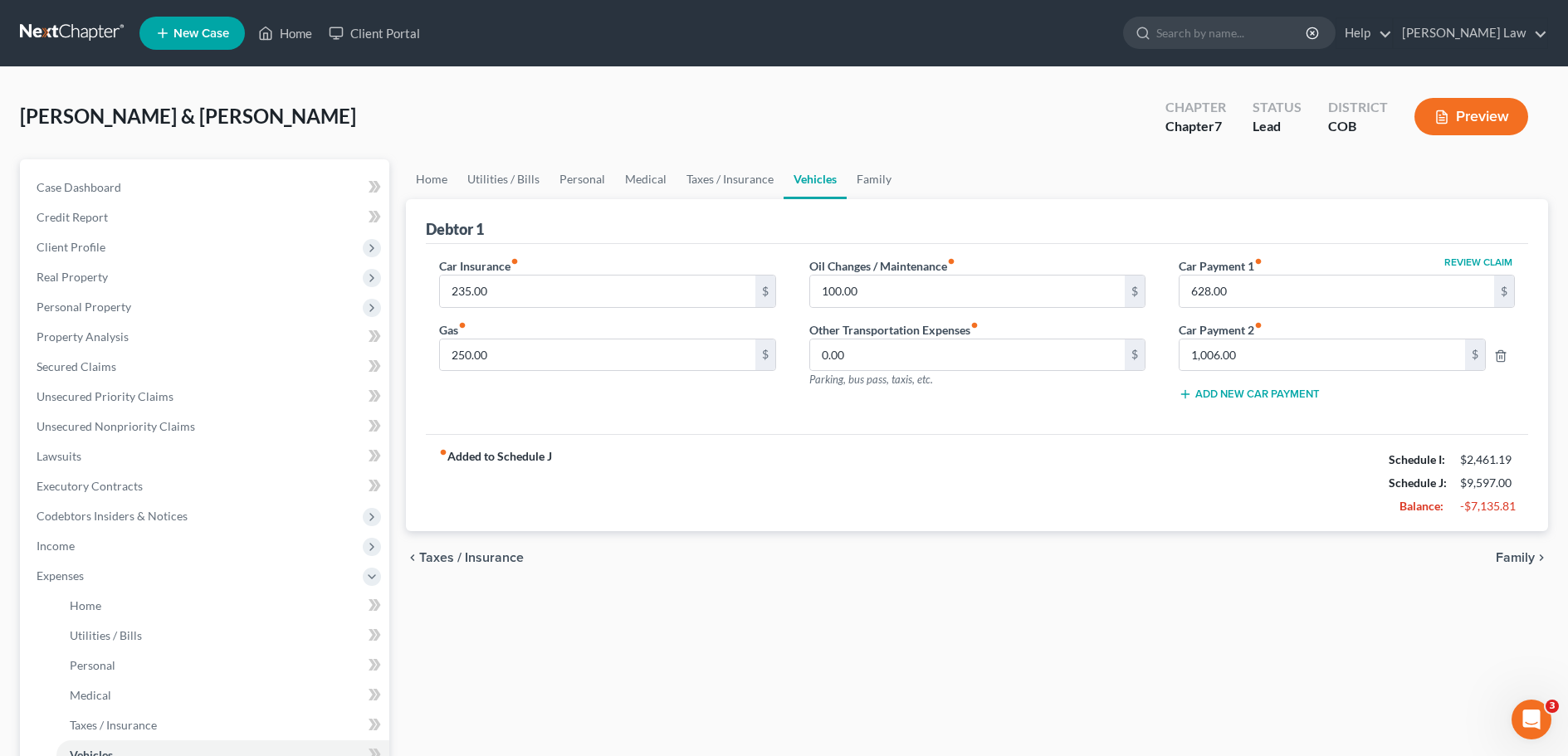
click at [1521, 556] on span "Family" at bounding box center [1515, 557] width 39 height 13
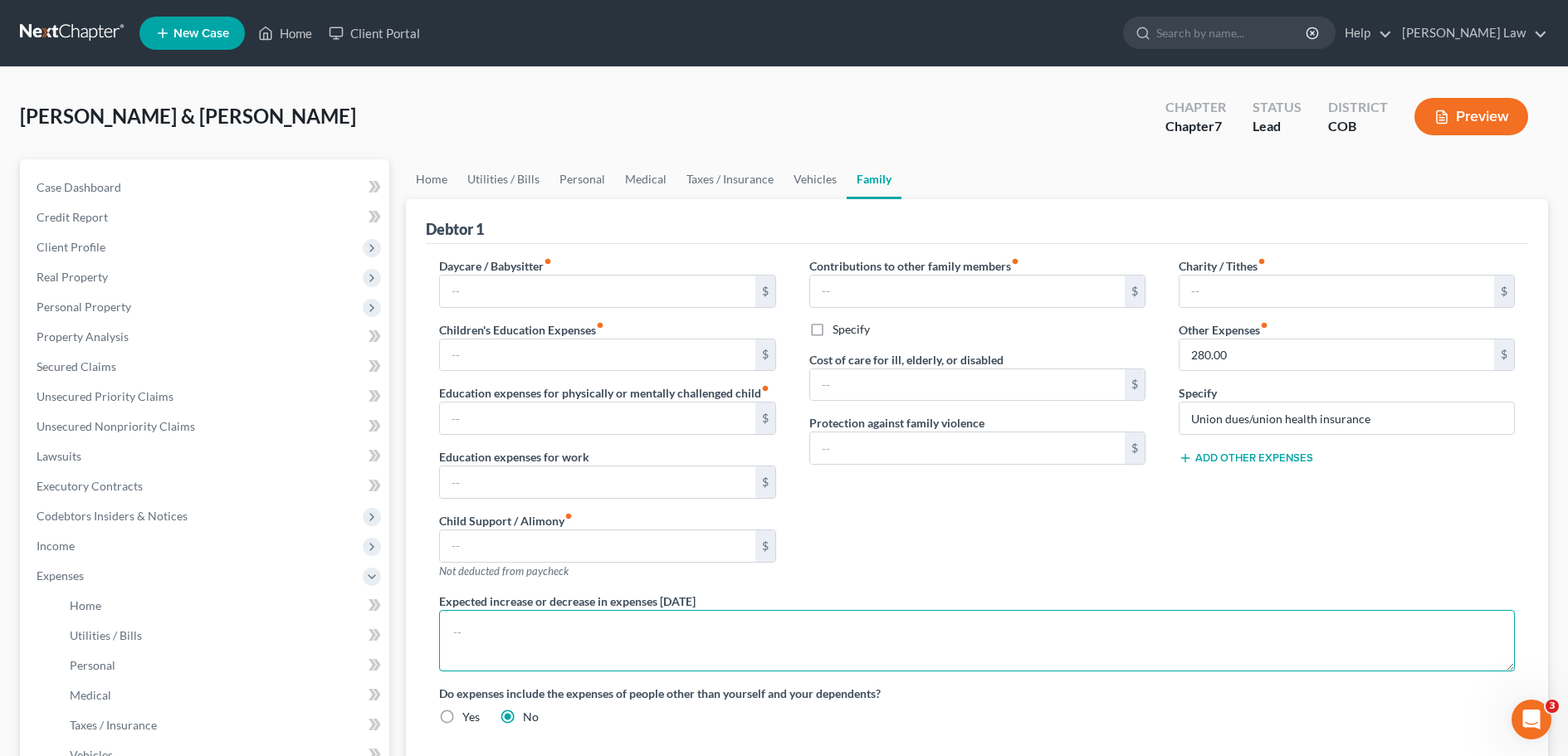
drag, startPoint x: 459, startPoint y: 629, endPoint x: 470, endPoint y: 622, distance: 13.0
click at [459, 629] on textarea at bounding box center [977, 640] width 1076 height 62
drag, startPoint x: 453, startPoint y: 632, endPoint x: 496, endPoint y: 622, distance: 44.1
click at [453, 632] on textarea "[PERSON_NAME] had shoulder sergery and is currently not working and may not be …" at bounding box center [977, 640] width 1076 height 62
drag, startPoint x: 566, startPoint y: 632, endPoint x: 585, endPoint y: 638, distance: 19.9
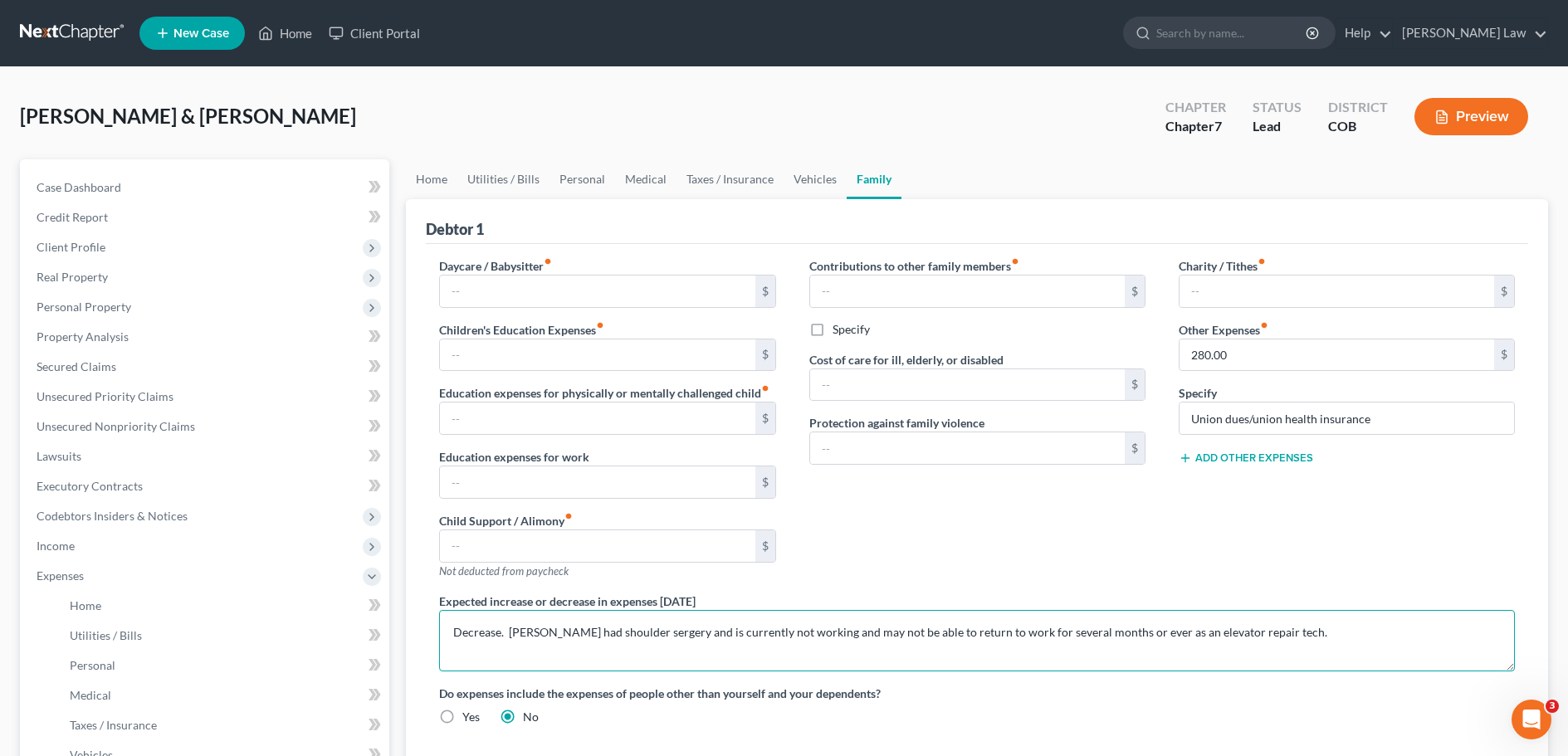
click at [566, 632] on textarea "Decrease. [PERSON_NAME] had shoulder sergery and is currently not working and m…" at bounding box center [977, 640] width 1076 height 62
drag, startPoint x: 709, startPoint y: 632, endPoint x: 738, endPoint y: 660, distance: 40.3
click at [738, 660] on textarea "Decrease. [PERSON_NAME] Debtor 2, had shoulder sergery and is currently not wor…" at bounding box center [977, 640] width 1076 height 62
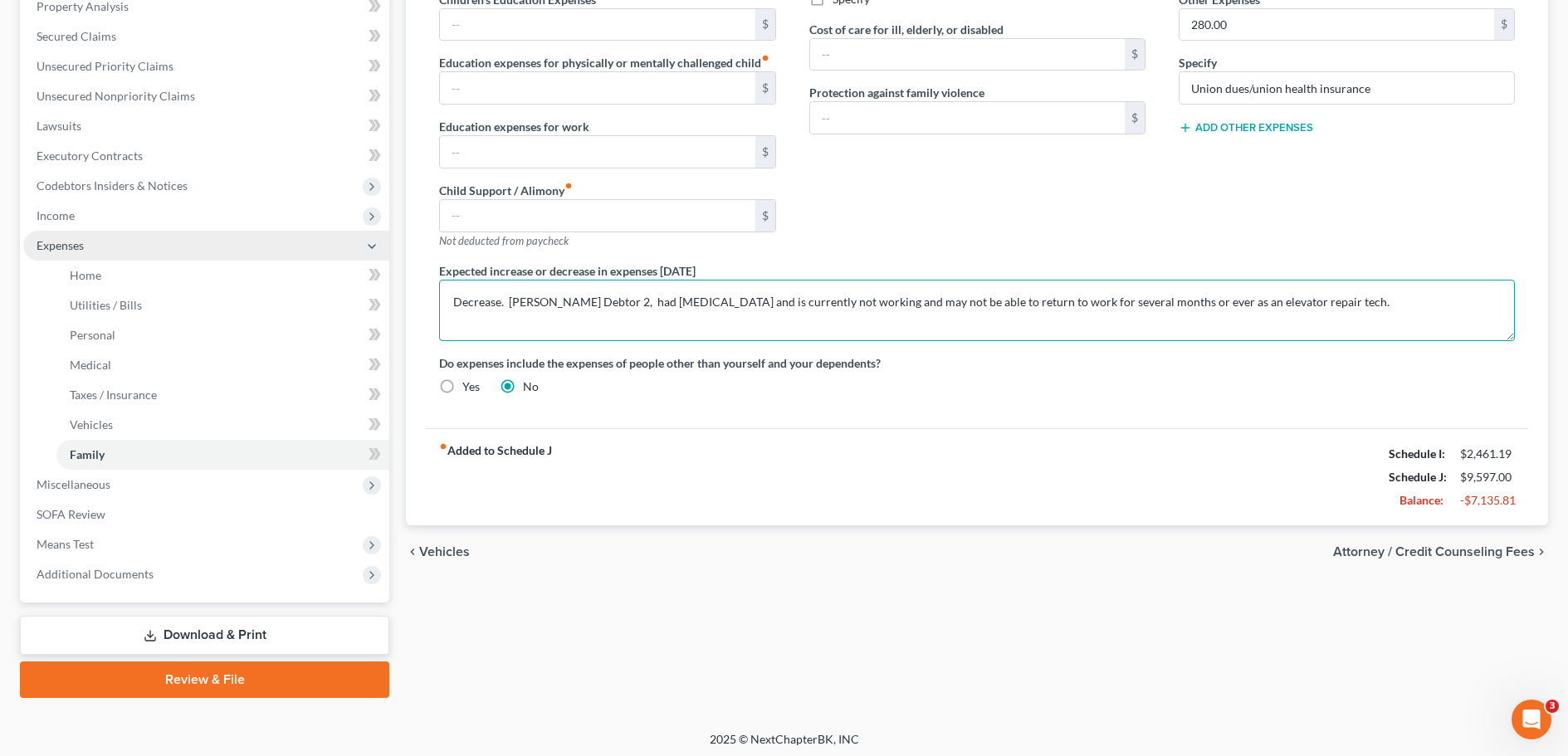
scroll to position [332, 0]
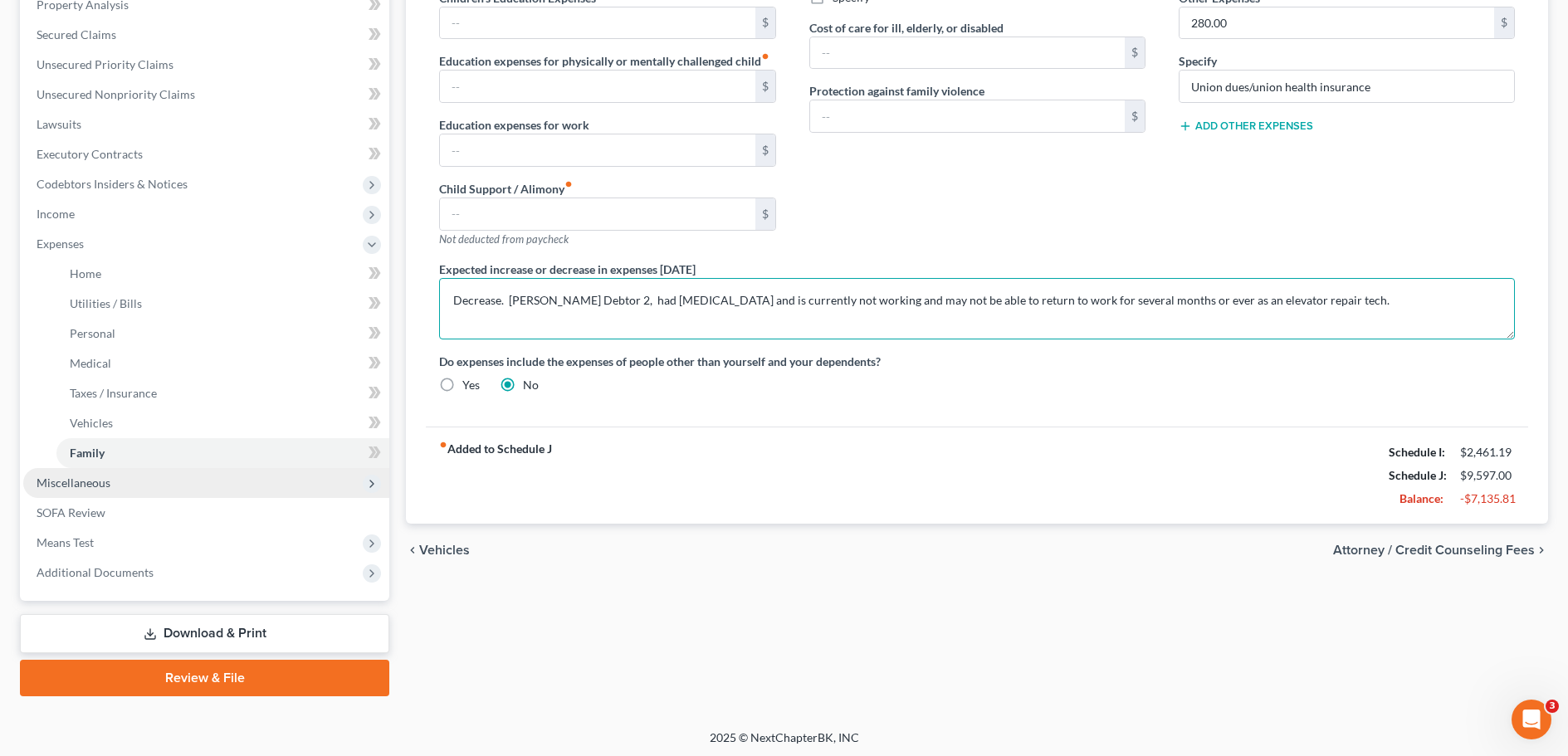
type textarea "Decrease. [PERSON_NAME] Debtor 2, had [MEDICAL_DATA] and is currently not worki…"
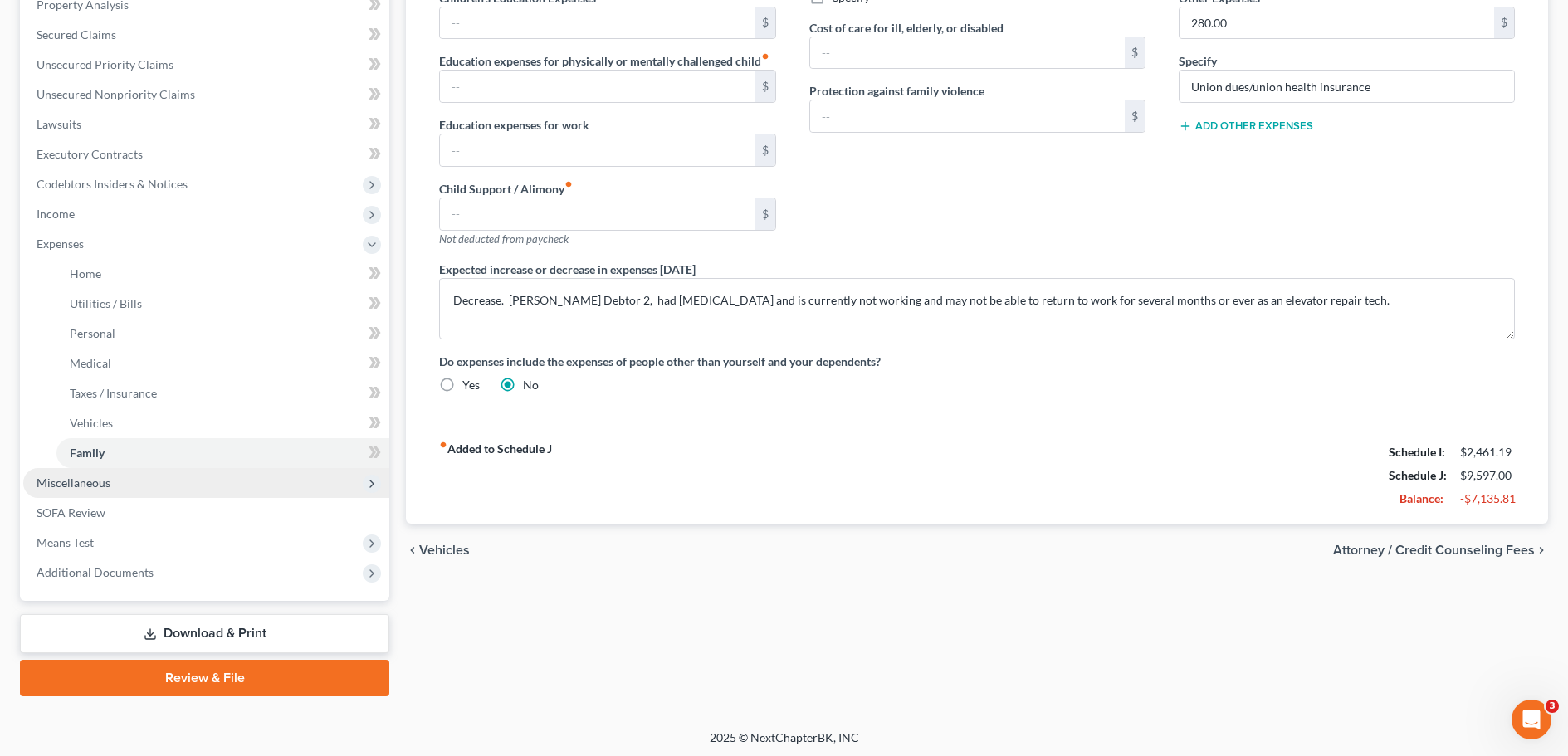
click at [91, 485] on span "Miscellaneous" at bounding box center [73, 482] width 74 height 14
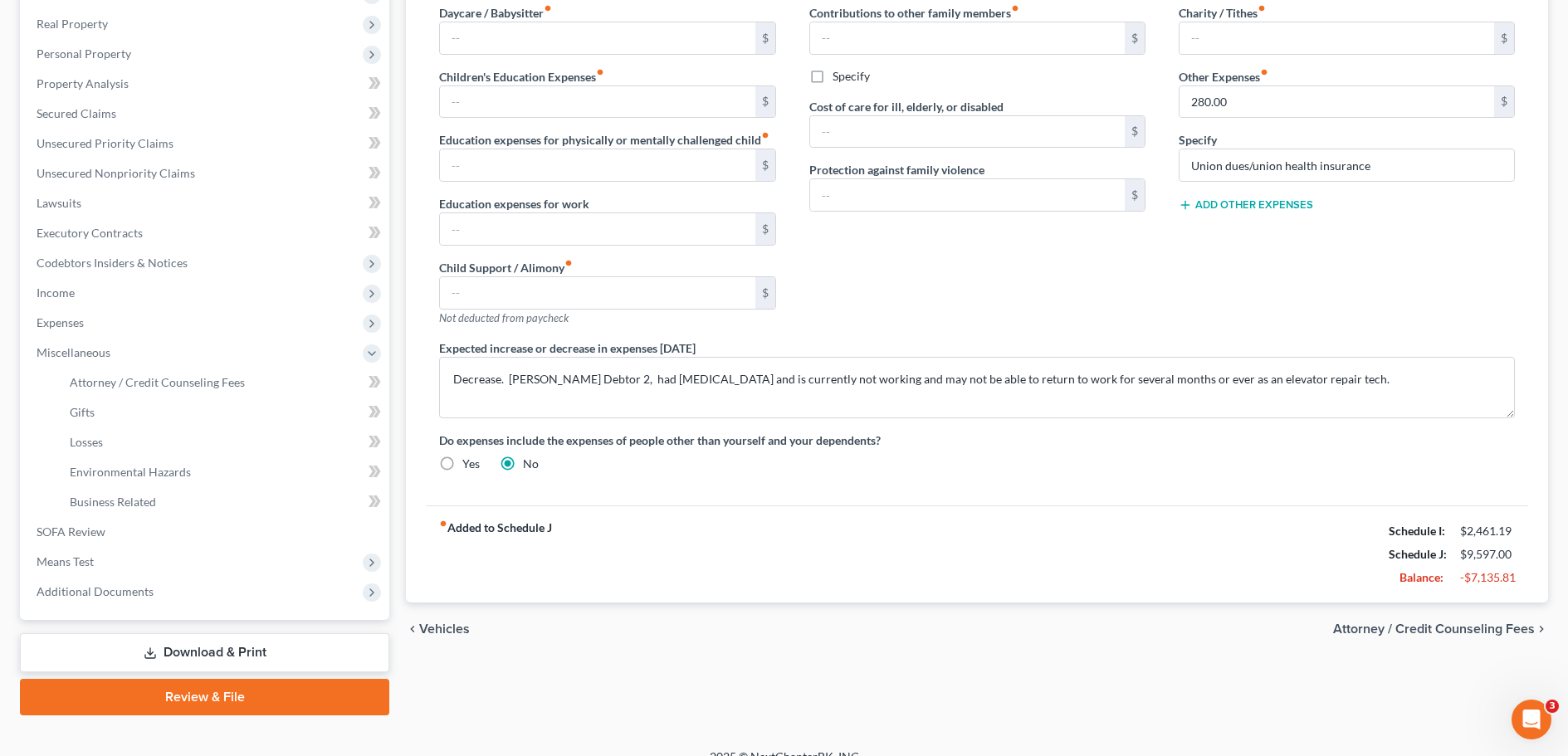
scroll to position [276, 0]
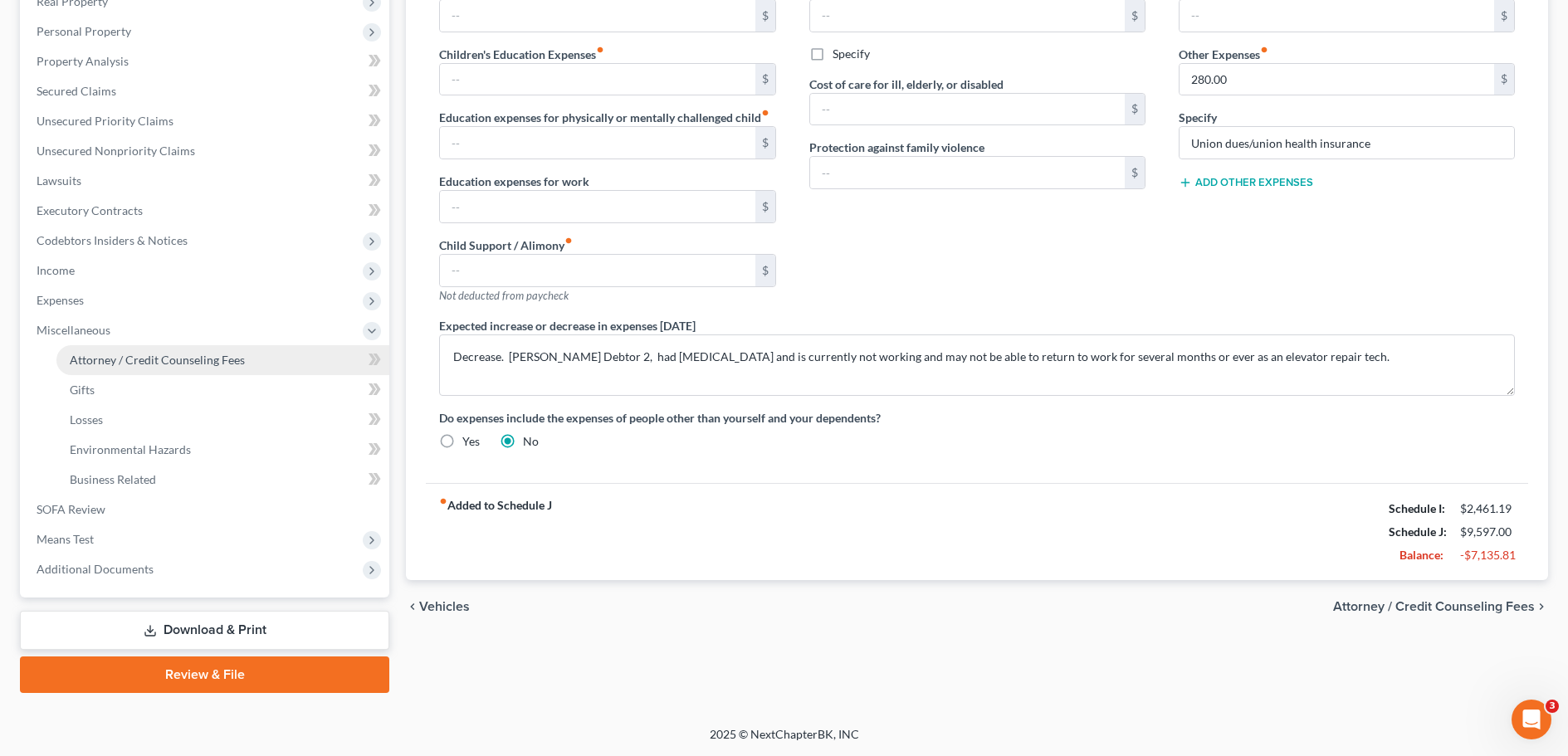
click at [134, 361] on span "Attorney / Credit Counseling Fees" at bounding box center [158, 359] width 175 height 14
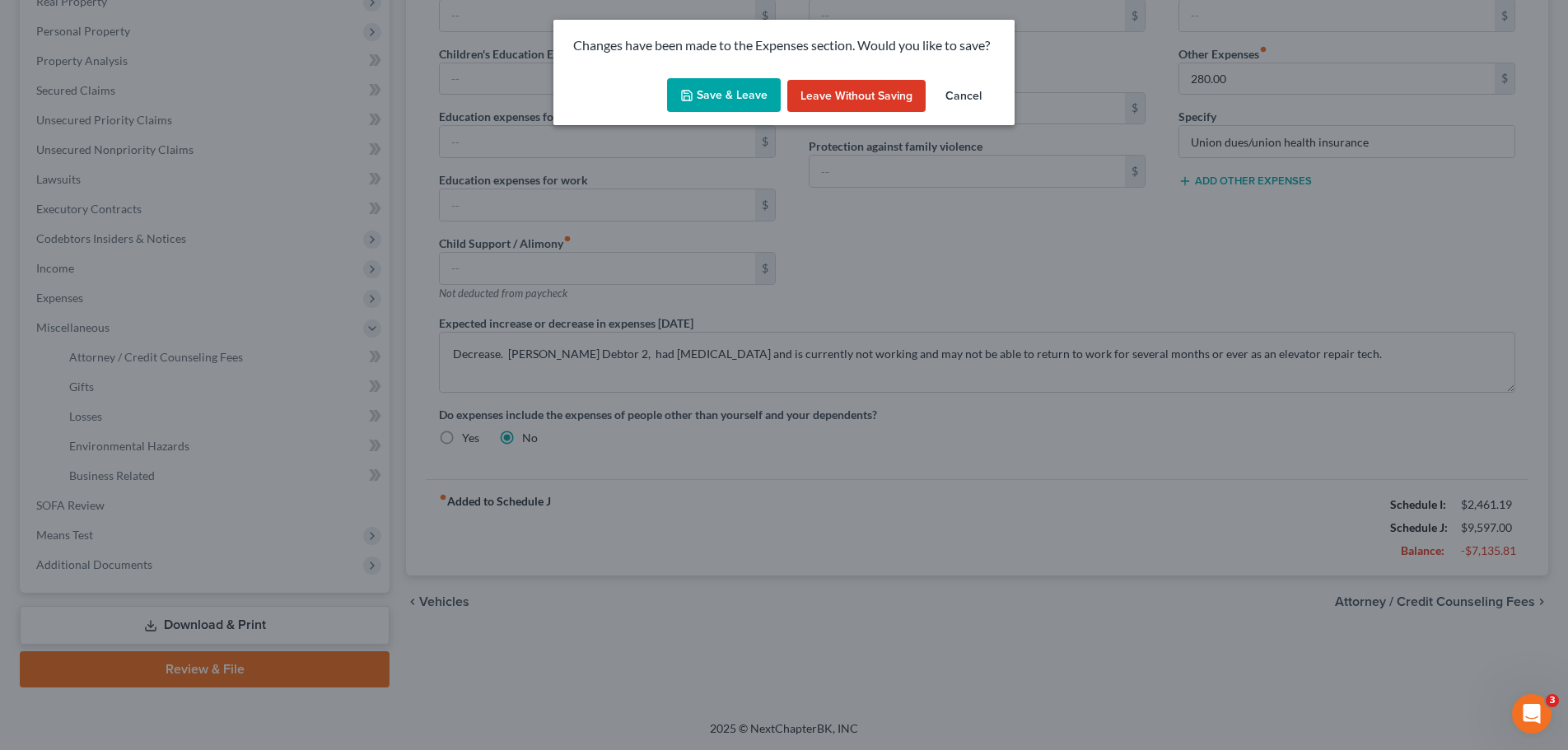
click at [733, 99] on button "Save & Leave" at bounding box center [723, 95] width 114 height 34
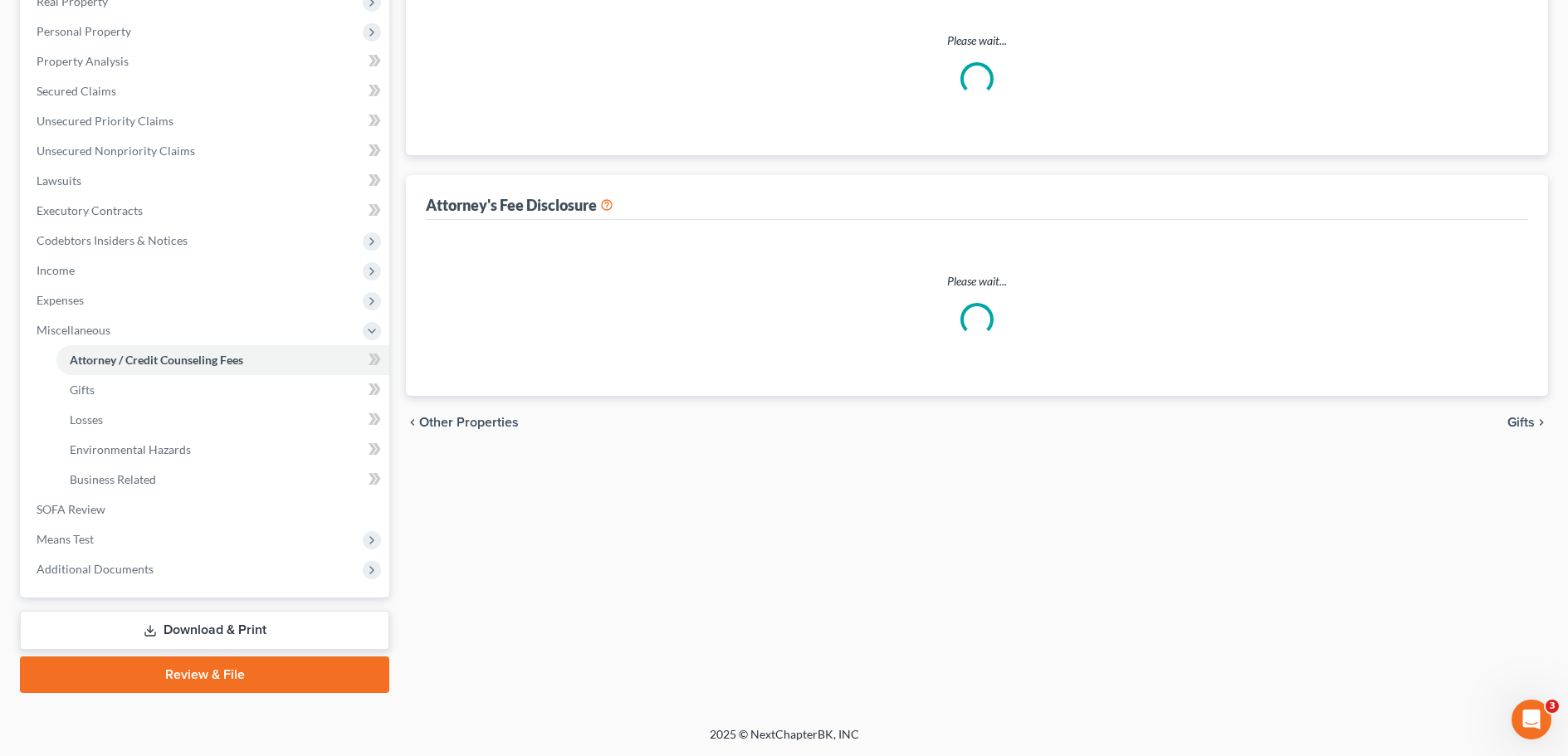
select select "0"
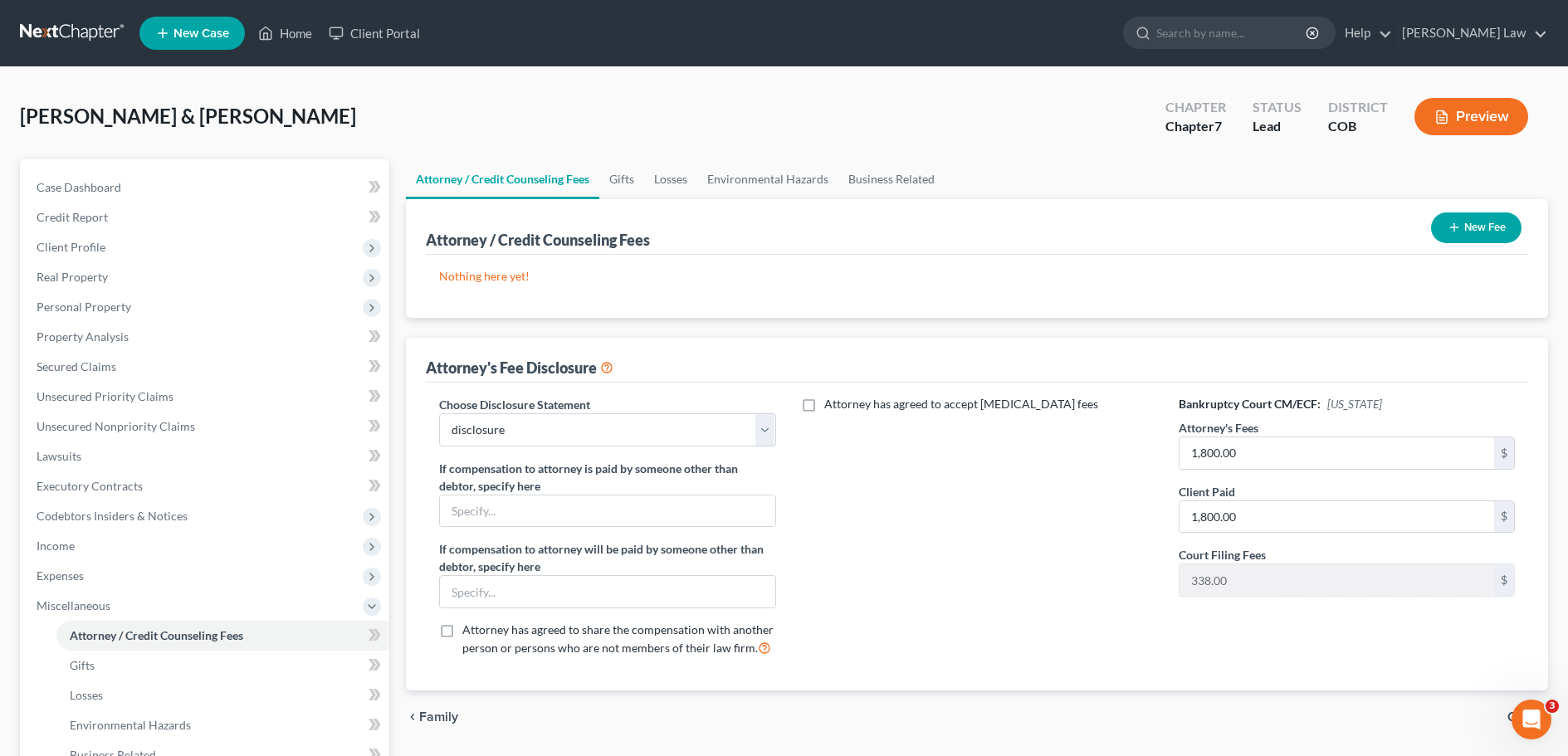
click at [1480, 231] on button "New Fee" at bounding box center [1476, 227] width 90 height 31
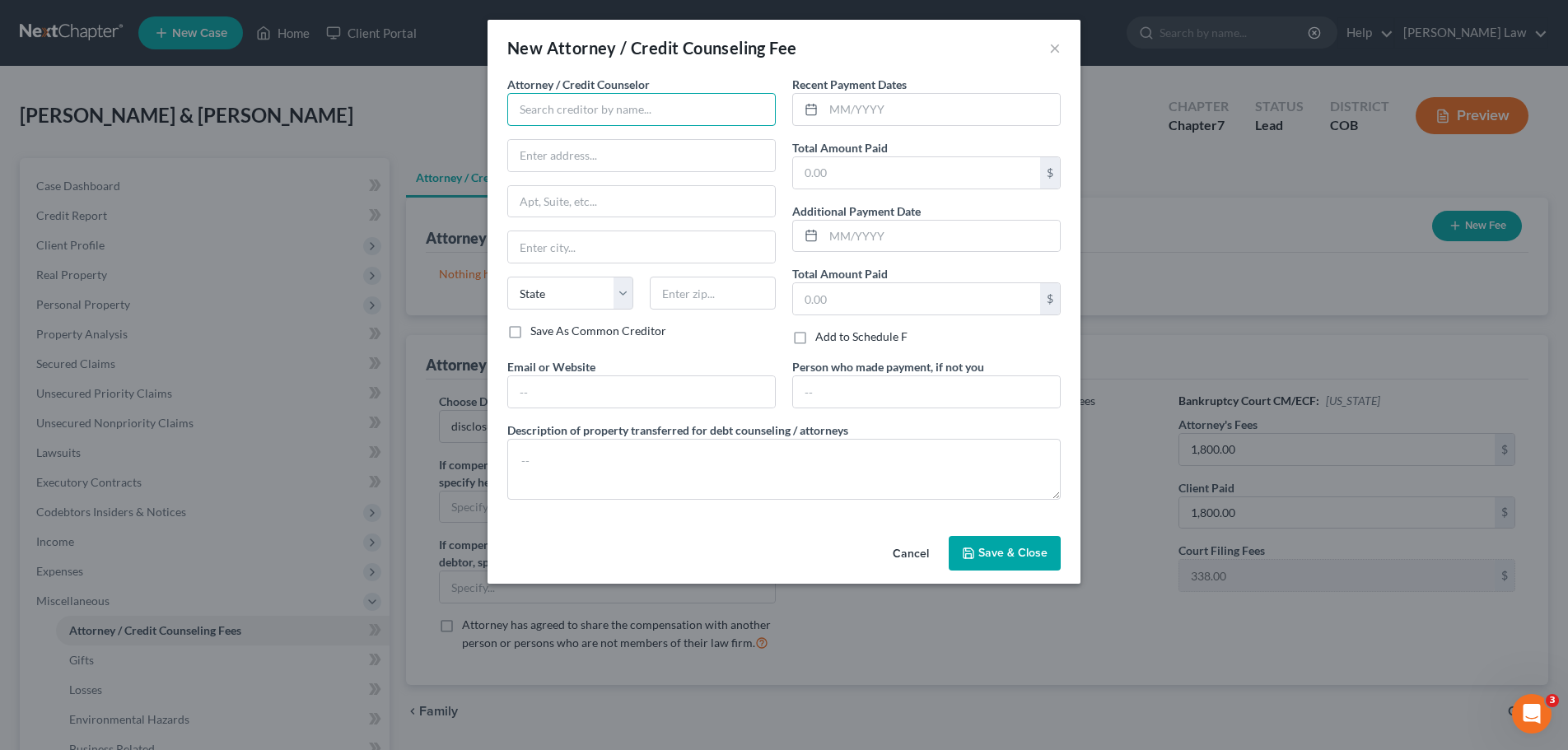
click at [561, 105] on input "text" at bounding box center [641, 110] width 268 height 33
type input "j"
type input "[PERSON_NAME]"
click at [568, 146] on input "text" at bounding box center [641, 155] width 266 height 31
type input "415 W BIJOU ST"
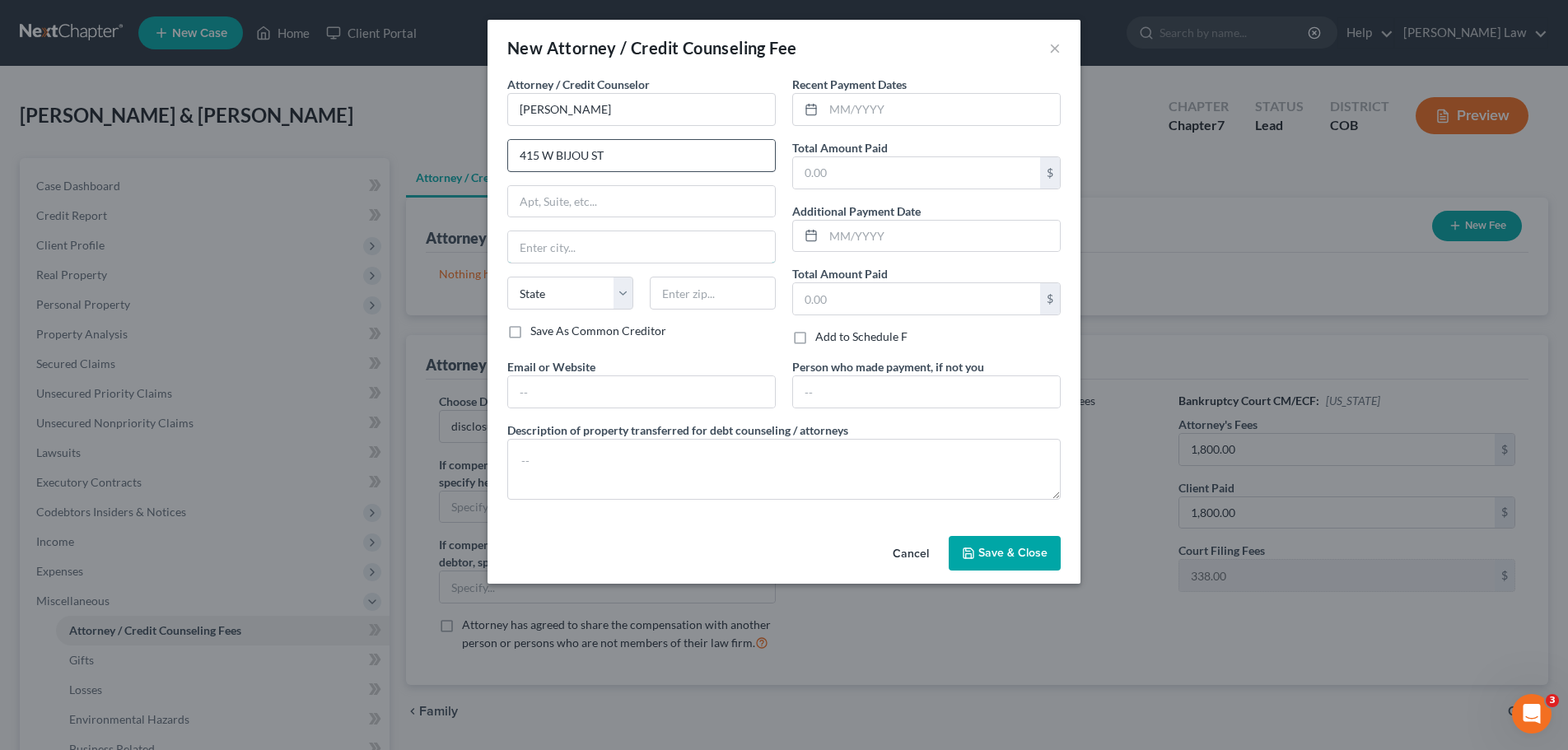
type input "[US_STATE][GEOGRAPHIC_DATA]"
select select "5"
type input "80905"
type input "[PERSON_NAME][EMAIL_ADDRESS][DOMAIN_NAME]"
type input "[US_STATE][GEOGRAPHIC_DATA]"
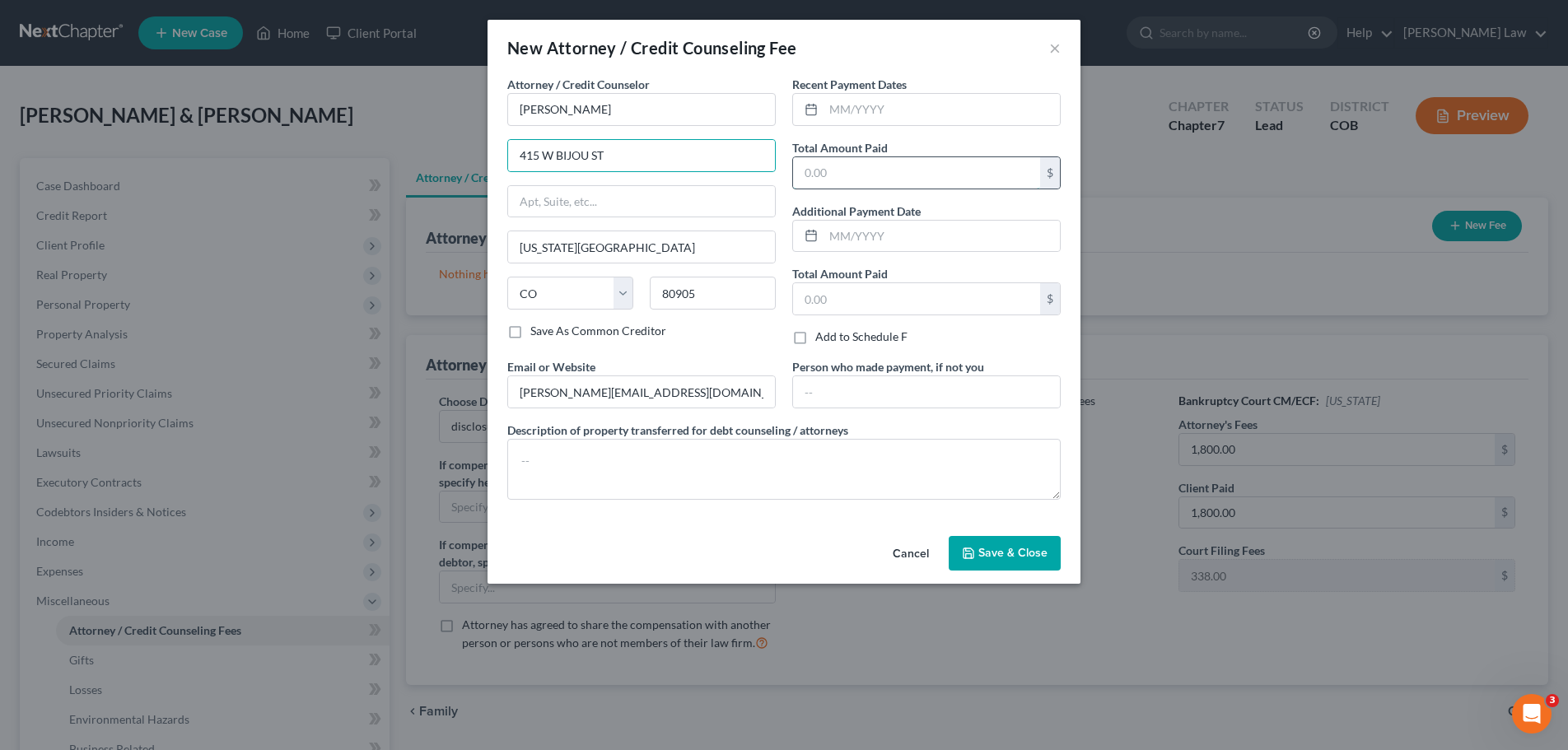
click at [828, 169] on input "text" at bounding box center [916, 173] width 247 height 31
type input "1"
click at [833, 298] on input "text" at bounding box center [916, 299] width 247 height 31
type input "1,800"
click at [982, 348] on div "Recent Payment Dates Total Amount Paid $ Additional Payment Date Total Amount P…" at bounding box center [927, 216] width 285 height 282
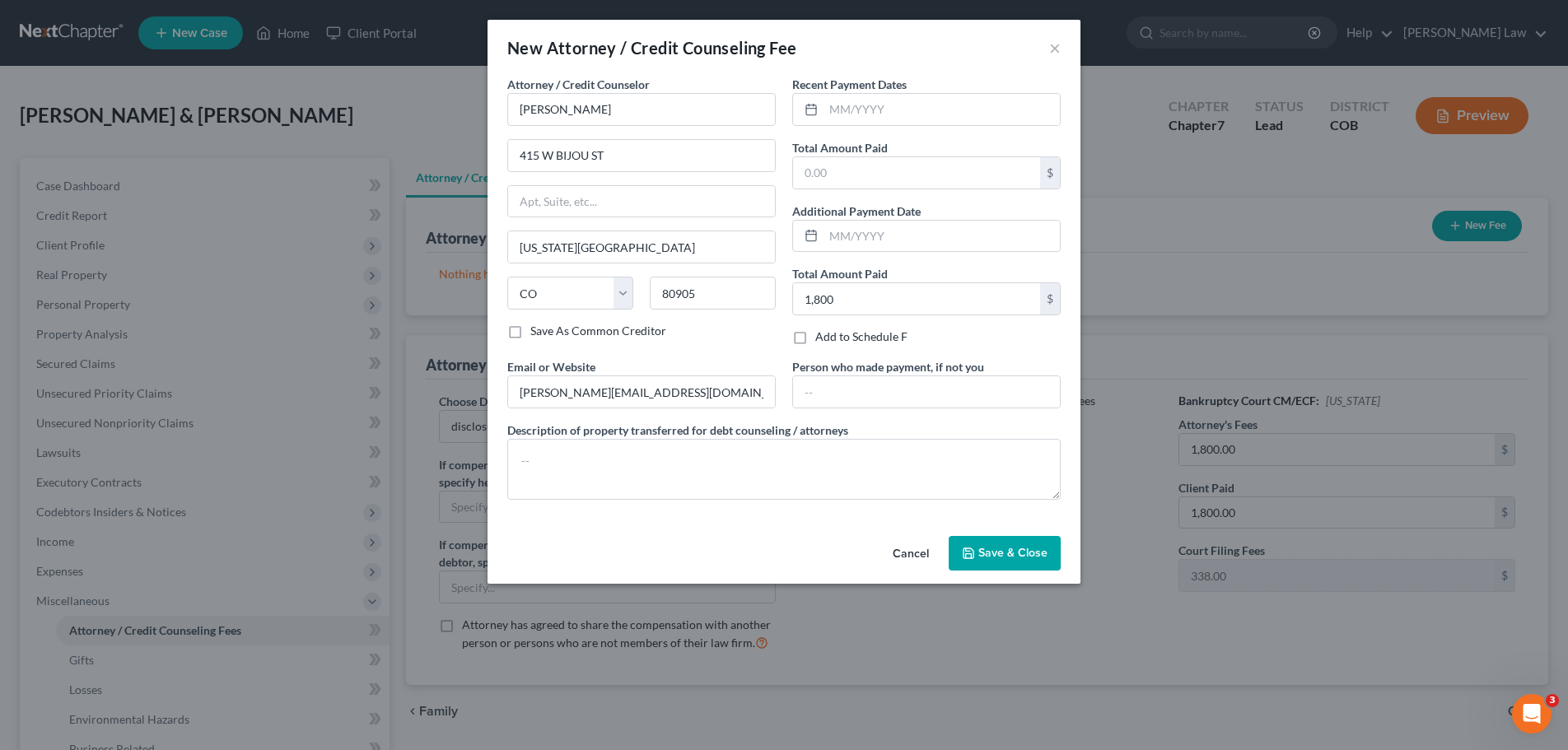
click at [996, 549] on span "Save & Close" at bounding box center [1013, 552] width 69 height 14
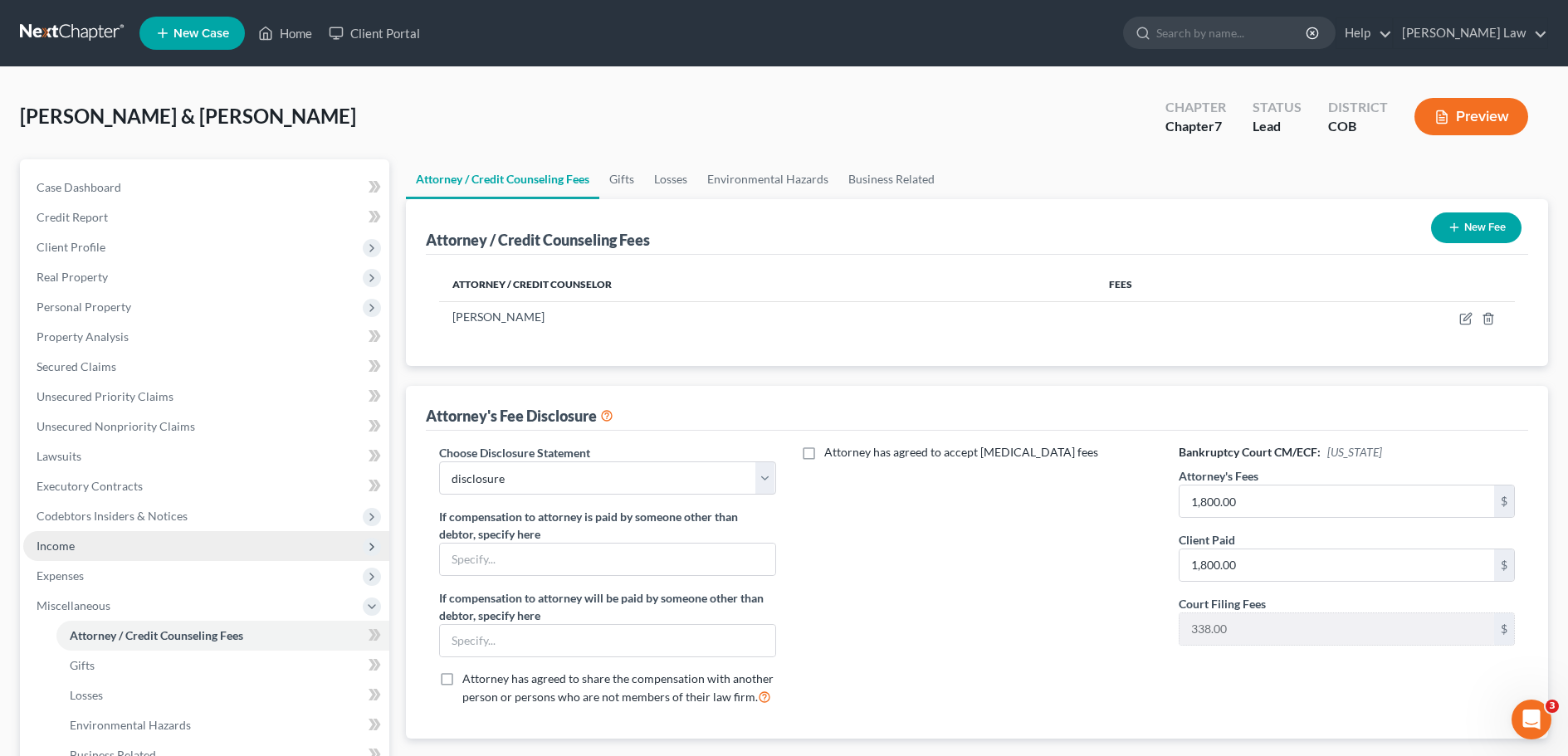
click at [78, 542] on span "Income" at bounding box center [206, 546] width 366 height 30
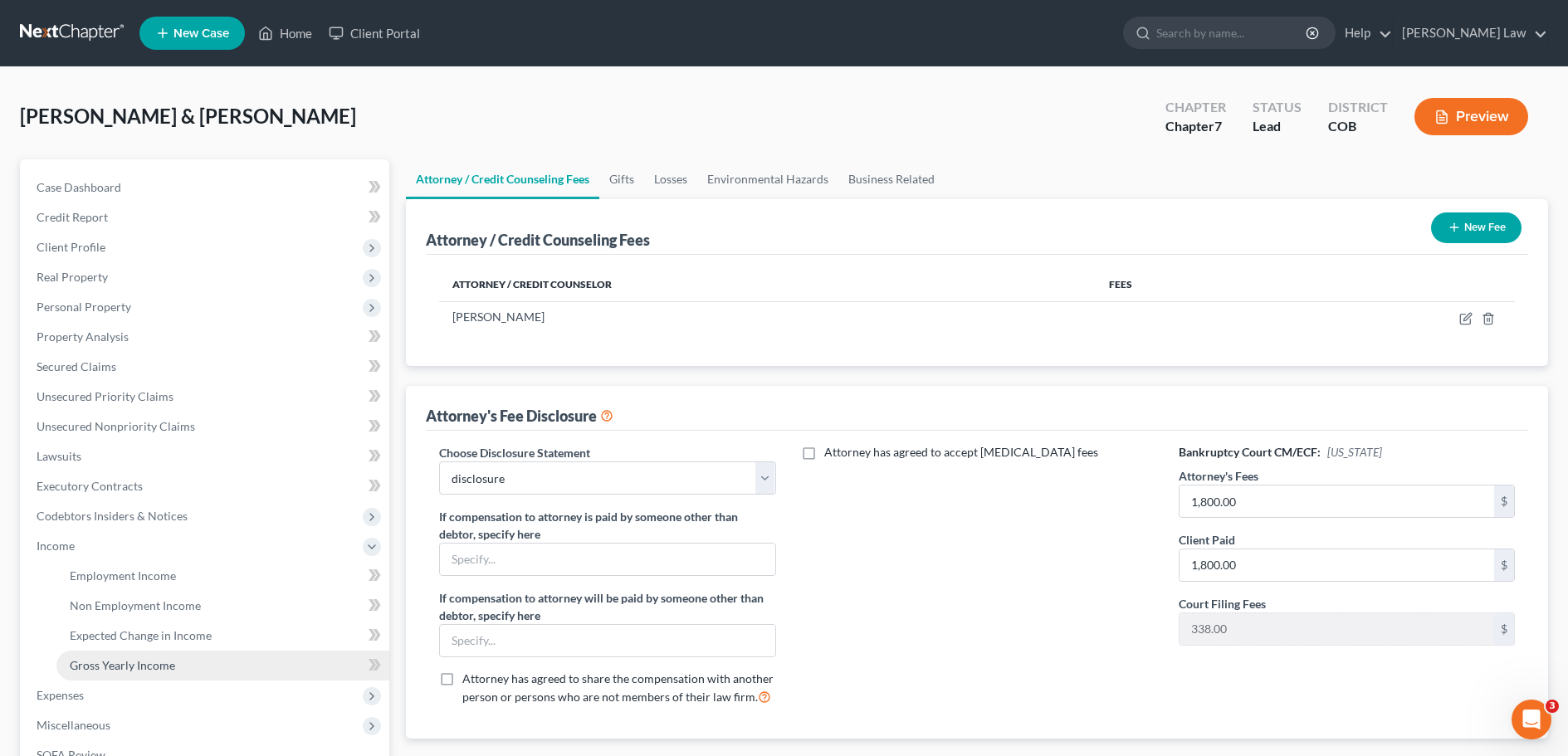
click at [168, 666] on span "Gross Yearly Income" at bounding box center [122, 665] width 105 height 14
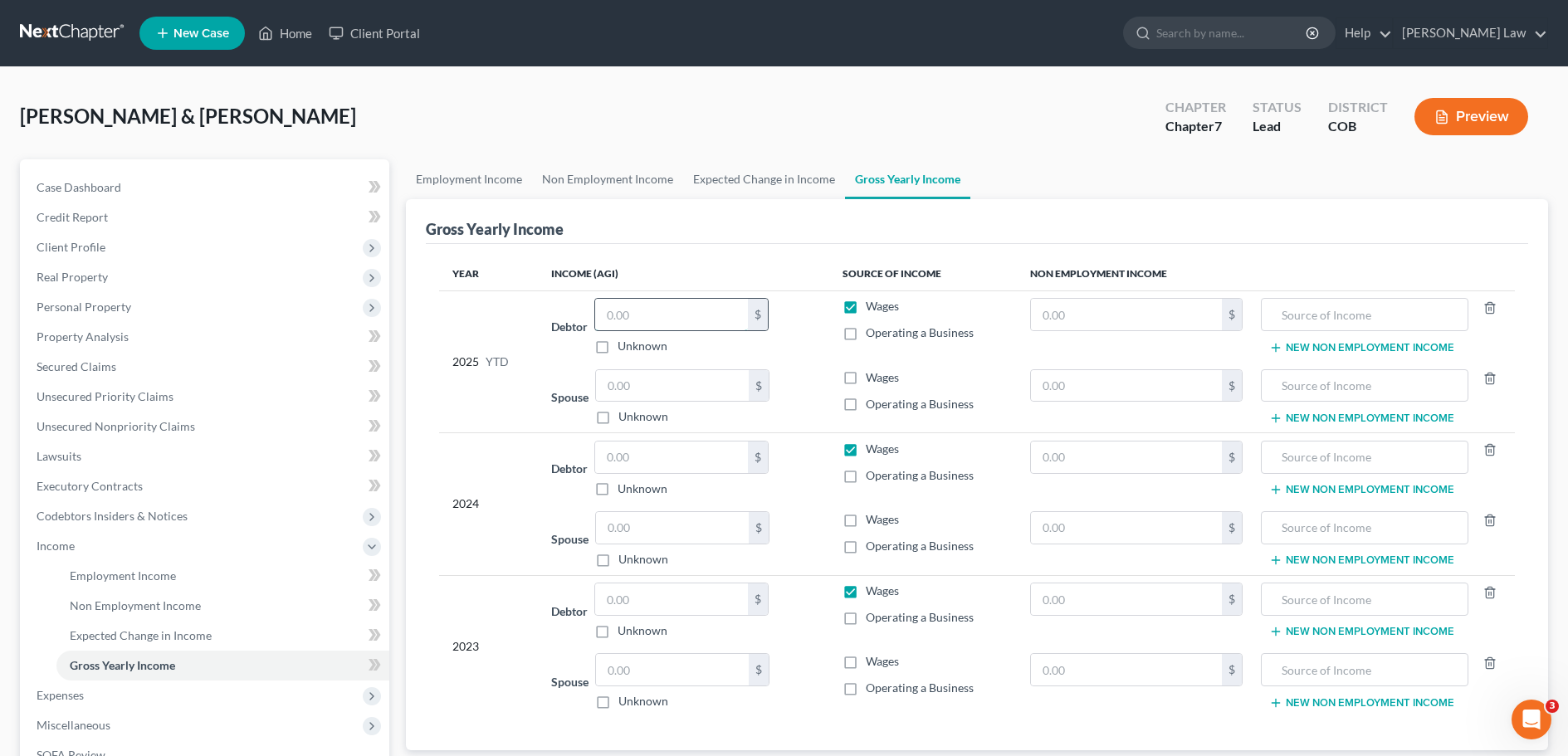
click at [624, 313] on input "text" at bounding box center [671, 315] width 153 height 32
type input "21,044"
click at [623, 460] on input "text" at bounding box center [671, 458] width 153 height 32
type input "21,044"
click at [648, 313] on input "21,044" at bounding box center [671, 315] width 153 height 32
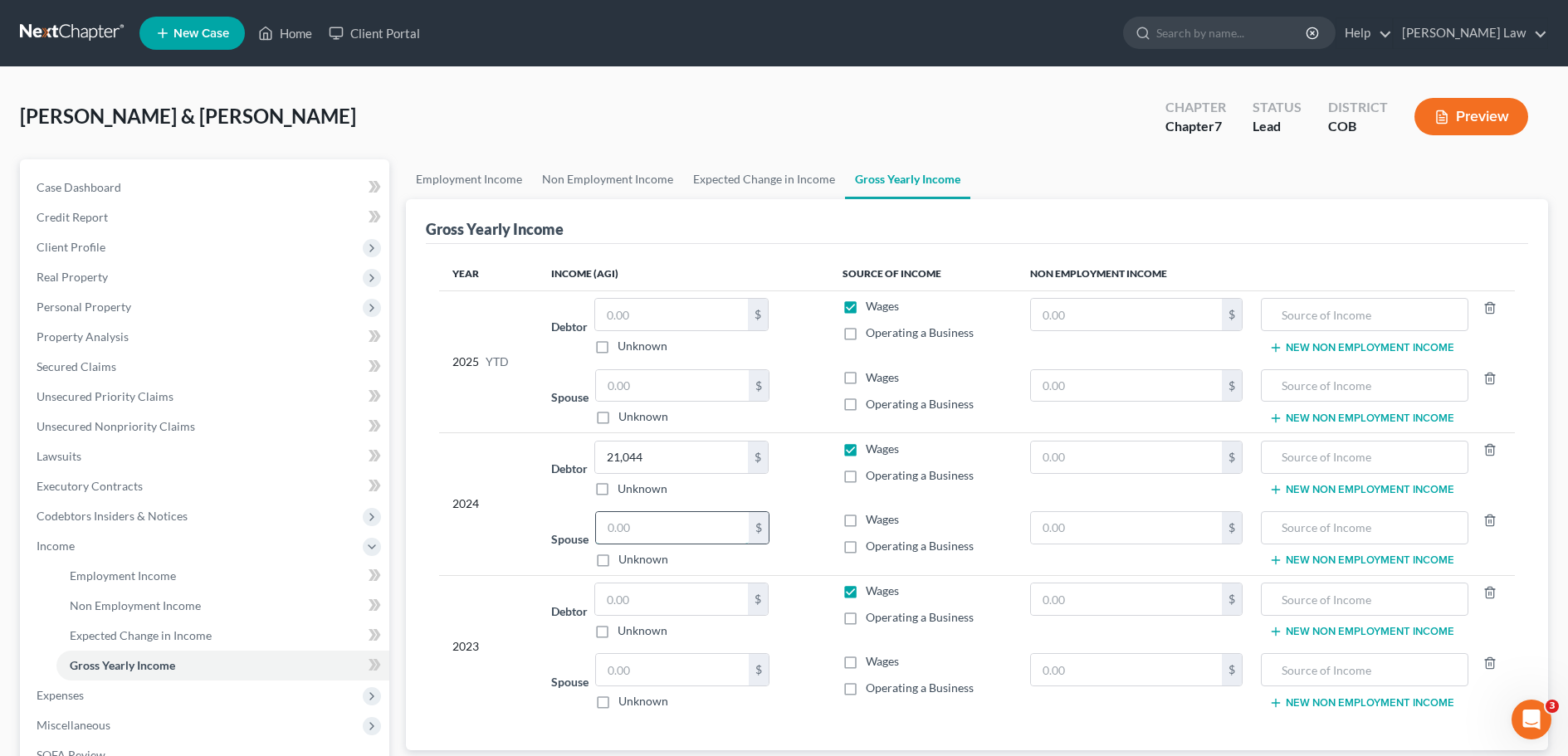
click at [635, 525] on input "text" at bounding box center [672, 528] width 153 height 32
type input "23,468"
click at [625, 590] on input "text" at bounding box center [671, 599] width 153 height 32
type input "20,386"
click at [666, 672] on input "text" at bounding box center [672, 670] width 153 height 32
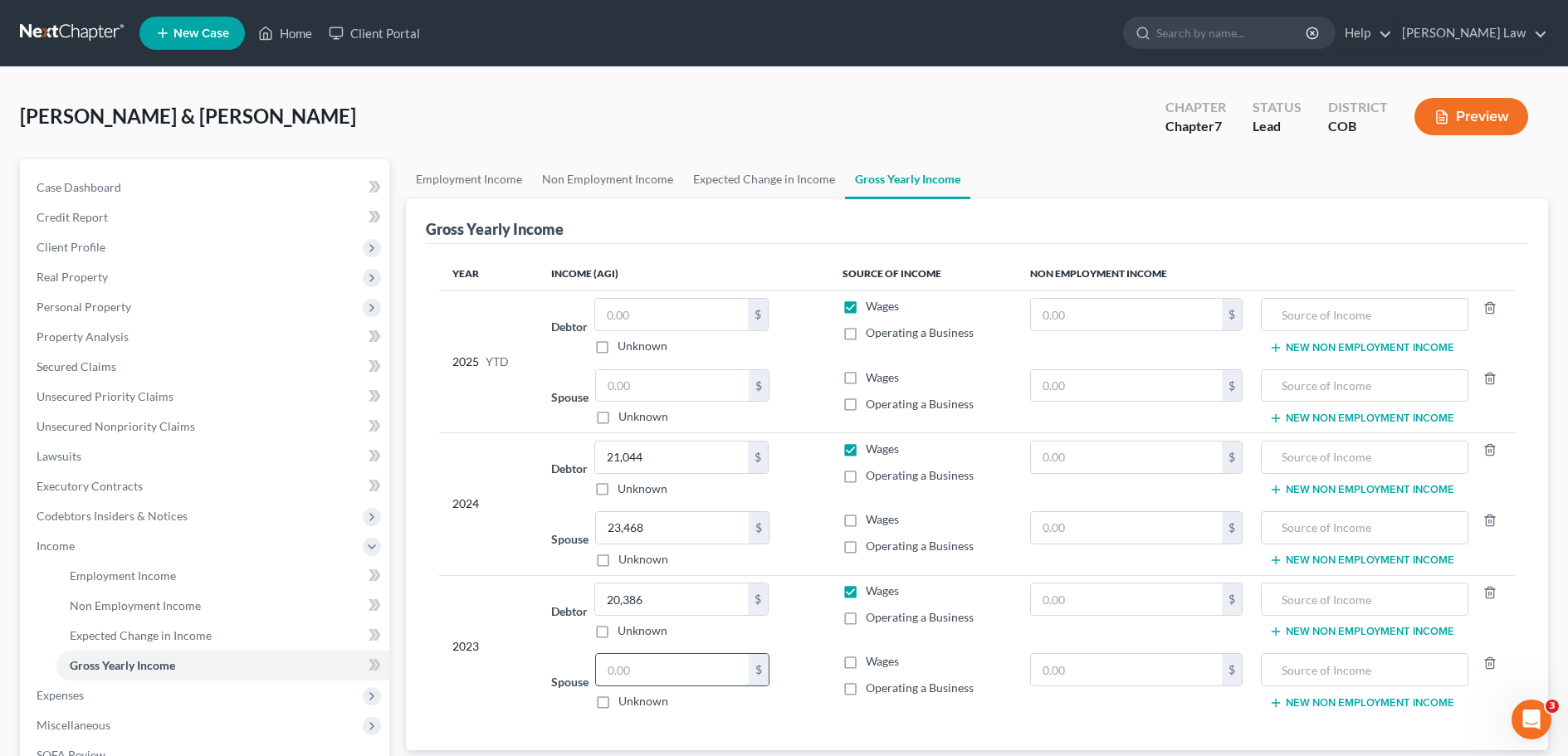
click at [654, 669] on input "text" at bounding box center [672, 670] width 153 height 32
type input "21,211"
click at [636, 382] on input "text" at bounding box center [672, 386] width 153 height 32
type input "23,656"
click at [648, 318] on input "text" at bounding box center [671, 315] width 153 height 32
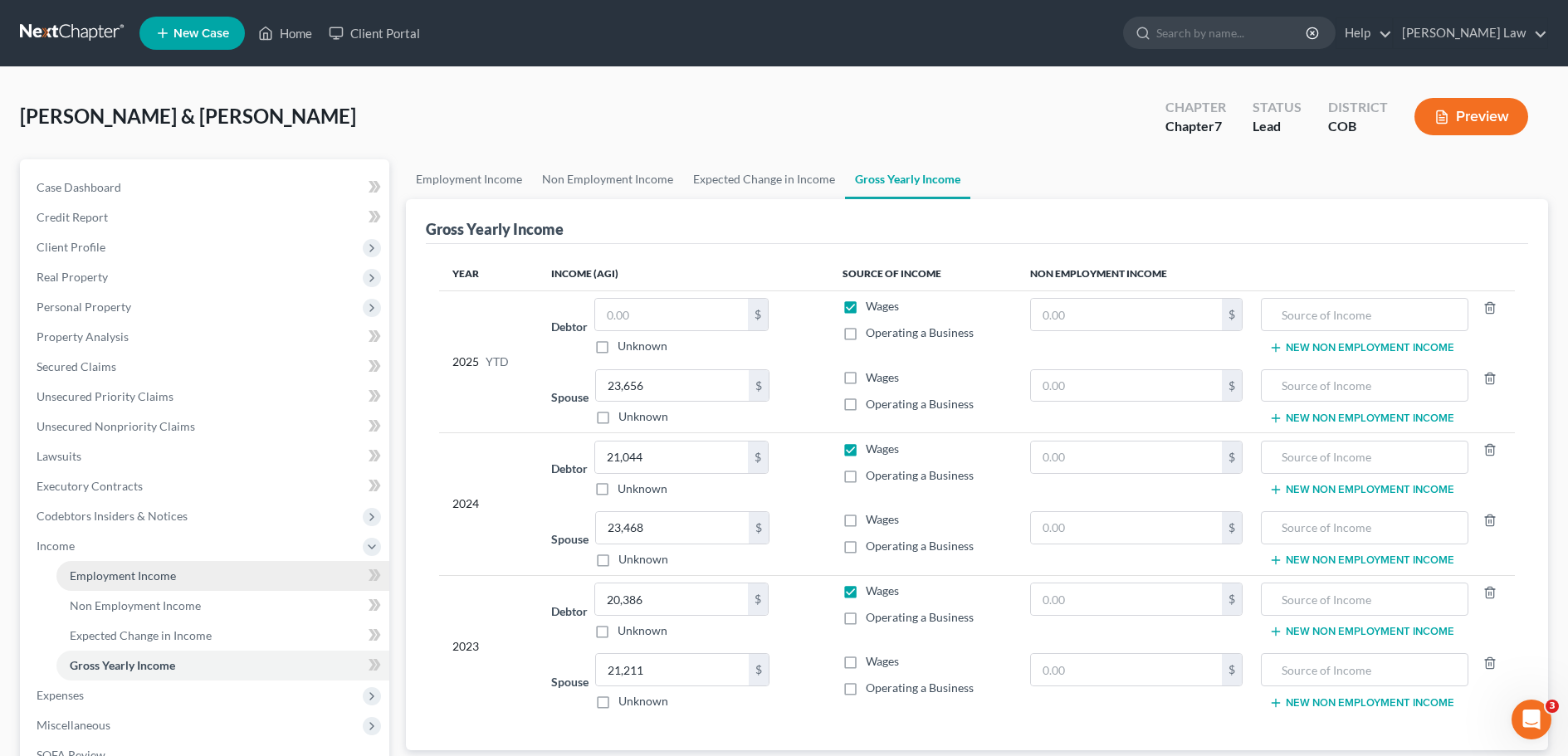
click at [122, 572] on span "Employment Income" at bounding box center [123, 575] width 106 height 14
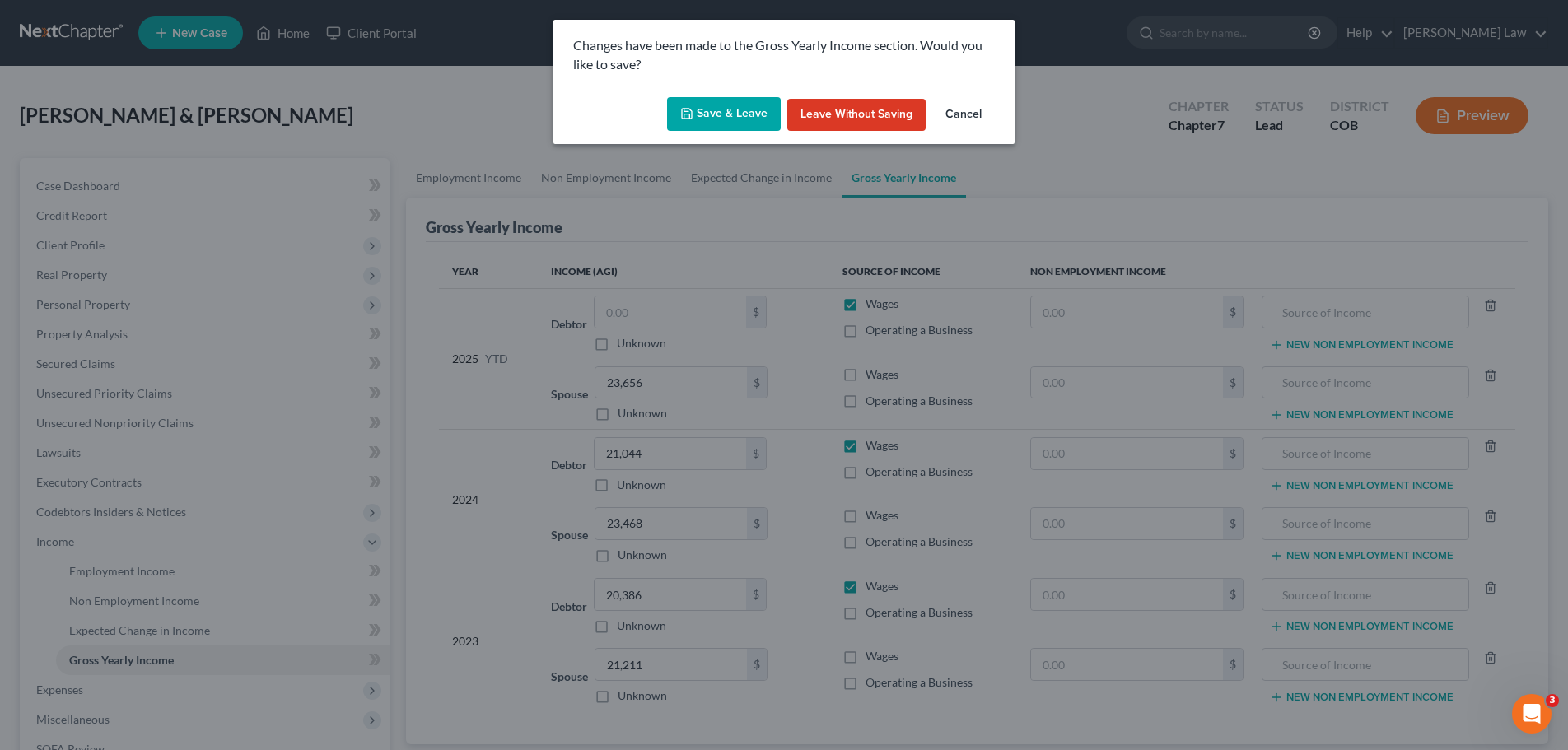
click at [733, 118] on button "Save & Leave" at bounding box center [723, 114] width 114 height 34
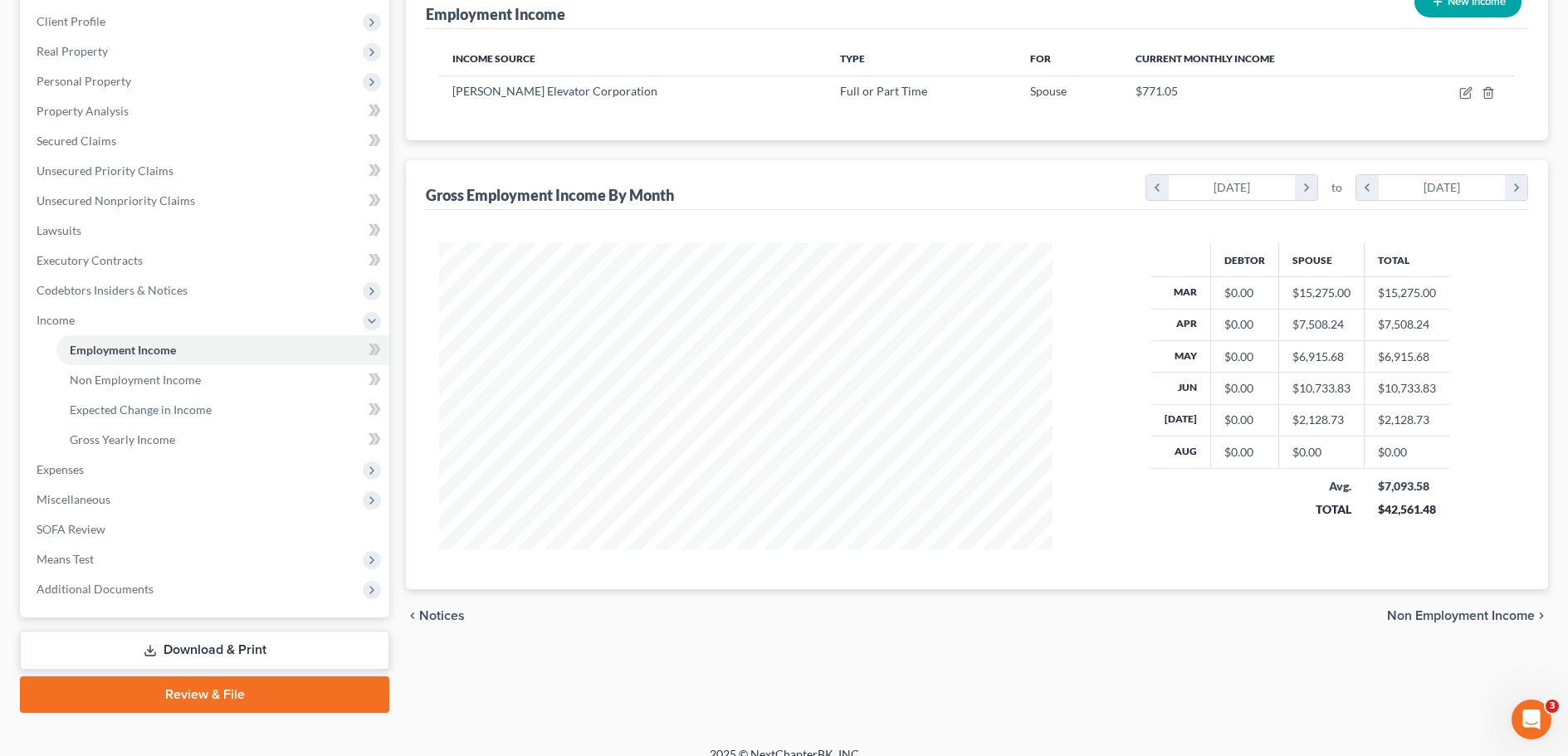
scroll to position [246, 0]
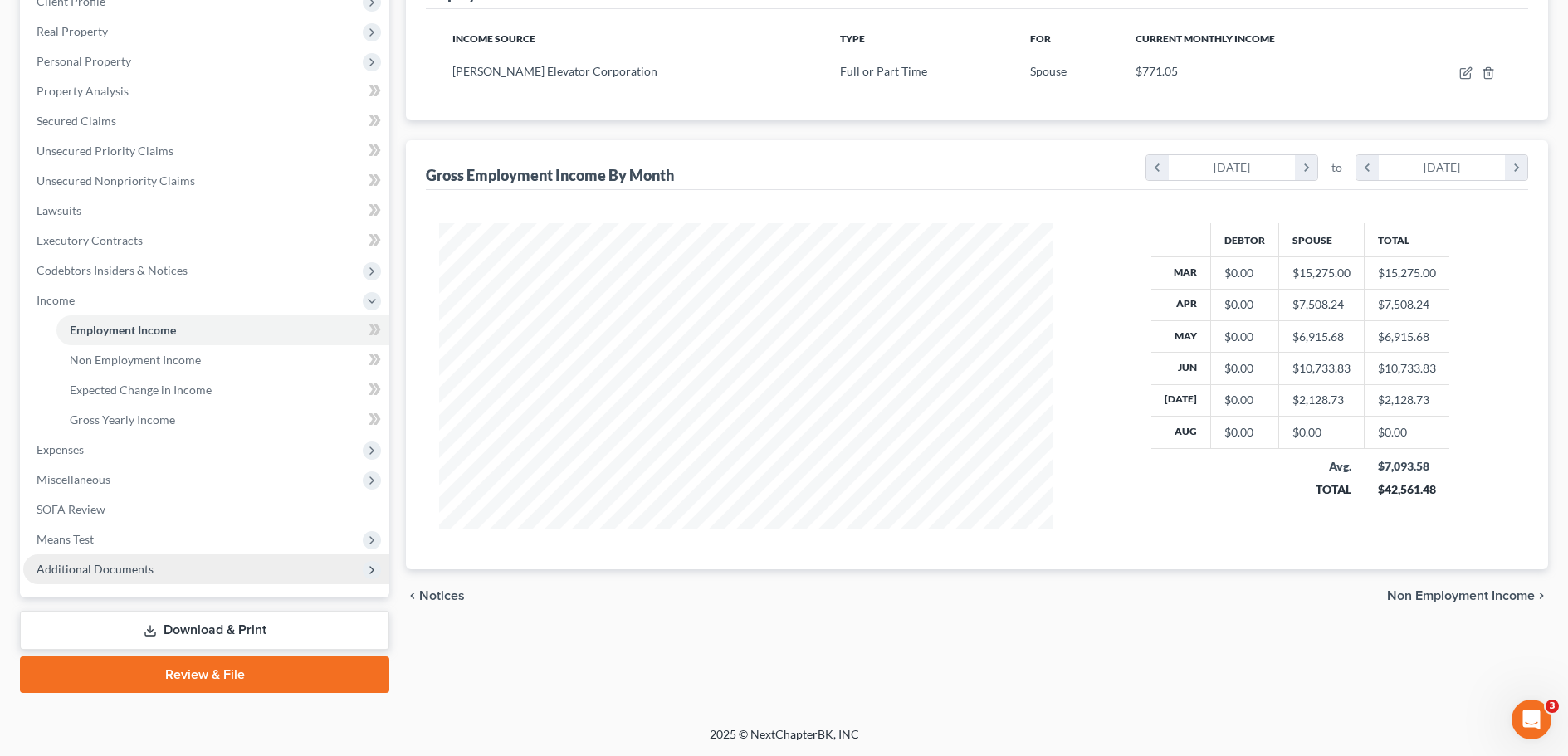
click at [117, 571] on span "Additional Documents" at bounding box center [95, 569] width 117 height 14
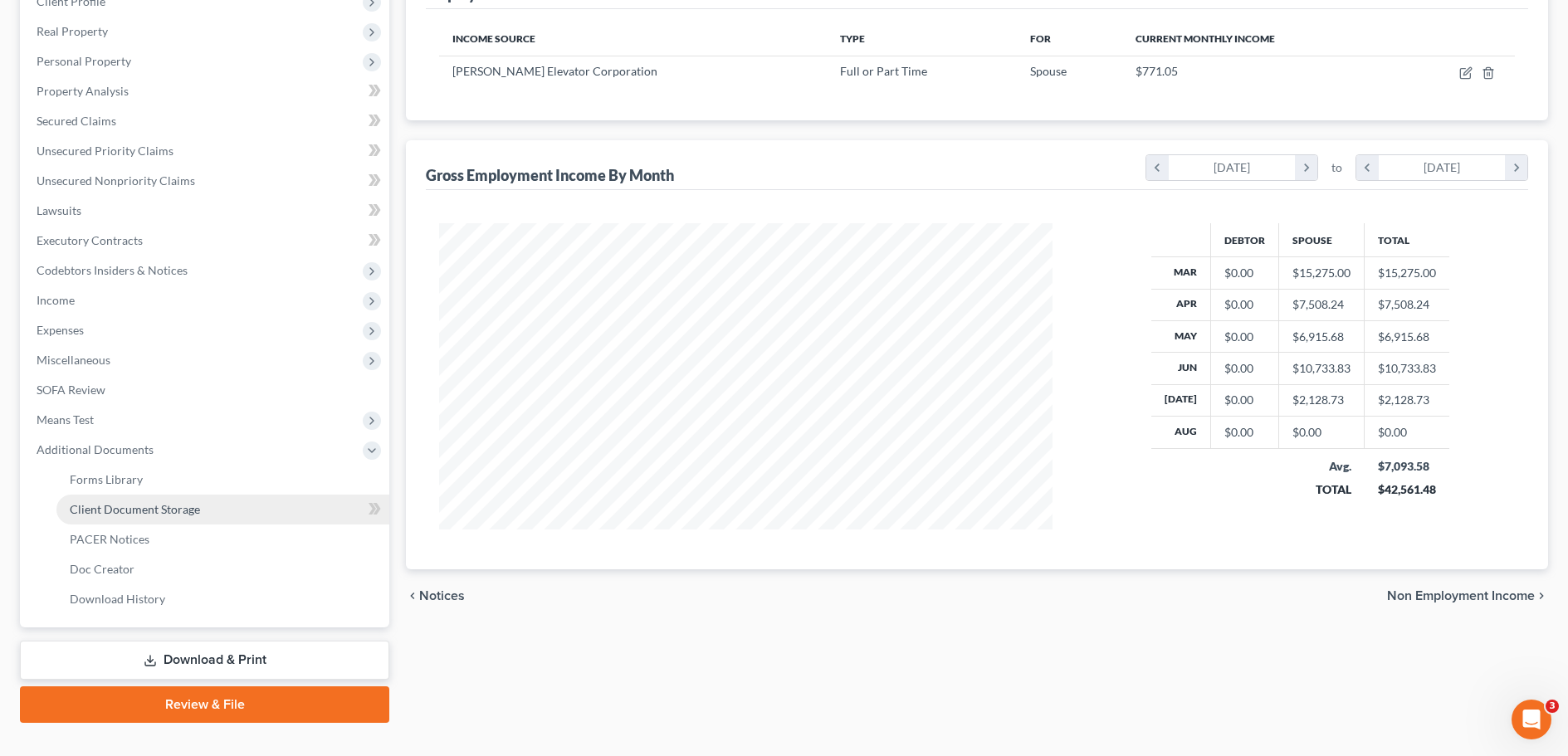
click at [125, 513] on span "Client Document Storage" at bounding box center [135, 509] width 131 height 14
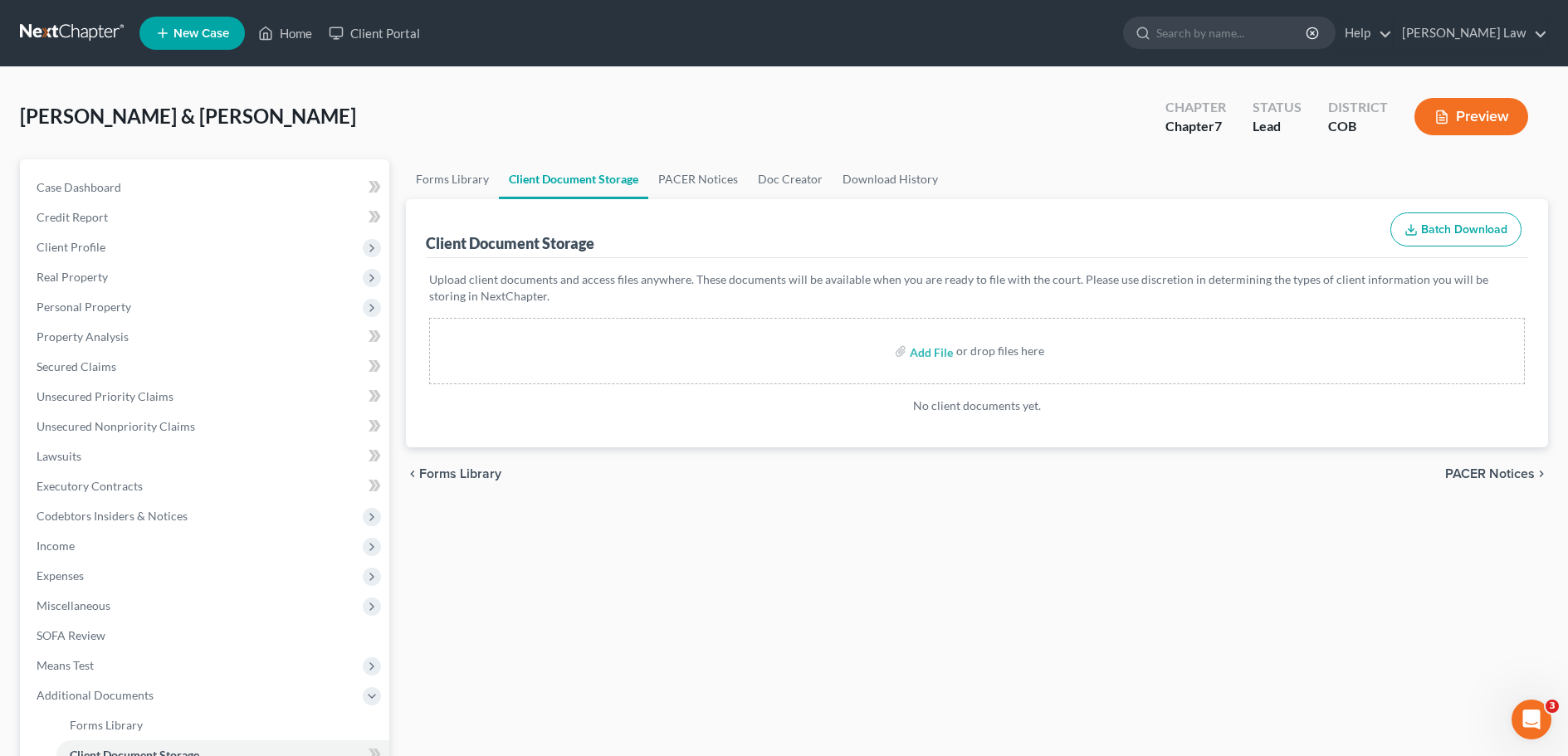
click at [79, 32] on link at bounding box center [73, 34] width 106 height 30
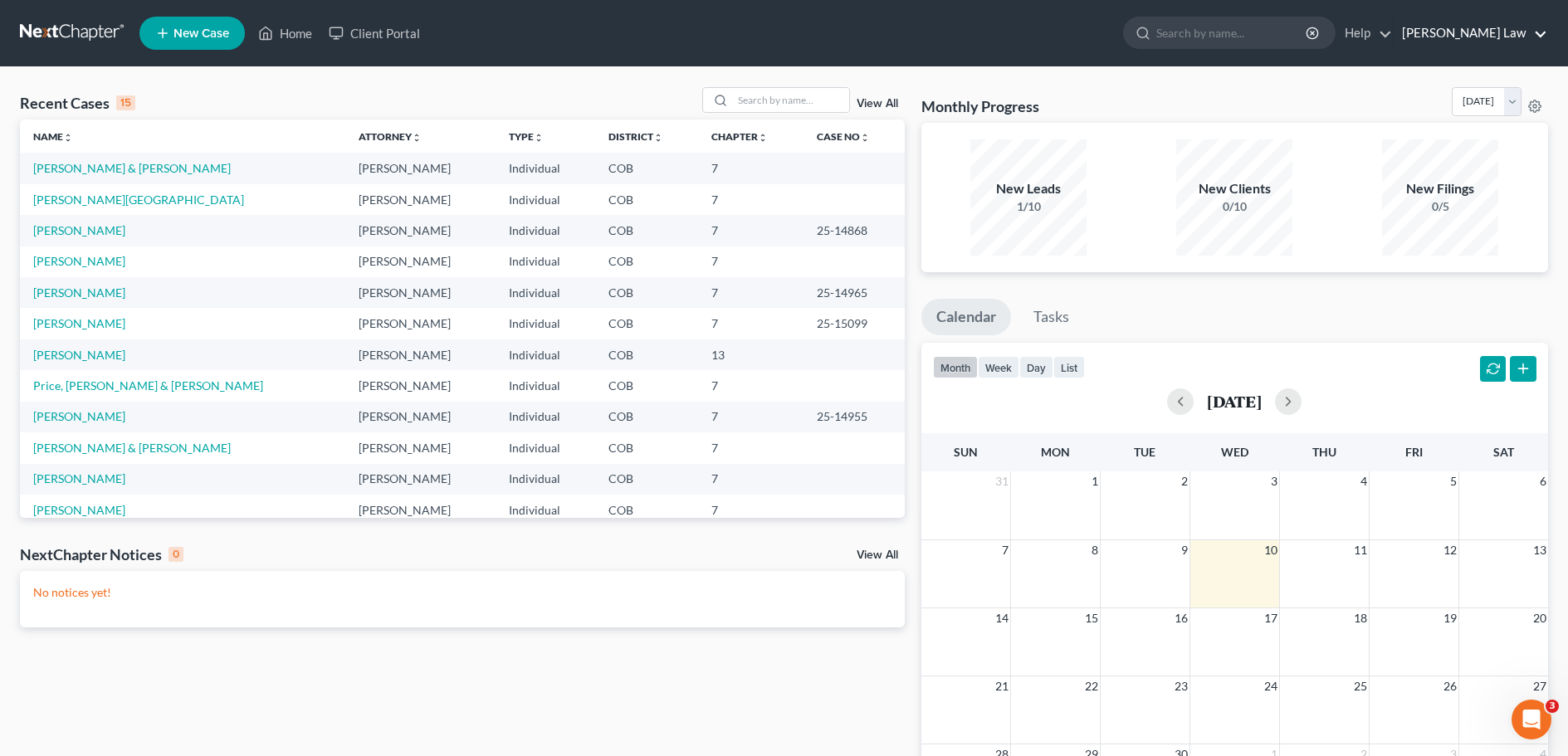
click at [1524, 34] on link "[PERSON_NAME] Law" at bounding box center [1470, 34] width 154 height 30
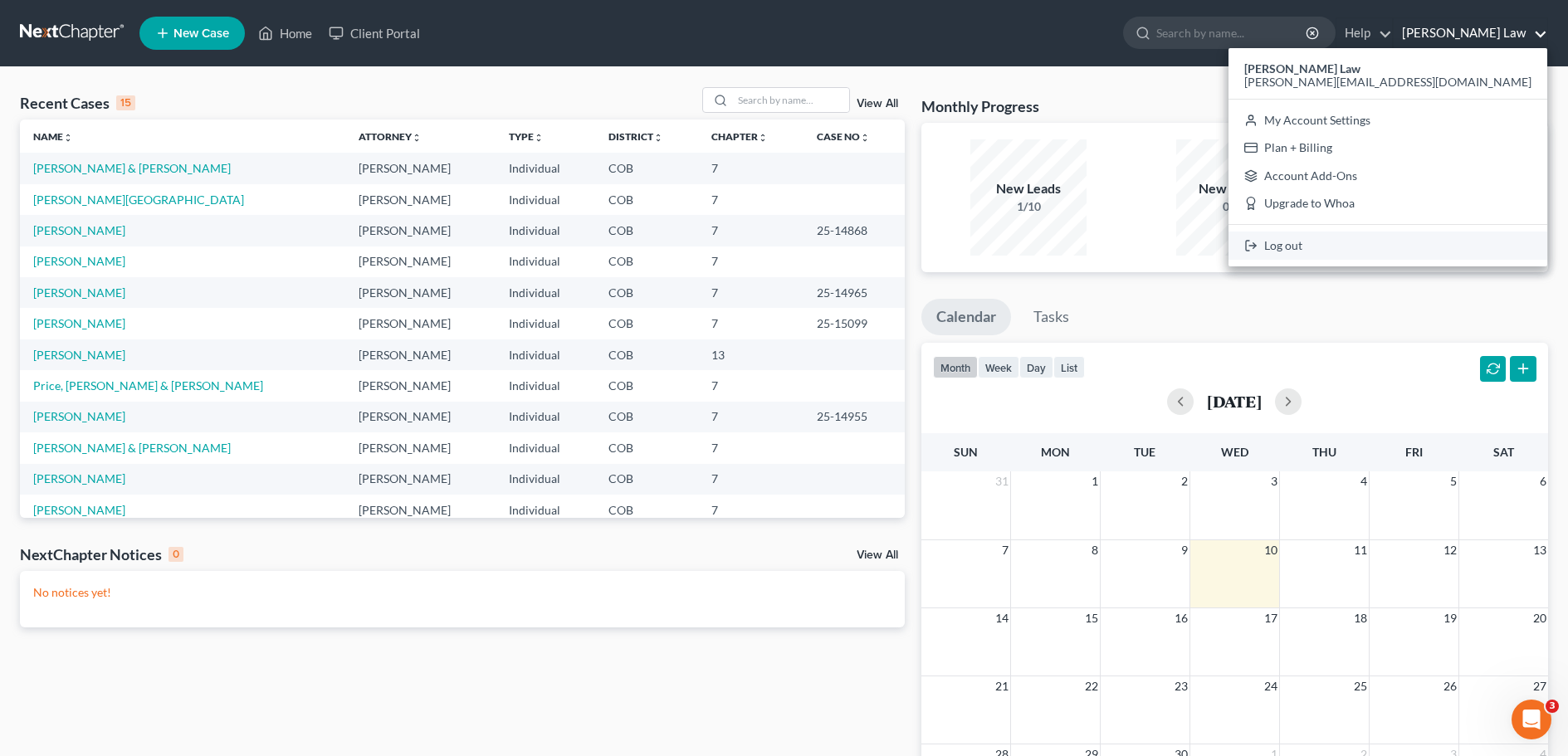
click at [1446, 248] on link "Log out" at bounding box center [1388, 245] width 319 height 28
